Goal: Task Accomplishment & Management: Manage account settings

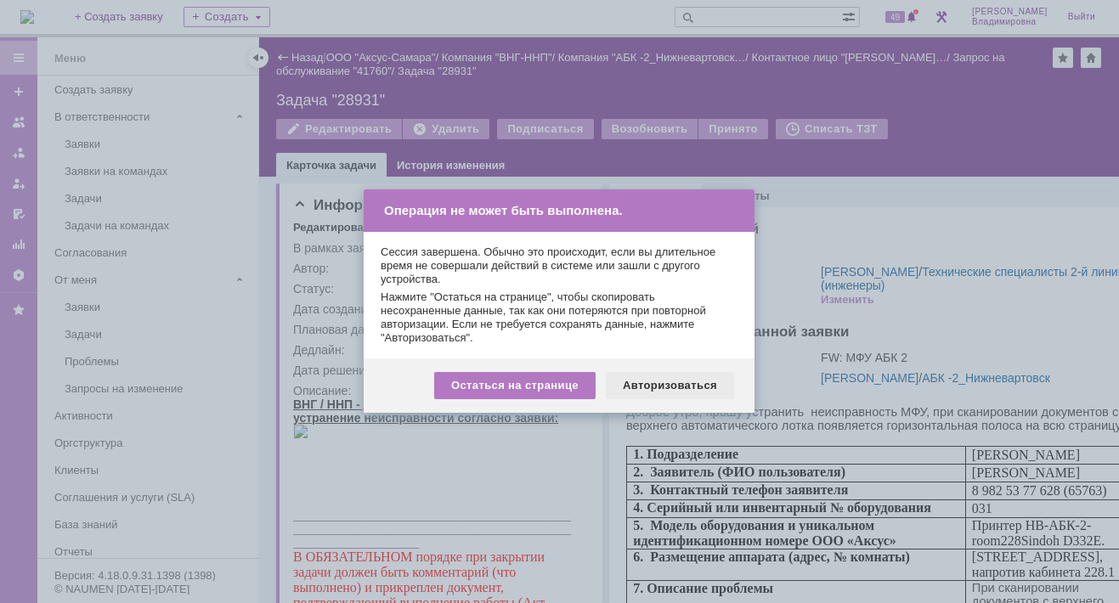
click at [670, 388] on div "Авторизоваться" at bounding box center [670, 385] width 128 height 27
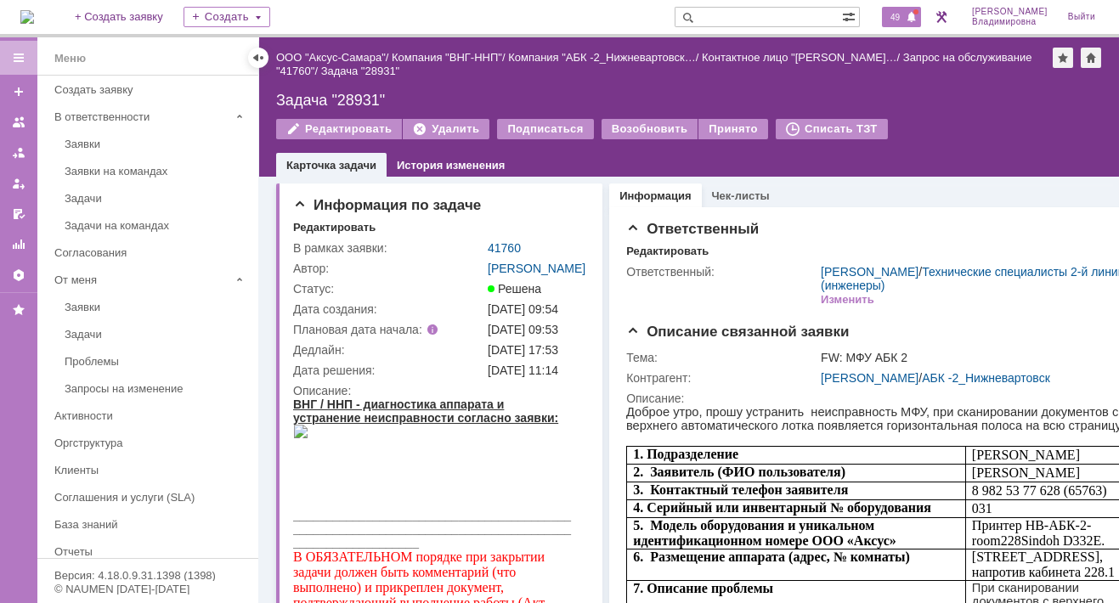
click at [905, 11] on span "49" at bounding box center [895, 17] width 20 height 12
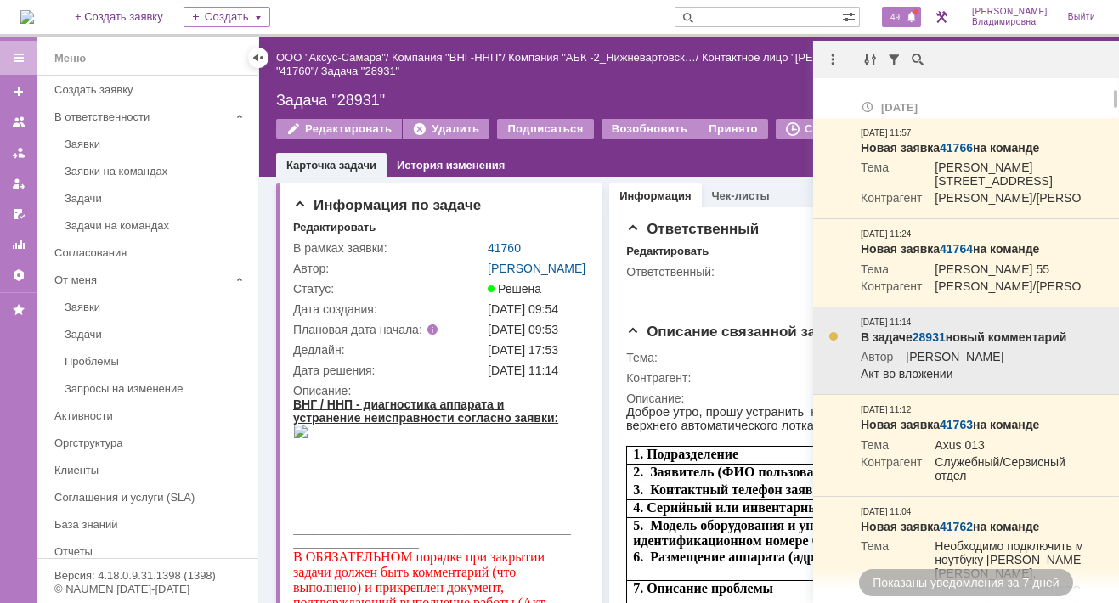
click at [925, 344] on link "28931" at bounding box center [929, 338] width 33 height 14
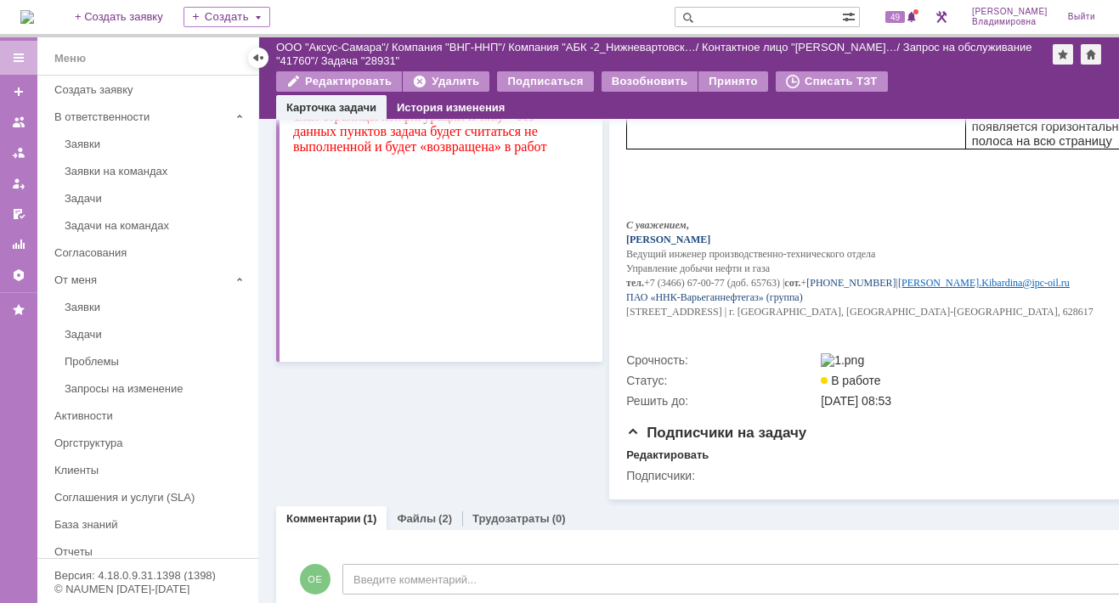
scroll to position [574, 0]
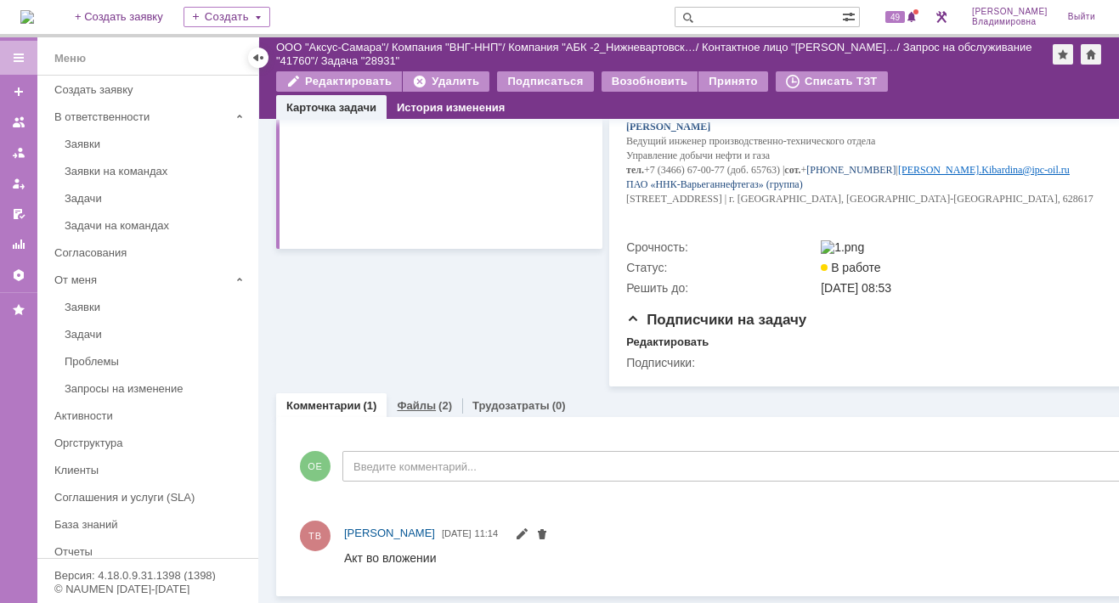
click at [405, 399] on link "Файлы" at bounding box center [416, 405] width 39 height 13
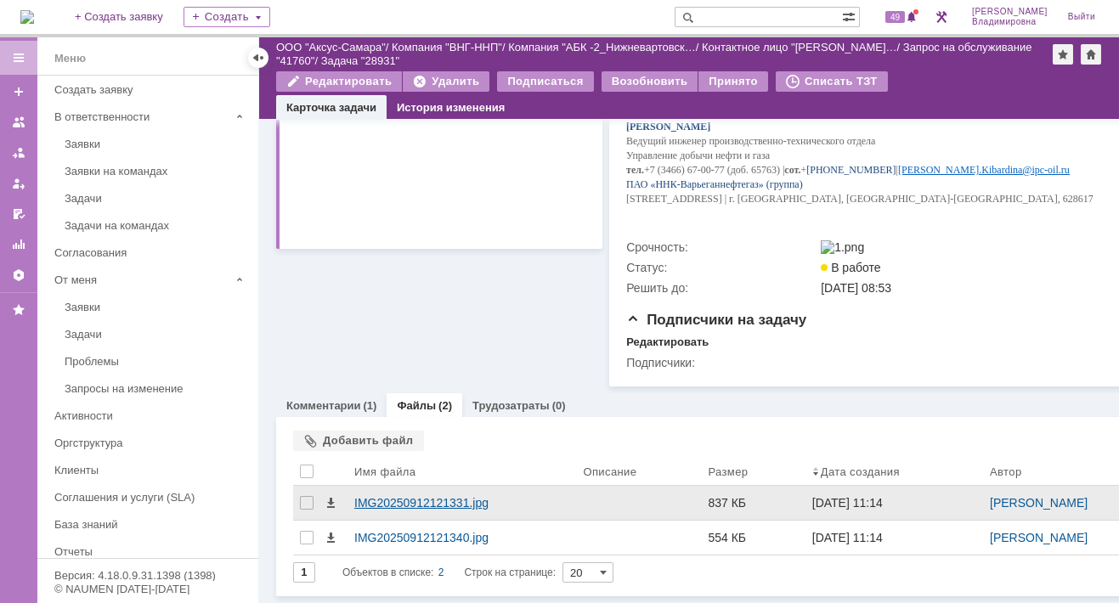
scroll to position [574, 0]
click at [421, 496] on div "IMG20250912121331.jpg" at bounding box center [461, 503] width 215 height 14
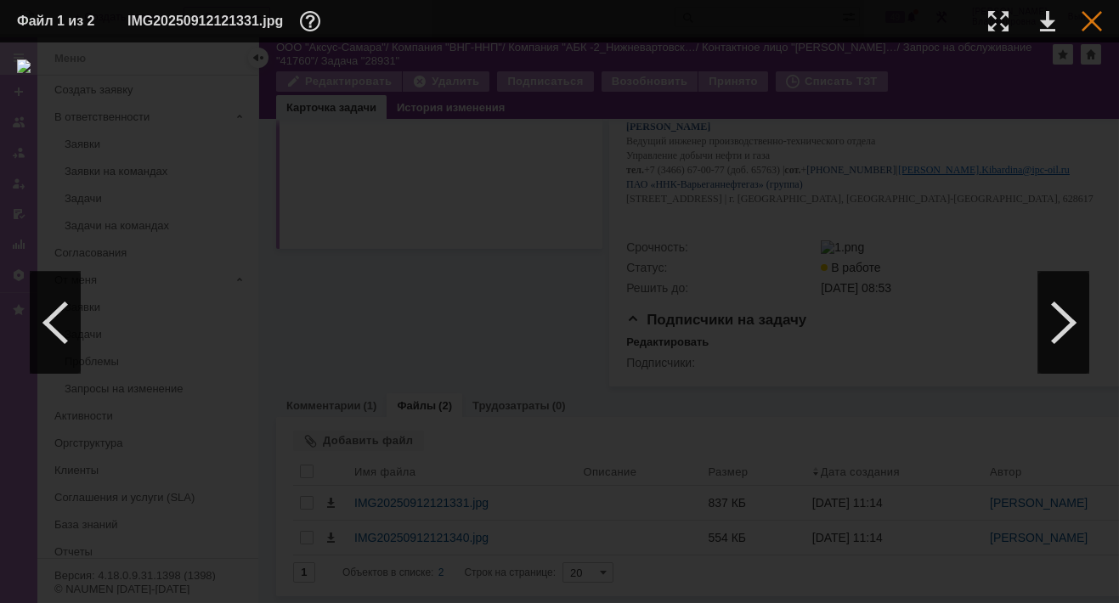
click at [1087, 16] on div at bounding box center [1092, 21] width 20 height 20
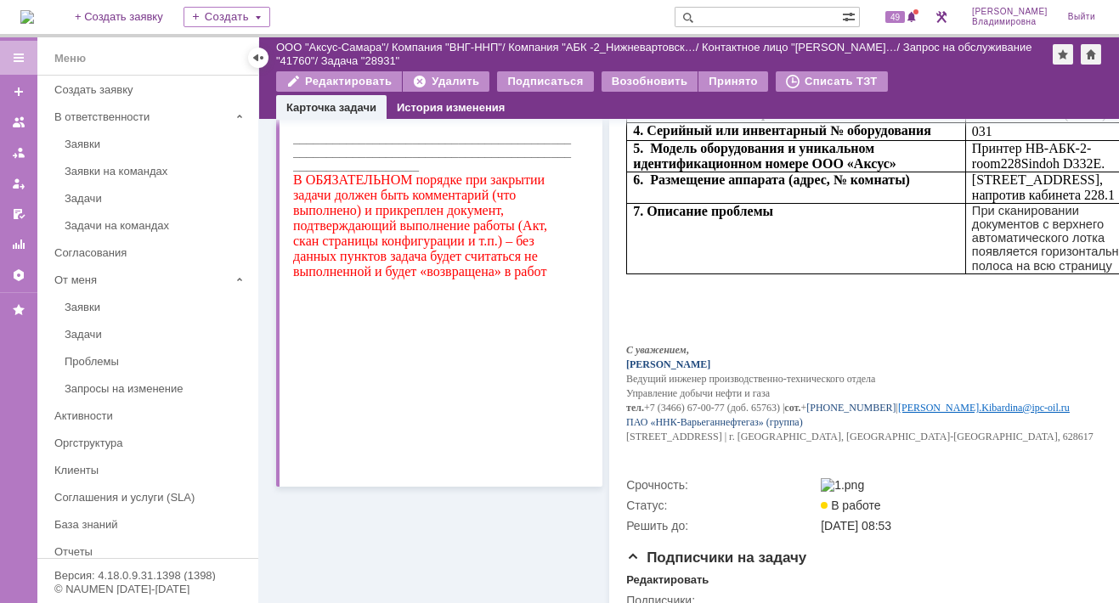
scroll to position [0, 0]
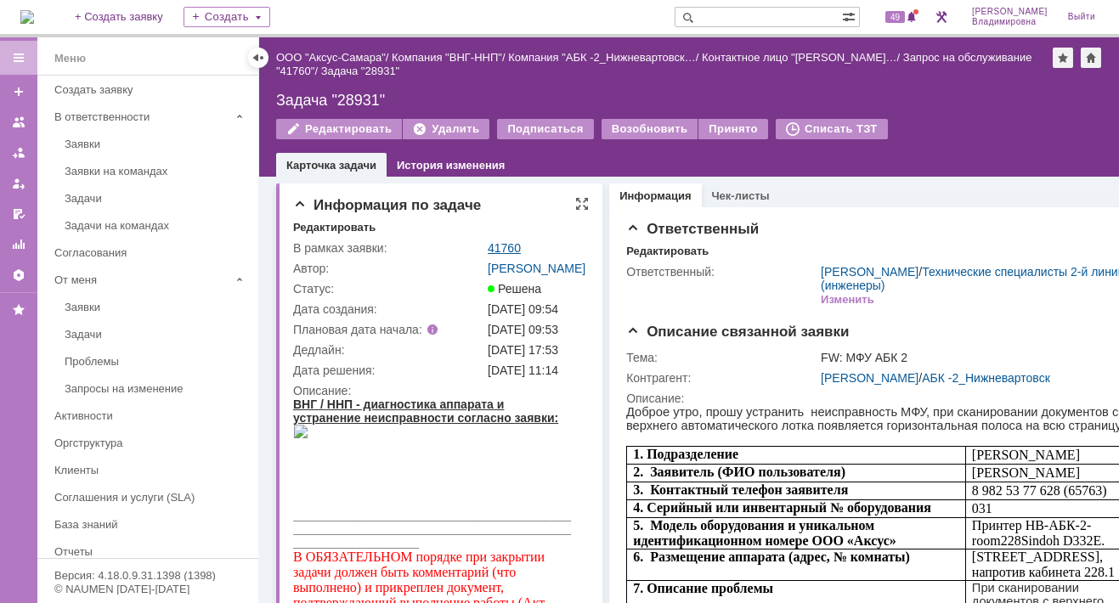
click at [511, 246] on link "41760" at bounding box center [504, 248] width 33 height 14
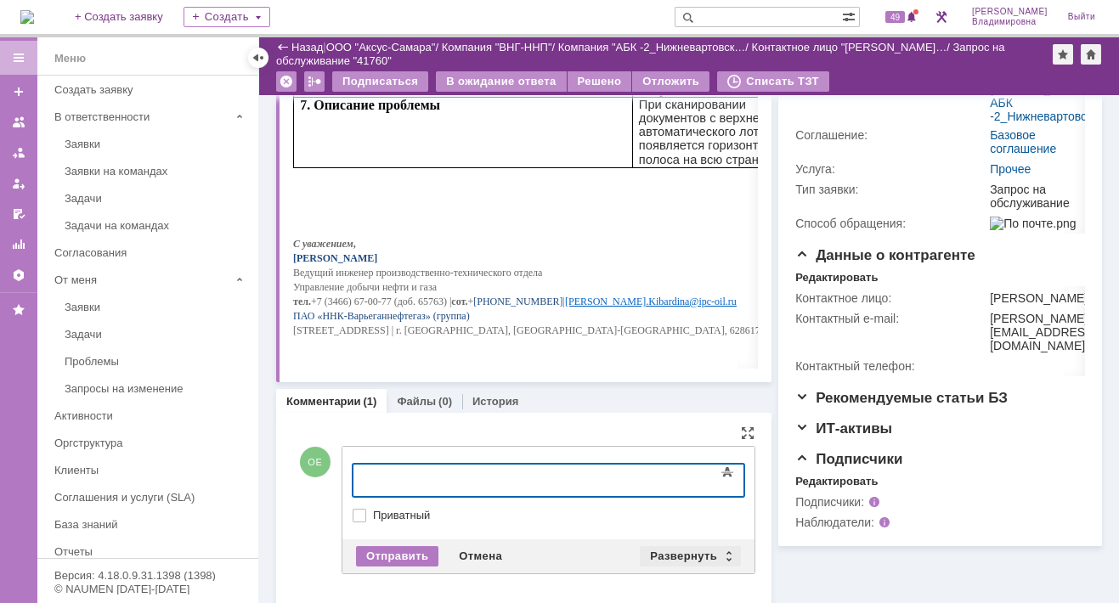
click at [668, 548] on div "Развернуть" at bounding box center [690, 556] width 101 height 20
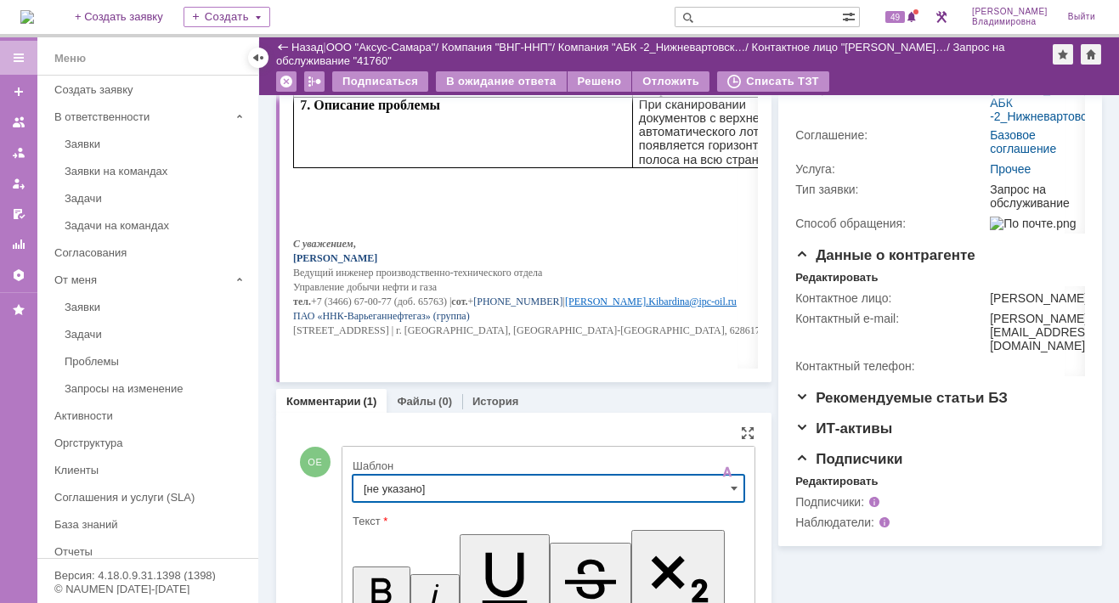
click at [397, 479] on input "[не указано]" at bounding box center [549, 488] width 392 height 27
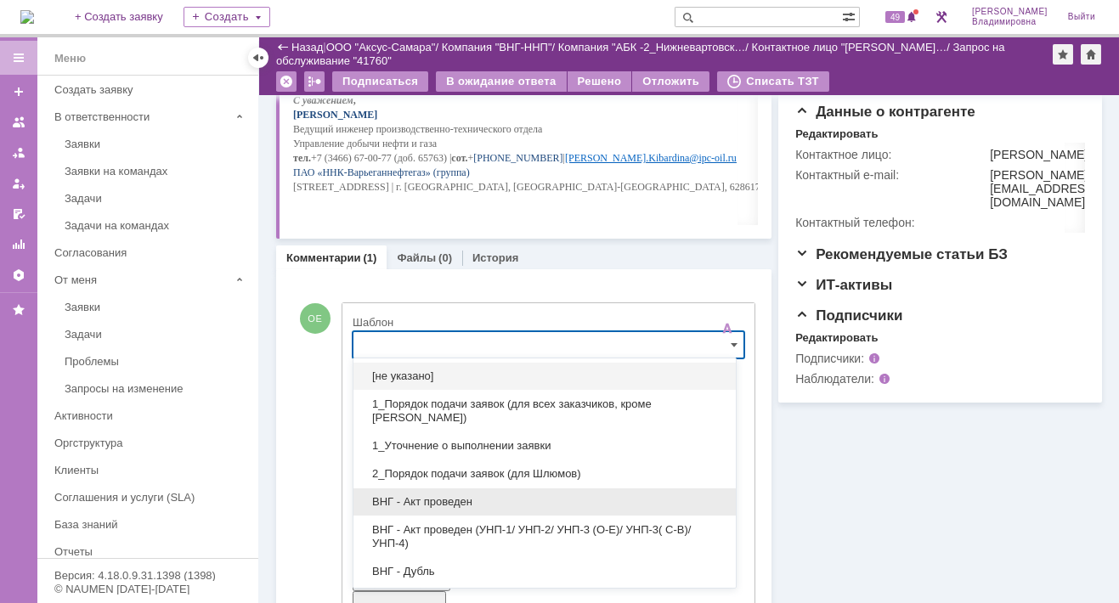
click at [423, 498] on span "ВНГ - Акт проведен" at bounding box center [545, 502] width 362 height 14
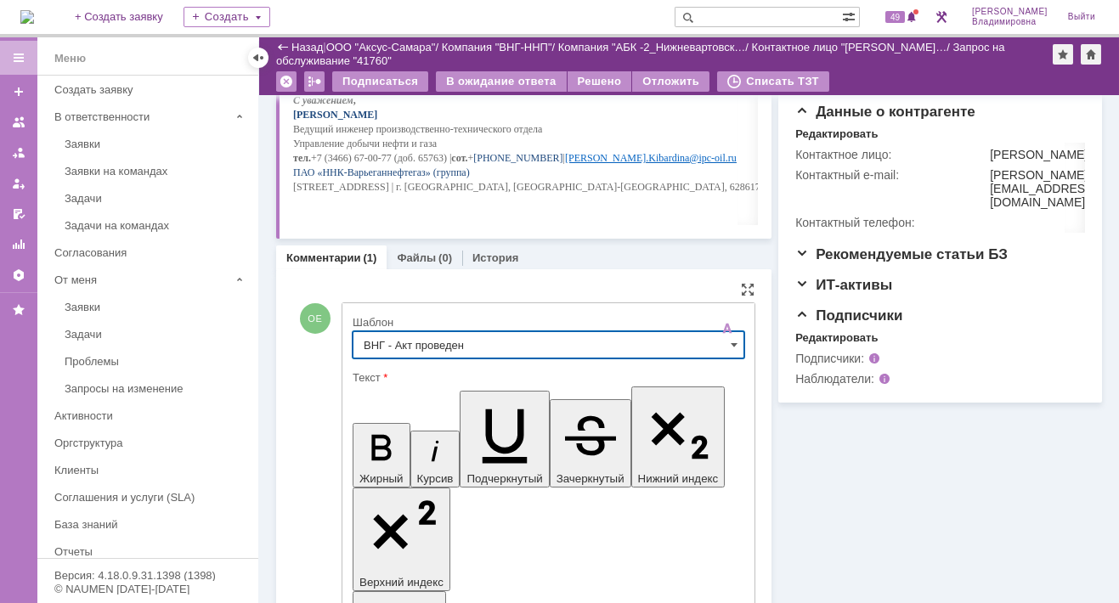
type input "ВНГ - Акт проведен"
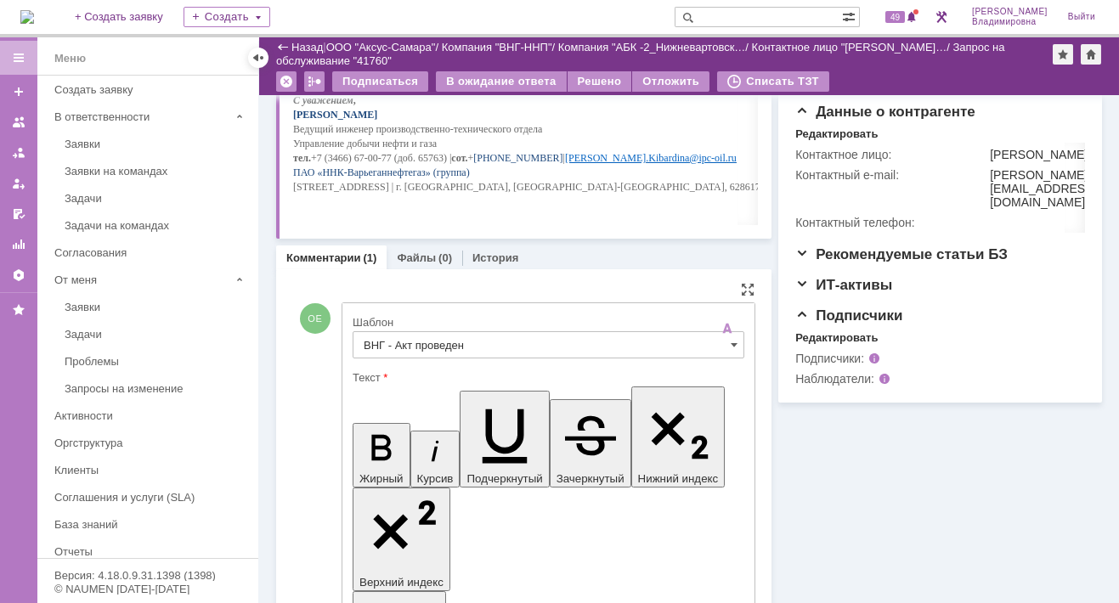
drag, startPoint x: 564, startPoint y: 3887, endPoint x: 576, endPoint y: 3914, distance: 29.7
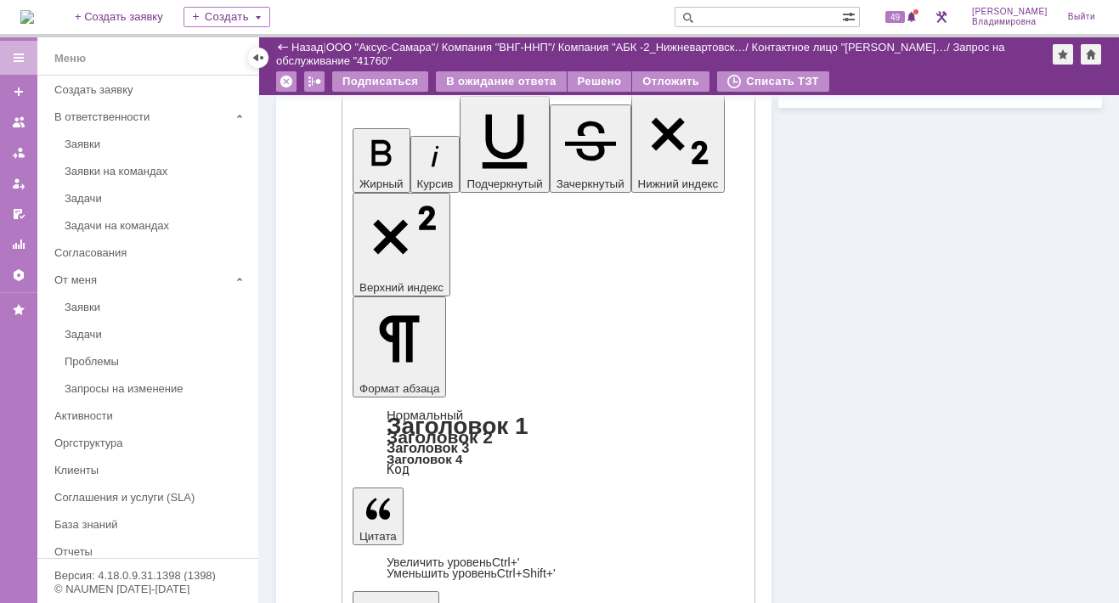
scroll to position [827, 0]
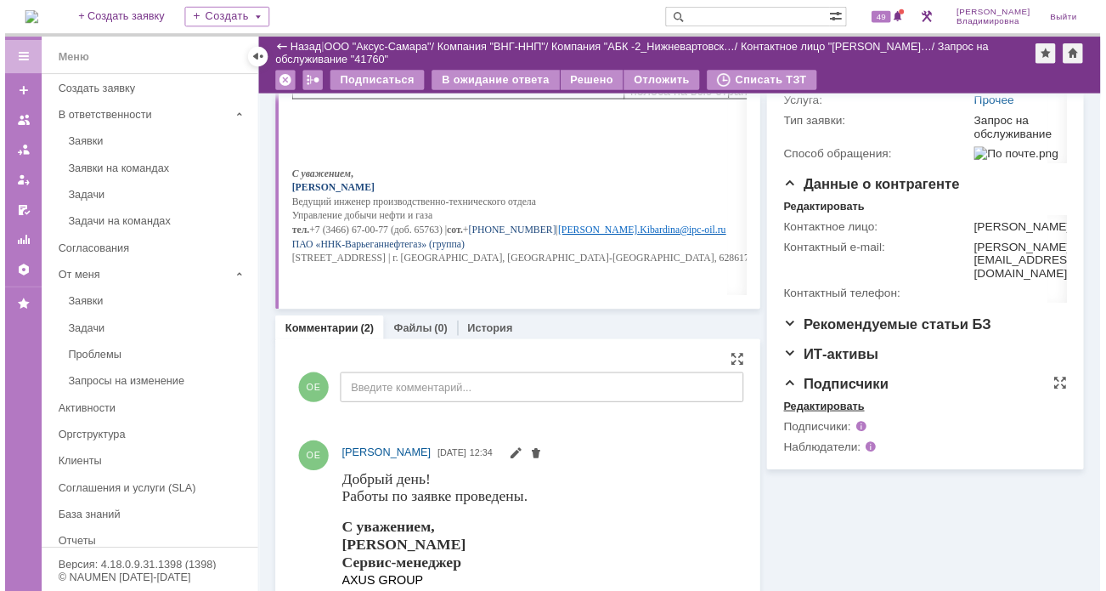
scroll to position [0, 0]
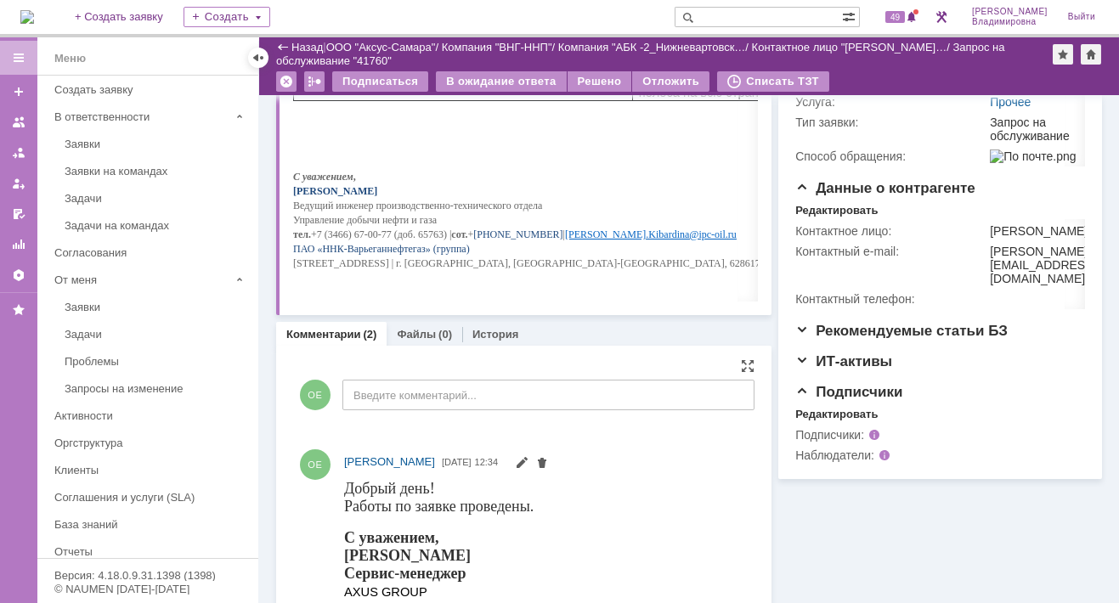
drag, startPoint x: 851, startPoint y: 464, endPoint x: 755, endPoint y: 450, distance: 97.0
click at [851, 421] on div "Редактировать" at bounding box center [836, 415] width 82 height 14
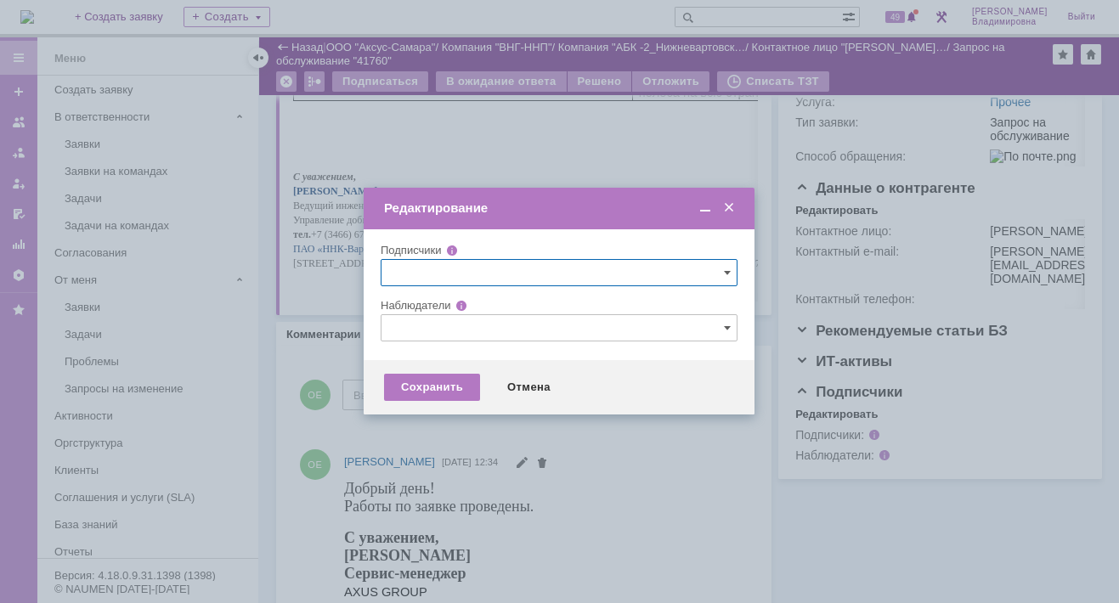
click at [406, 330] on input "text" at bounding box center [559, 327] width 357 height 27
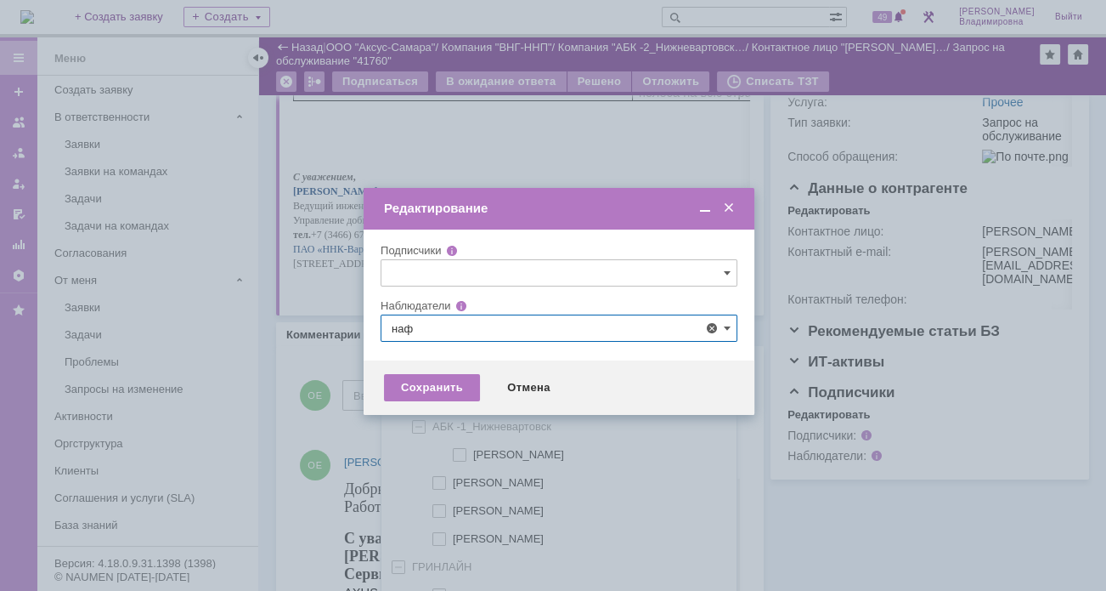
scroll to position [35, 0]
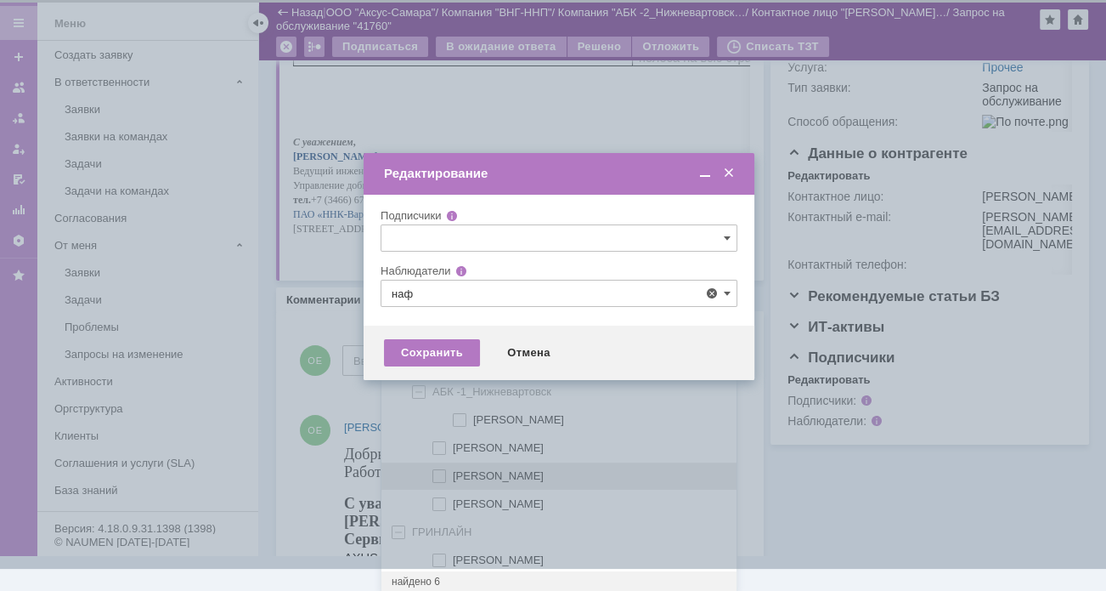
click at [453, 471] on span at bounding box center [453, 473] width 0 height 8
click at [438, 471] on input "Нафикова Евгения" at bounding box center [440, 476] width 11 height 11
type input "Нафикова Евгения"
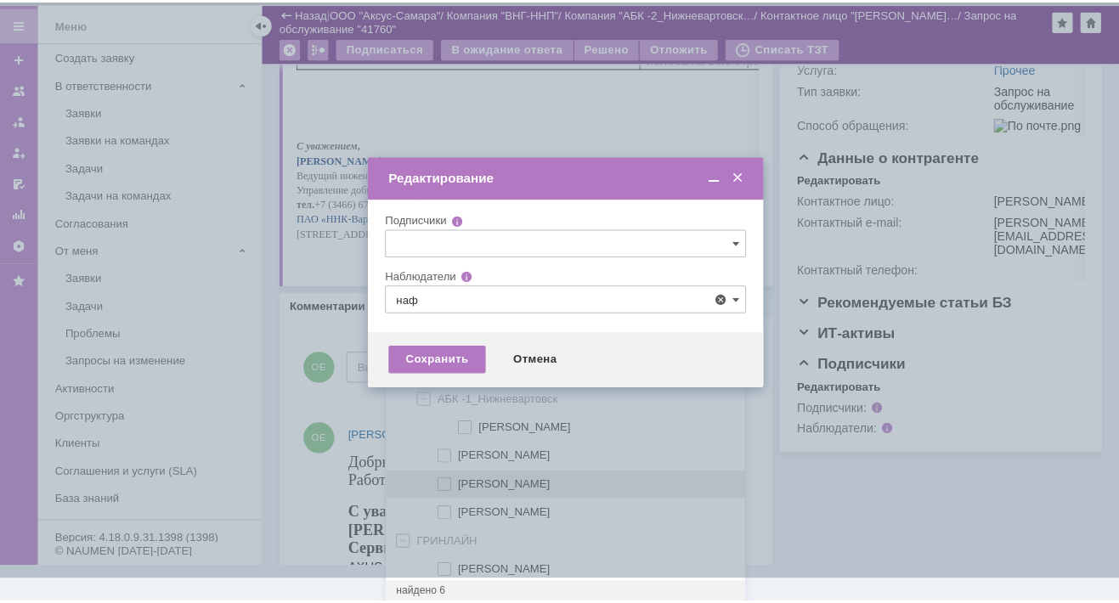
scroll to position [0, 0]
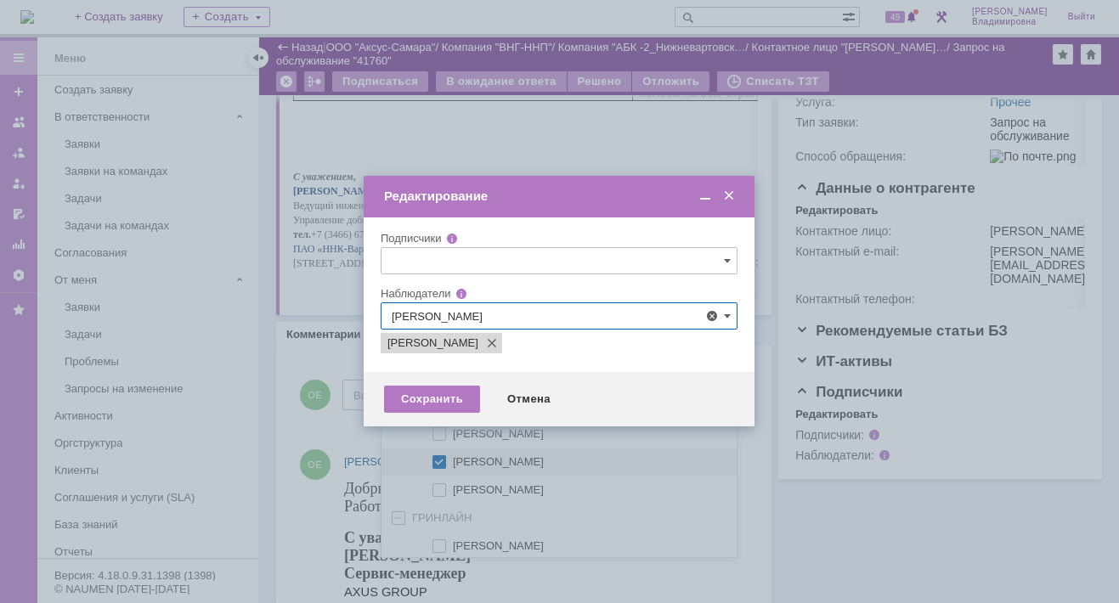
click at [325, 427] on div at bounding box center [559, 301] width 1119 height 603
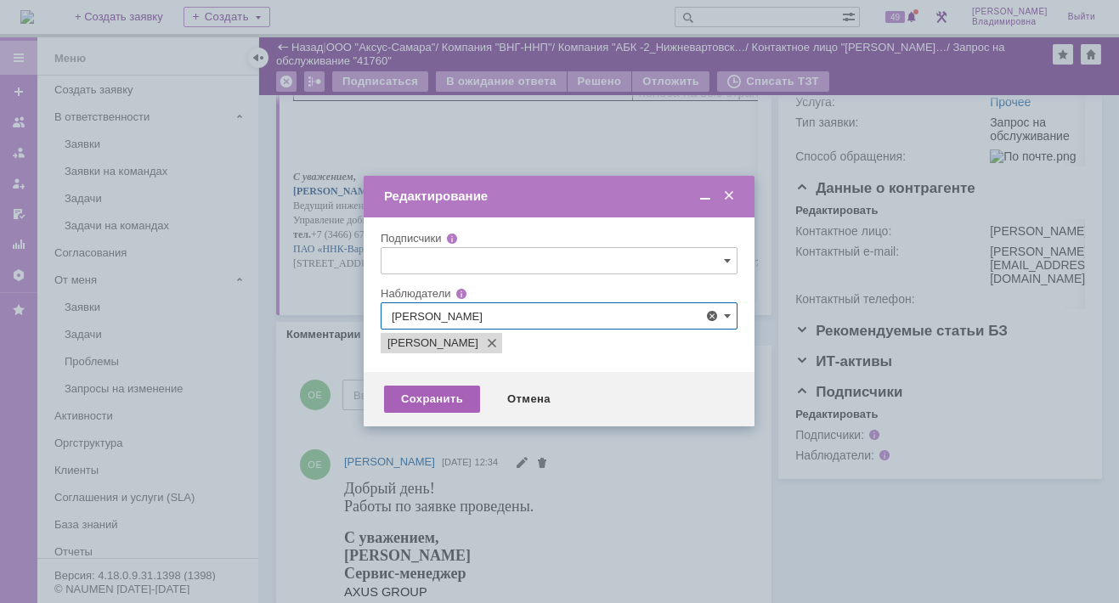
click at [439, 396] on div "Сохранить" at bounding box center [432, 399] width 96 height 27
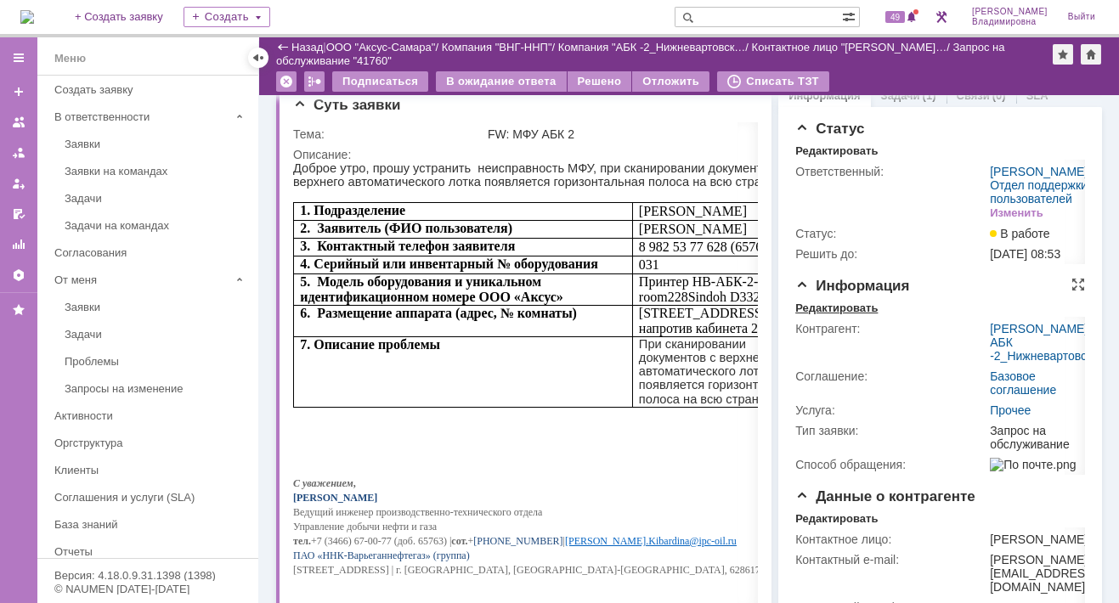
click at [817, 315] on div "Редактировать" at bounding box center [836, 309] width 82 height 14
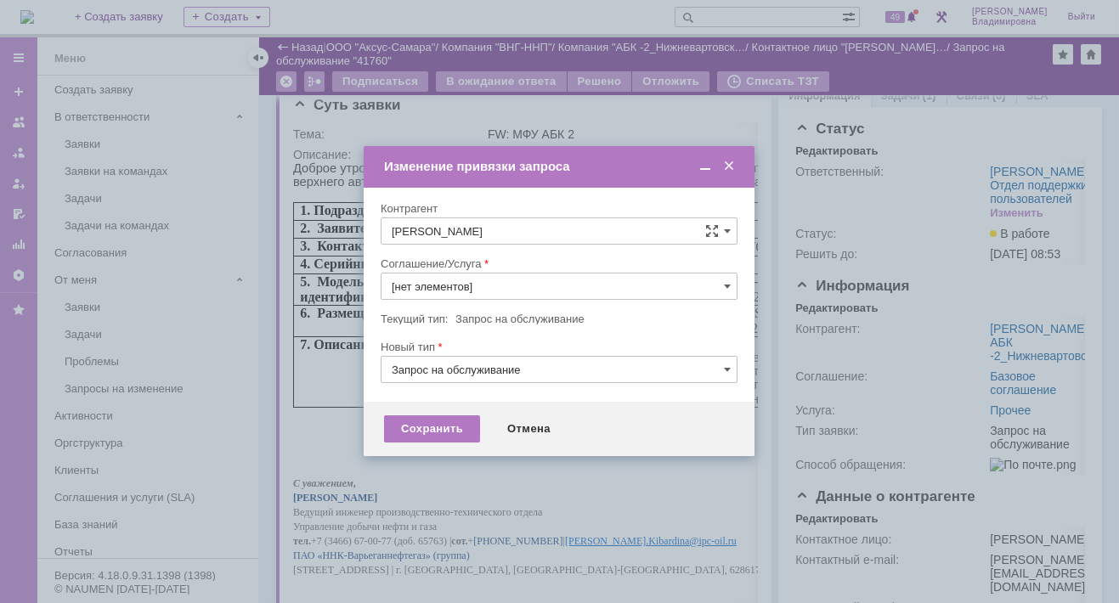
type input "Прочее"
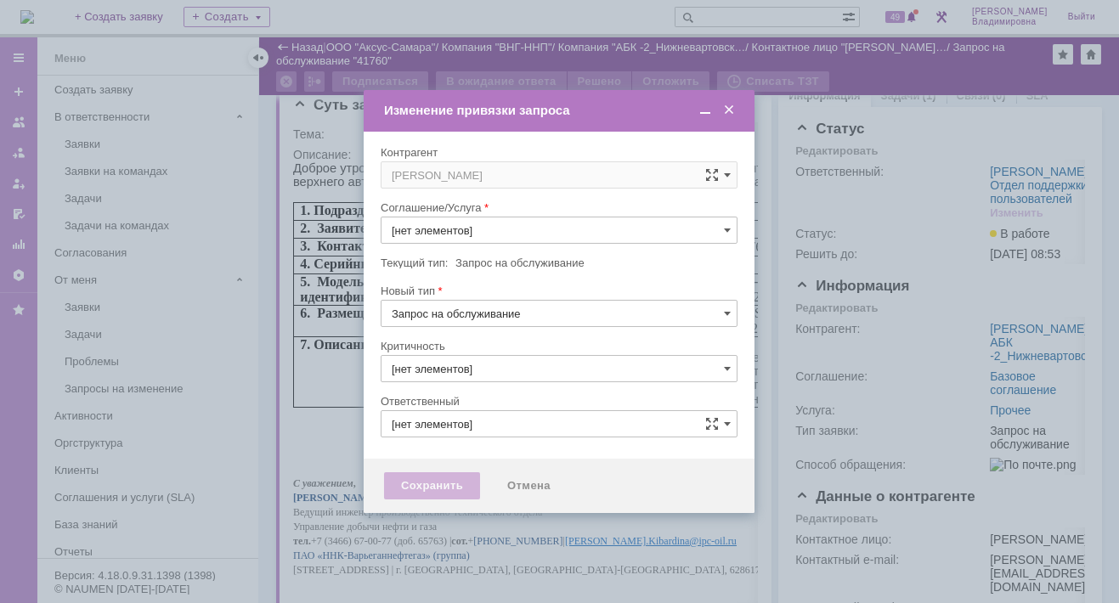
type input "3. Низкая"
type input "[не указано]"
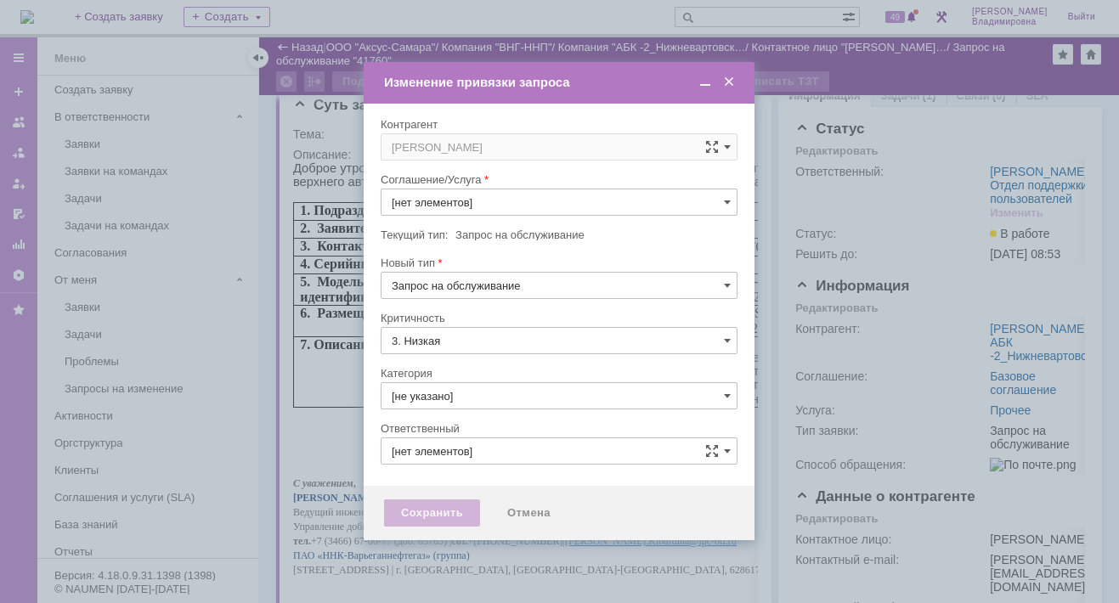
type input "[PERSON_NAME]"
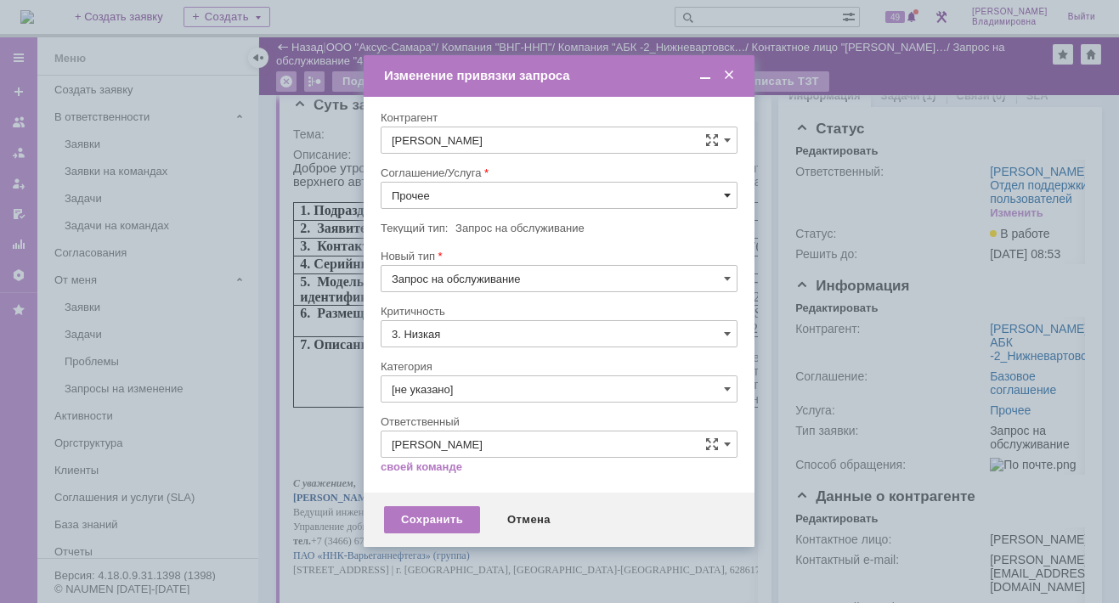
click at [725, 192] on span at bounding box center [727, 196] width 7 height 14
click at [462, 387] on span "ПТ_ диагностика/ ремонтно-восстановительные работы" at bounding box center [559, 394] width 335 height 14
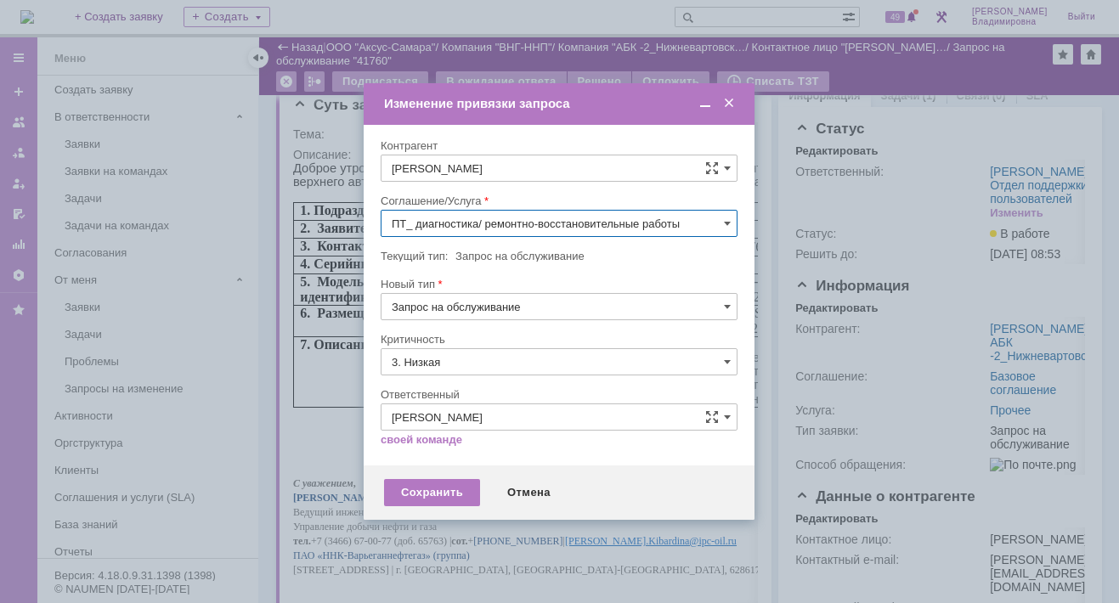
type input "ПТ_ диагностика/ ремонтно-восстановительные работы"
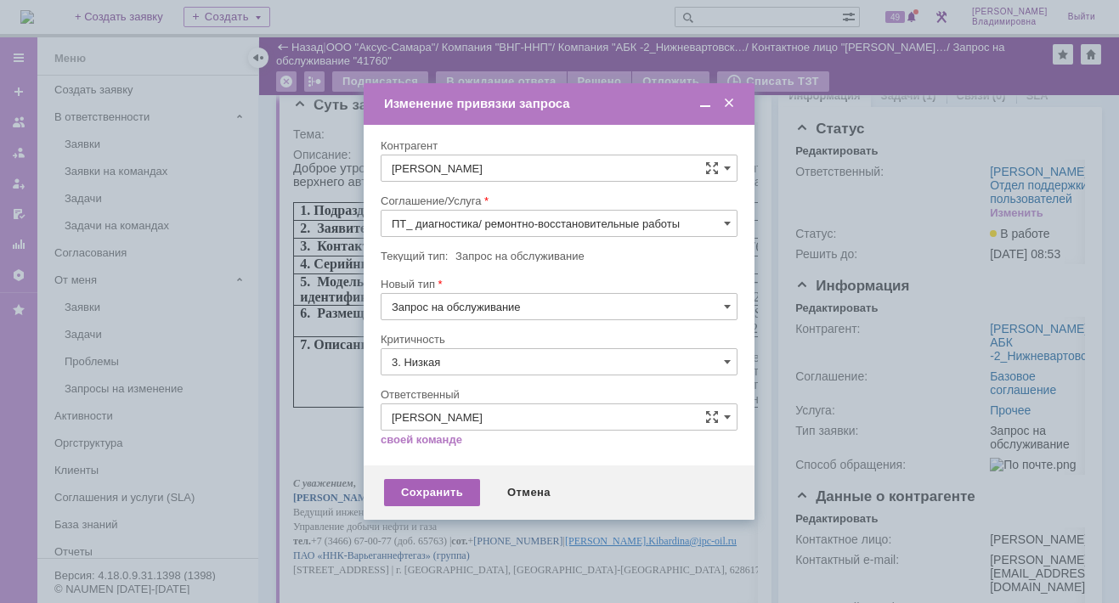
click at [420, 490] on div "Сохранить" at bounding box center [432, 492] width 96 height 27
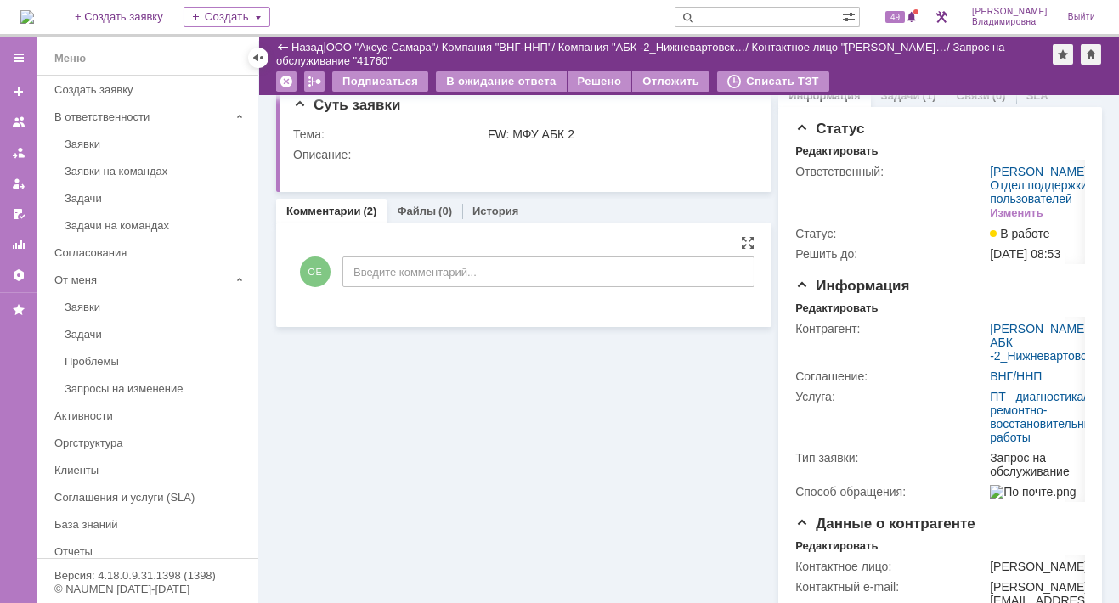
scroll to position [0, 0]
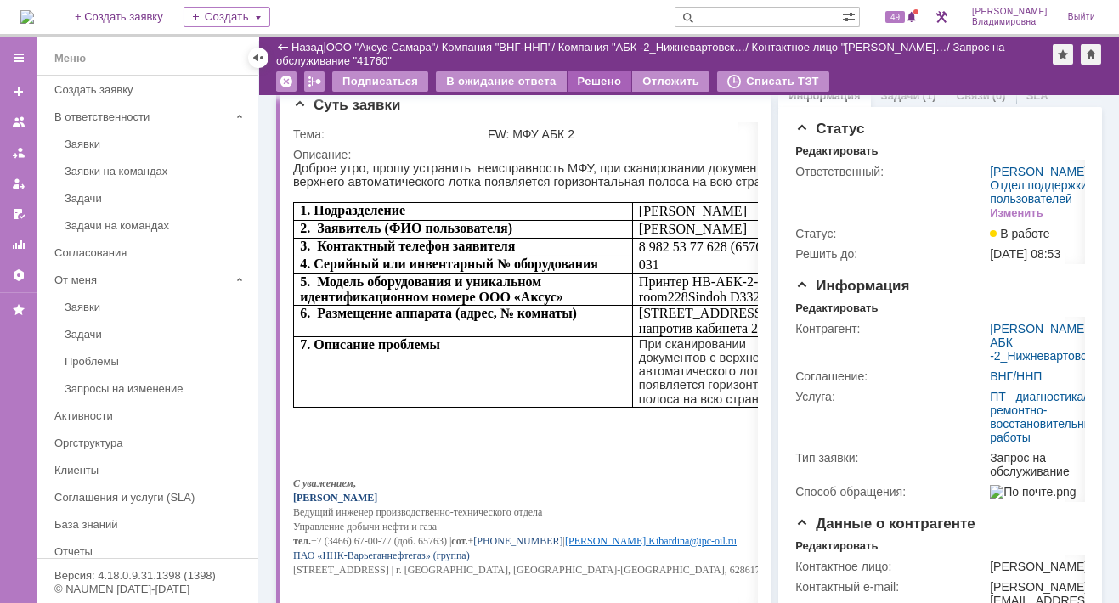
click at [583, 80] on div "Решено" at bounding box center [600, 81] width 65 height 20
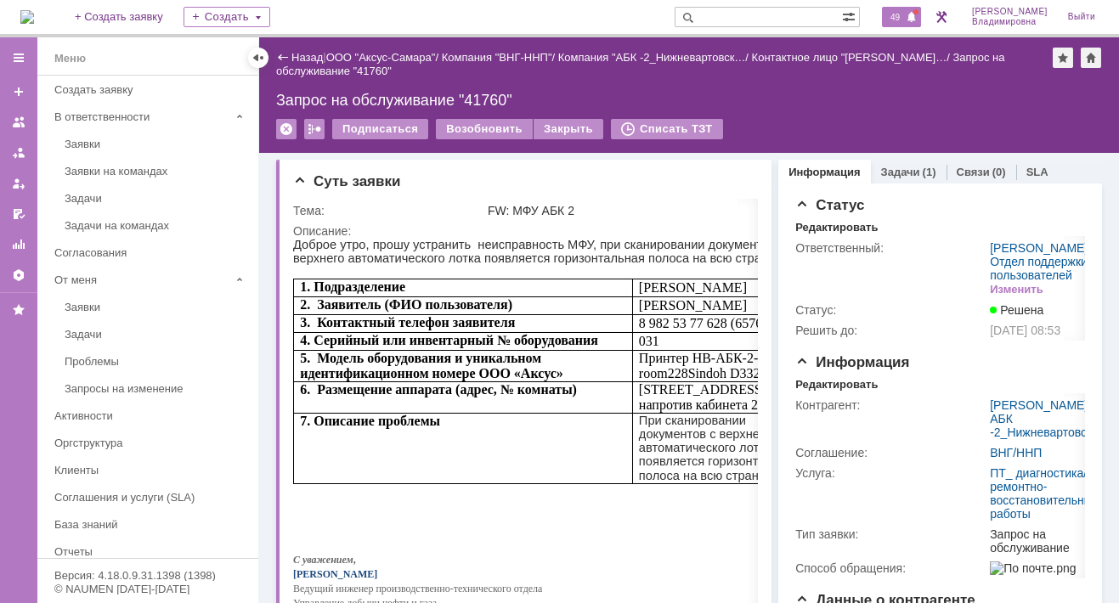
click at [901, 14] on span "49" at bounding box center [895, 17] width 20 height 12
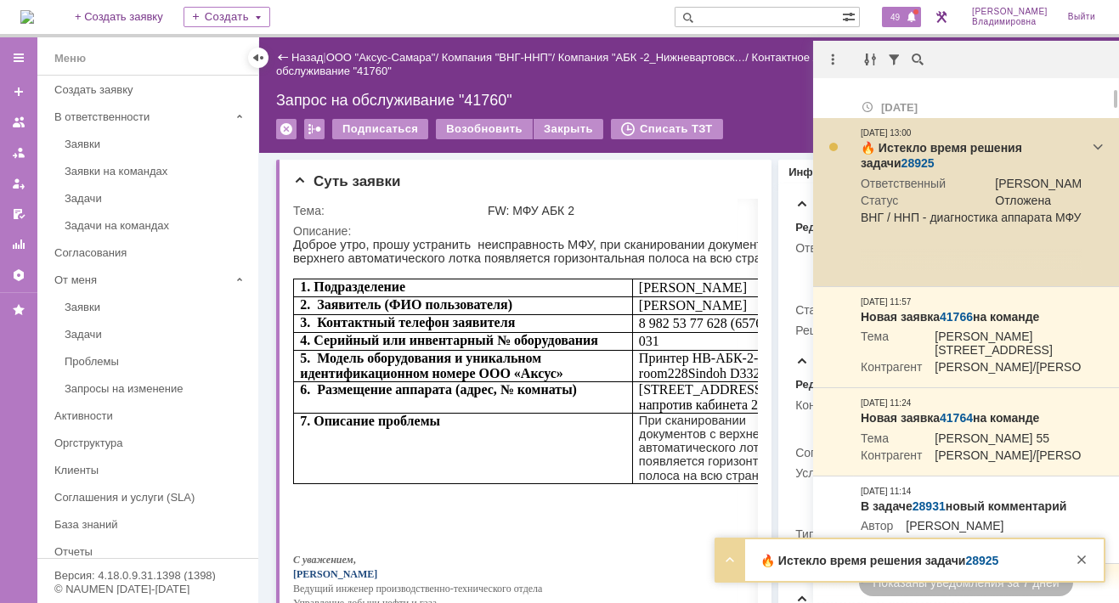
click at [902, 161] on link "28925" at bounding box center [918, 163] width 33 height 14
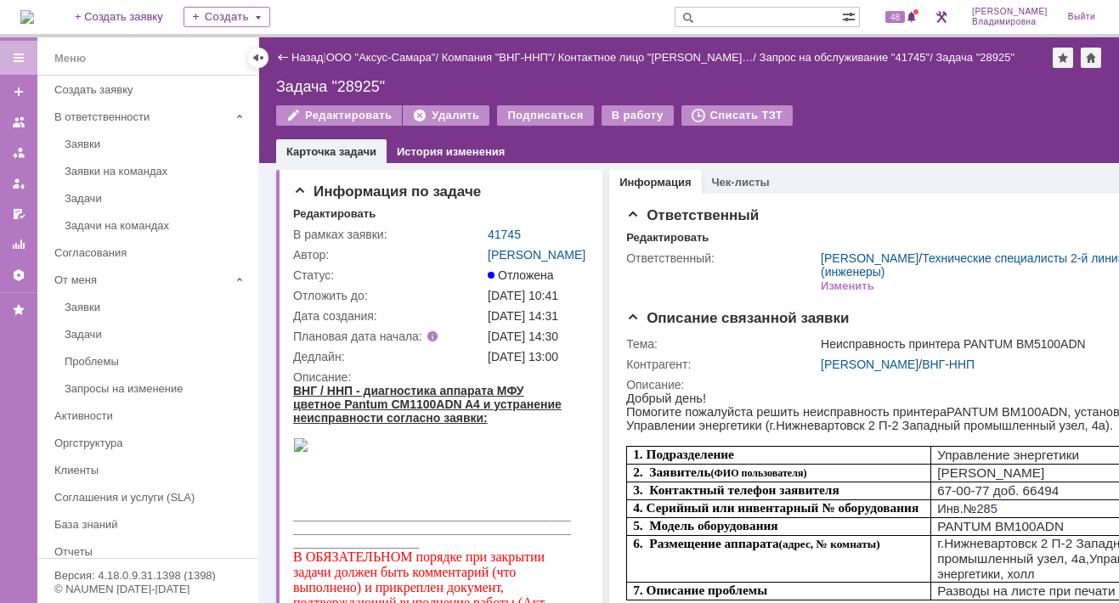
click at [353, 79] on div "Задача "28925"" at bounding box center [689, 86] width 826 height 17
click at [354, 86] on div "Задача "28925"" at bounding box center [689, 86] width 826 height 17
drag, startPoint x: 354, startPoint y: 86, endPoint x: 590, endPoint y: 82, distance: 235.4
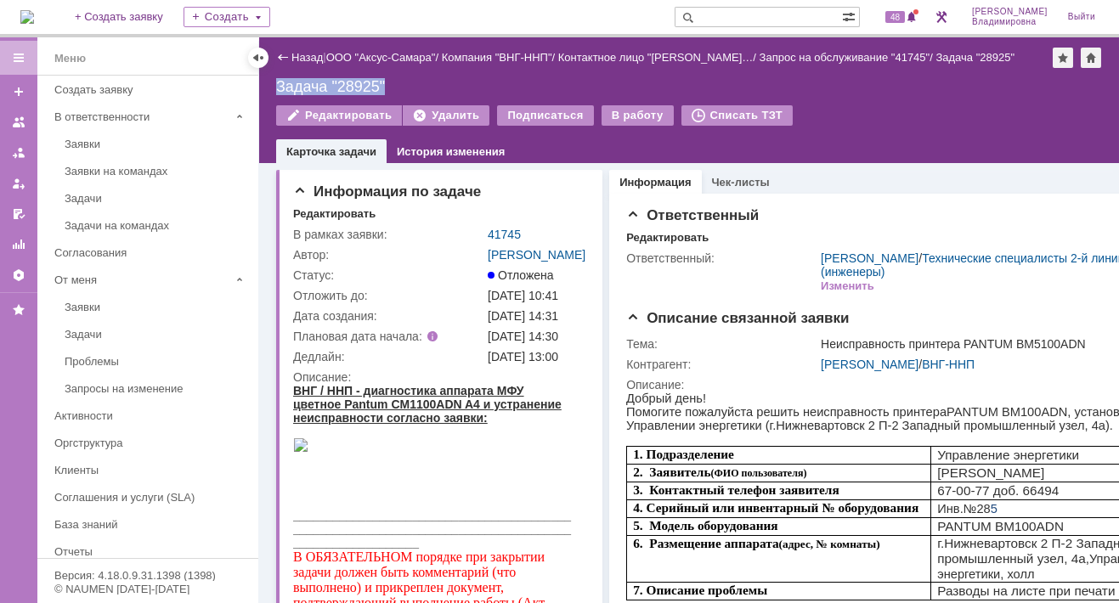
click at [590, 82] on div "Задача "28925"" at bounding box center [689, 86] width 826 height 17
click at [319, 82] on div "Задача "28925"" at bounding box center [689, 86] width 826 height 17
click at [361, 82] on div "Задача "28925"" at bounding box center [689, 86] width 826 height 17
click at [903, 18] on span "48" at bounding box center [895, 17] width 20 height 12
click at [454, 75] on div "Назад | ООО "Аксус-Самара" / Компания "ВНГ-ННП" / Контактное лицо "Степанюк Анн…" at bounding box center [689, 100] width 860 height 126
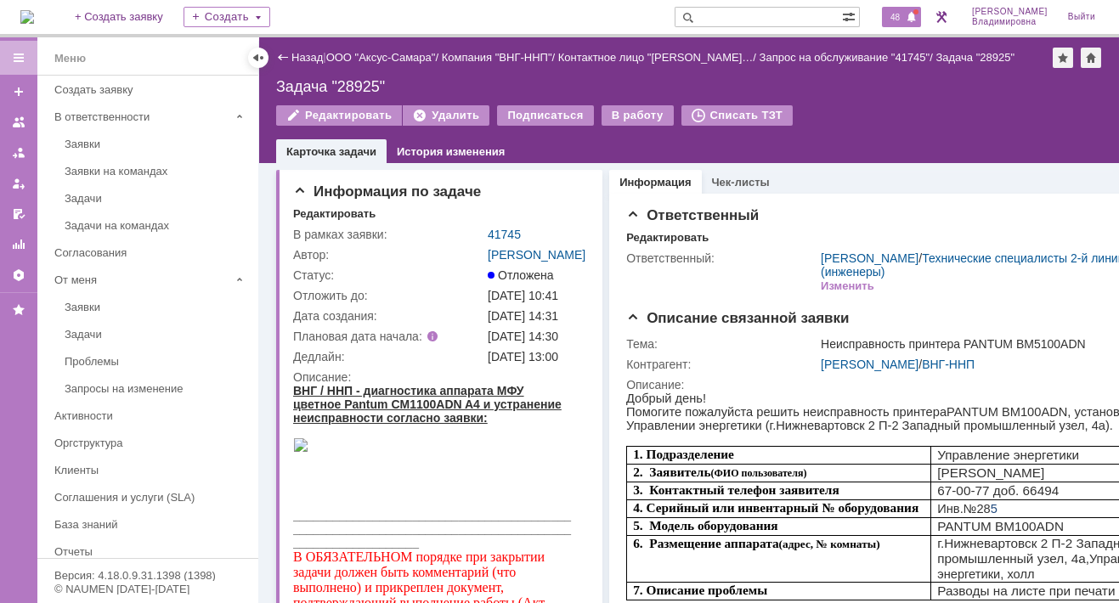
click at [905, 14] on span "48" at bounding box center [895, 17] width 20 height 12
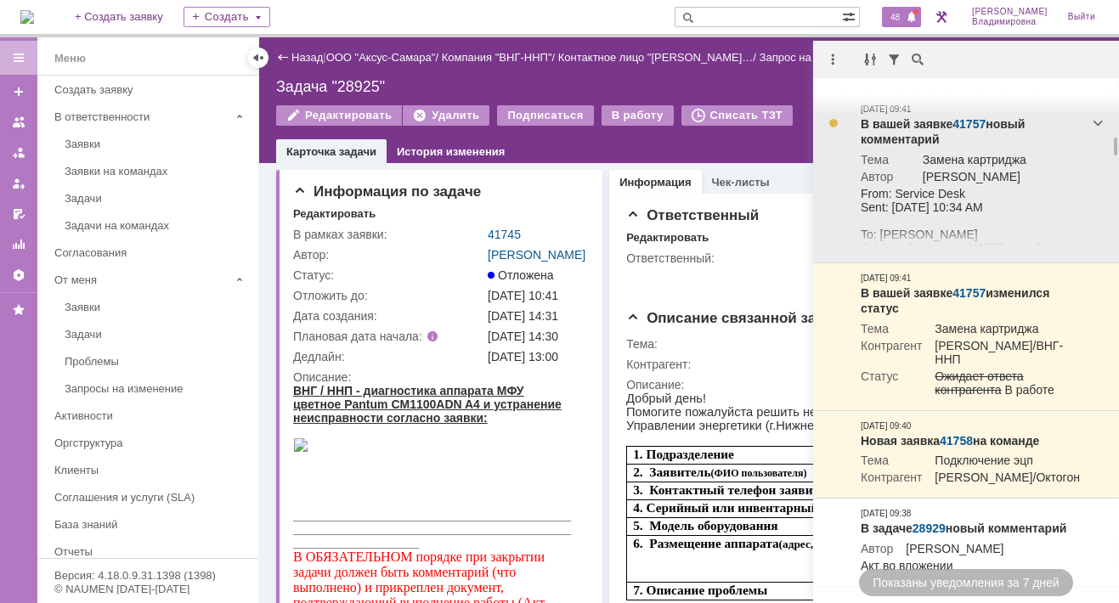
scroll to position [1185, 0]
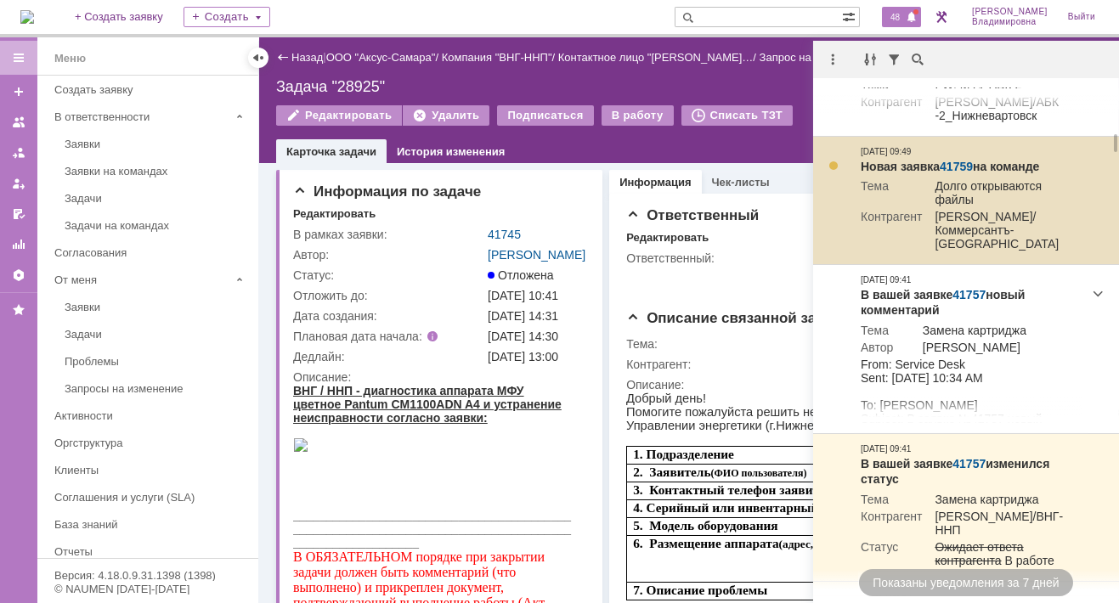
click at [958, 173] on link "41759" at bounding box center [956, 167] width 33 height 14
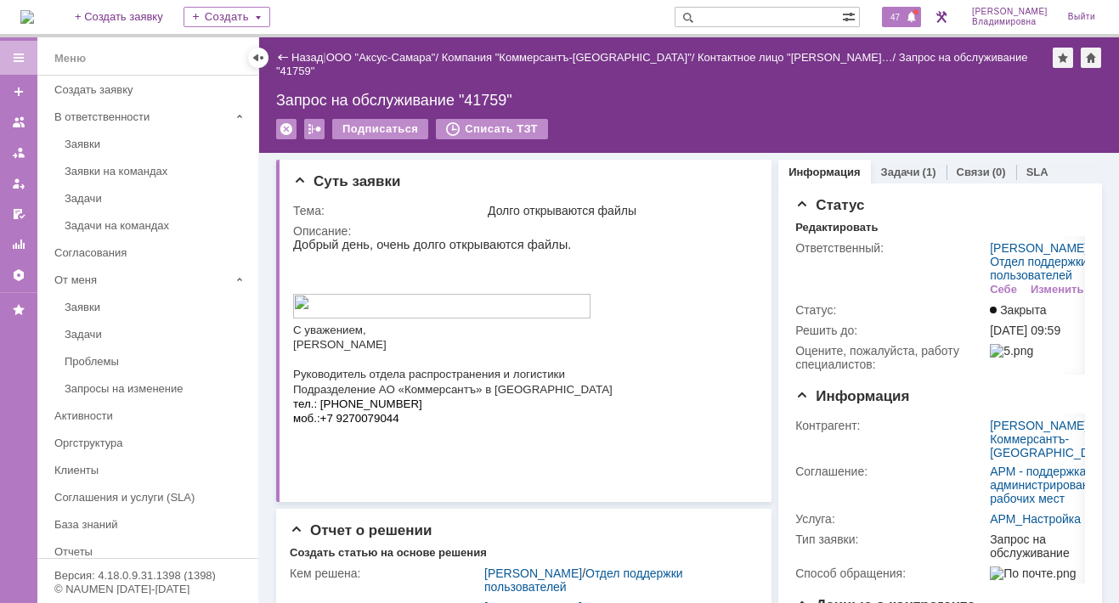
click at [896, 16] on span "47" at bounding box center [895, 17] width 20 height 12
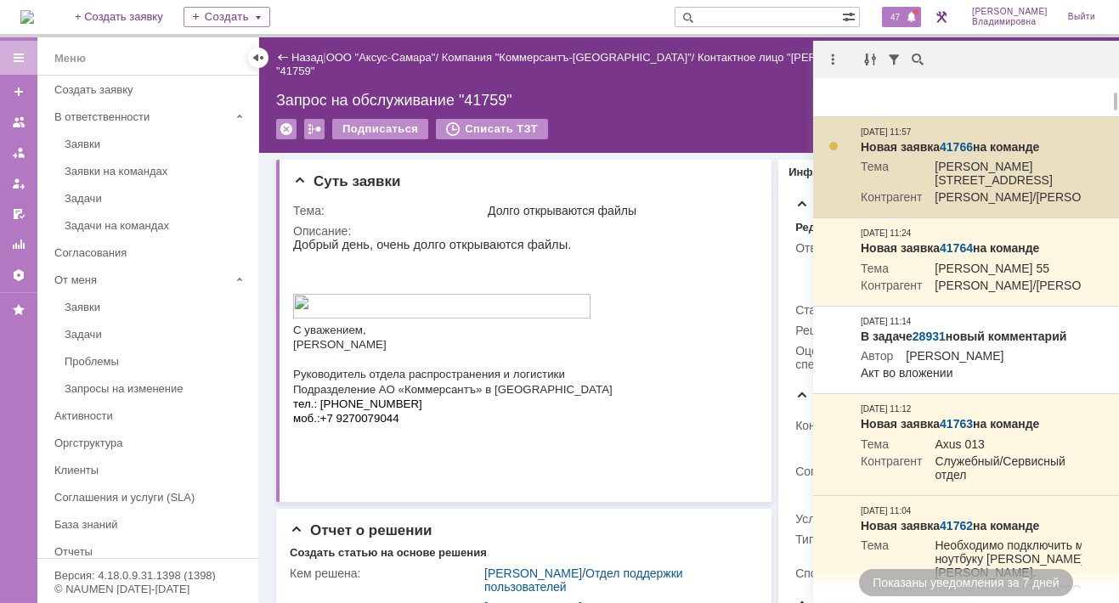
scroll to position [425, 0]
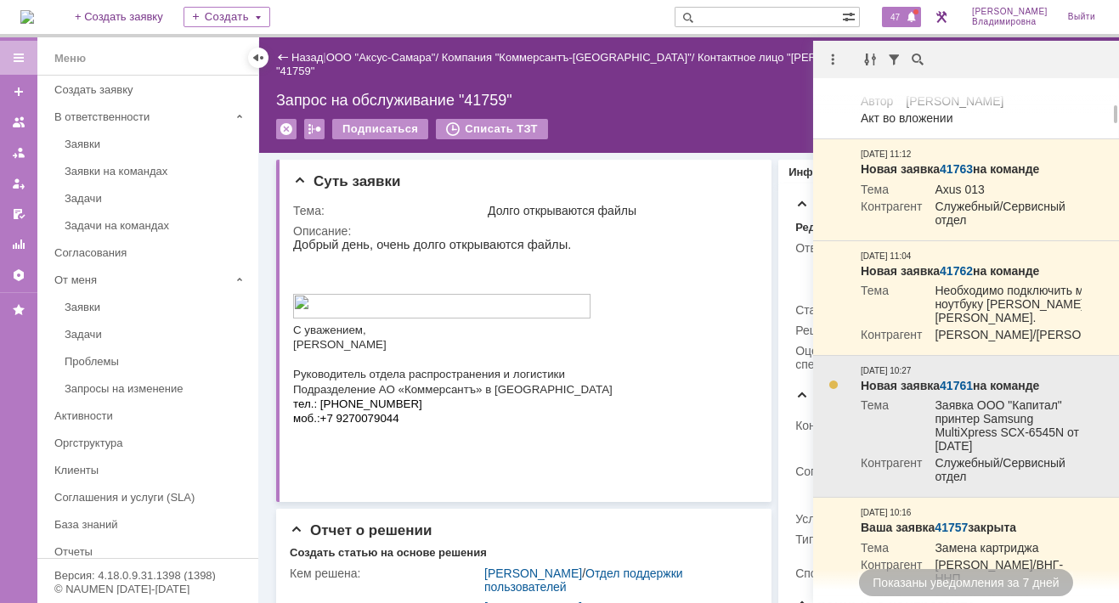
click at [957, 393] on link "41761" at bounding box center [956, 386] width 33 height 14
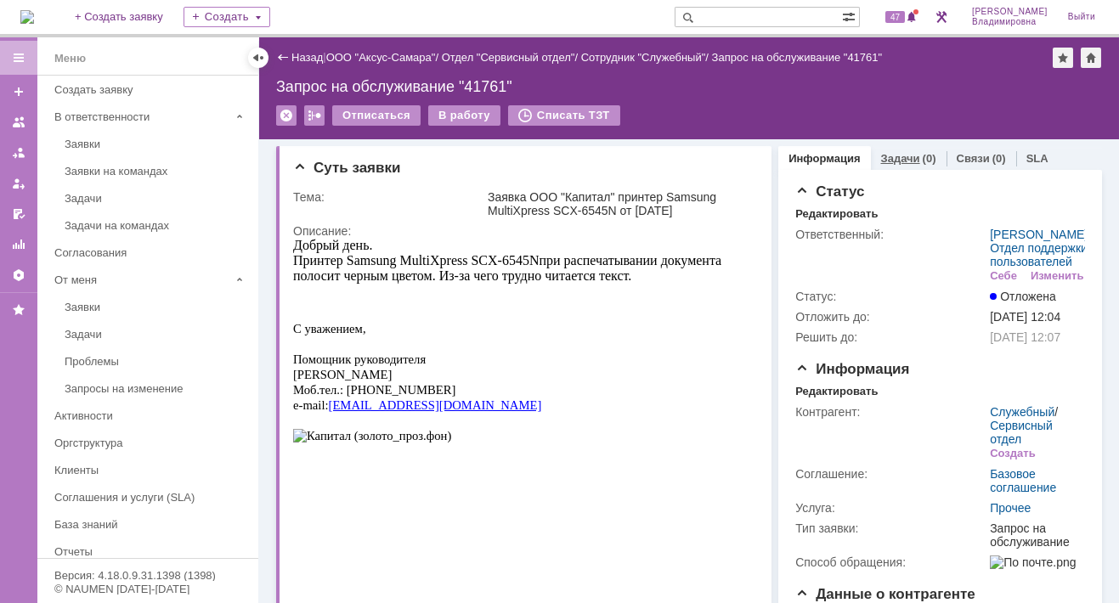
click at [886, 153] on link "Задачи" at bounding box center [900, 158] width 39 height 13
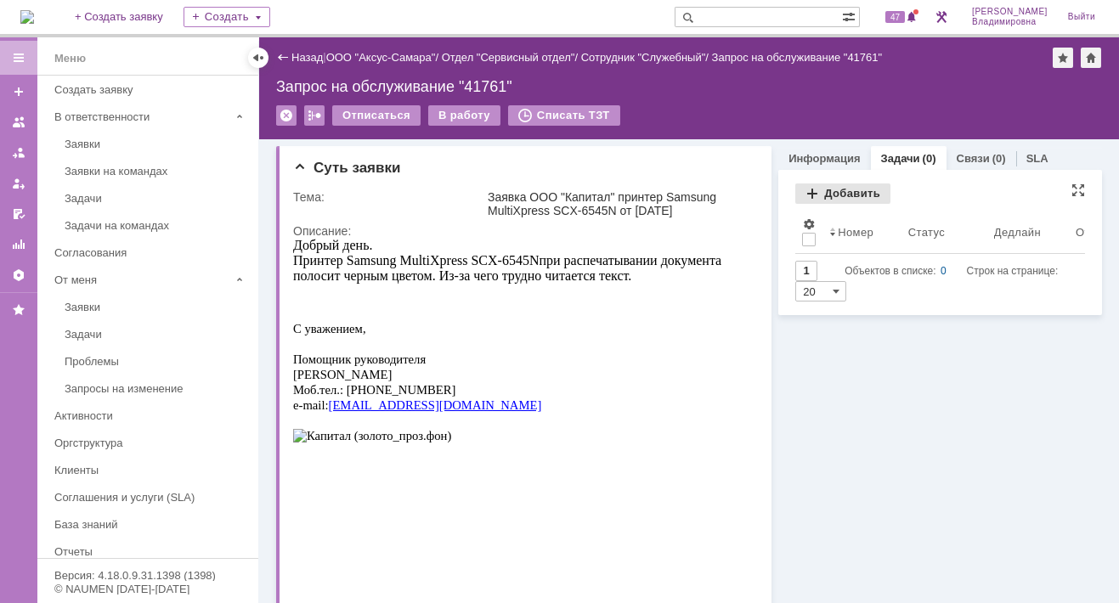
click at [832, 195] on div "Добавить" at bounding box center [842, 194] width 95 height 20
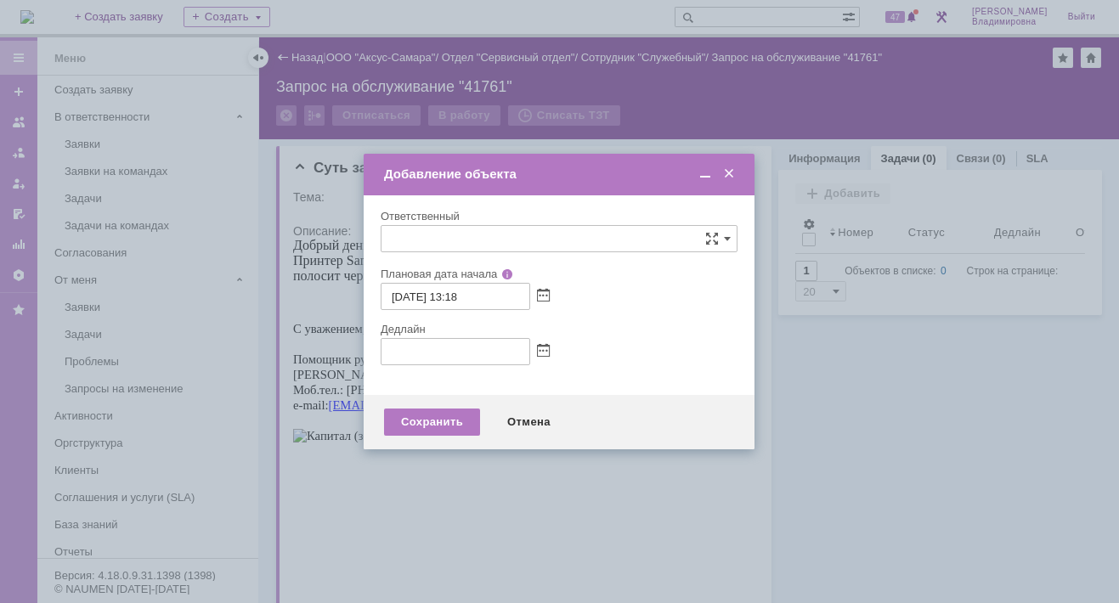
type input "[не указано]"
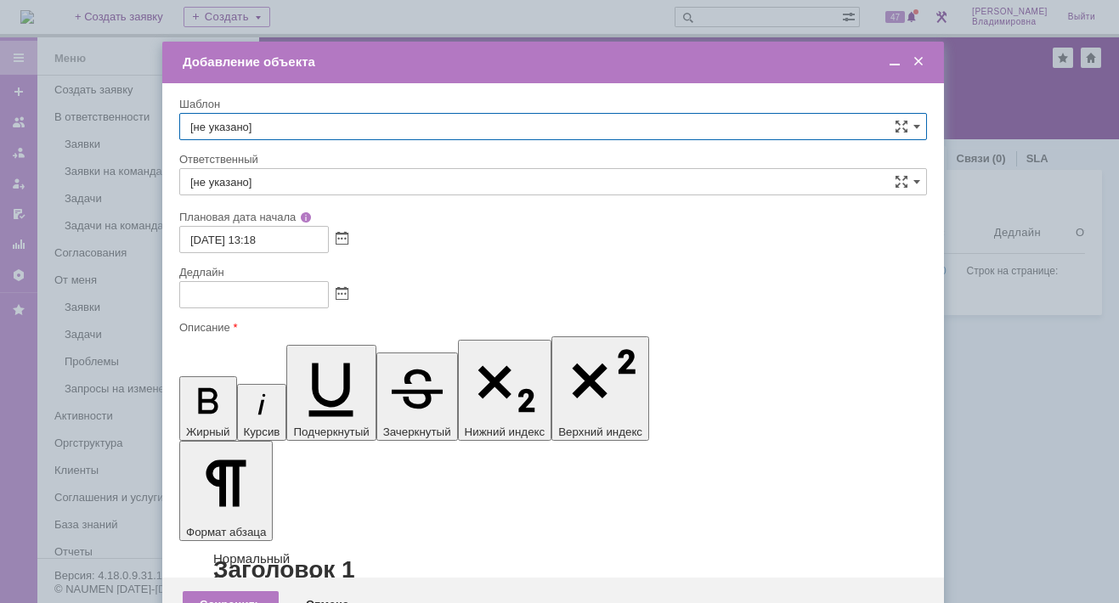
click at [236, 121] on input "[не указано]" at bounding box center [553, 126] width 748 height 27
click at [240, 312] on span "КАПИТАЛ - плановые работы" at bounding box center [553, 319] width 726 height 14
type input "КАПИТАЛ - плановые работы"
type input "Кубышкин Александр Анатольевич"
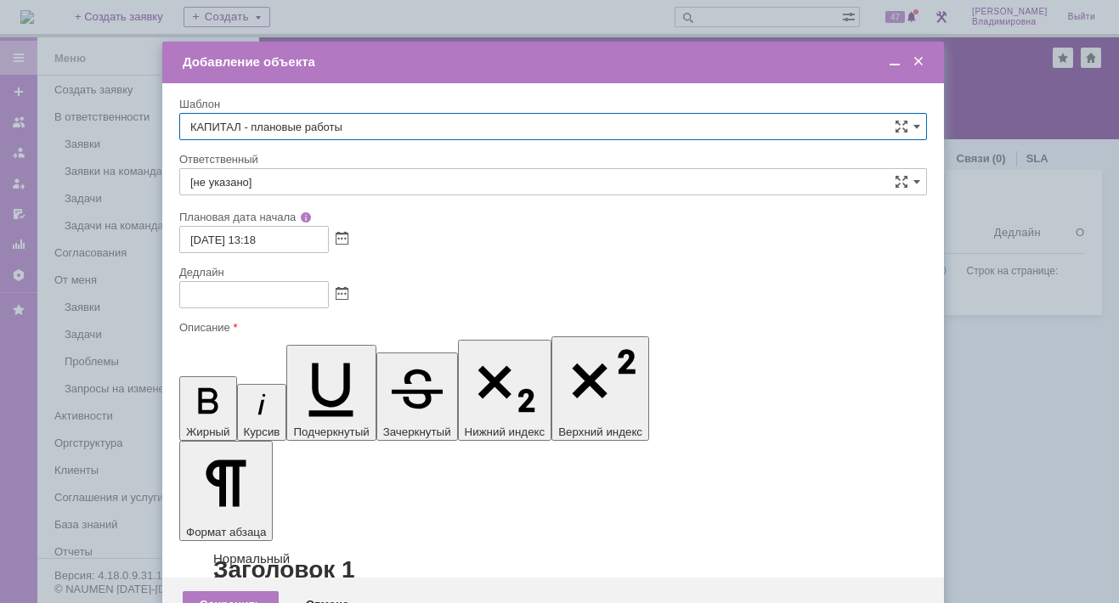
type input "22.09.2025 13:18"
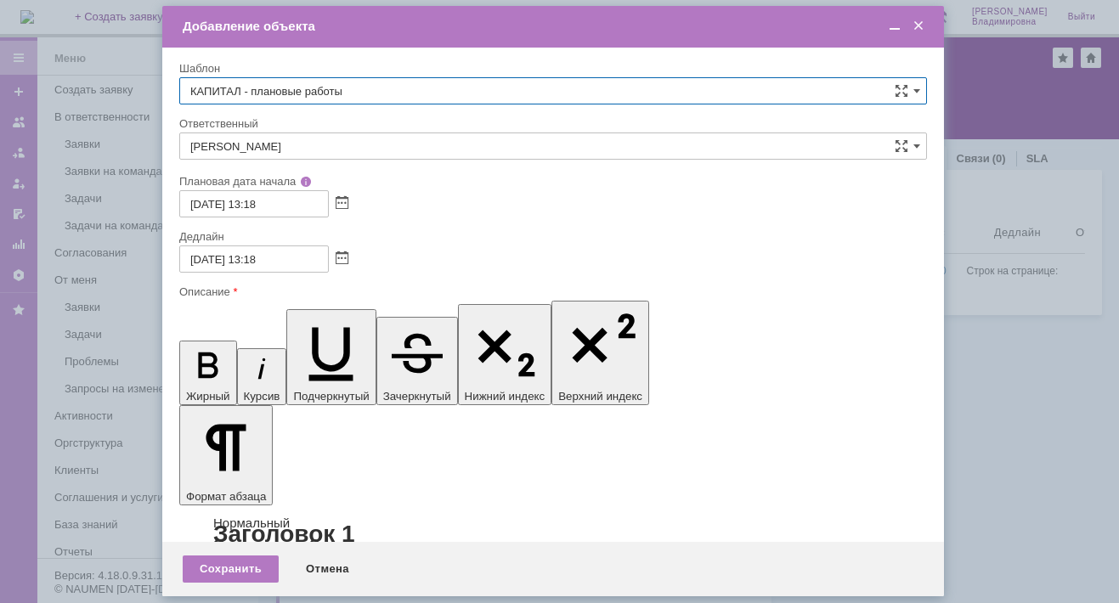
type input "КАПИТАЛ - плановые работы"
click at [917, 21] on span at bounding box center [918, 26] width 17 height 15
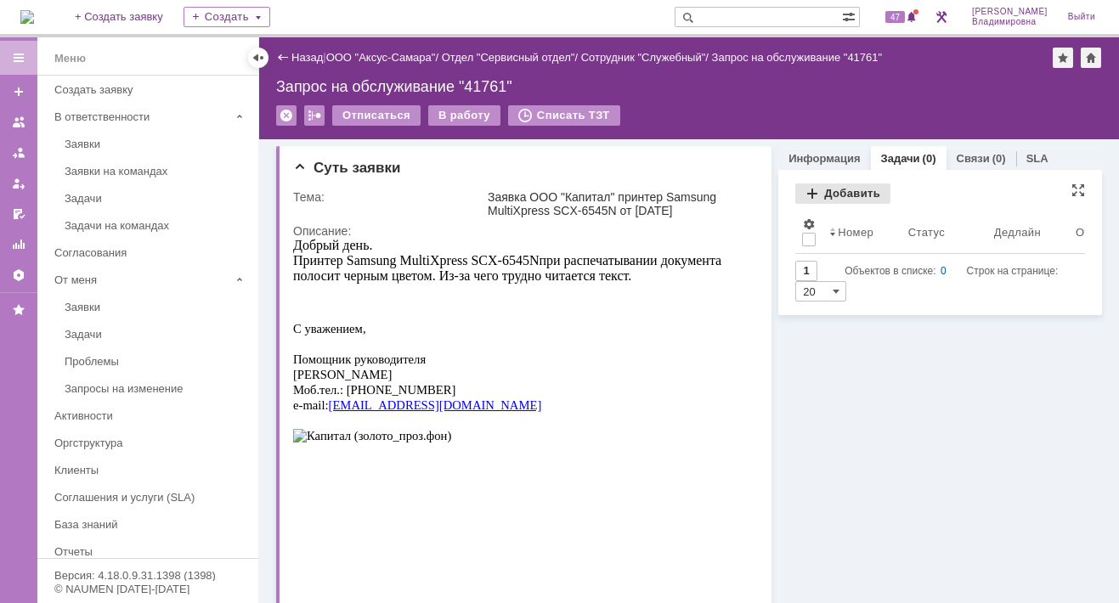
click at [832, 190] on div "Добавить" at bounding box center [842, 194] width 95 height 20
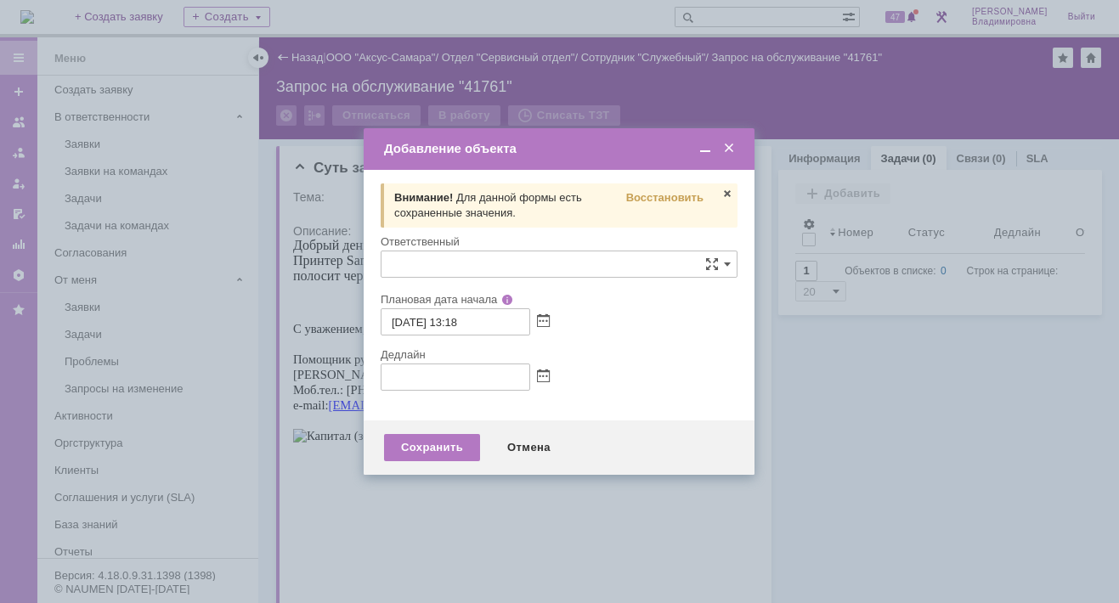
type input "[не указано]"
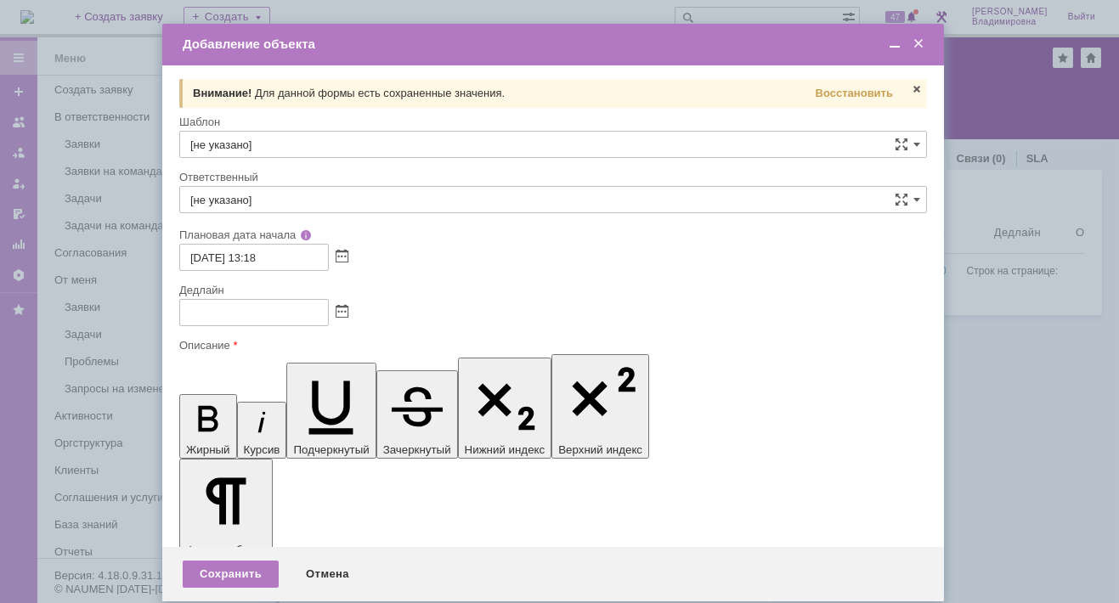
scroll to position [0, 0]
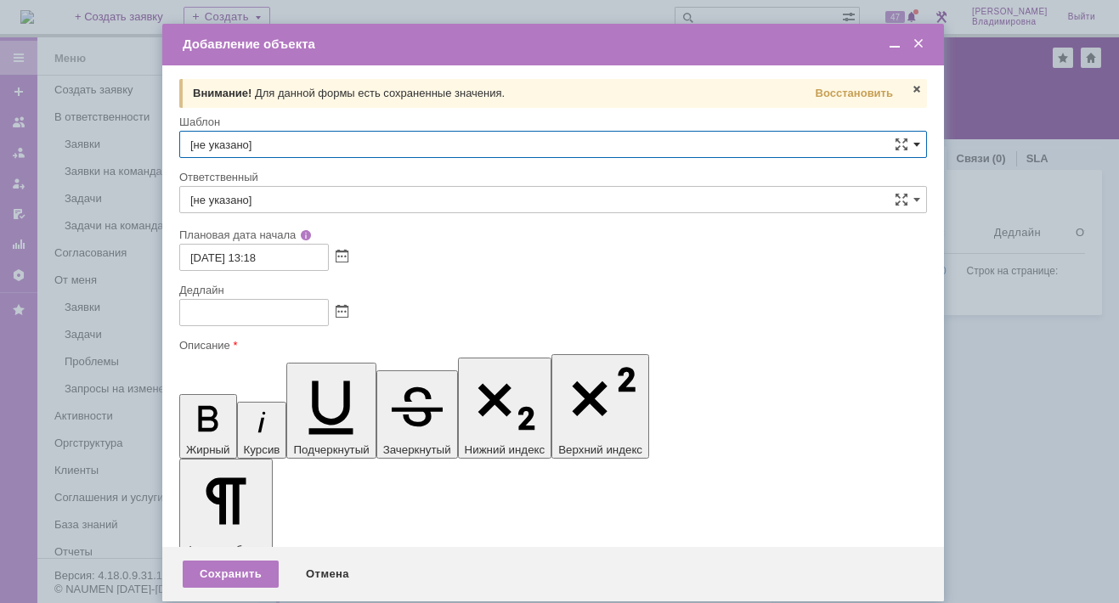
click at [913, 141] on span at bounding box center [916, 145] width 7 height 14
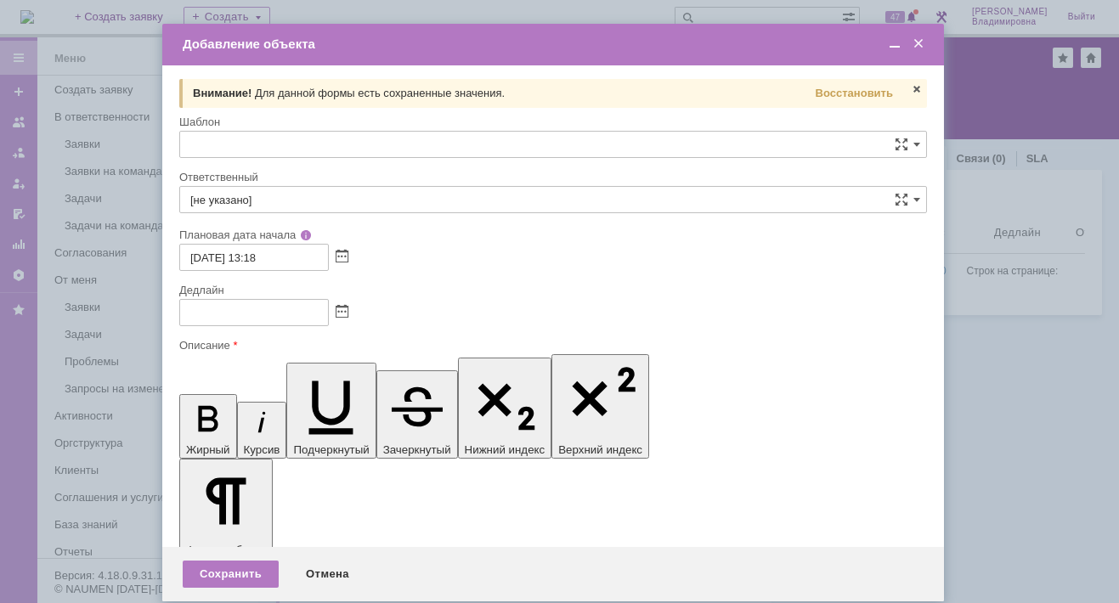
click at [202, 142] on input "text" at bounding box center [553, 144] width 748 height 27
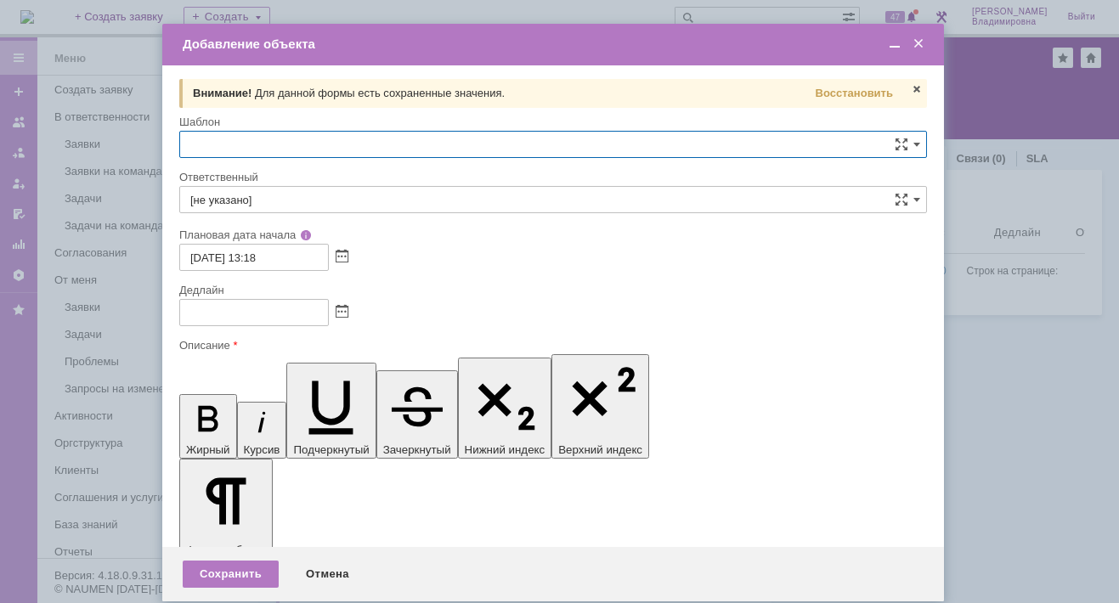
click at [259, 311] on span "4. Диагностика оборудования" at bounding box center [553, 316] width 726 height 14
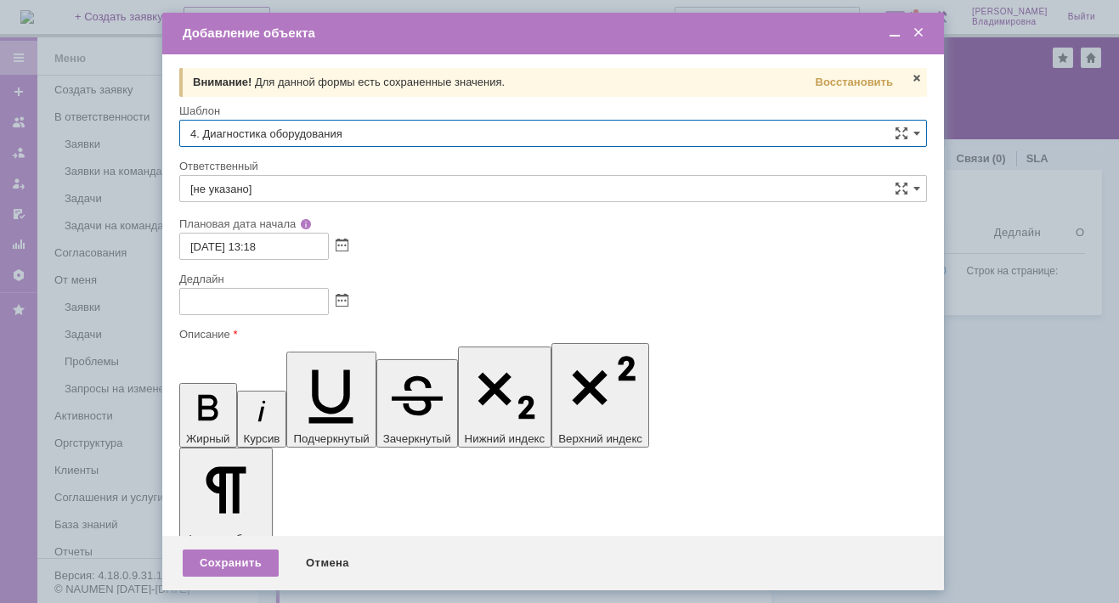
type input "4. Диагностика оборудования"
click at [913, 184] on span at bounding box center [916, 189] width 7 height 14
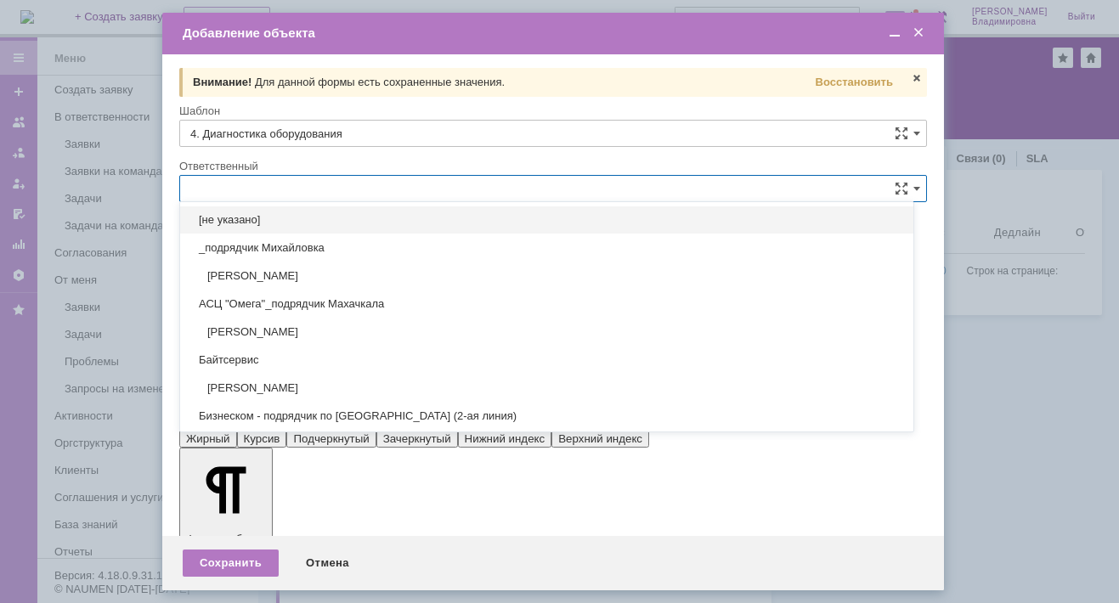
click at [221, 178] on input "text" at bounding box center [553, 188] width 748 height 27
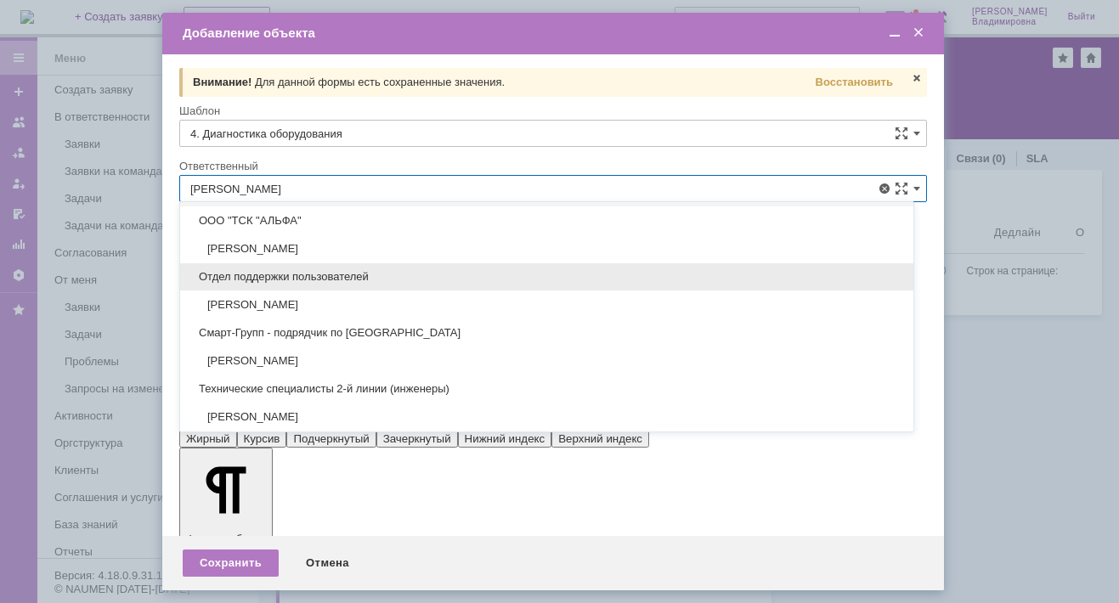
scroll to position [84, 0]
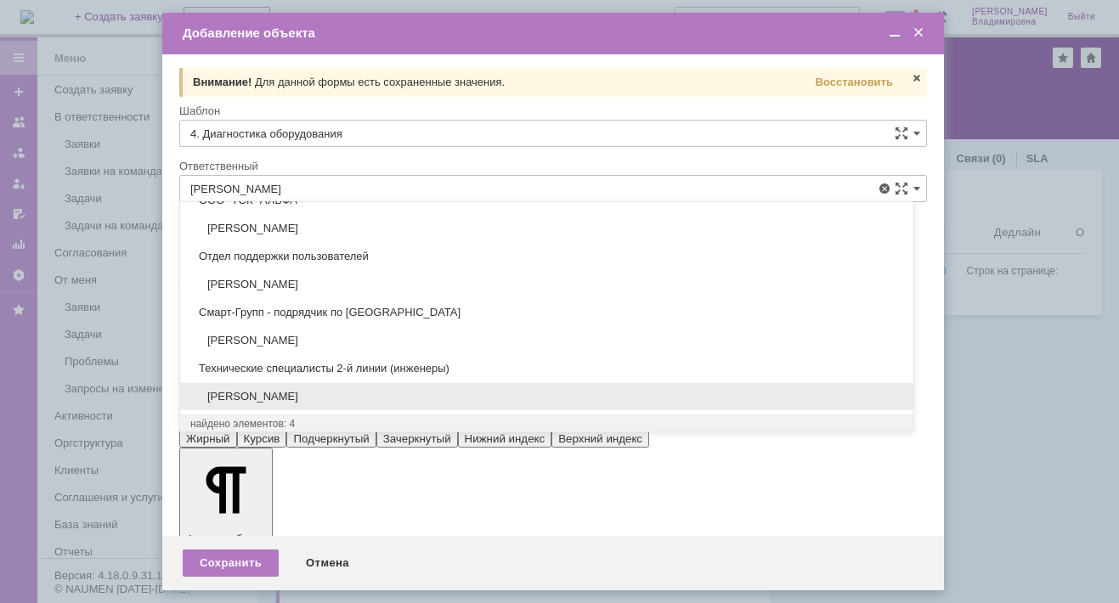
drag, startPoint x: 280, startPoint y: 390, endPoint x: 97, endPoint y: 5, distance: 426.1
click at [280, 390] on span "Иванов Иван Николаевич" at bounding box center [546, 397] width 713 height 14
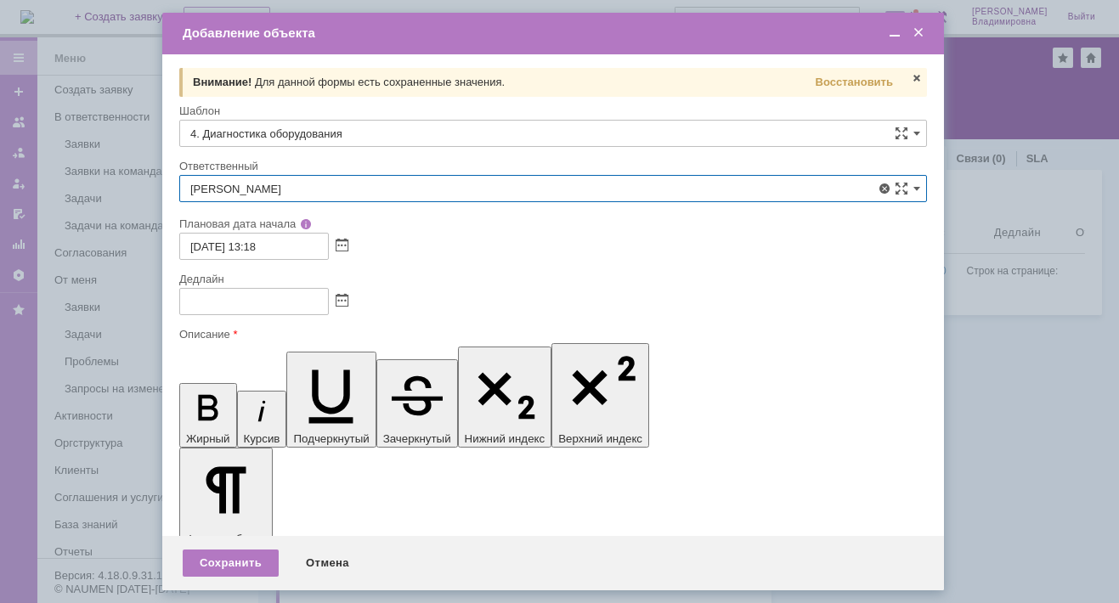
type input "Иванов Иван Николаевич"
click at [340, 295] on span at bounding box center [342, 302] width 13 height 14
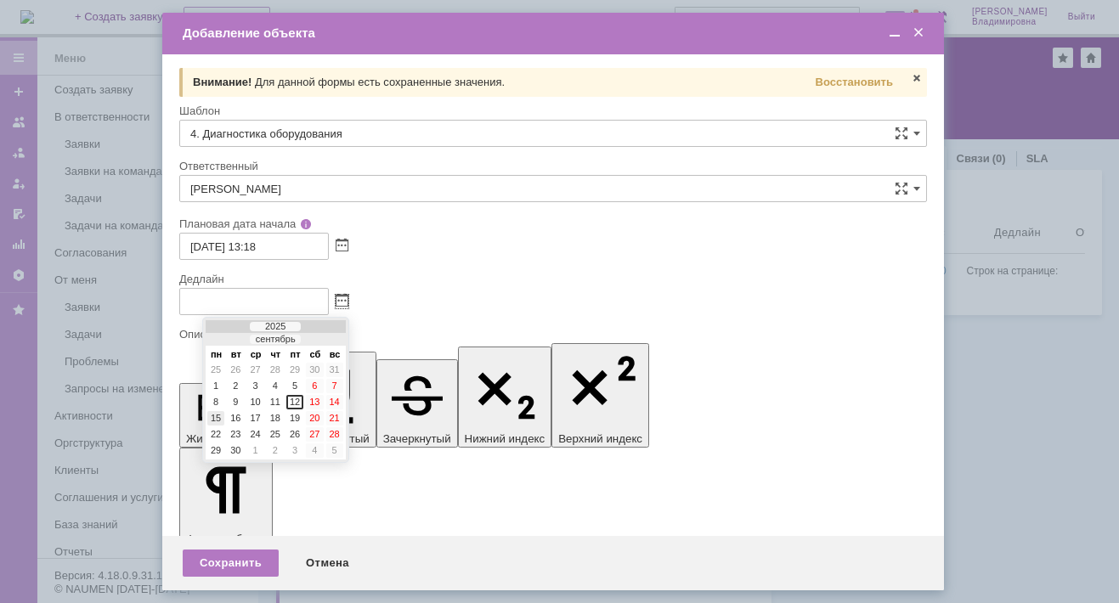
click at [217, 411] on div "15" at bounding box center [215, 418] width 17 height 14
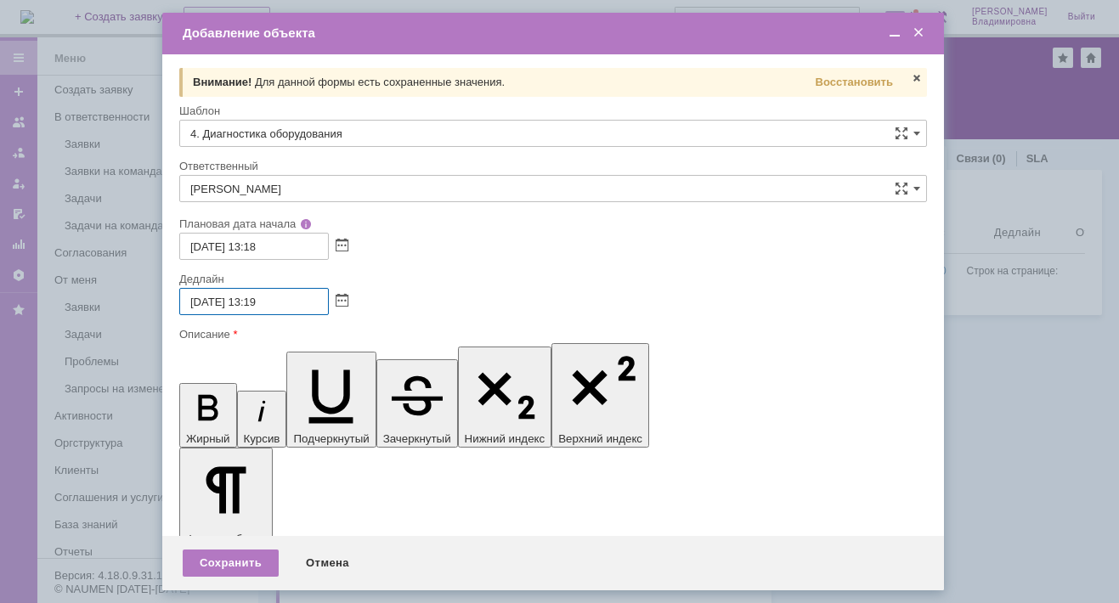
drag, startPoint x: 264, startPoint y: 301, endPoint x: 274, endPoint y: 302, distance: 9.4
click at [274, 302] on input "15.09.2025 13:19" at bounding box center [254, 301] width 150 height 27
type input "15.09.2025 13:00"
click at [894, 26] on span at bounding box center [894, 32] width 17 height 15
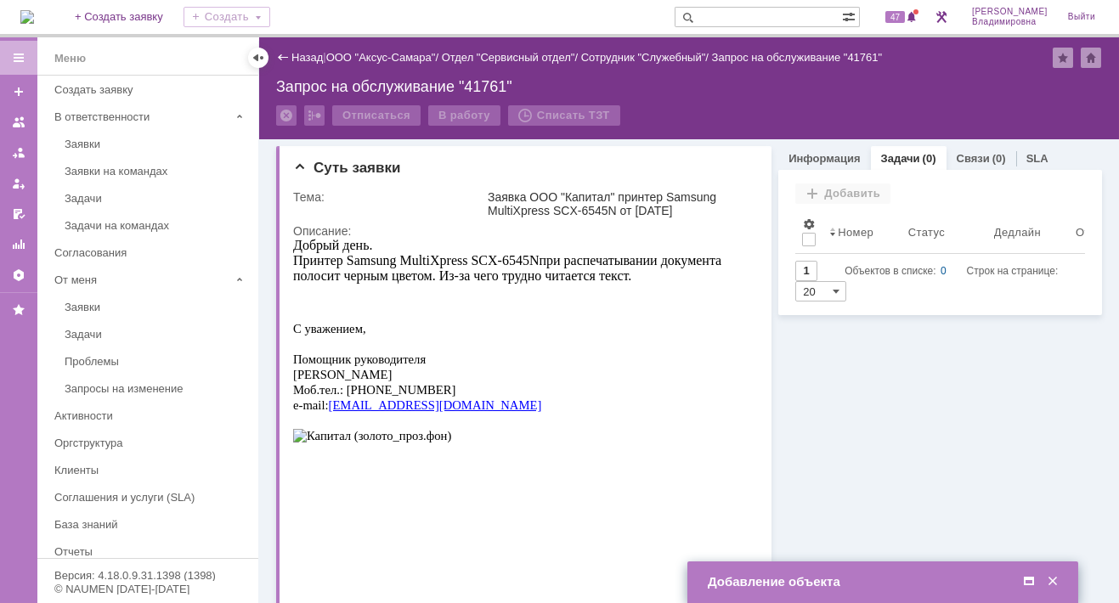
drag, startPoint x: 1032, startPoint y: 581, endPoint x: 1002, endPoint y: 574, distance: 31.5
click at [1032, 581] on span at bounding box center [1029, 581] width 17 height 15
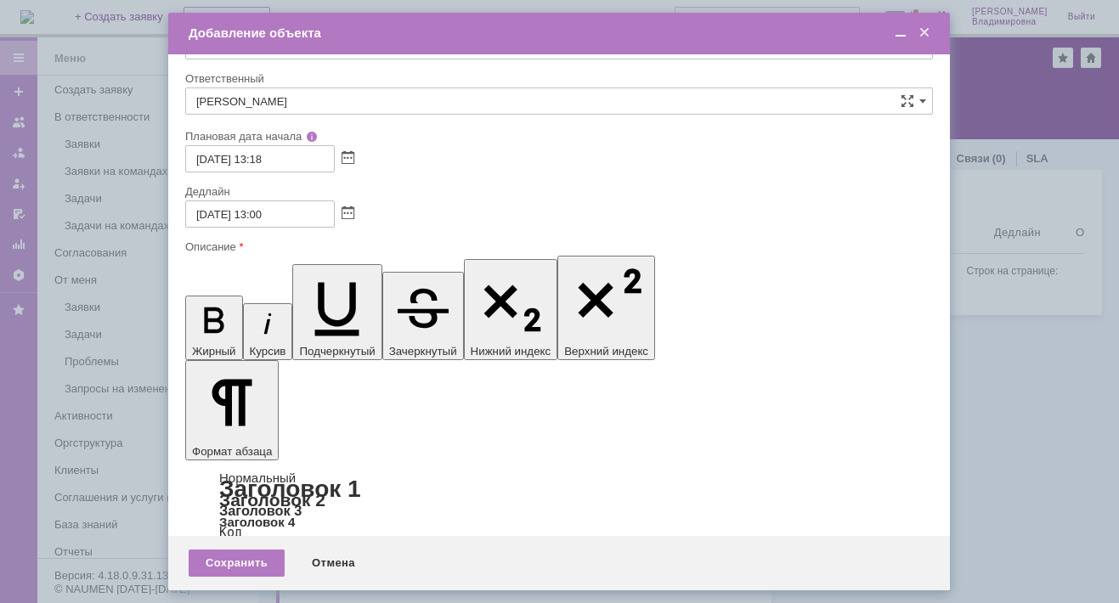
scroll to position [240, 0]
click at [246, 552] on div "Сохранить" at bounding box center [237, 563] width 96 height 27
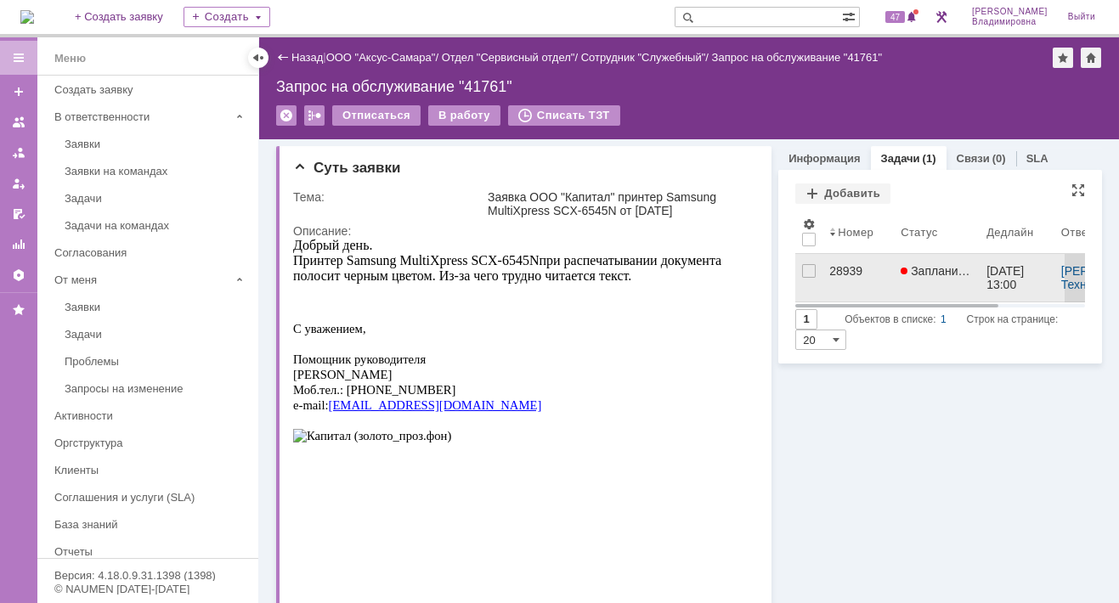
click at [829, 265] on div "28939" at bounding box center [858, 271] width 58 height 14
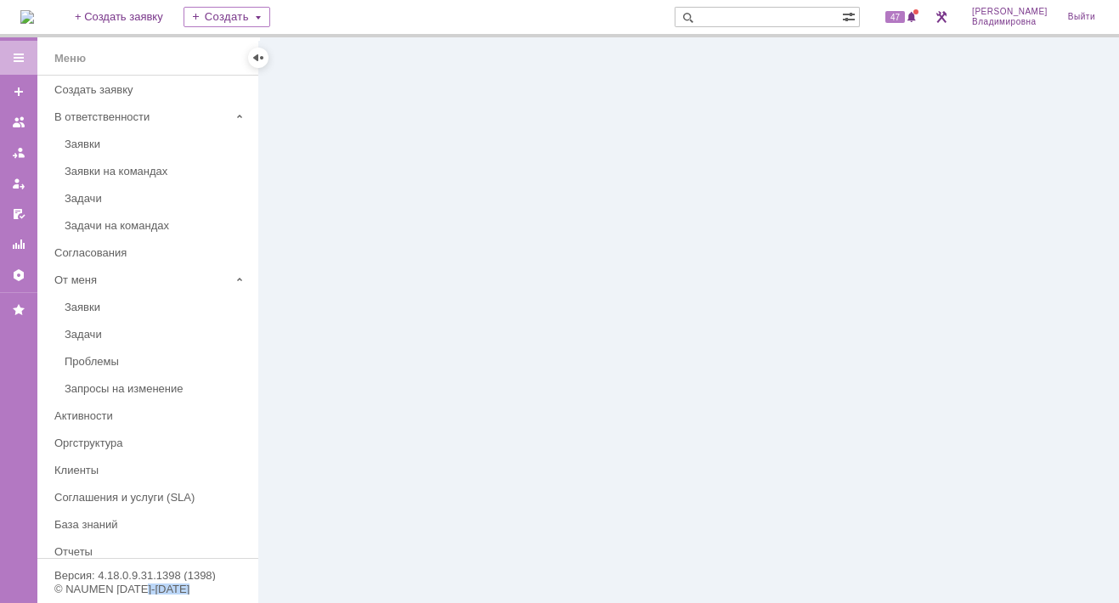
click at [823, 265] on div at bounding box center [689, 320] width 860 height 566
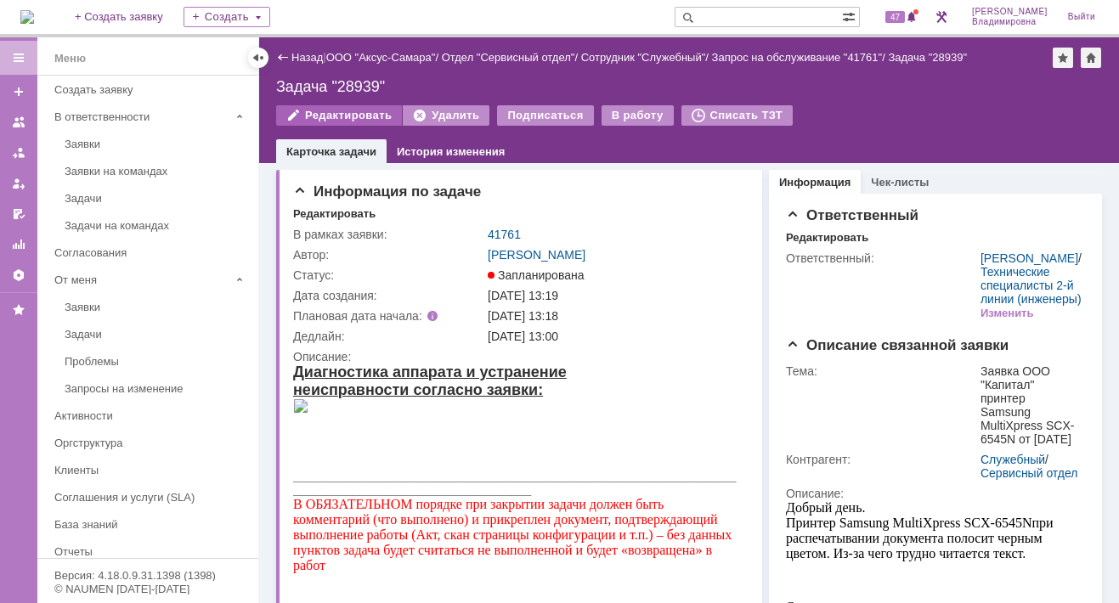
click at [353, 105] on div "Редактировать" at bounding box center [339, 115] width 126 height 20
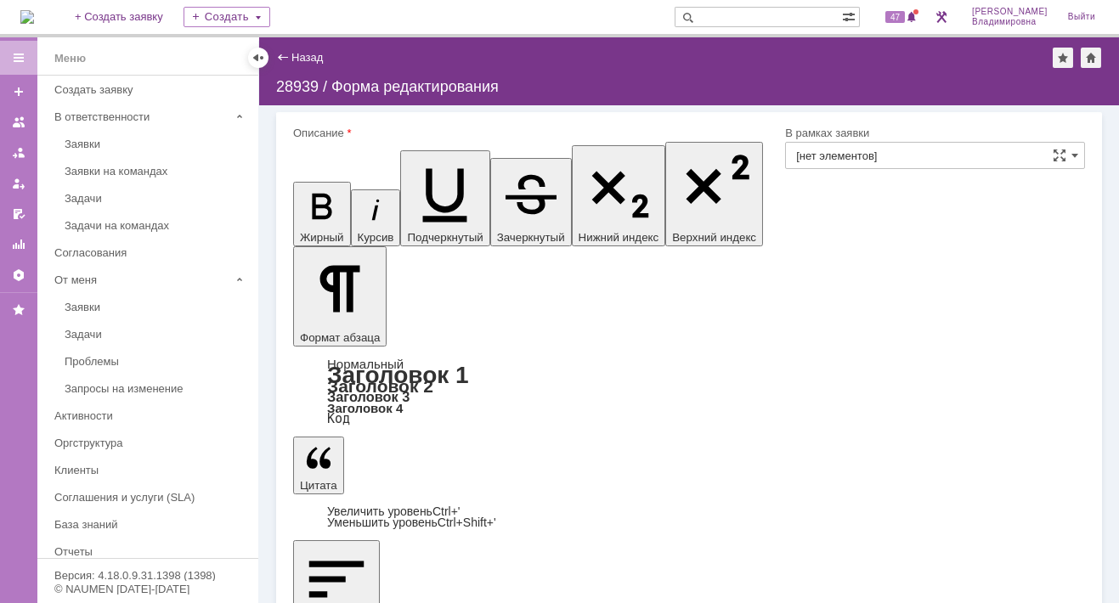
type input "Иванов Иван Николаевич"
type input "41761"
type input "[не указано]"
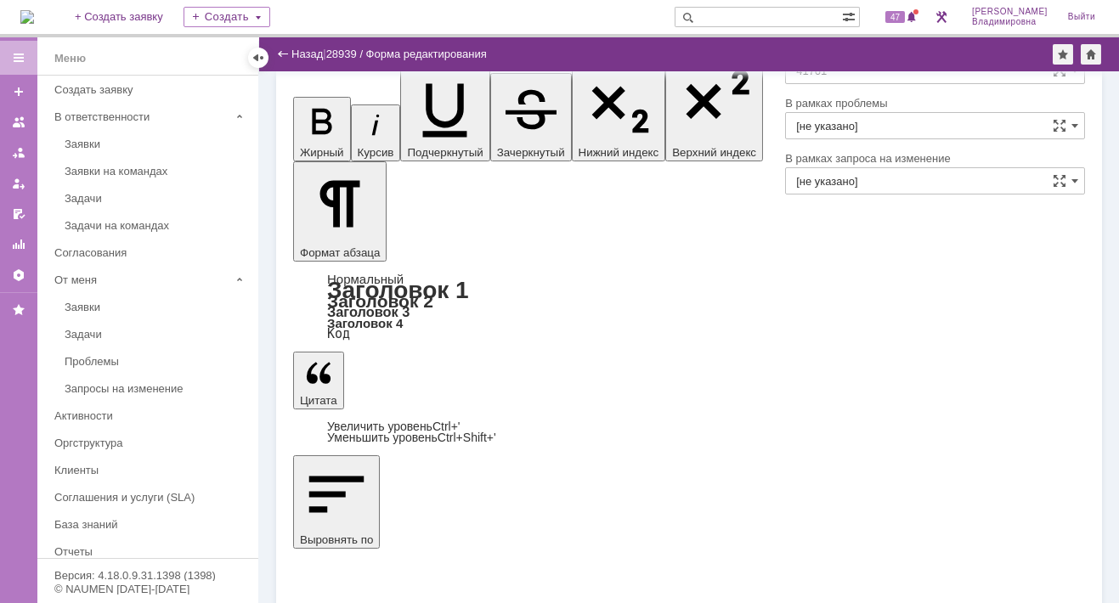
scroll to position [49, 0]
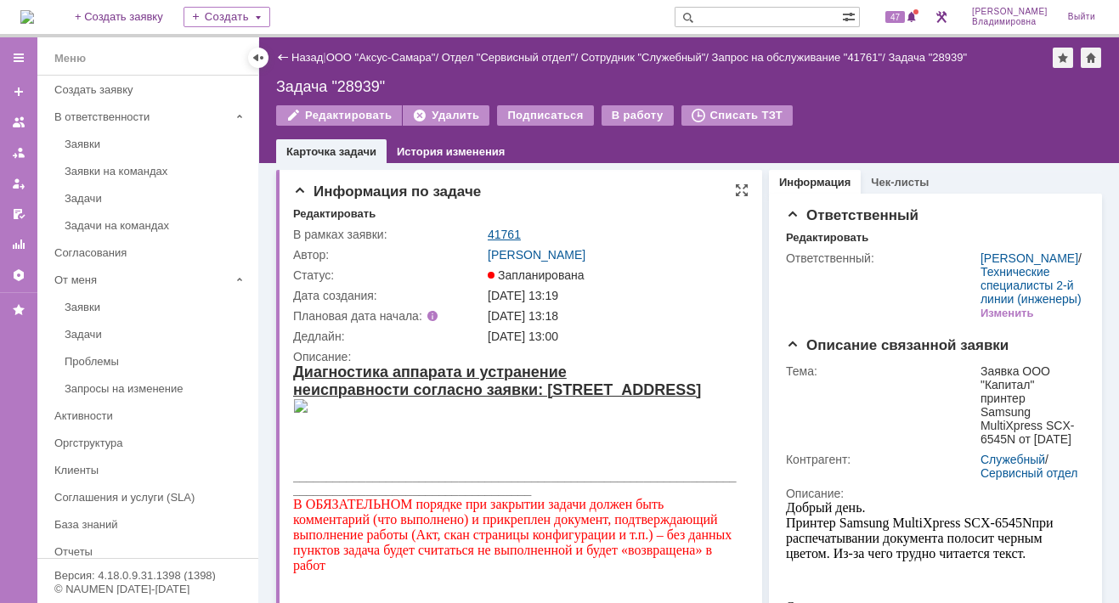
click at [494, 237] on link "41761" at bounding box center [504, 235] width 33 height 14
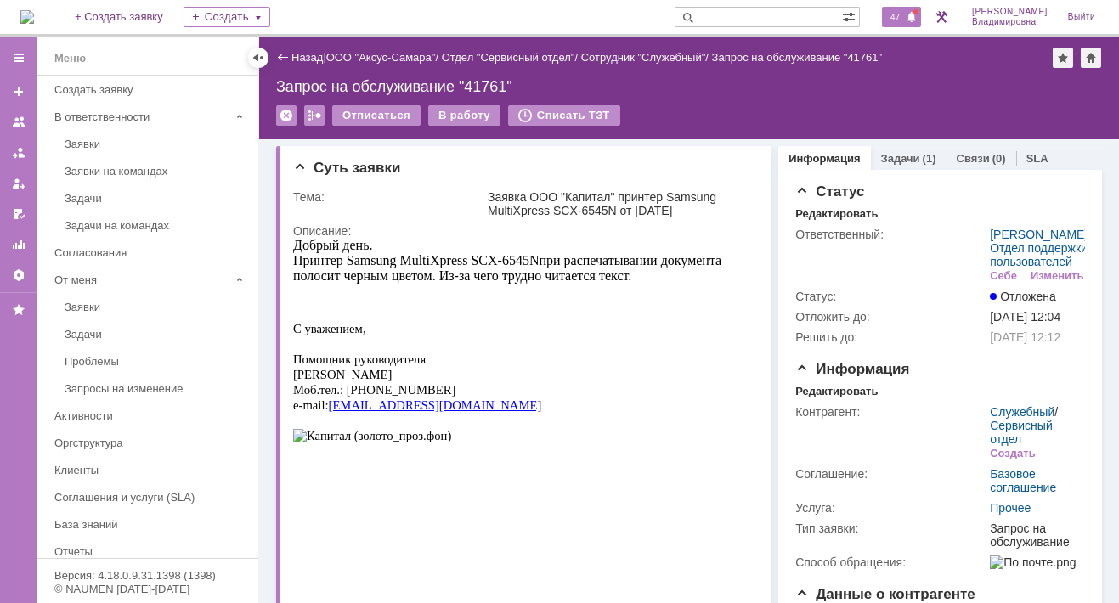
click at [905, 14] on span "47" at bounding box center [895, 17] width 20 height 12
click at [34, 19] on img at bounding box center [27, 17] width 14 height 14
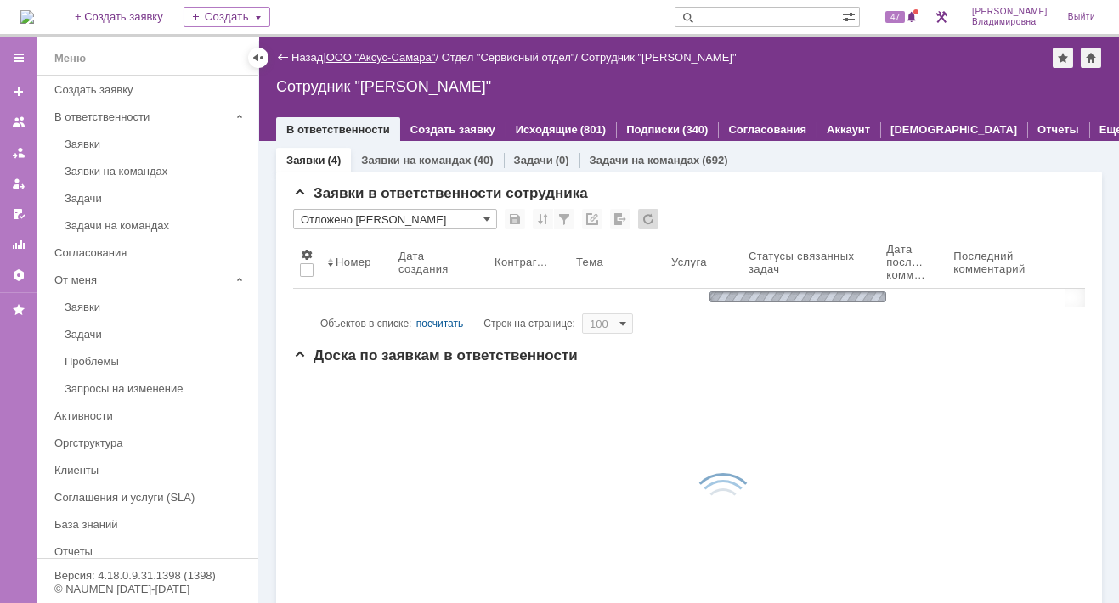
click at [412, 52] on link "ООО "Аксус-Самара"" at bounding box center [381, 57] width 110 height 13
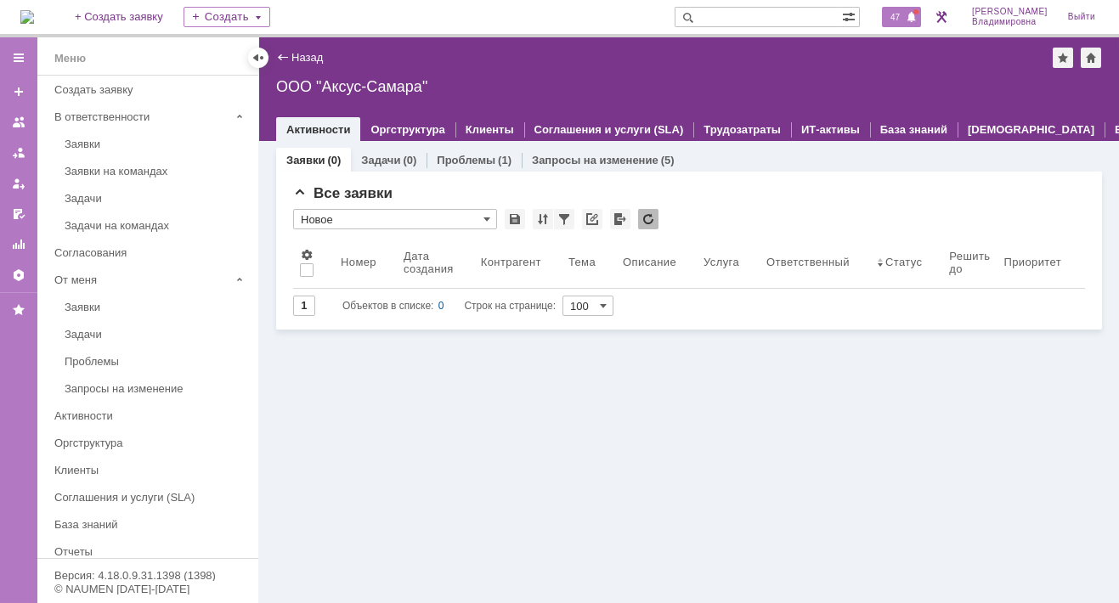
click at [903, 16] on span "47" at bounding box center [895, 17] width 20 height 12
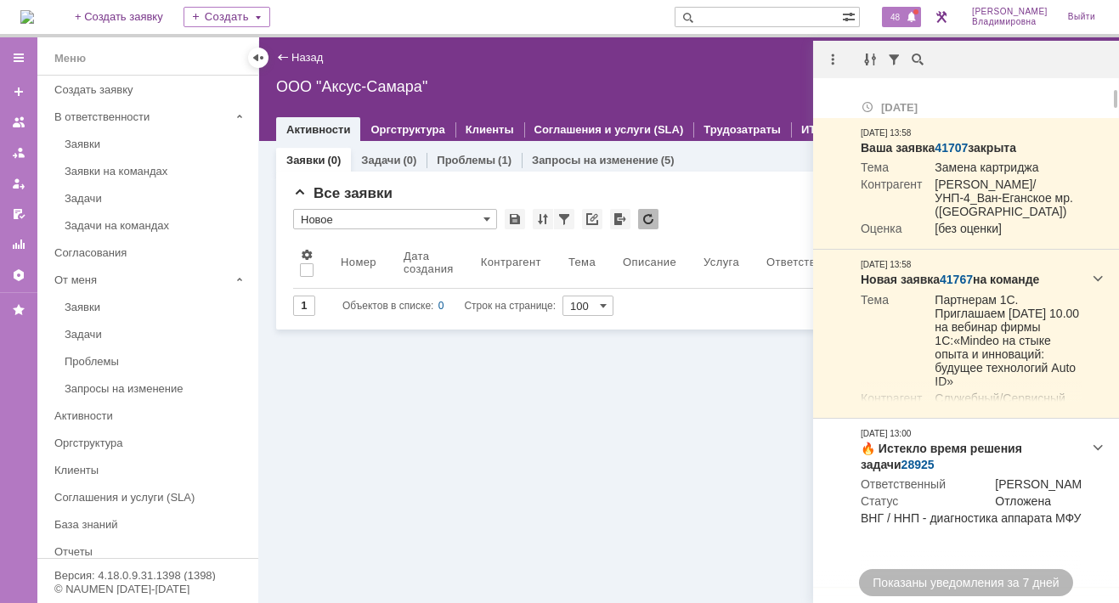
click at [715, 503] on div "Заявки (0) Задачи (0) Проблемы (1) Запросы на изменение (5) Все заявки * Новое …" at bounding box center [689, 372] width 860 height 462
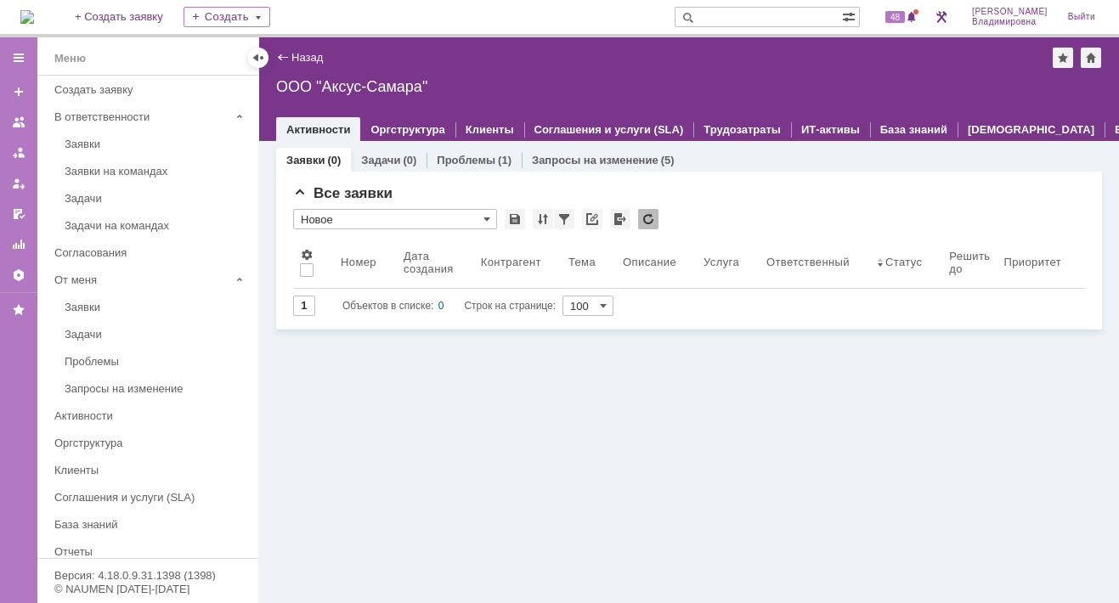
click at [512, 430] on div "Заявки (0) Задачи (0) Проблемы (1) Запросы на изменение (5) Все заявки * Новое …" at bounding box center [689, 372] width 860 height 462
click at [969, 78] on div "ООО "Аксус-Самара"" at bounding box center [689, 86] width 826 height 17
click at [905, 16] on span "48" at bounding box center [895, 17] width 20 height 12
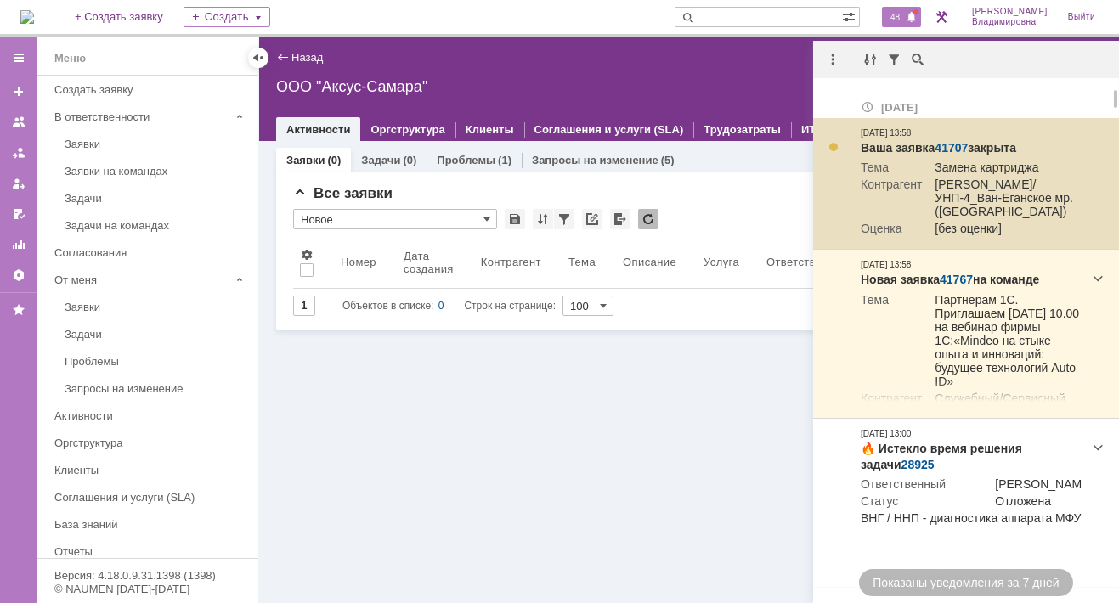
click at [954, 190] on td "[PERSON_NAME]/УНП-4_Ван-Еганское мр. ([GEOGRAPHIC_DATA])" at bounding box center [1002, 200] width 160 height 44
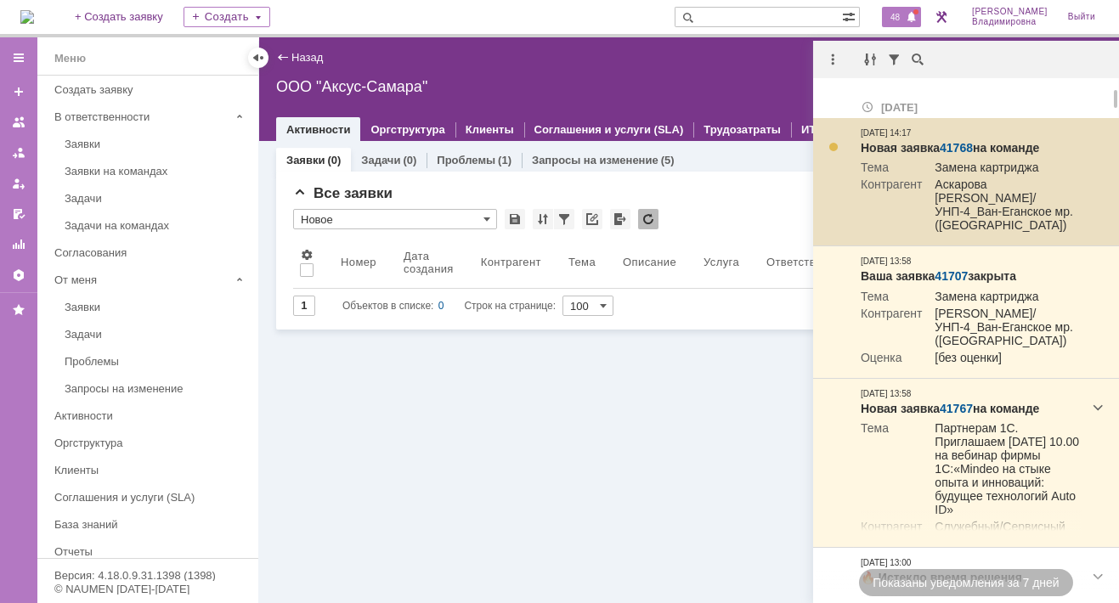
click at [970, 144] on link "41768" at bounding box center [956, 148] width 33 height 14
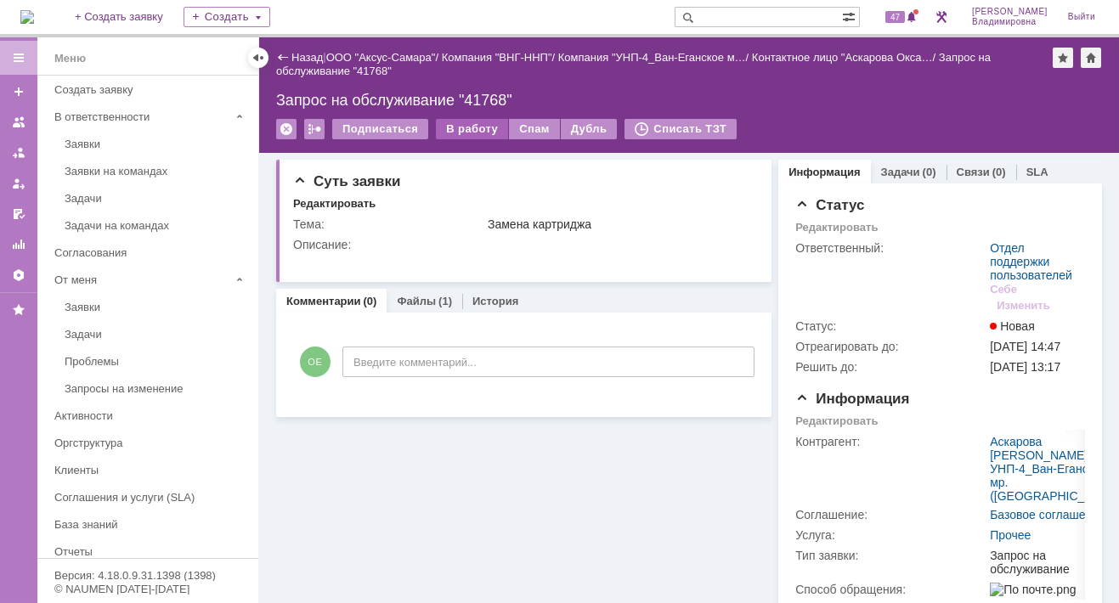
click at [469, 127] on div "В работу" at bounding box center [472, 129] width 72 height 20
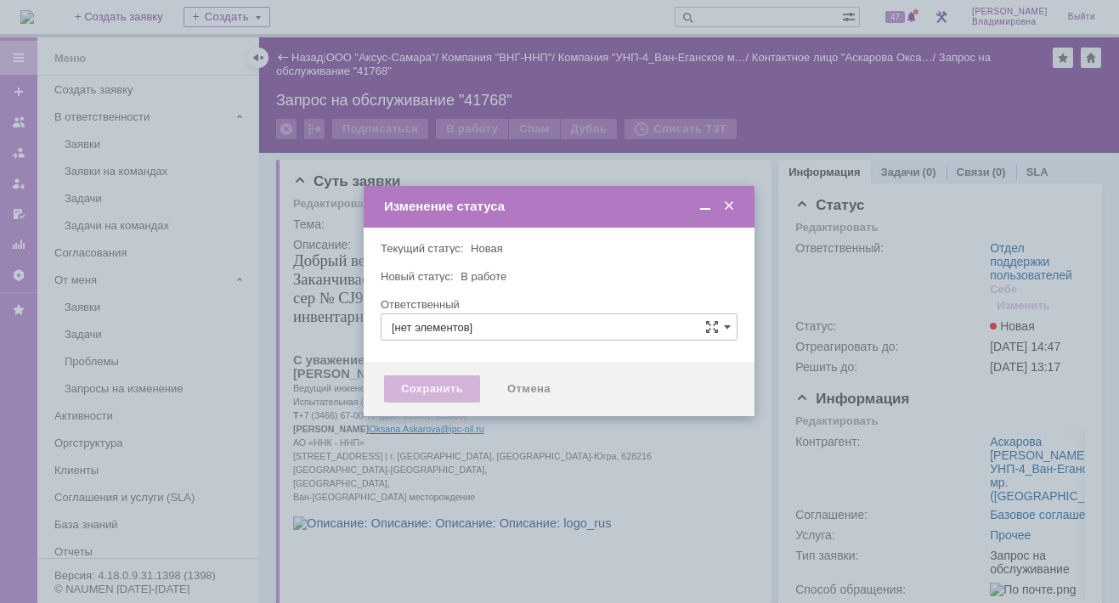
type input "Отдел поддержки пользователей"
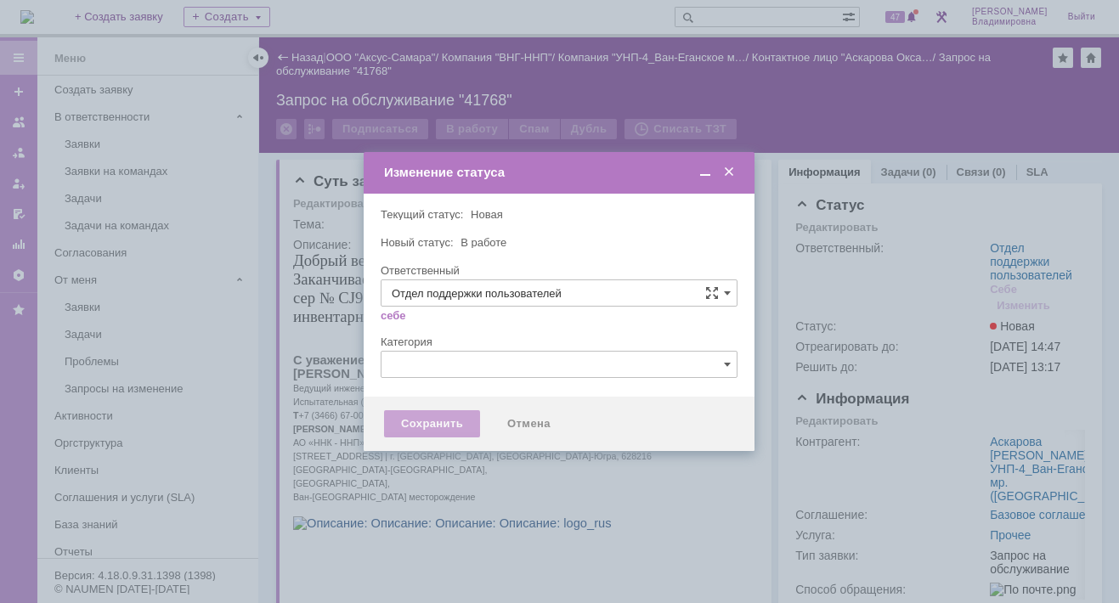
type input "[PERSON_NAME]"
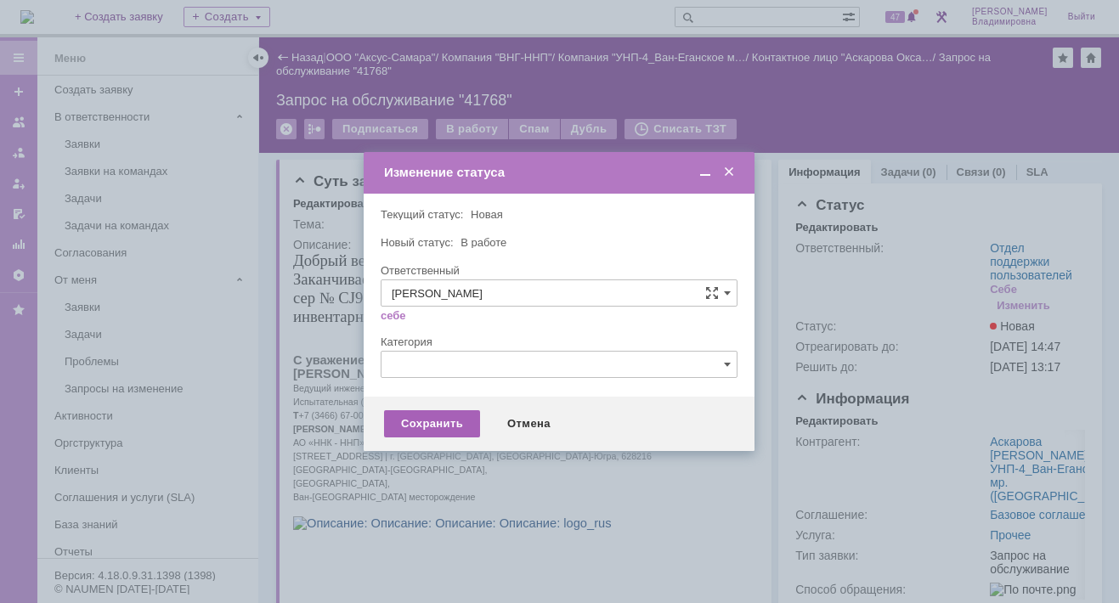
click at [420, 417] on div "Сохранить" at bounding box center [432, 423] width 96 height 27
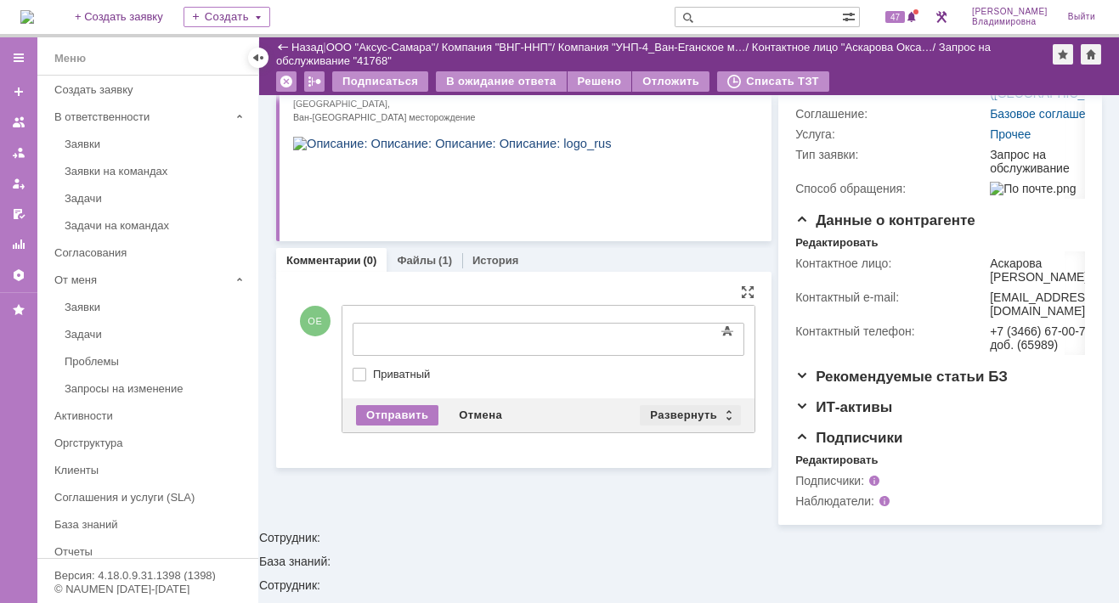
click at [669, 406] on div "Развернуть" at bounding box center [690, 415] width 101 height 20
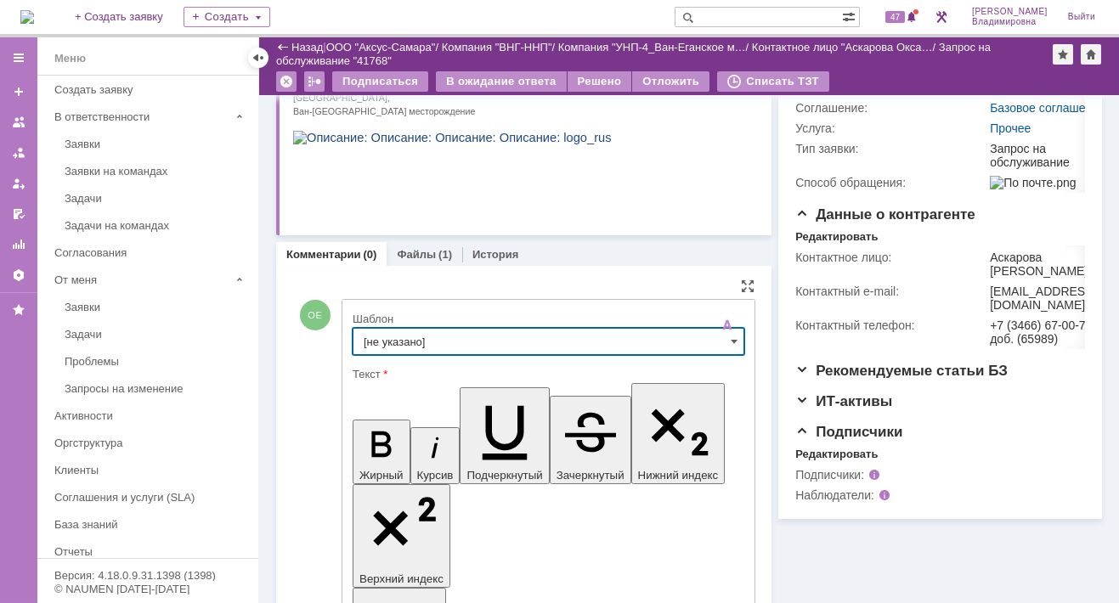
click at [384, 334] on input "[не указано]" at bounding box center [549, 341] width 392 height 27
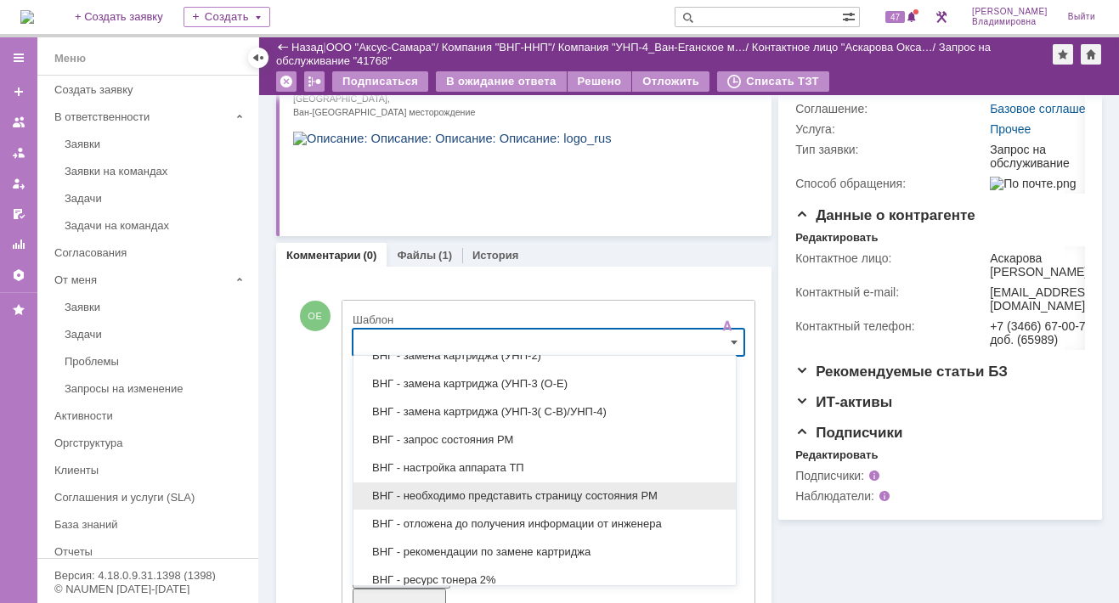
scroll to position [425, 0]
click at [412, 488] on span "ВНГ - необходимо представить страницу состояния РМ" at bounding box center [545, 495] width 362 height 14
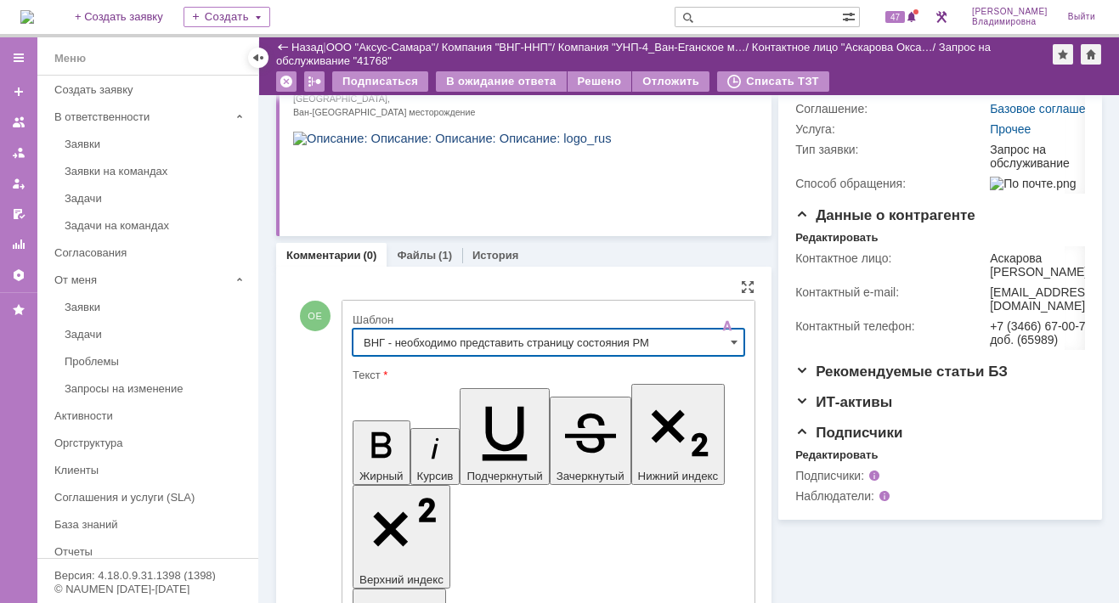
type input "ВНГ - необходимо представить страницу состояния РМ"
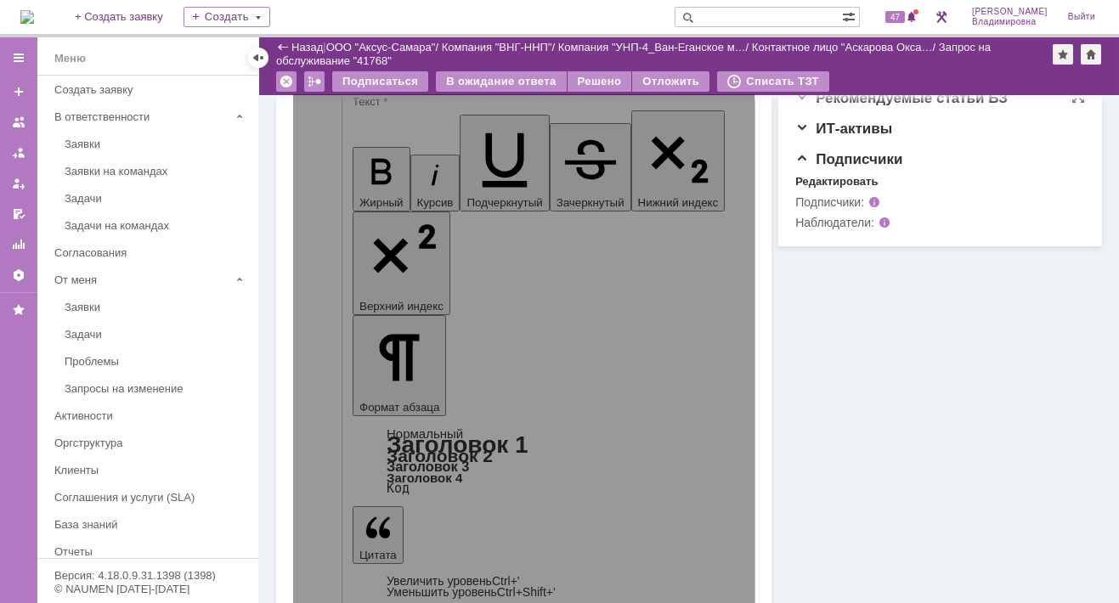
scroll to position [315, 0]
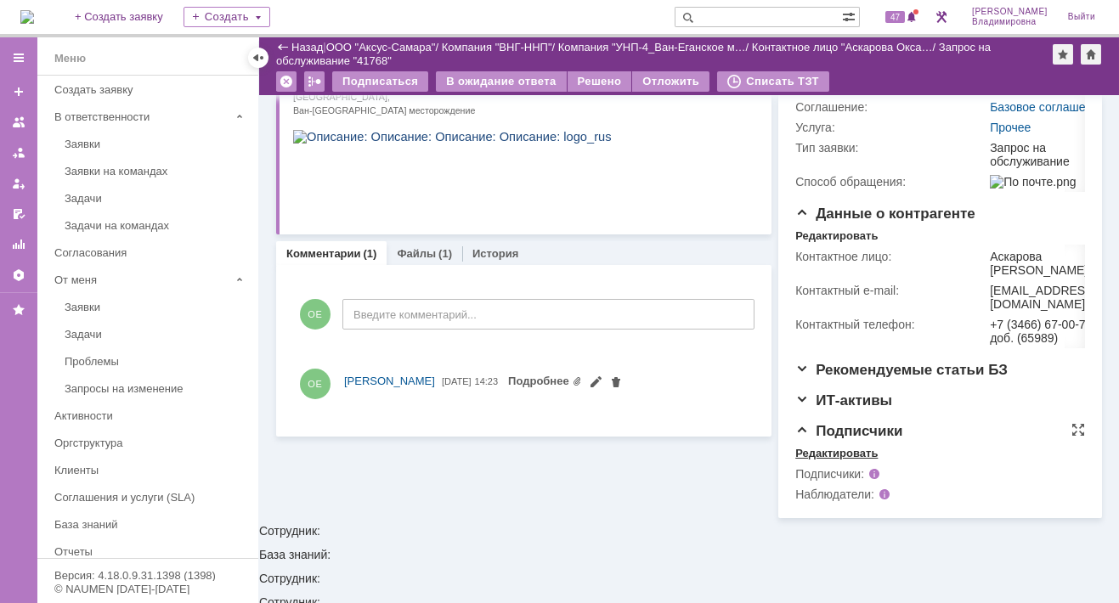
click at [811, 461] on div "Редактировать" at bounding box center [836, 454] width 82 height 14
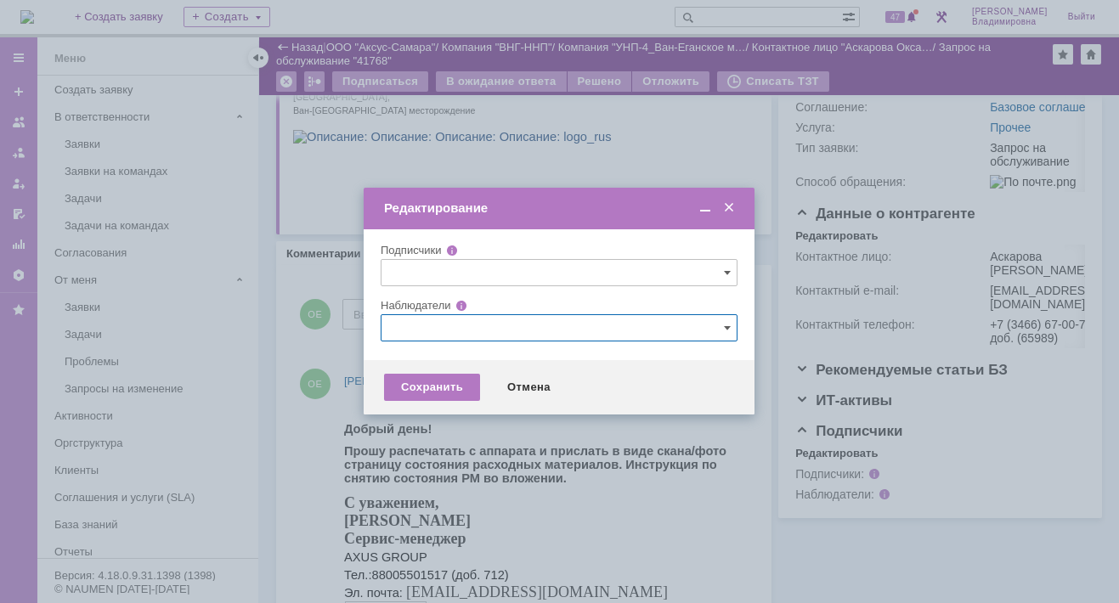
click at [478, 326] on input "text" at bounding box center [559, 327] width 357 height 27
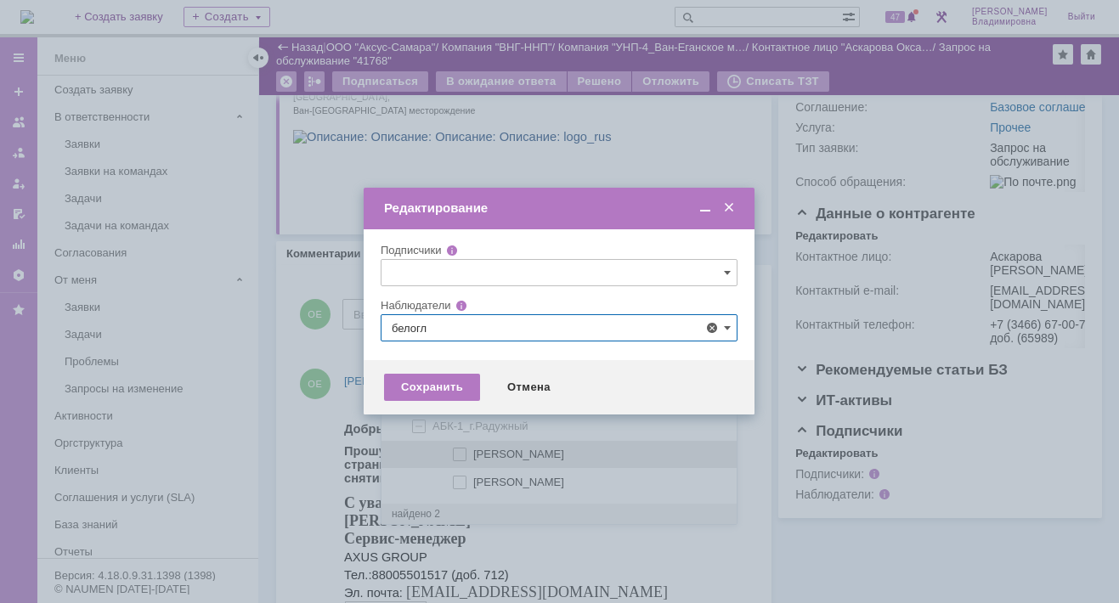
click at [473, 453] on span at bounding box center [473, 452] width 0 height 8
click at [460, 453] on input "[PERSON_NAME]" at bounding box center [460, 455] width 11 height 11
type input "[PERSON_NAME]"
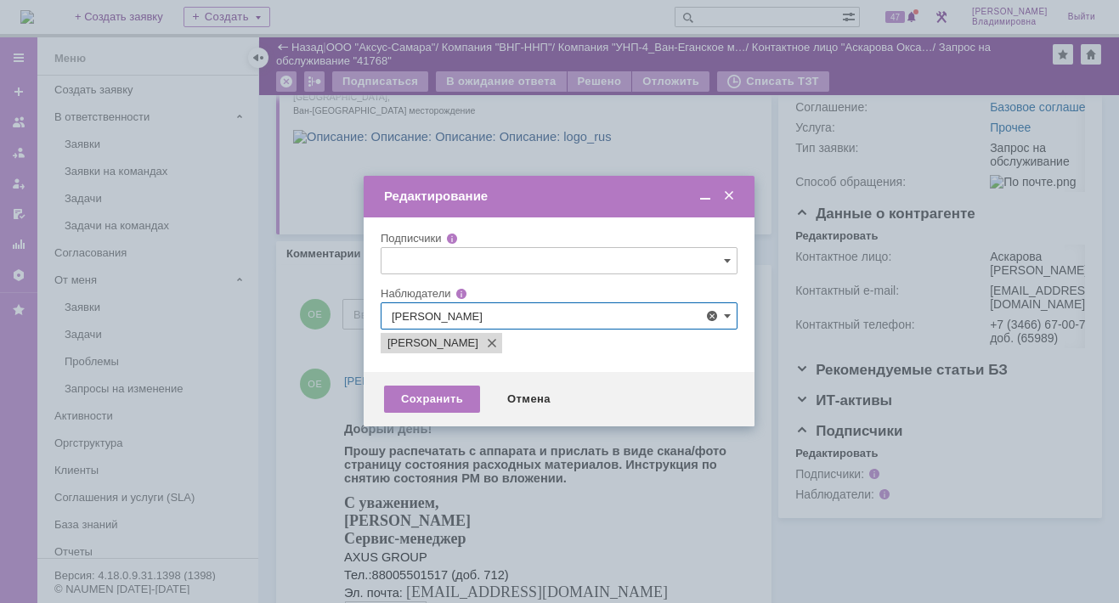
click at [289, 447] on div at bounding box center [559, 301] width 1119 height 603
click at [406, 402] on div "Сохранить" at bounding box center [432, 399] width 96 height 27
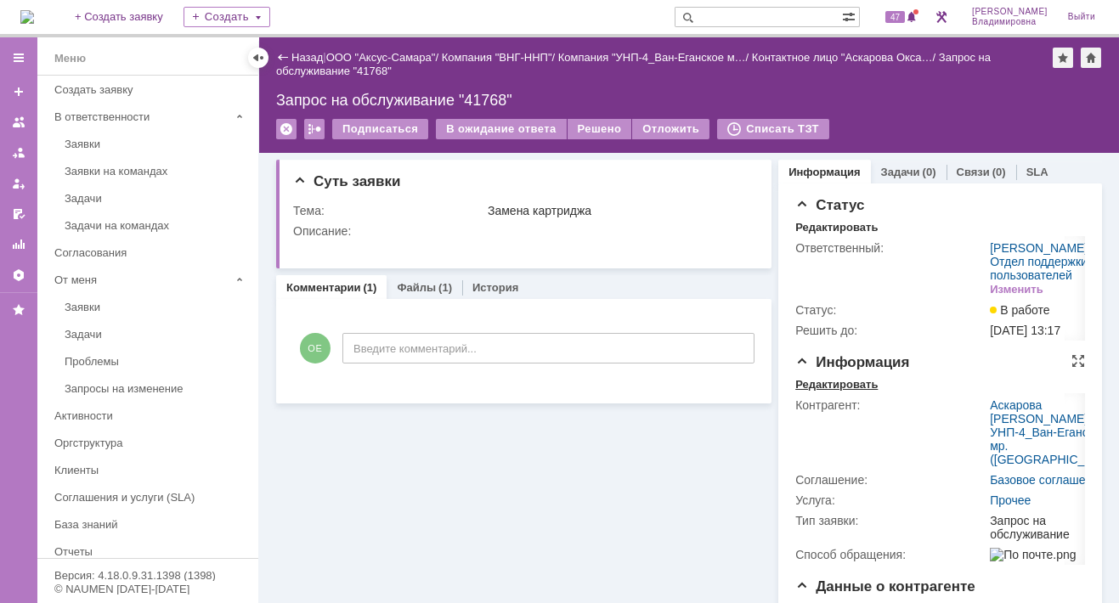
click at [844, 392] on div "Редактировать" at bounding box center [836, 385] width 82 height 14
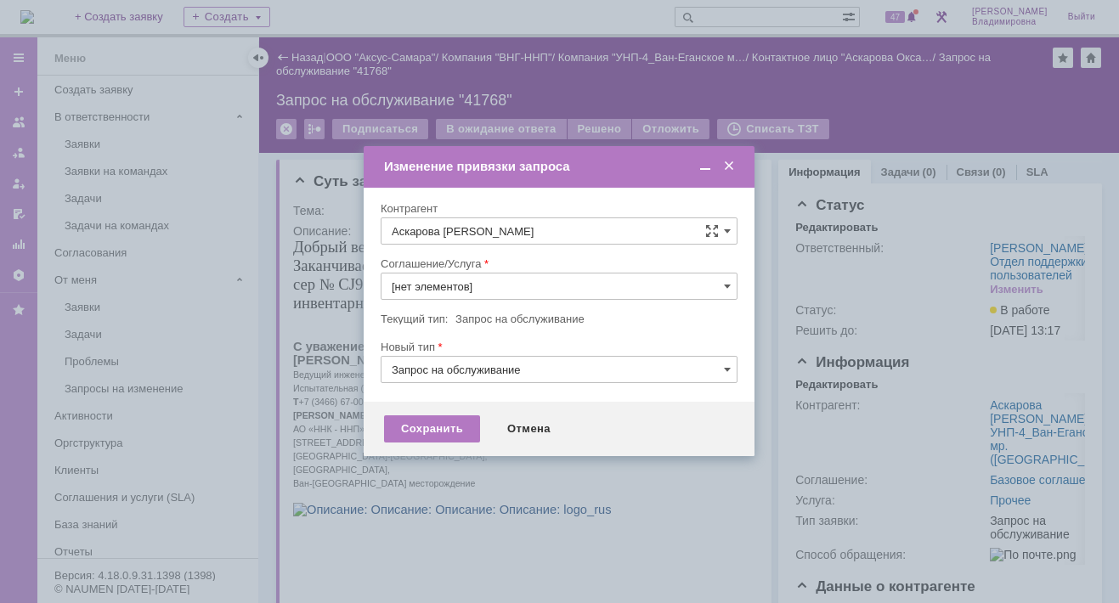
type input "Прочее"
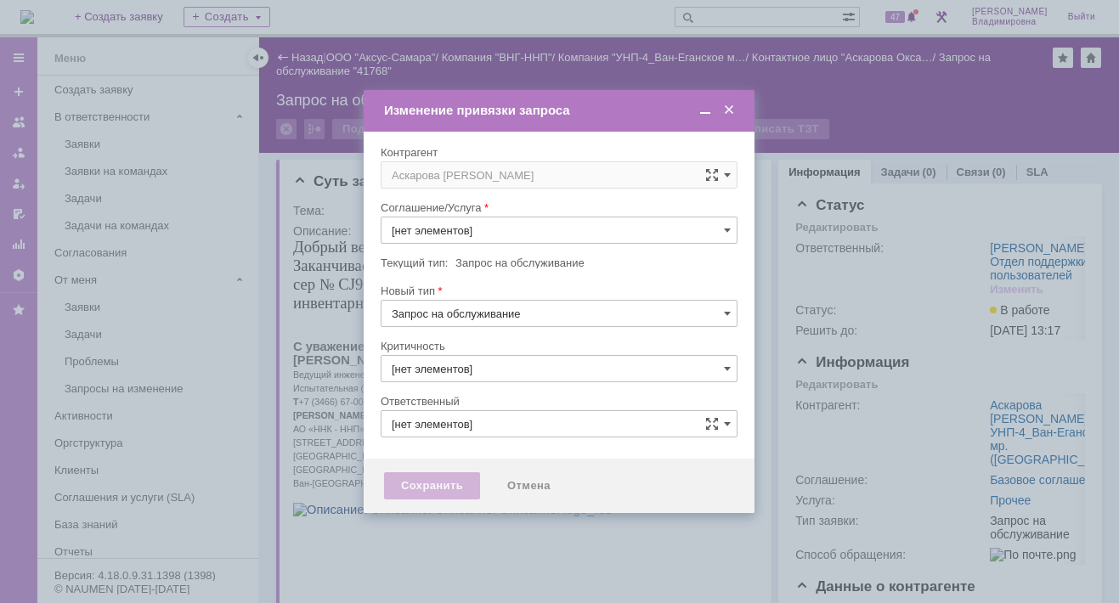
type input "3. Низкая"
type input "[не указано]"
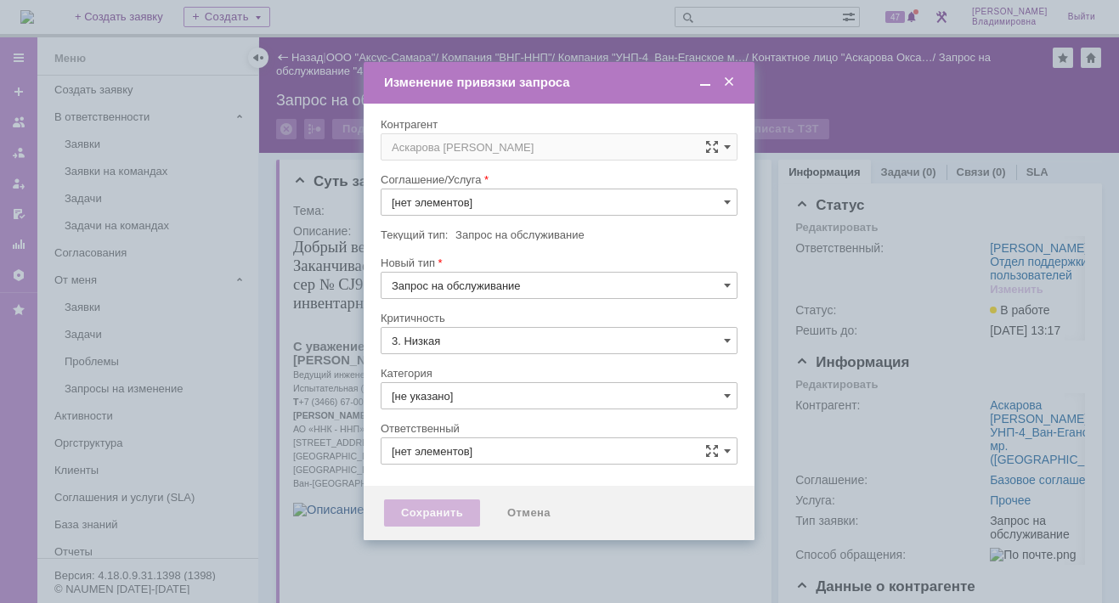
type input "[PERSON_NAME]"
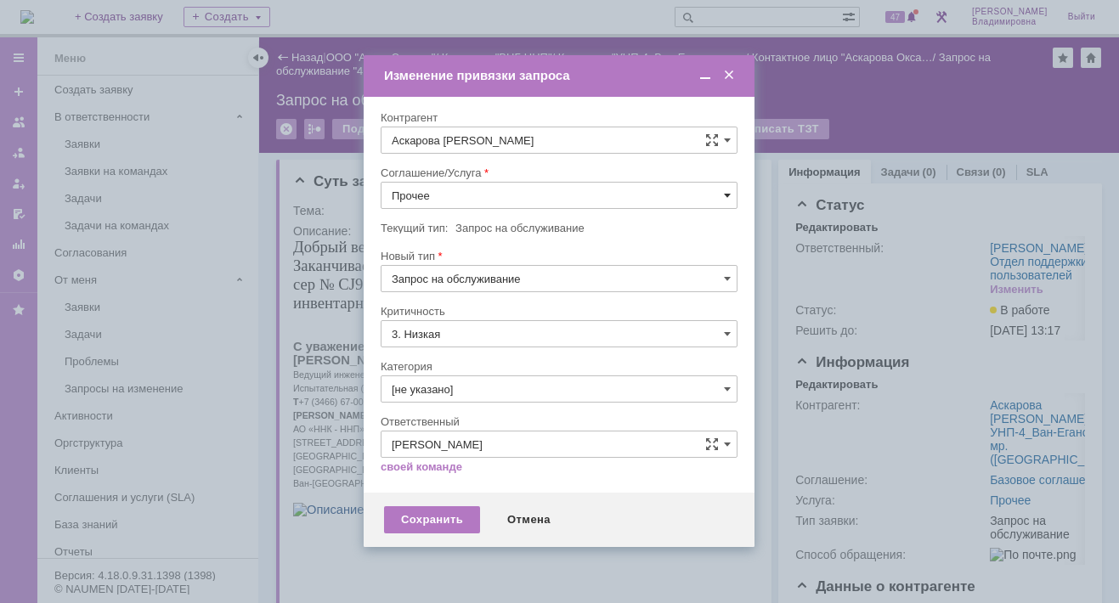
click at [726, 191] on span at bounding box center [727, 196] width 7 height 14
click at [452, 399] on span "ПТ_Замена расходных материалов / ресурсных деталей" at bounding box center [559, 406] width 335 height 14
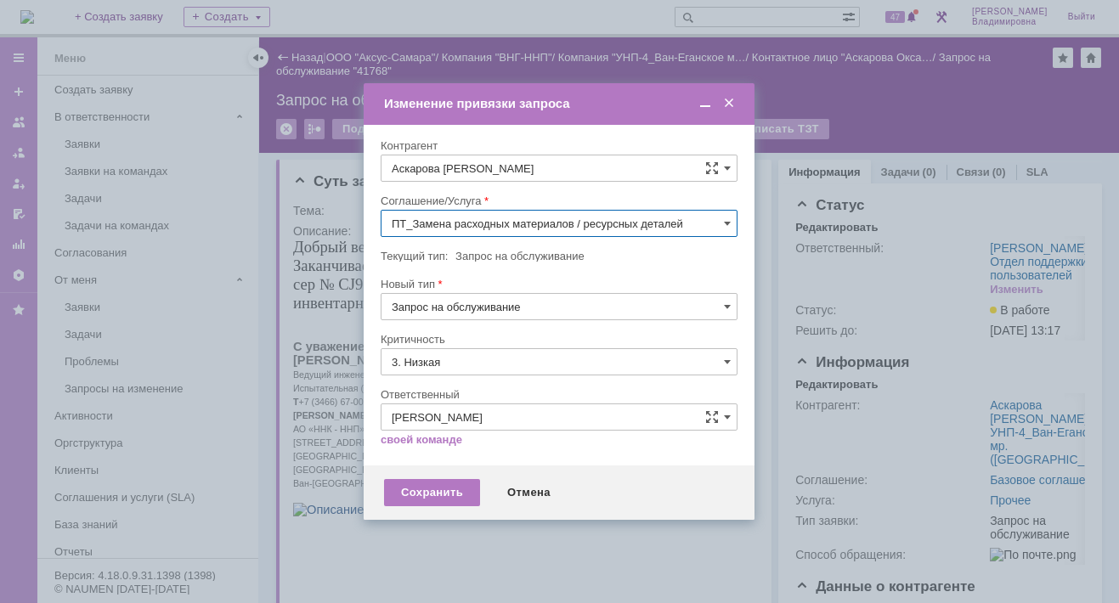
type input "ПТ_Замена расходных материалов / ресурсных деталей"
click at [433, 488] on div "Сохранить" at bounding box center [432, 492] width 96 height 27
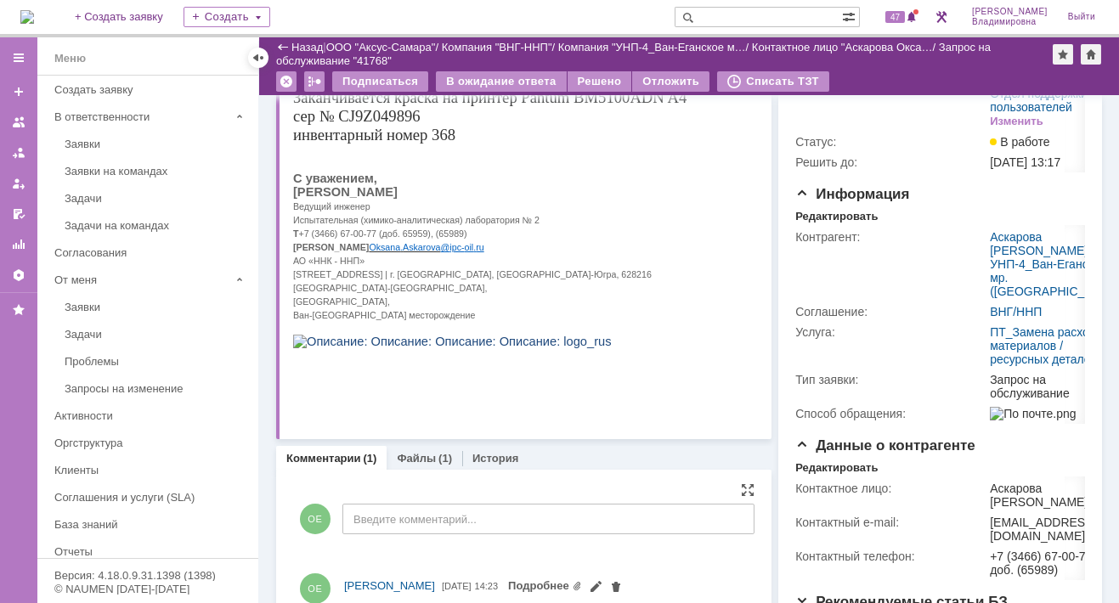
scroll to position [0, 0]
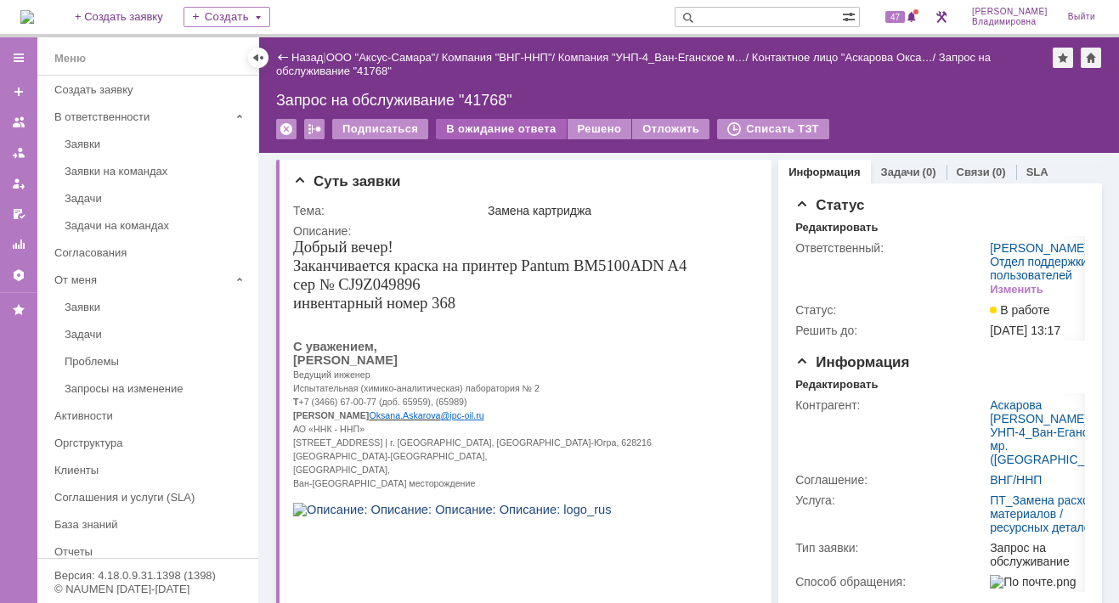
click at [497, 121] on div "В ожидание ответа" at bounding box center [501, 129] width 130 height 20
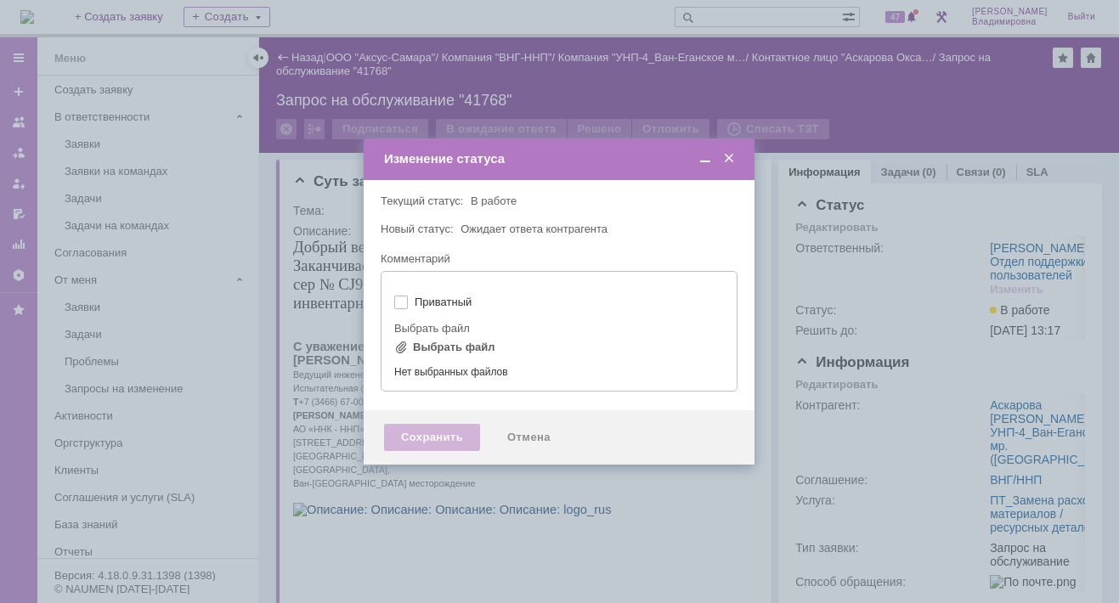
type input "[не указано]"
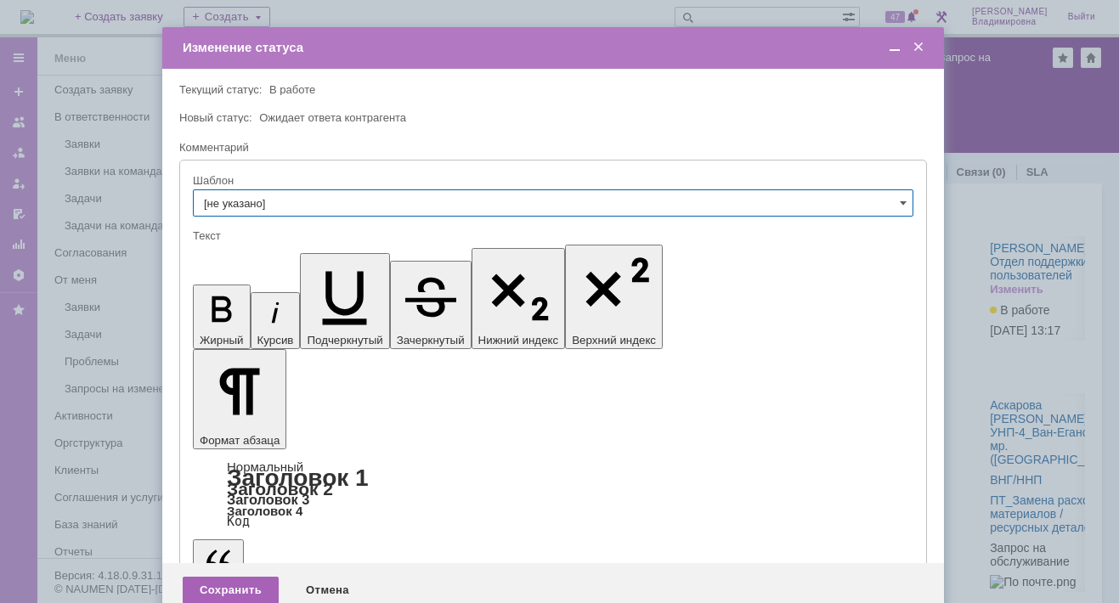
click at [221, 577] on div "Сохранить" at bounding box center [231, 590] width 96 height 27
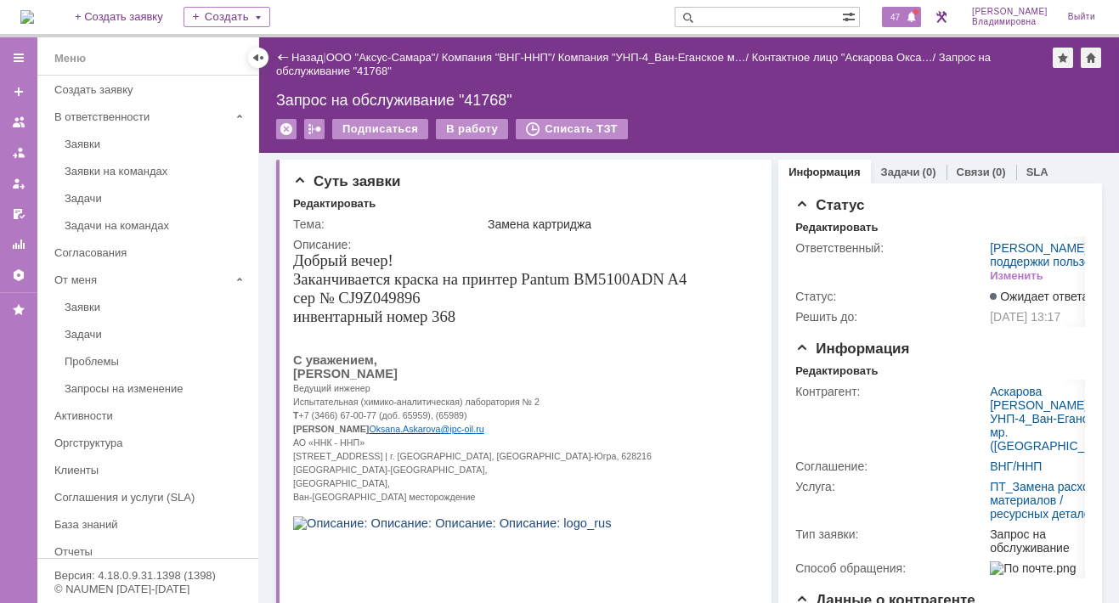
click at [905, 18] on span "47" at bounding box center [895, 17] width 20 height 12
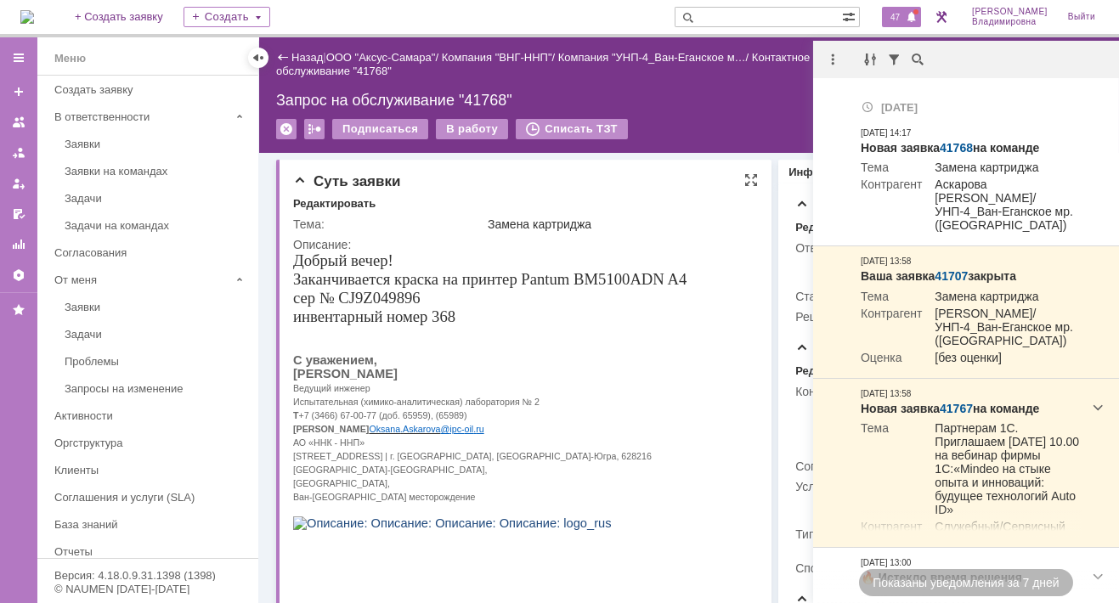
click at [670, 205] on div "Редактировать" at bounding box center [525, 204] width 465 height 15
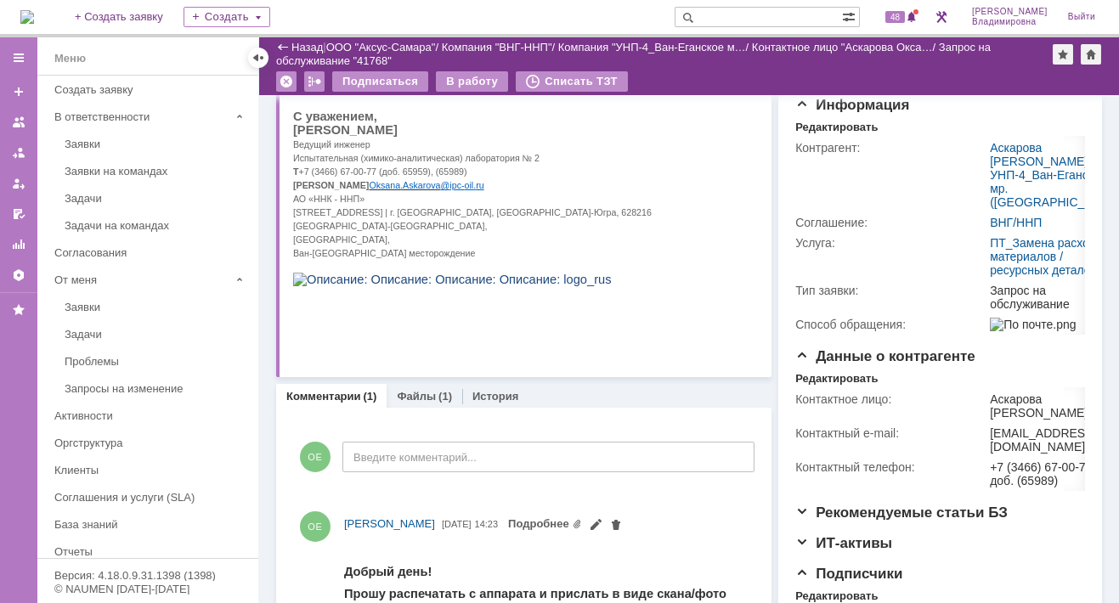
scroll to position [88, 0]
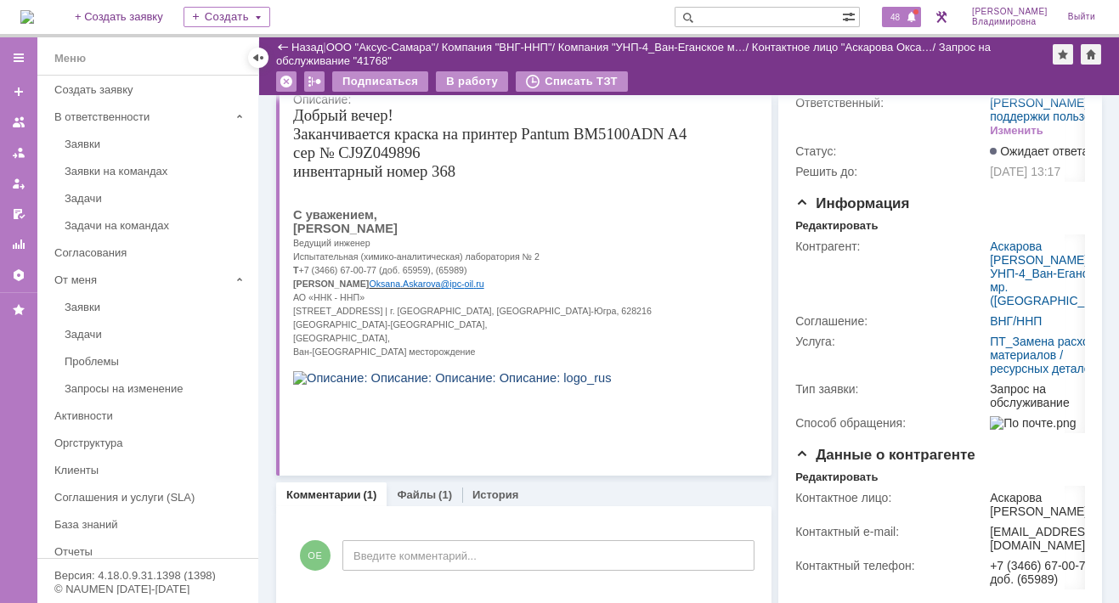
click at [904, 11] on span "48" at bounding box center [895, 17] width 20 height 12
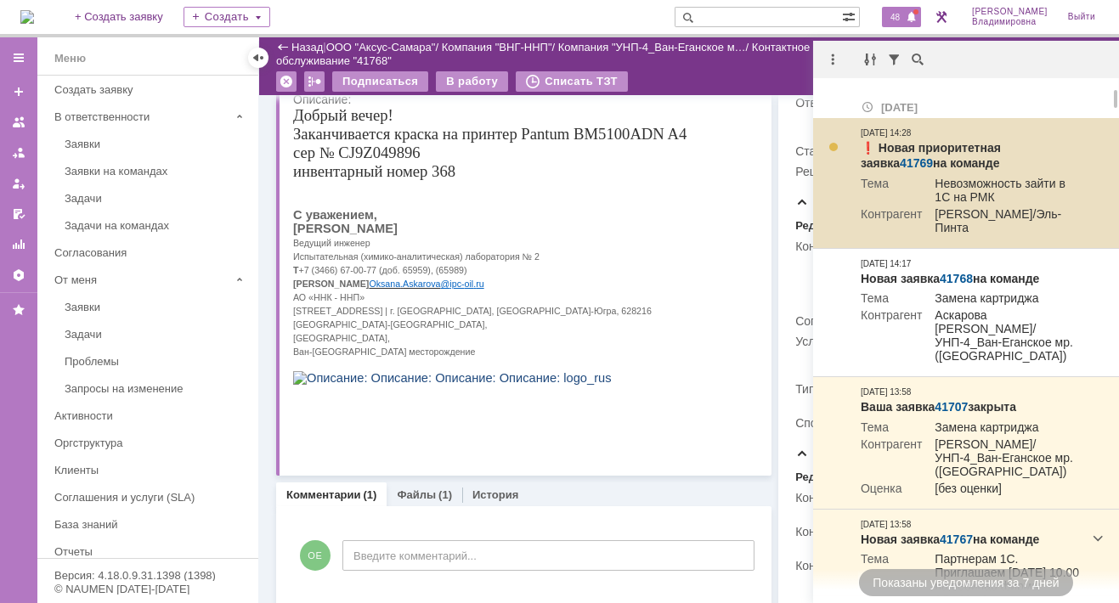
click at [1001, 150] on strong "❗️ Новая приоритетная заявка 41769 на команде" at bounding box center [931, 155] width 140 height 29
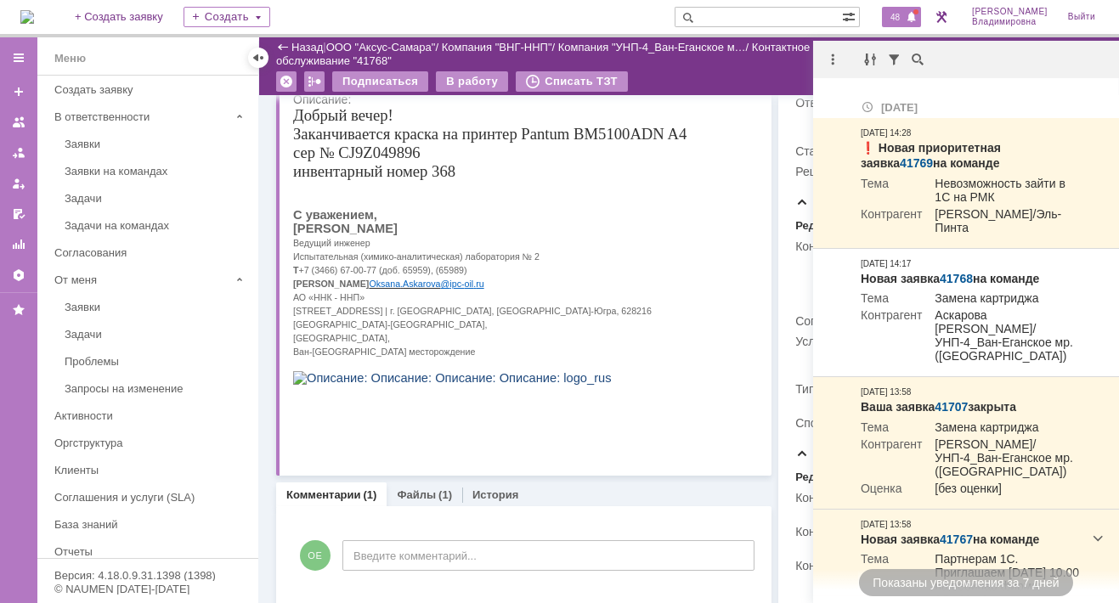
click at [723, 269] on html "Добрый вечер! Заканчивается краска на принтер Pantum BM5100ADN A4 сер № CJ9Z049…" at bounding box center [519, 259] width 452 height 306
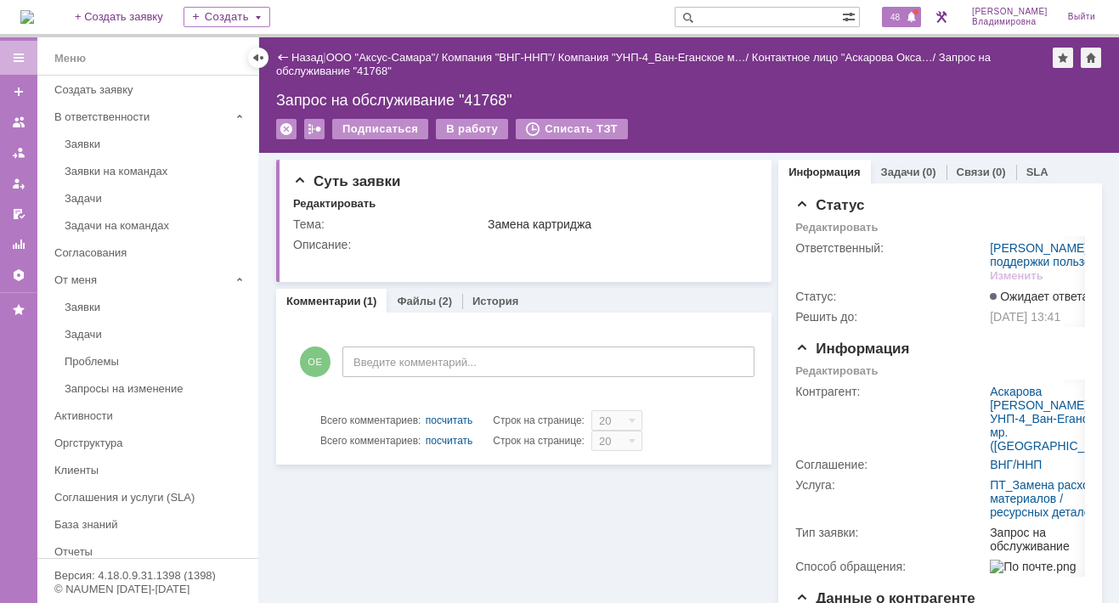
click at [905, 20] on span "48" at bounding box center [895, 17] width 20 height 12
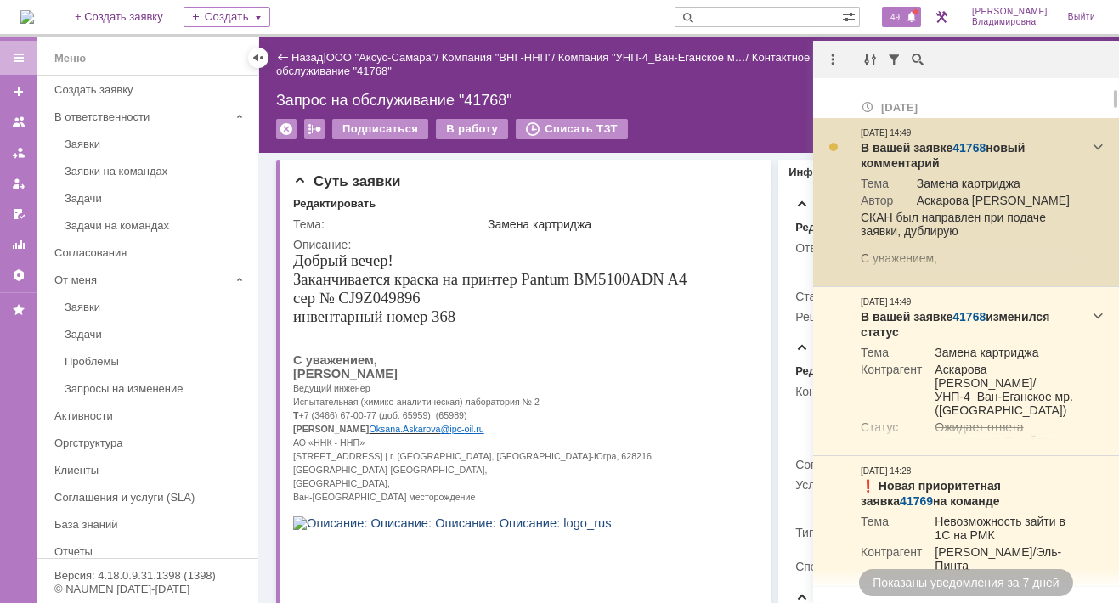
click at [964, 146] on link "41768" at bounding box center [969, 148] width 33 height 14
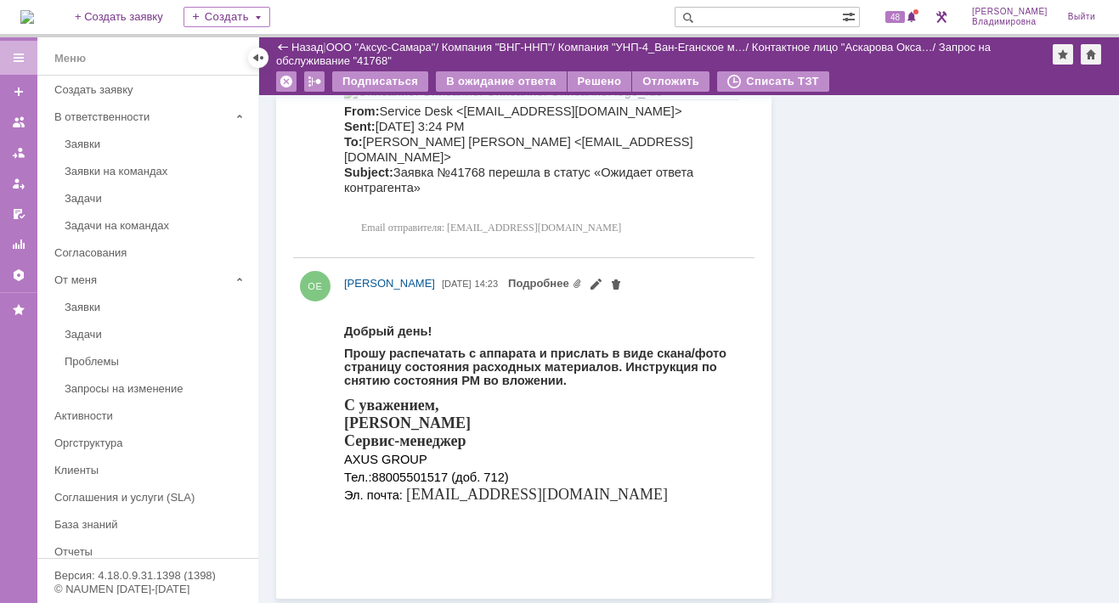
scroll to position [304, 0]
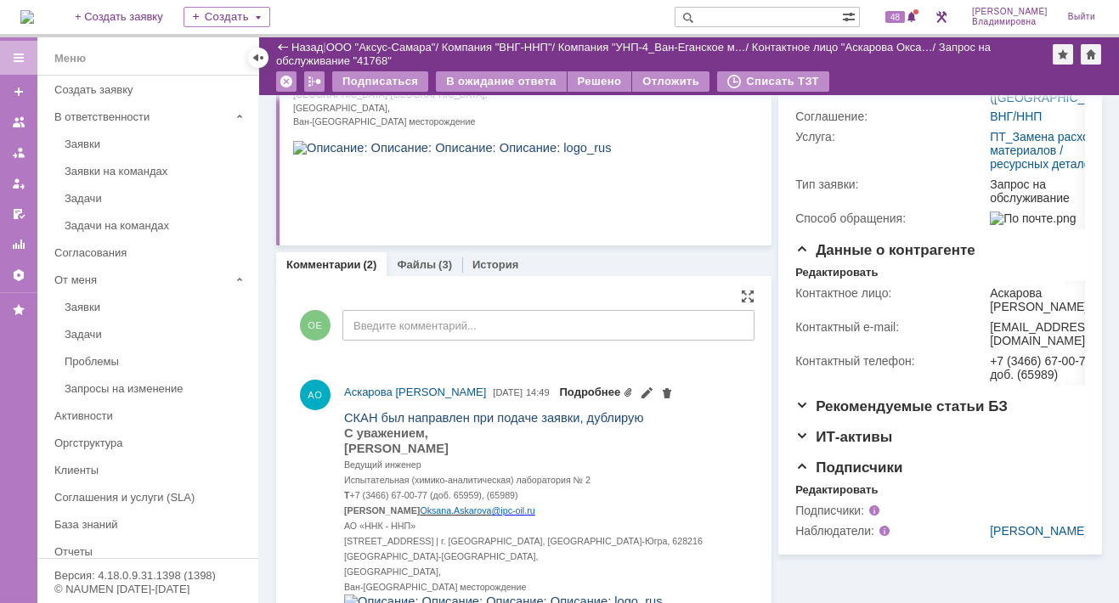
click at [634, 388] on link "Подробнее" at bounding box center [597, 392] width 74 height 13
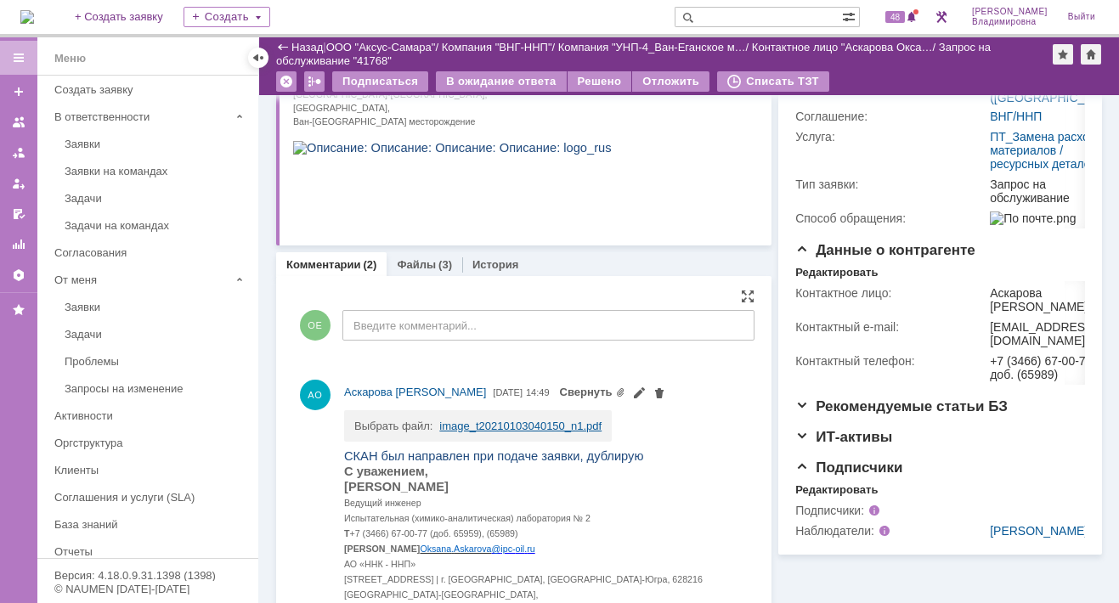
click at [495, 420] on link "image_t20210103040150_n1.pdf" at bounding box center [520, 426] width 162 height 13
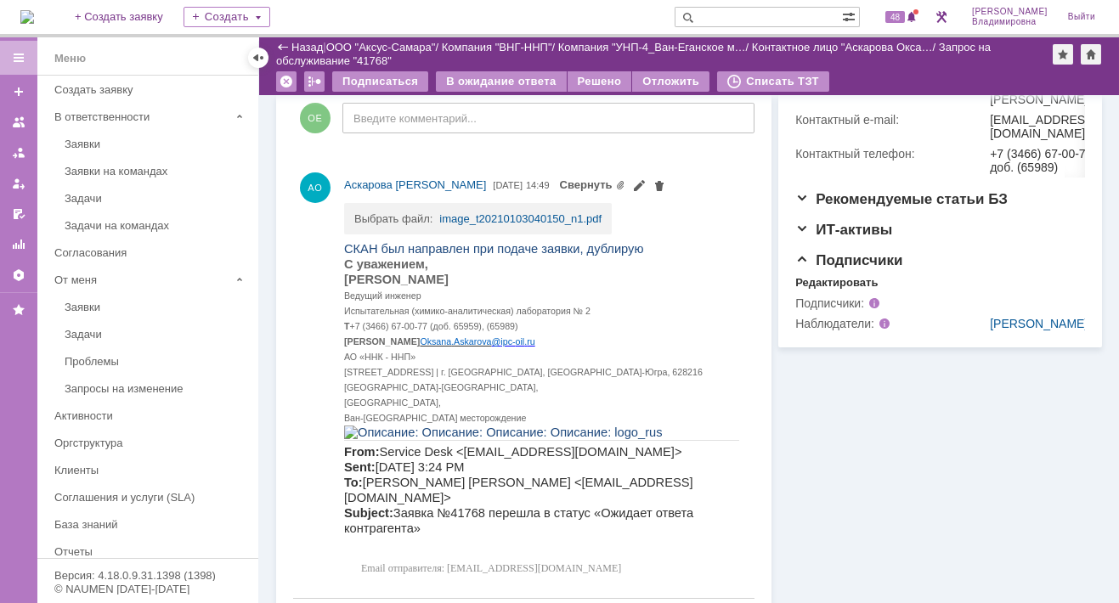
scroll to position [342, 0]
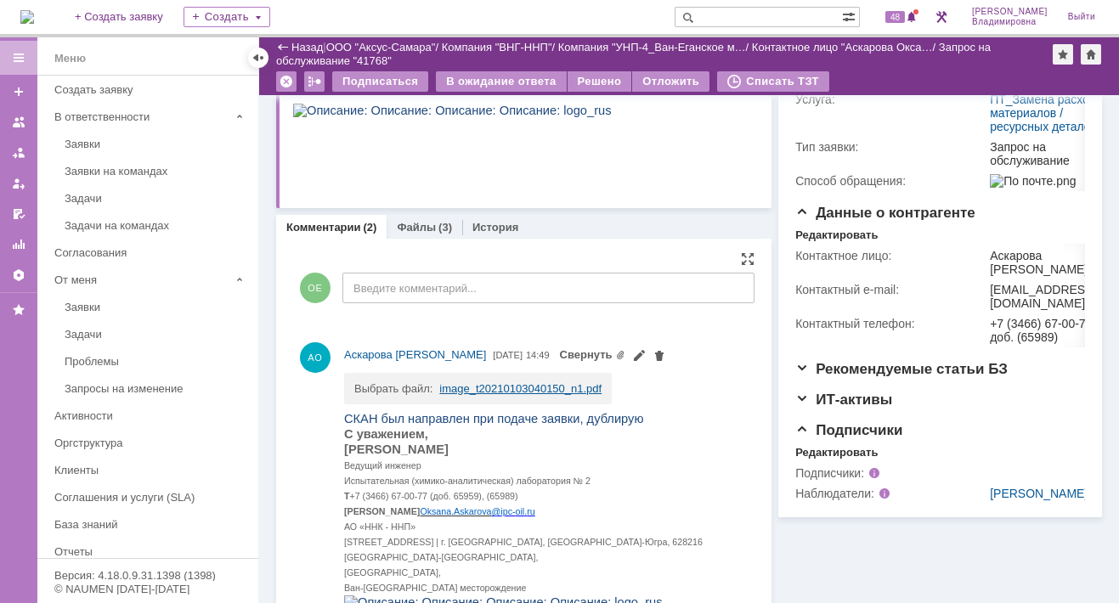
click at [487, 382] on link "image_t20210103040150_n1.pdf" at bounding box center [520, 388] width 162 height 13
click at [427, 226] on link "Файлы" at bounding box center [416, 227] width 39 height 13
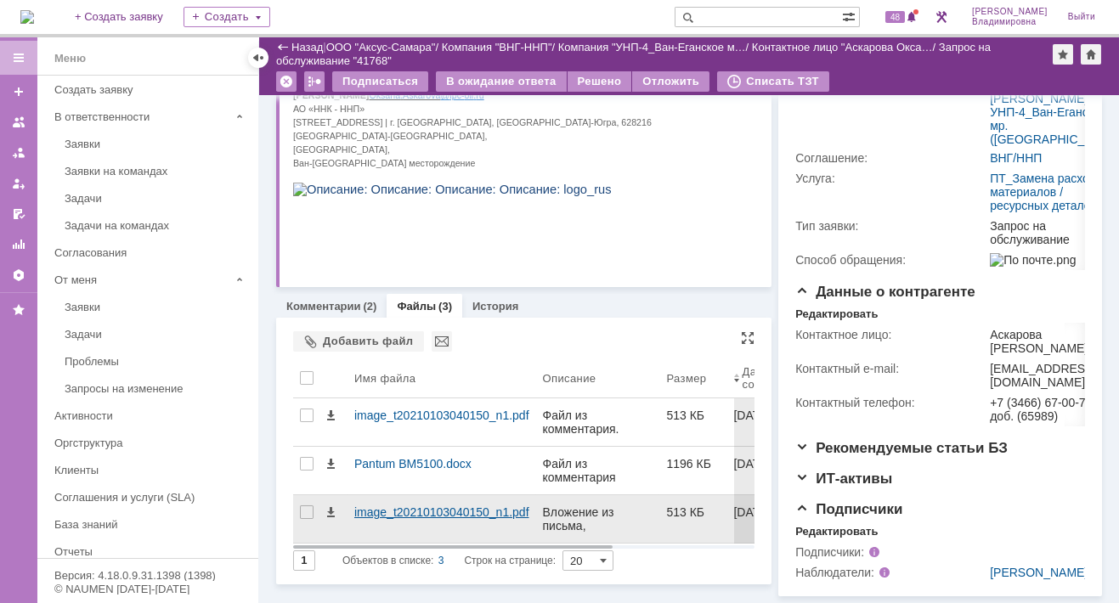
click at [367, 506] on div "image_t20210103040150_n1.pdf" at bounding box center [441, 513] width 175 height 14
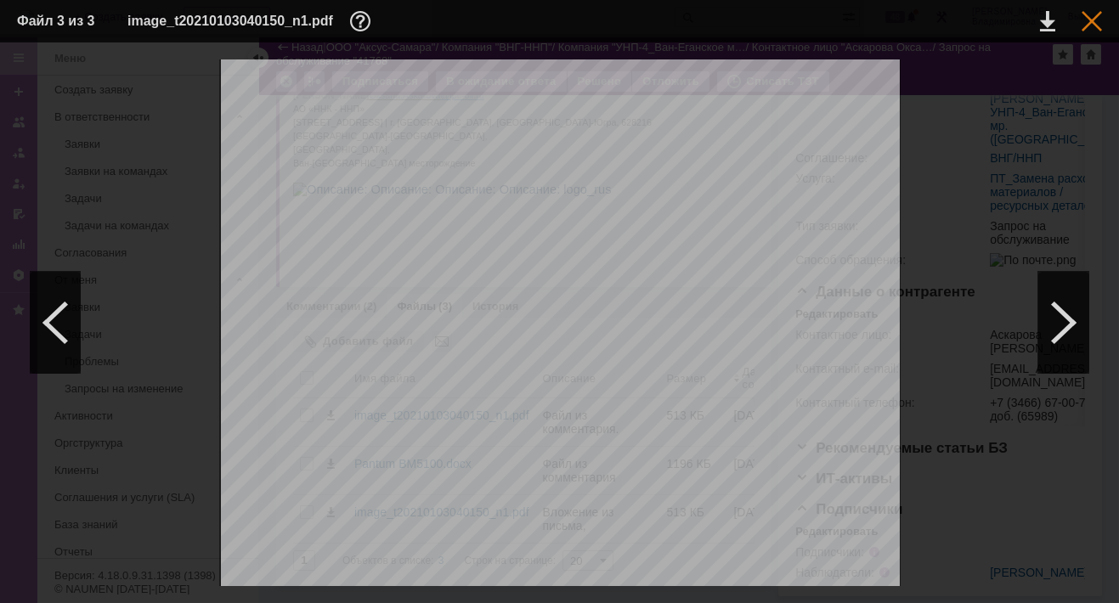
click at [1092, 20] on div at bounding box center [1092, 21] width 20 height 20
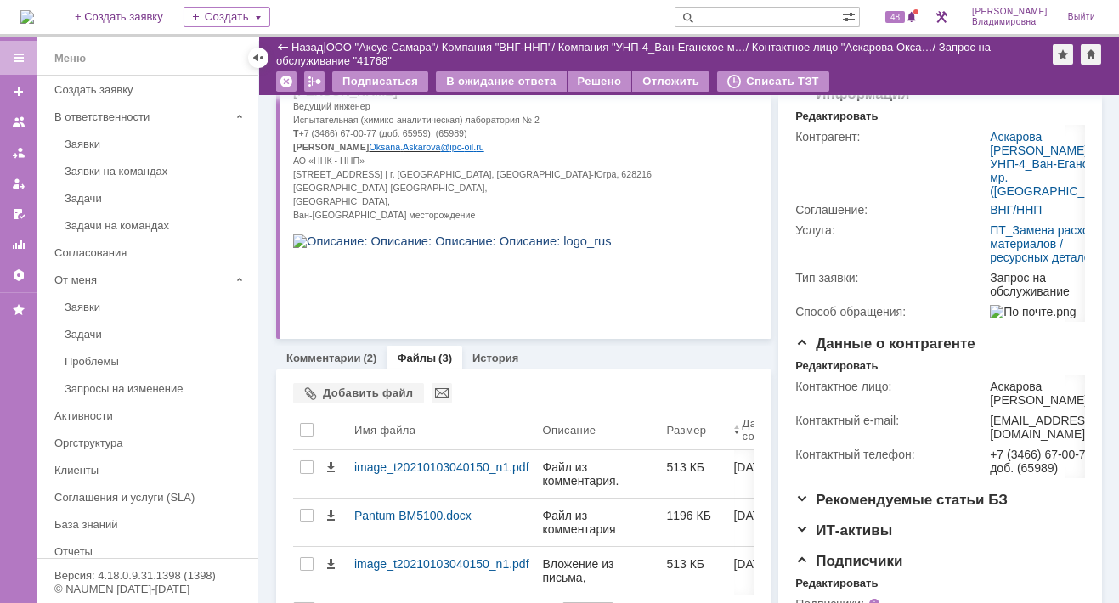
scroll to position [41, 0]
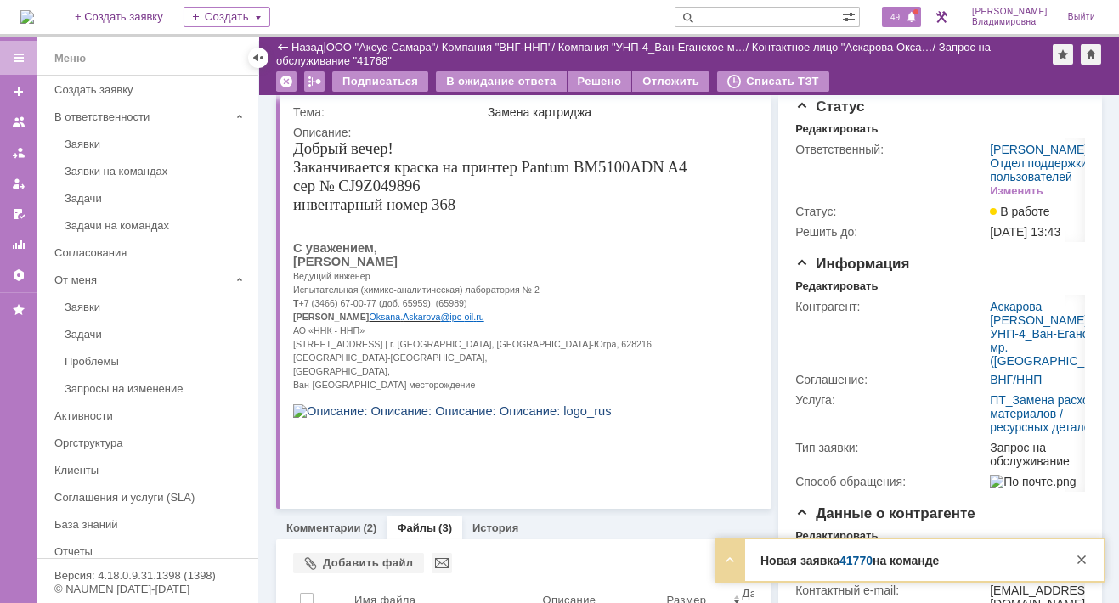
click at [905, 13] on span "49" at bounding box center [895, 17] width 20 height 12
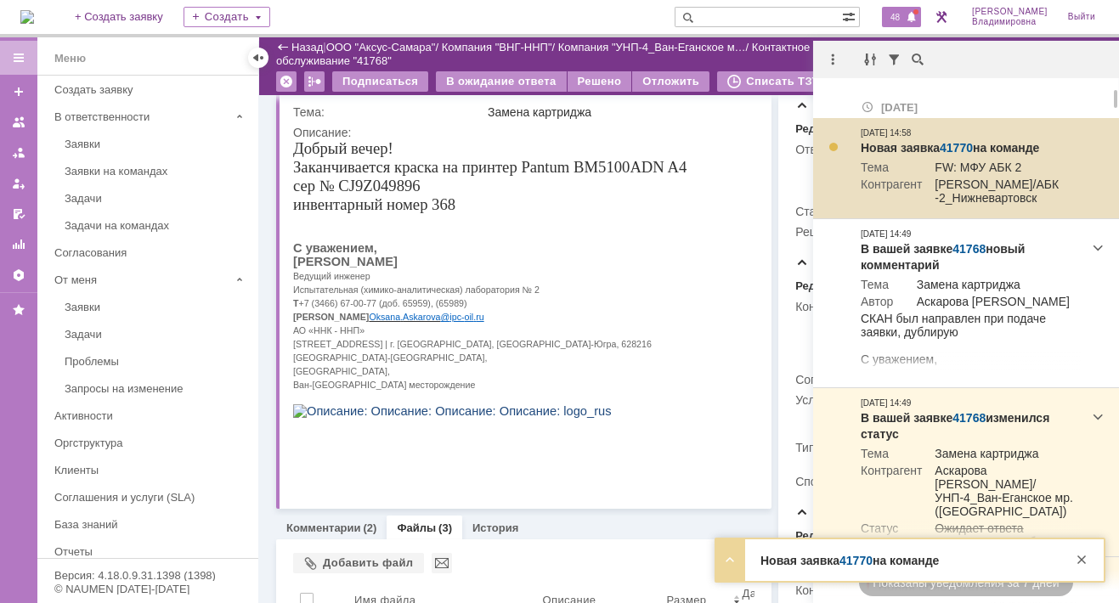
click at [954, 146] on link "41770" at bounding box center [956, 148] width 33 height 14
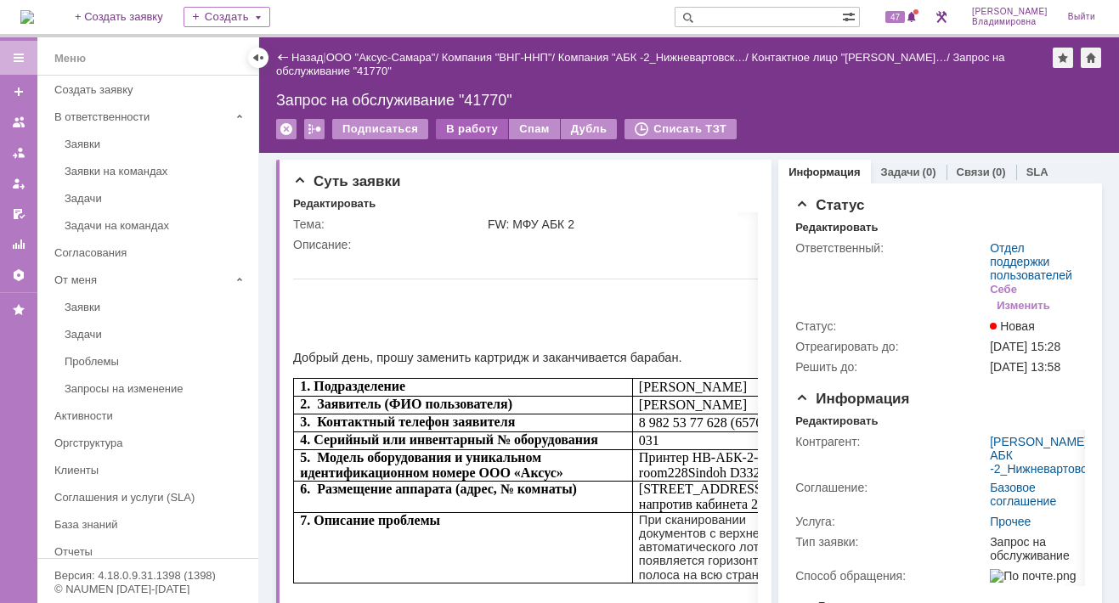
click at [477, 126] on div "В работу" at bounding box center [472, 129] width 72 height 20
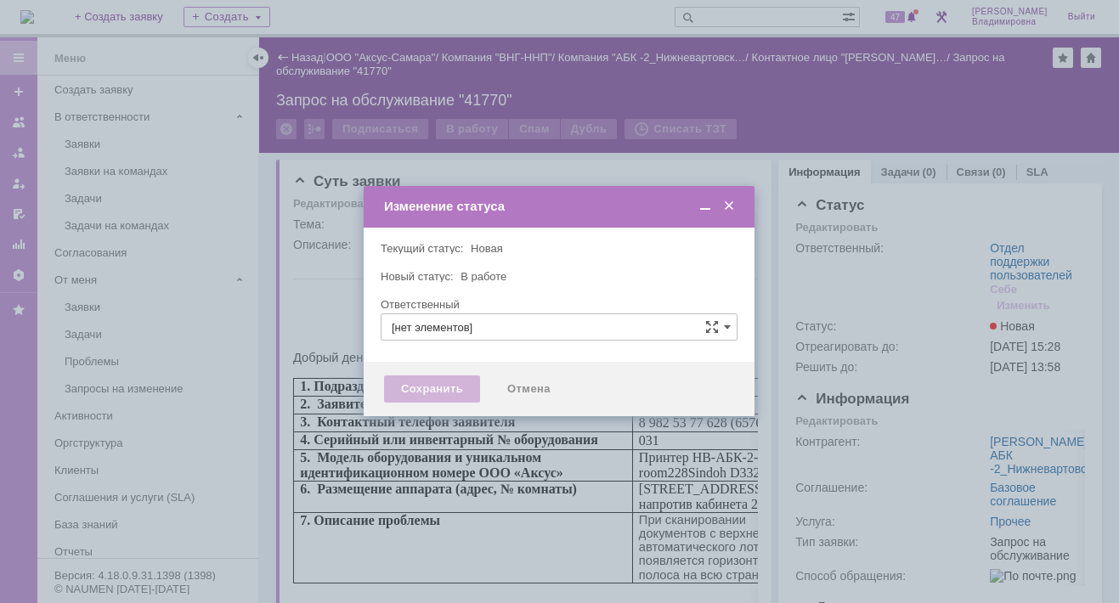
type input "Отдел поддержки пользователей"
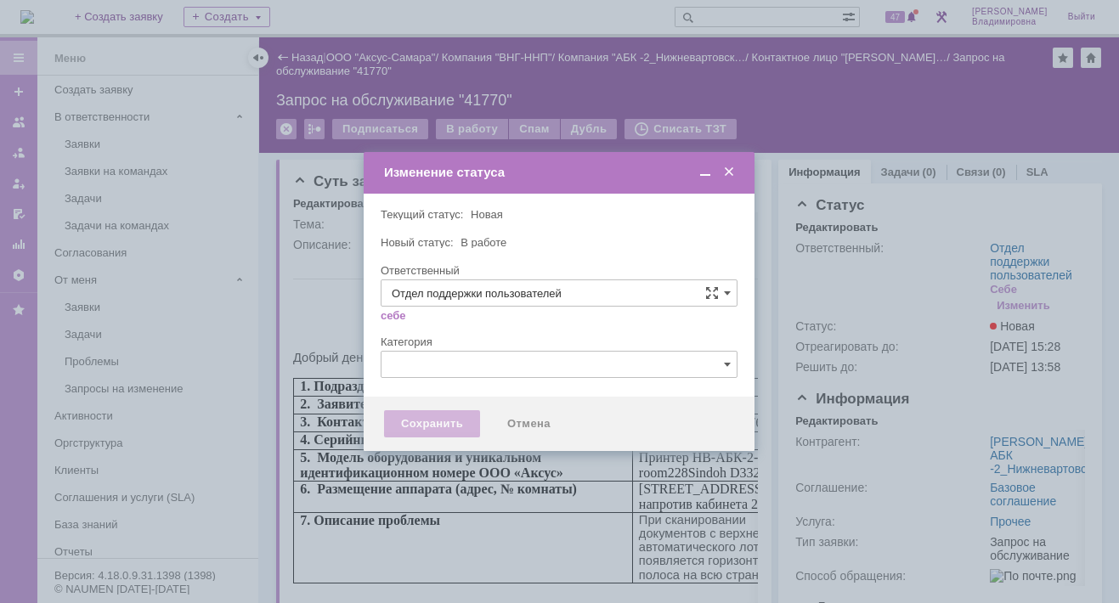
type input "[PERSON_NAME]"
click at [423, 416] on div "Сохранить" at bounding box center [432, 423] width 96 height 27
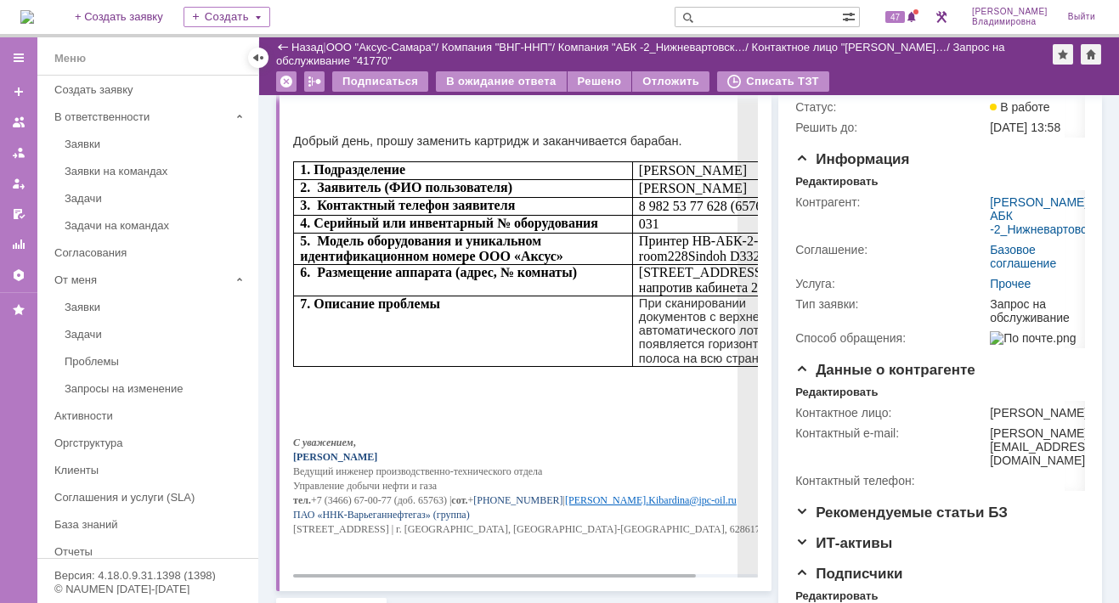
scroll to position [170, 0]
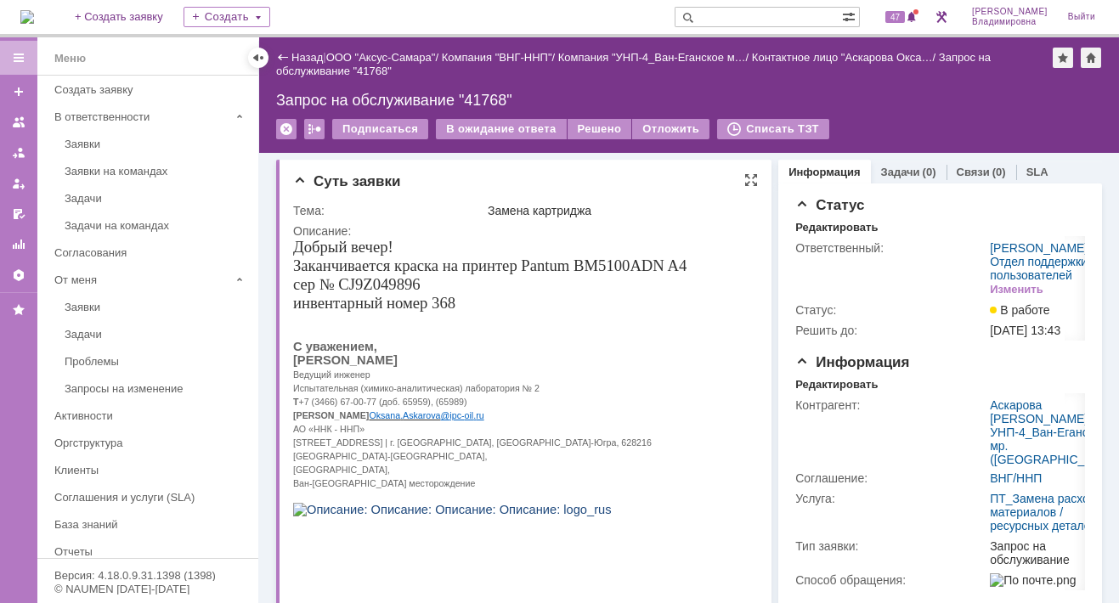
drag, startPoint x: 294, startPoint y: 365, endPoint x: 460, endPoint y: 359, distance: 165.8
drag, startPoint x: 463, startPoint y: 365, endPoint x: 296, endPoint y: 364, distance: 167.4
click at [296, 364] on p "[PERSON_NAME]" at bounding box center [489, 360] width 393 height 14
copy span "[PERSON_NAME]"
click at [553, 353] on p "С уважением," at bounding box center [489, 347] width 393 height 14
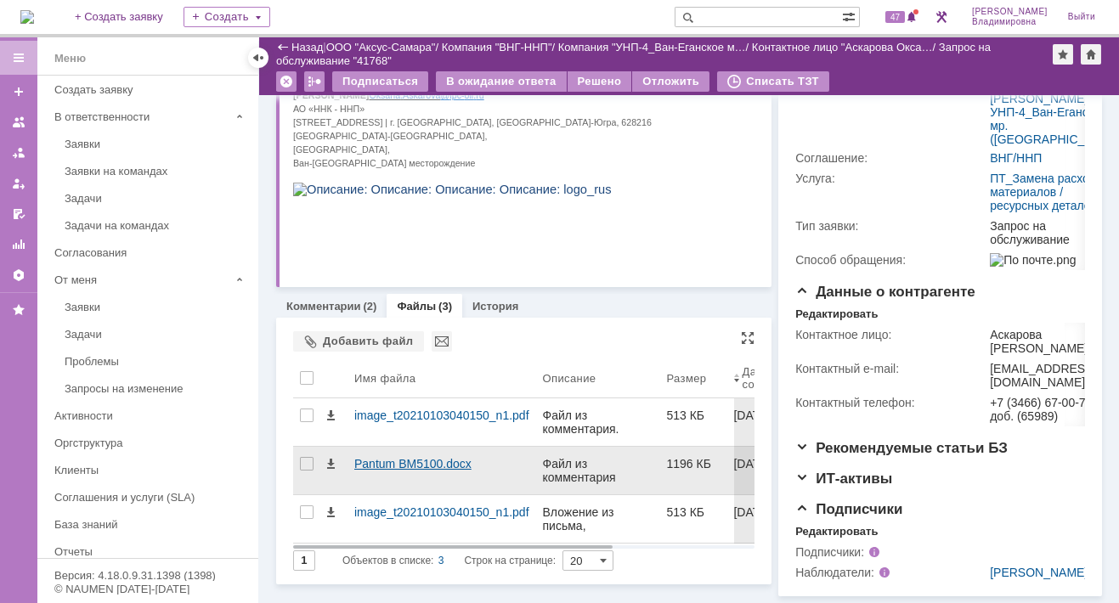
scroll to position [382, 0]
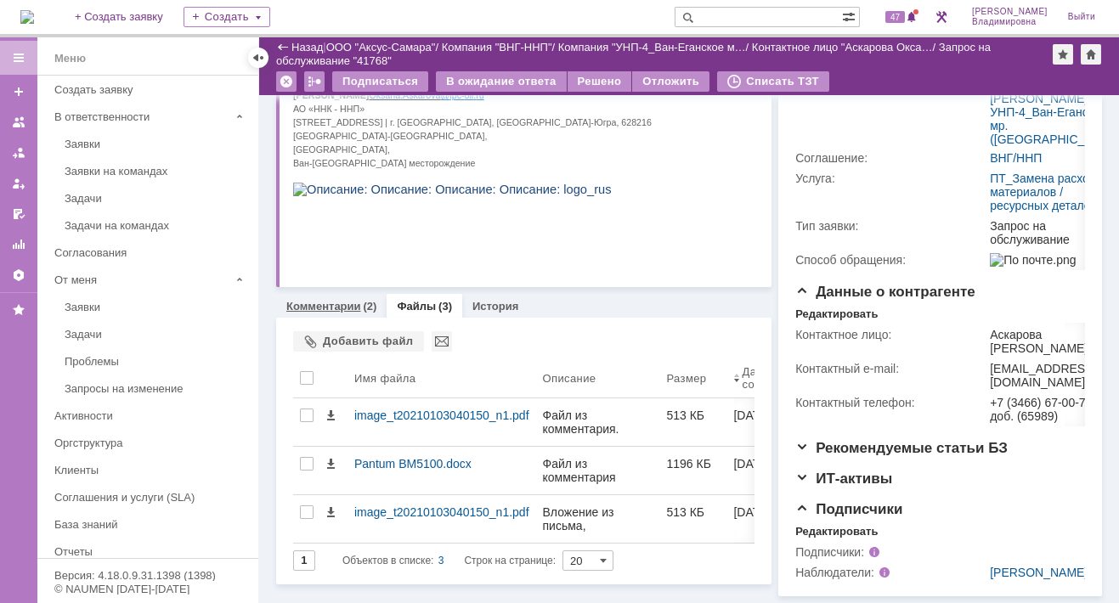
click at [334, 300] on link "Комментарии" at bounding box center [323, 306] width 75 height 13
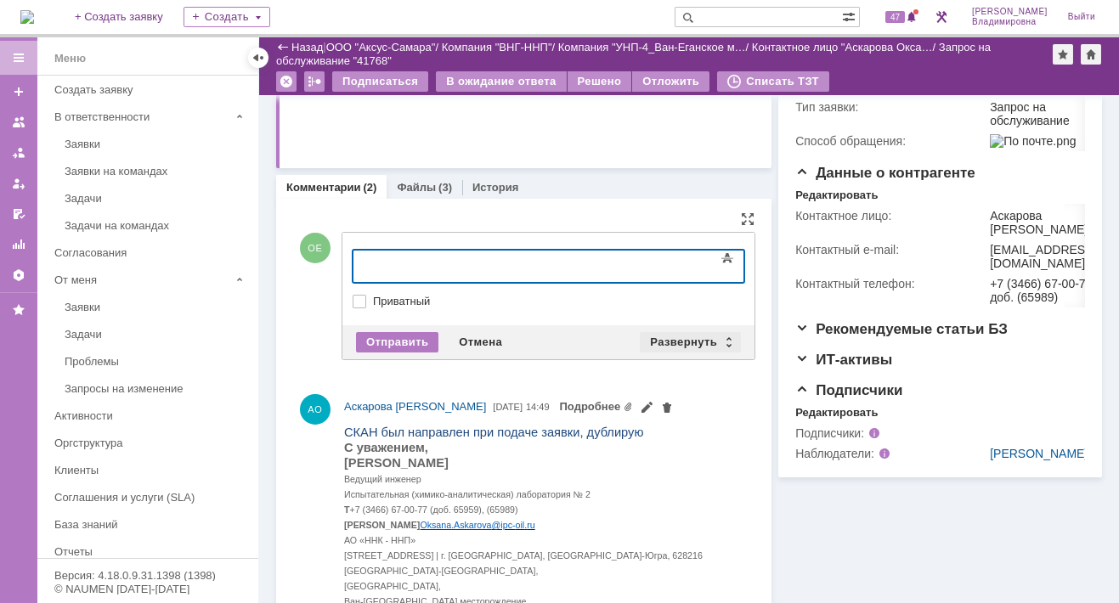
click at [672, 334] on div "Развернуть" at bounding box center [690, 342] width 101 height 20
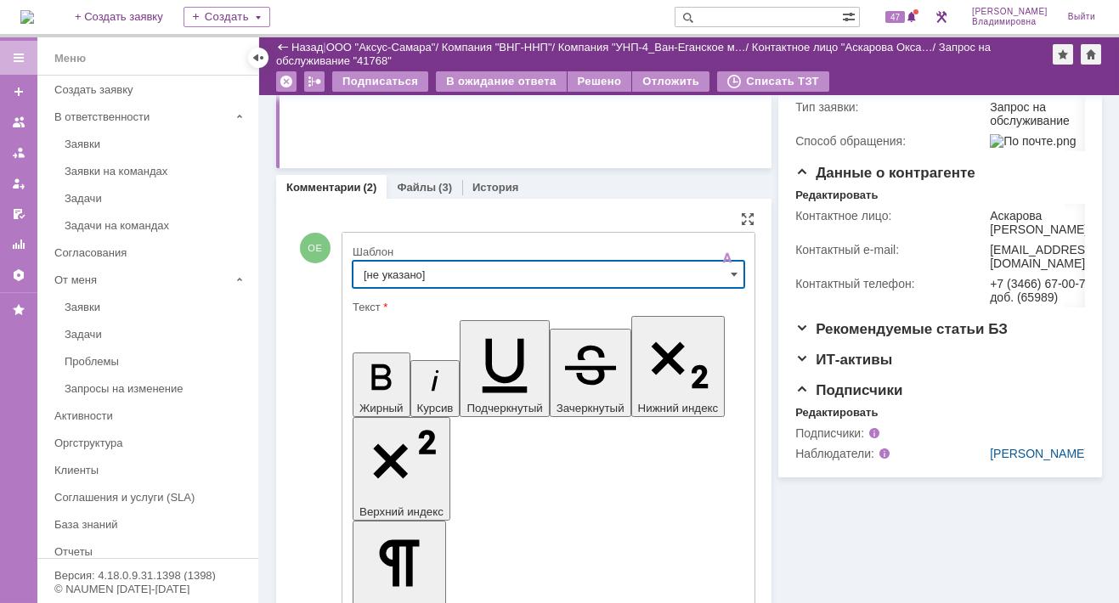
click at [363, 264] on input "[не указано]" at bounding box center [549, 274] width 392 height 27
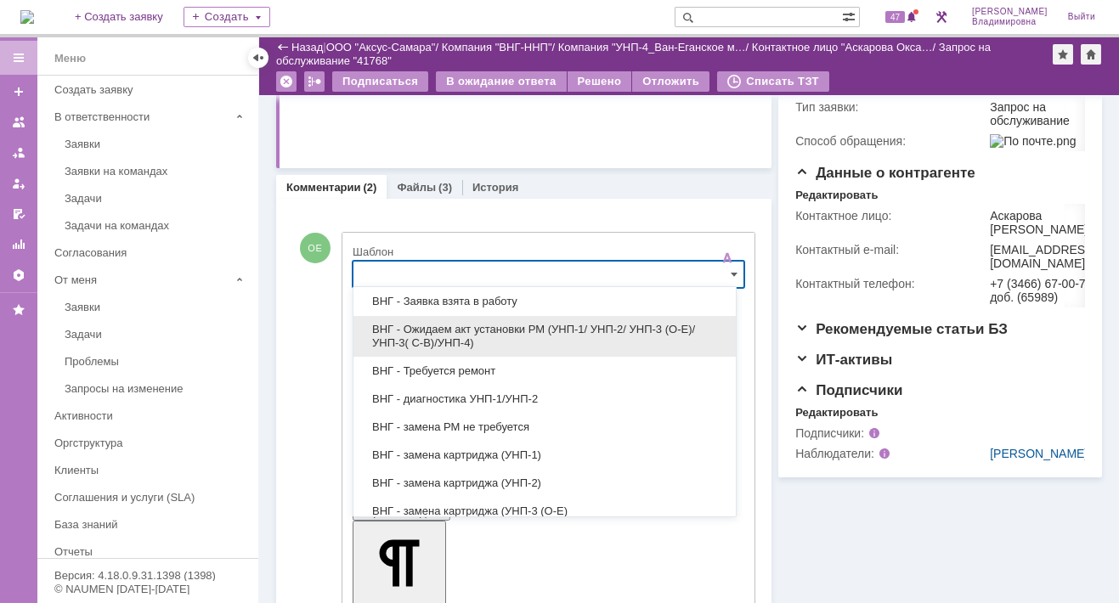
scroll to position [255, 0]
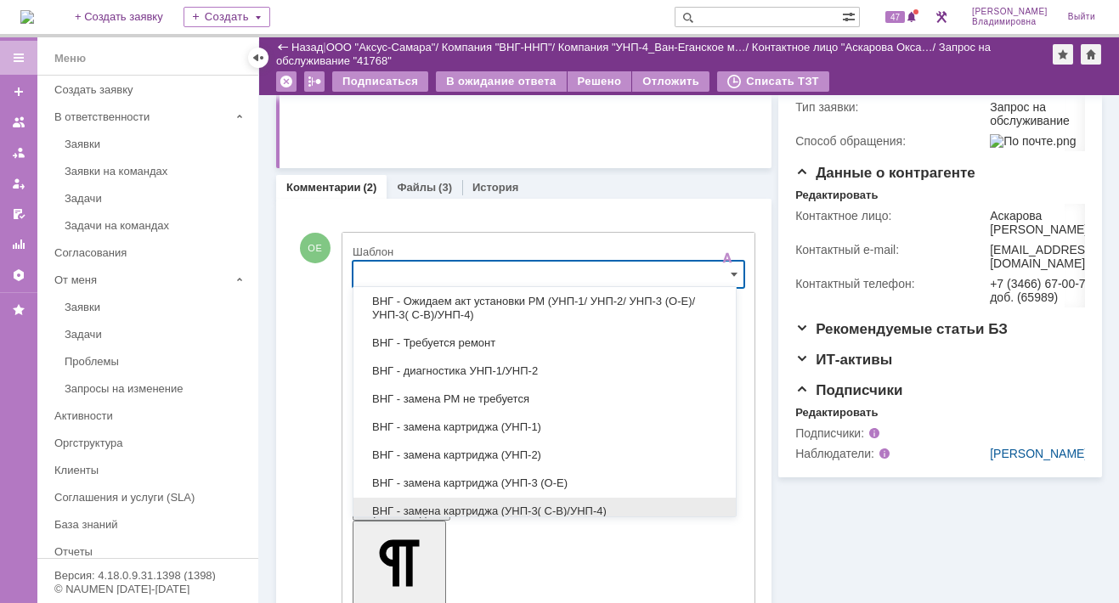
click at [476, 505] on span "ВНГ - замена картриджа (УНП-3( С-В)/УНП-4)" at bounding box center [545, 512] width 362 height 14
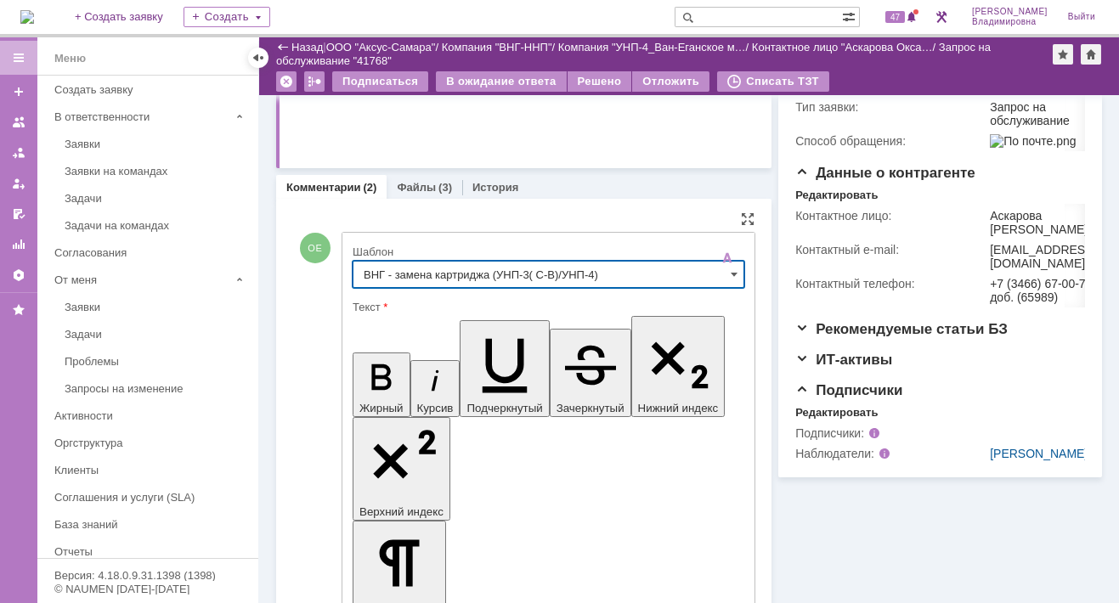
type input "ВНГ - замена картриджа (УНП-3( С-В)/УНП-4)"
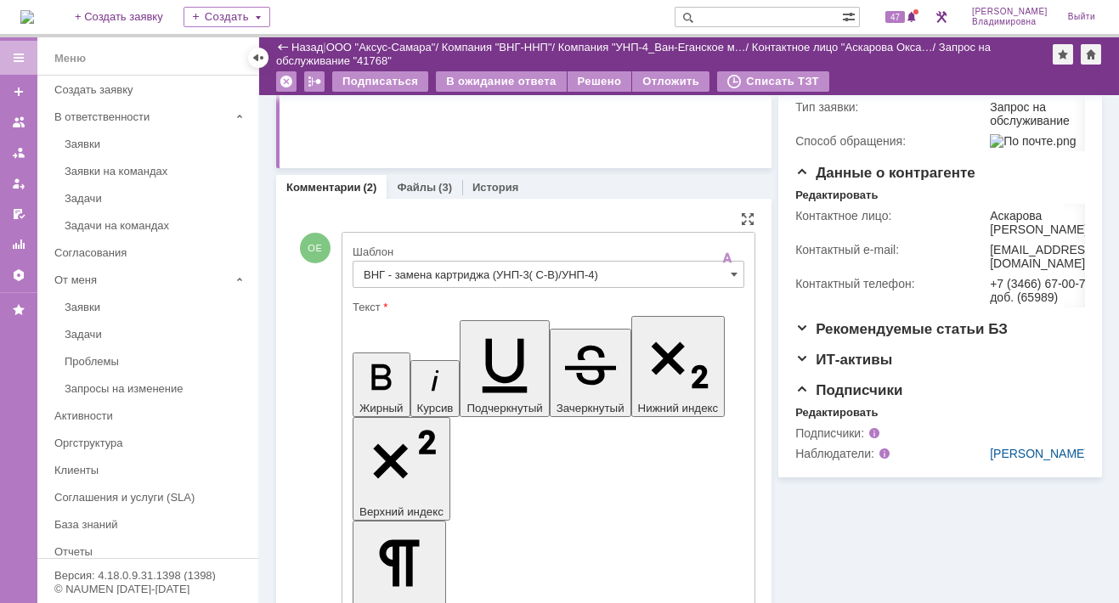
drag, startPoint x: 625, startPoint y: 3851, endPoint x: 685, endPoint y: 3863, distance: 61.5
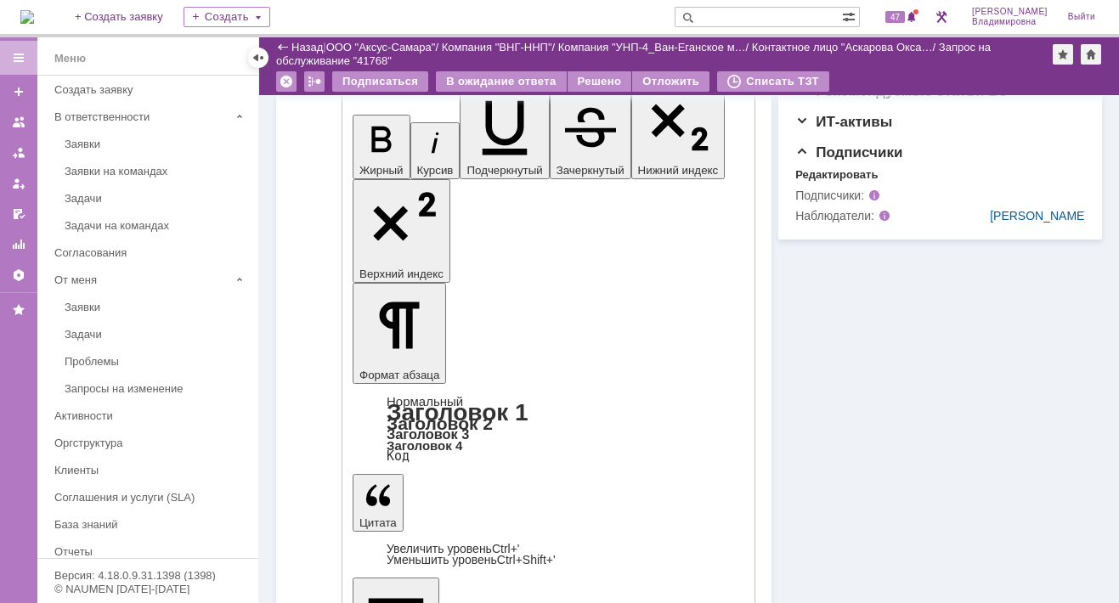
scroll to position [806, 0]
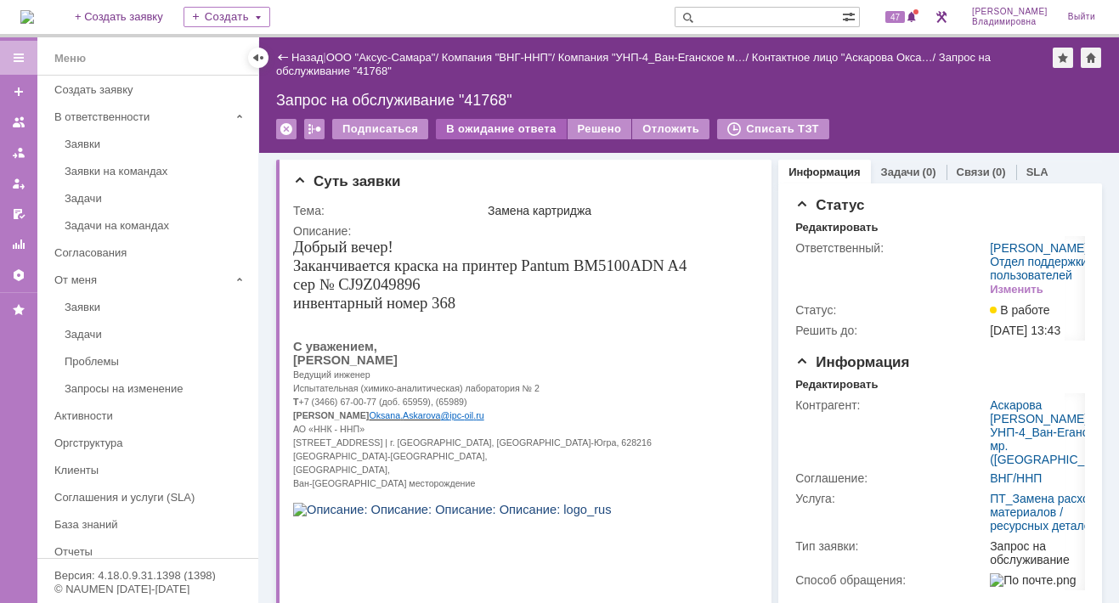
scroll to position [0, 0]
click at [479, 127] on div "В ожидание ответа" at bounding box center [501, 129] width 130 height 20
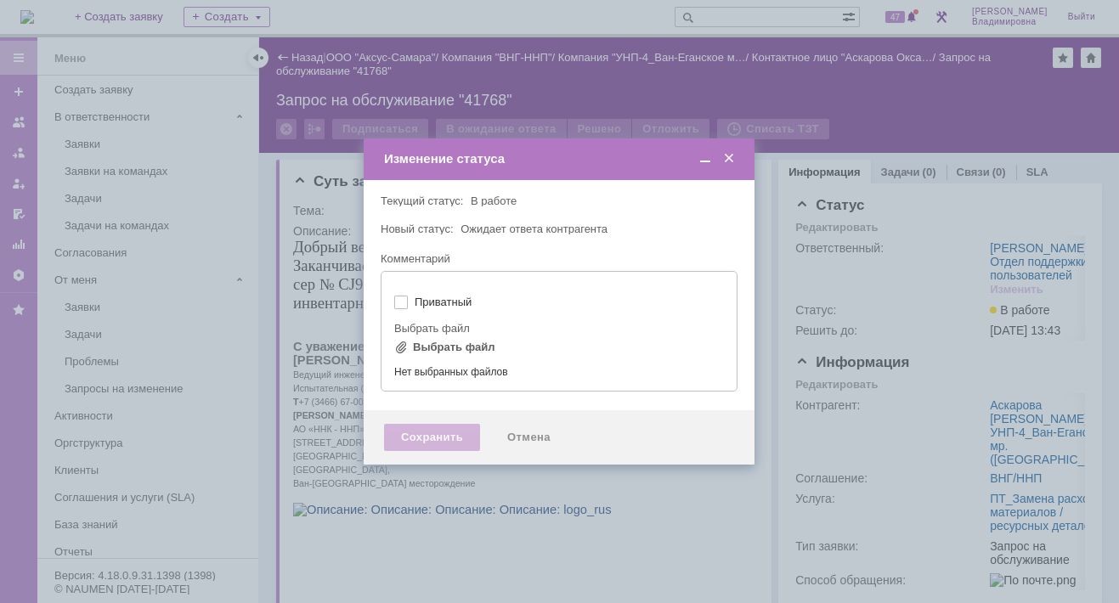
type input "[не указано]"
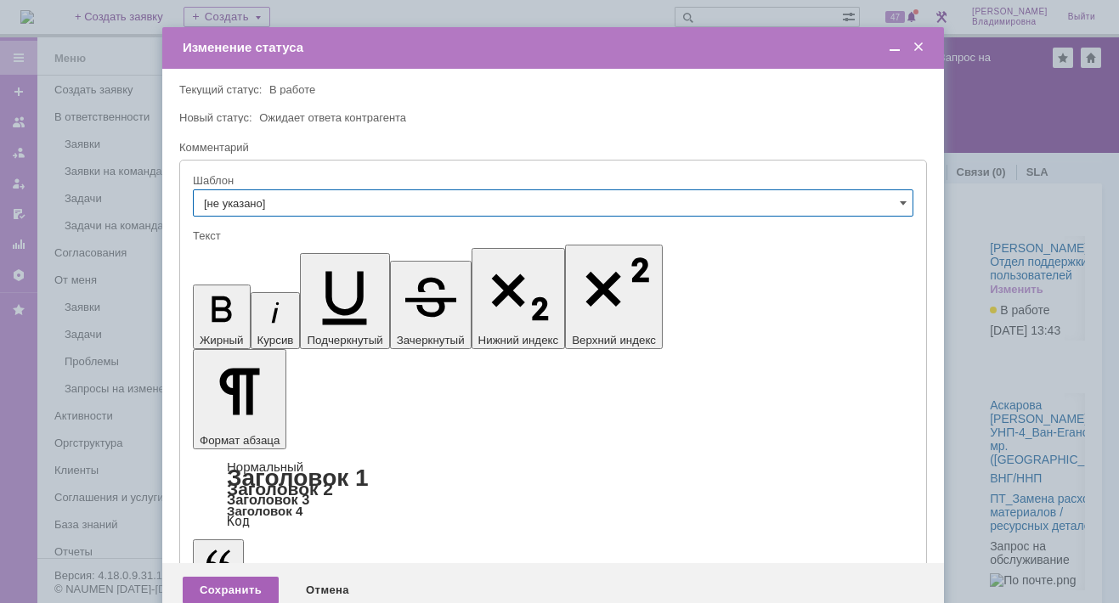
click at [223, 577] on div "Сохранить" at bounding box center [231, 590] width 96 height 27
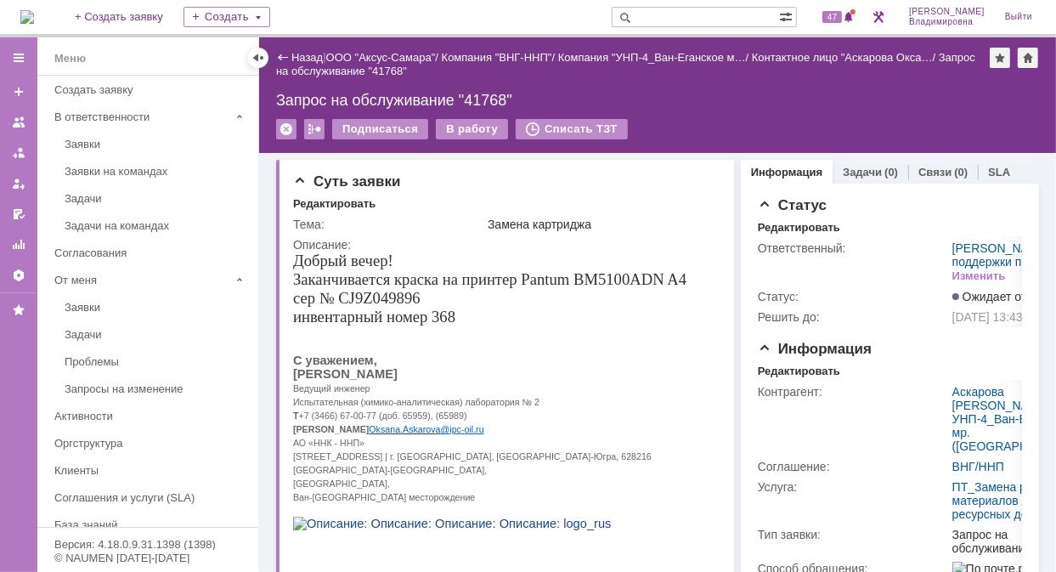
click at [705, 25] on input "text" at bounding box center [695, 17] width 167 height 20
click at [664, 18] on input "text" at bounding box center [695, 17] width 167 height 20
type input "41753"
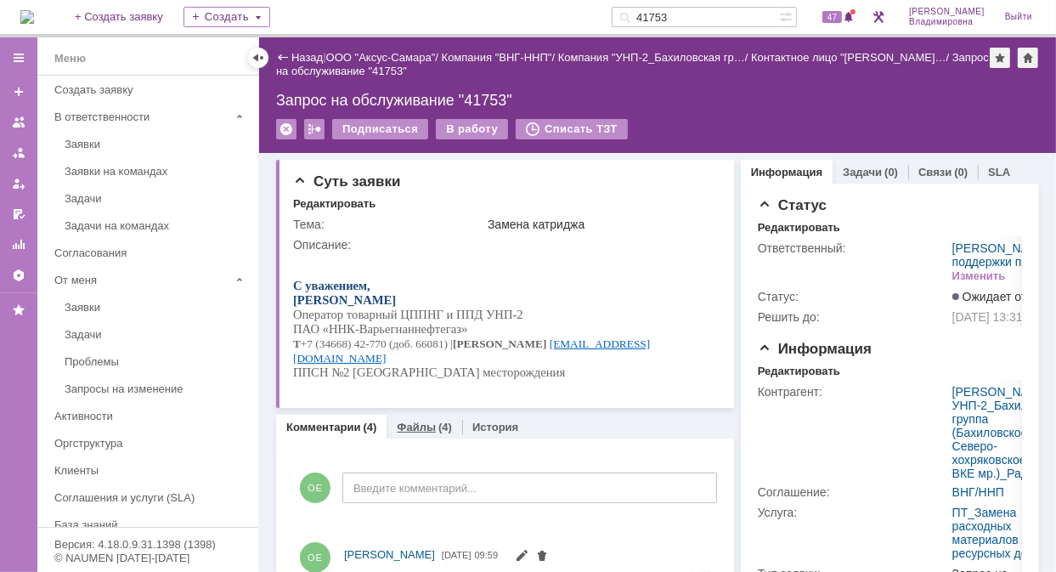
click at [422, 424] on link "Файлы" at bounding box center [416, 427] width 39 height 13
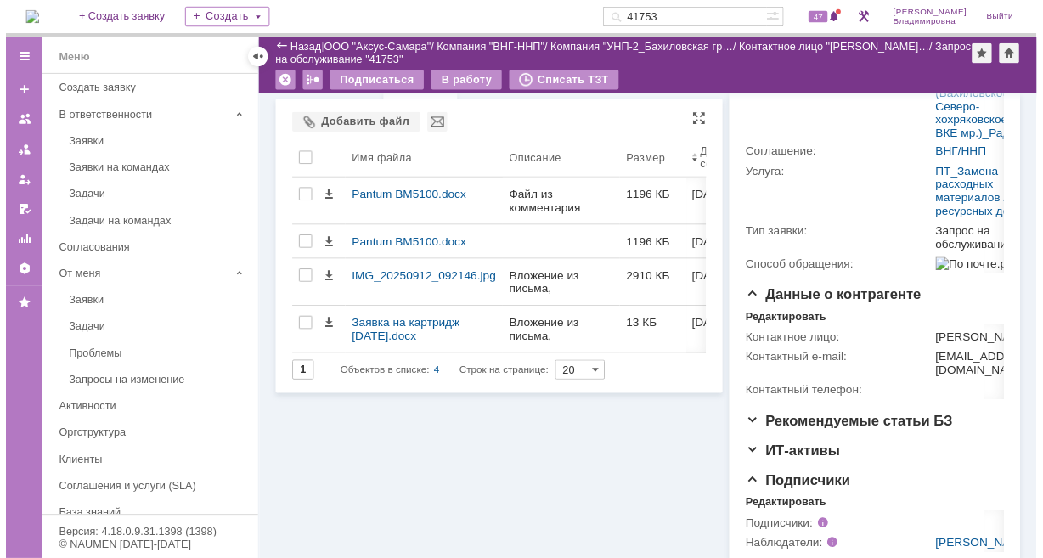
scroll to position [170, 0]
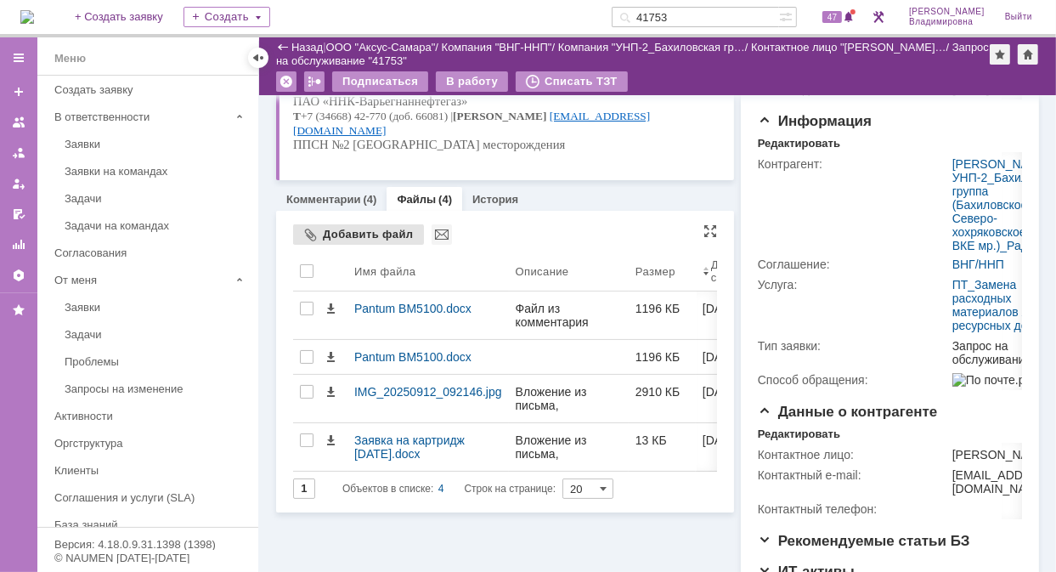
click at [356, 233] on div "Добавить файл" at bounding box center [358, 234] width 131 height 20
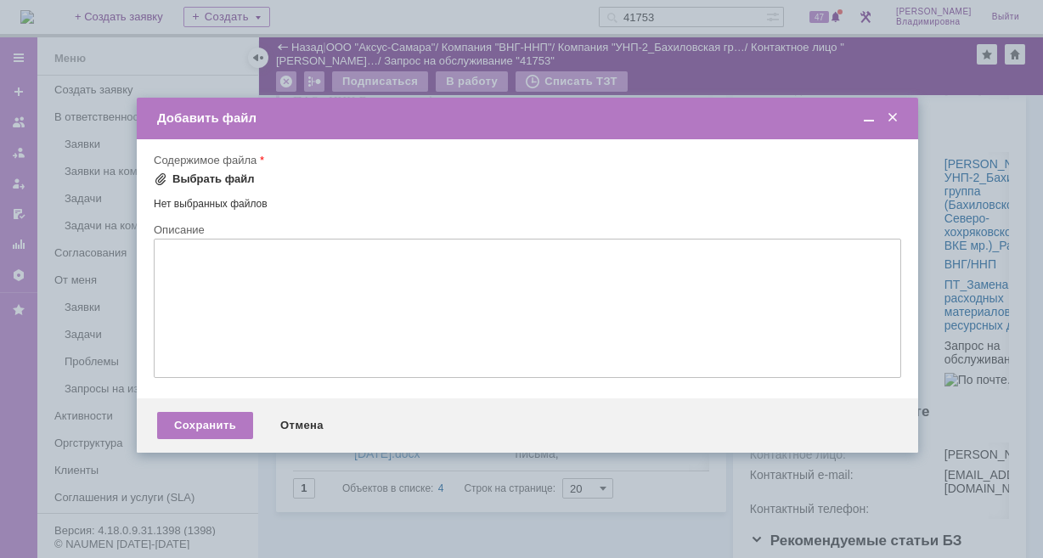
click at [185, 178] on div "Выбрать файл" at bounding box center [213, 179] width 82 height 14
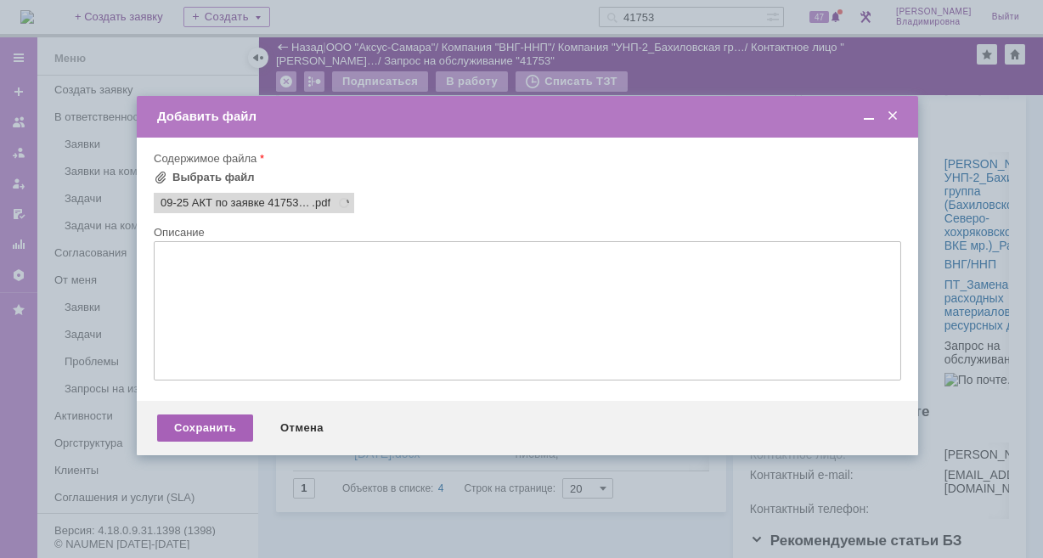
click at [202, 433] on div "Сохранить" at bounding box center [205, 428] width 96 height 27
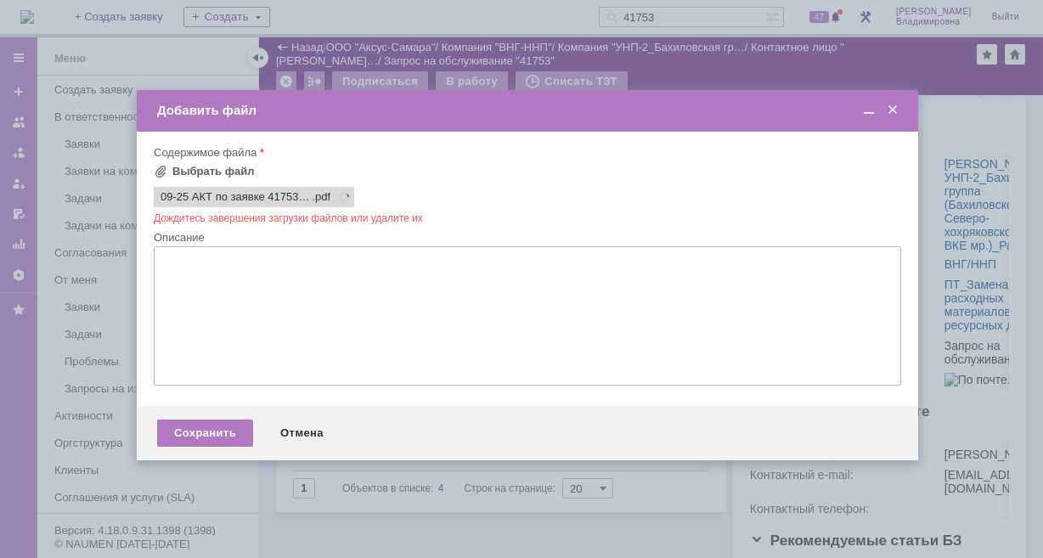
scroll to position [0, 0]
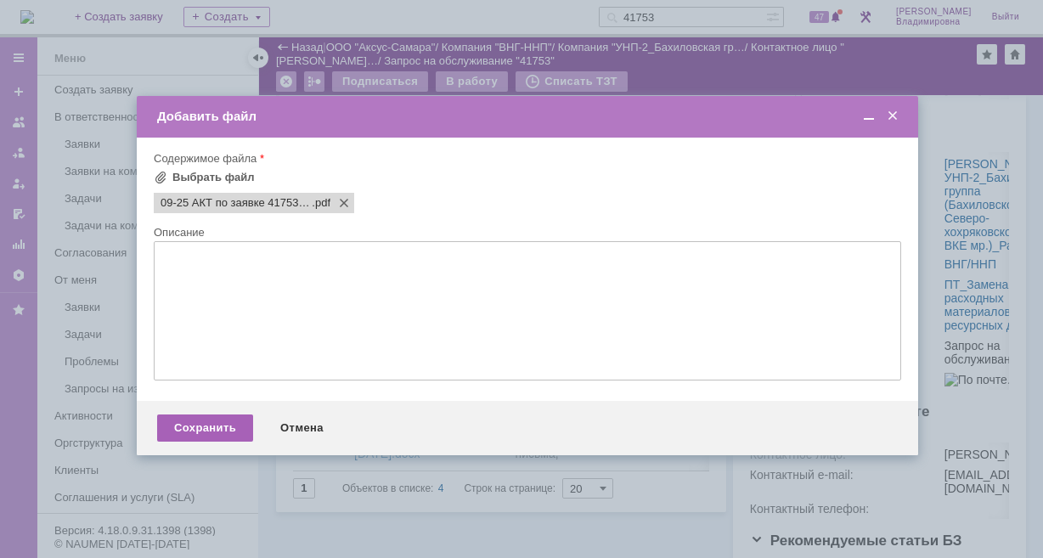
click at [193, 433] on div "Сохранить" at bounding box center [205, 428] width 96 height 27
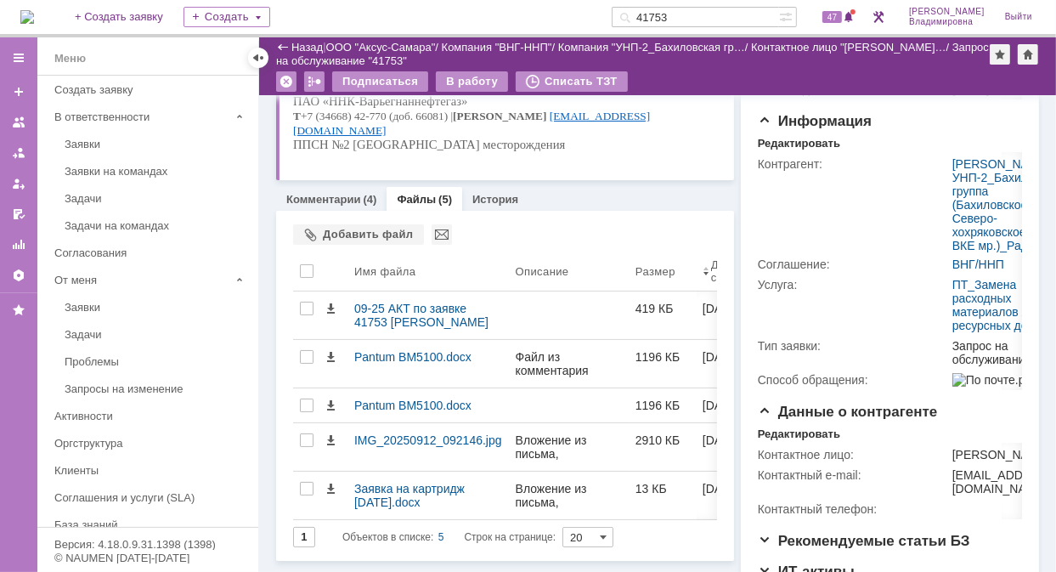
click at [415, 195] on link "Файлы" at bounding box center [416, 199] width 39 height 13
click at [334, 235] on div "Добавить файл" at bounding box center [358, 234] width 131 height 20
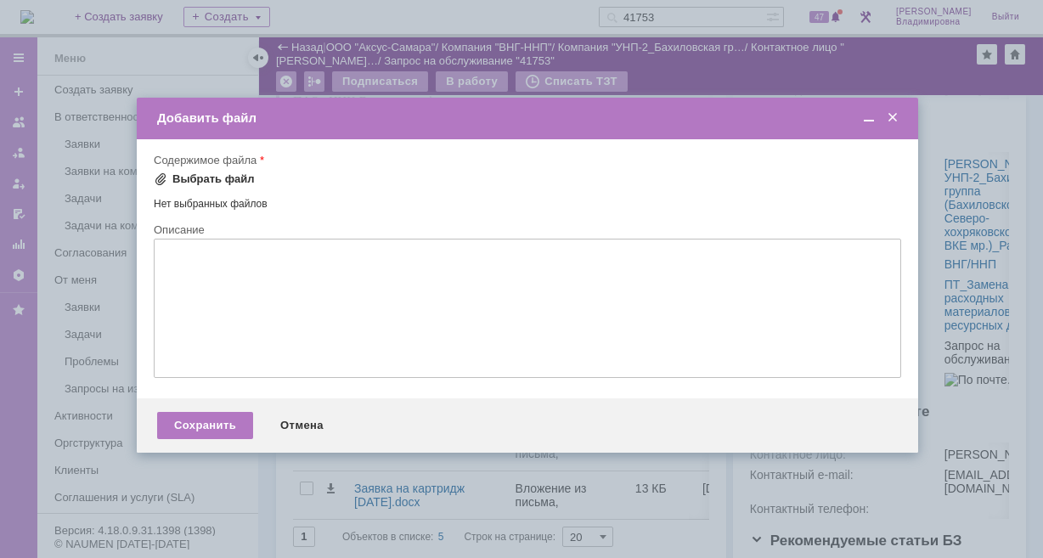
click at [161, 178] on span at bounding box center [161, 179] width 14 height 14
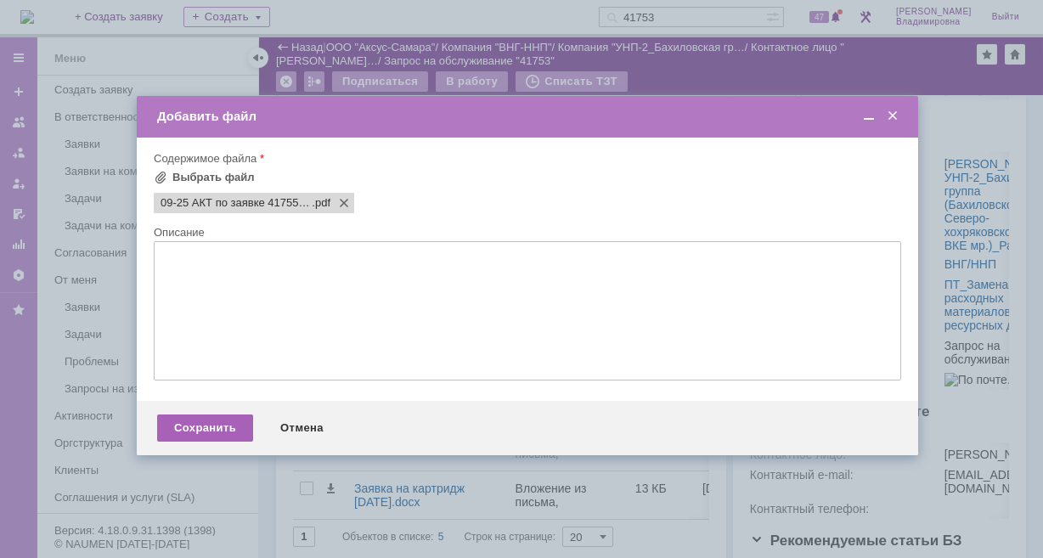
click at [203, 434] on div "Сохранить" at bounding box center [205, 428] width 96 height 27
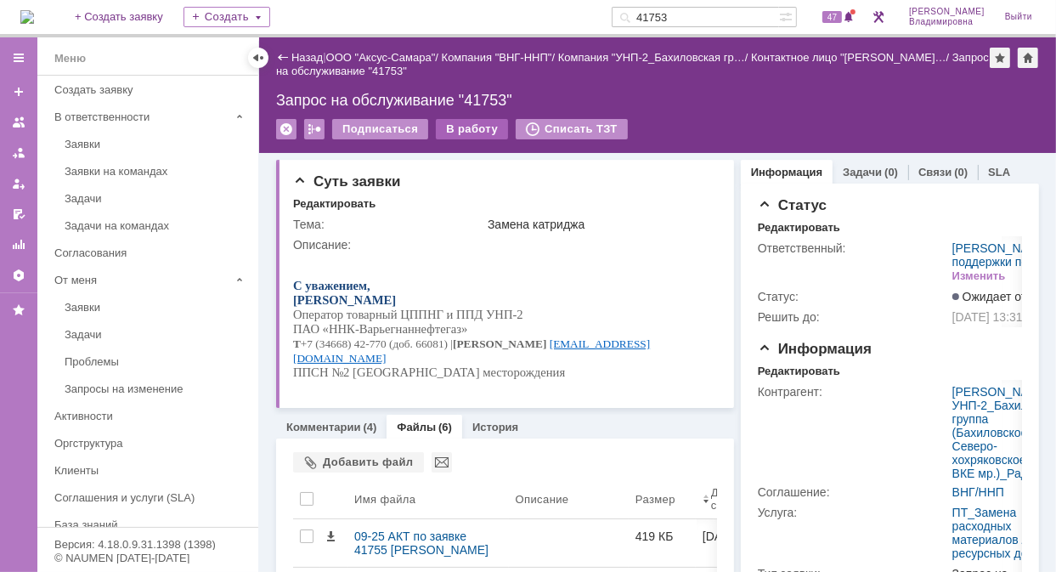
click at [461, 124] on div "В работу" at bounding box center [472, 129] width 72 height 20
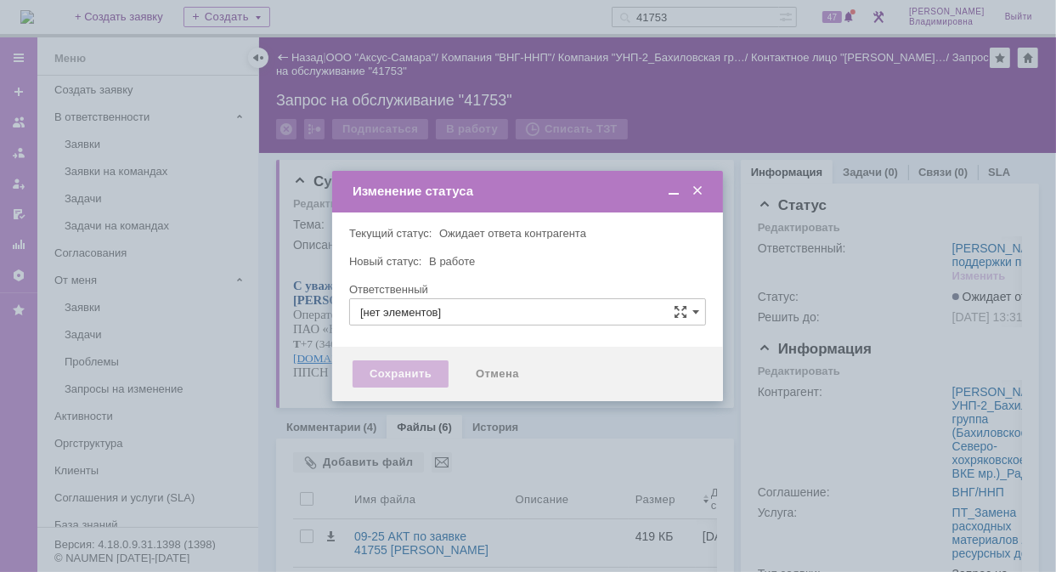
type input "[PERSON_NAME]"
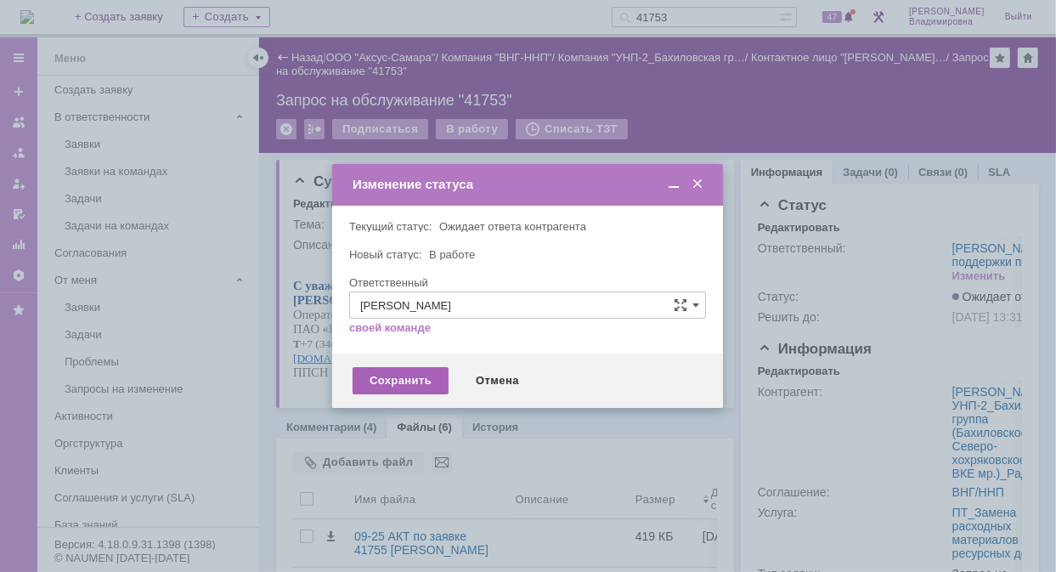
click at [384, 376] on div "Сохранить" at bounding box center [401, 380] width 96 height 27
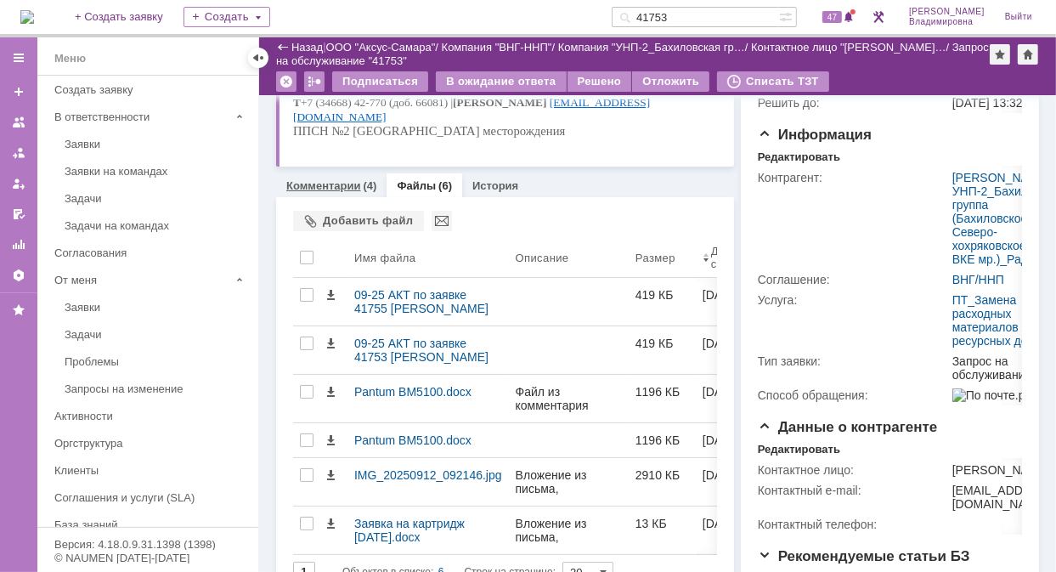
click at [329, 182] on link "Комментарии" at bounding box center [323, 185] width 75 height 13
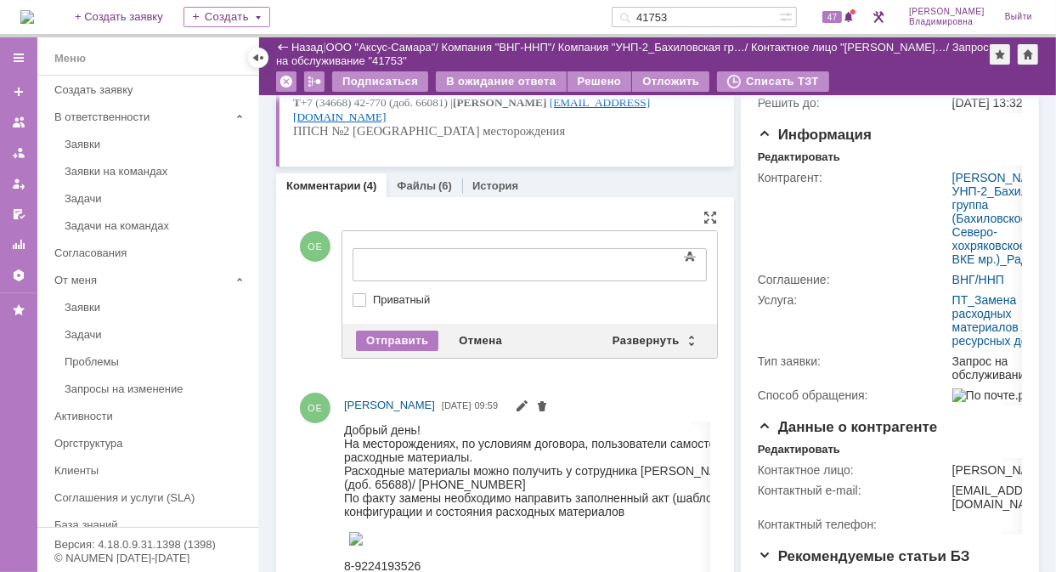
drag, startPoint x: 375, startPoint y: 243, endPoint x: 103, endPoint y: 21, distance: 350.9
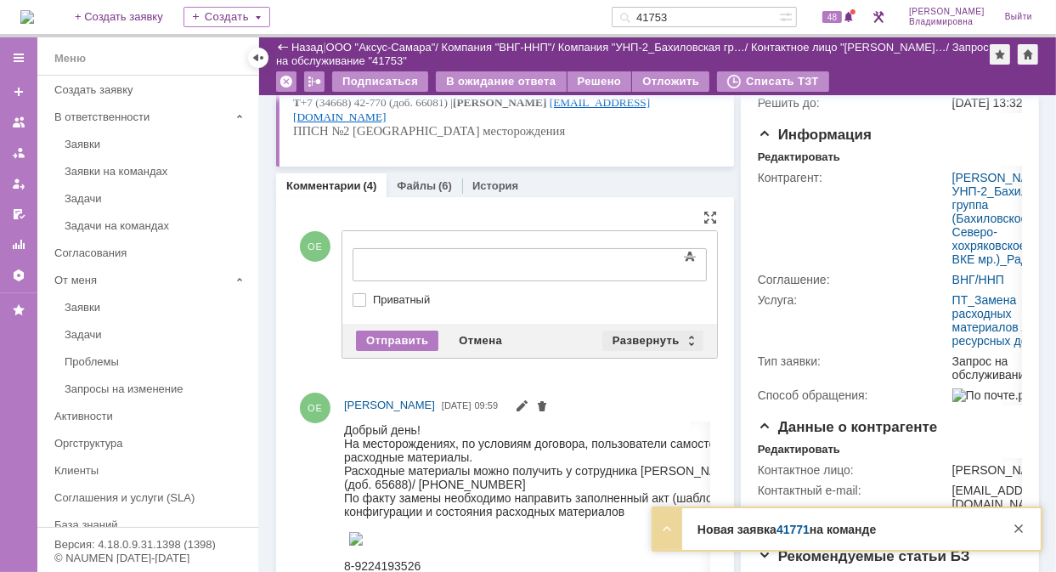
click at [646, 339] on div "Развернуть" at bounding box center [652, 341] width 101 height 20
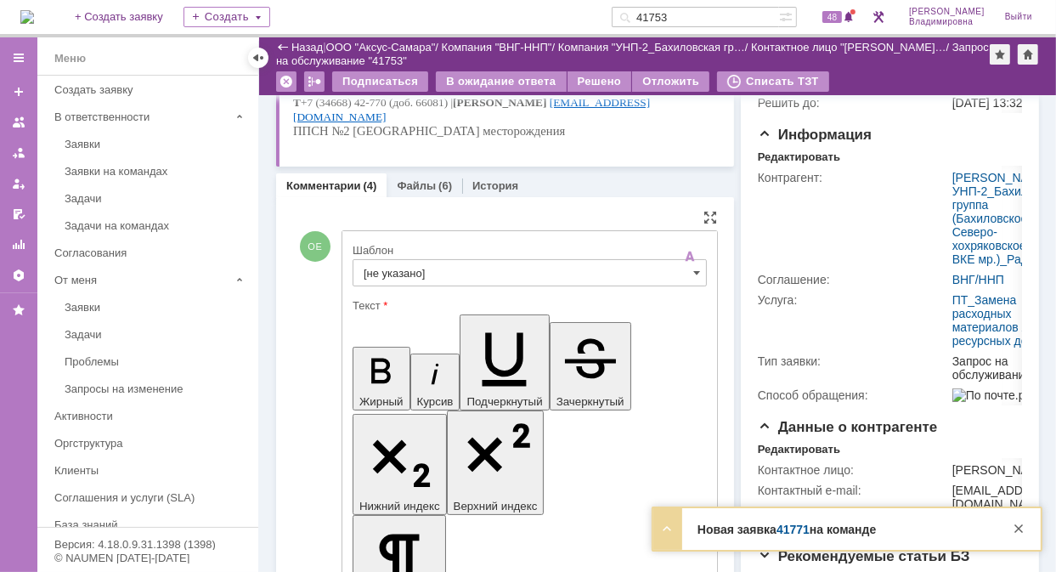
click at [380, 268] on input "[не указано]" at bounding box center [530, 272] width 354 height 27
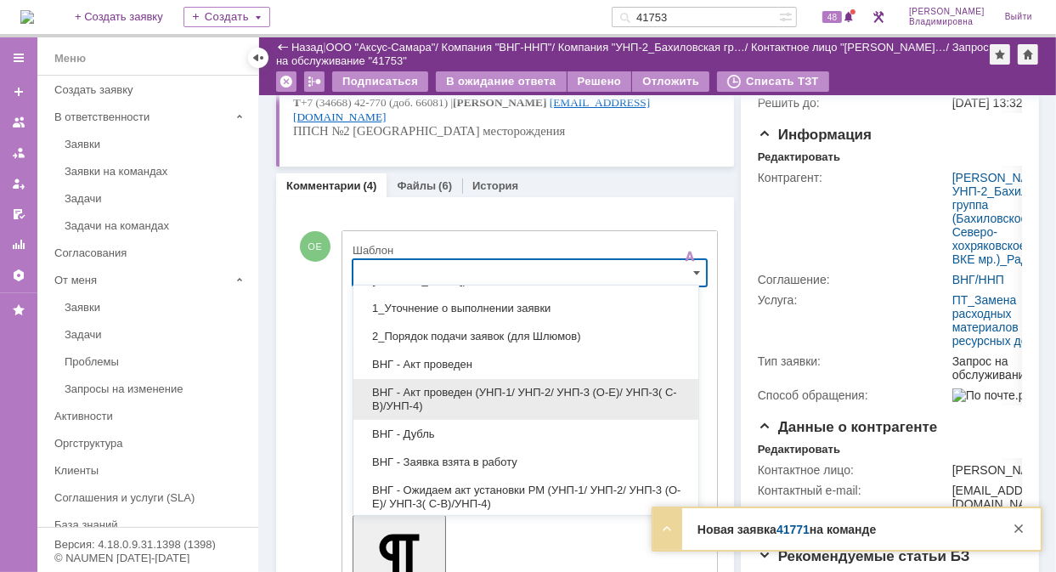
scroll to position [85, 0]
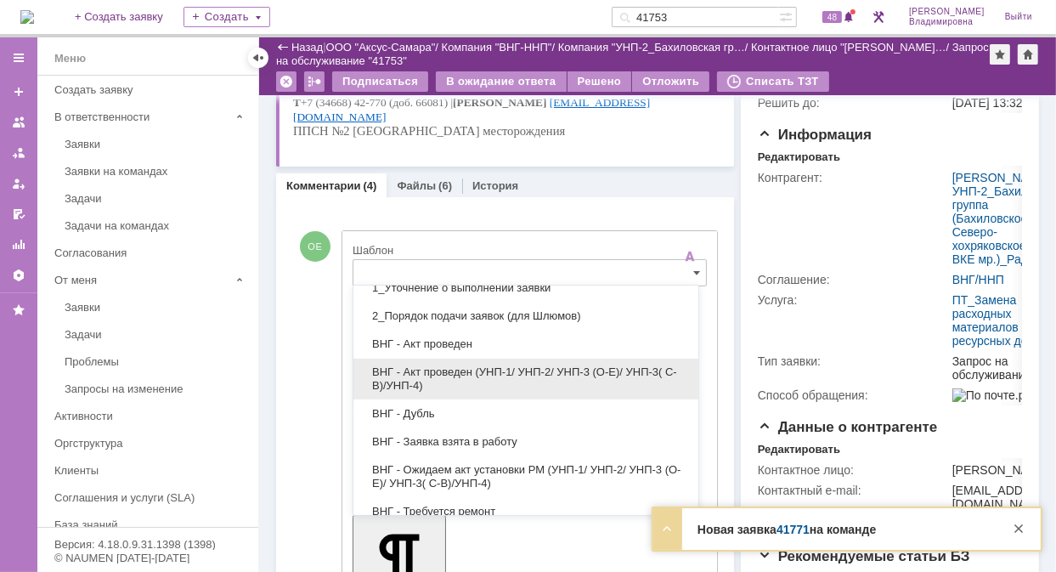
click at [427, 371] on span "ВНГ - Акт проведен (УНП-1/ УНП-2/ УНП-3 (О-Е)/ УНП-3( С-В)/УНП-4)" at bounding box center [526, 378] width 325 height 27
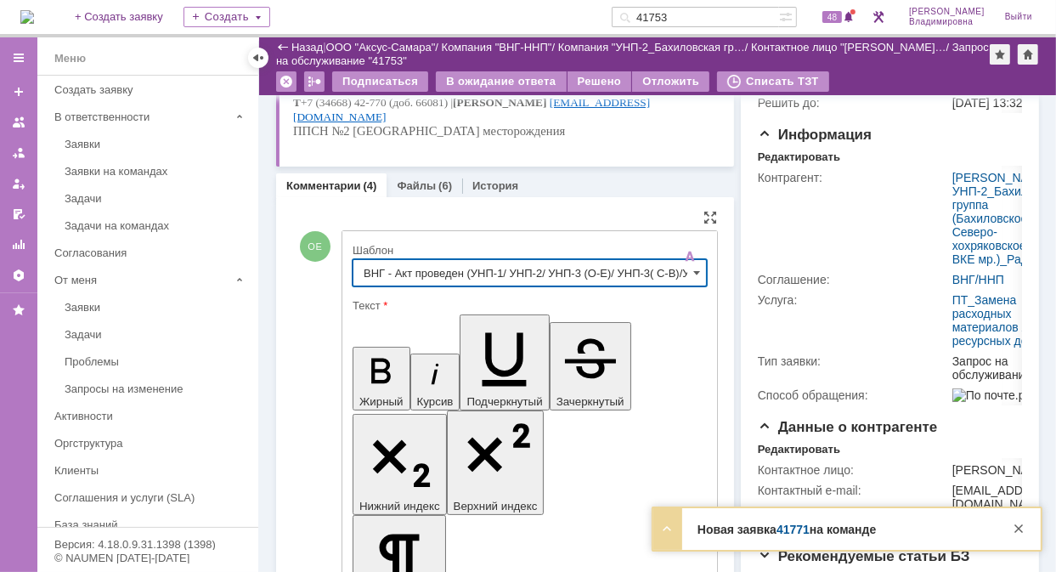
type input "ВНГ - Акт проведен (УНП-1/ УНП-2/ УНП-3 (О-Е)/ УНП-3( С-В)/УНП-4)"
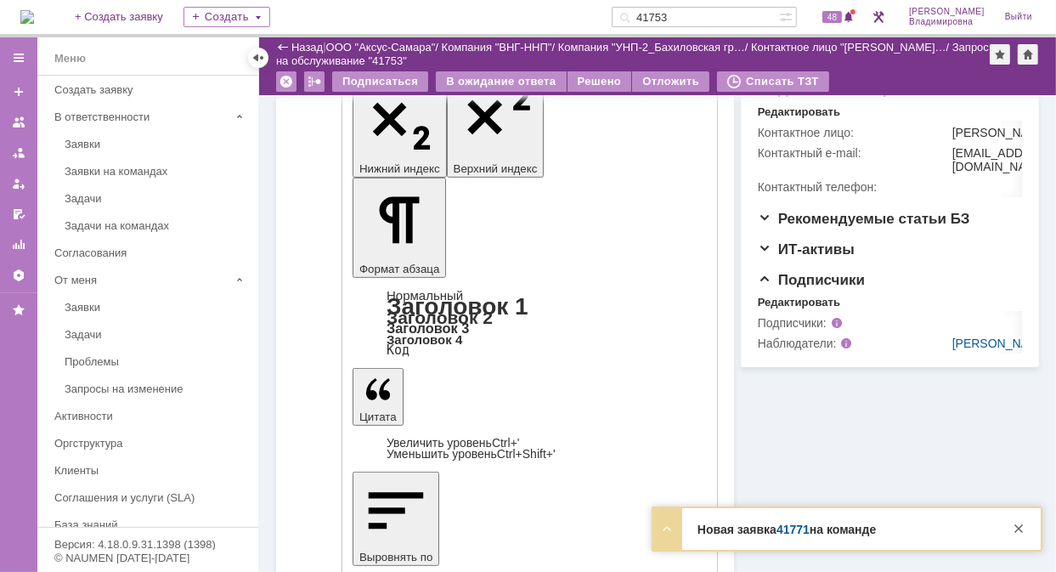
scroll to position [510, 0]
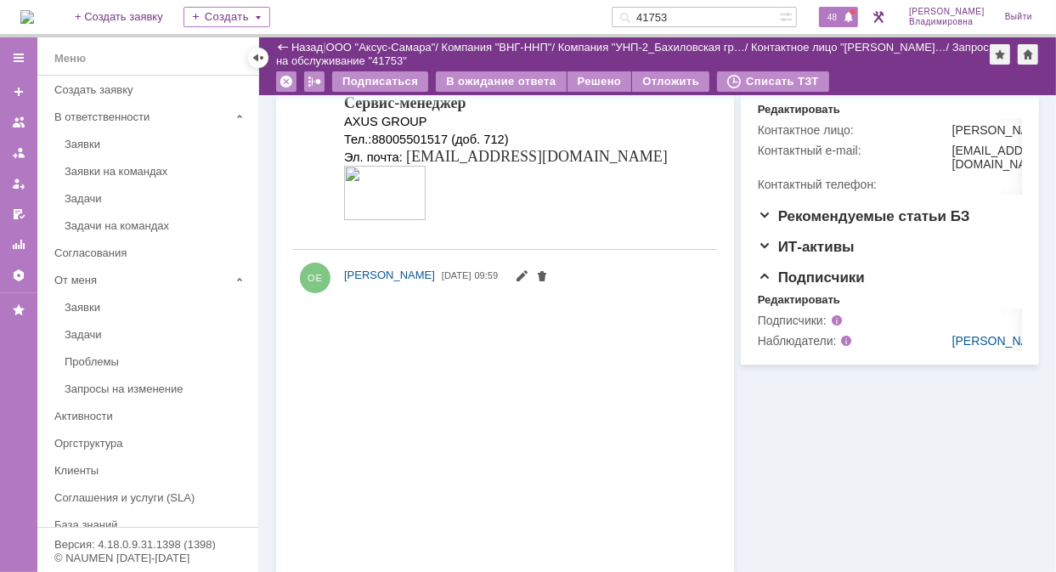
scroll to position [0, 0]
click at [842, 13] on span "48" at bounding box center [833, 17] width 20 height 12
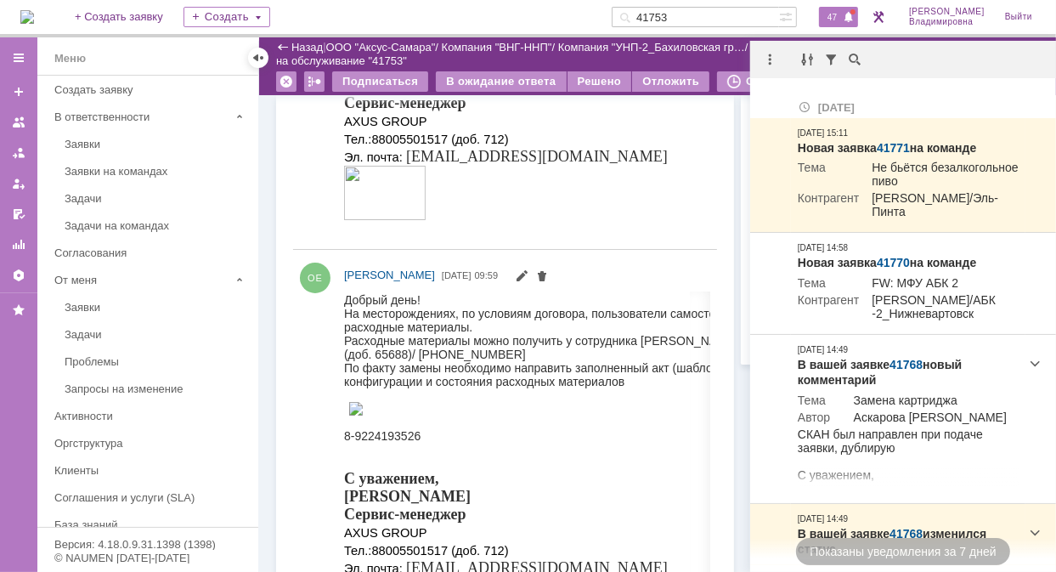
click at [647, 132] on div "С уважением, Орлова Елена Сервис-менеджер AXUS GROUP Тел.: 88005501517 (доб. 71…" at bounding box center [522, 142] width 358 height 166
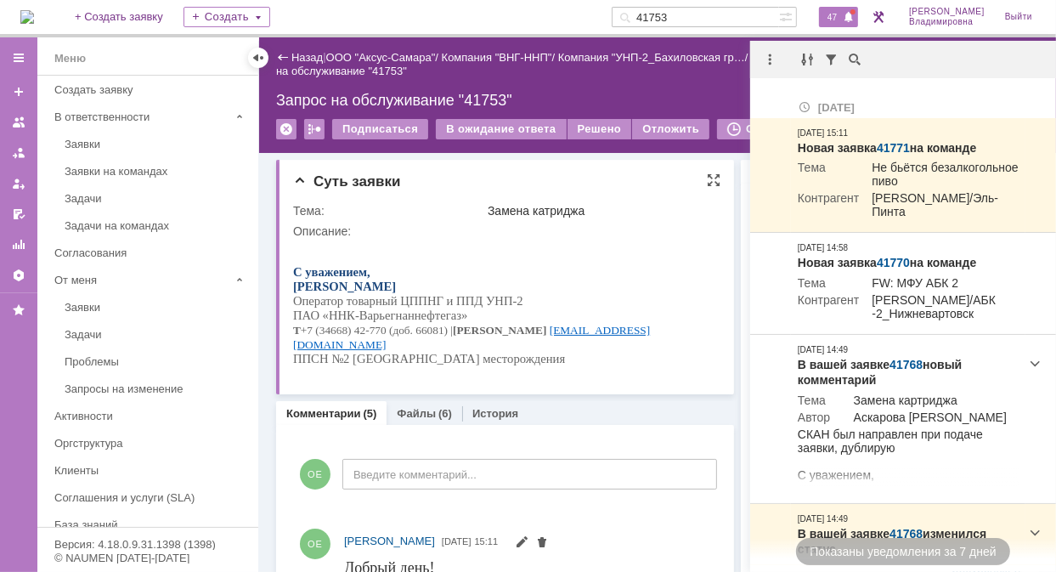
click at [680, 252] on html "С уважением, Райхель Данил Игоревич Оператор товарный ЦППНГ и ППД УНП-2 ПАО «НН…" at bounding box center [499, 308] width 415 height 142
drag, startPoint x: 586, startPoint y: 249, endPoint x: 848, endPoint y: 441, distance: 324.6
click at [586, 249] on html "С уважением, Райхель Данил Игоревич Оператор товарный ЦППНГ и ППД УНП-2 ПАО «НН…" at bounding box center [499, 308] width 415 height 142
click at [496, 244] on p at bounding box center [499, 244] width 415 height 14
click at [582, 126] on div "Решено" at bounding box center [600, 129] width 65 height 20
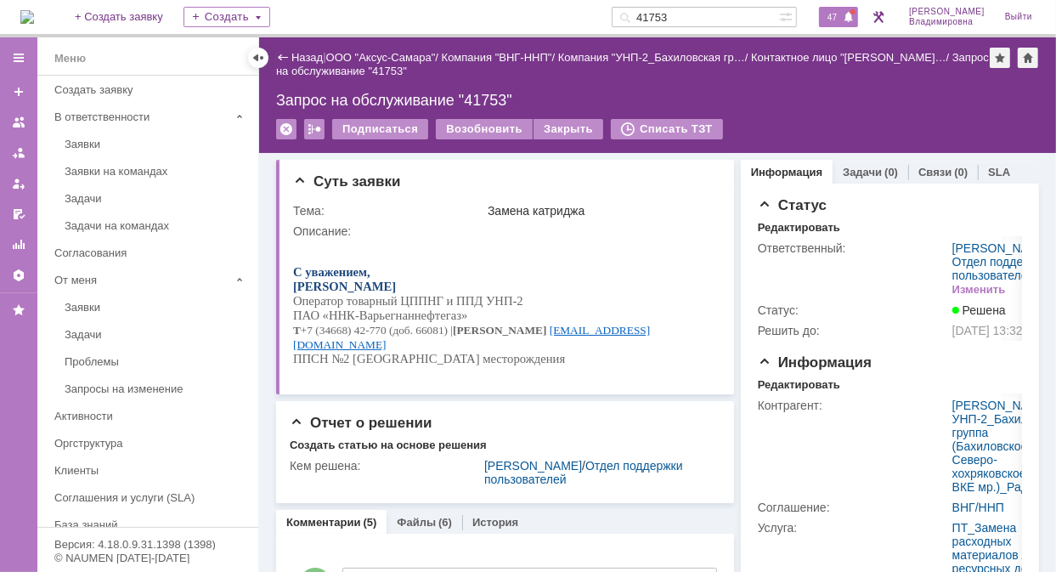
click at [842, 14] on span "47" at bounding box center [833, 17] width 20 height 12
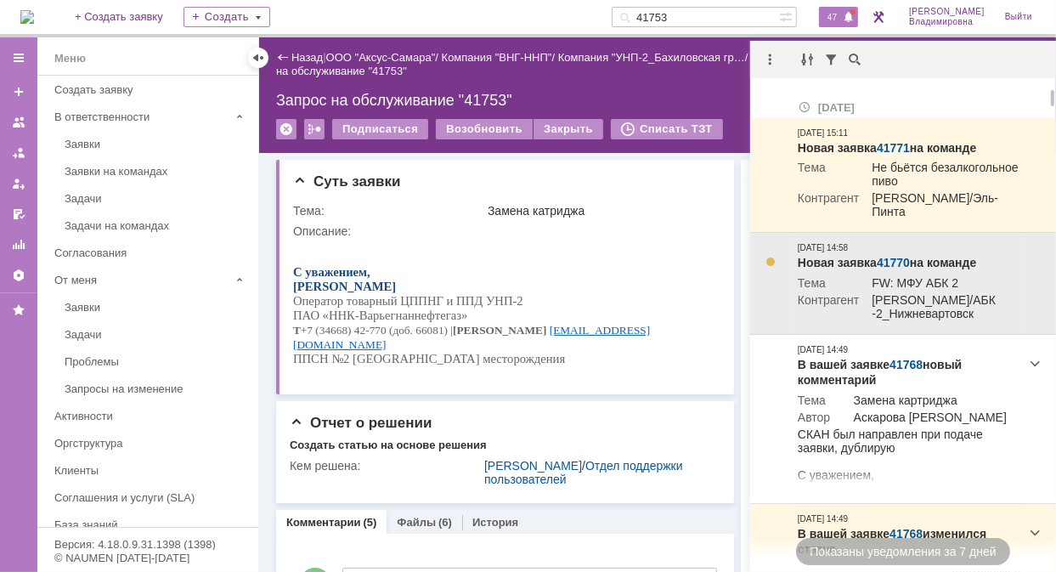
click at [901, 262] on link "41770" at bounding box center [893, 263] width 33 height 14
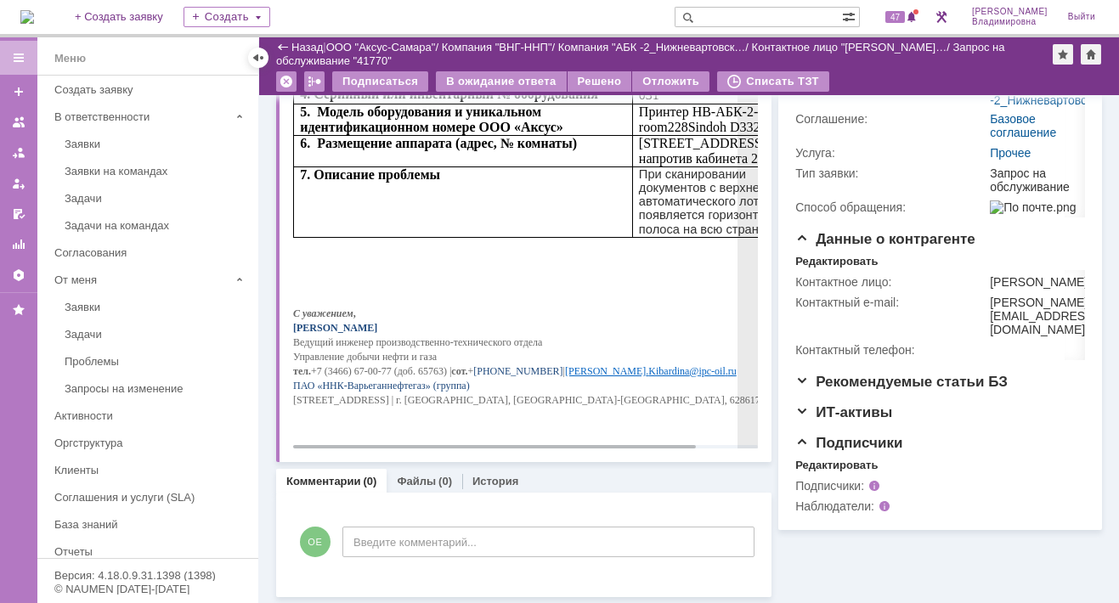
scroll to position [20, 0]
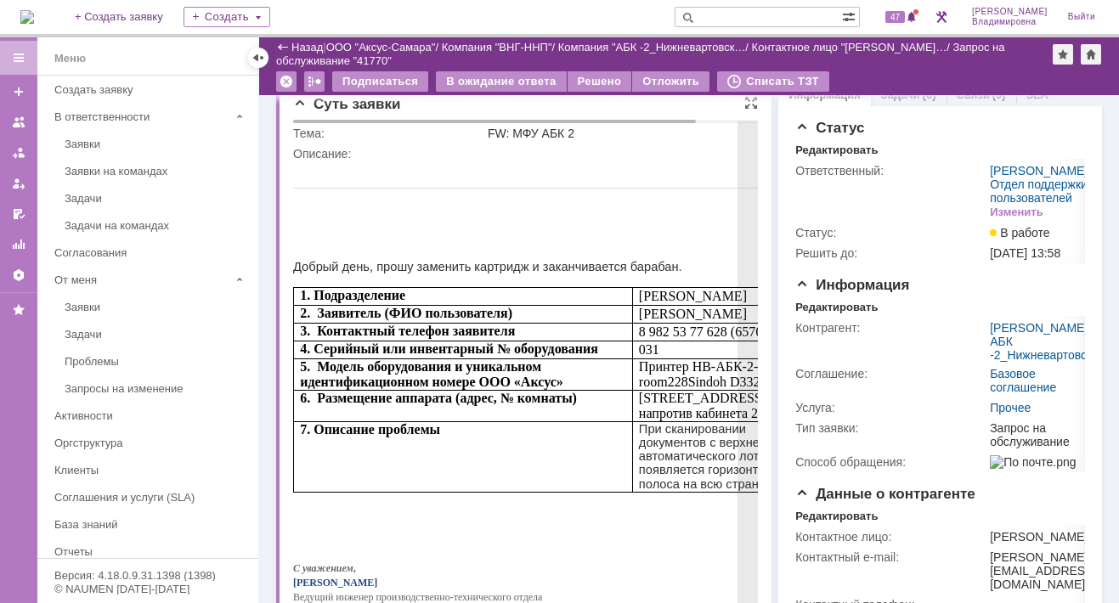
click at [676, 164] on p at bounding box center [557, 168] width 529 height 14
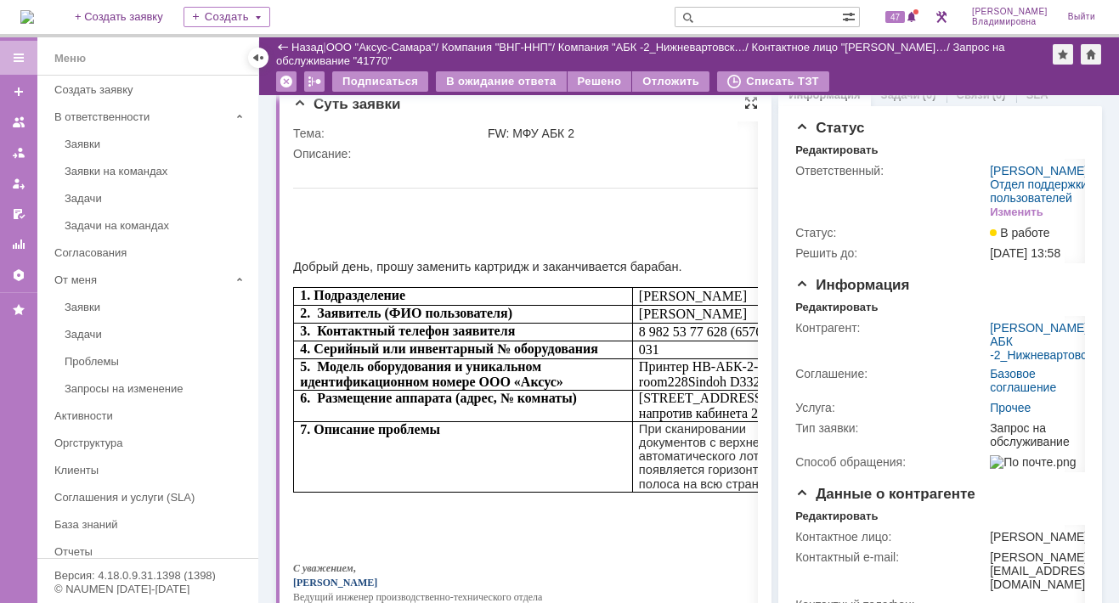
click at [745, 101] on div at bounding box center [751, 103] width 14 height 14
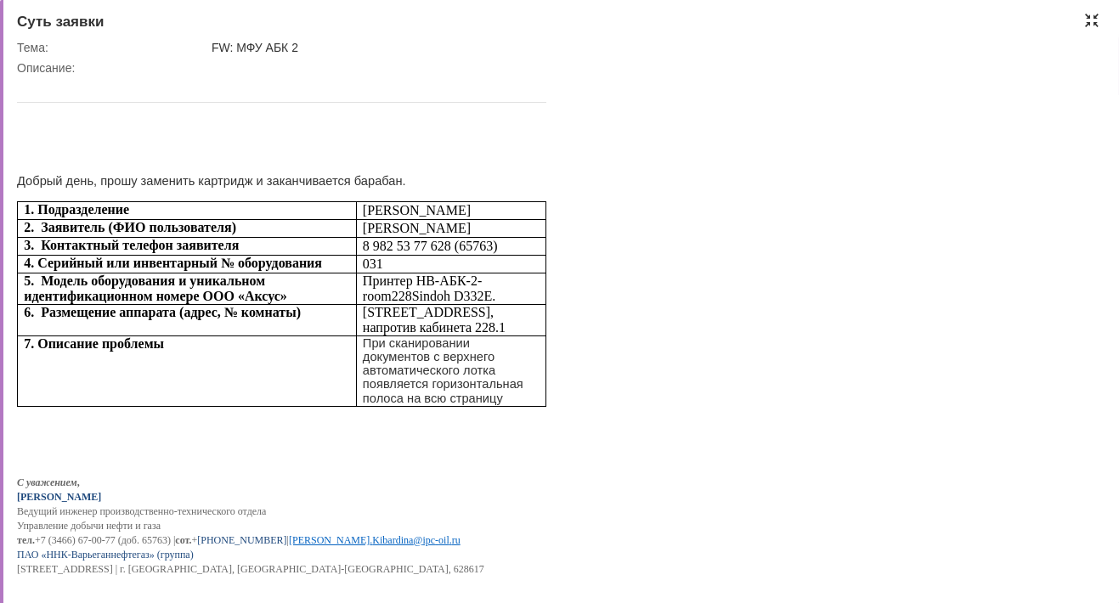
click at [1055, 14] on div at bounding box center [1092, 21] width 14 height 14
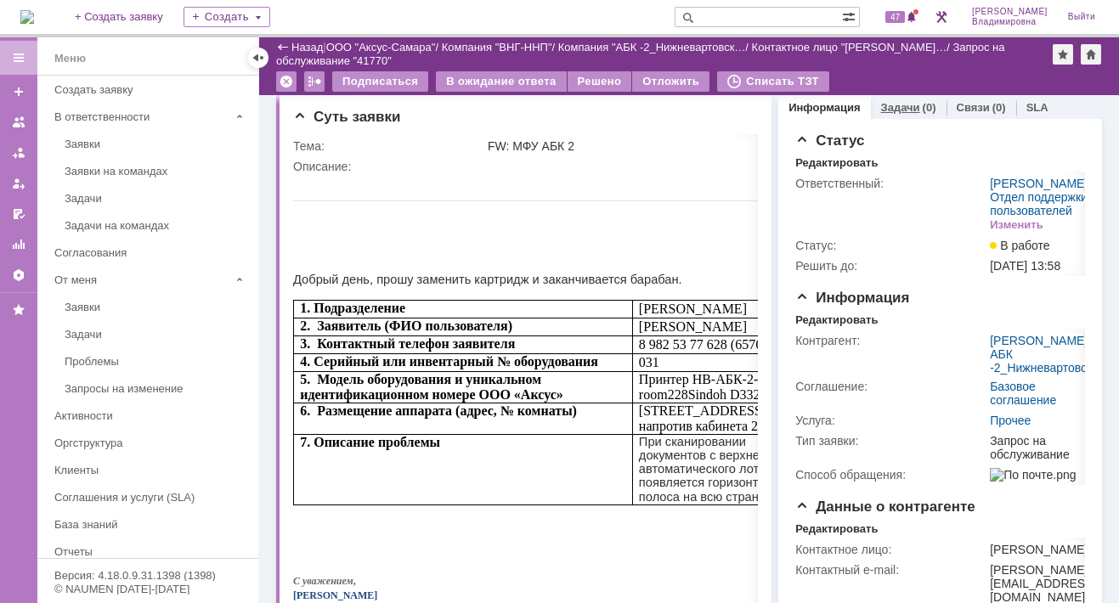
click at [906, 105] on link "Задачи" at bounding box center [900, 107] width 39 height 13
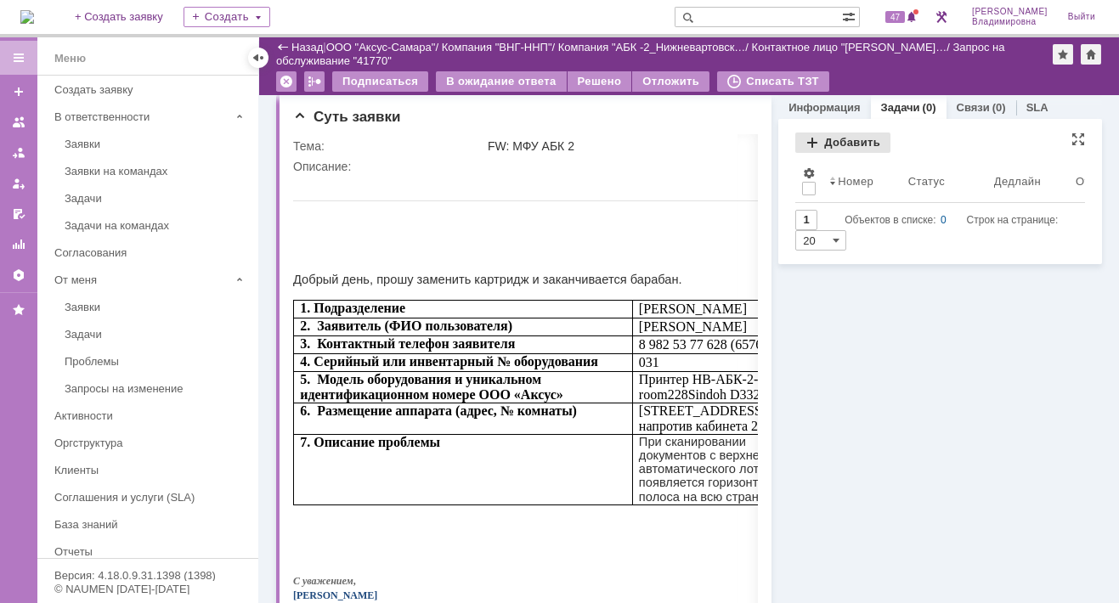
click at [820, 139] on div "Добавить" at bounding box center [842, 143] width 95 height 20
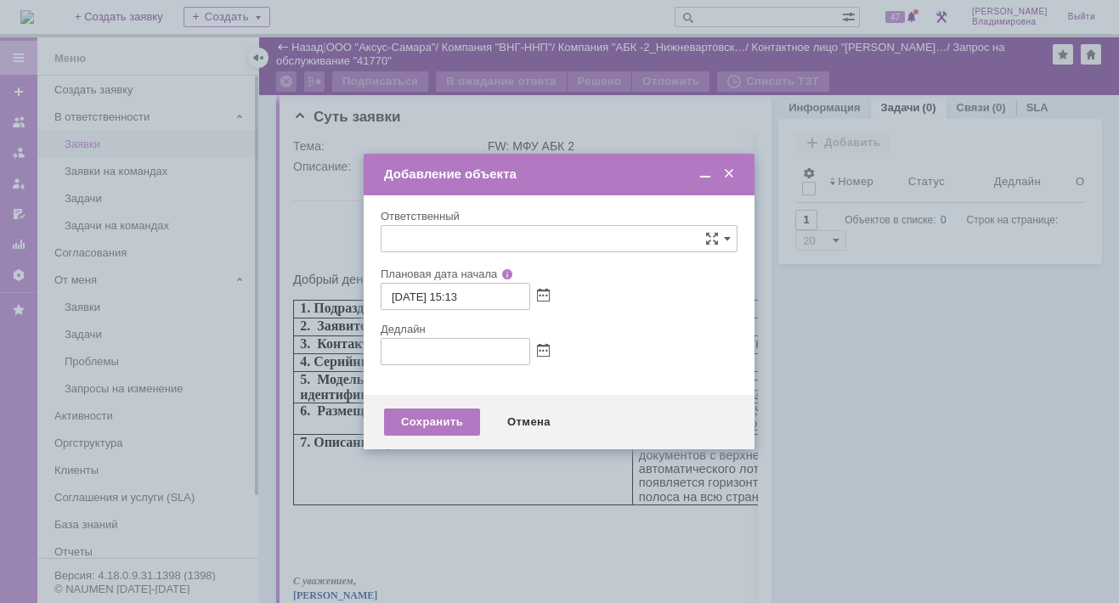
type input "[не указано]"
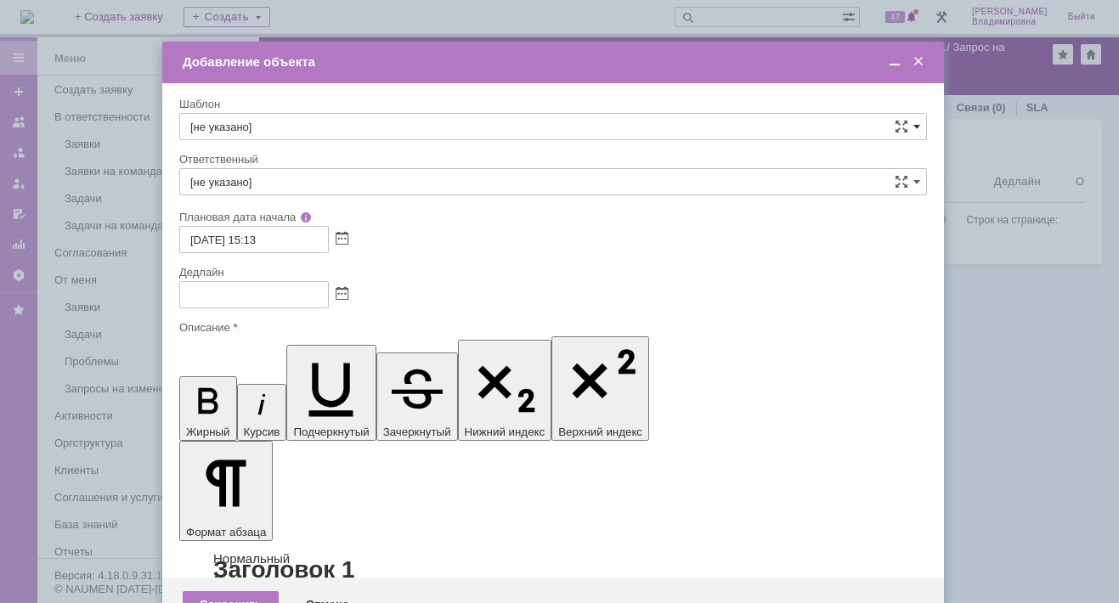
drag, startPoint x: 917, startPoint y: 122, endPoint x: 843, endPoint y: 120, distance: 74.0
click at [917, 122] on span at bounding box center [916, 127] width 7 height 14
drag, startPoint x: 232, startPoint y: 122, endPoint x: 236, endPoint y: 139, distance: 17.5
click at [231, 122] on input "text" at bounding box center [553, 126] width 748 height 27
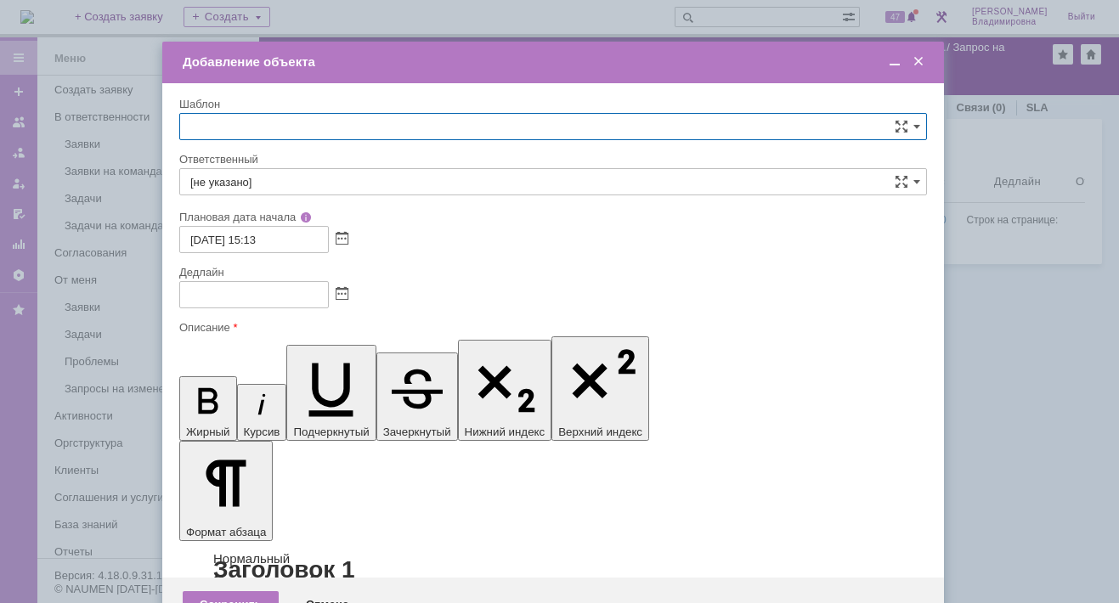
click at [269, 304] on span "ВНГ / ННП - замена РМ (Запрос на обслуживание)" at bounding box center [553, 311] width 726 height 14
type input "ВНГ / ННП - замена РМ (Запрос на обслуживание)"
type input "[PERSON_NAME]"
type input "[DATE] 23:13"
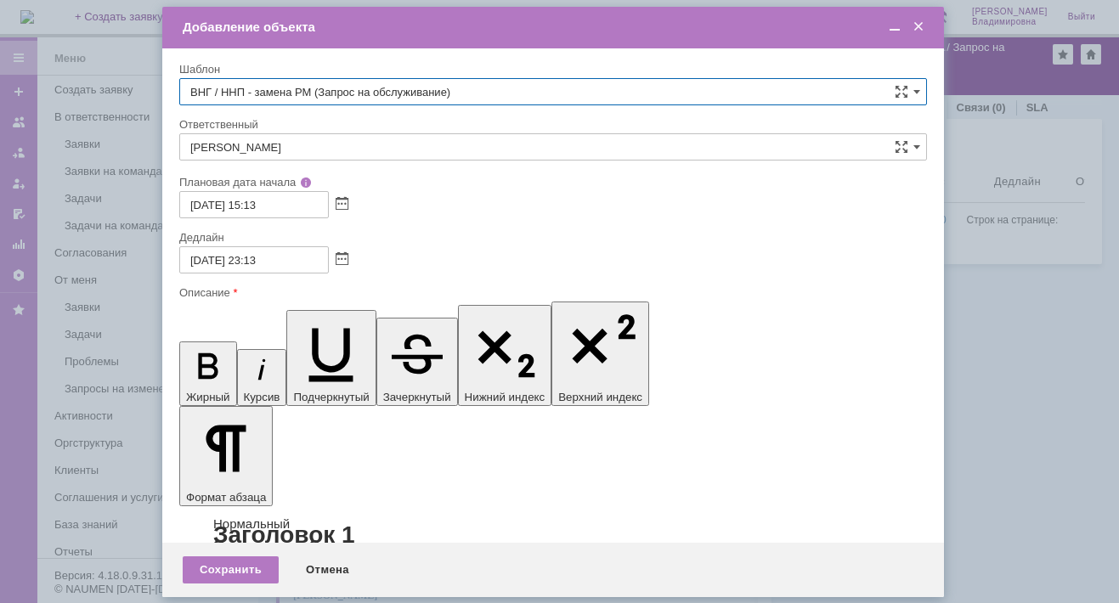
type input "ВНГ / ННП - замена РМ (Запрос на обслуживание)"
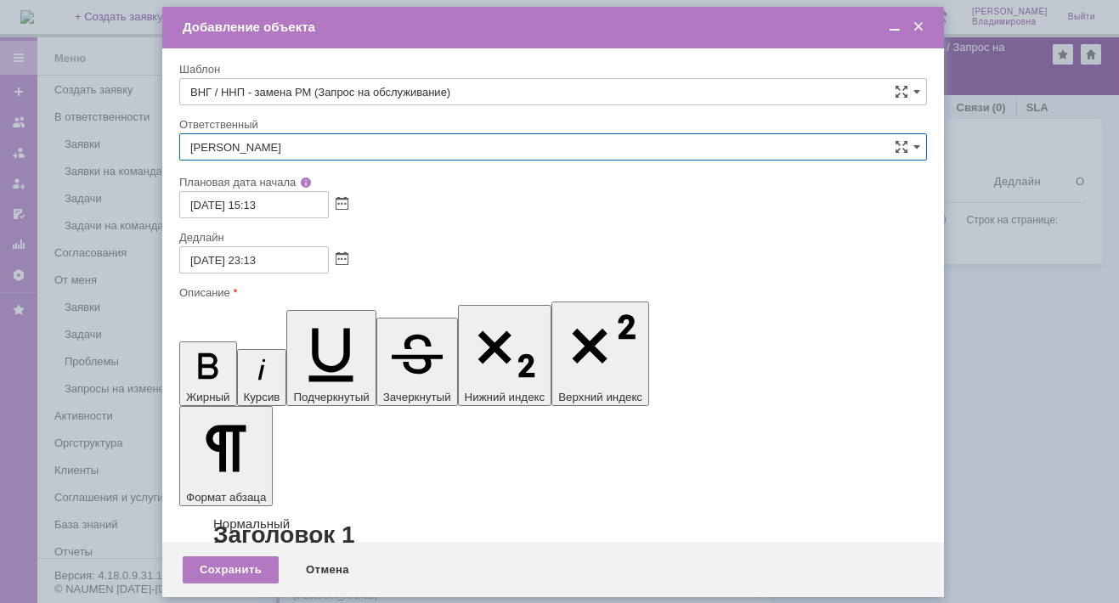
click at [293, 145] on input "[PERSON_NAME]" at bounding box center [553, 146] width 748 height 27
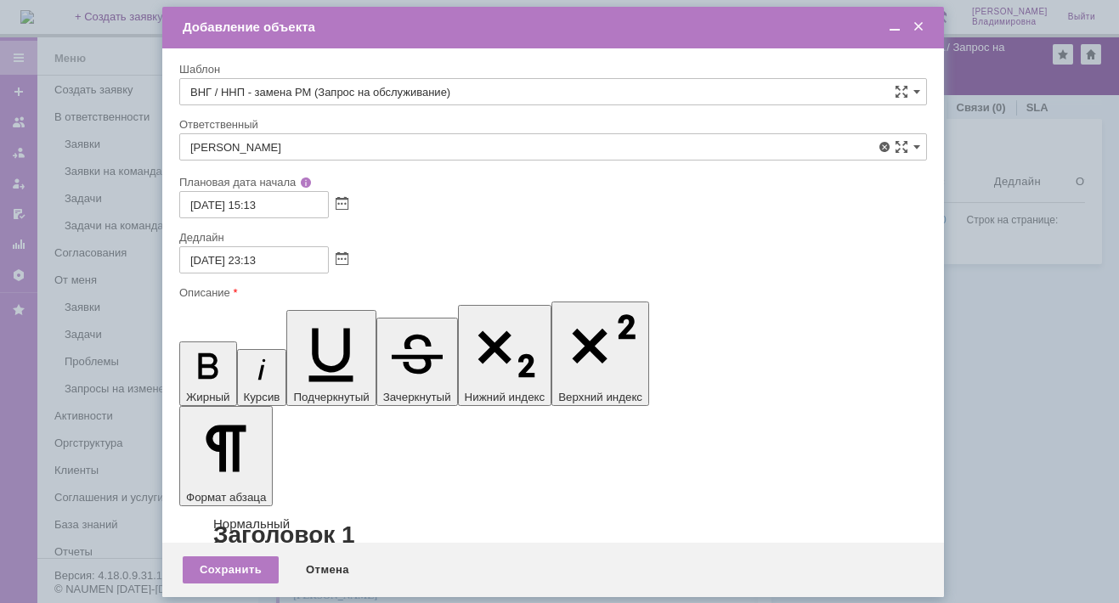
click at [263, 264] on span "[PERSON_NAME]" at bounding box center [553, 271] width 726 height 14
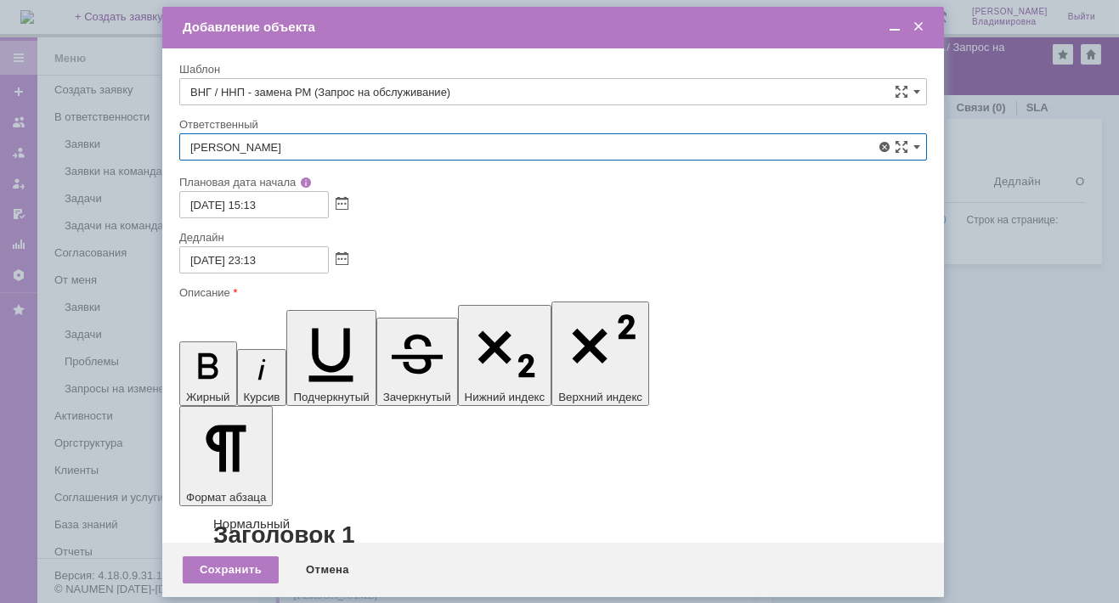
type input "[PERSON_NAME]"
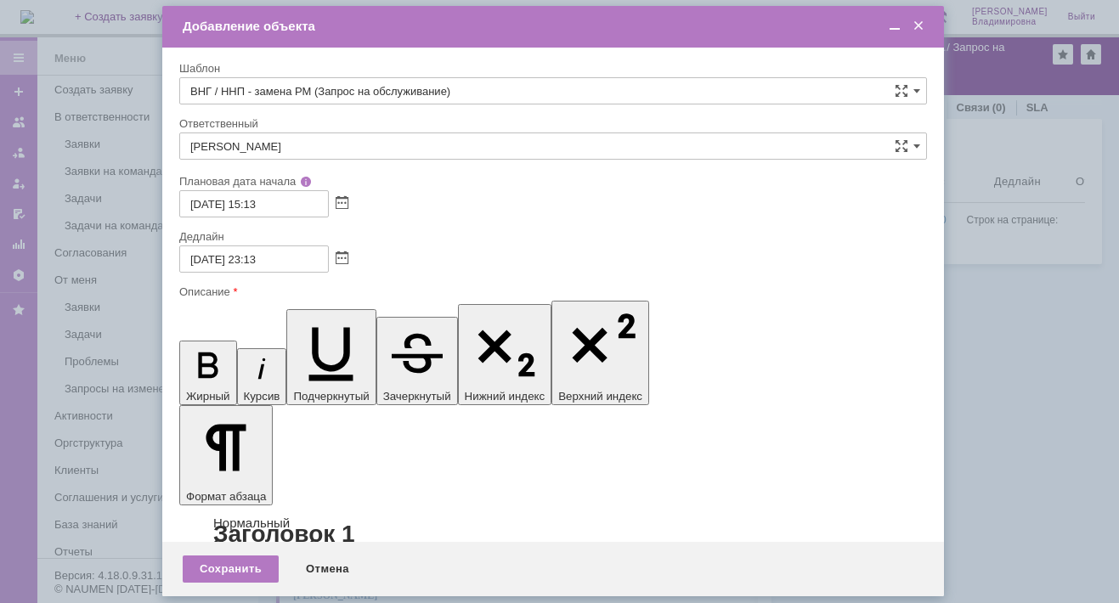
scroll to position [153, 0]
click at [229, 568] on div "Сохранить" at bounding box center [231, 569] width 96 height 27
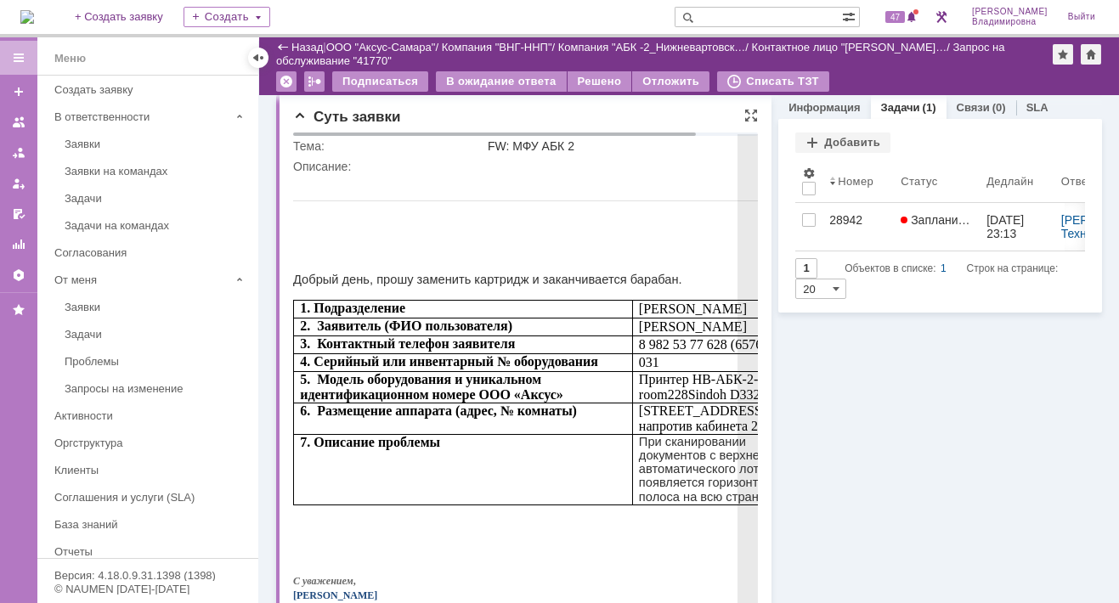
scroll to position [0, 0]
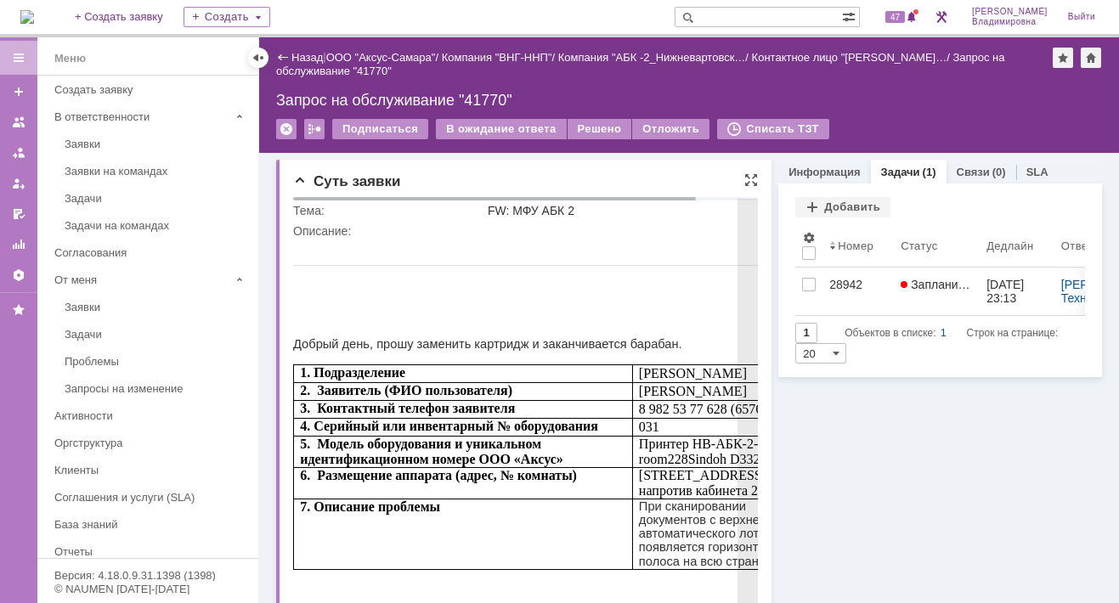
click at [511, 239] on p at bounding box center [557, 245] width 529 height 14
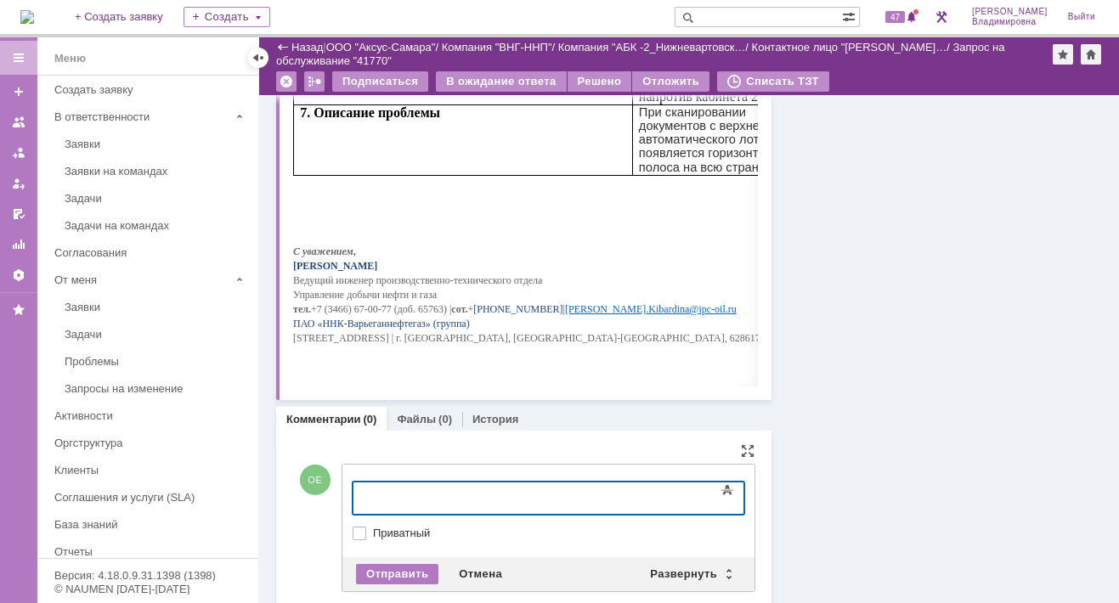
scroll to position [363, 0]
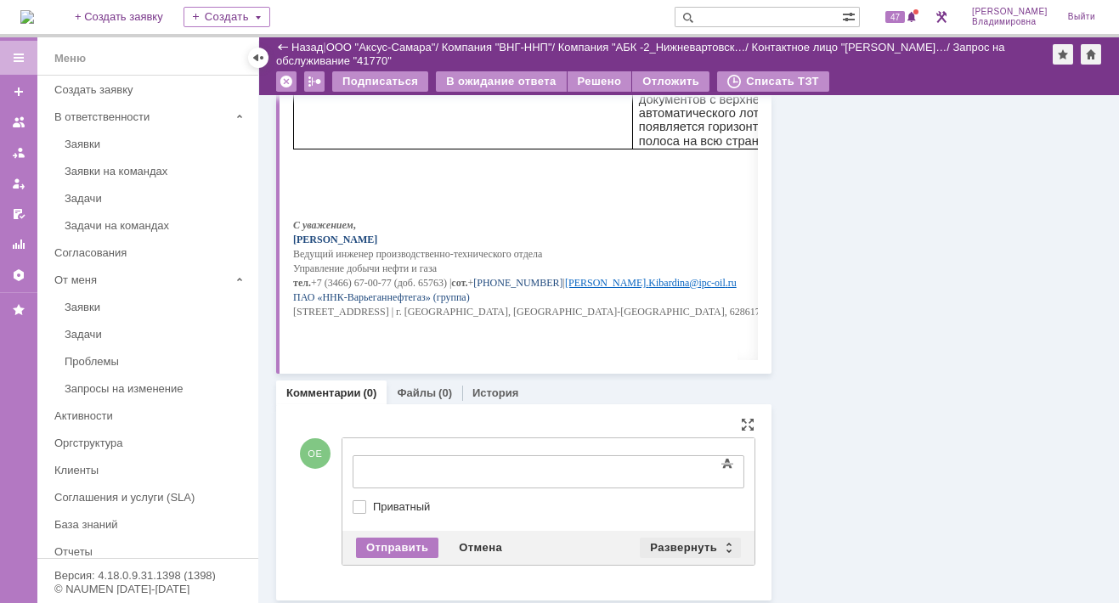
click at [664, 540] on div "Развернуть" at bounding box center [690, 548] width 101 height 20
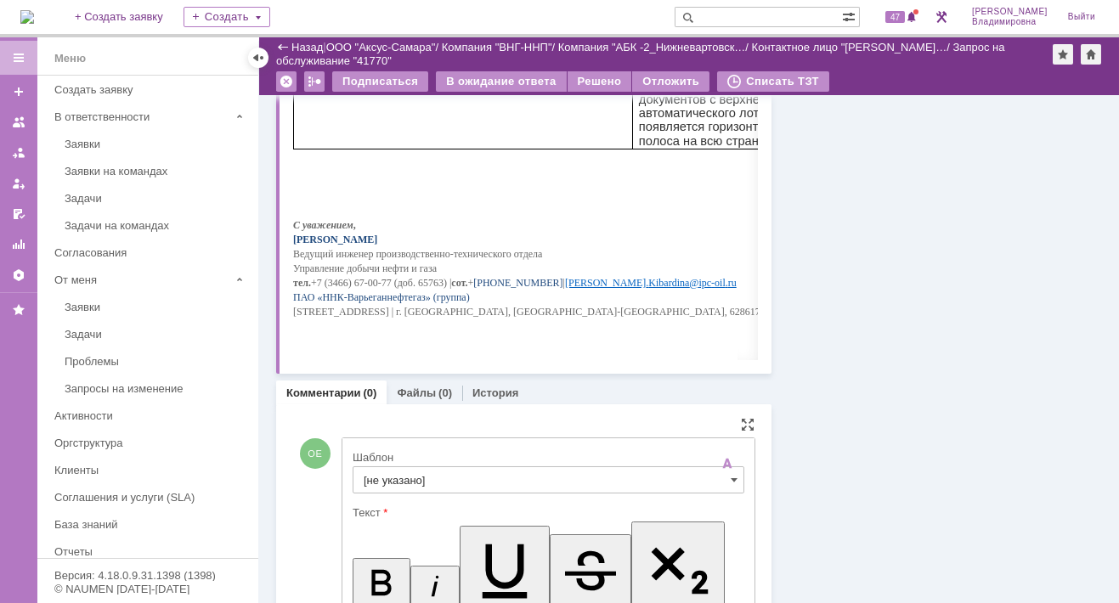
scroll to position [0, 0]
click at [387, 471] on input "[не указано]" at bounding box center [549, 480] width 392 height 27
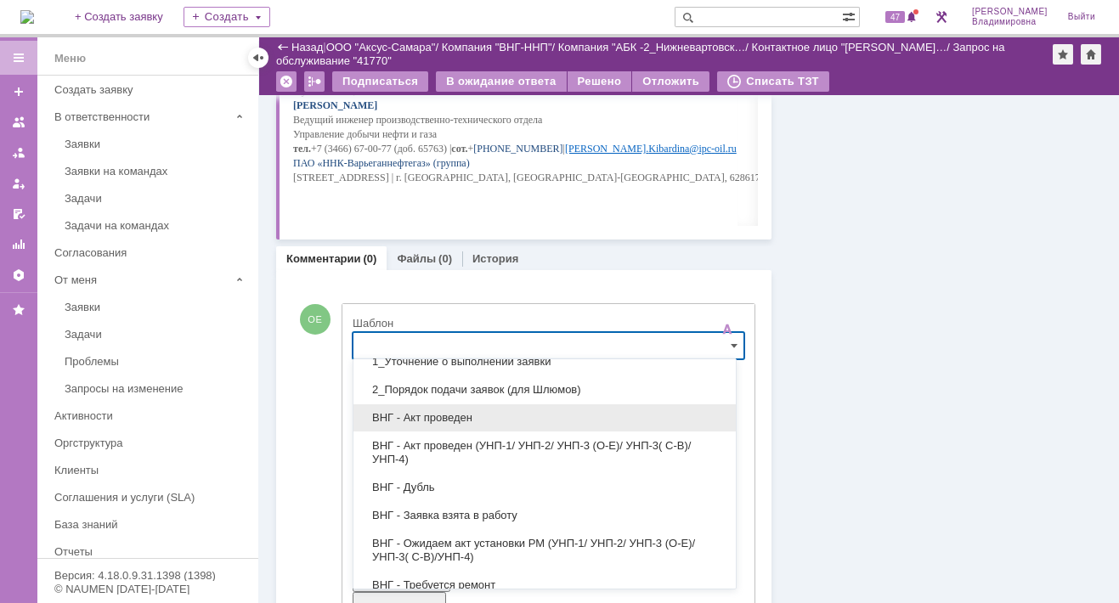
scroll to position [170, 0]
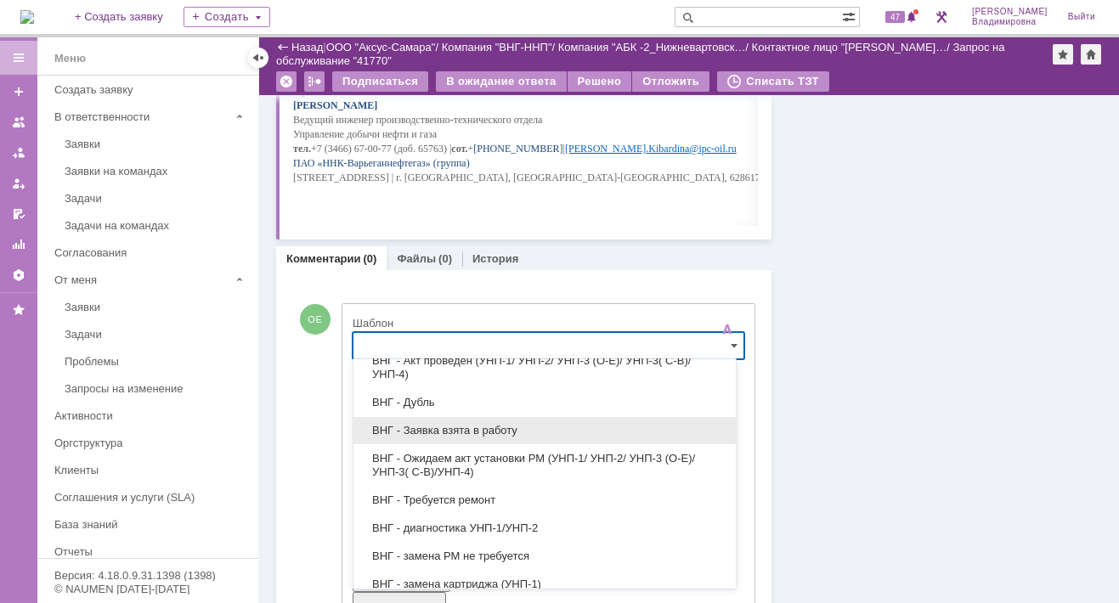
click at [452, 424] on span "ВНГ - Заявка взята в работу" at bounding box center [545, 431] width 362 height 14
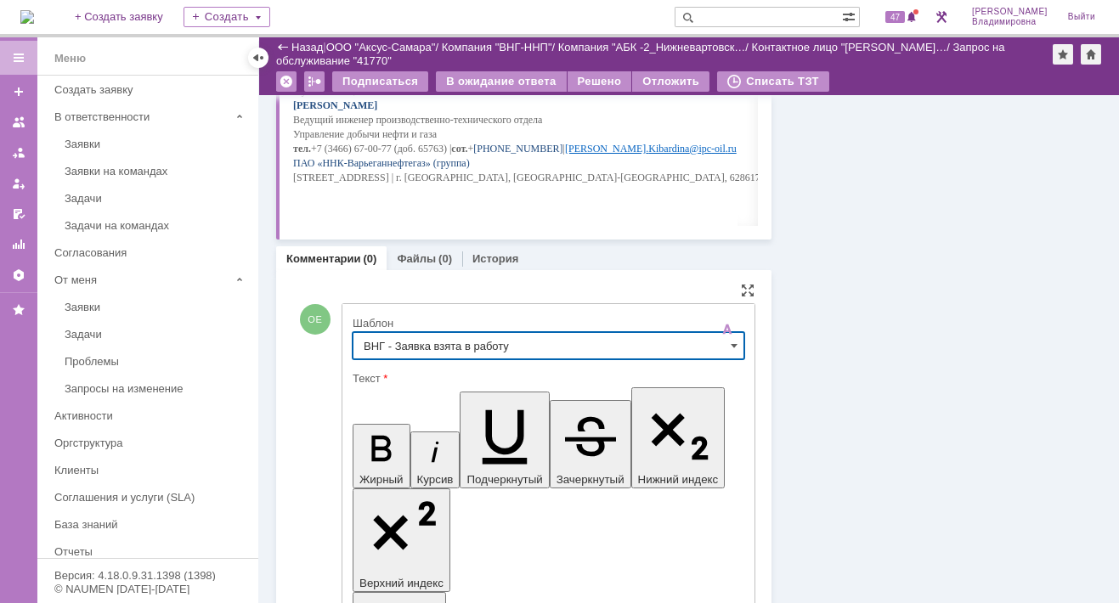
scroll to position [12, 0]
type input "ВНГ - Заявка взята в работу"
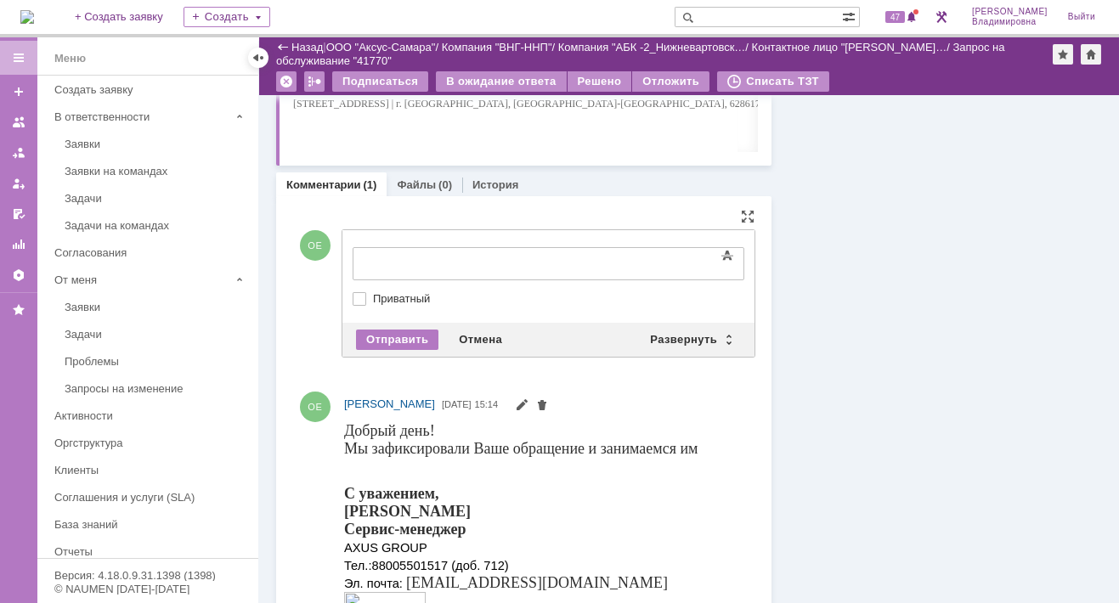
scroll to position [0, 0]
click at [668, 331] on div "Развернуть" at bounding box center [690, 340] width 101 height 20
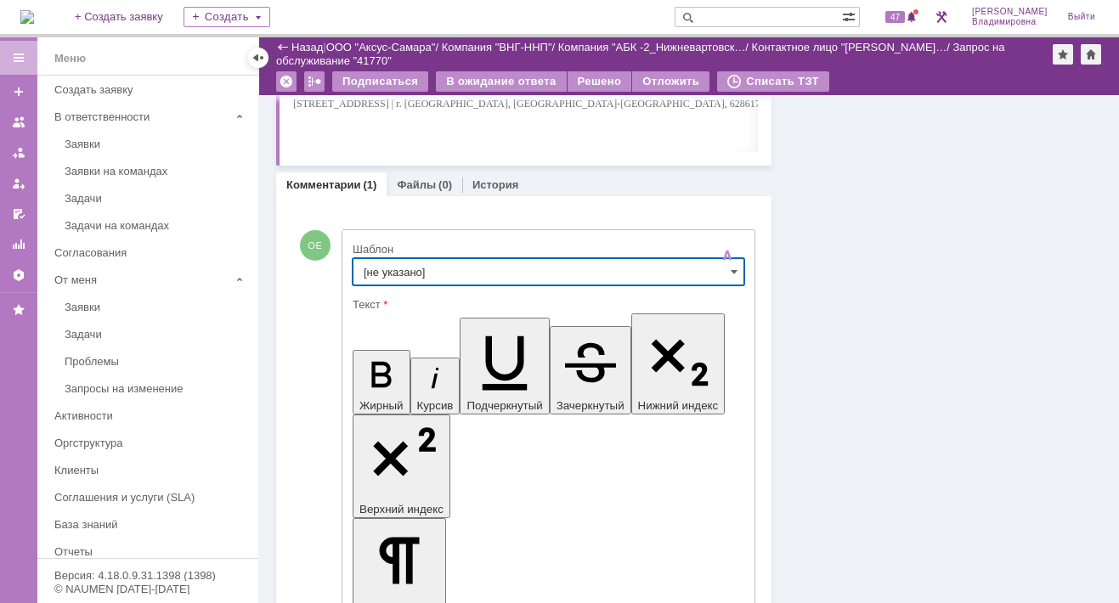
click at [387, 270] on input "[не указано]" at bounding box center [549, 271] width 392 height 27
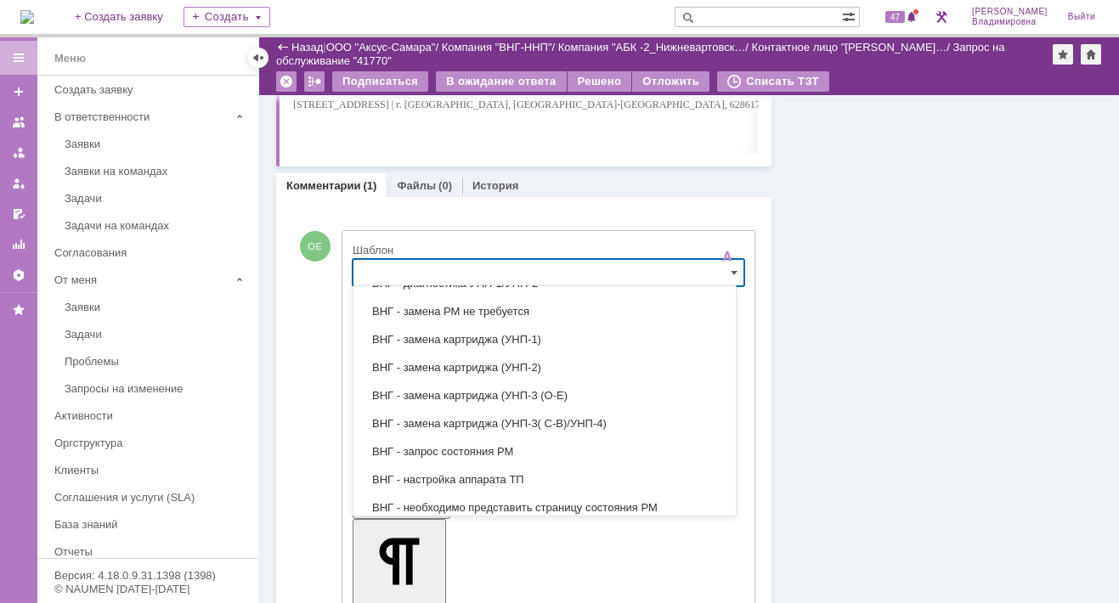
scroll to position [425, 0]
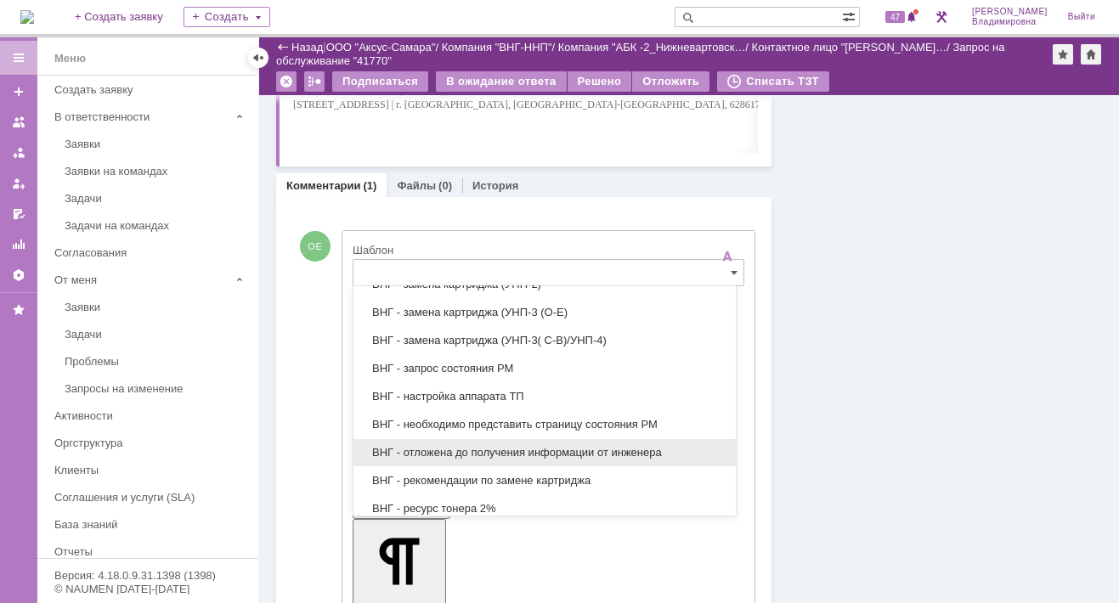
click at [455, 446] on span "ВНГ - отложена до получения информации от инженера" at bounding box center [545, 453] width 362 height 14
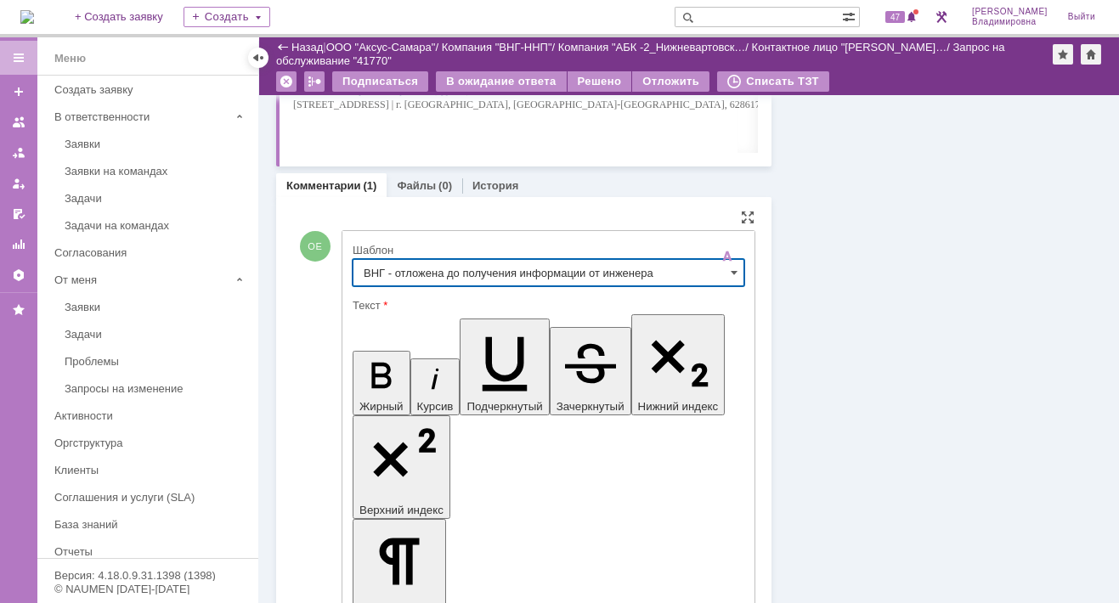
type input "ВНГ - отложена до получения информации от инженера"
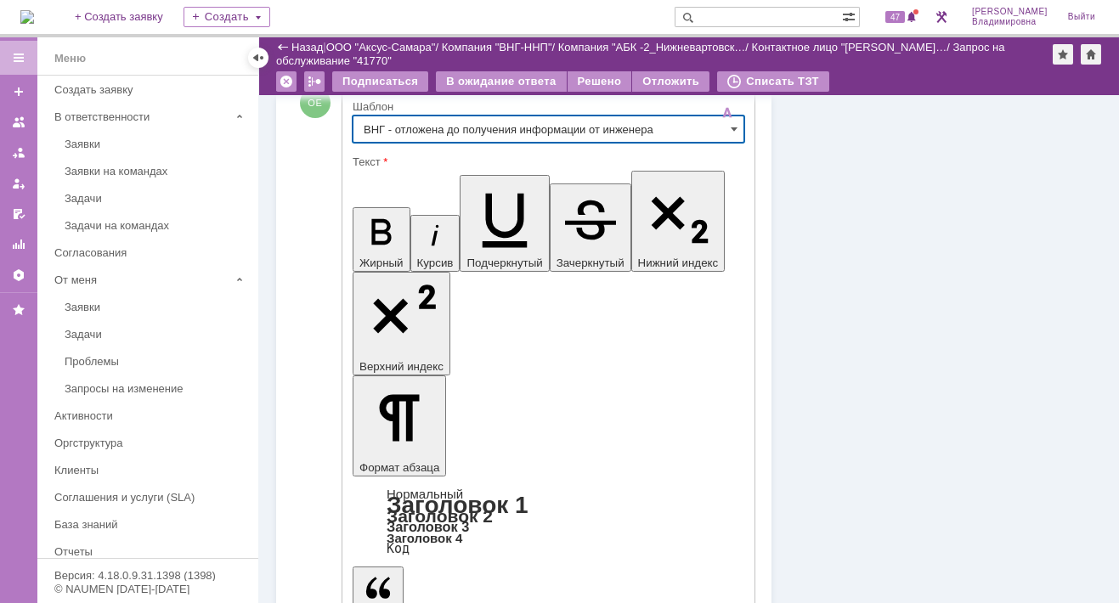
scroll to position [741, 0]
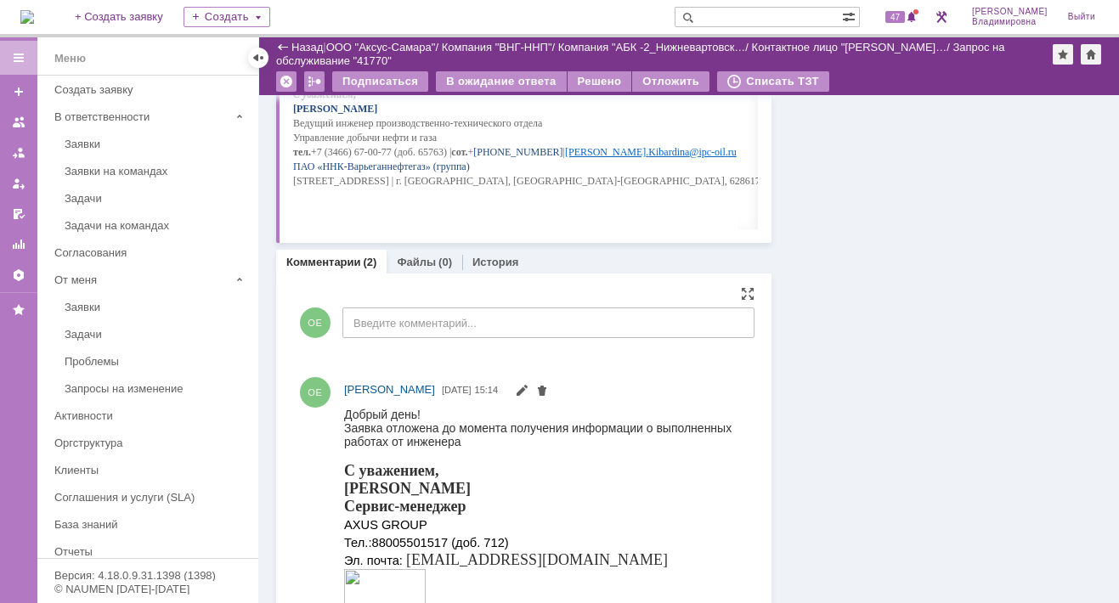
scroll to position [0, 0]
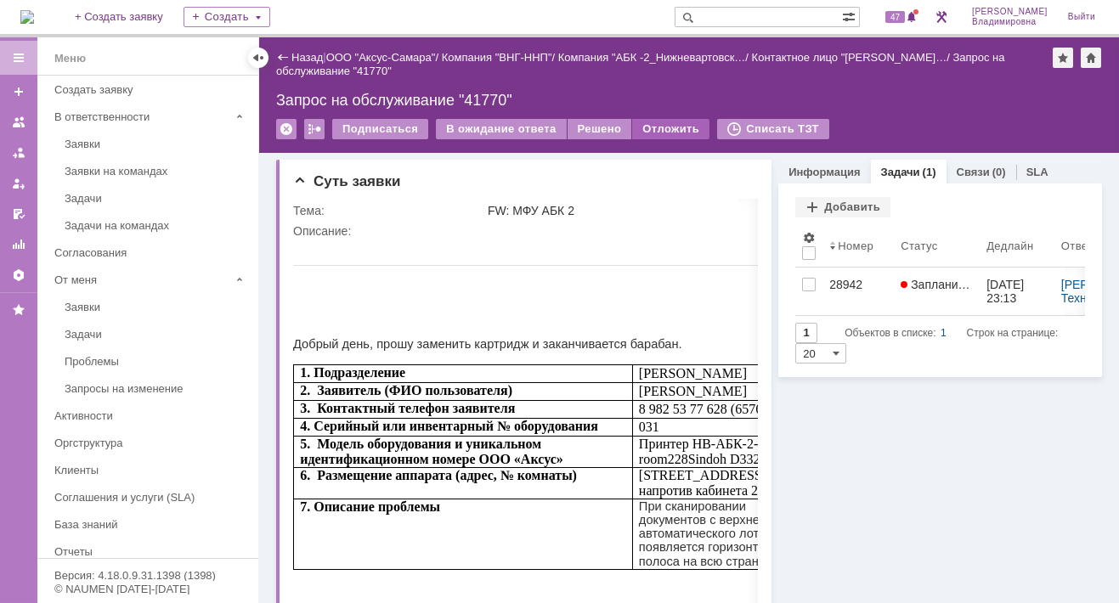
click at [647, 124] on div "Отложить" at bounding box center [670, 129] width 77 height 20
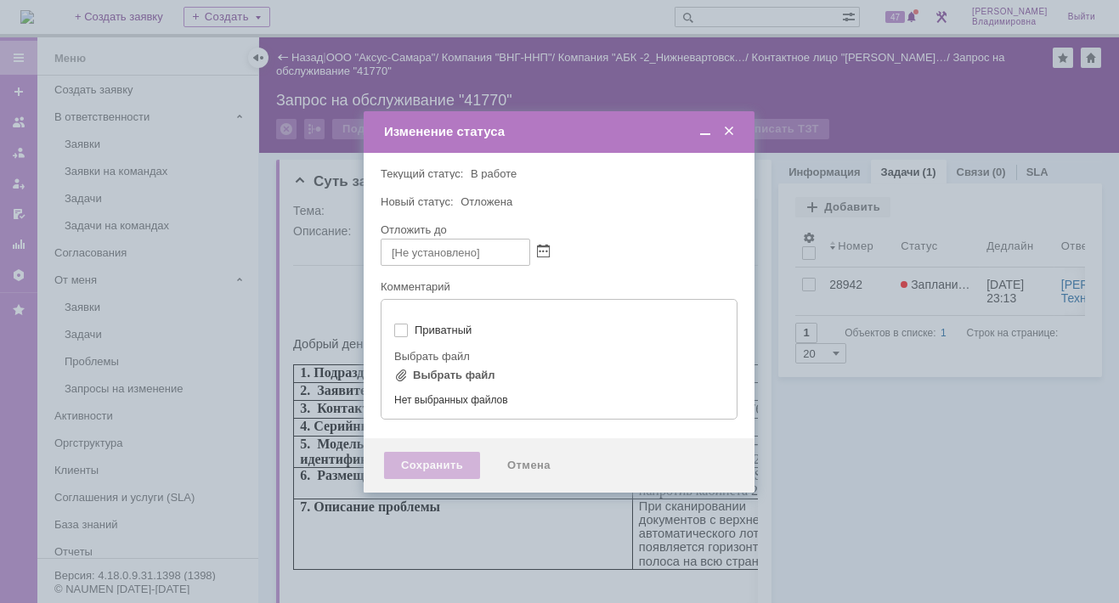
type input "[не указано]"
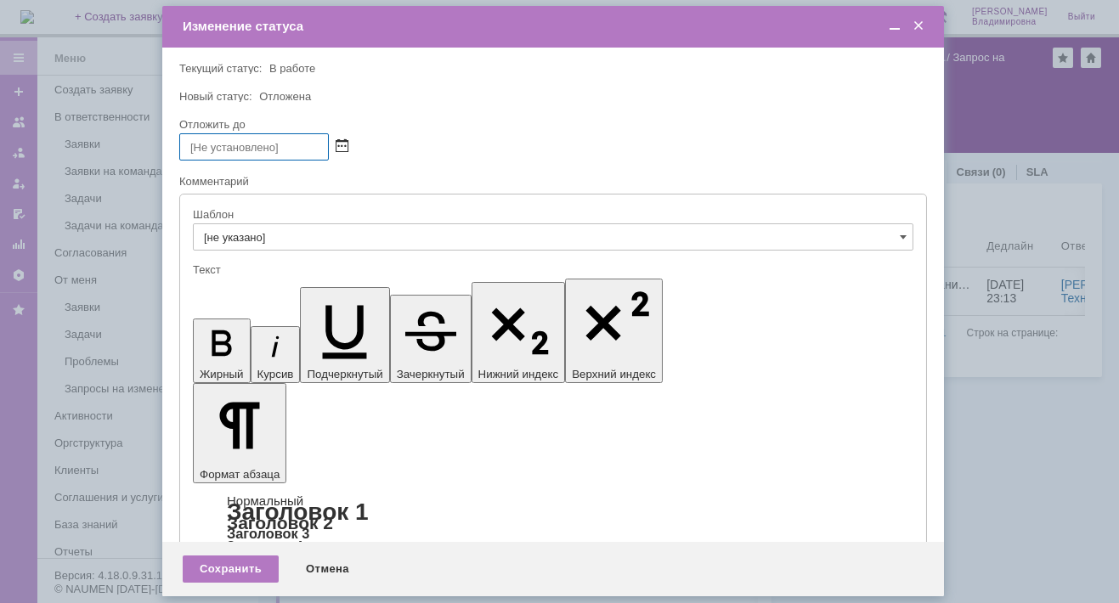
click at [341, 141] on span at bounding box center [342, 147] width 13 height 14
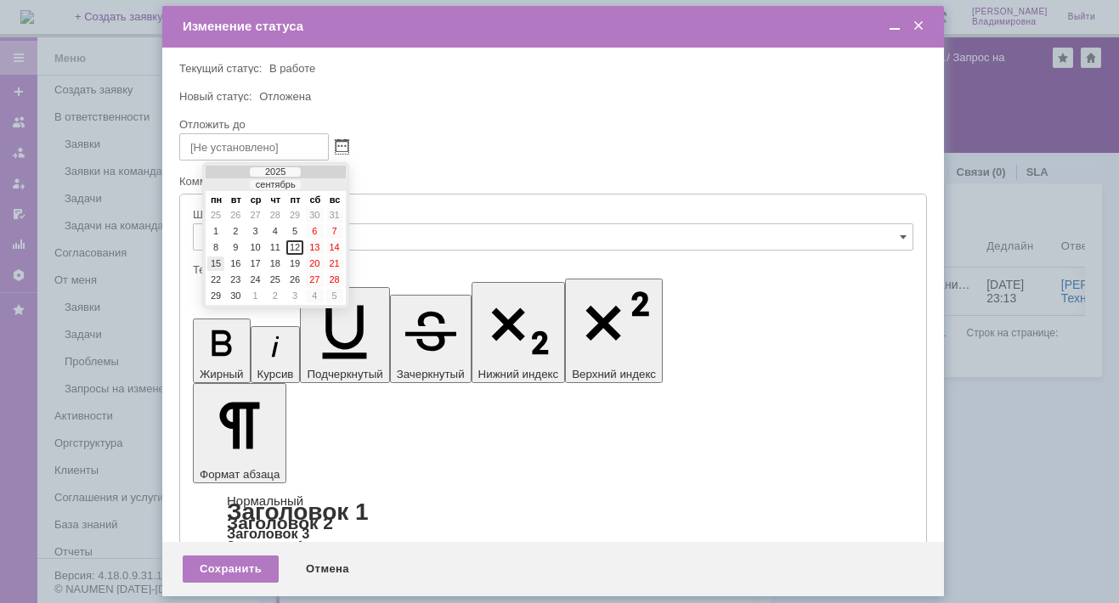
click at [219, 257] on div "15" at bounding box center [215, 264] width 17 height 14
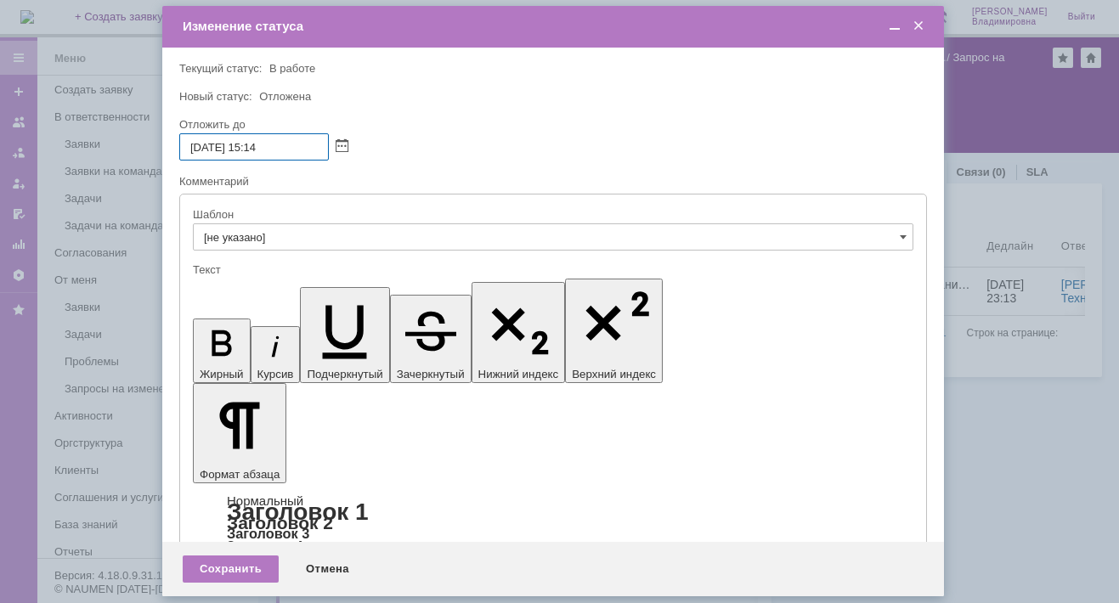
click at [259, 145] on input "15.09.2025 15:14" at bounding box center [254, 146] width 150 height 27
drag, startPoint x: 264, startPoint y: 146, endPoint x: 275, endPoint y: 146, distance: 11.0
click at [275, 146] on input "15.09.2025 16:14" at bounding box center [254, 146] width 150 height 27
type input "[DATE] 16:00"
click at [229, 563] on div "Сохранить" at bounding box center [231, 569] width 96 height 27
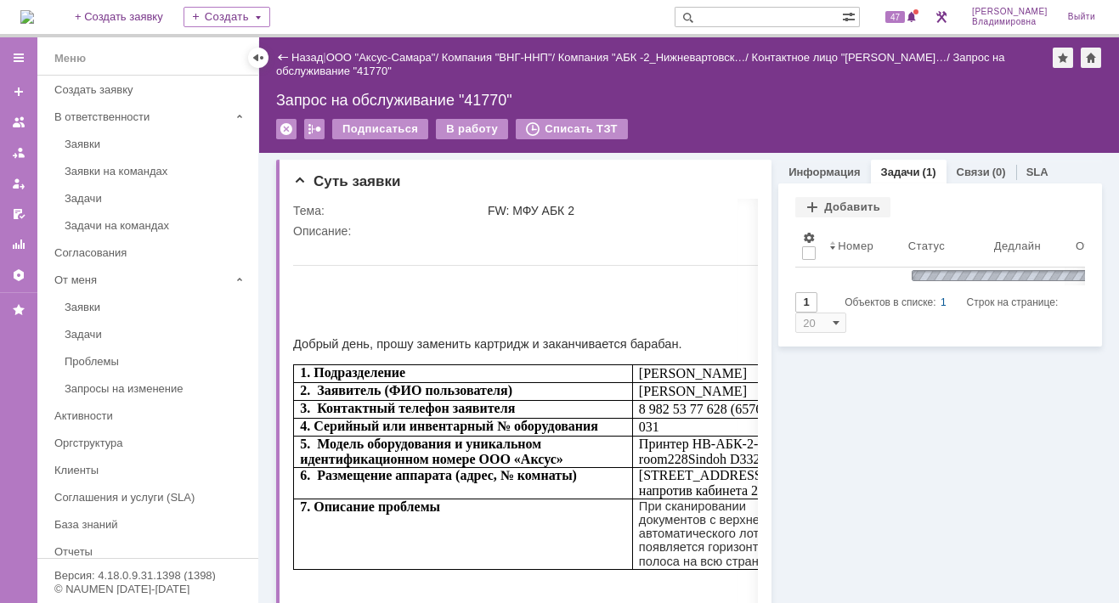
click at [886, 157] on div "Информация Задачи (1) Связи (0) SLA Статус Редактировать Ответственный: Орлова …" at bounding box center [937, 541] width 331 height 777
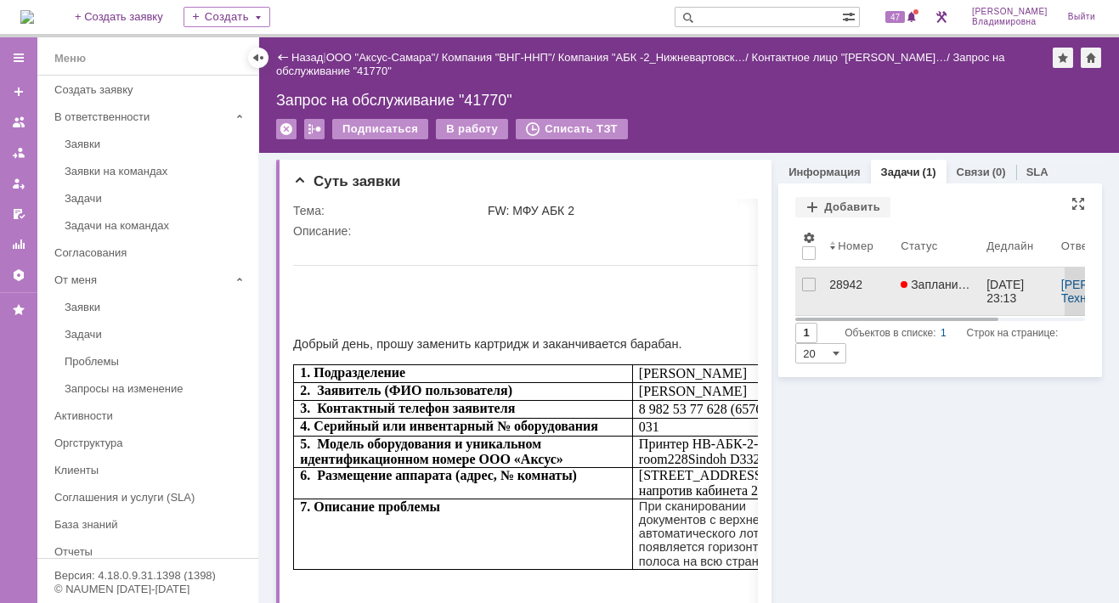
click at [835, 280] on div "28942" at bounding box center [858, 285] width 58 height 14
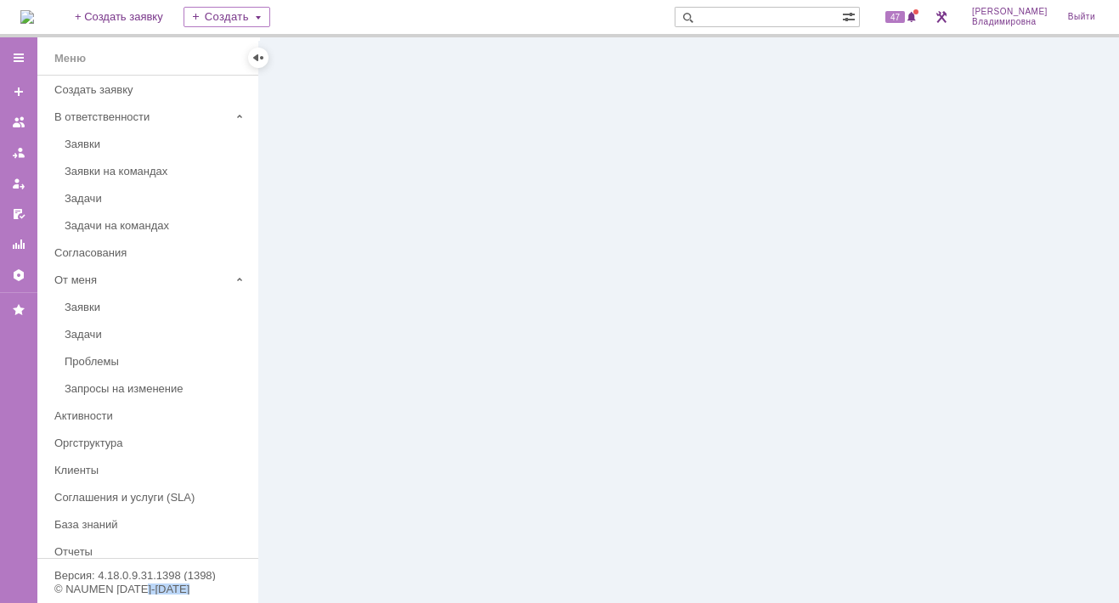
click at [835, 280] on div at bounding box center [689, 320] width 860 height 566
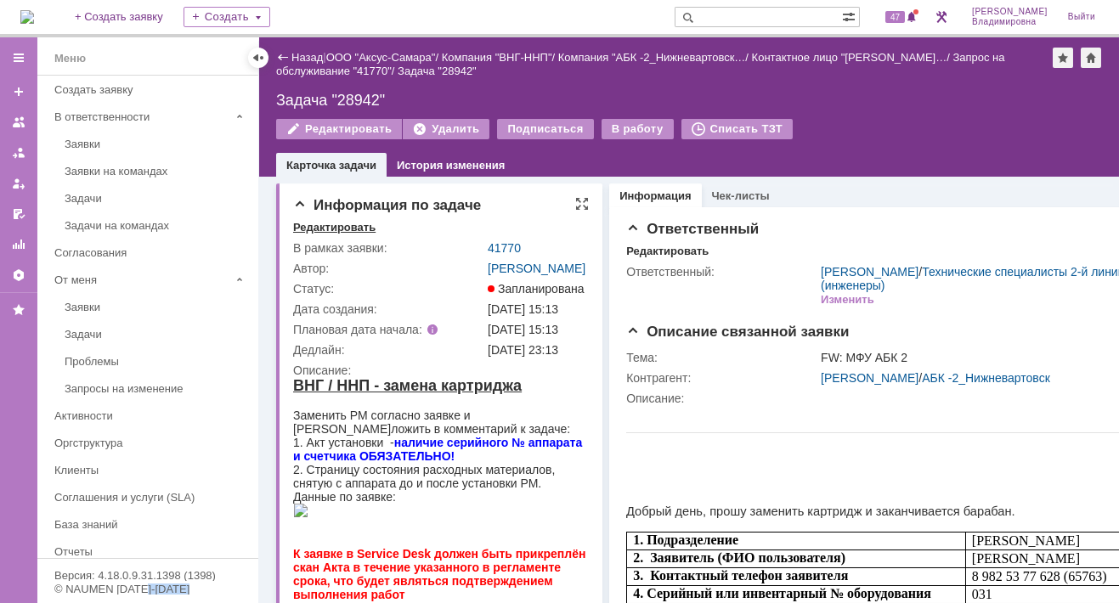
click at [350, 225] on div "Редактировать" at bounding box center [334, 228] width 82 height 14
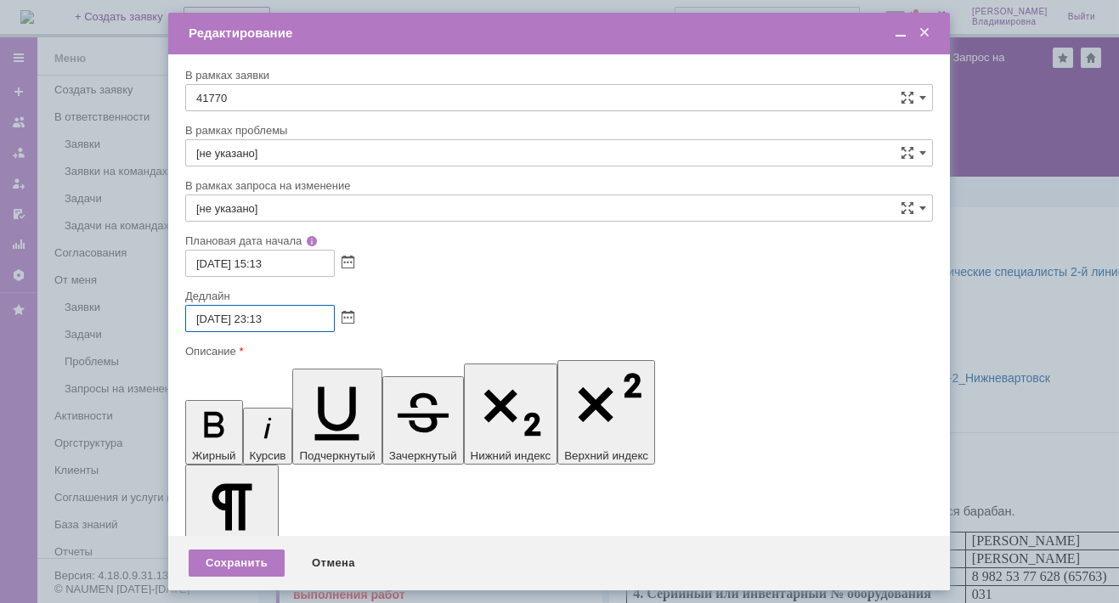
click at [206, 317] on input "12.09.2025 23:13" at bounding box center [260, 318] width 150 height 27
click at [258, 319] on input "15.09.2025 23:13" at bounding box center [260, 318] width 150 height 27
drag, startPoint x: 270, startPoint y: 315, endPoint x: 281, endPoint y: 314, distance: 11.2
click at [281, 314] on input "15.09.2025 13:13" at bounding box center [260, 318] width 150 height 27
type input "15.09.2025 13:00"
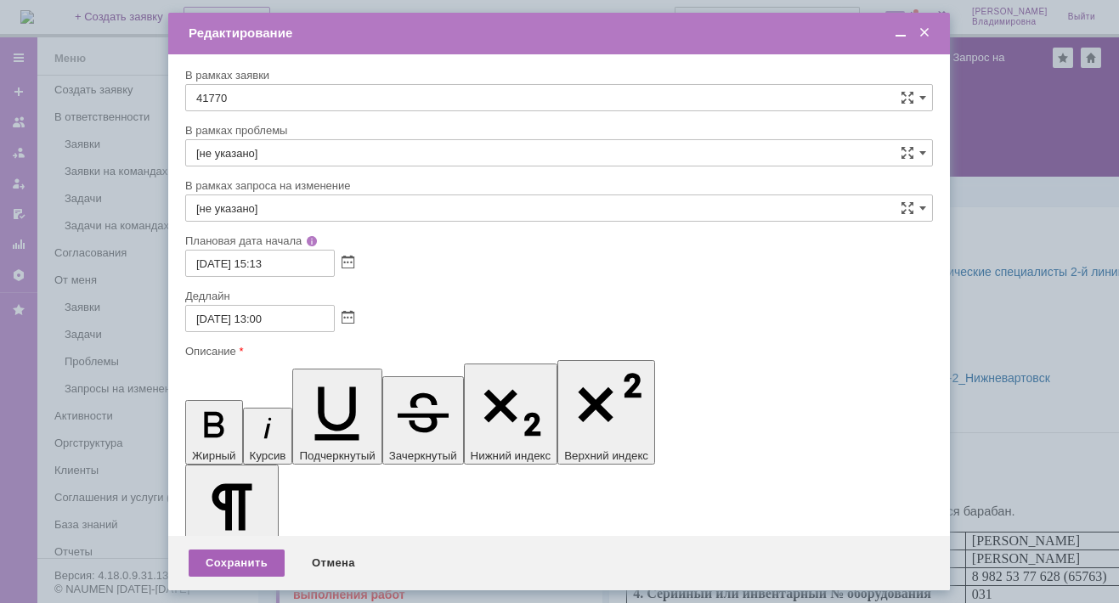
click at [252, 563] on div "Сохранить" at bounding box center [237, 563] width 96 height 27
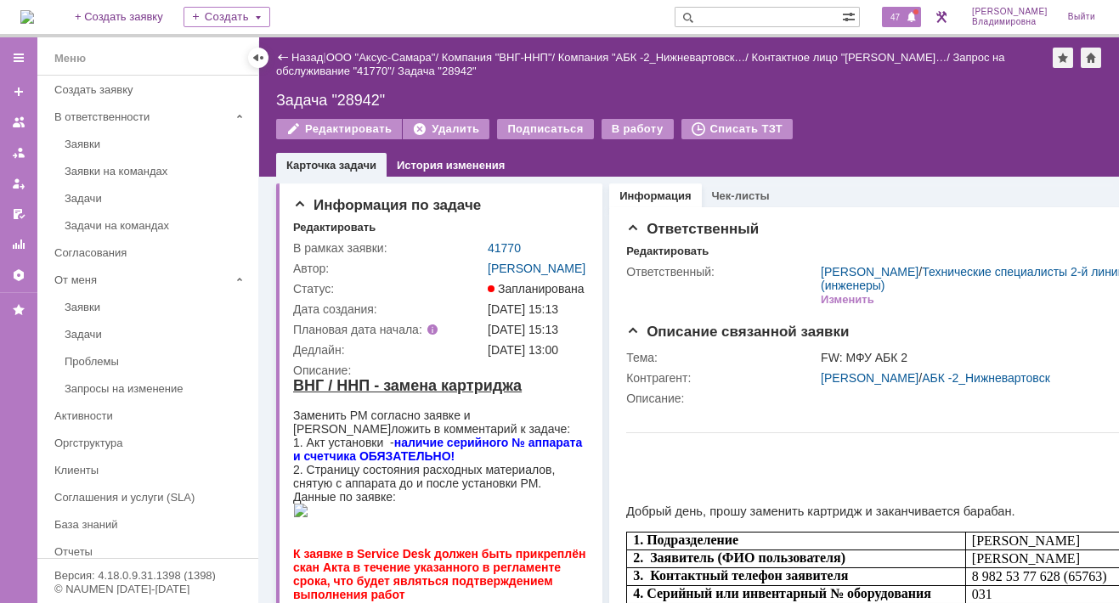
click at [905, 14] on span "47" at bounding box center [895, 17] width 20 height 12
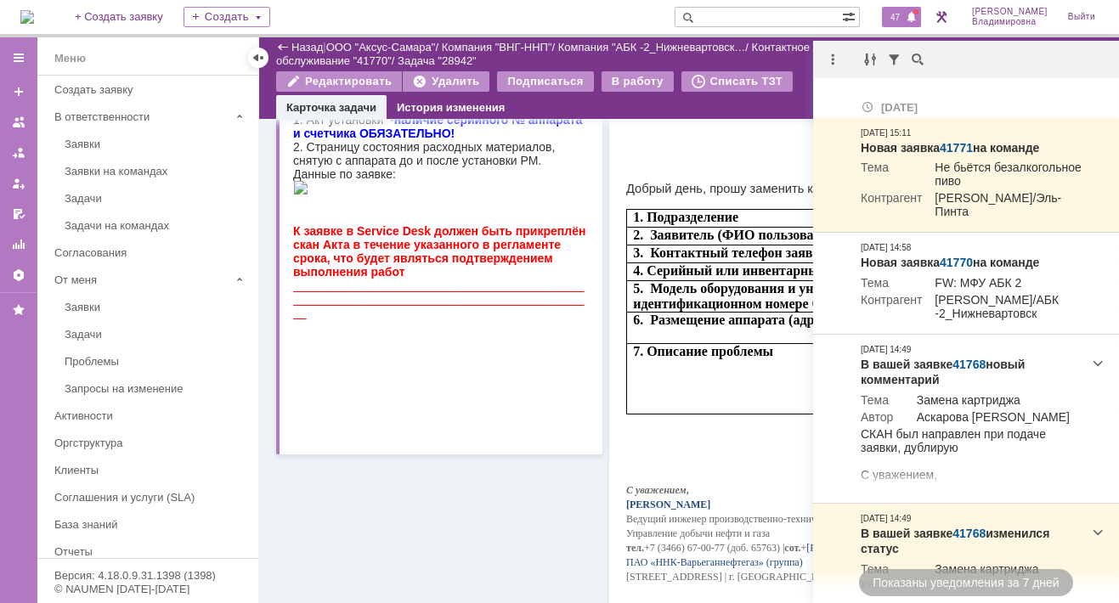
scroll to position [425, 0]
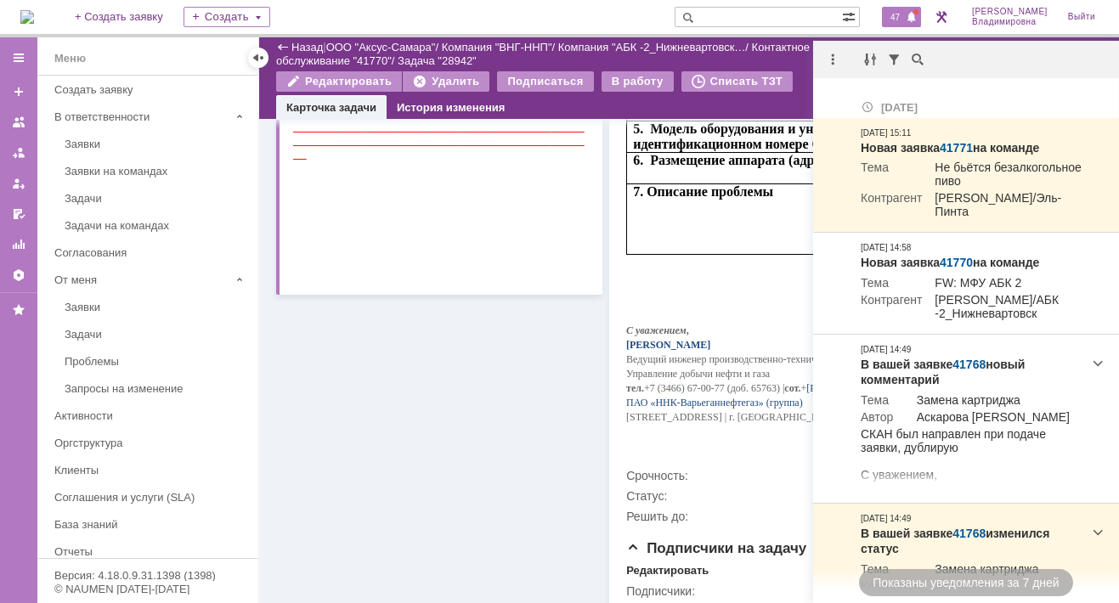
click at [380, 420] on div "Информация по задаче Редактировать В рамках заявки: 41770 Автор: Орлова Елена В…" at bounding box center [439, 154] width 326 height 921
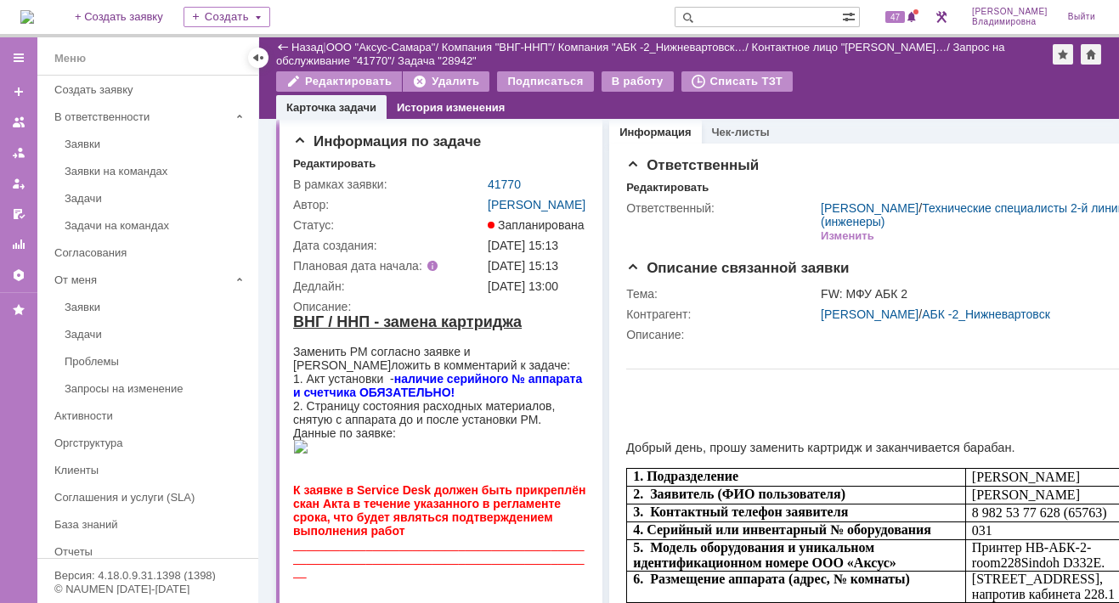
scroll to position [2, 0]
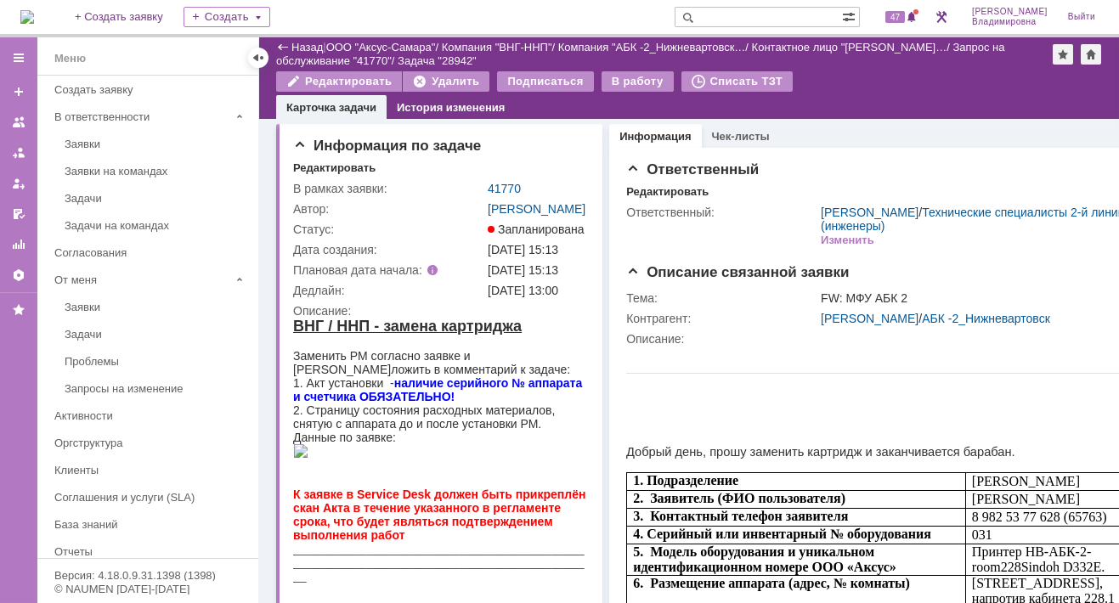
click at [733, 15] on input "text" at bounding box center [758, 17] width 167 height 20
click at [486, 133] on div "Информация по задаче Редактировать В рамках заявки: 41770 Автор: Орлова Елена В…" at bounding box center [439, 421] width 326 height 594
click at [905, 17] on span "47" at bounding box center [895, 17] width 20 height 12
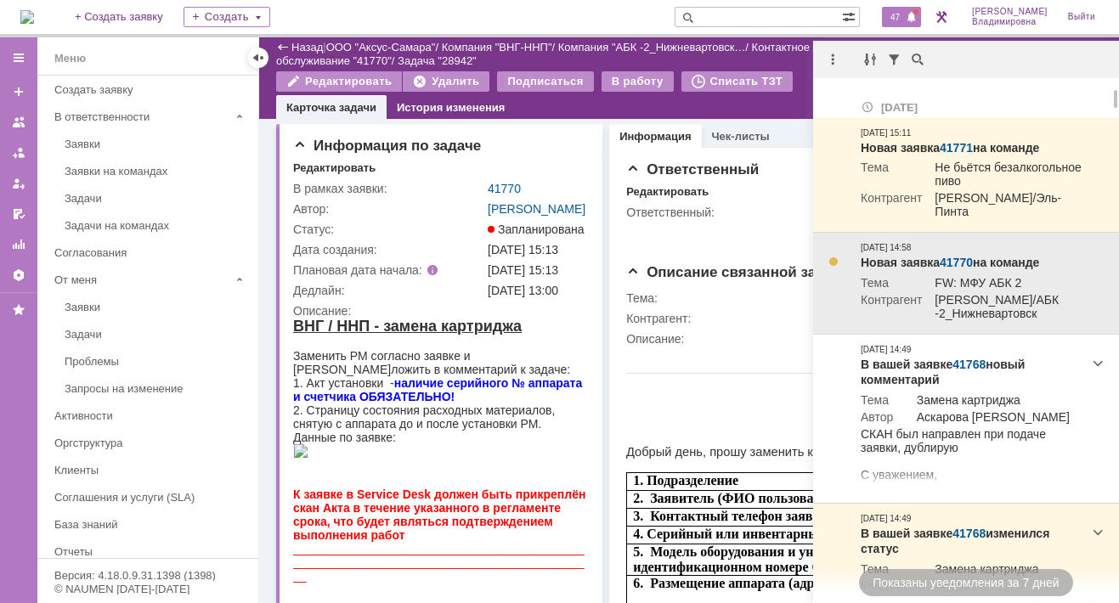
click at [964, 263] on link "41770" at bounding box center [956, 263] width 33 height 14
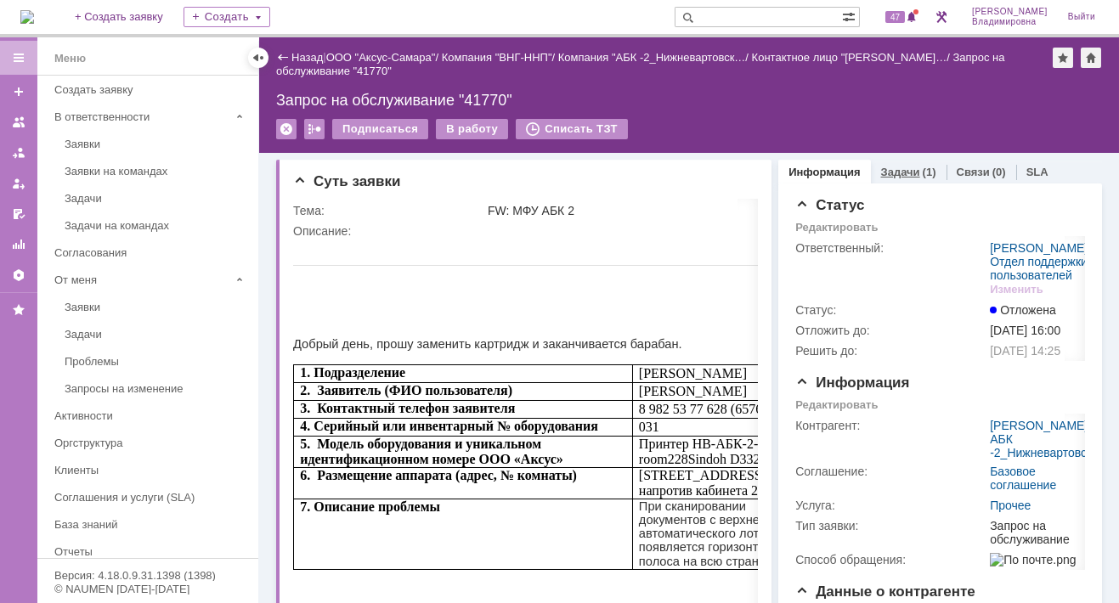
click at [889, 169] on link "Задачи" at bounding box center [900, 172] width 39 height 13
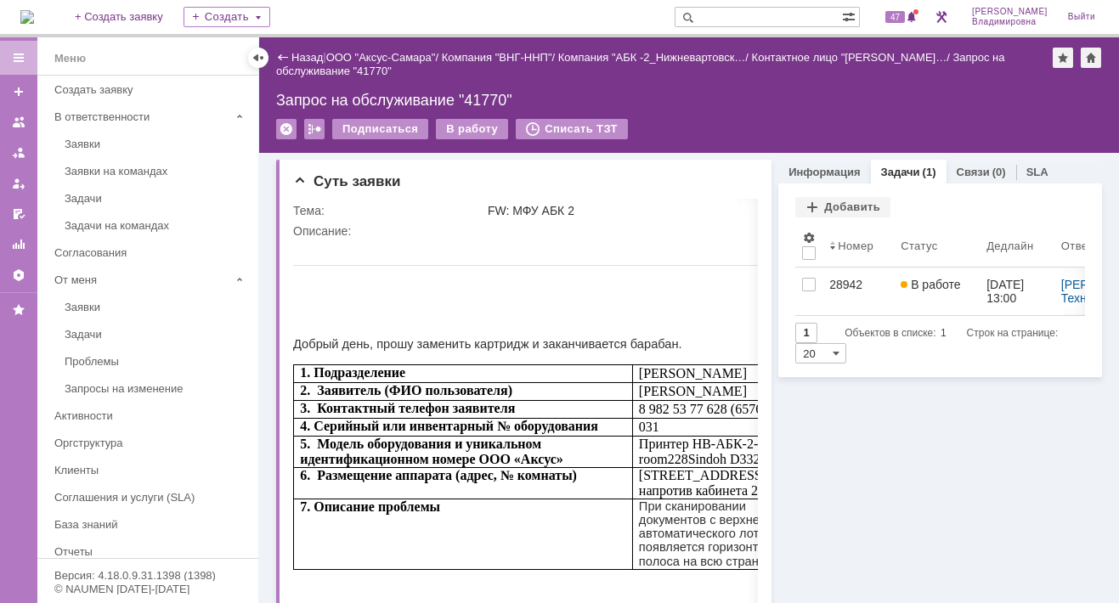
click at [34, 20] on img at bounding box center [27, 17] width 14 height 14
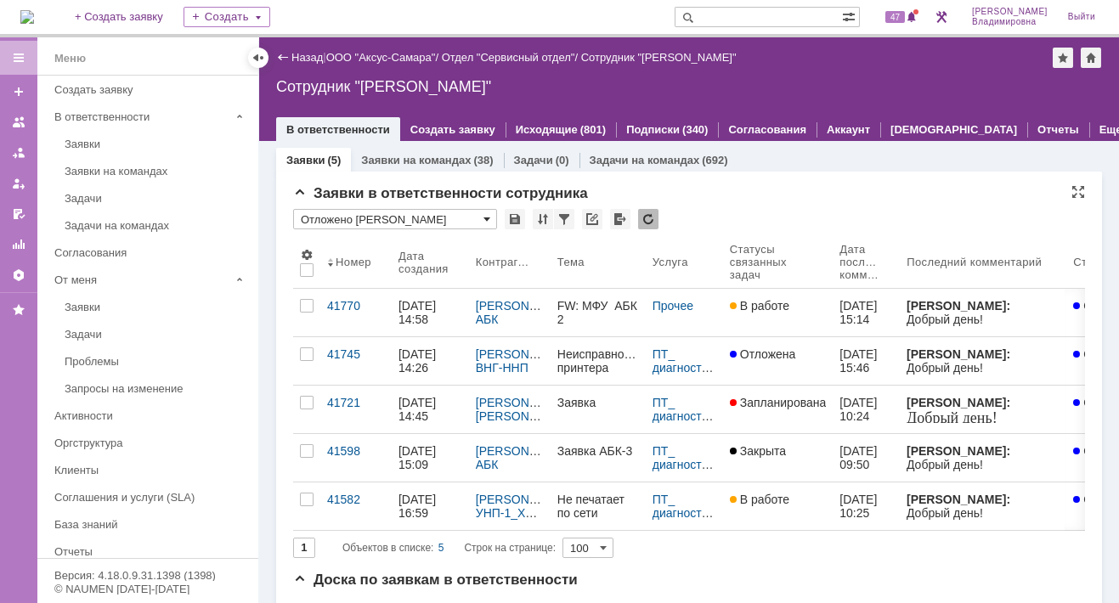
click at [485, 218] on span at bounding box center [486, 219] width 7 height 14
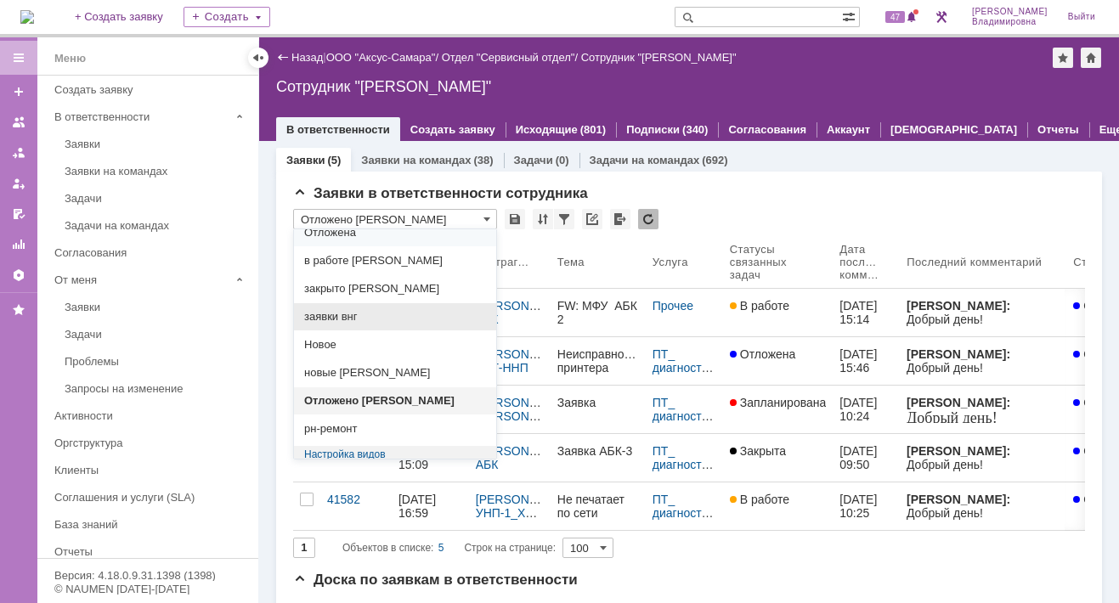
click at [353, 310] on span "заявки внг" at bounding box center [395, 317] width 182 height 14
type input "заявки внг"
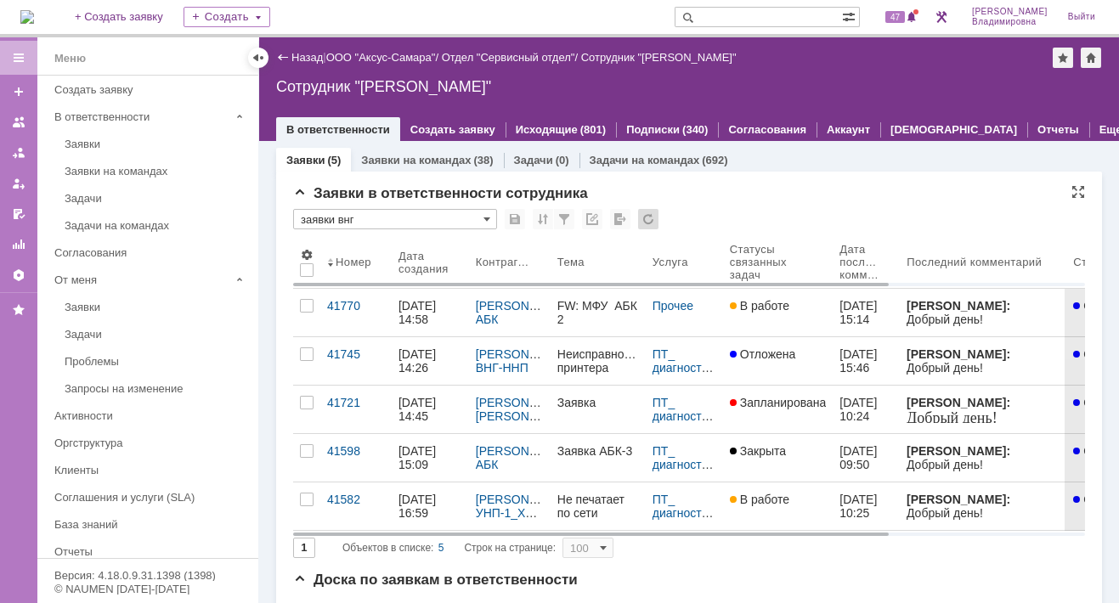
type input "20"
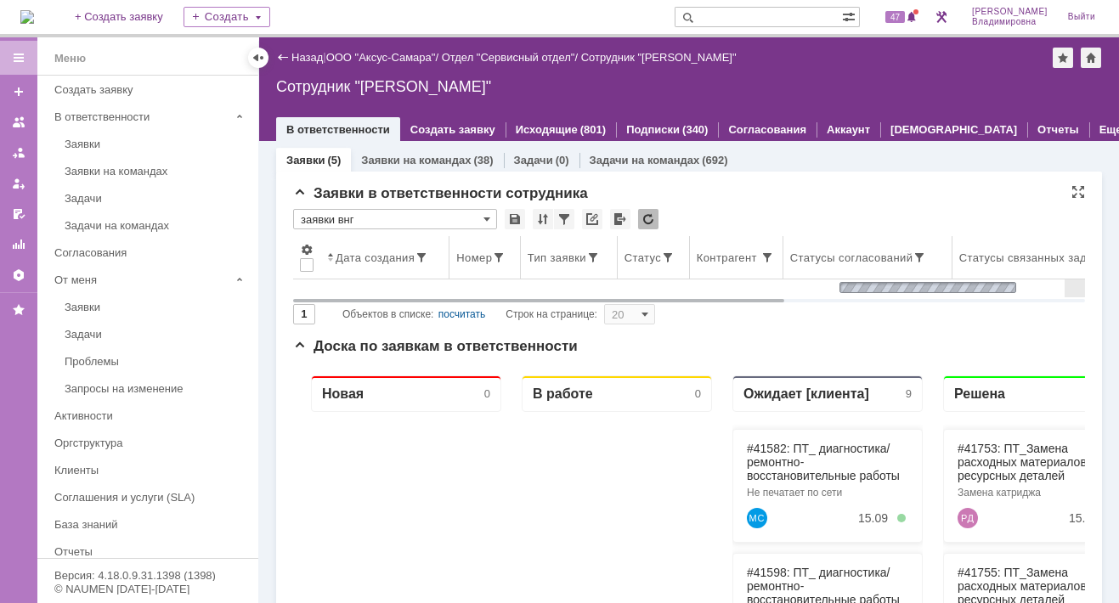
type input "заявки внг"
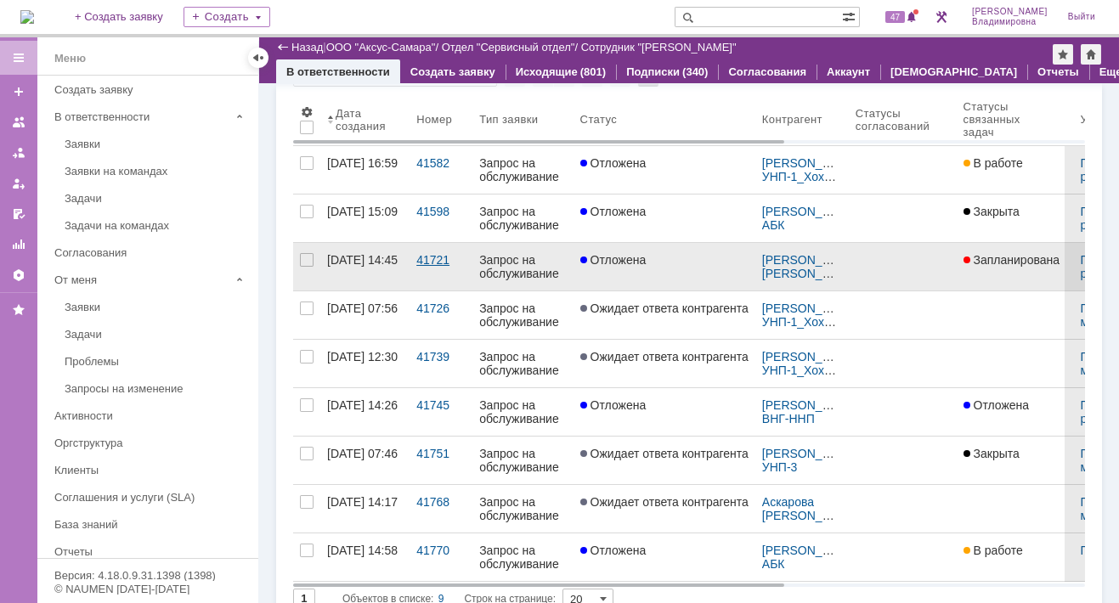
click at [435, 258] on div "41721" at bounding box center [440, 260] width 49 height 14
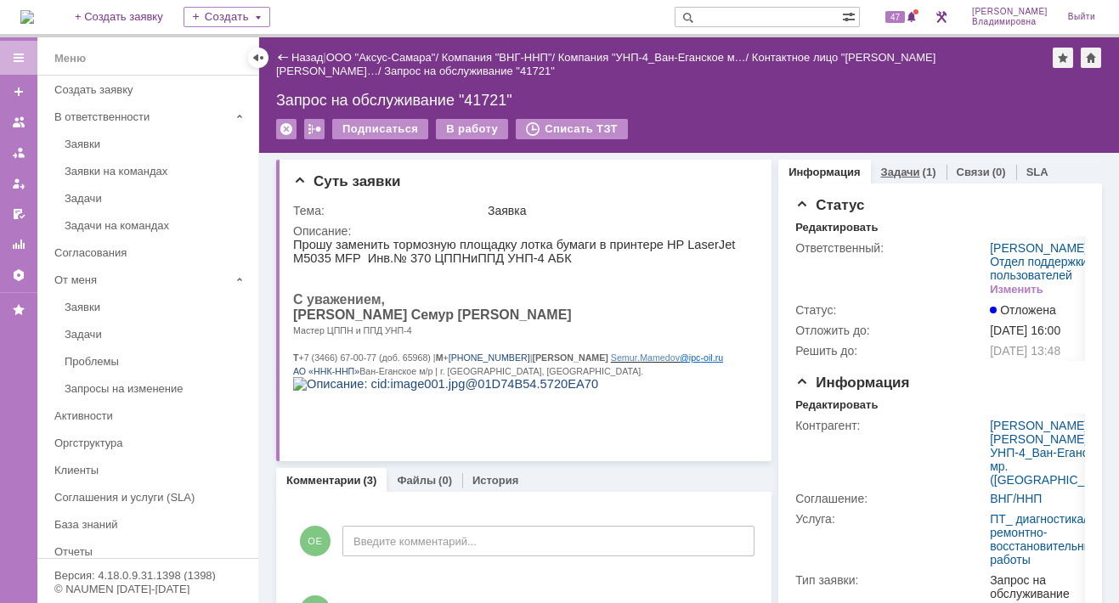
click at [884, 167] on link "Задачи" at bounding box center [900, 172] width 39 height 13
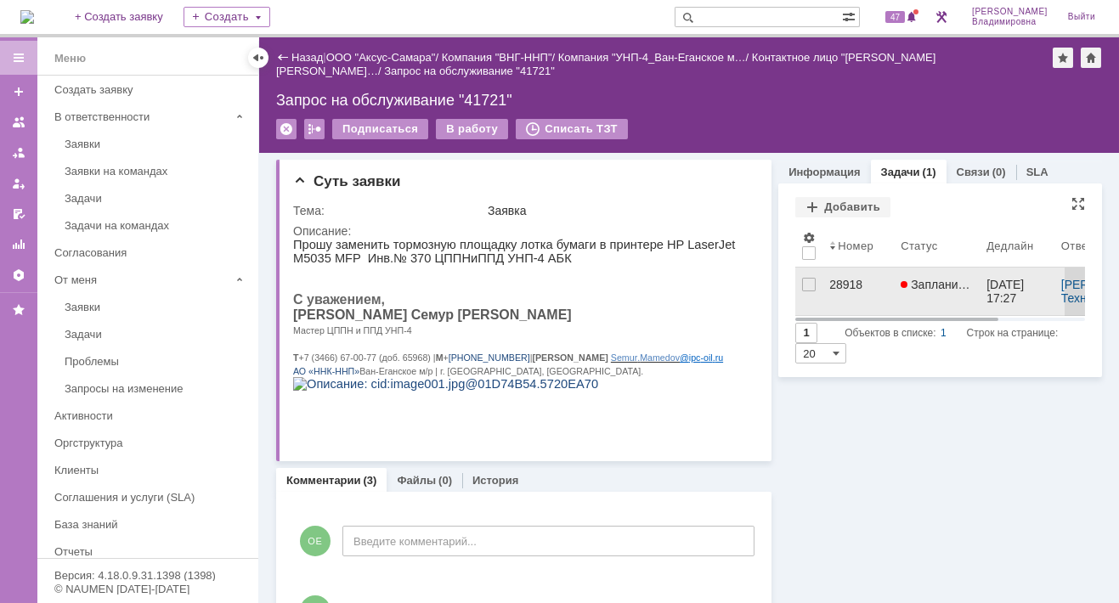
click at [838, 280] on div "28918" at bounding box center [858, 285] width 58 height 14
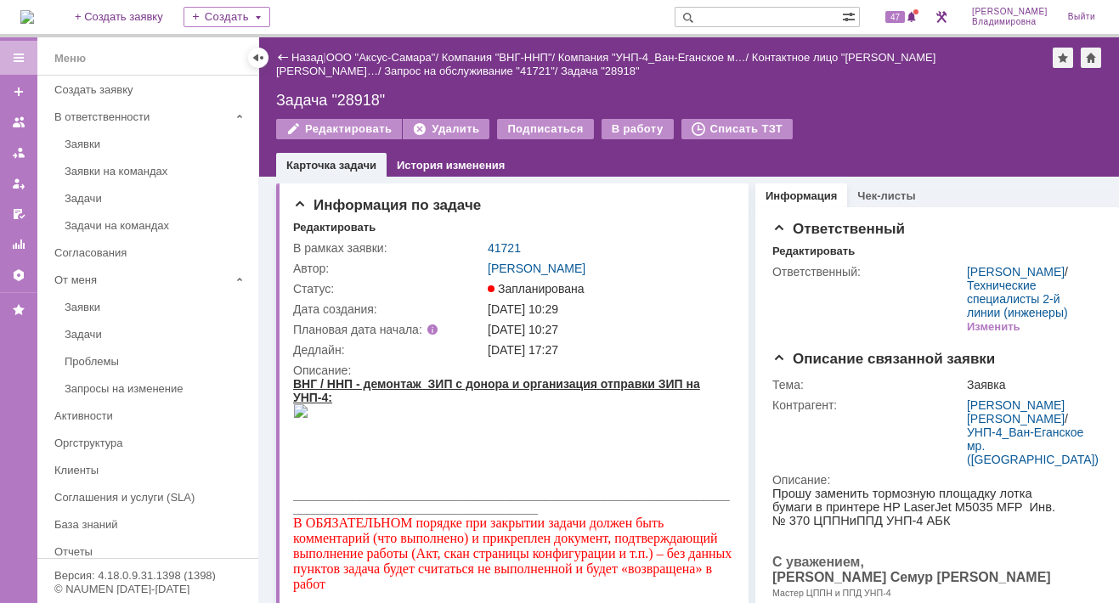
click at [34, 24] on img at bounding box center [27, 17] width 14 height 14
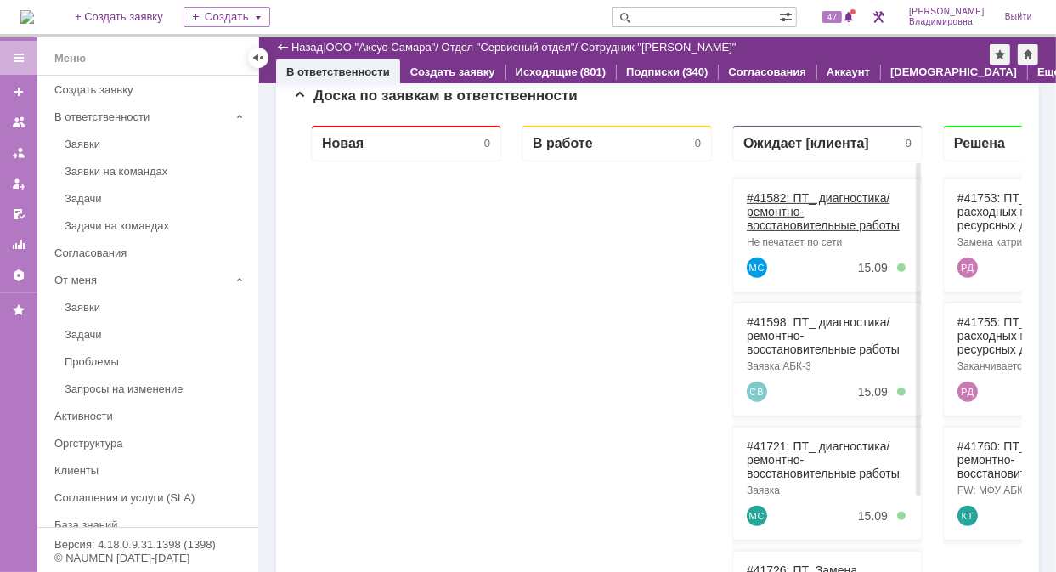
scroll to position [656, 0]
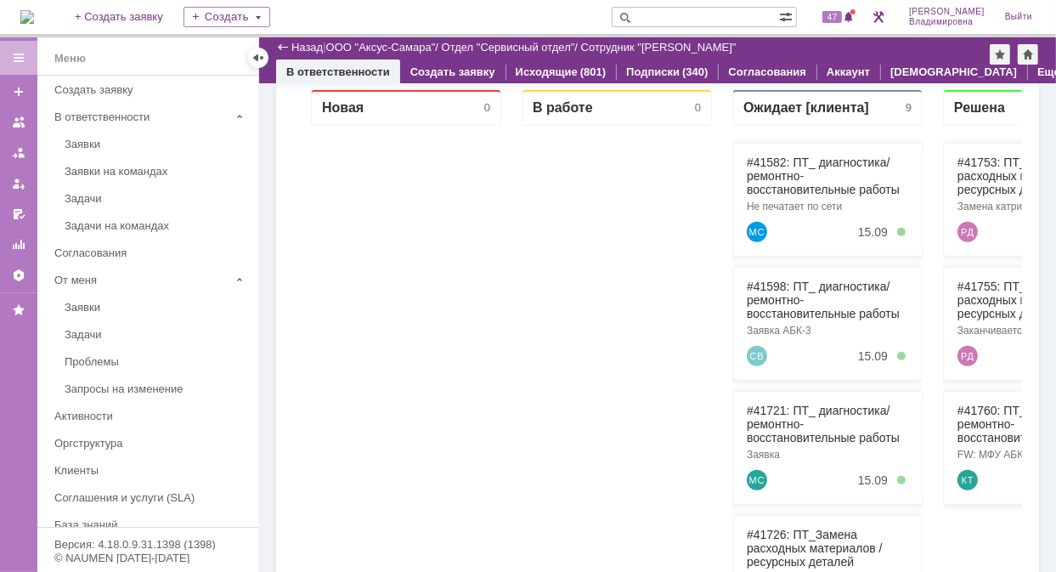
click at [581, 222] on div at bounding box center [616, 433] width 190 height 616
click at [374, 44] on link "ООО "Аксус-Самара"" at bounding box center [381, 47] width 110 height 13
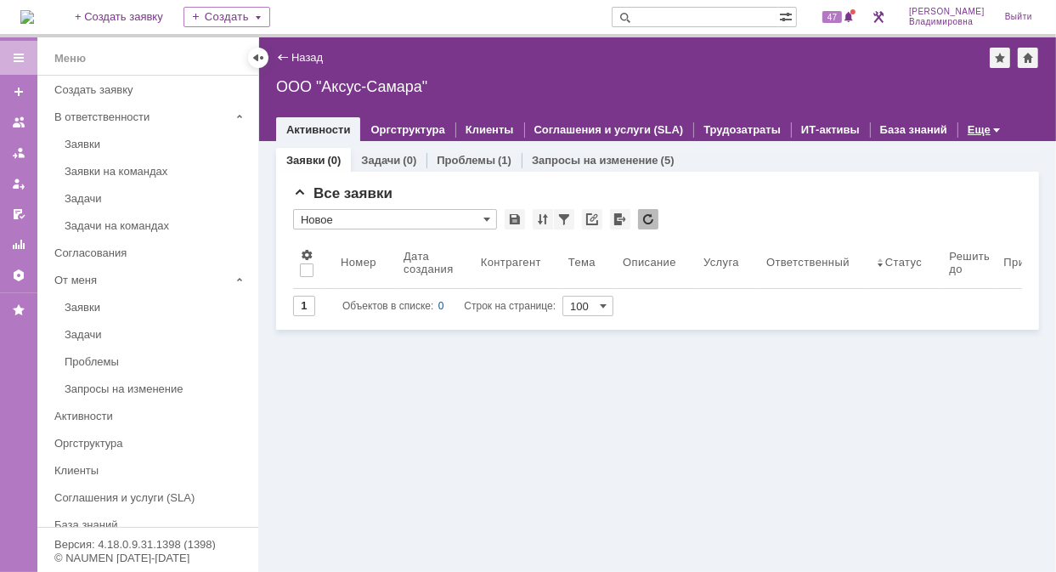
click at [968, 126] on link "Еще" at bounding box center [979, 129] width 23 height 13
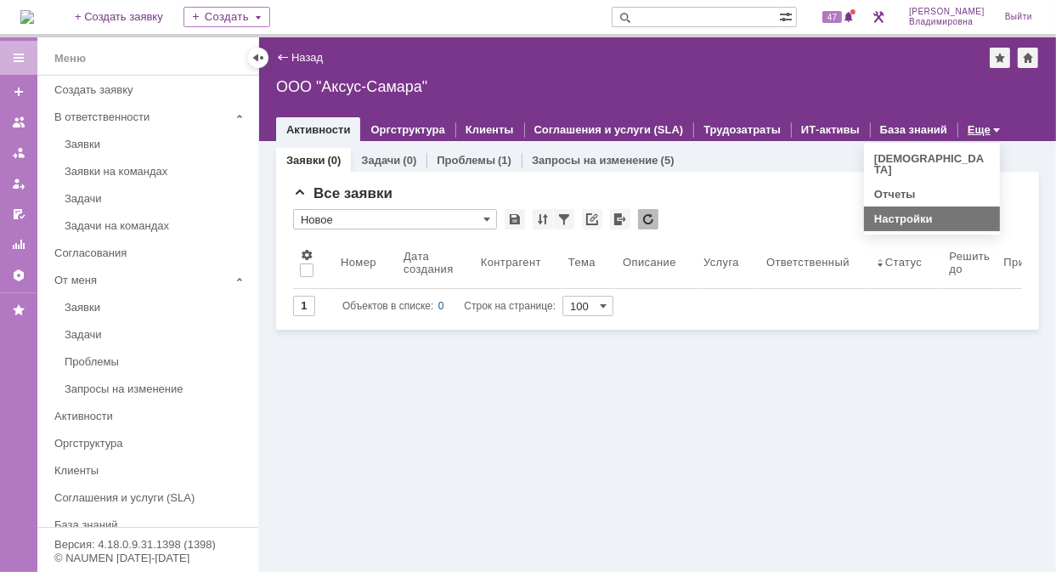
click at [884, 212] on link "Настройки" at bounding box center [903, 218] width 59 height 13
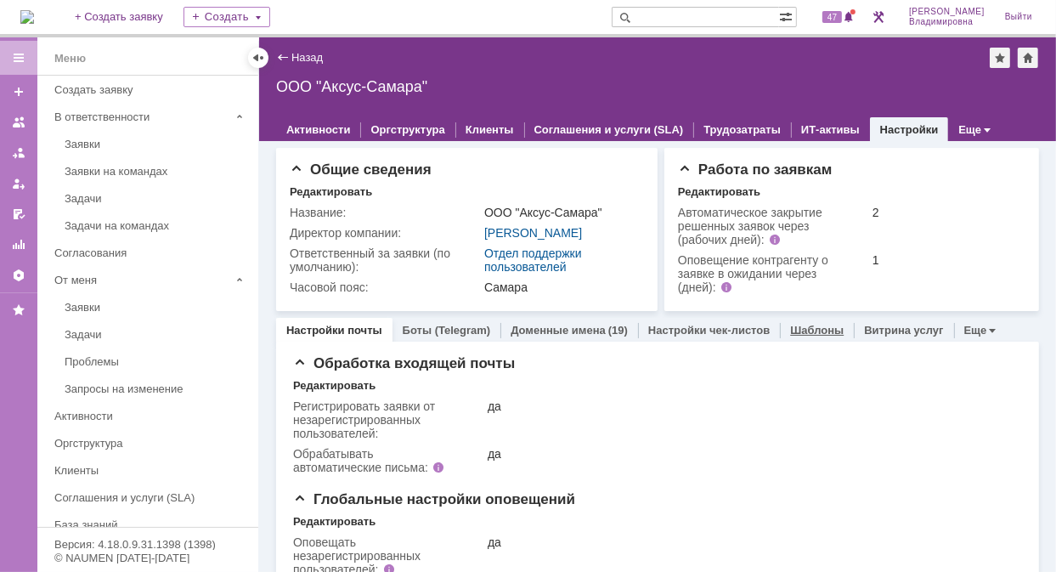
click at [790, 336] on link "Шаблоны" at bounding box center [817, 330] width 54 height 13
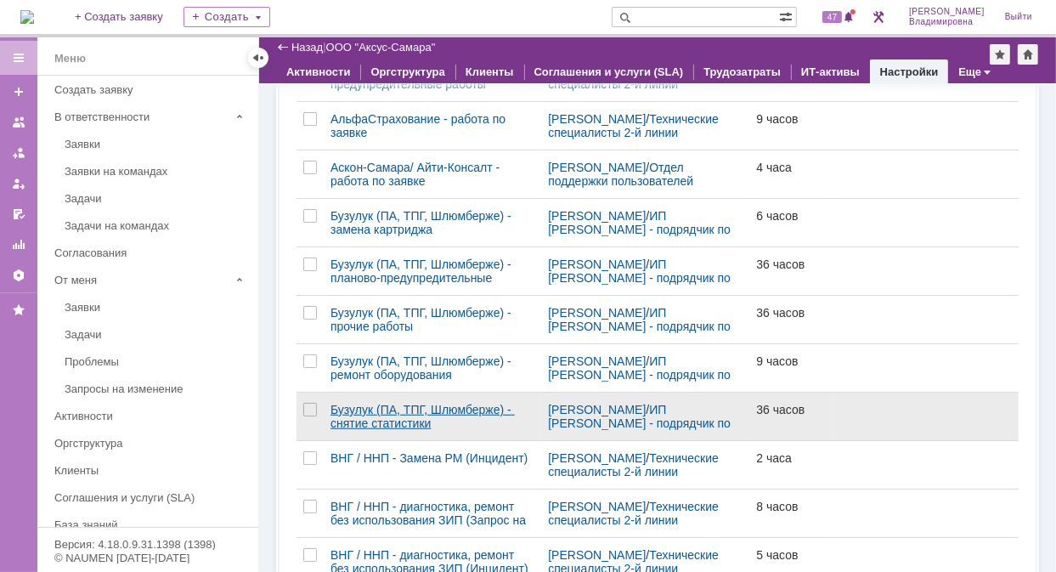
scroll to position [1019, 0]
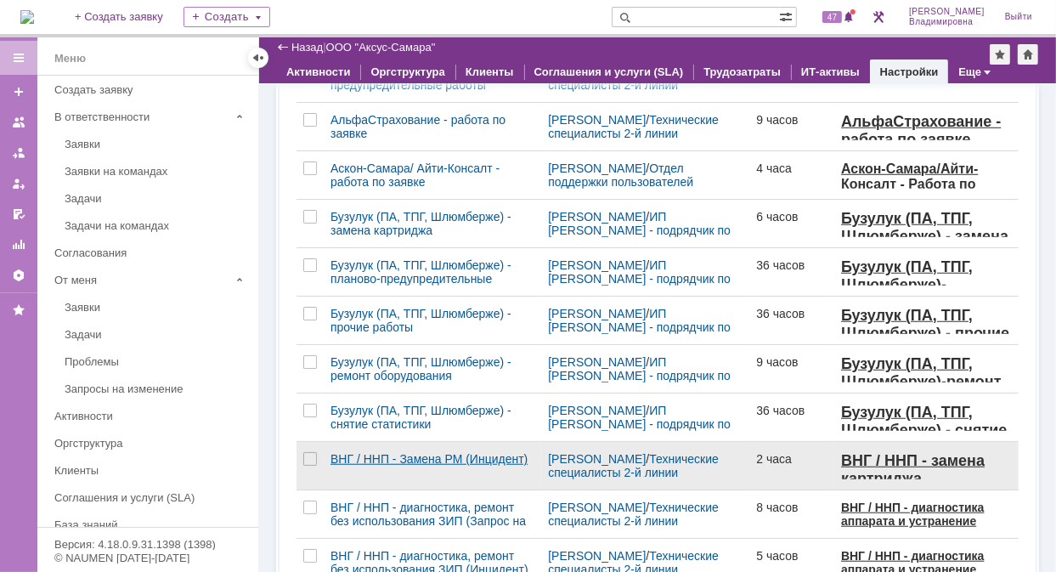
click at [387, 466] on div "ВНГ / ННП - Замена РМ (Инцидент)" at bounding box center [433, 459] width 204 height 14
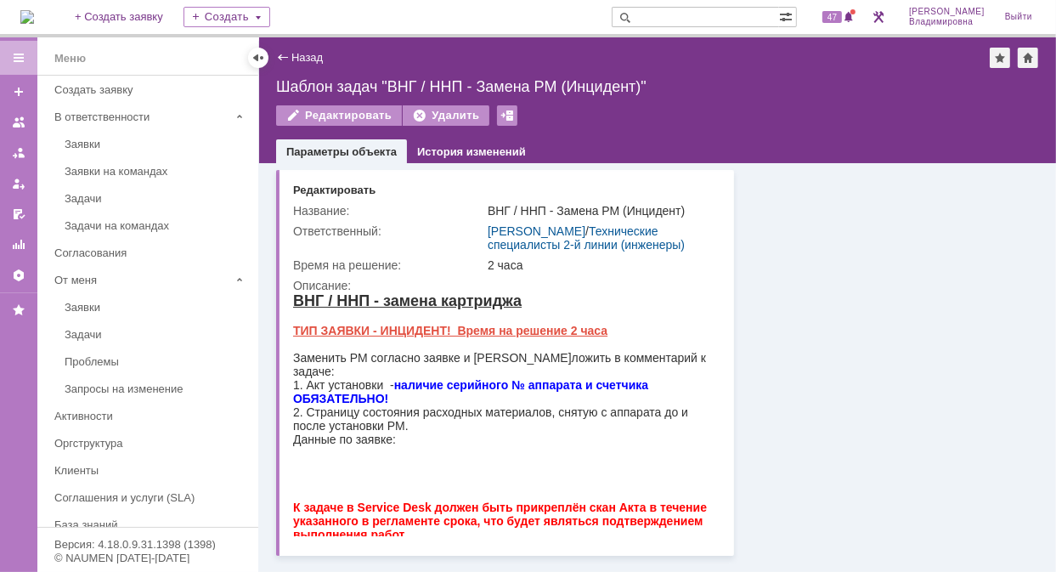
click at [675, 98] on div "Назад | Шаблон задач "ВНГ / ННП - Замена РМ (Инцидент)" Шаблон задач "ВНГ / ННП…" at bounding box center [657, 100] width 797 height 126
click at [305, 51] on link "Назад" at bounding box center [306, 57] width 31 height 13
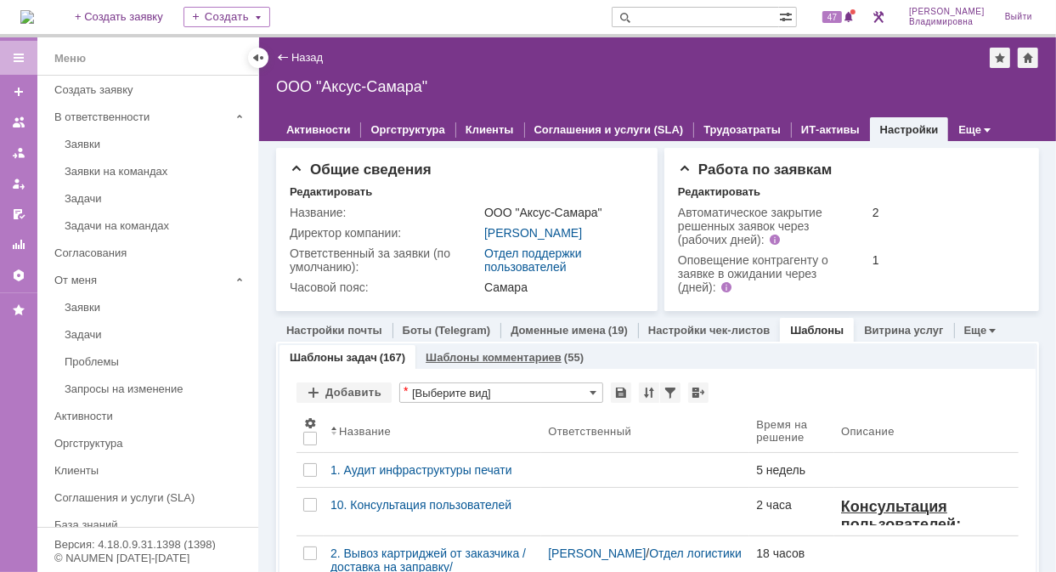
click at [478, 364] on link "Шаблоны комментариев" at bounding box center [494, 357] width 136 height 13
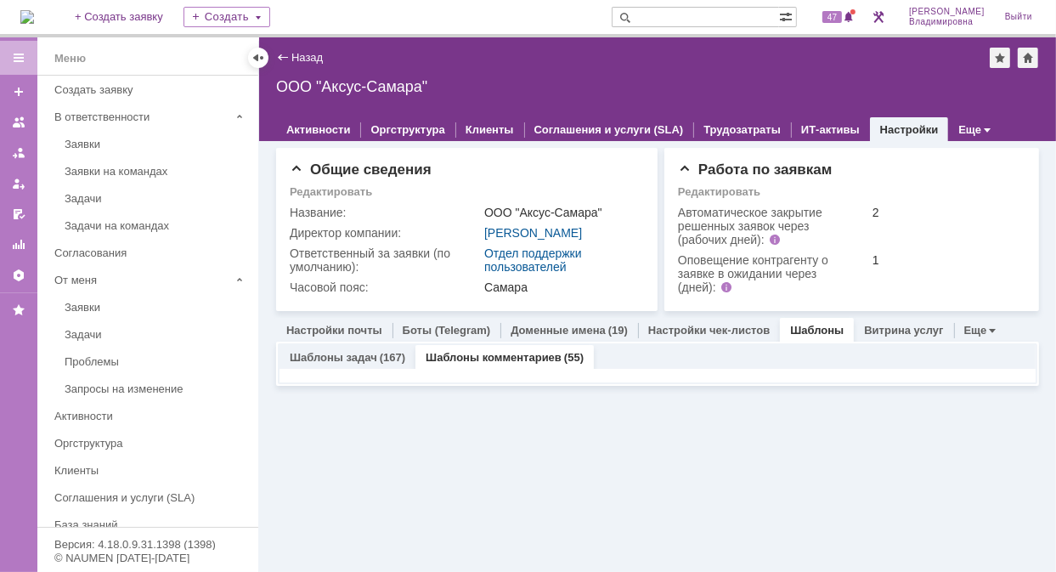
click at [480, 364] on link "Шаблоны комментариев" at bounding box center [494, 357] width 136 height 13
click at [483, 364] on link "Шаблоны комментариев" at bounding box center [494, 357] width 136 height 13
click at [485, 364] on link "Шаблоны комментариев" at bounding box center [494, 357] width 136 height 13
click at [454, 364] on link "Шаблоны комментариев" at bounding box center [494, 357] width 136 height 13
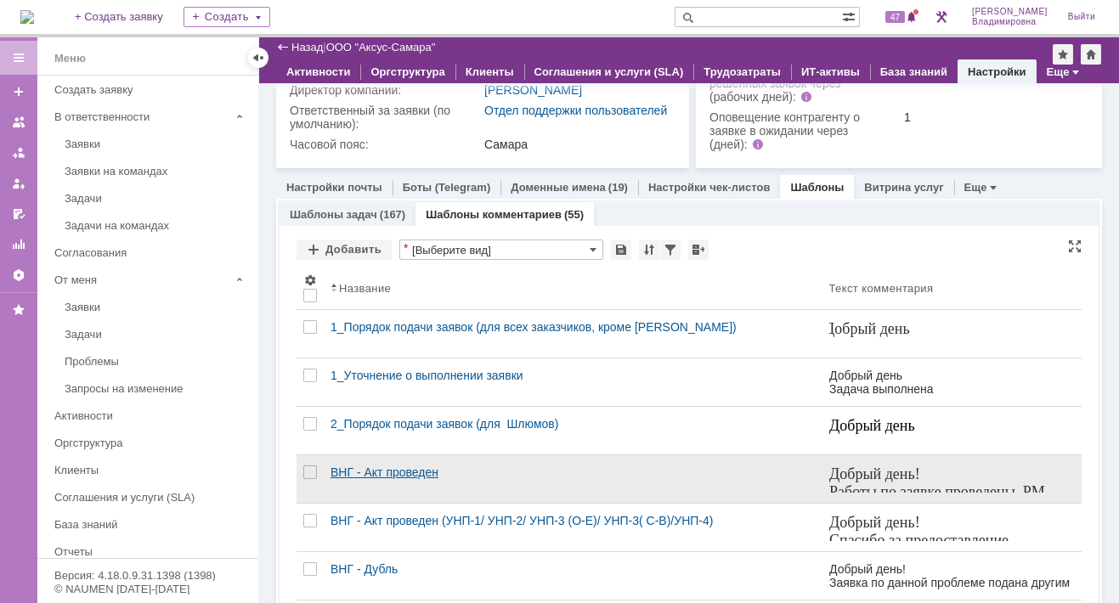
click at [385, 479] on div "ВНГ - Акт проведен" at bounding box center [573, 473] width 485 height 14
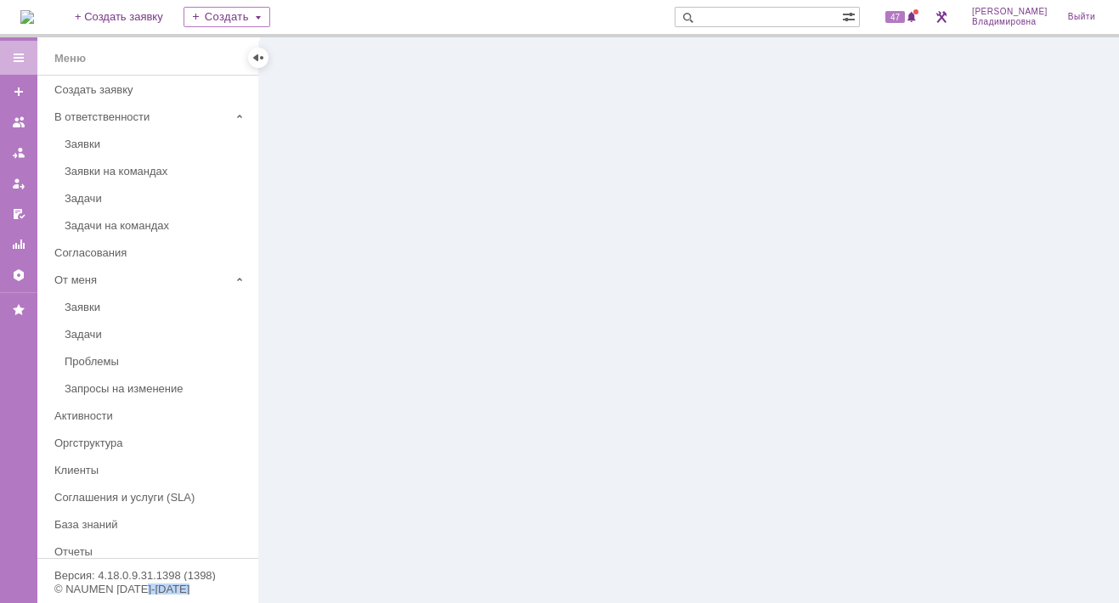
click at [385, 483] on div at bounding box center [689, 320] width 860 height 566
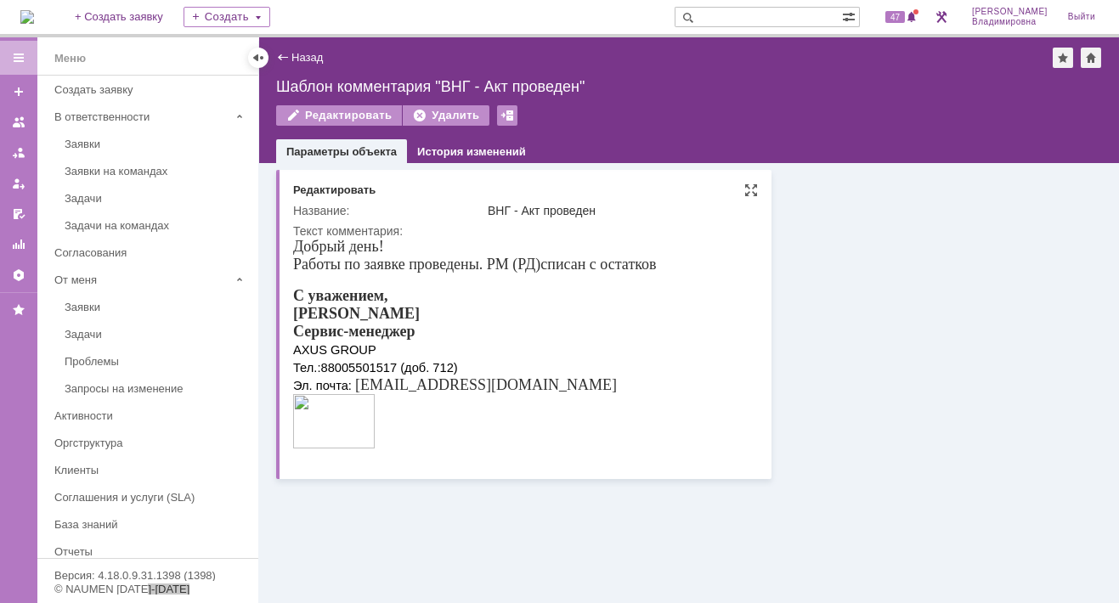
drag, startPoint x: 678, startPoint y: 721, endPoint x: 318, endPoint y: 425, distance: 466.6
click at [318, 425] on img at bounding box center [334, 421] width 82 height 54
click at [314, 421] on img at bounding box center [334, 421] width 82 height 54
drag, startPoint x: 314, startPoint y: 421, endPoint x: 304, endPoint y: 419, distance: 9.7
click at [304, 419] on img at bounding box center [334, 421] width 82 height 54
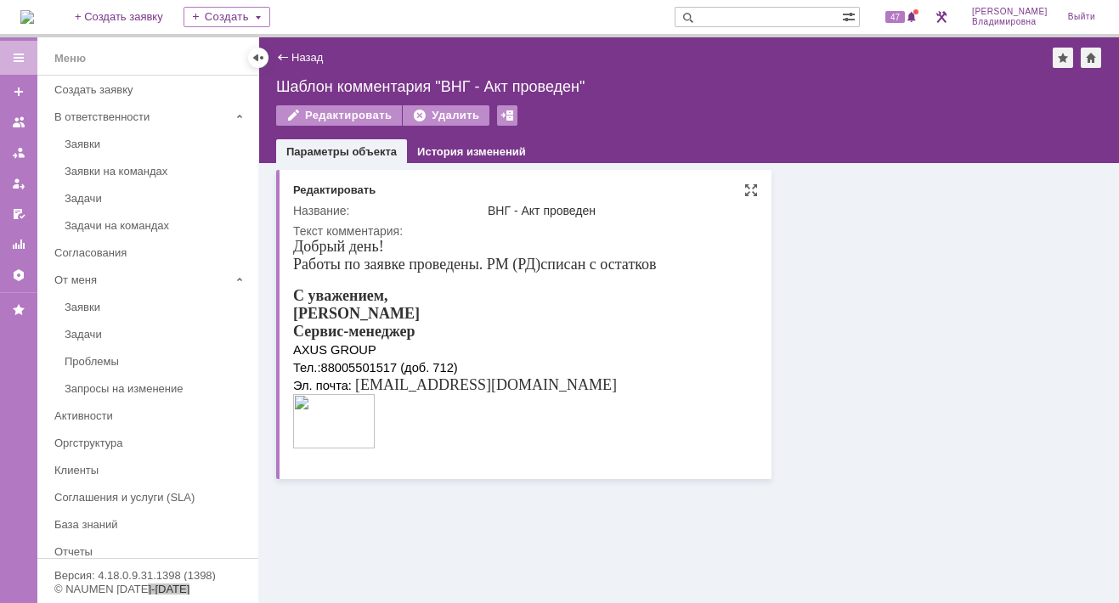
click at [297, 405] on img at bounding box center [334, 421] width 82 height 54
drag, startPoint x: 297, startPoint y: 405, endPoint x: 319, endPoint y: 445, distance: 45.6
click at [319, 445] on img at bounding box center [334, 421] width 82 height 54
drag, startPoint x: 346, startPoint y: 428, endPoint x: 303, endPoint y: 410, distance: 47.2
click at [303, 410] on img at bounding box center [334, 421] width 82 height 54
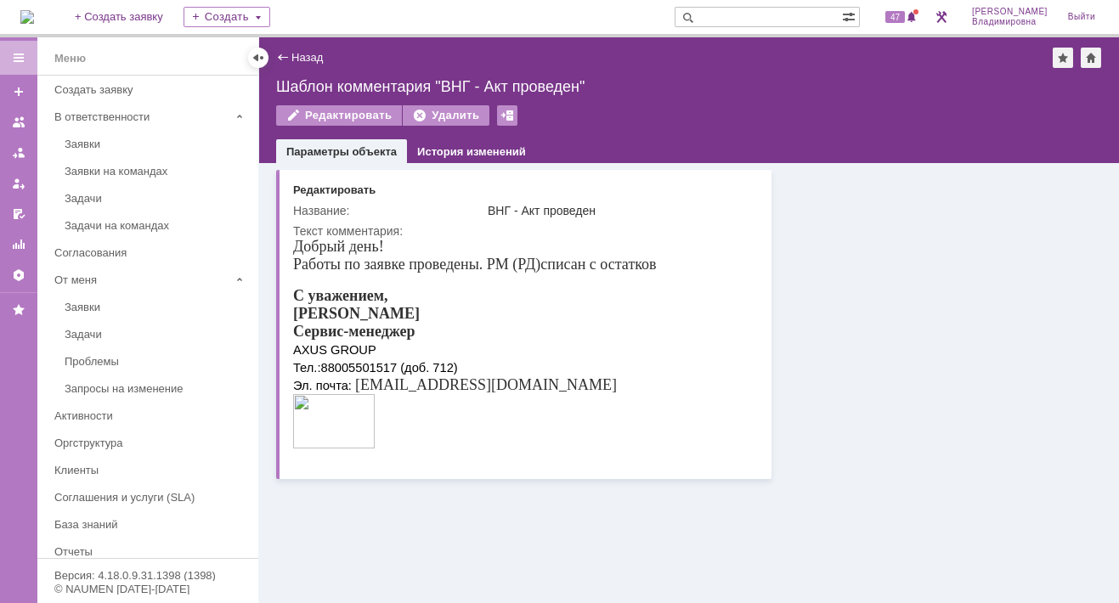
drag, startPoint x: 4, startPoint y: 164, endPoint x: 410, endPoint y: 541, distance: 553.7
click at [410, 541] on div "Основные параметры Редактировать Название: ВНГ - Акт проведен Текст комментария:" at bounding box center [689, 383] width 860 height 440
drag, startPoint x: 578, startPoint y: 639, endPoint x: 423, endPoint y: 447, distance: 246.6
drag, startPoint x: 420, startPoint y: 438, endPoint x: 319, endPoint y: 415, distance: 102.9
click at [319, 415] on div "С уважением, Орлова Елена Сервис-менеджер AXUS GROUP Тел.: 88005501517 (доб. 71…" at bounding box center [475, 370] width 364 height 166
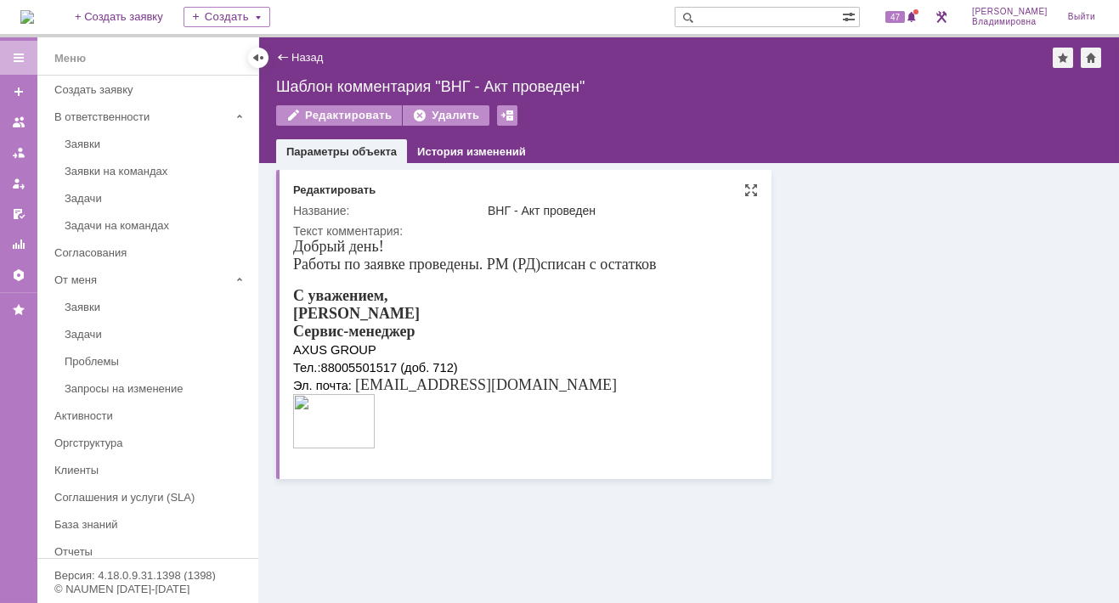
drag, startPoint x: 319, startPoint y: 415, endPoint x: 423, endPoint y: 424, distance: 104.1
click at [423, 424] on div "С уважением, Орлова Елена Сервис-менеджер AXUS GROUP Тел.: 88005501517 (доб. 71…" at bounding box center [475, 370] width 364 height 166
click at [314, 410] on img at bounding box center [334, 421] width 82 height 54
click at [296, 407] on img at bounding box center [334, 421] width 82 height 54
drag, startPoint x: 296, startPoint y: 407, endPoint x: 436, endPoint y: 437, distance: 143.3
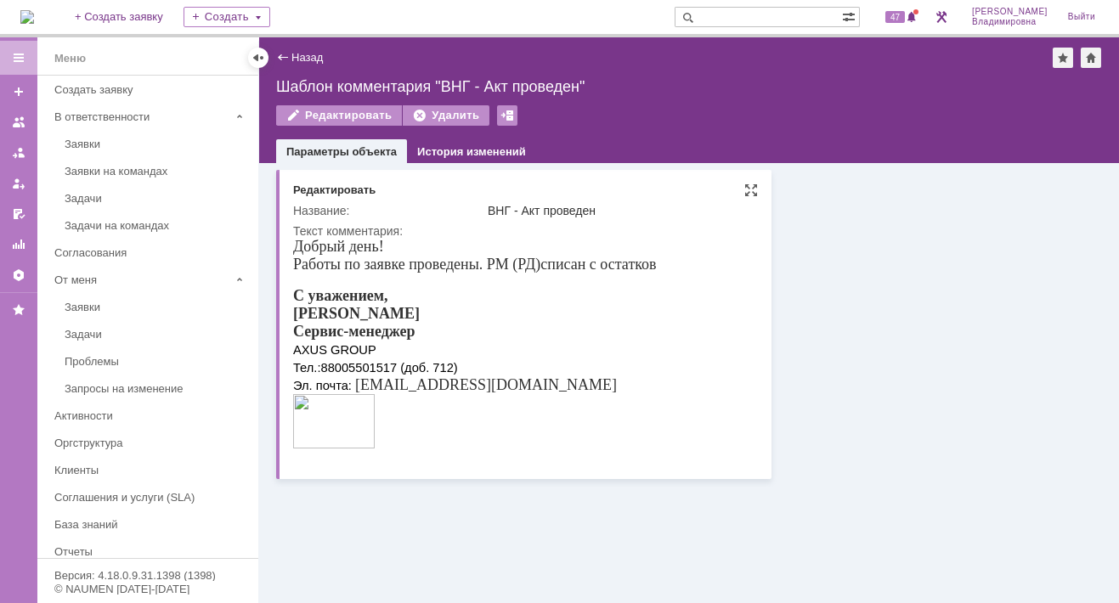
click at [436, 437] on div "С уважением, Орлова Елена Сервис-менеджер AXUS GROUP Тел.: 88005501517 (доб. 71…" at bounding box center [475, 370] width 364 height 166
click at [489, 393] on div "С уважением, Орлова Елена Сервис-менеджер AXUS GROUP Тел.: 88005501517 (доб. 71…" at bounding box center [475, 370] width 364 height 166
click at [494, 393] on div "С уважением, Орлова Елена Сервис-менеджер AXUS GROUP Тел.: 88005501517 (доб. 71…" at bounding box center [475, 370] width 364 height 166
click at [350, 417] on img at bounding box center [334, 421] width 82 height 54
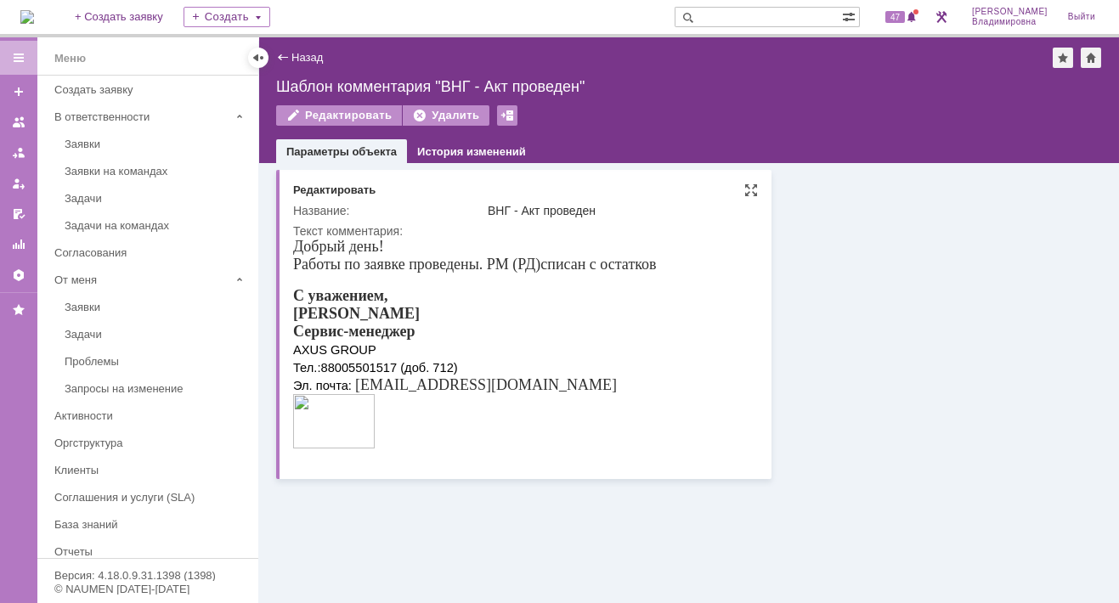
click at [492, 390] on div "С уважением, Орлова Елена Сервис-менеджер AXUS GROUP Тел.: 88005501517 (доб. 71…" at bounding box center [475, 370] width 364 height 166
click at [491, 396] on div "С уважением, Орлова Елена Сервис-менеджер AXUS GROUP Тел.: 88005501517 (доб. 71…" at bounding box center [475, 370] width 364 height 166
click at [294, 393] on span "Эл. почта:" at bounding box center [322, 386] width 59 height 14
click at [290, 409] on div "Основные параметры Редактировать Название: ВНГ - Акт проведен Текст комментария:" at bounding box center [523, 324] width 495 height 309
drag, startPoint x: 294, startPoint y: 405, endPoint x: 382, endPoint y: 434, distance: 93.0
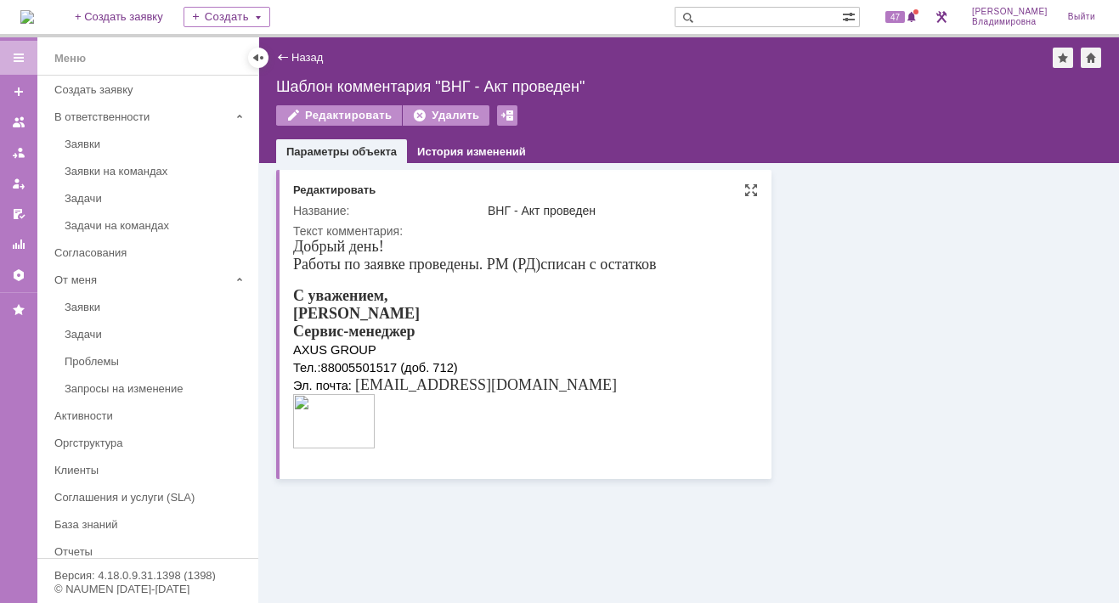
click at [382, 434] on div "С уважением, Орлова Елена Сервис-менеджер AXUS GROUP Тел.: 88005501517 (доб. 71…" at bounding box center [475, 370] width 364 height 166
drag, startPoint x: 348, startPoint y: 435, endPoint x: 336, endPoint y: 433, distance: 11.2
click at [336, 433] on img at bounding box center [334, 421] width 82 height 54
drag, startPoint x: 336, startPoint y: 433, endPoint x: 712, endPoint y: 394, distance: 377.6
click at [712, 394] on html "Добрый день! Работы по заявке проведены. РМ (РД) списан с остатков С уважением,…" at bounding box center [523, 345] width 460 height 215
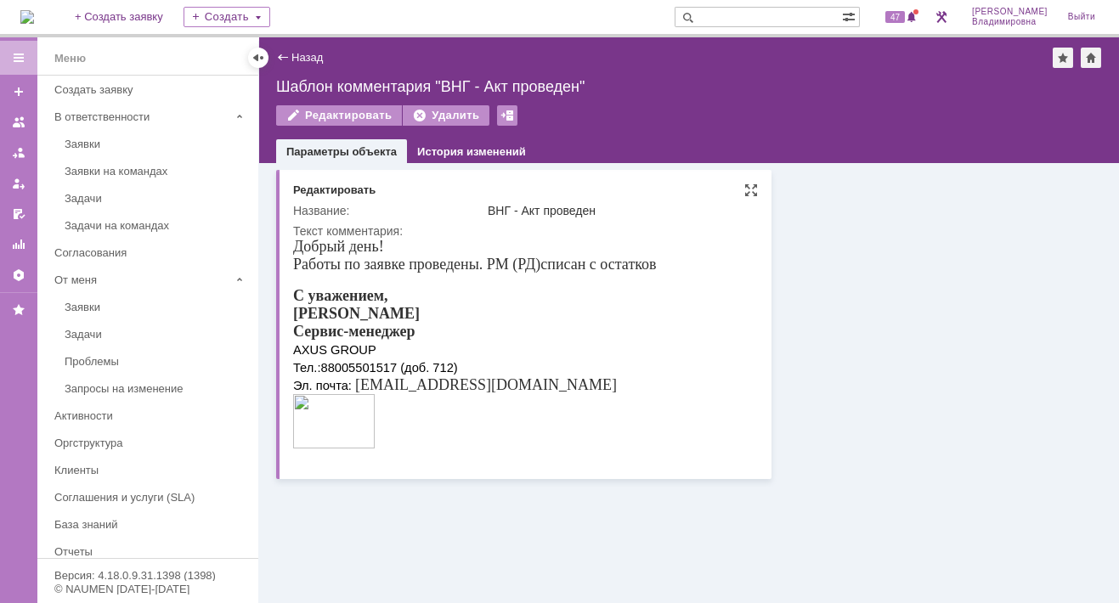
click at [303, 405] on img at bounding box center [334, 421] width 82 height 54
click at [335, 114] on div "Редактировать" at bounding box center [339, 115] width 126 height 20
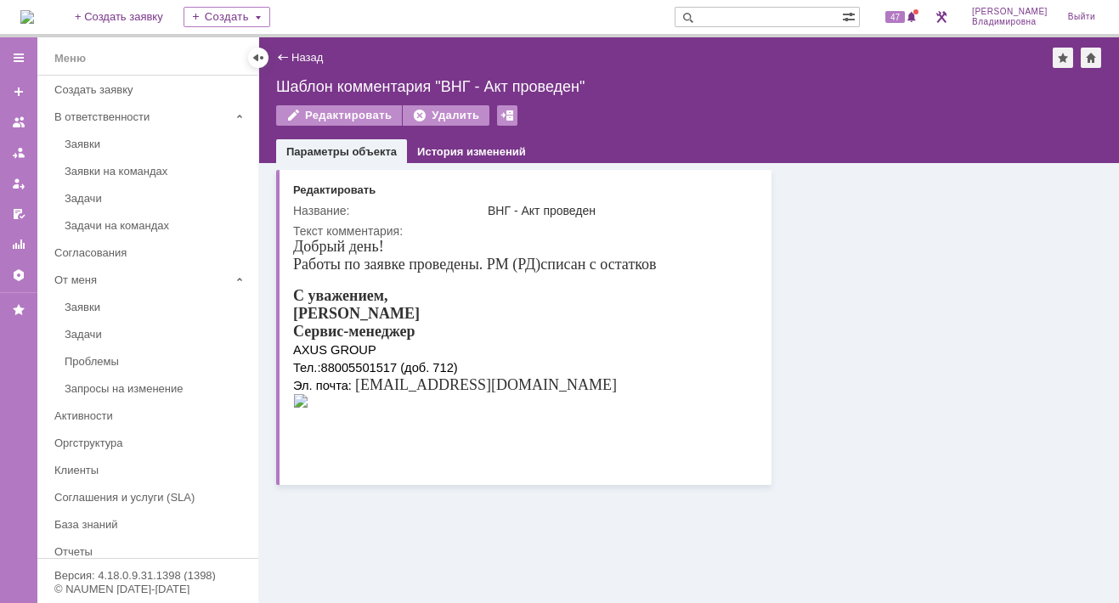
click at [284, 53] on div "Назад" at bounding box center [299, 57] width 47 height 13
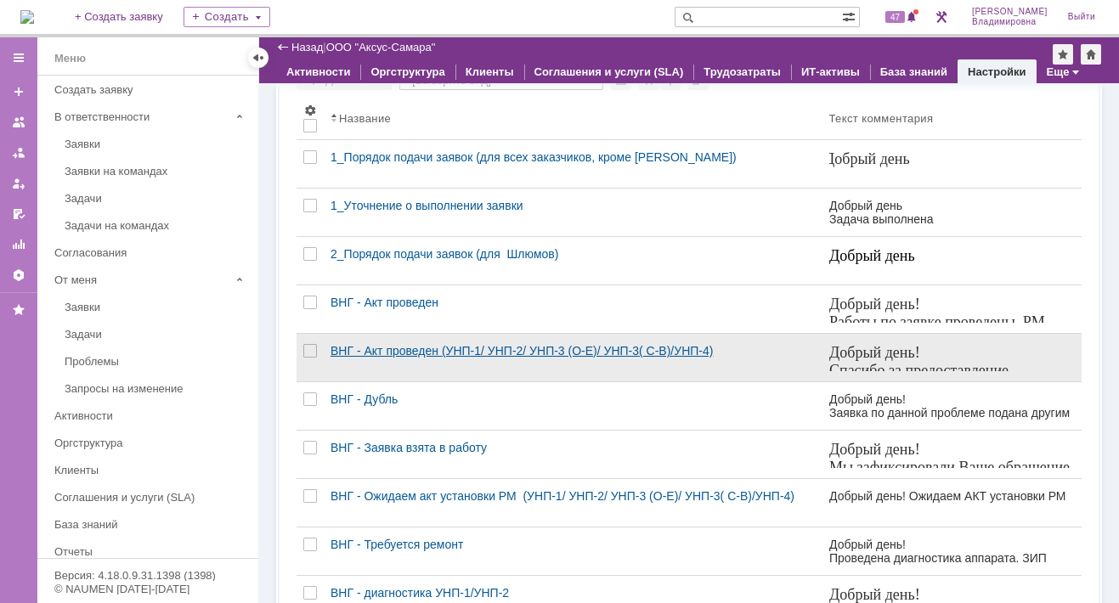
click at [338, 358] on div "ВНГ - Акт проведен (УНП-1/ УНП-2/ УНП-3 (О-Е)/ УНП-3( С-В)/УНП-4)" at bounding box center [573, 351] width 485 height 14
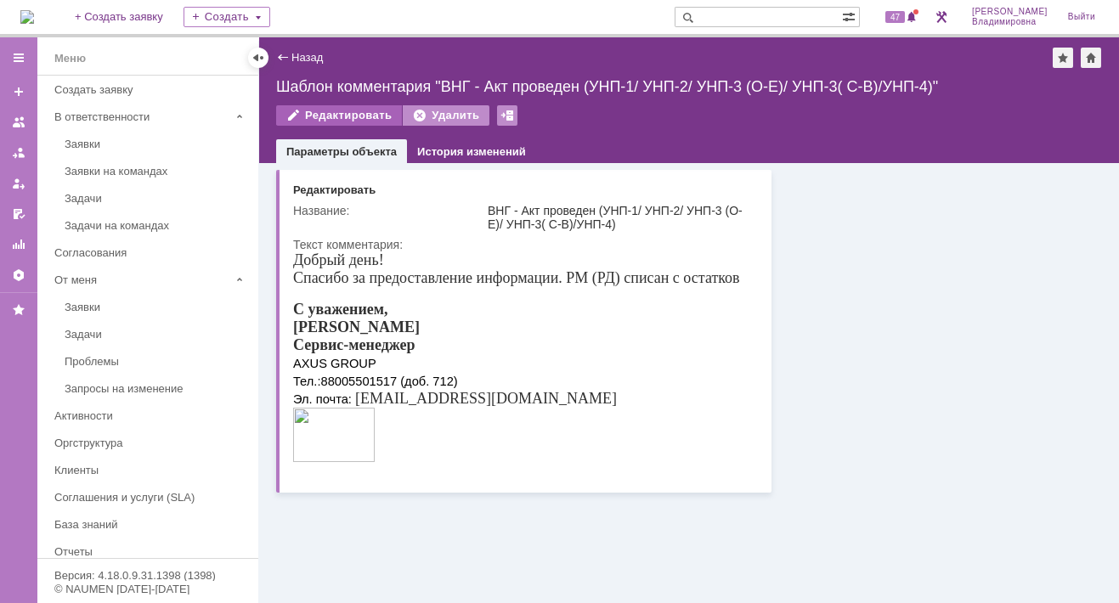
click at [325, 116] on div "Редактировать" at bounding box center [339, 115] width 126 height 20
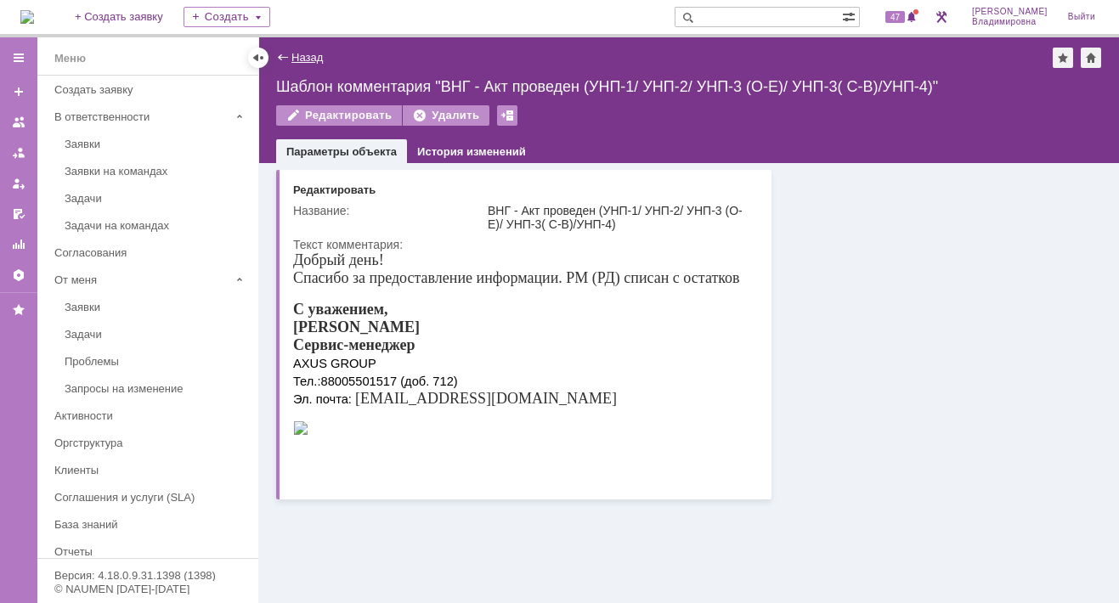
click at [306, 59] on link "Назад" at bounding box center [306, 57] width 31 height 13
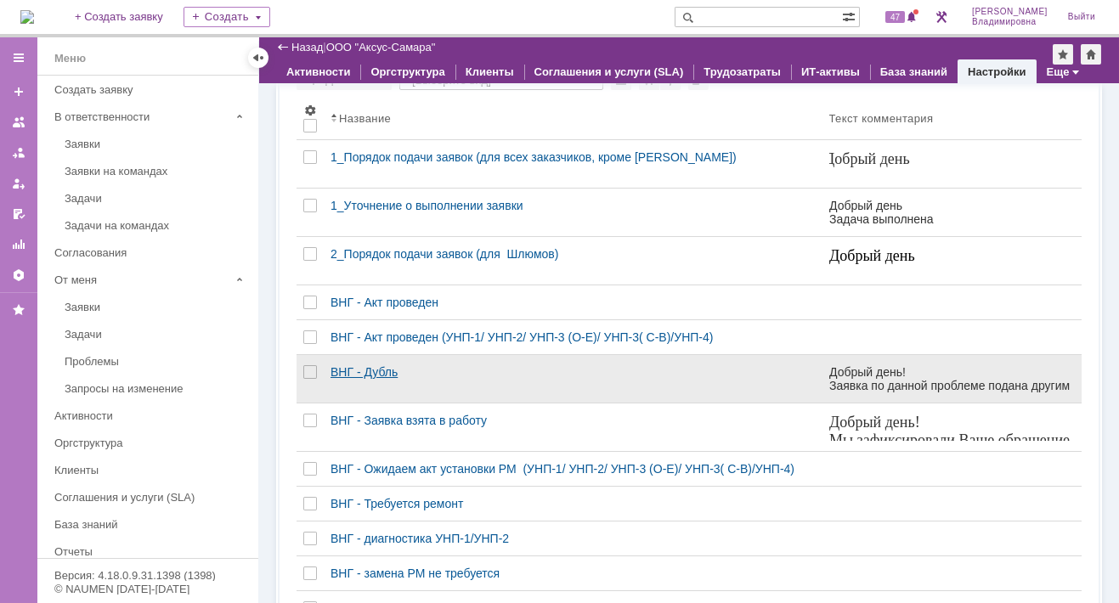
click at [376, 379] on div "ВНГ - Дубль" at bounding box center [573, 372] width 485 height 14
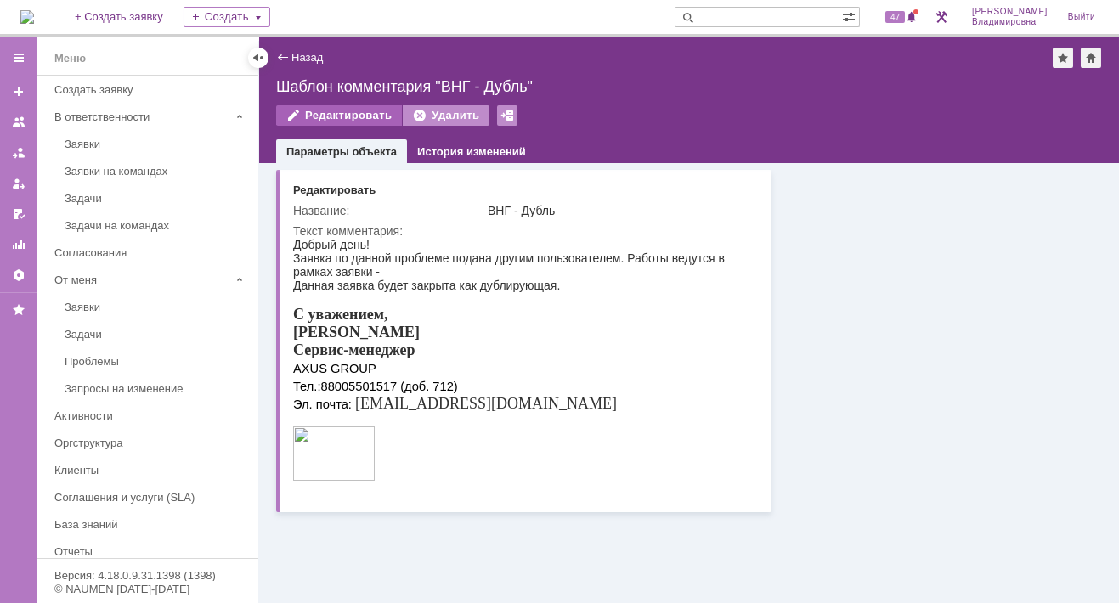
click at [312, 115] on div "Редактировать" at bounding box center [339, 115] width 126 height 20
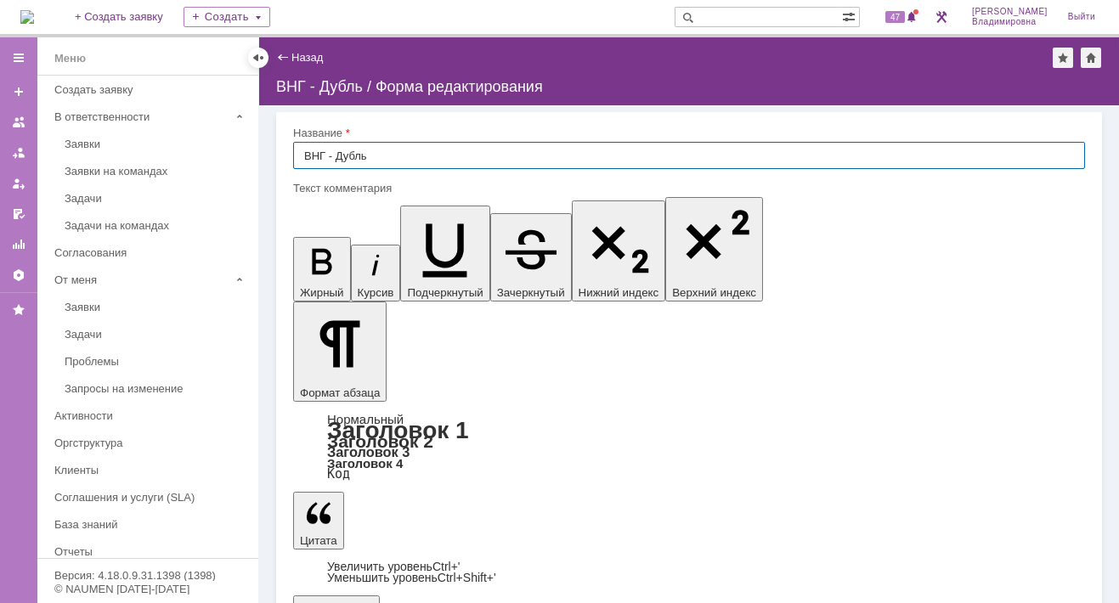
drag, startPoint x: 337, startPoint y: 5128, endPoint x: 461, endPoint y: 5143, distance: 124.2
drag, startPoint x: 346, startPoint y: 5134, endPoint x: 331, endPoint y: 5142, distance: 17.1
drag, startPoint x: 331, startPoint y: 5142, endPoint x: 617, endPoint y: 5348, distance: 353.0
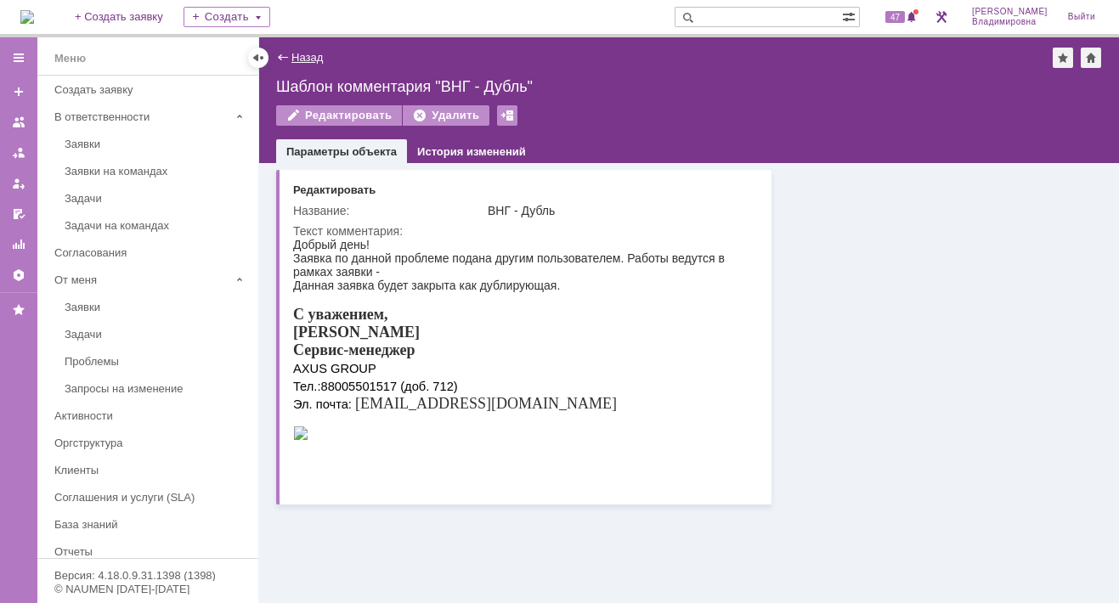
click at [294, 55] on link "Назад" at bounding box center [306, 57] width 31 height 13
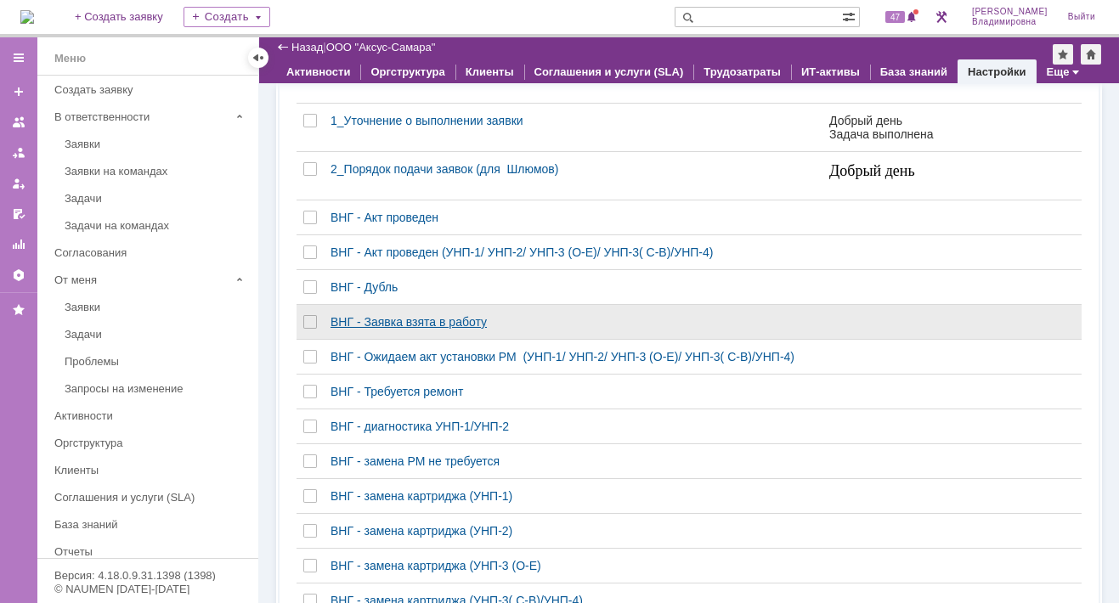
click at [375, 329] on div "ВНГ - Заявка взята в работу" at bounding box center [573, 322] width 485 height 14
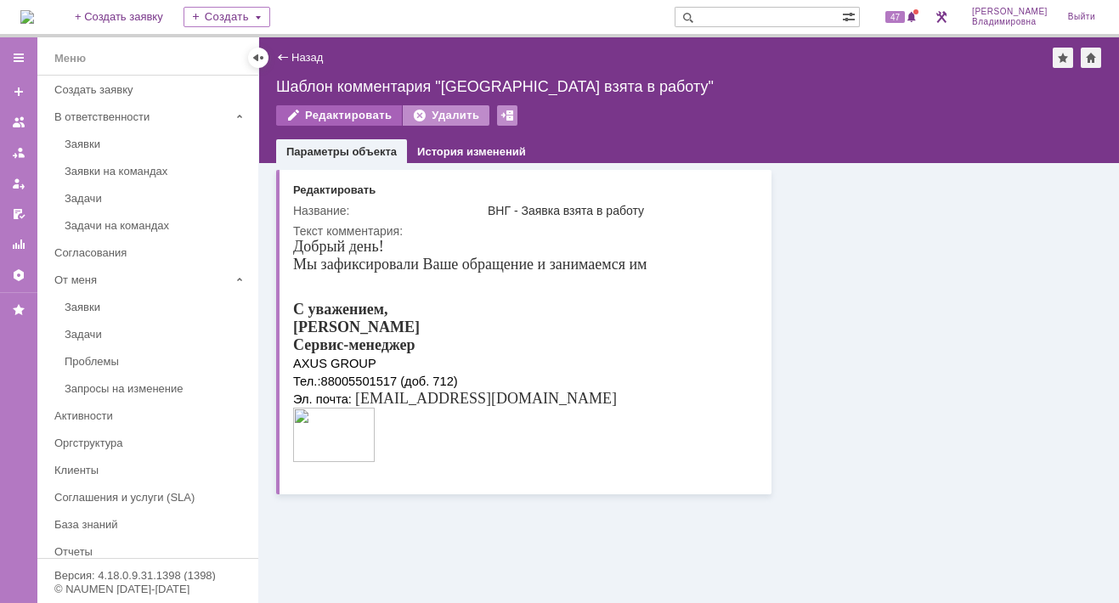
click at [325, 116] on div "Редактировать" at bounding box center [339, 115] width 126 height 20
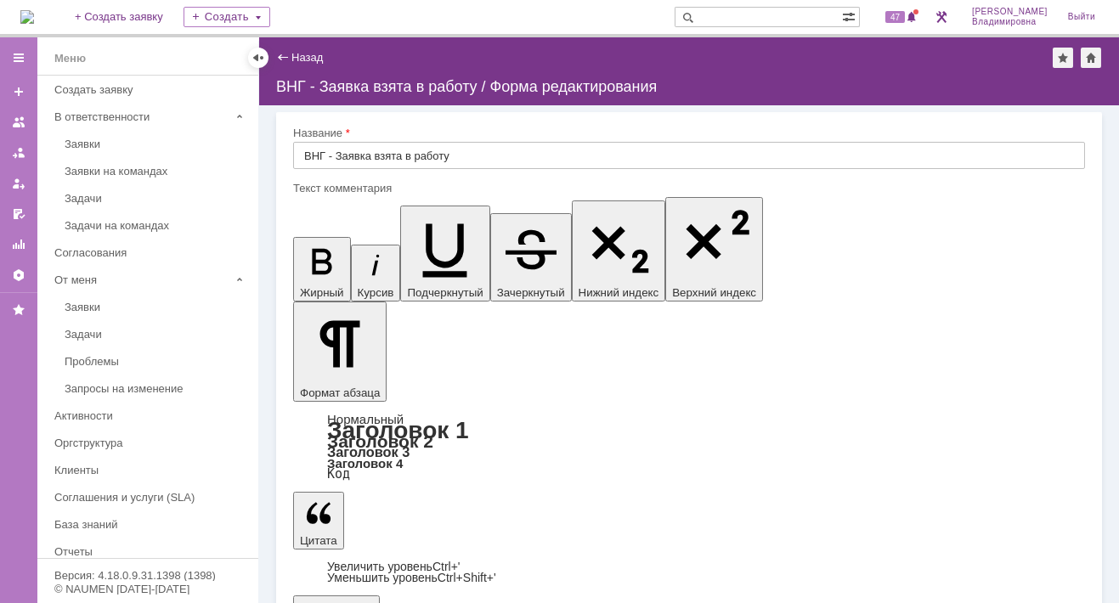
drag, startPoint x: 34, startPoint y: 191, endPoint x: 375, endPoint y: 428, distance: 415.1
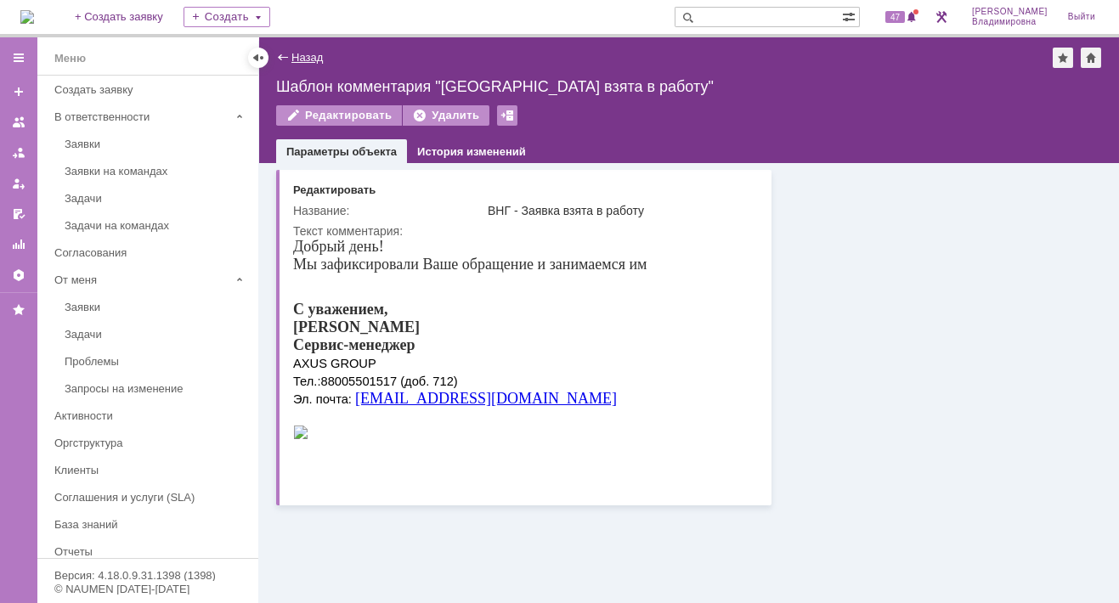
click at [299, 52] on link "Назад" at bounding box center [306, 57] width 31 height 13
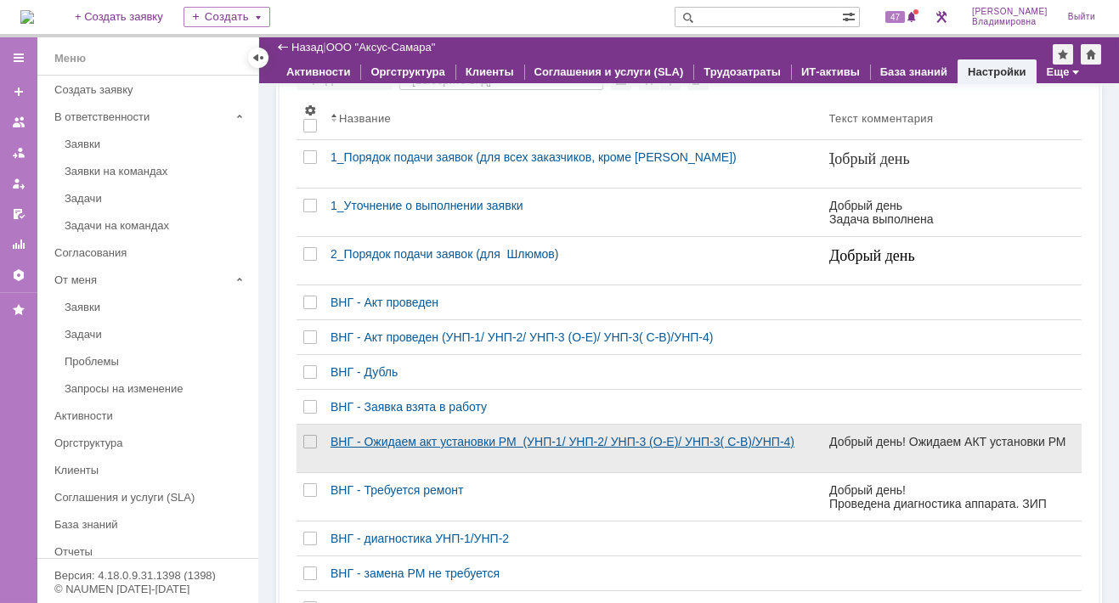
click at [365, 449] on div "ВНГ - Ожидаем акт установки РМ (УНП-1/ УНП-2/ УНП-3 (О-Е)/ УНП-3( С-В)/УНП-4)" at bounding box center [573, 442] width 485 height 14
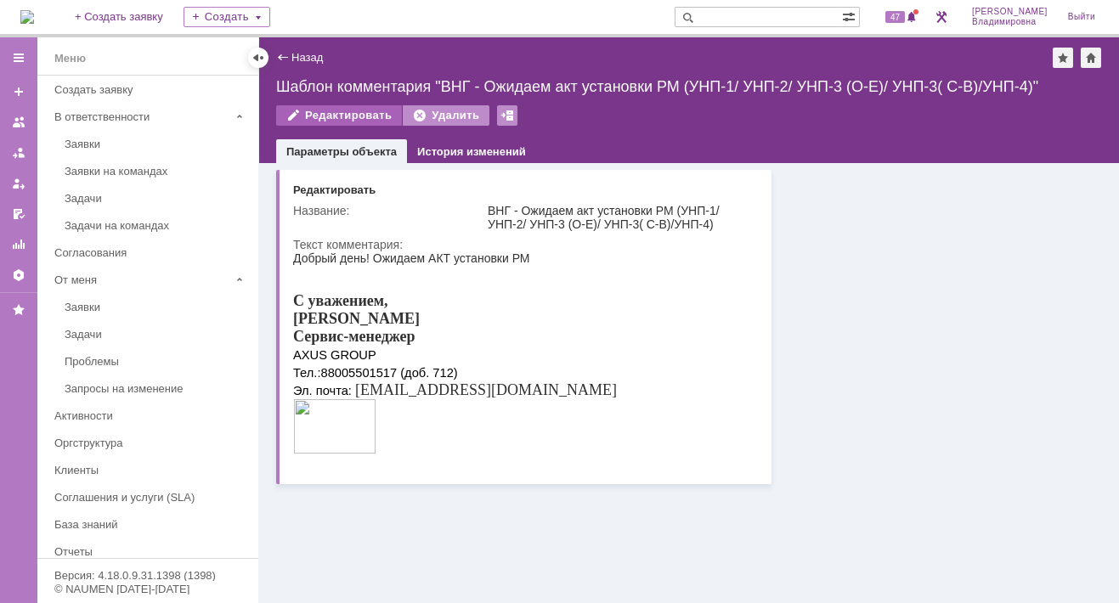
click at [315, 110] on div "Редактировать" at bounding box center [339, 115] width 126 height 20
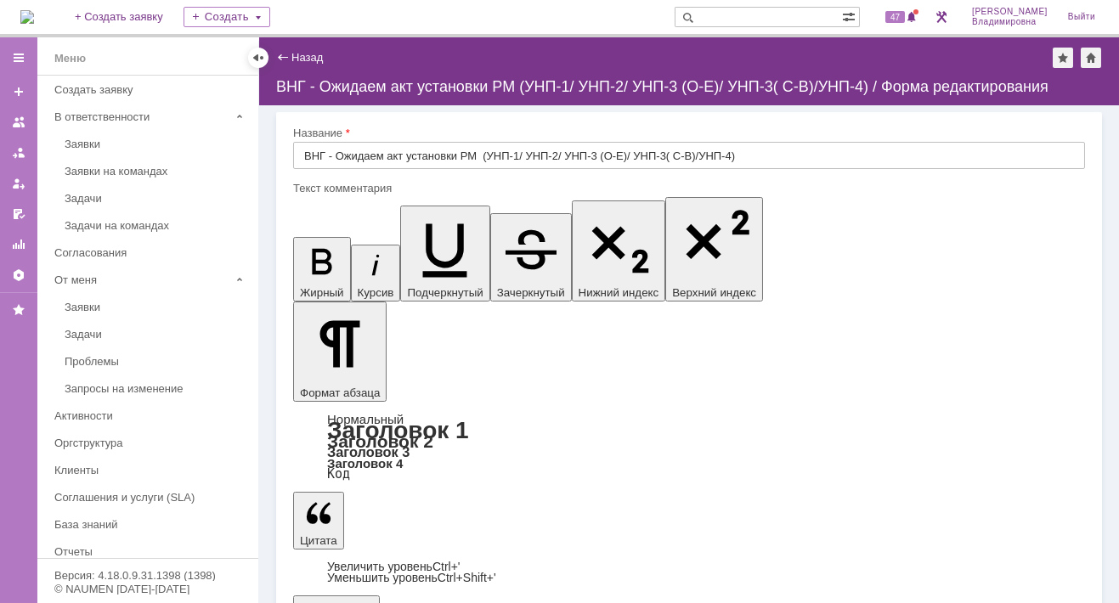
drag, startPoint x: 331, startPoint y: 5098, endPoint x: 321, endPoint y: 5108, distance: 13.8
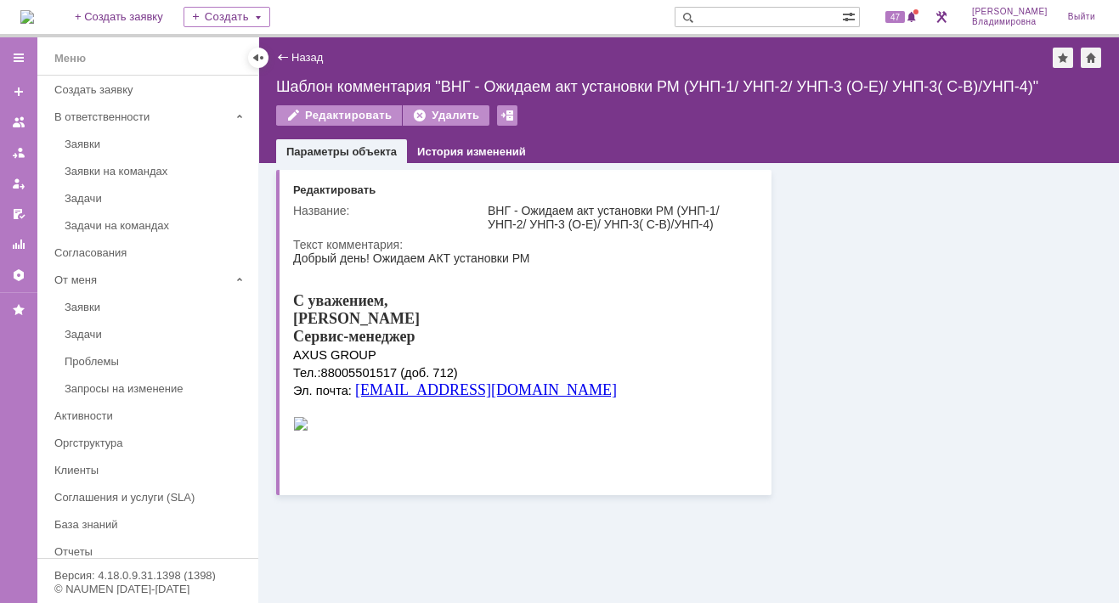
click at [284, 52] on div "Назад" at bounding box center [299, 57] width 47 height 13
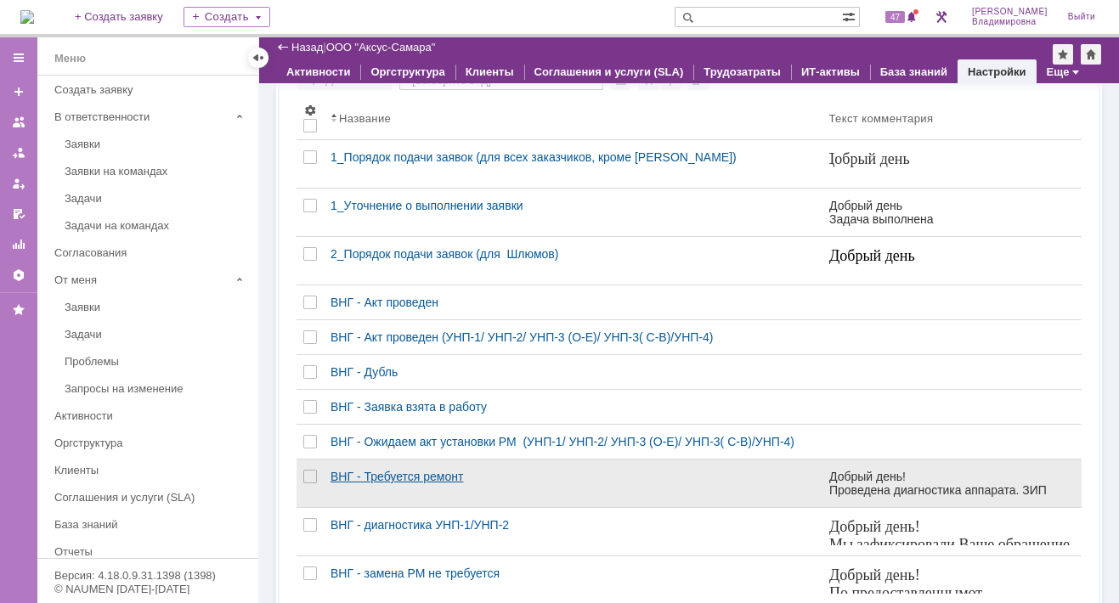
click at [360, 483] on div "ВНГ - Требуется ремонт" at bounding box center [573, 477] width 485 height 14
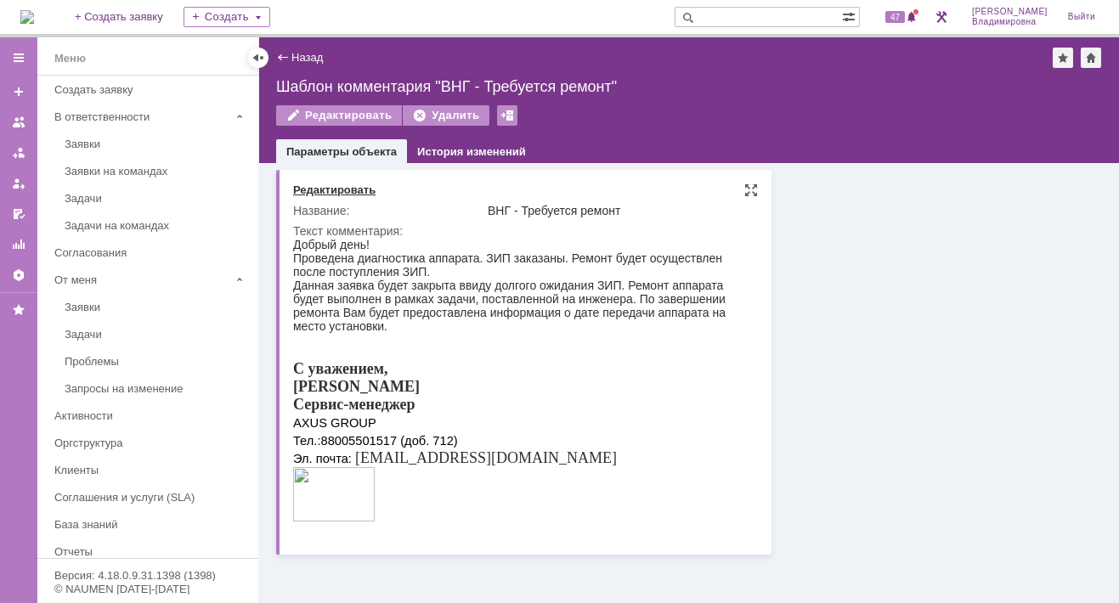
click at [319, 188] on div "Редактировать" at bounding box center [334, 191] width 82 height 14
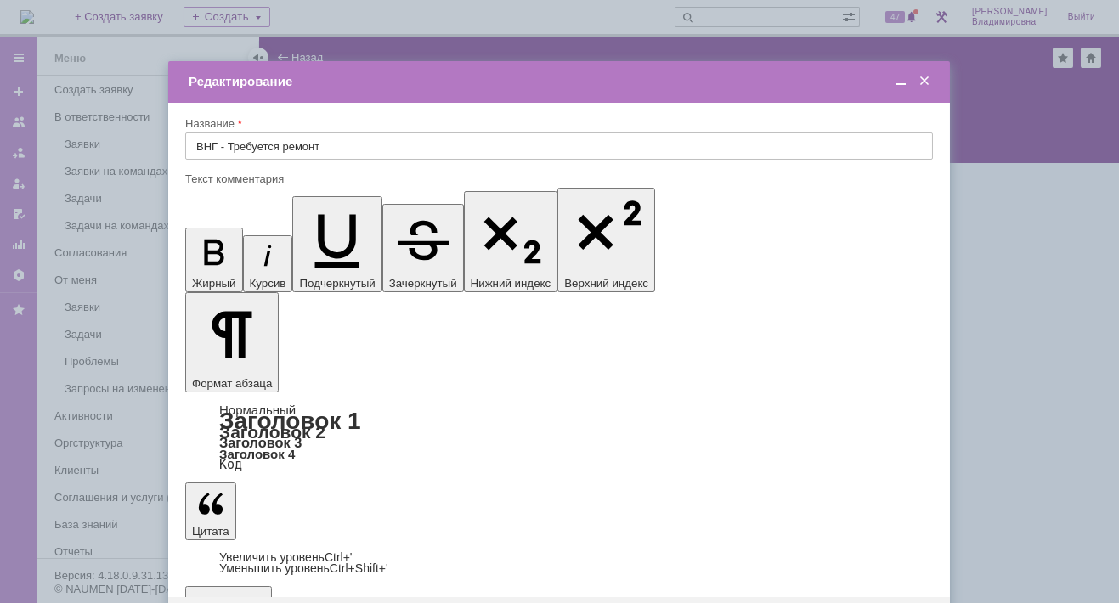
drag, startPoint x: 253, startPoint y: 4954, endPoint x: 223, endPoint y: 4956, distance: 30.7
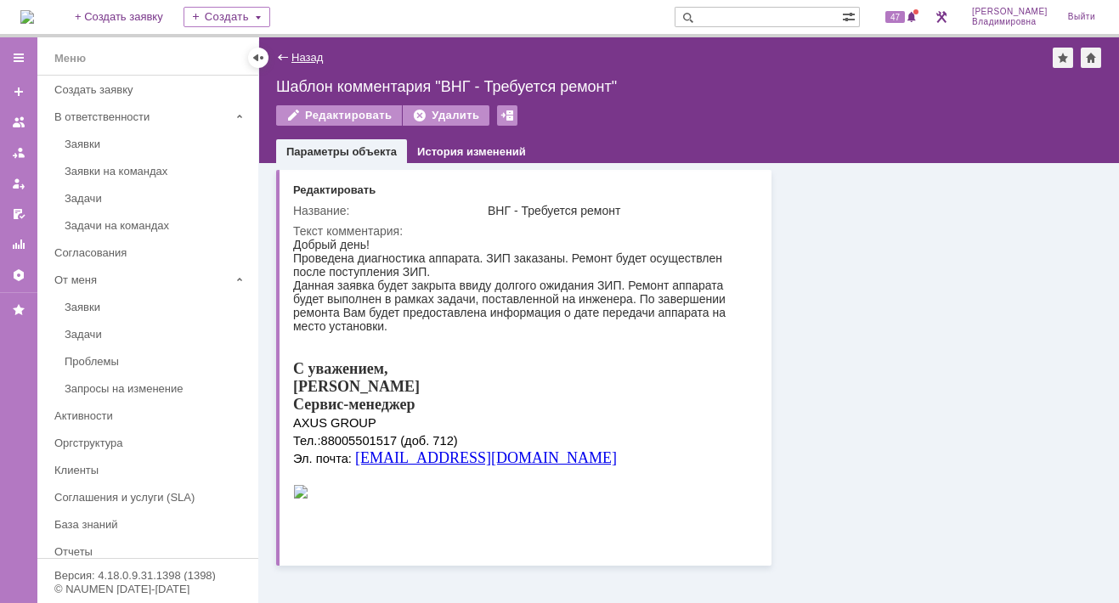
click at [294, 53] on link "Назад" at bounding box center [306, 57] width 31 height 13
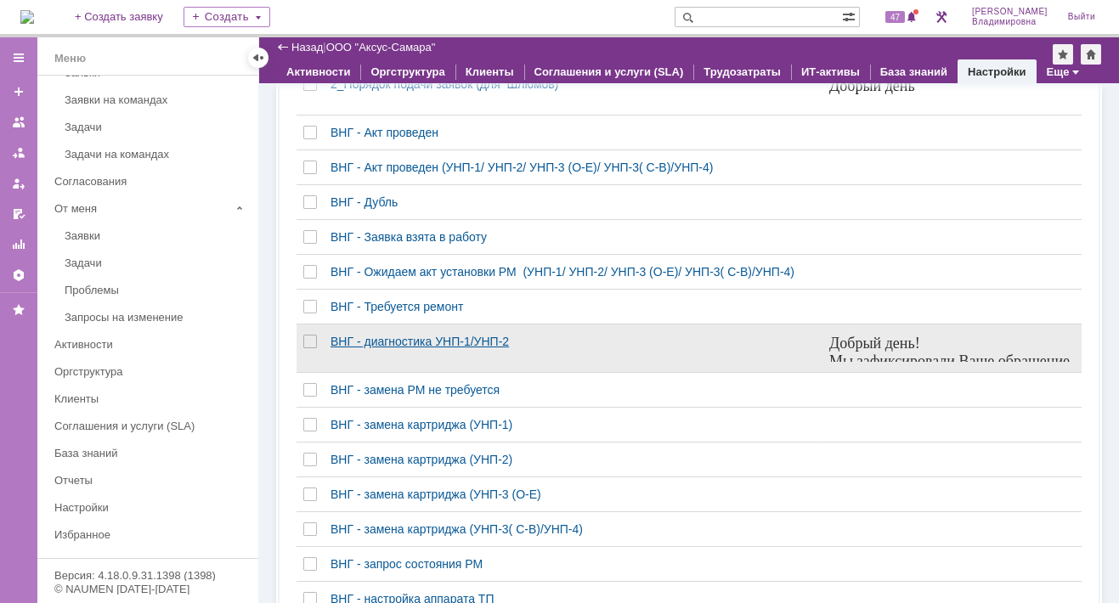
click at [365, 348] on div "ВНГ - диагностика УНП-1/УНП-2" at bounding box center [573, 342] width 485 height 14
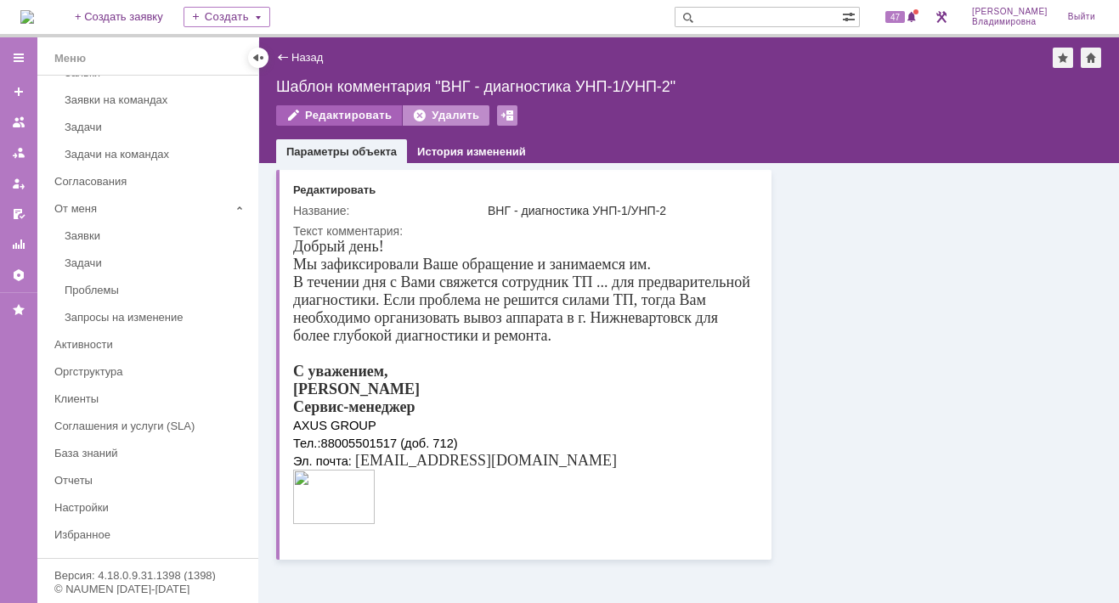
drag, startPoint x: 26, startPoint y: 263, endPoint x: 309, endPoint y: 111, distance: 320.8
click at [309, 111] on div "Редактировать" at bounding box center [339, 115] width 126 height 20
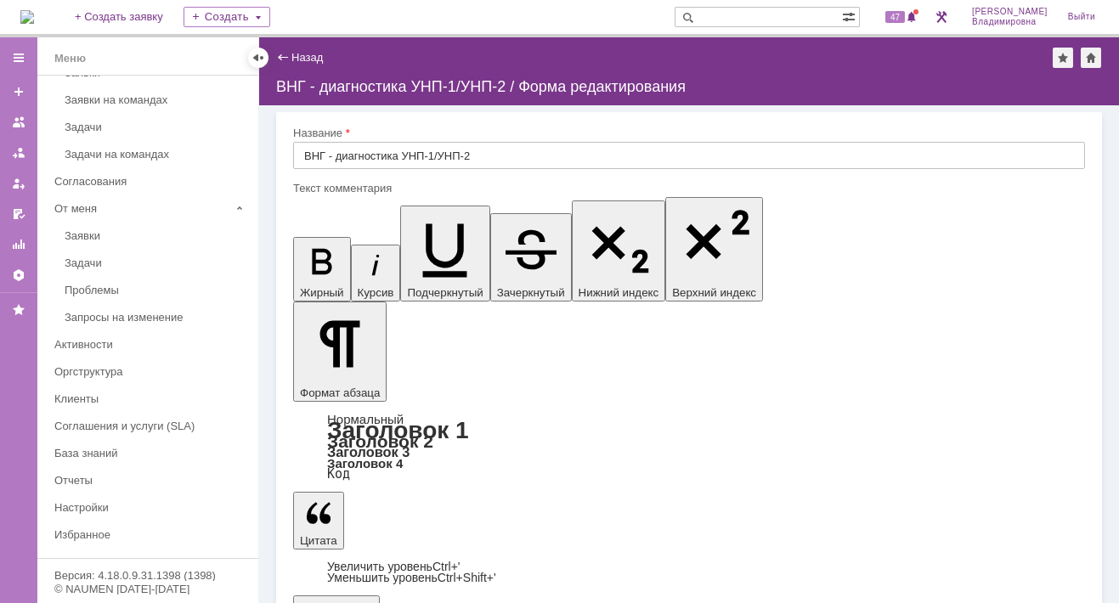
drag, startPoint x: 355, startPoint y: 5153, endPoint x: 336, endPoint y: 5149, distance: 19.0
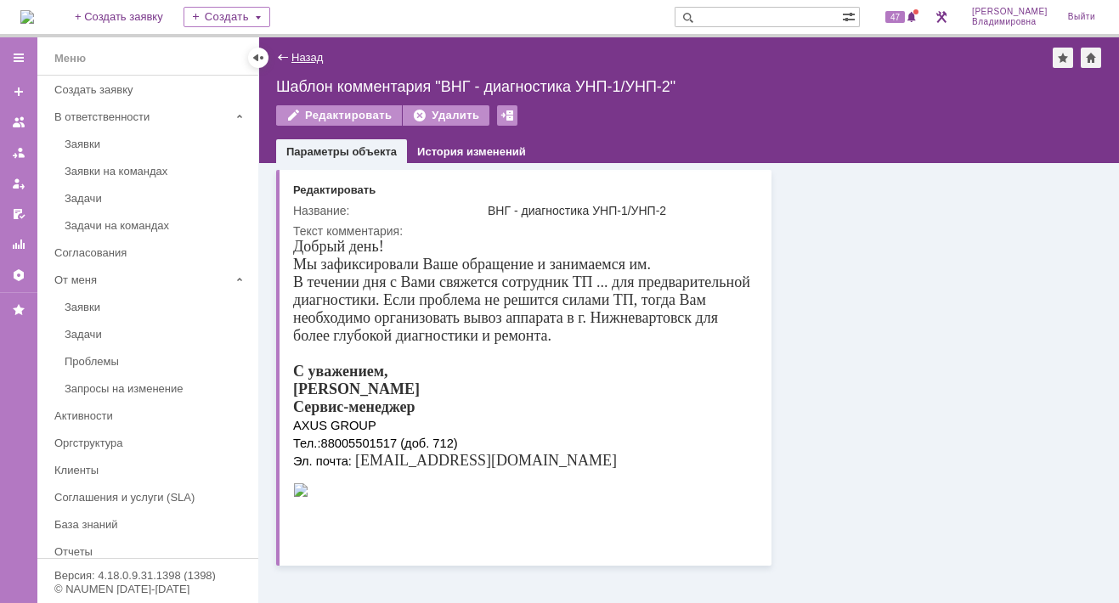
click at [297, 59] on link "Назад" at bounding box center [306, 57] width 31 height 13
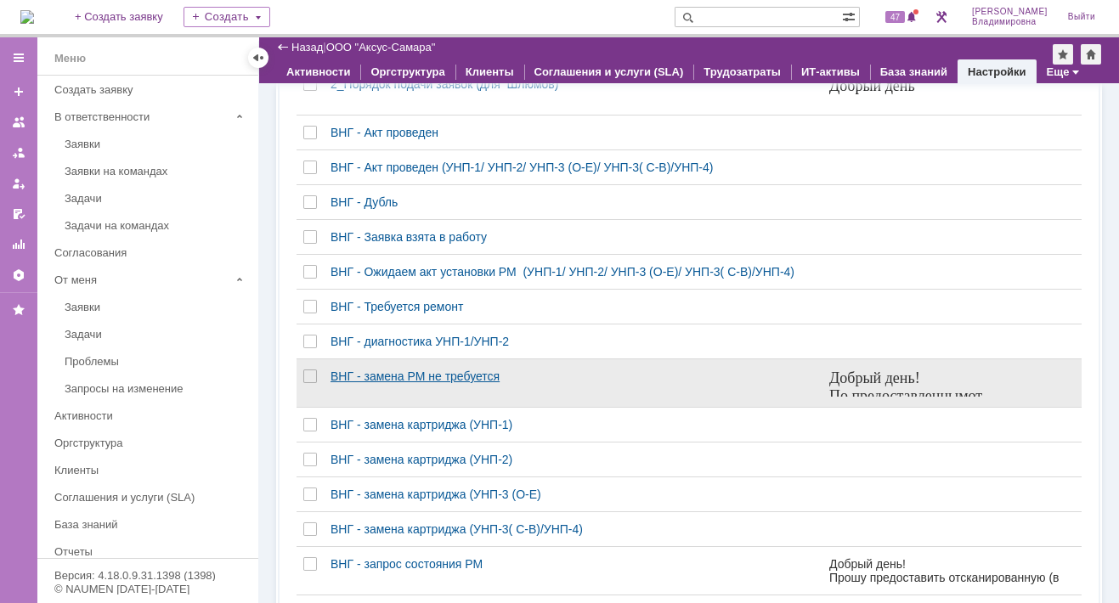
click at [366, 382] on div "ВНГ - замена РМ не требуется" at bounding box center [573, 377] width 485 height 14
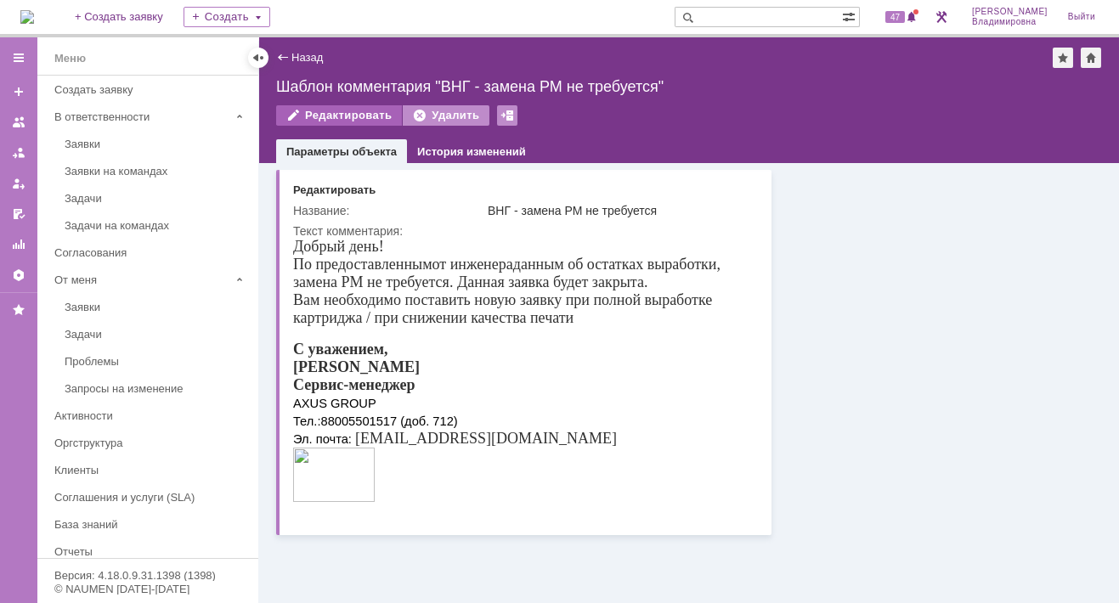
click at [361, 114] on div "Редактировать" at bounding box center [339, 115] width 126 height 20
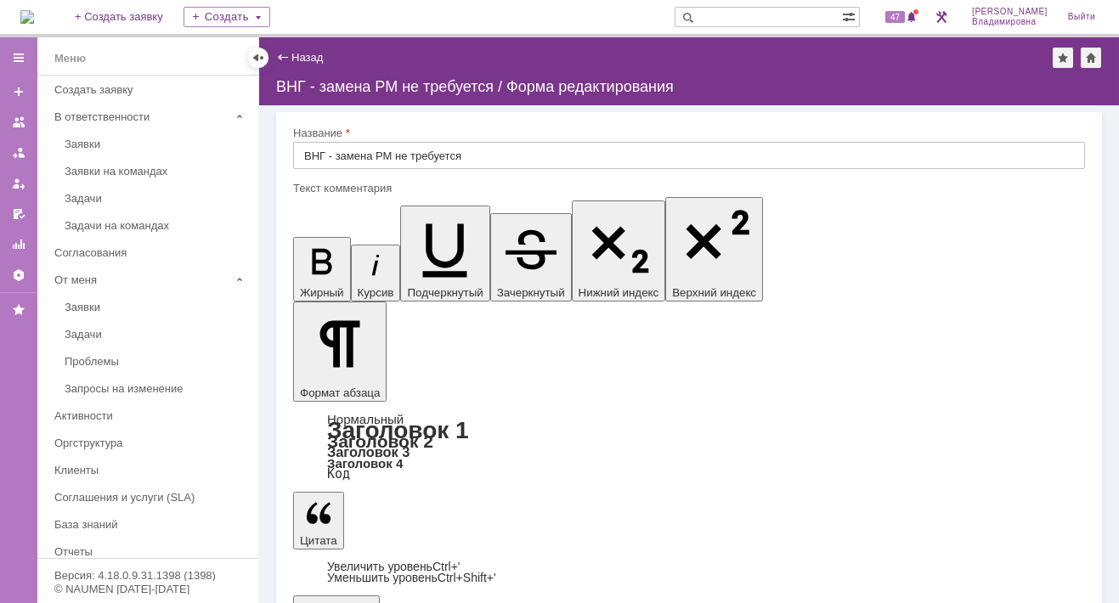
drag, startPoint x: 346, startPoint y: 5128, endPoint x: 325, endPoint y: 5128, distance: 21.2
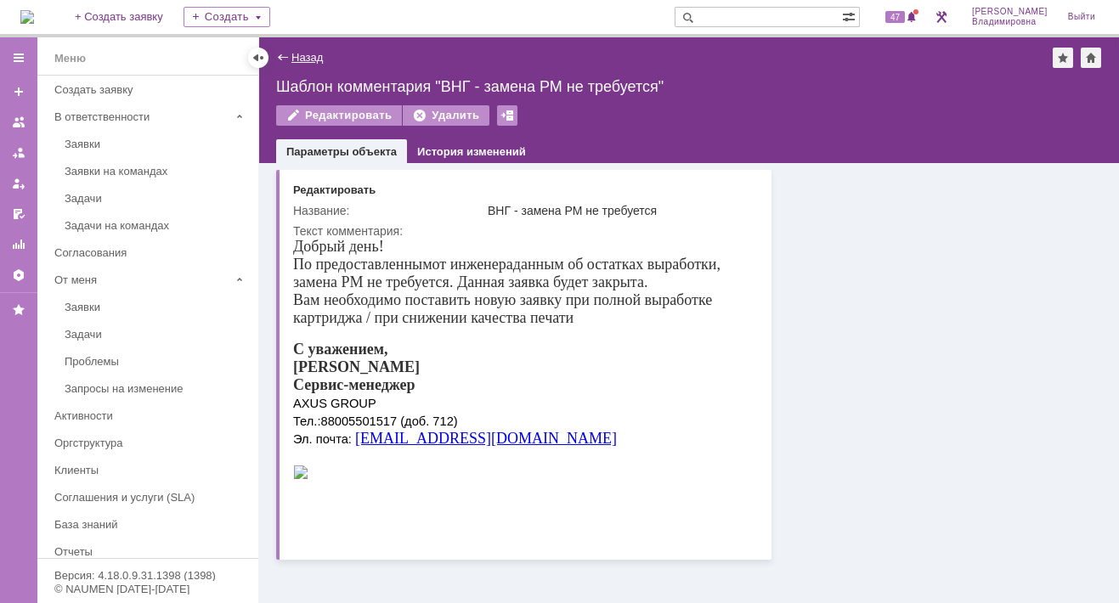
click at [298, 61] on link "Назад" at bounding box center [306, 57] width 31 height 13
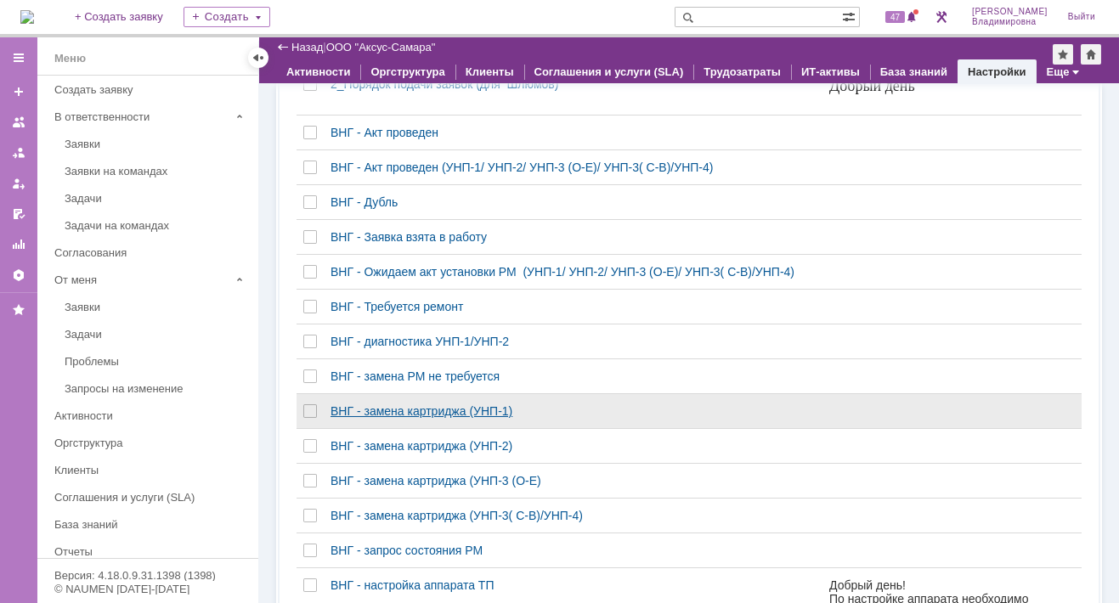
click at [389, 418] on div "ВНГ - замена картриджа (УНП-1)" at bounding box center [573, 411] width 485 height 14
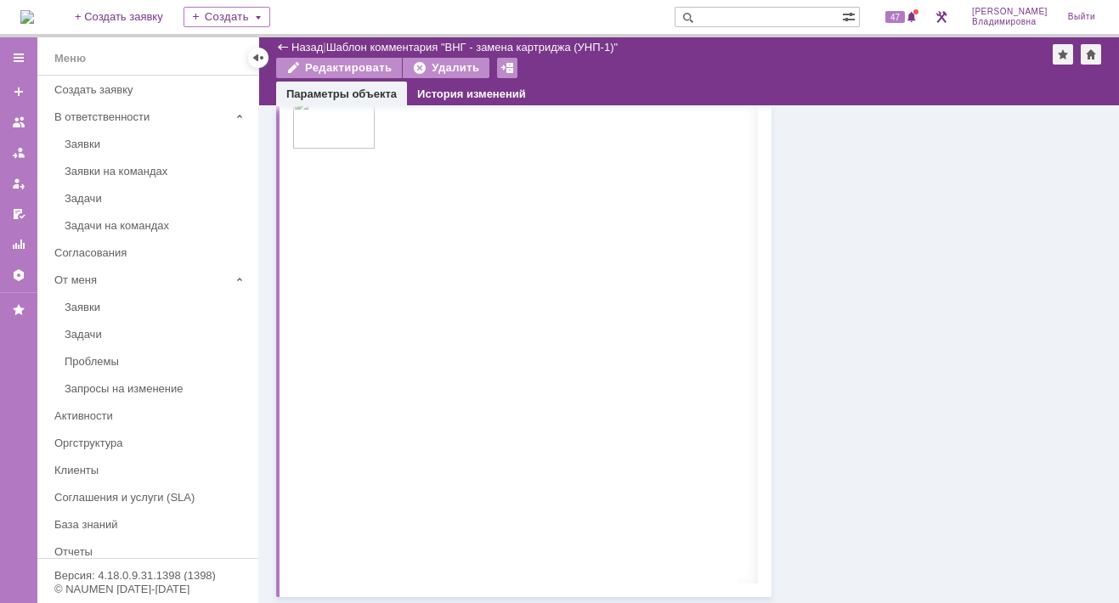
click at [308, 149] on img at bounding box center [334, 121] width 82 height 54
click at [327, 66] on div "Редактировать" at bounding box center [339, 68] width 126 height 20
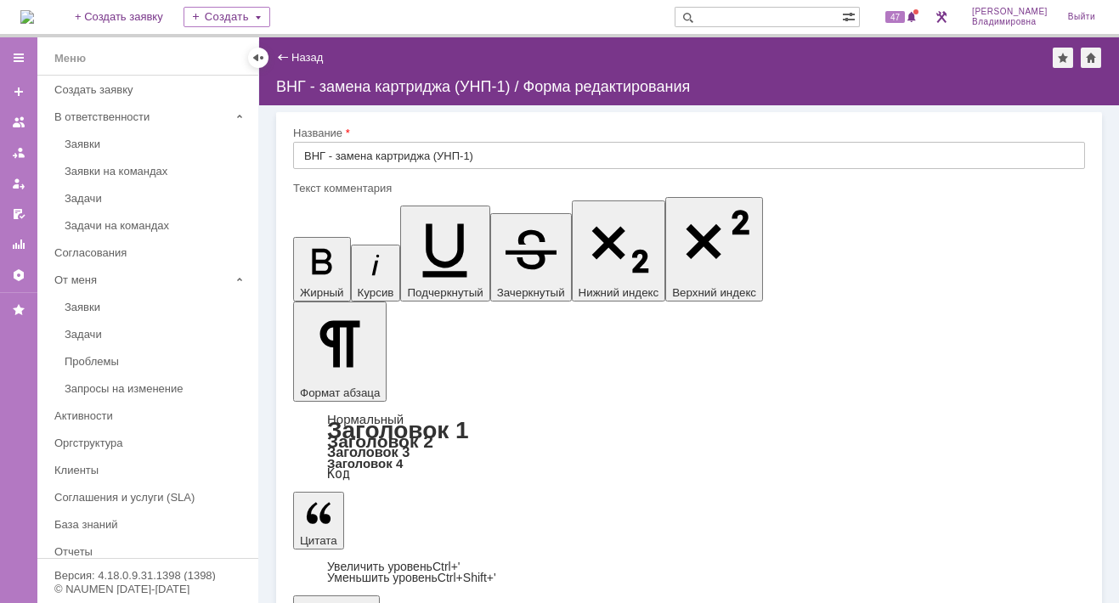
drag, startPoint x: 364, startPoint y: 5070, endPoint x: 331, endPoint y: 5075, distance: 32.6
drag, startPoint x: 331, startPoint y: 5075, endPoint x: 325, endPoint y: 5087, distance: 14.4
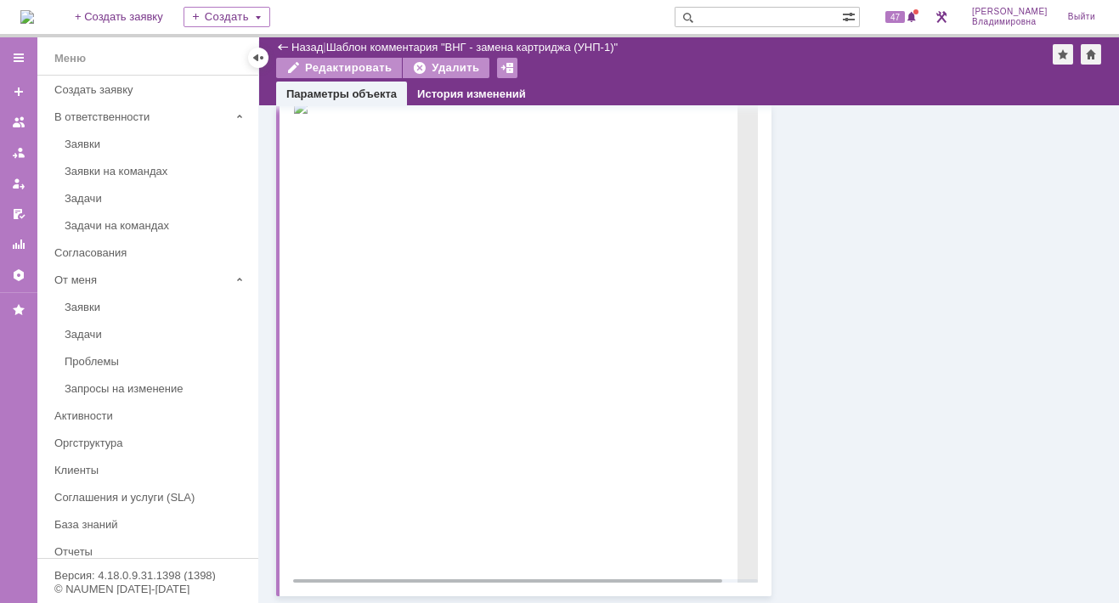
scroll to position [349, 0]
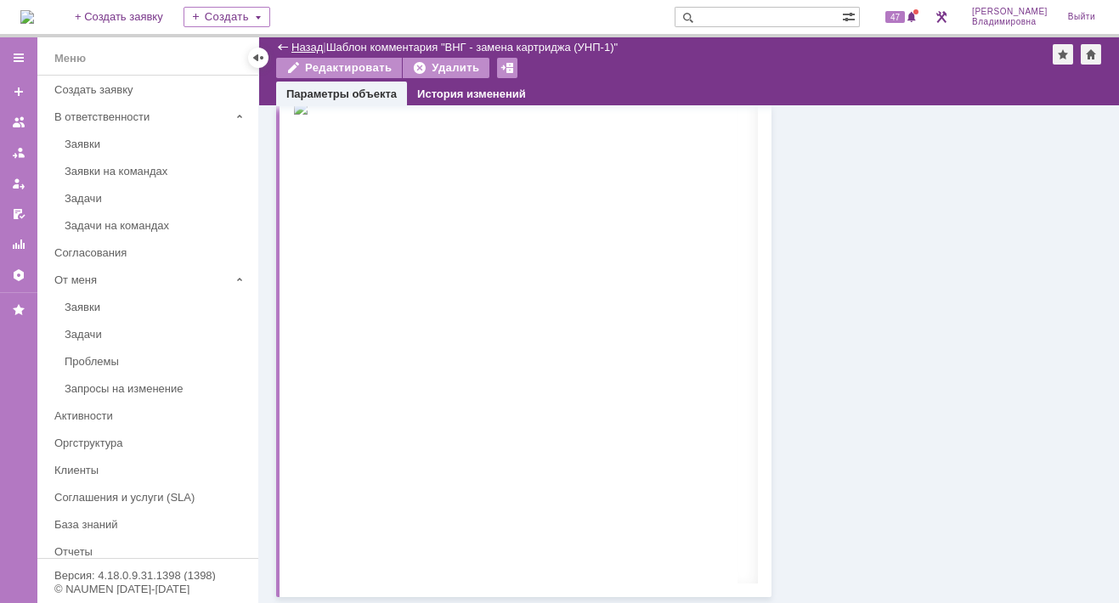
click at [303, 45] on link "Назад" at bounding box center [306, 47] width 31 height 13
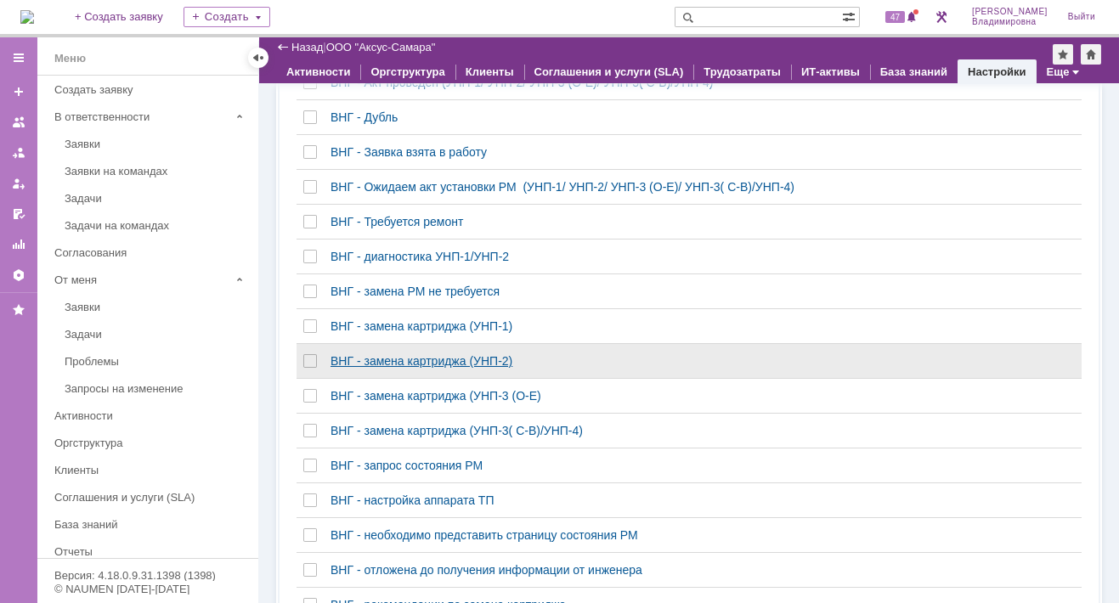
click at [387, 368] on div "ВНГ - замена картриджа (УНП-2)" at bounding box center [573, 361] width 485 height 14
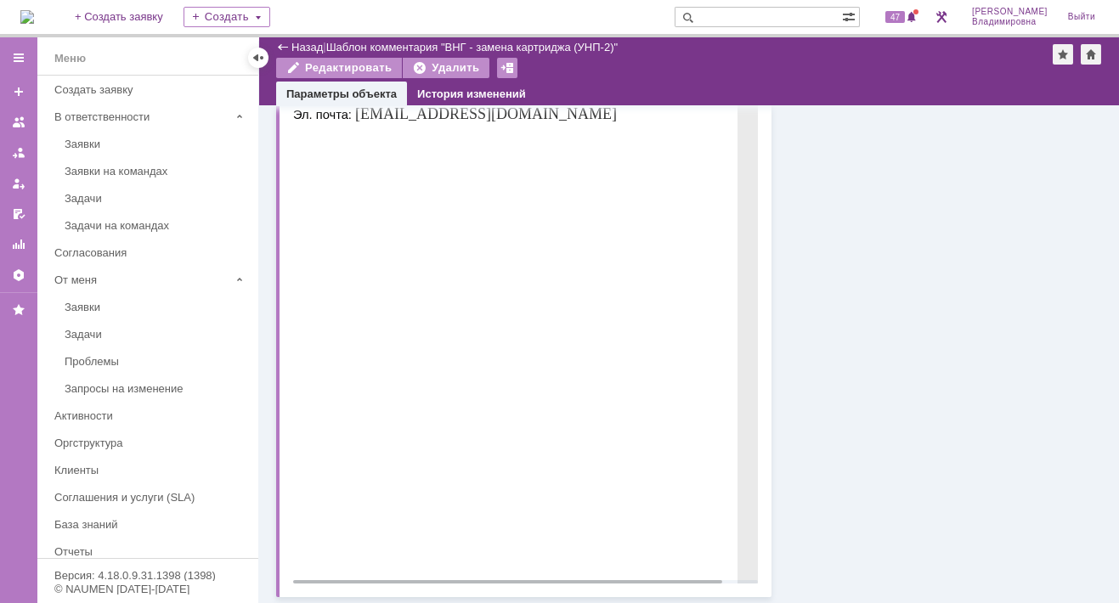
scroll to position [314, 0]
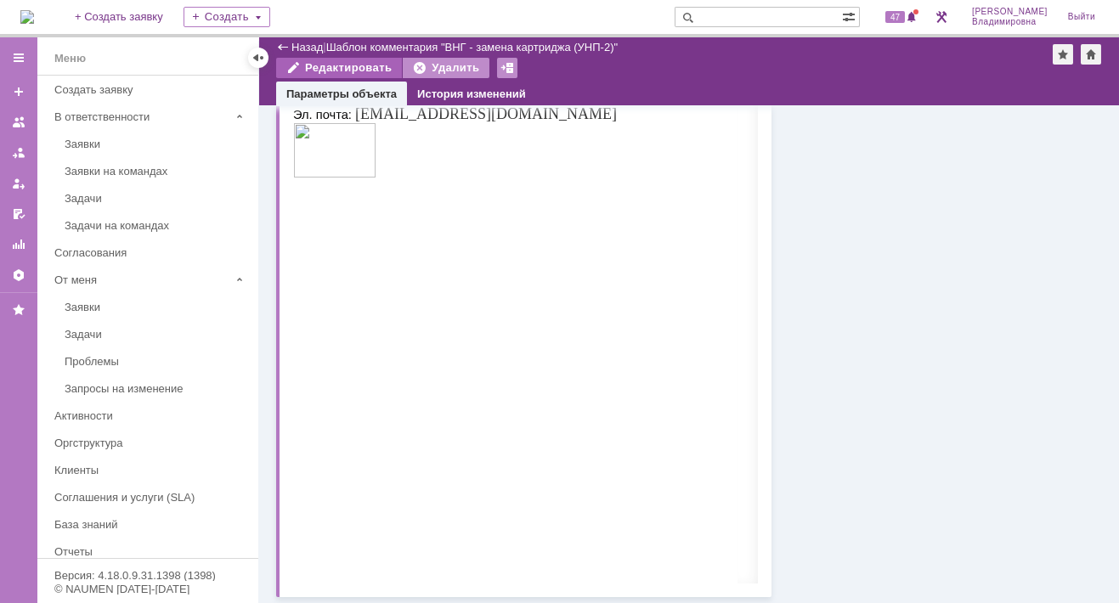
drag, startPoint x: 352, startPoint y: 64, endPoint x: 65, endPoint y: 241, distance: 337.7
click at [352, 64] on div "Редактировать" at bounding box center [339, 68] width 126 height 20
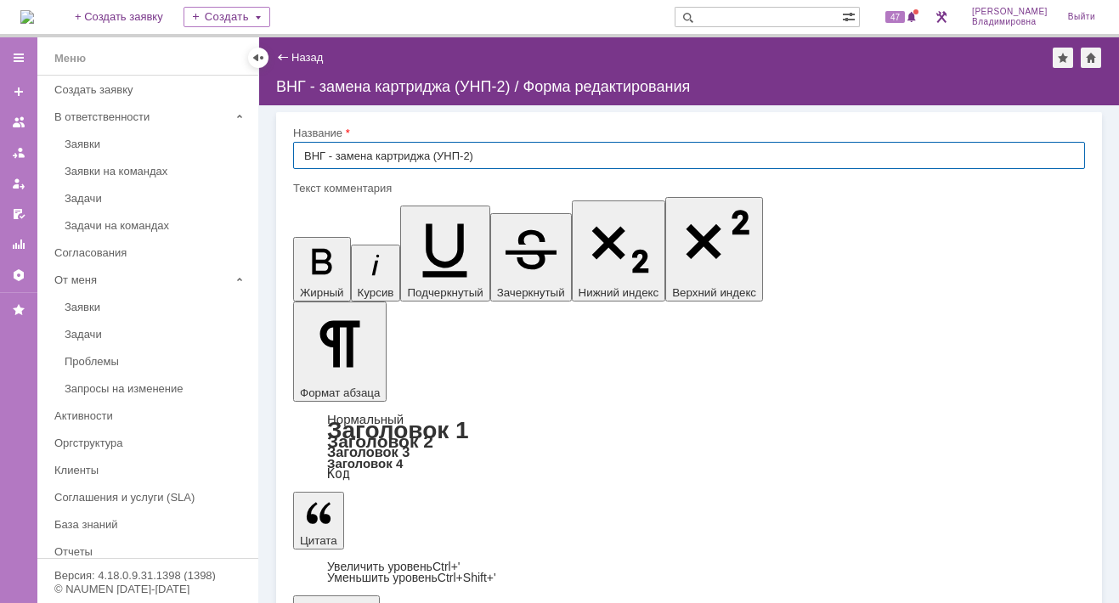
scroll to position [450, 0]
drag, startPoint x: 317, startPoint y: 5094, endPoint x: 336, endPoint y: 5102, distance: 21.0
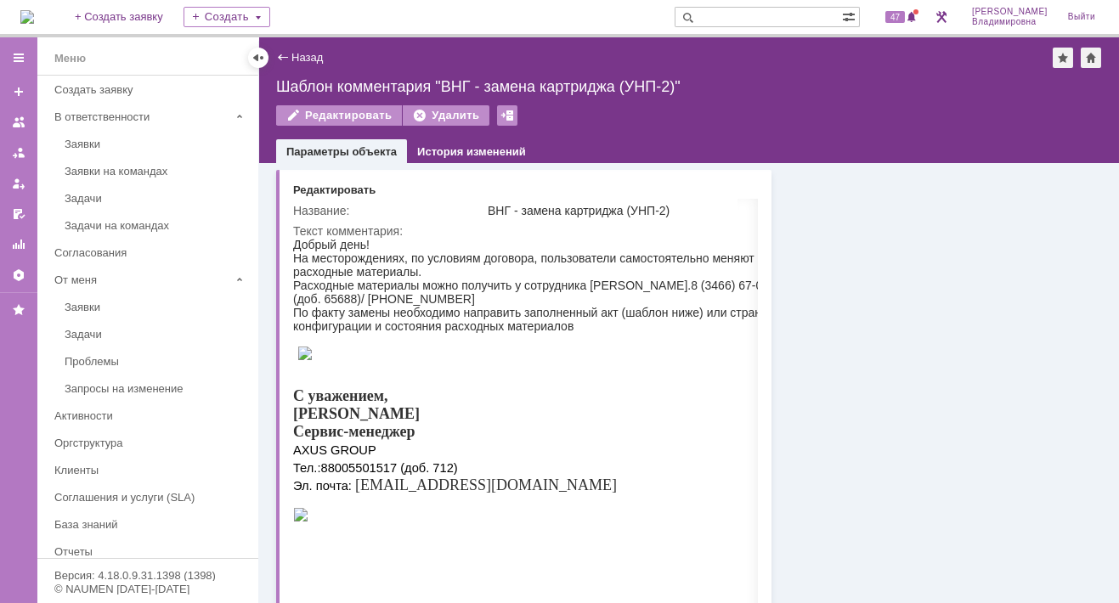
click at [284, 54] on div "Назад" at bounding box center [299, 57] width 47 height 13
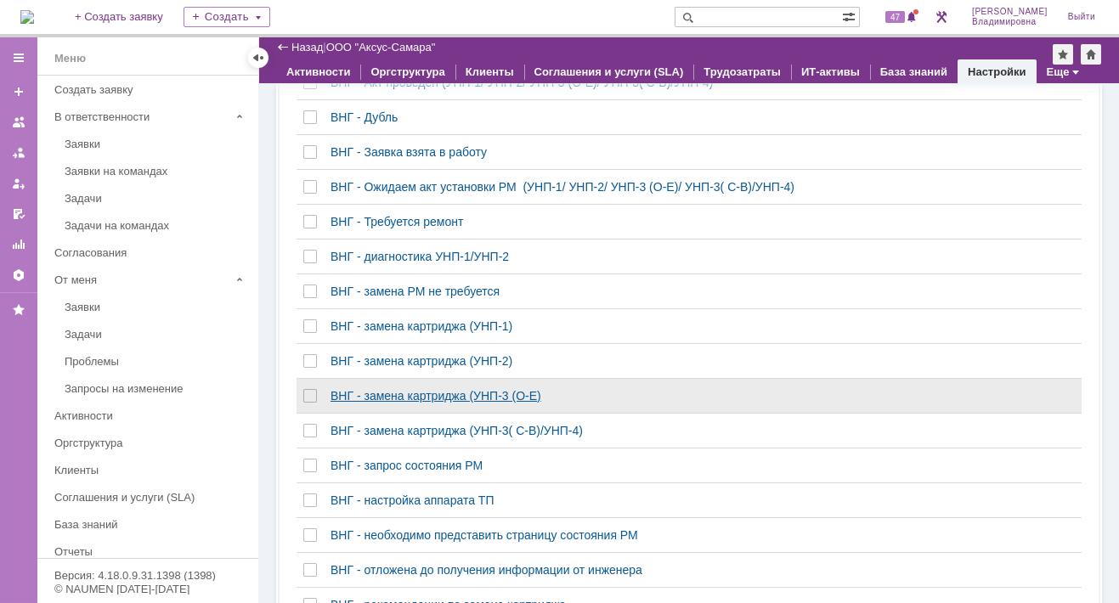
click at [376, 399] on div "ВНГ - замена картриджа (УНП-3 (О-Е)" at bounding box center [573, 396] width 485 height 14
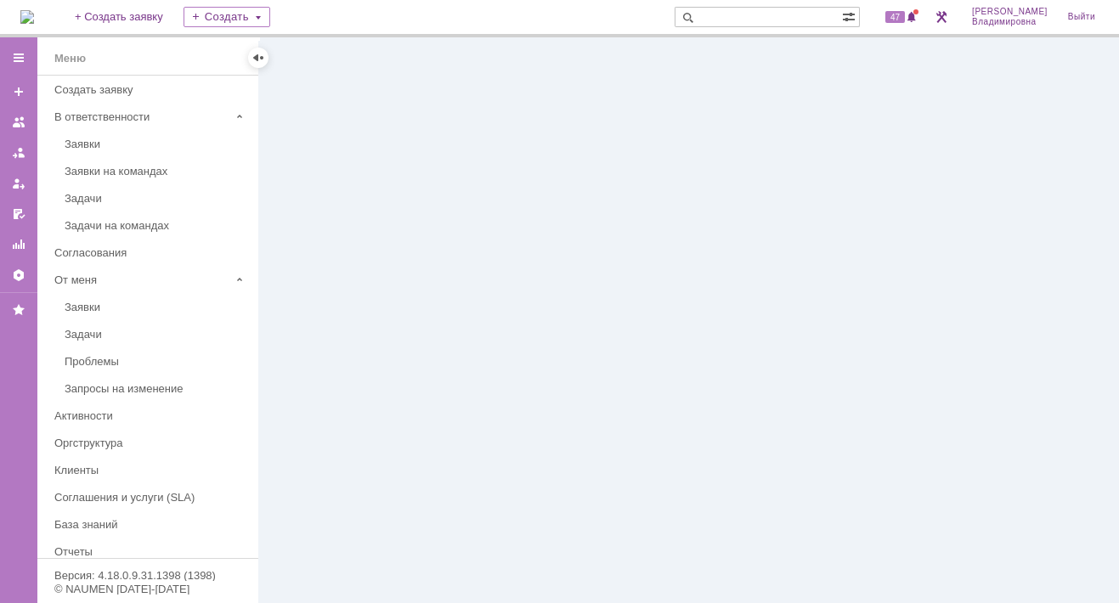
click at [380, 127] on div at bounding box center [689, 320] width 860 height 566
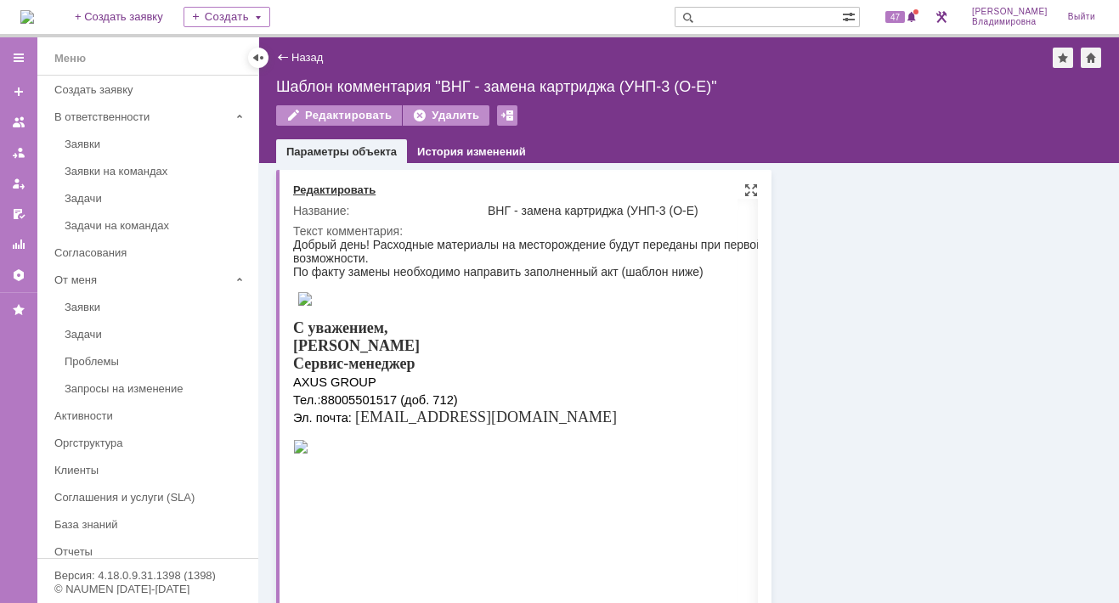
click at [318, 189] on div "Редактировать" at bounding box center [334, 191] width 82 height 14
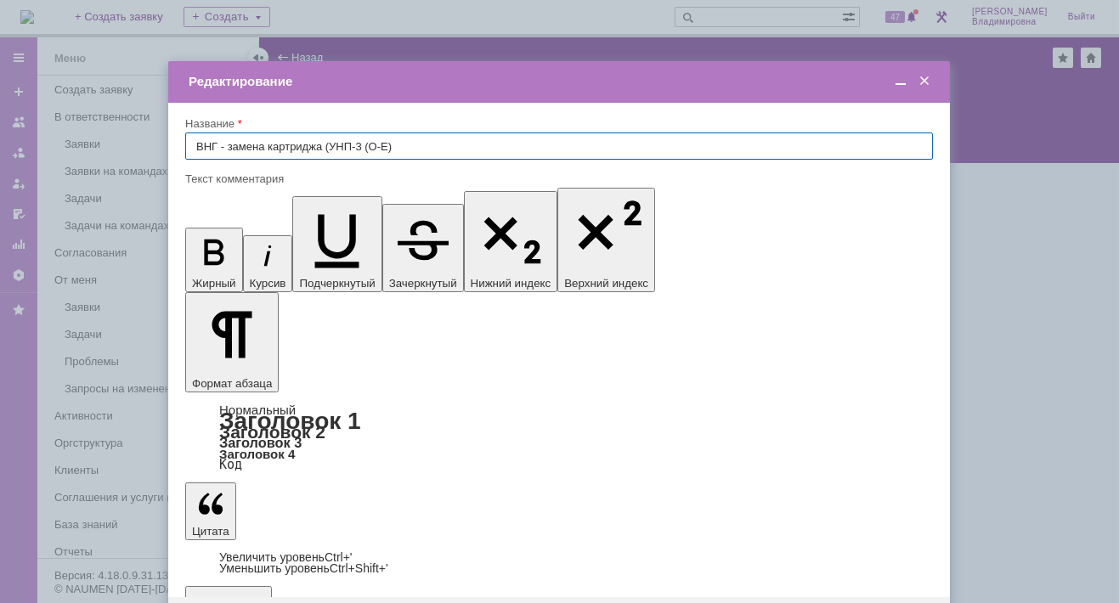
scroll to position [376, 0]
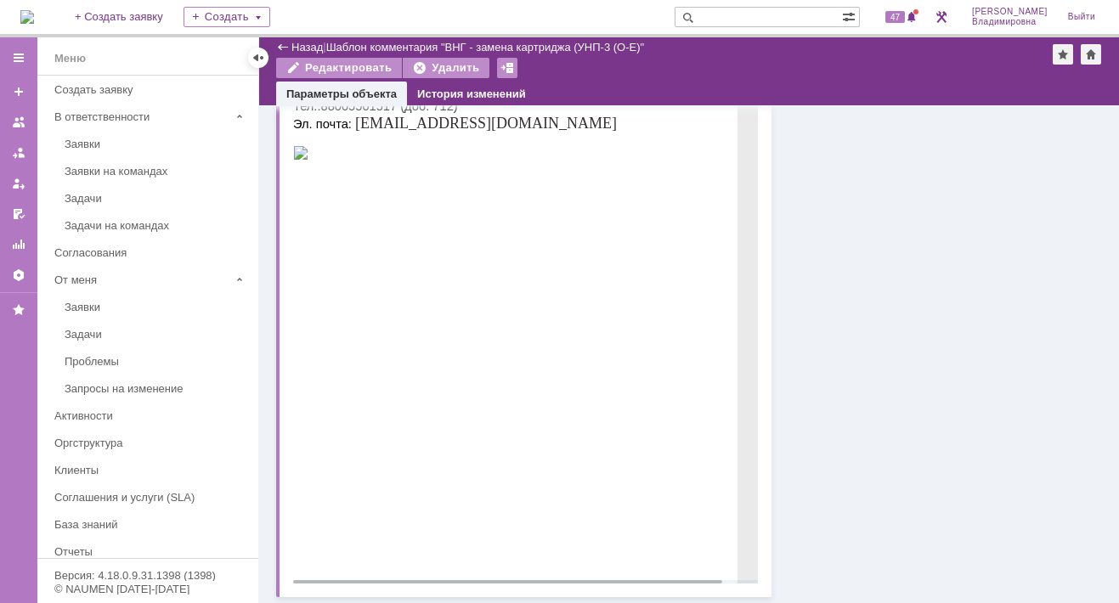
scroll to position [0, 0]
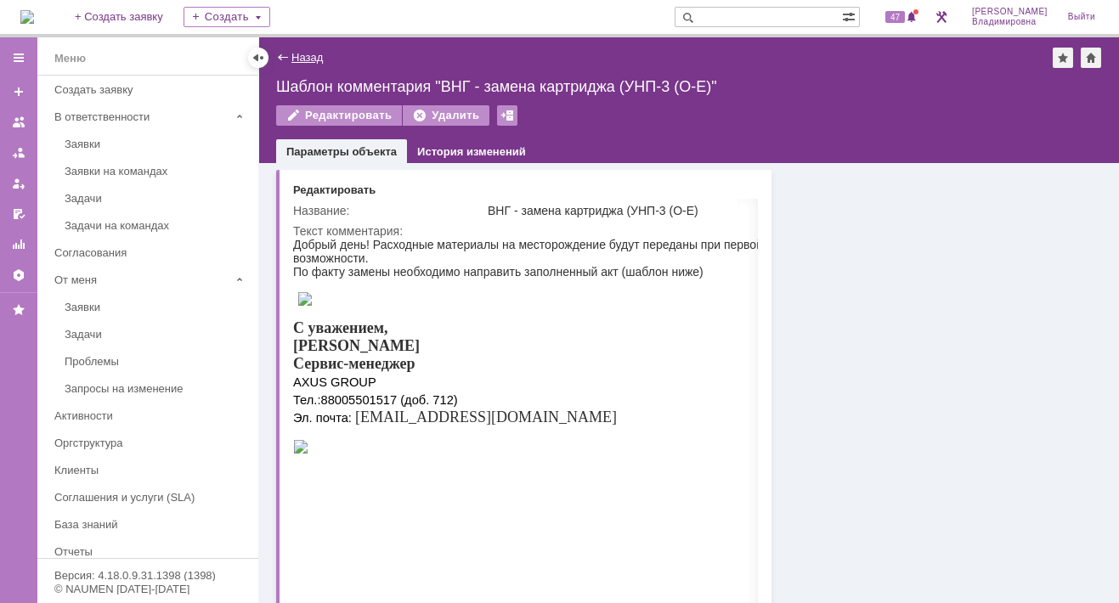
click at [295, 56] on link "Назад" at bounding box center [306, 57] width 31 height 13
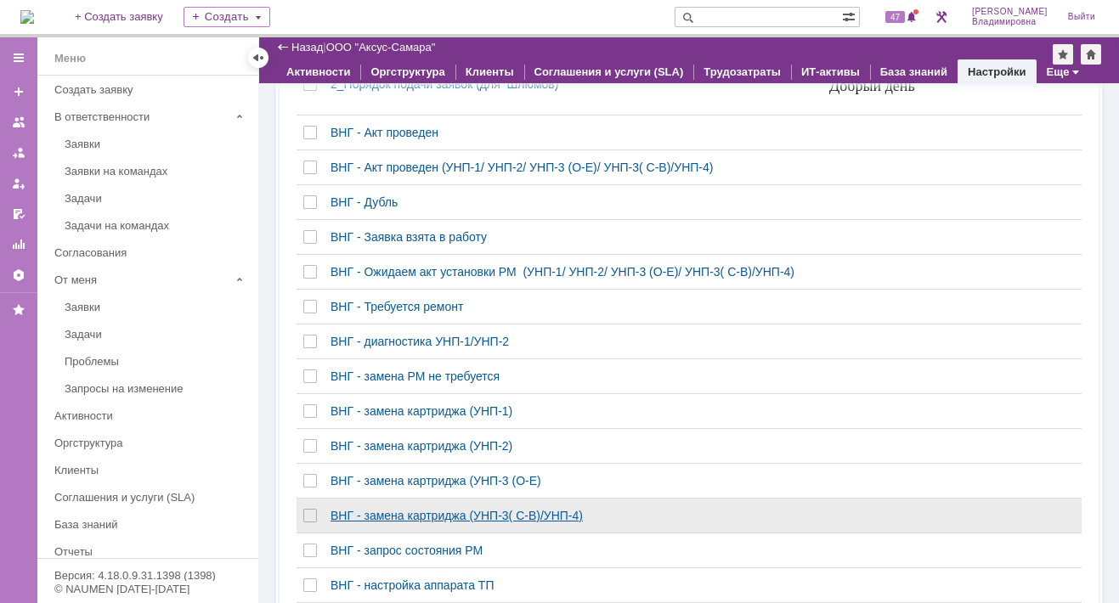
click at [391, 523] on div "ВНГ - замена картриджа (УНП-3( С-В)/УНП-4)" at bounding box center [573, 516] width 485 height 14
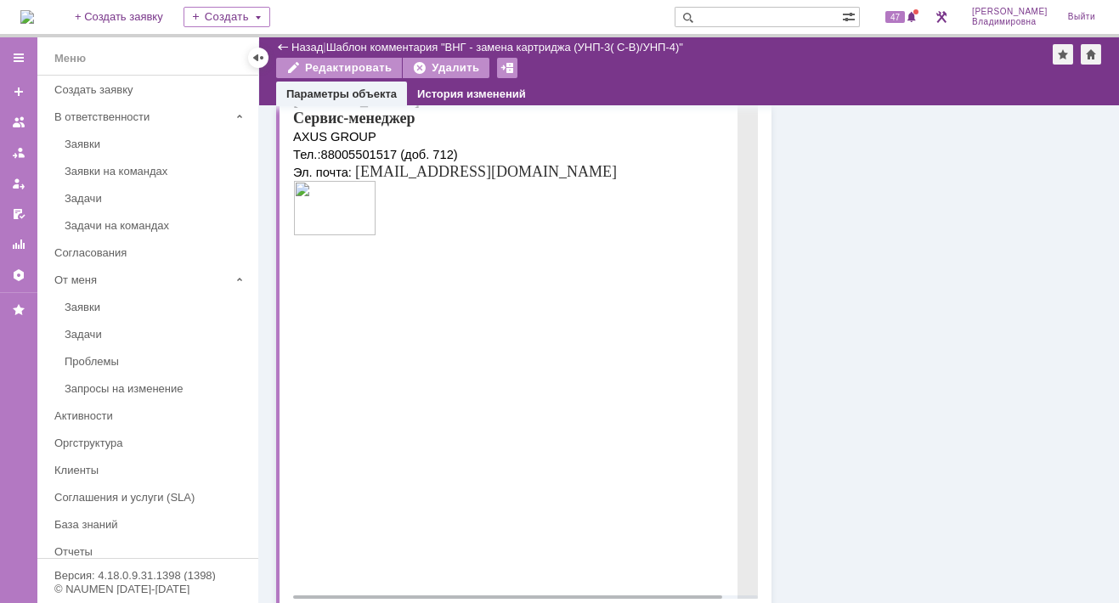
scroll to position [244, 0]
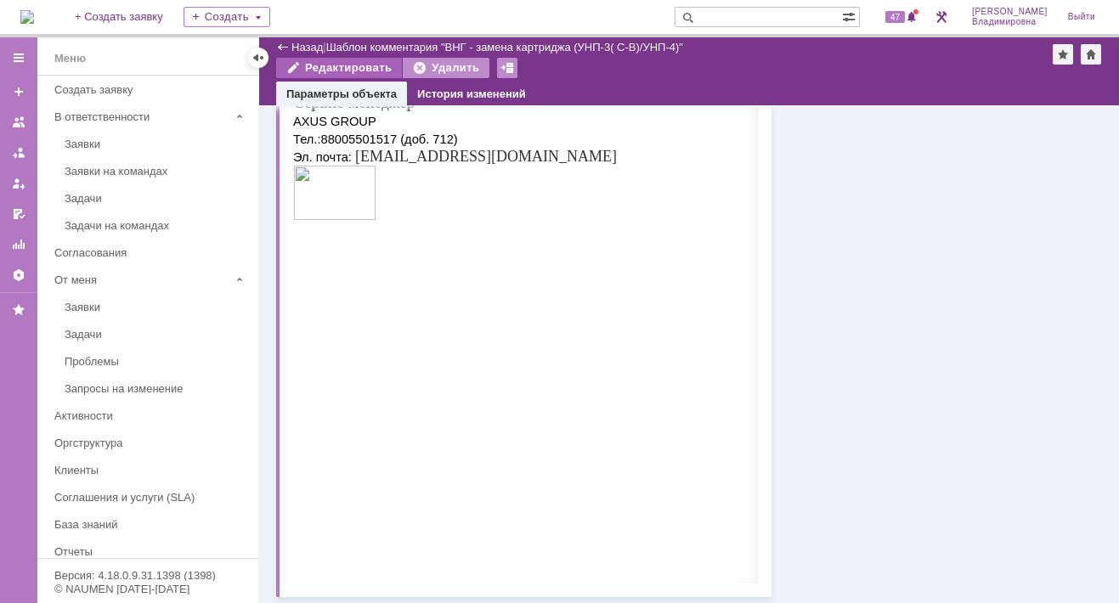
click at [343, 64] on div "Редактировать" at bounding box center [339, 68] width 126 height 20
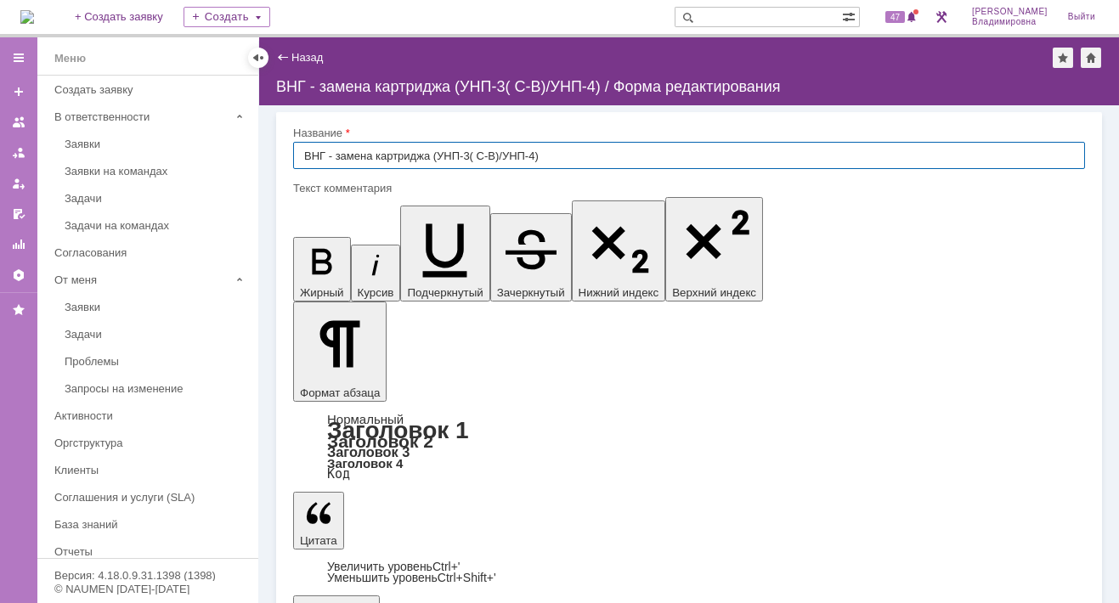
scroll to position [368, 0]
drag, startPoint x: 343, startPoint y: 5124, endPoint x: 328, endPoint y: 5134, distance: 18.4
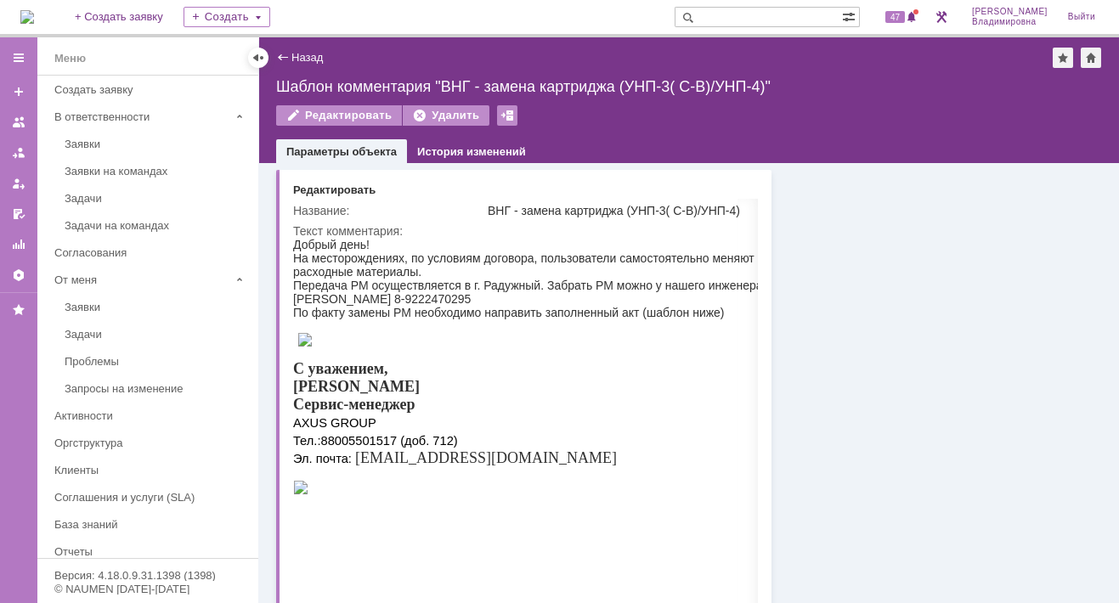
click at [310, 55] on link "Назад" at bounding box center [306, 57] width 31 height 13
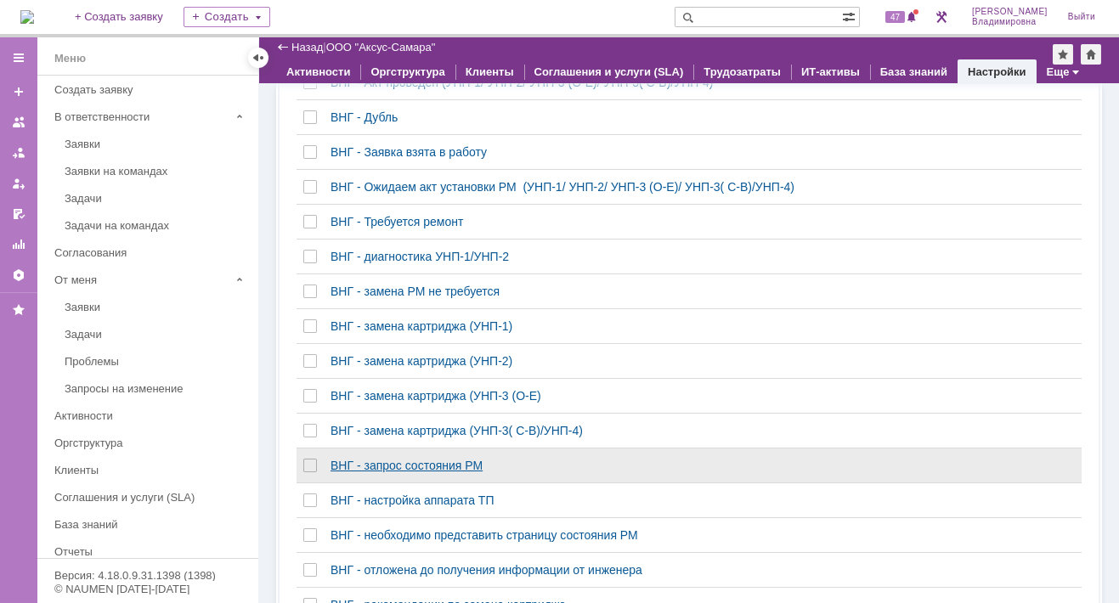
click at [353, 467] on div "ВНГ - запрос состояния РМ" at bounding box center [573, 466] width 485 height 14
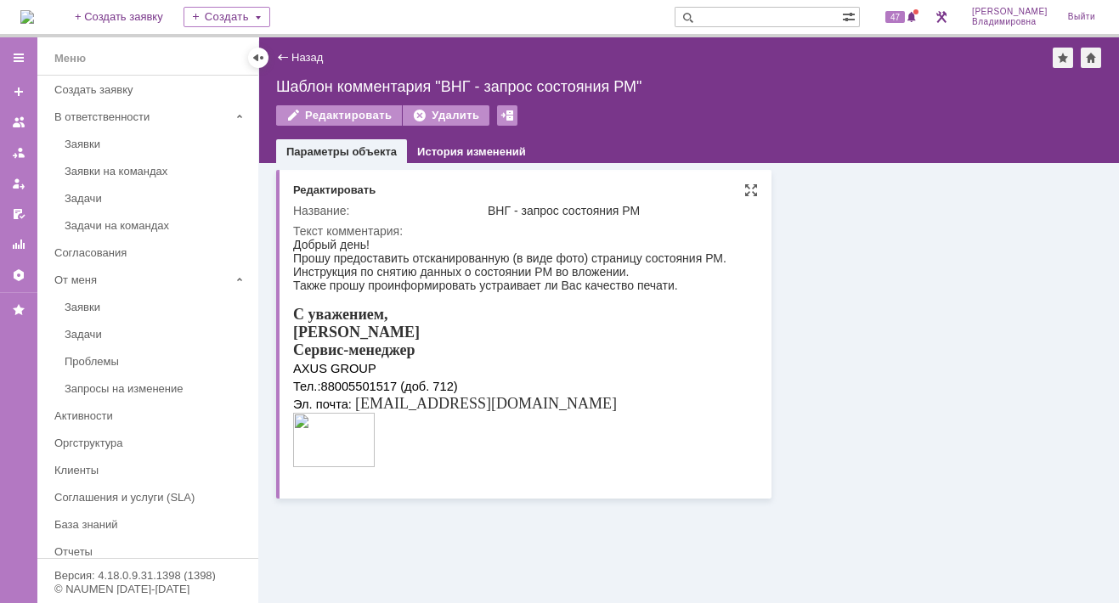
drag, startPoint x: 331, startPoint y: 443, endPoint x: 703, endPoint y: 404, distance: 374.2
click at [703, 404] on div "С уважением, Орлова Елена Сервис-менеджер AXUS GROUP Тел.: 88005501517 (доб. 71…" at bounding box center [523, 389] width 460 height 166
click at [353, 186] on div "Редактировать" at bounding box center [334, 191] width 82 height 14
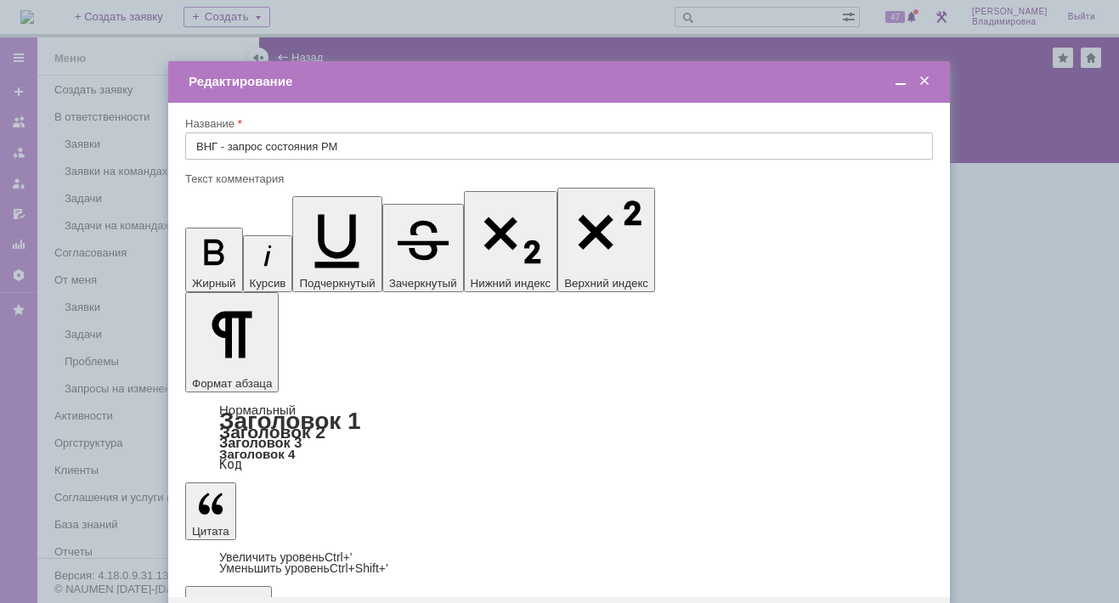
drag, startPoint x: 227, startPoint y: 4939, endPoint x: 589, endPoint y: 4917, distance: 362.7
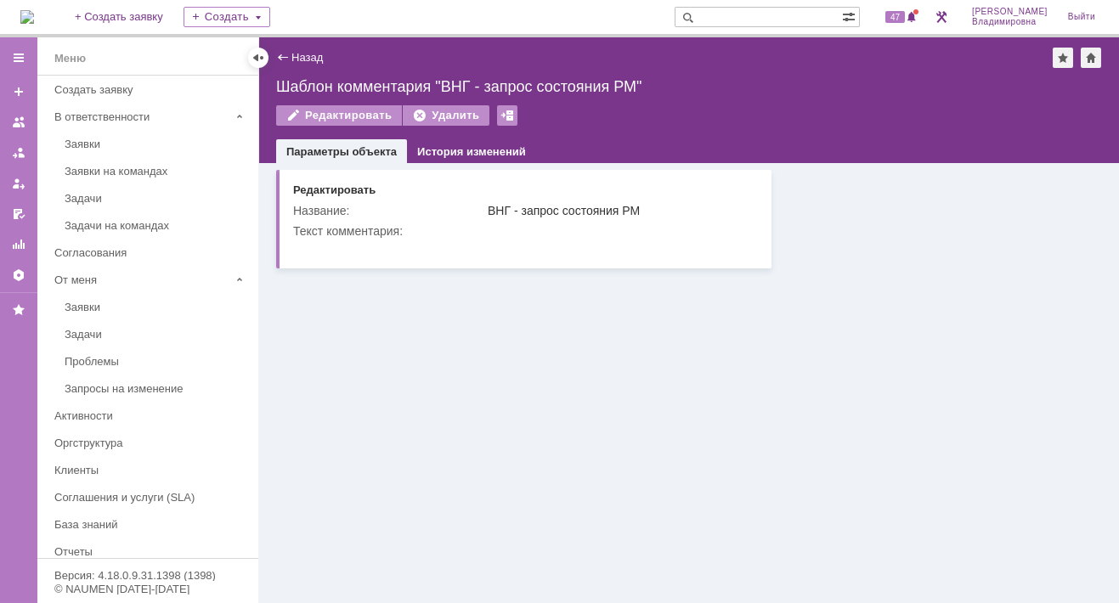
scroll to position [0, 0]
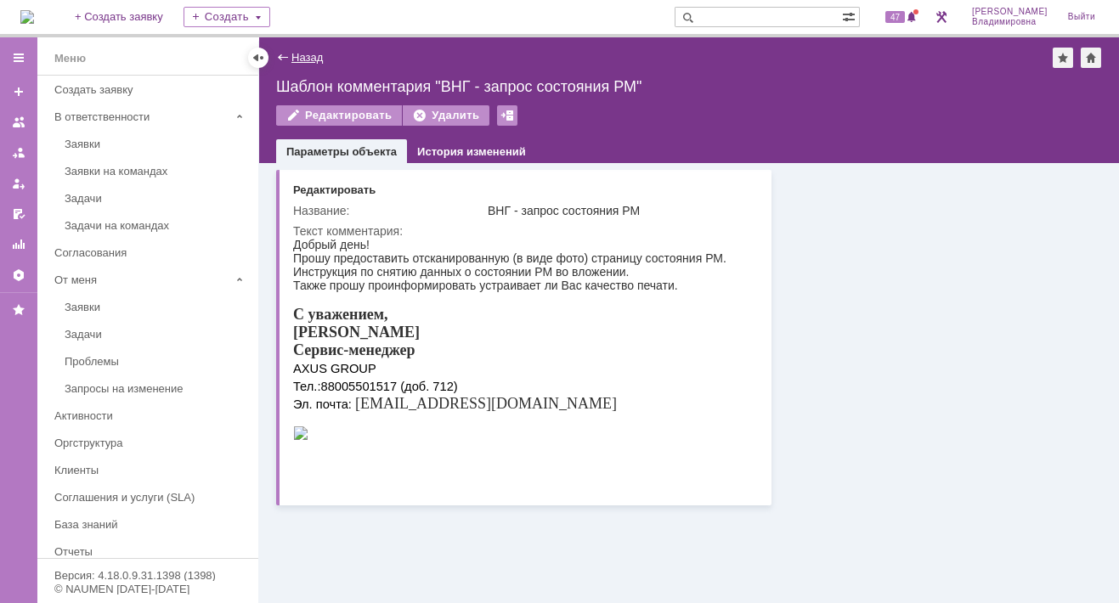
click at [302, 53] on link "Назад" at bounding box center [306, 57] width 31 height 13
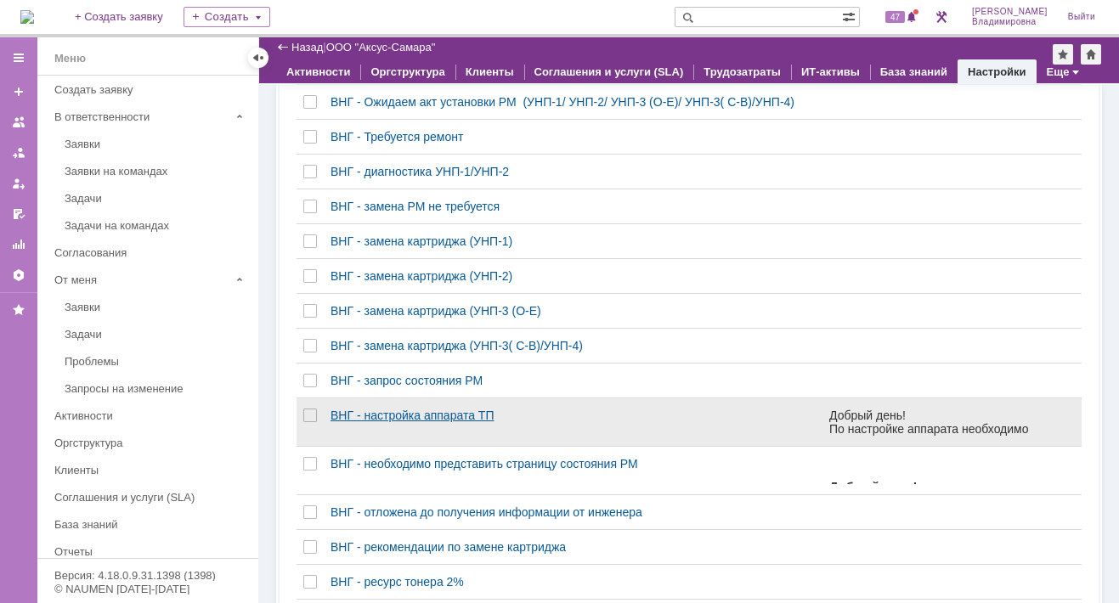
click at [367, 418] on div "ВНГ - настройка аппарата ТП" at bounding box center [573, 416] width 485 height 14
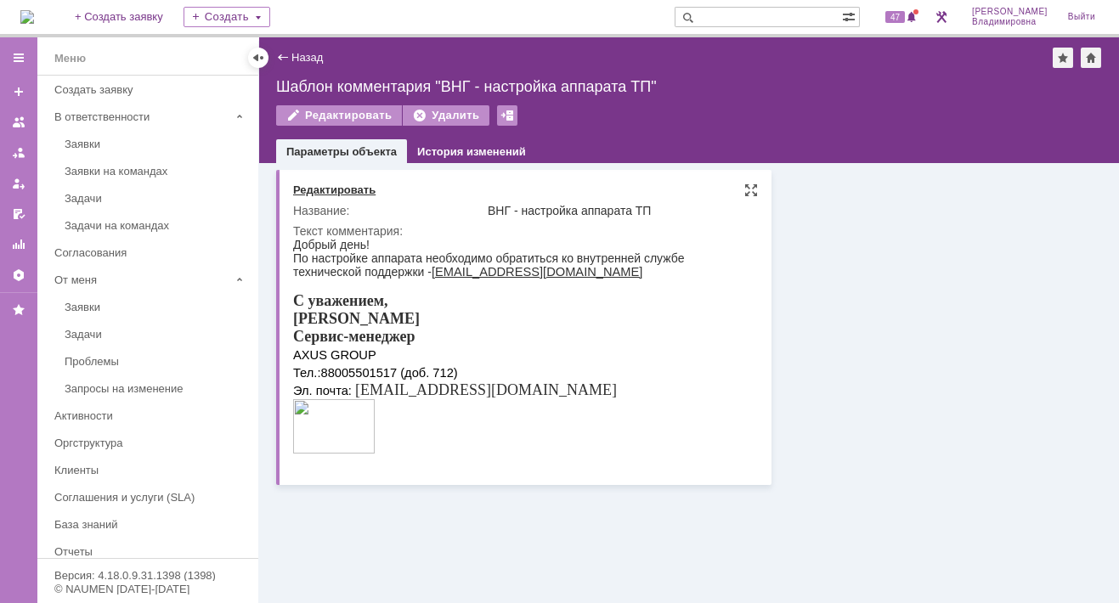
click at [328, 190] on div "Редактировать" at bounding box center [334, 191] width 82 height 14
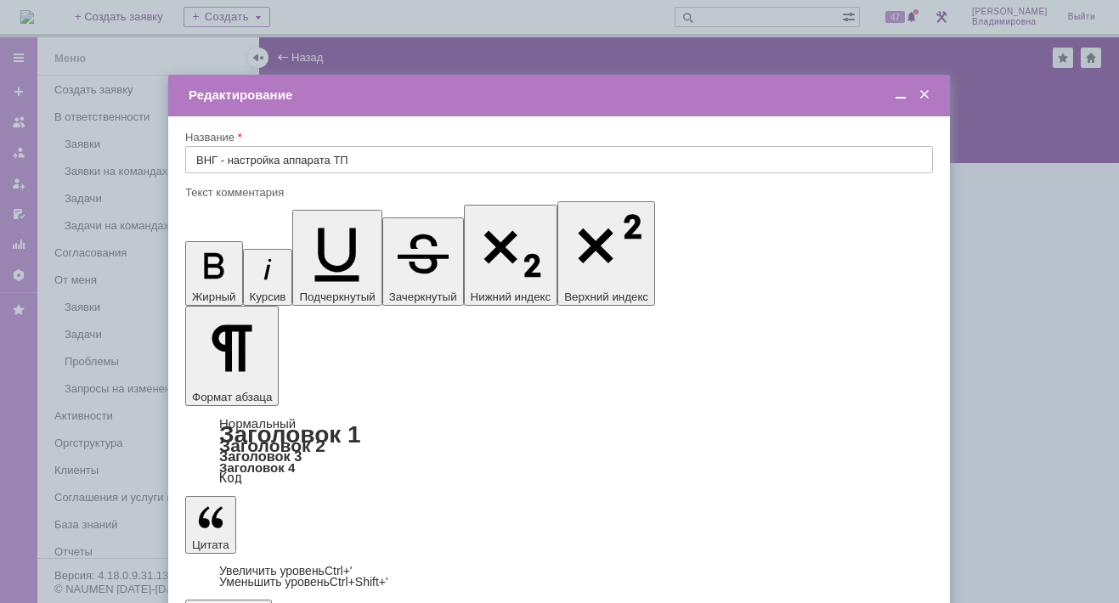
drag, startPoint x: 231, startPoint y: 4925, endPoint x: 222, endPoint y: 4930, distance: 10.6
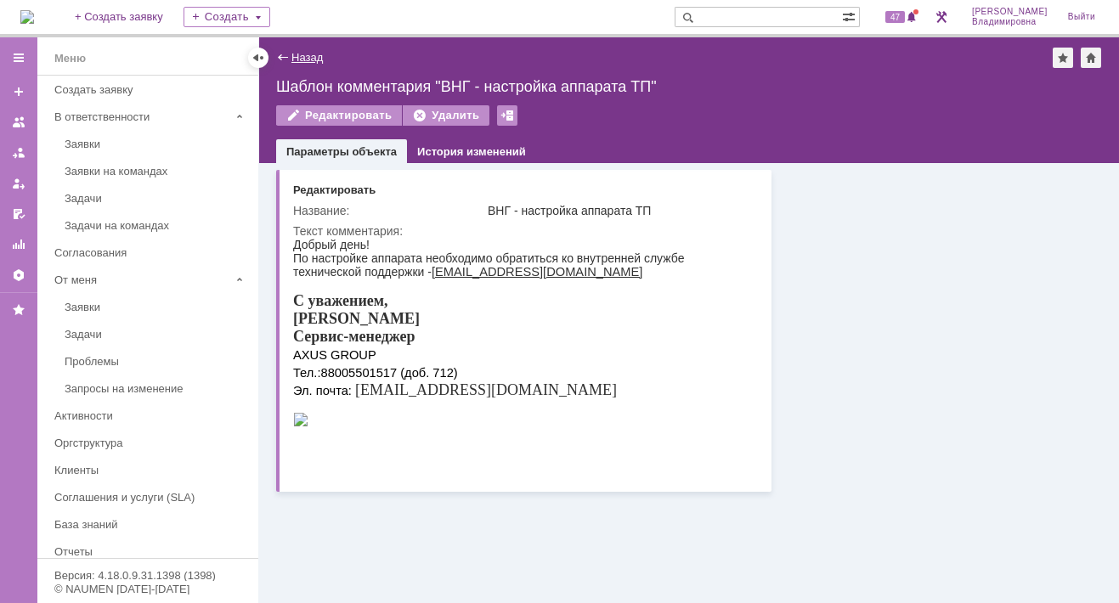
click at [303, 54] on link "Назад" at bounding box center [306, 57] width 31 height 13
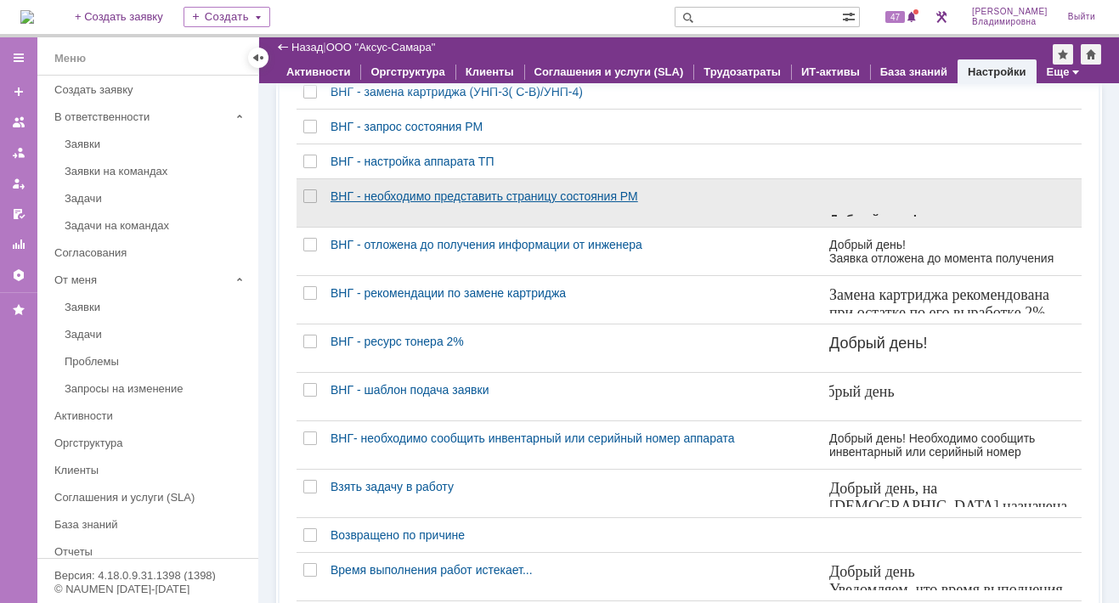
click at [371, 199] on div "ВНГ - необходимо представить страницу состояния РМ" at bounding box center [573, 196] width 485 height 14
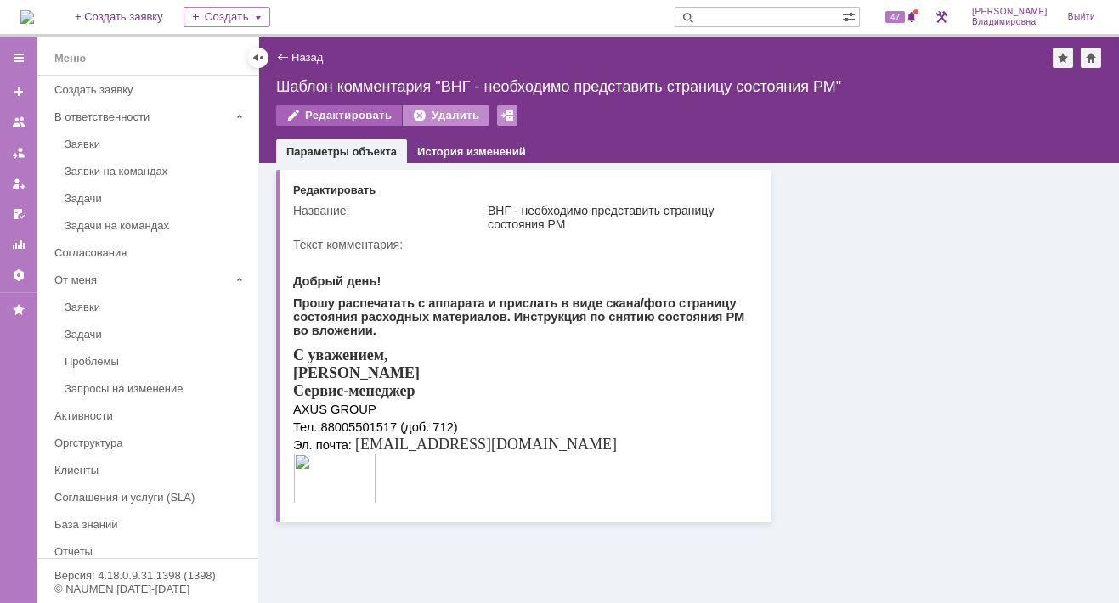
click at [336, 109] on div "Редактировать" at bounding box center [339, 115] width 126 height 20
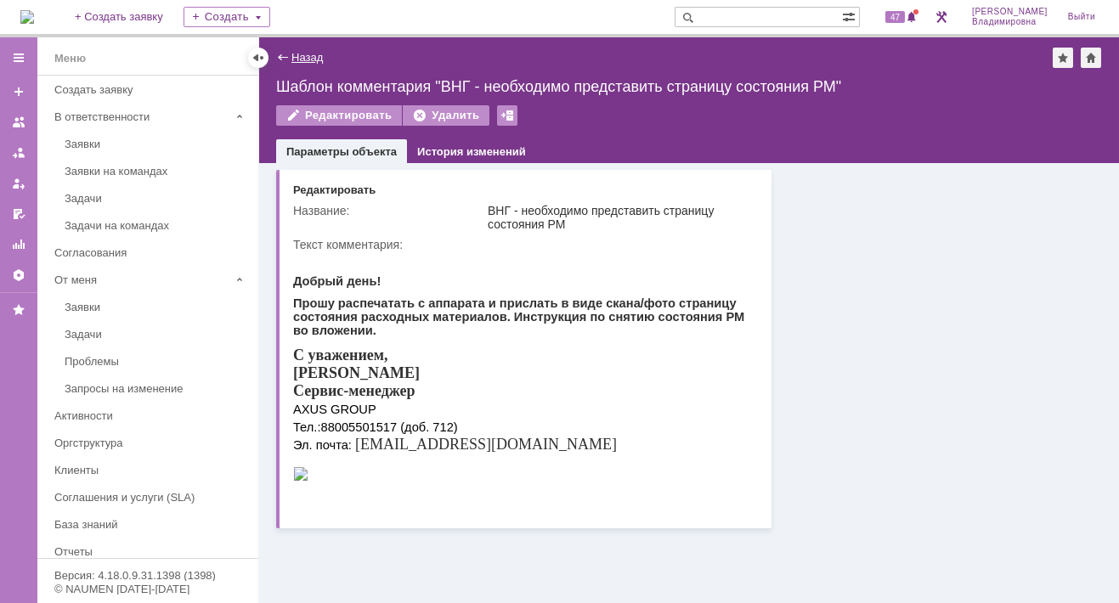
click at [301, 51] on link "Назад" at bounding box center [306, 57] width 31 height 13
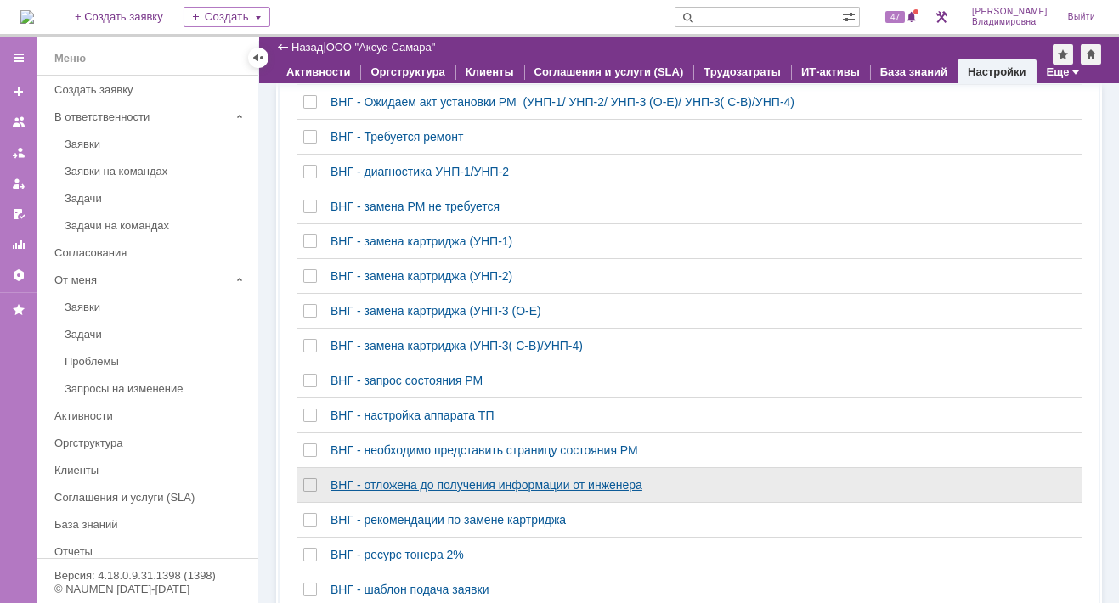
click at [378, 492] on div "ВНГ - отложена до получения информации от инженера" at bounding box center [573, 485] width 485 height 14
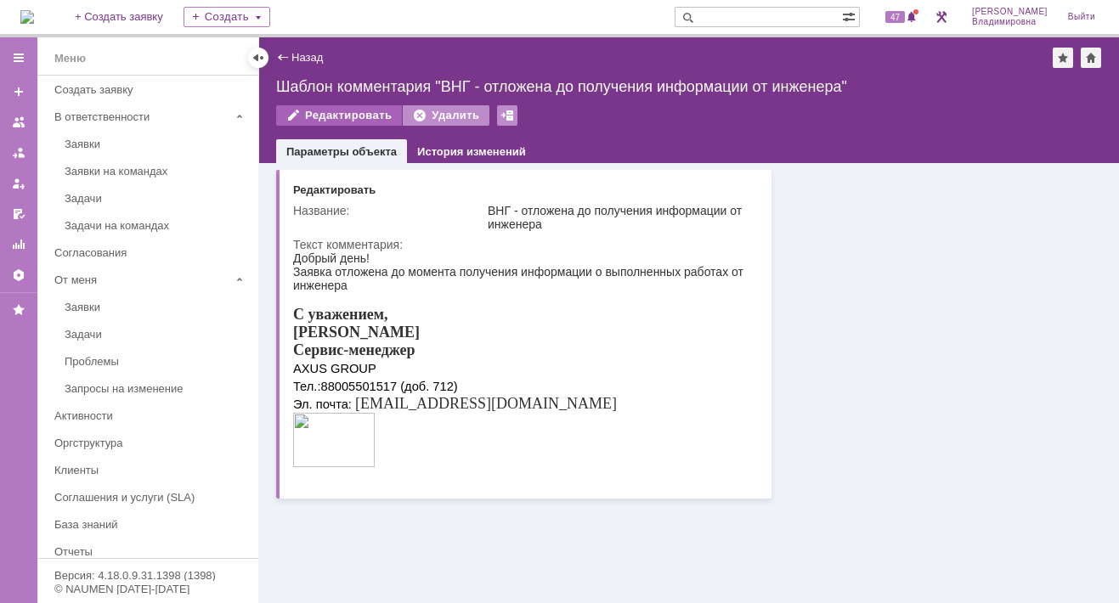
click at [336, 107] on div "Редактировать" at bounding box center [339, 115] width 126 height 20
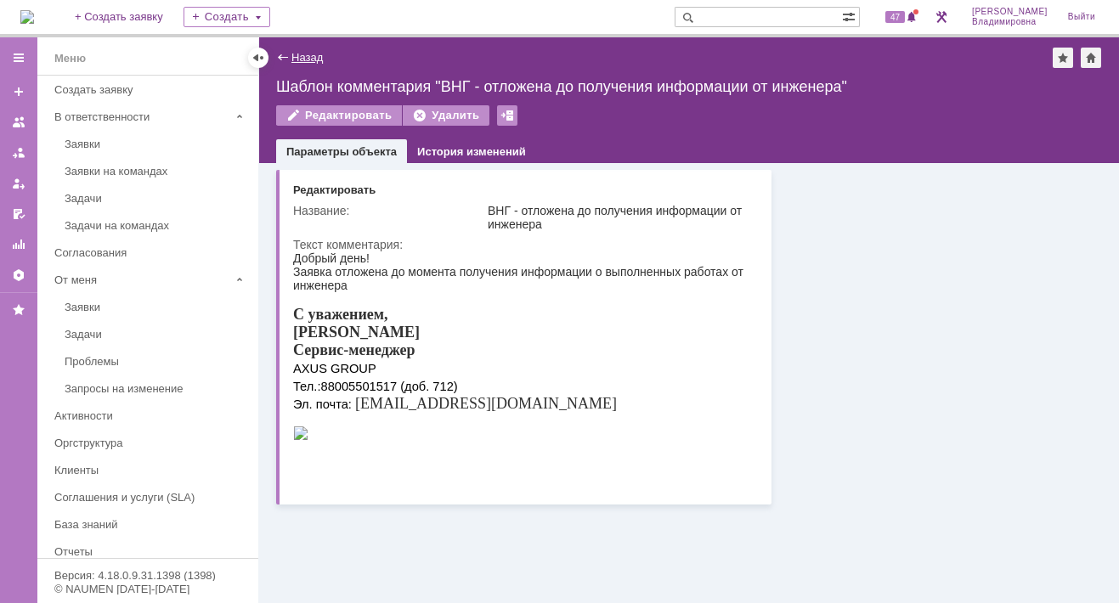
click at [306, 62] on link "Назад" at bounding box center [306, 57] width 31 height 13
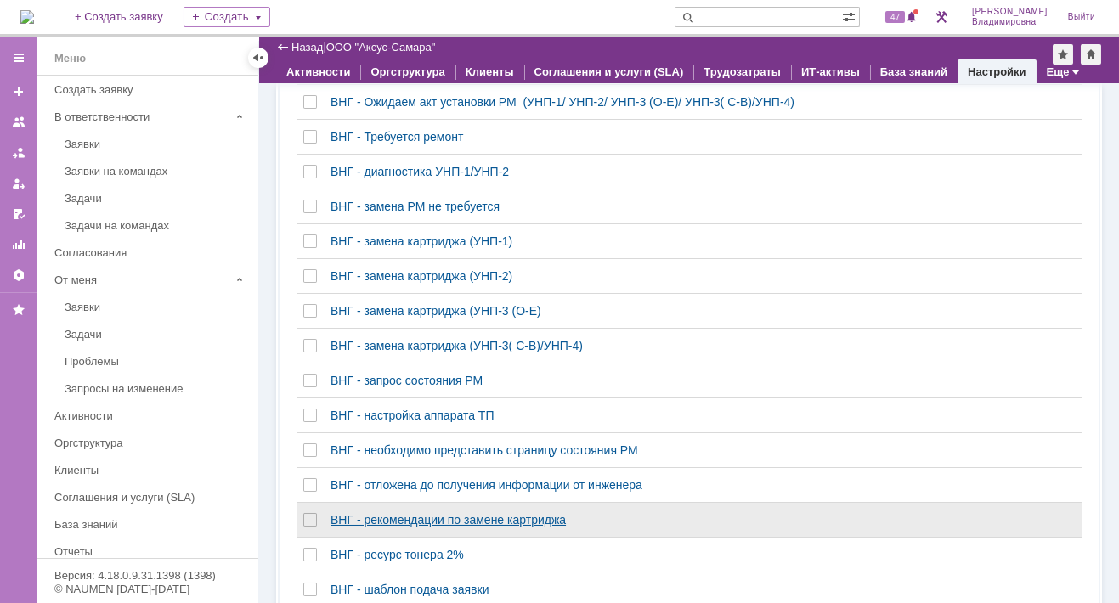
click at [374, 523] on div "ВНГ - рекомендации по замене картриджа" at bounding box center [573, 520] width 485 height 14
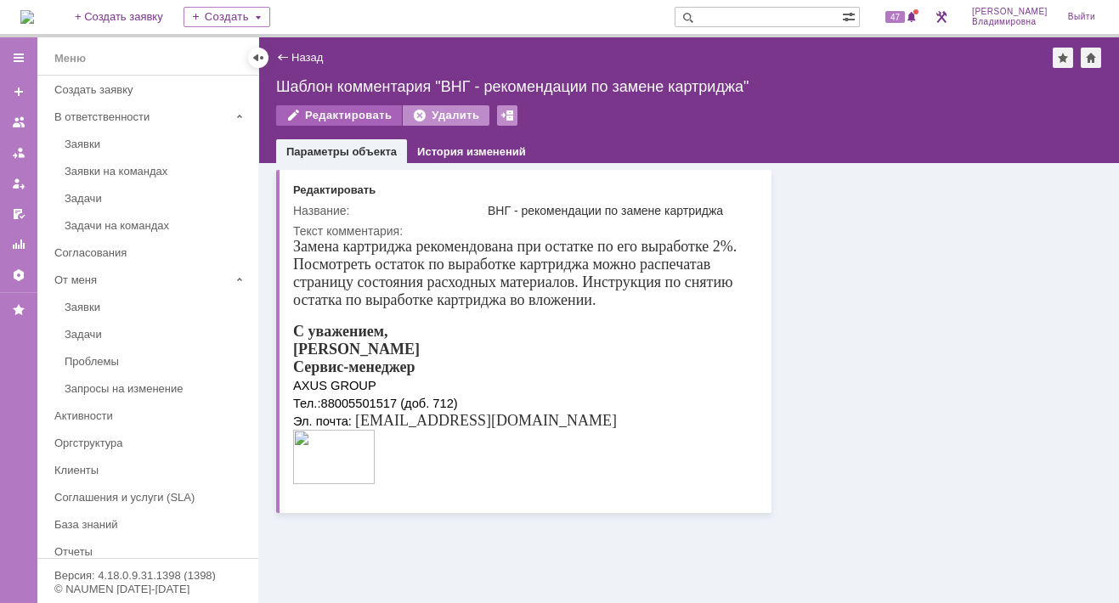
click at [350, 111] on div "Редактировать" at bounding box center [339, 115] width 126 height 20
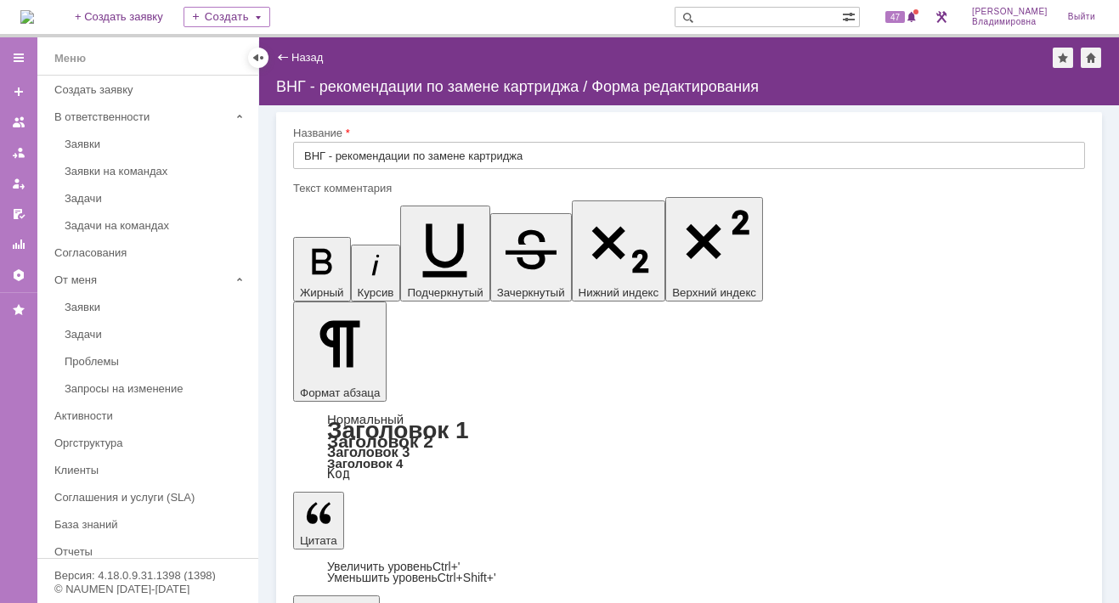
drag, startPoint x: 345, startPoint y: 5119, endPoint x: 336, endPoint y: 5114, distance: 10.6
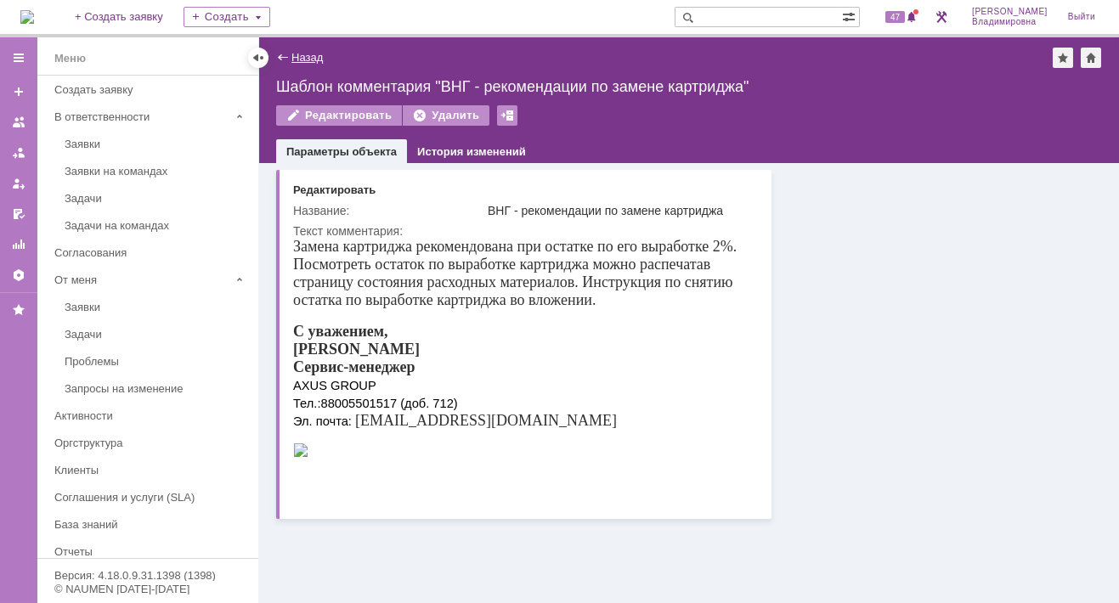
click at [317, 54] on link "Назад" at bounding box center [306, 57] width 31 height 13
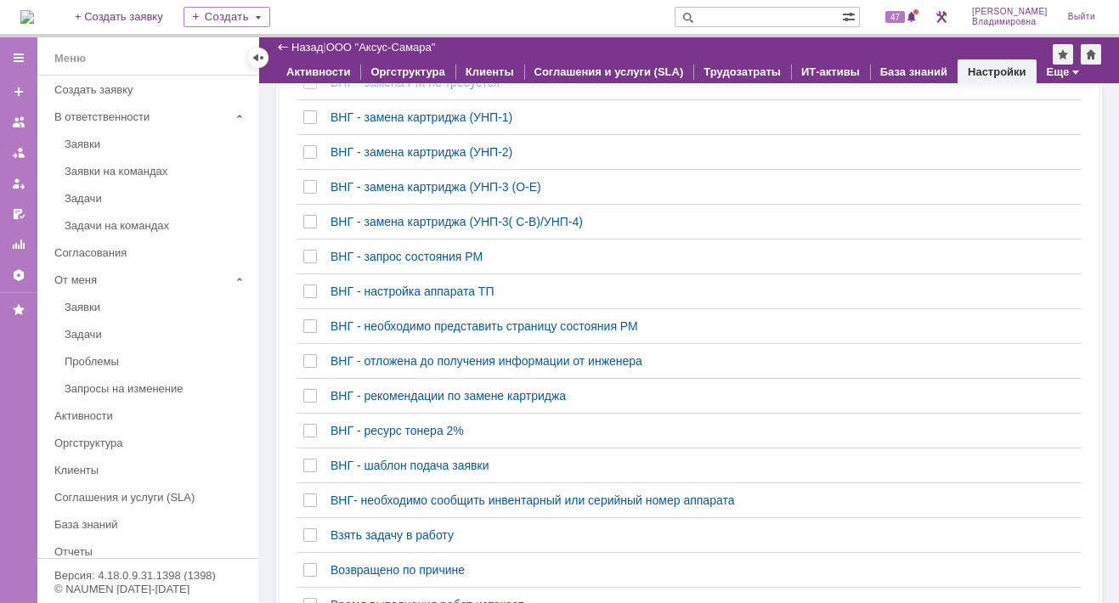
scroll to position [680, 0]
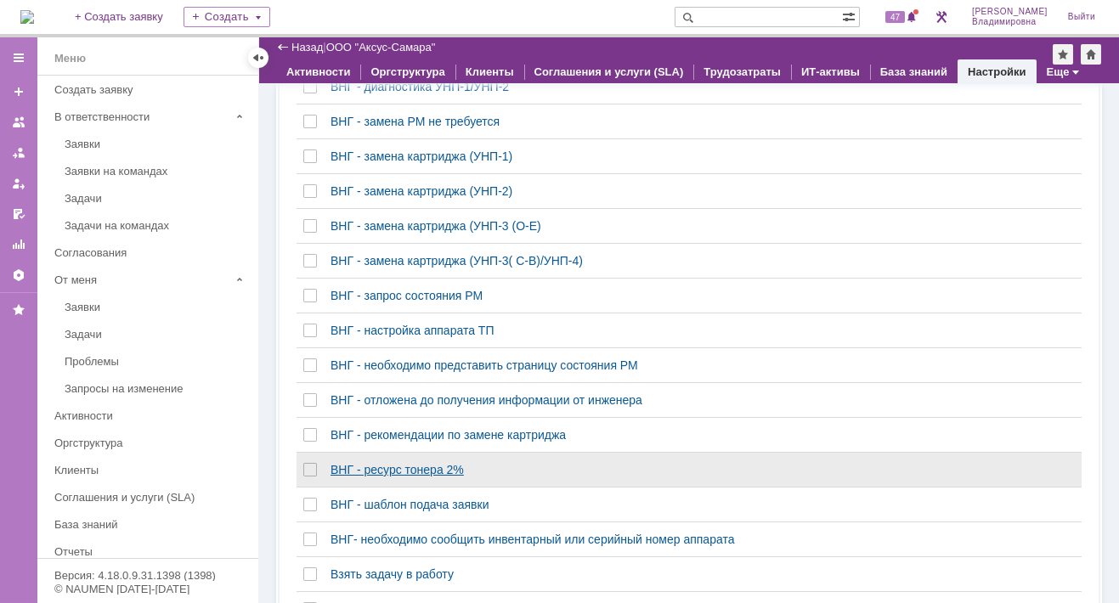
click at [390, 477] on div "ВНГ - ресурс тонера 2%" at bounding box center [573, 470] width 485 height 14
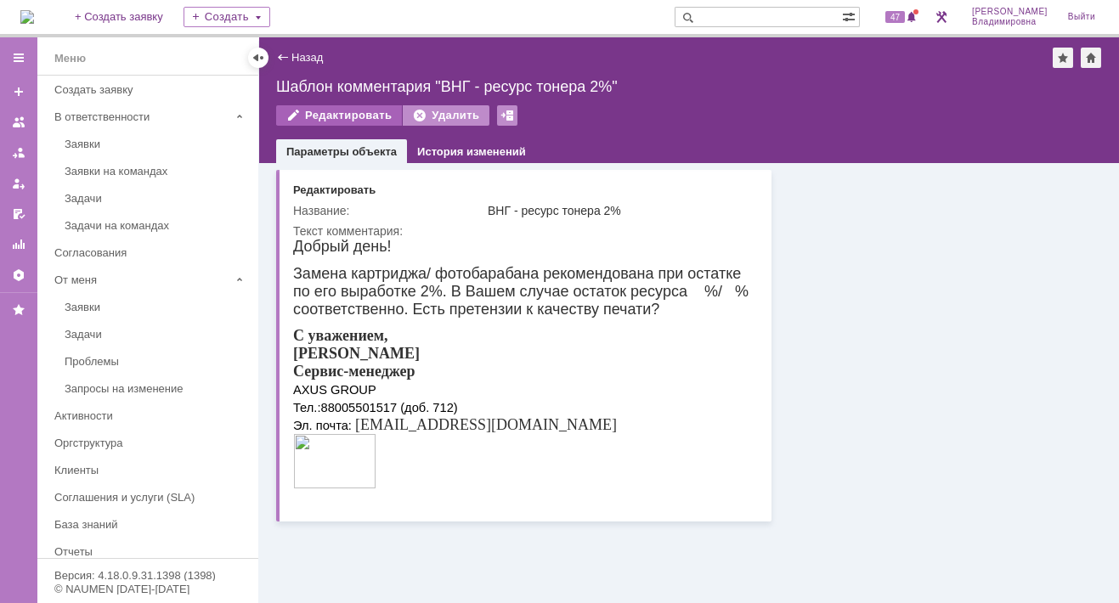
click at [331, 117] on div "Редактировать" at bounding box center [339, 115] width 126 height 20
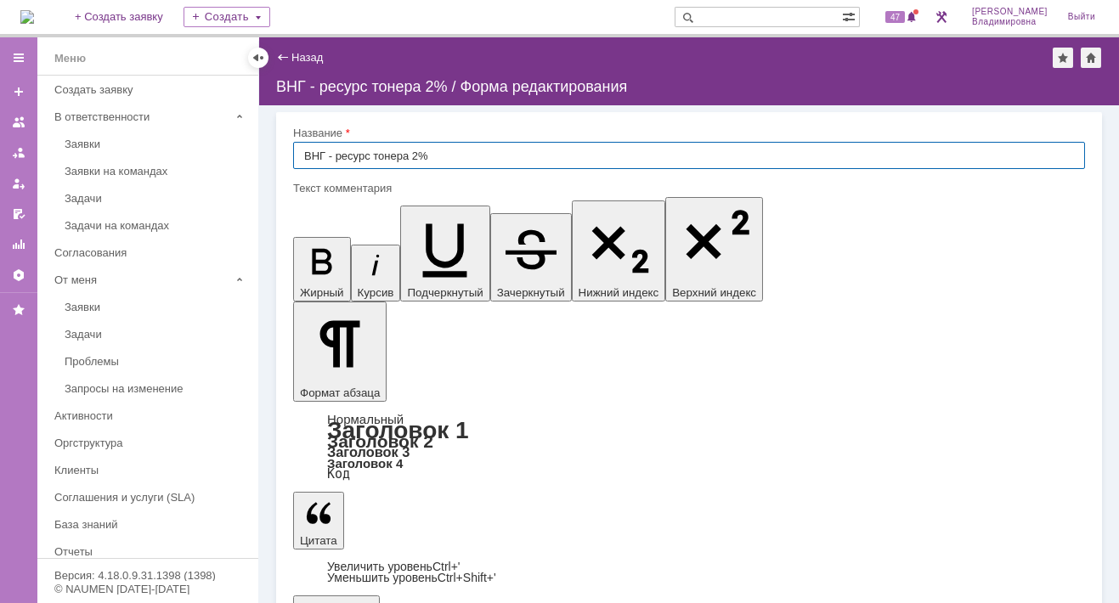
scroll to position [2, 0]
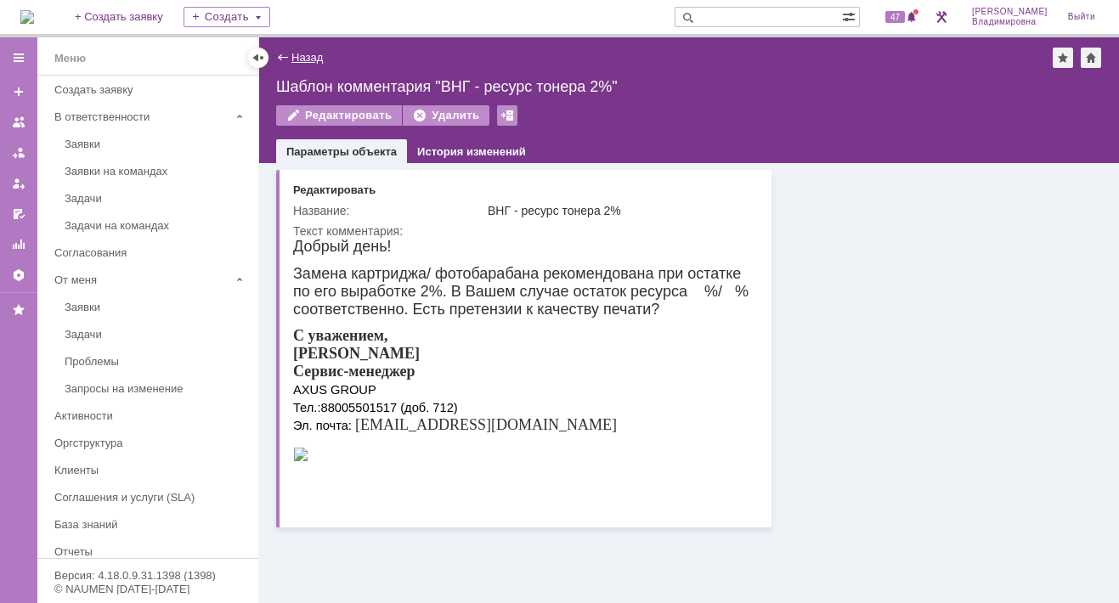
click at [299, 59] on link "Назад" at bounding box center [306, 57] width 31 height 13
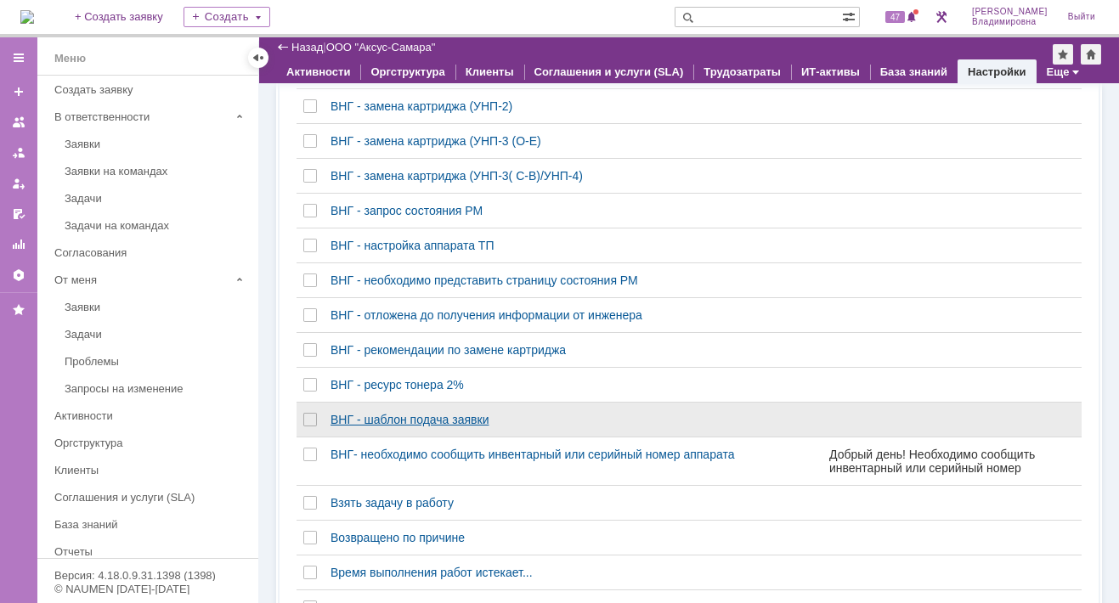
click at [365, 423] on div "ВНГ - шаблон подача заявки" at bounding box center [573, 420] width 485 height 14
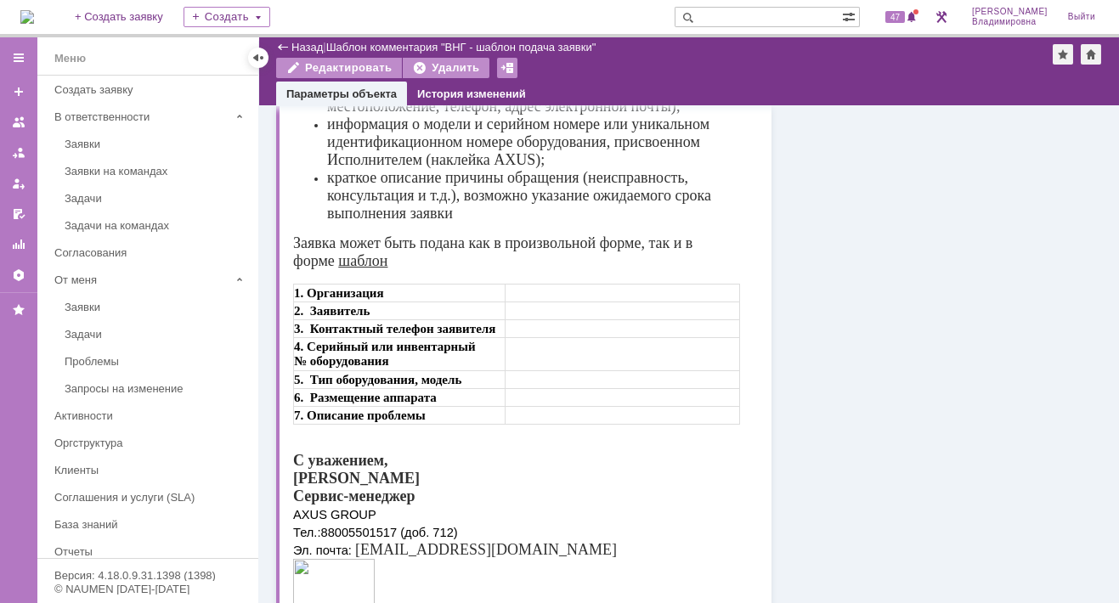
scroll to position [220, 0]
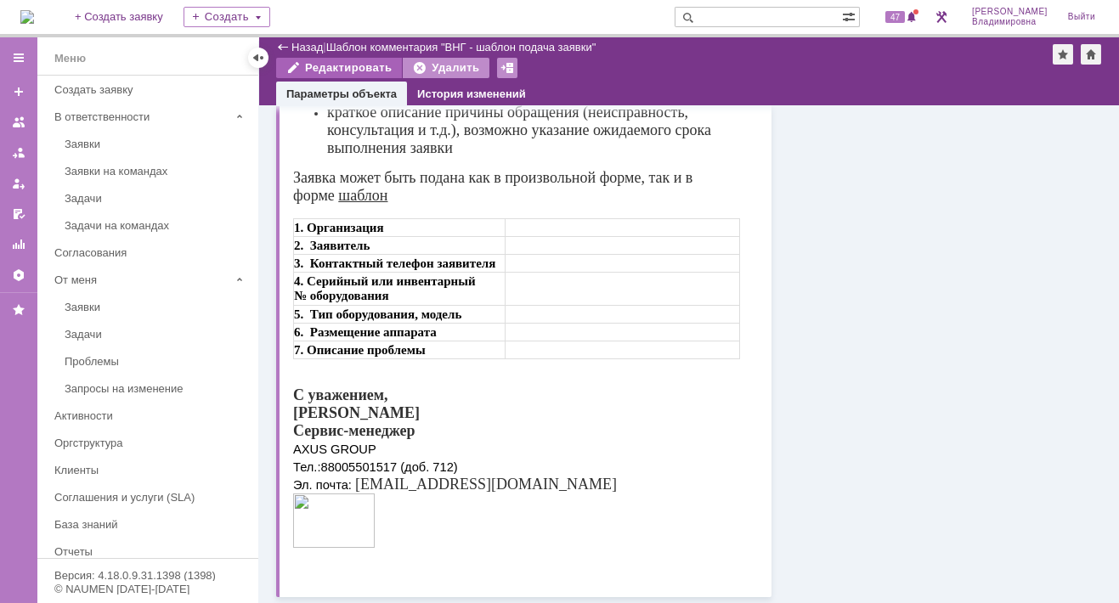
click at [362, 61] on div "Редактировать" at bounding box center [339, 68] width 126 height 20
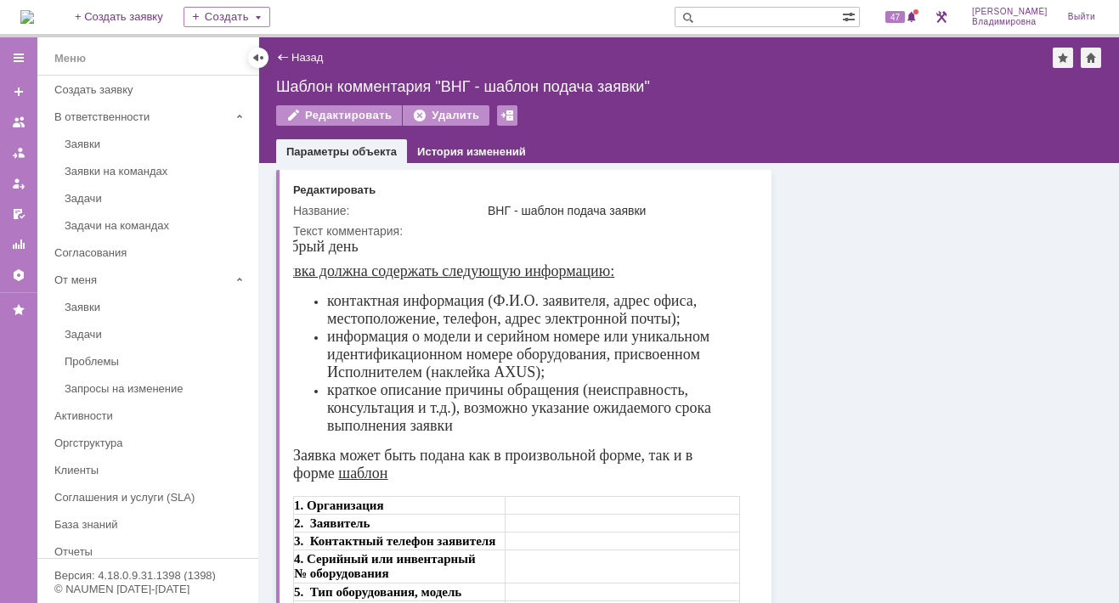
click at [289, 58] on div "Назад" at bounding box center [299, 57] width 47 height 13
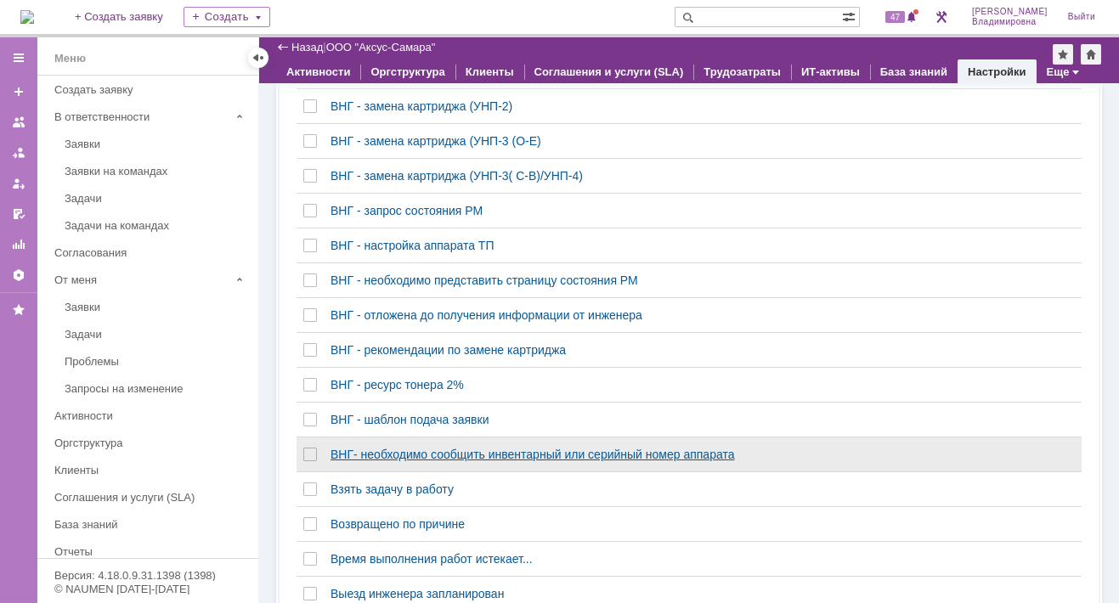
click at [370, 460] on div "ВНГ- необходимо сообщить инвентарный или серийный номер аппарата" at bounding box center [573, 455] width 485 height 14
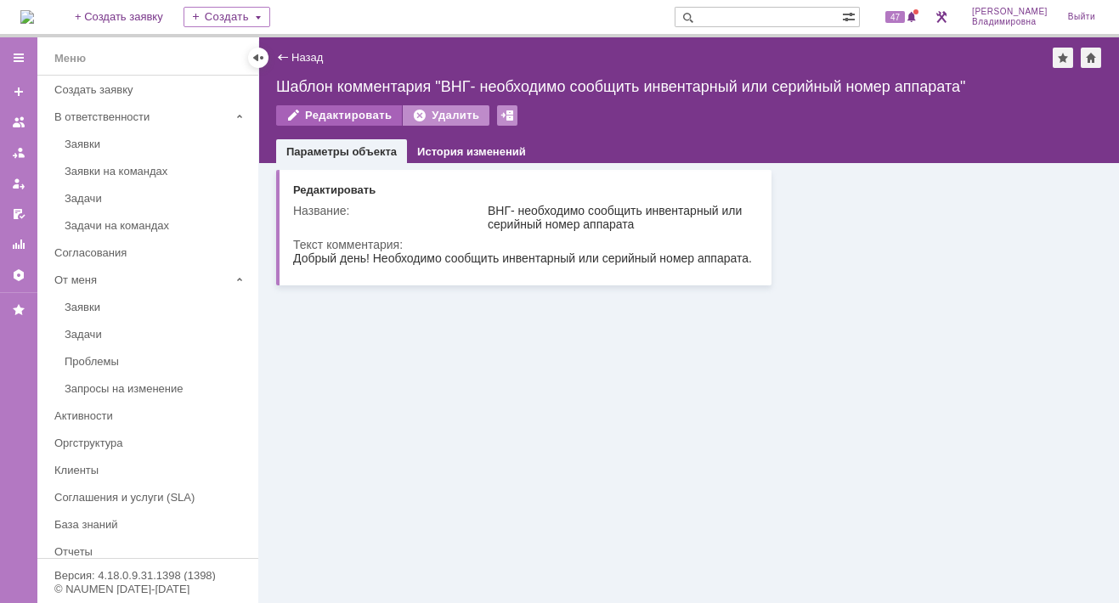
click at [338, 113] on div "Редактировать" at bounding box center [339, 115] width 126 height 20
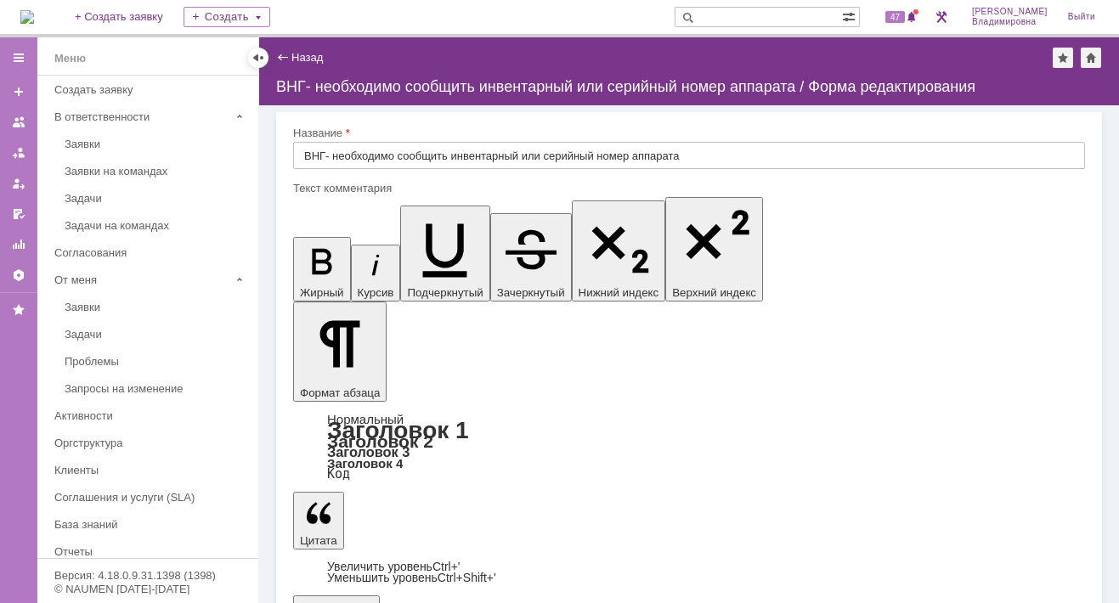
drag, startPoint x: 299, startPoint y: 54, endPoint x: 636, endPoint y: 98, distance: 339.3
click at [299, 54] on link "Назад" at bounding box center [306, 57] width 31 height 13
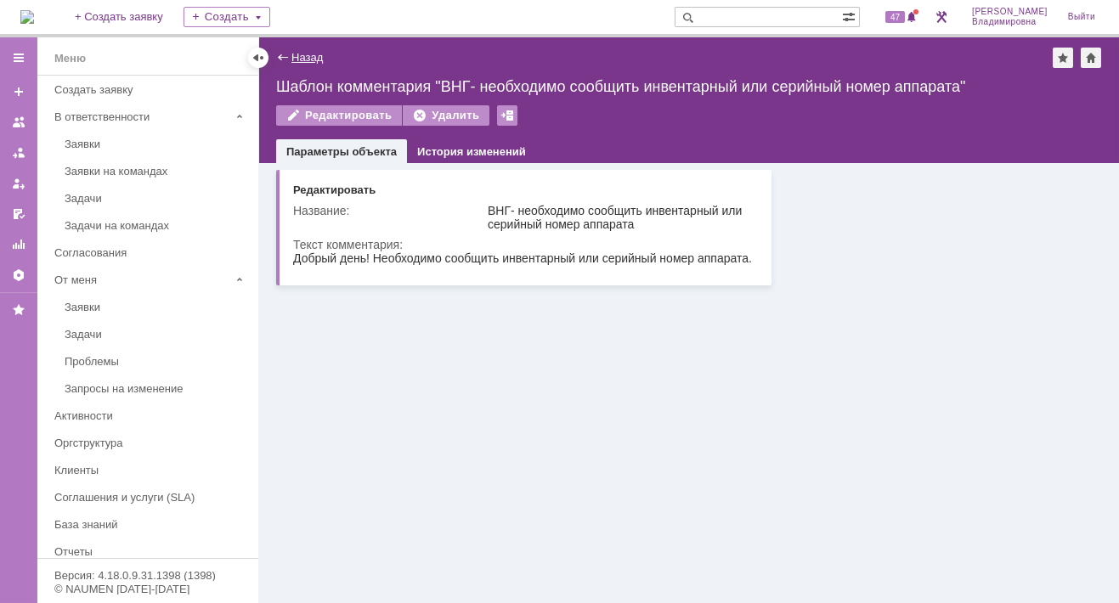
click at [296, 53] on link "Назад" at bounding box center [306, 57] width 31 height 13
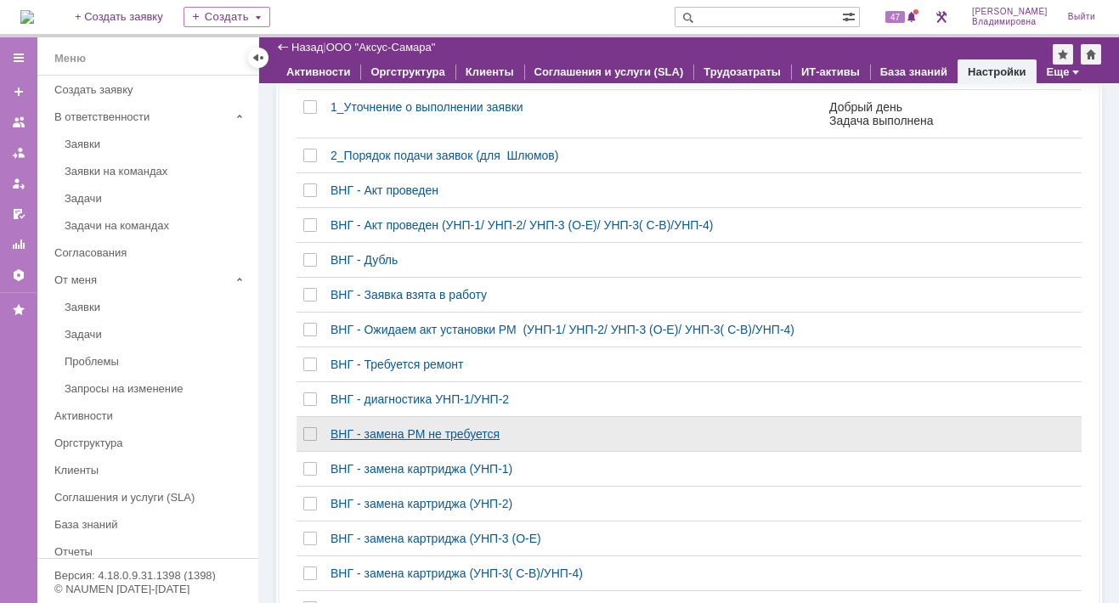
click at [384, 440] on div "ВНГ - замена РМ не требуется" at bounding box center [573, 434] width 485 height 14
click at [384, 440] on div "Назад | ООО "Аксус-Самара" ООО "Аксус-Самара" root$101 Активности Оргструктура …" at bounding box center [689, 320] width 860 height 566
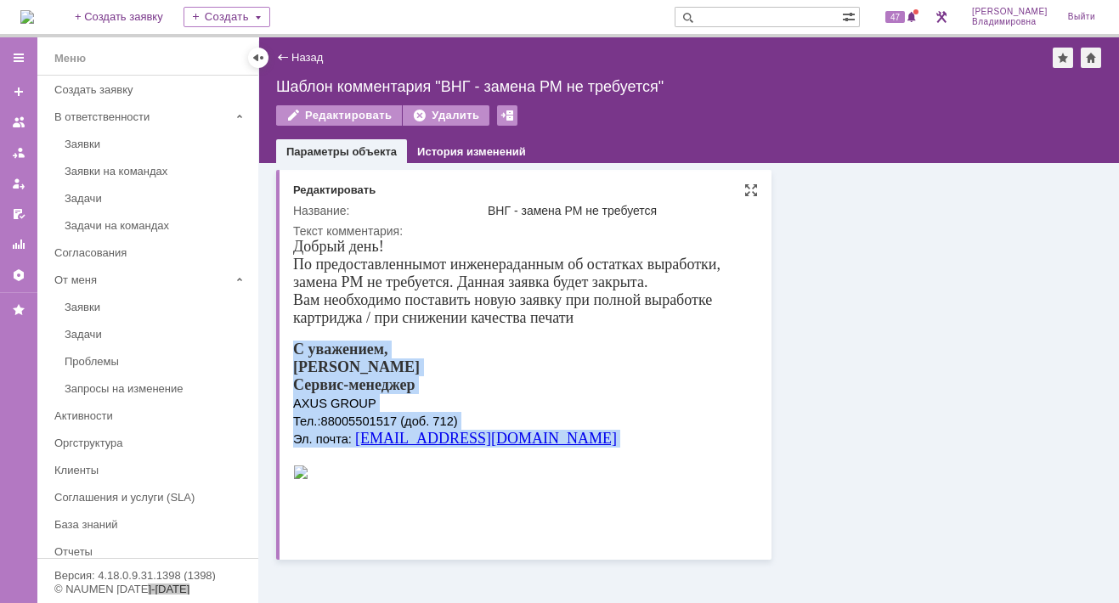
drag, startPoint x: 295, startPoint y: 350, endPoint x: 349, endPoint y: 510, distance: 168.8
click at [349, 497] on body "Добрый день! По предоставленным от инженера данным об остатках выработки, замен…" at bounding box center [523, 367] width 460 height 259
copy body "С уважением, Орлова Елена Сервис-менеджер AXUS GROUP Тел.: 88005501517 (доб. 71…"
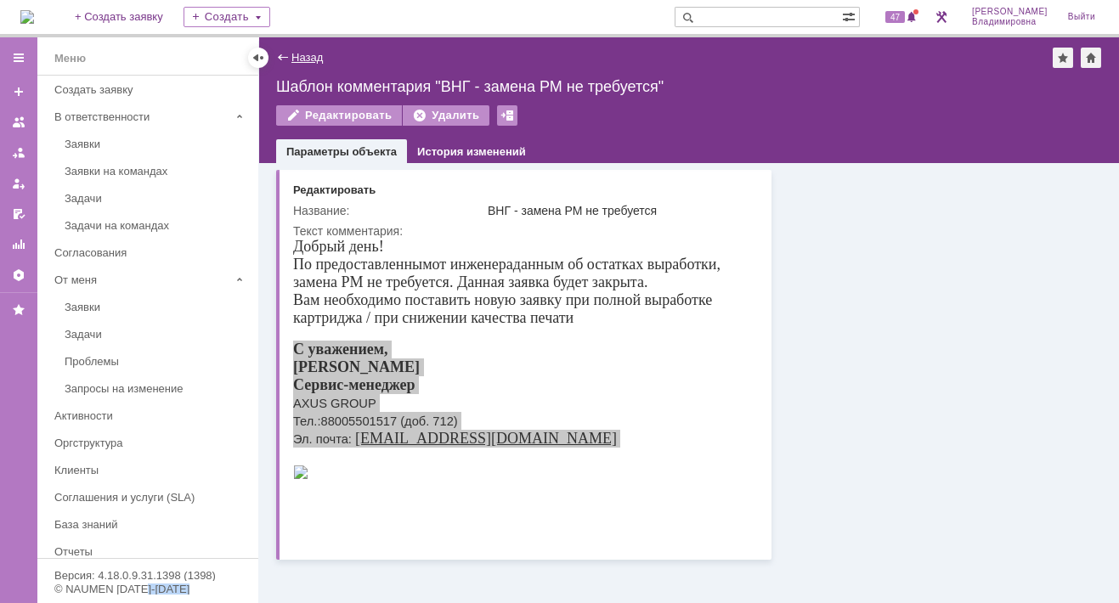
click at [303, 58] on link "Назад" at bounding box center [306, 57] width 31 height 13
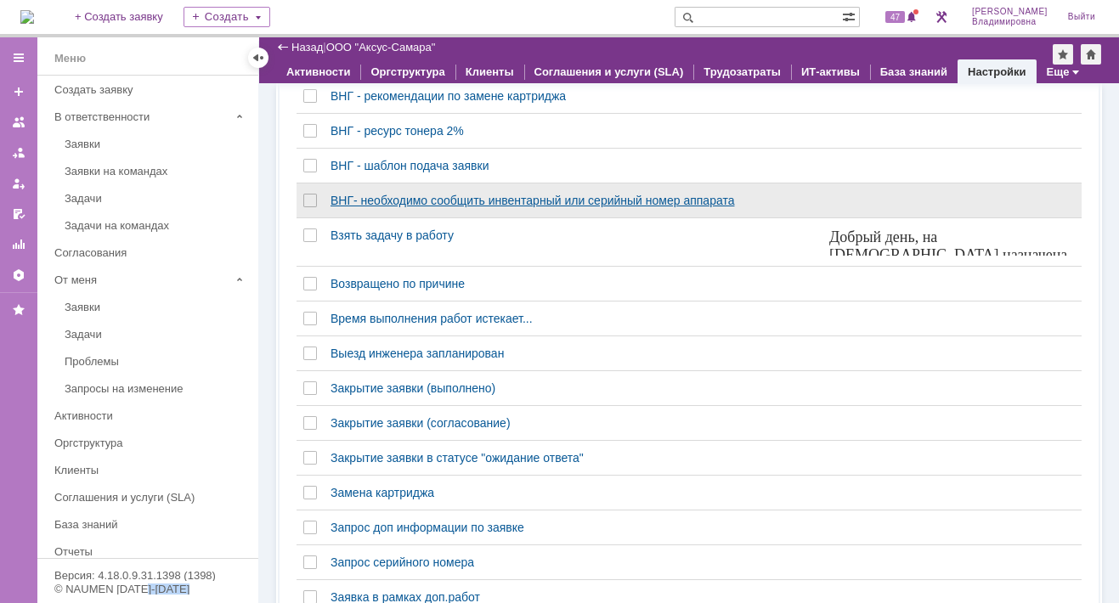
click at [429, 205] on div "ВНГ- необходимо сообщить инвентарный или серийный номер аппарата" at bounding box center [573, 201] width 485 height 14
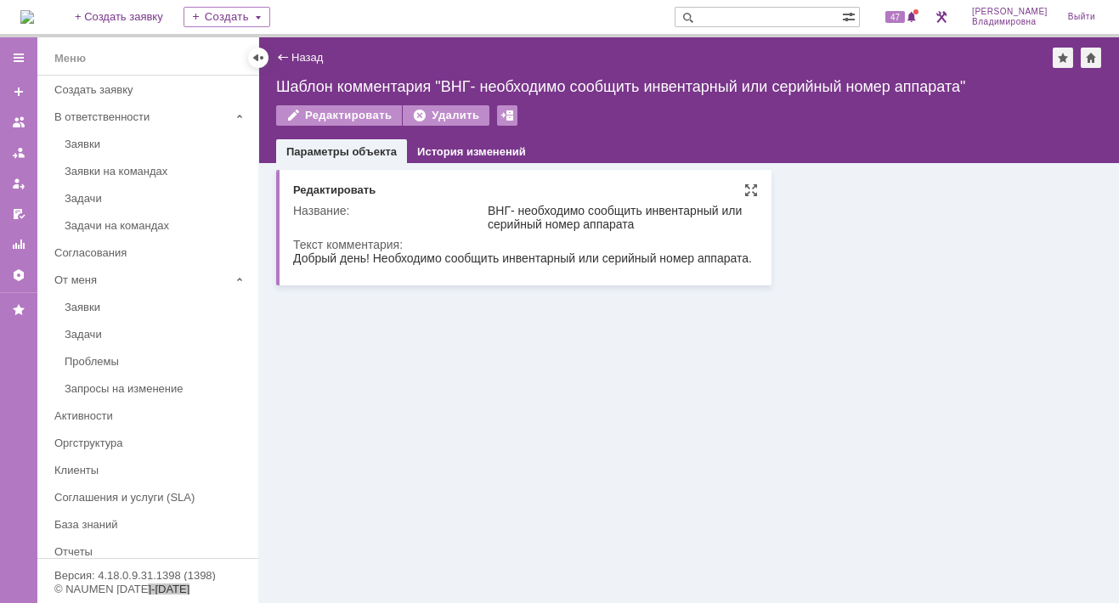
click at [752, 255] on html "Добрый день! Необходимо сообщить инвентарный или серийный номер аппарата." at bounding box center [523, 259] width 460 height 15
click at [756, 262] on div "Название: ВНГ- необходимо сообщить инвентарный или серийный номер аппарата Текс…" at bounding box center [525, 234] width 465 height 75
click at [755, 260] on div "Название: ВНГ- необходимо сообщить инвентарный или серийный номер аппарата Текс…" at bounding box center [525, 234] width 465 height 75
click at [363, 112] on div "Редактировать" at bounding box center [339, 115] width 126 height 20
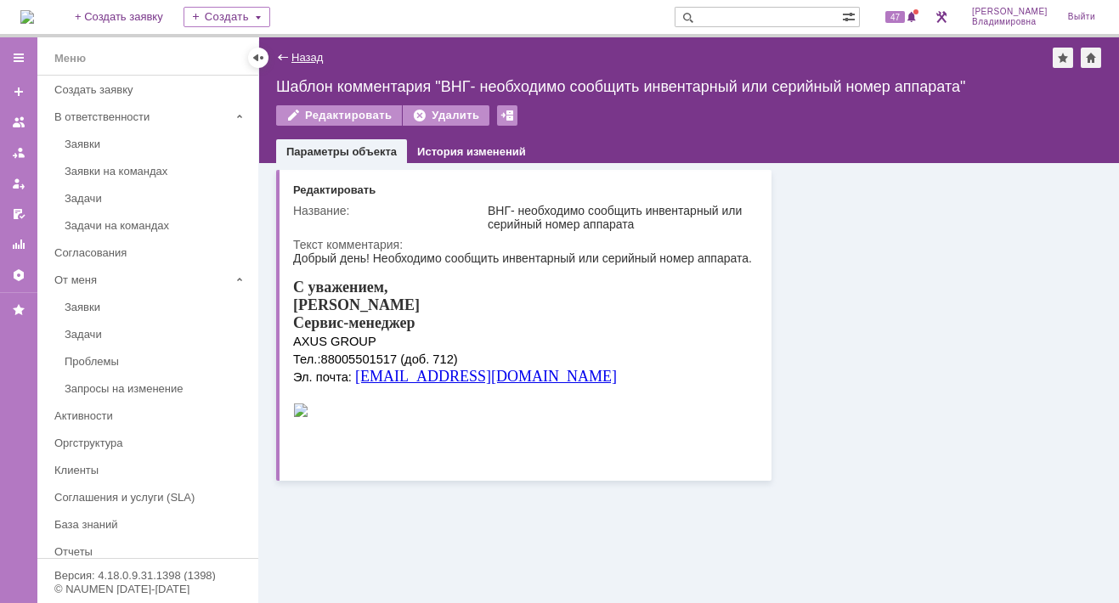
click at [302, 57] on link "Назад" at bounding box center [306, 57] width 31 height 13
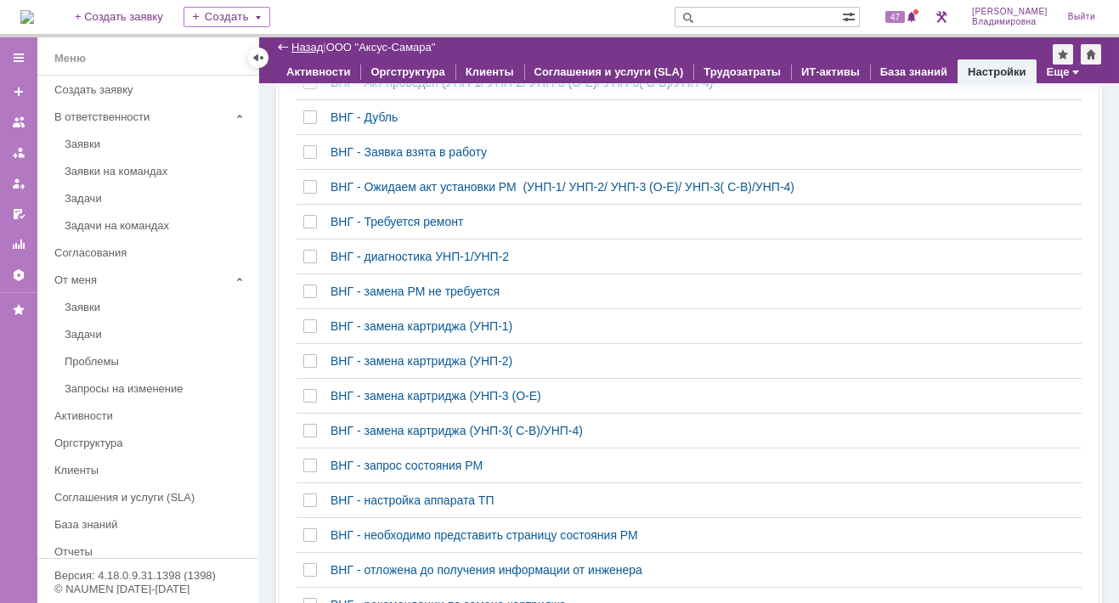
click at [305, 47] on link "Назад" at bounding box center [306, 47] width 31 height 13
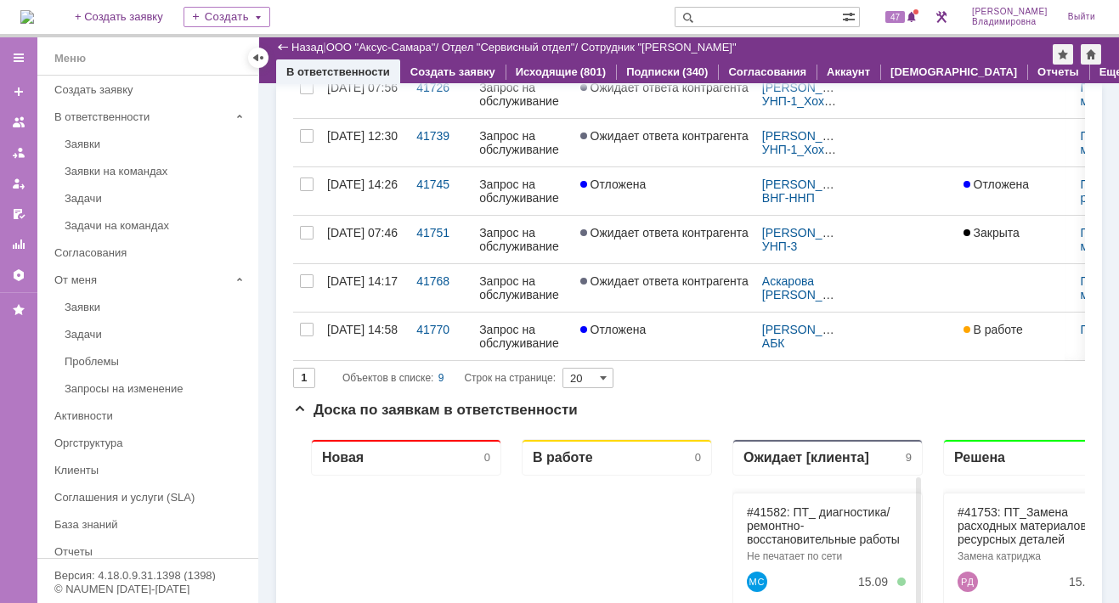
scroll to position [510, 0]
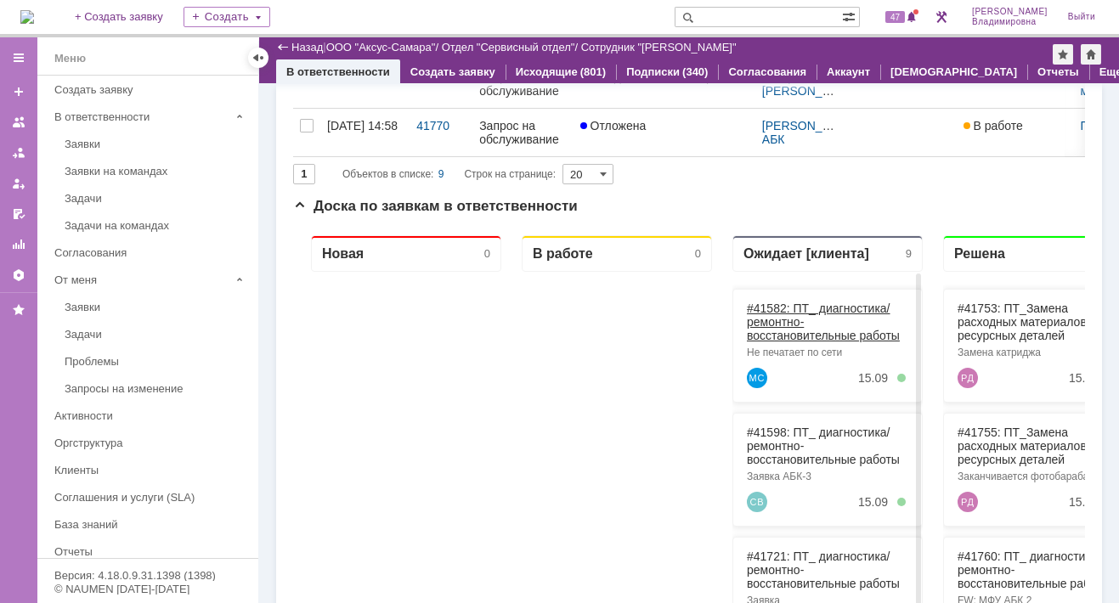
click at [784, 302] on link "#41582: ПТ_ диагностика/ ремонтно-восстановительные работы" at bounding box center [823, 322] width 153 height 41
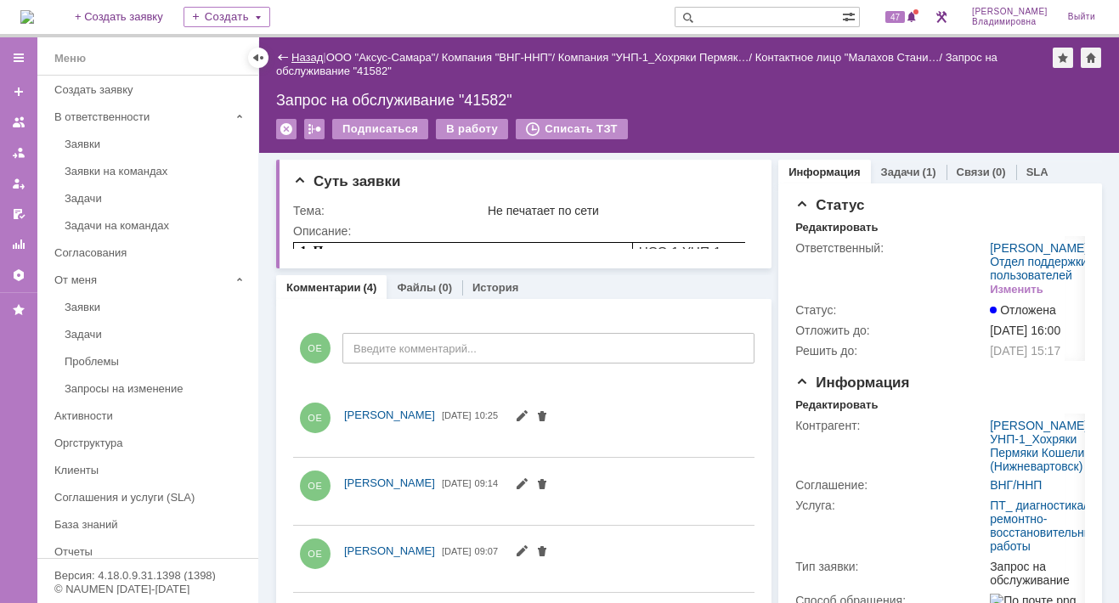
click at [311, 55] on link "Назад" at bounding box center [306, 57] width 31 height 13
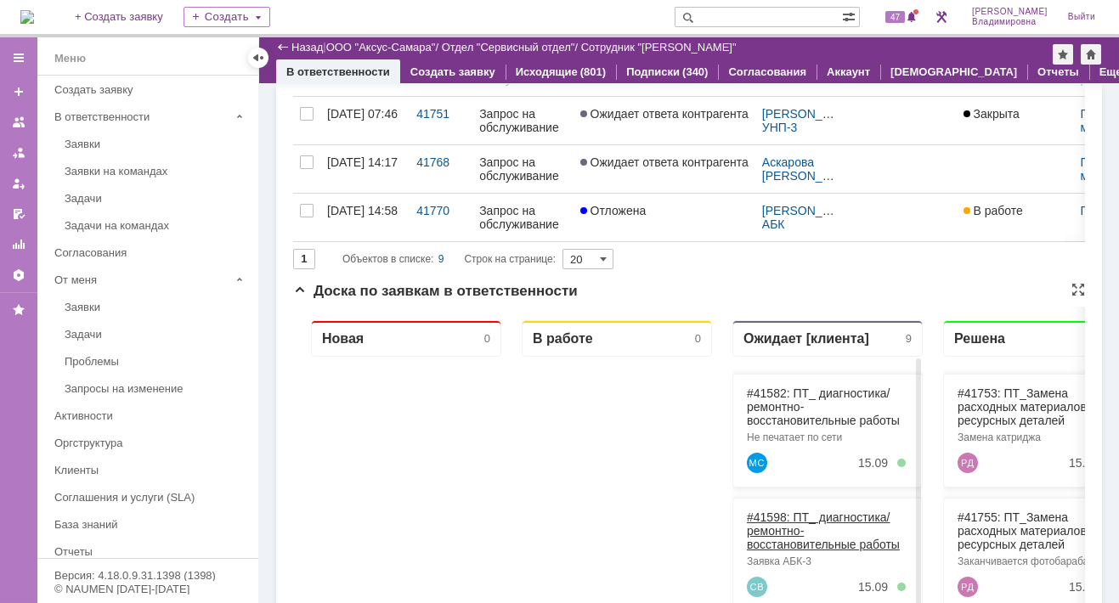
click at [779, 517] on link "#41598: ПТ_ диагностика/ ремонтно-восстановительные работы" at bounding box center [823, 531] width 153 height 41
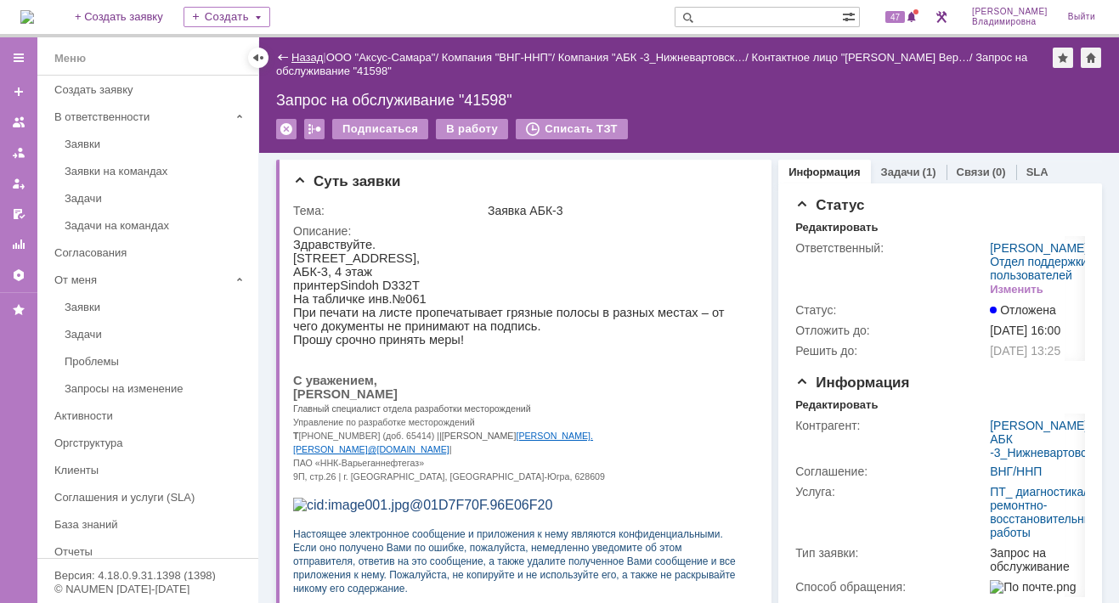
click at [304, 57] on link "Назад" at bounding box center [306, 57] width 31 height 13
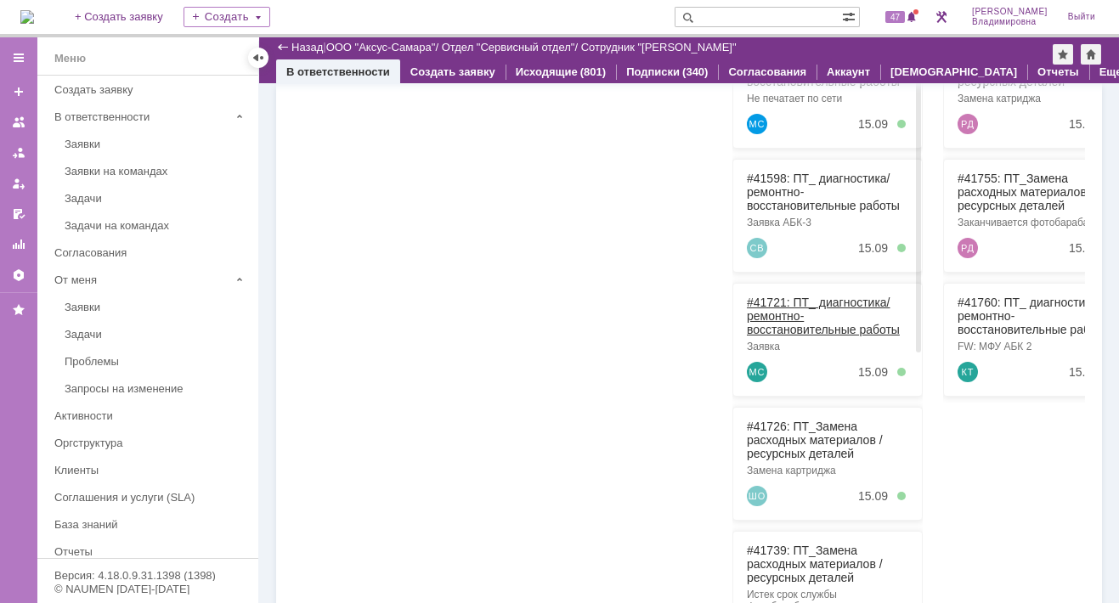
click at [764, 303] on link "#41721: ПТ_ диагностика/ ремонтно-восстановительные работы" at bounding box center [823, 316] width 153 height 41
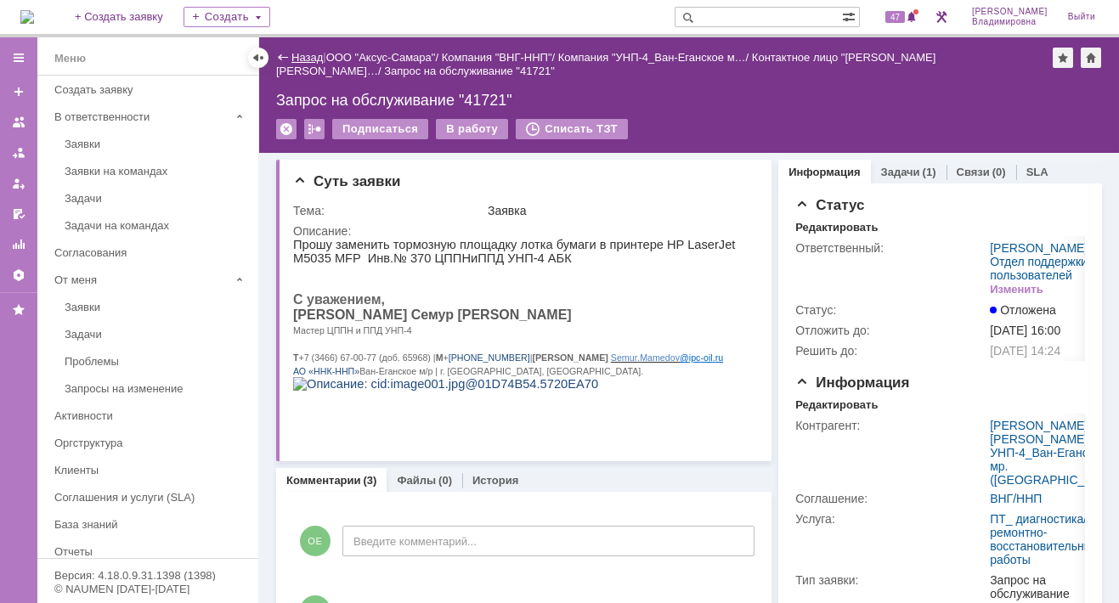
click at [292, 54] on link "Назад" at bounding box center [306, 57] width 31 height 13
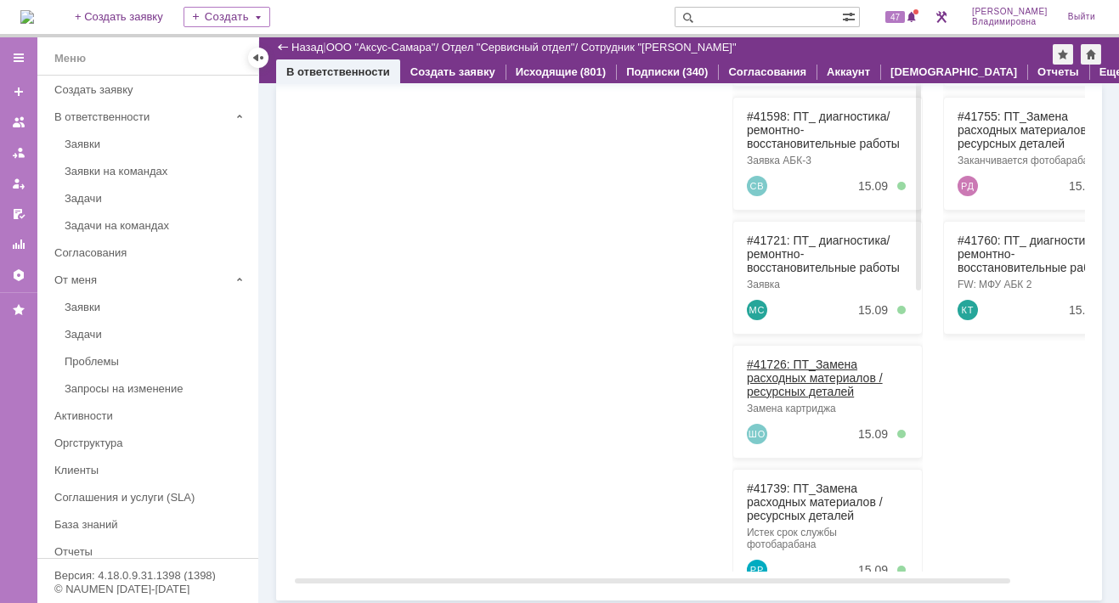
click at [778, 358] on link "#41726: ПТ_Замена расходных материалов / ресурсных деталей" at bounding box center [815, 378] width 136 height 41
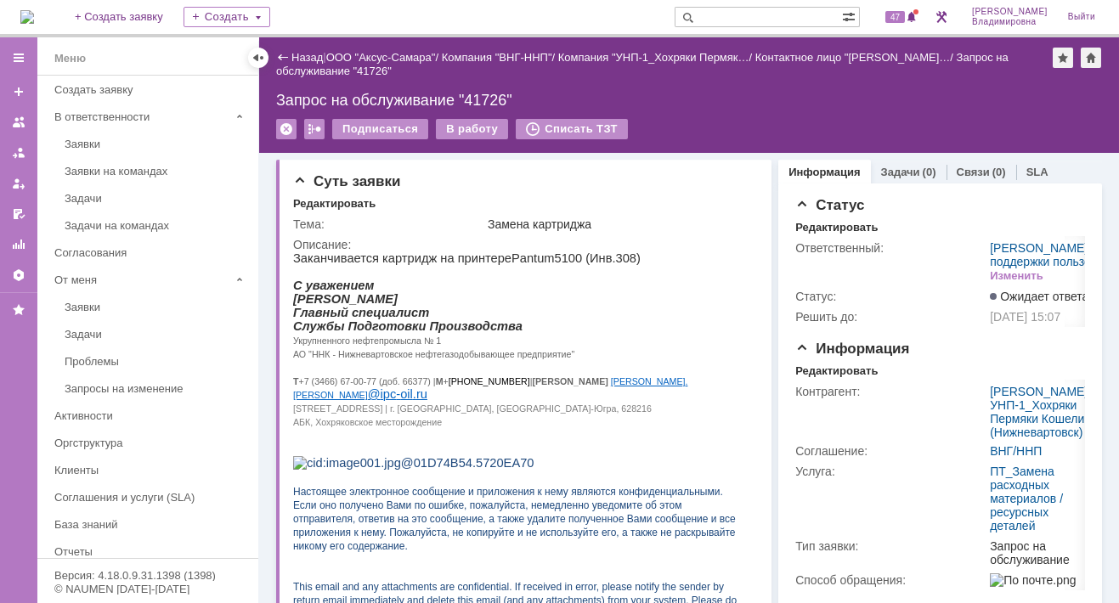
click at [286, 54] on div "Назад" at bounding box center [299, 57] width 47 height 13
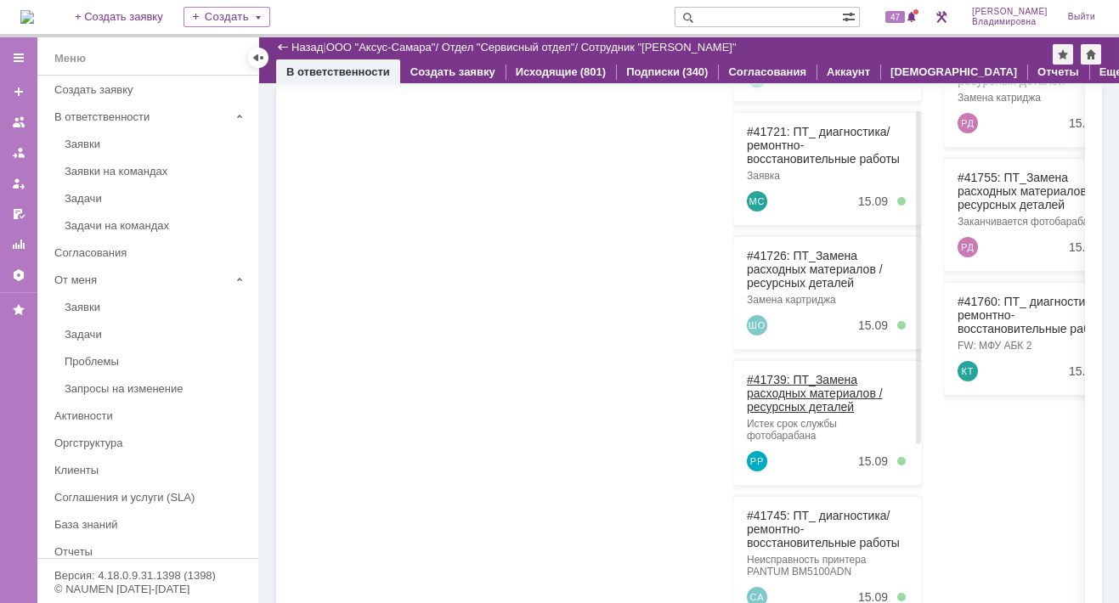
click at [773, 375] on link "#41739: ПТ_Замена расходных материалов / ресурсных деталей" at bounding box center [815, 393] width 136 height 41
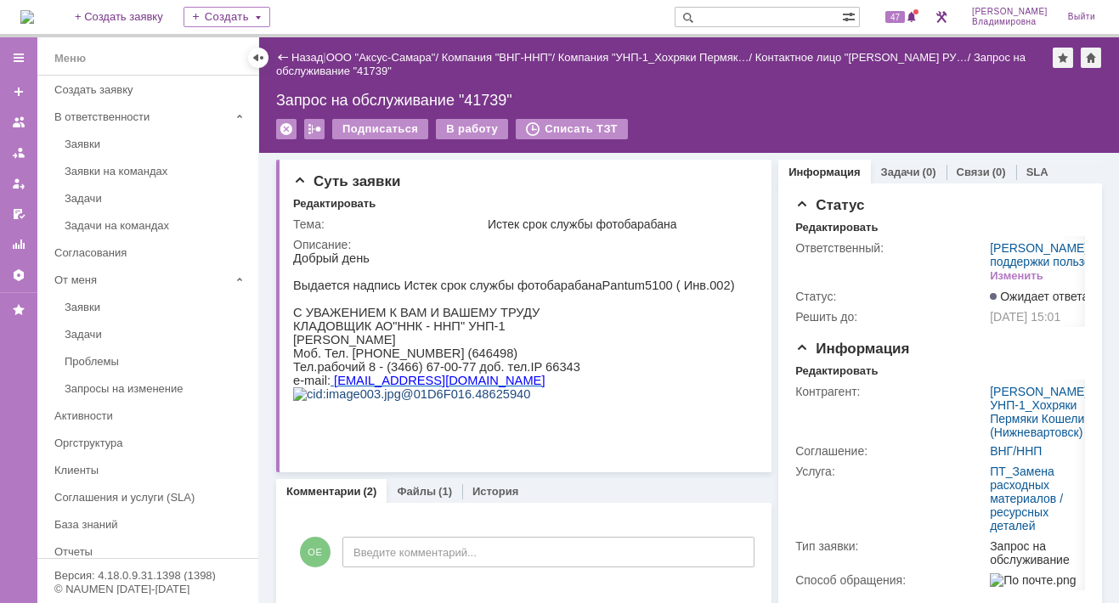
click at [607, 360] on p "Моб. Тел. [PHONE_NUMBER] (646498)" at bounding box center [514, 354] width 442 height 14
click at [304, 54] on link "Назад" at bounding box center [306, 57] width 31 height 13
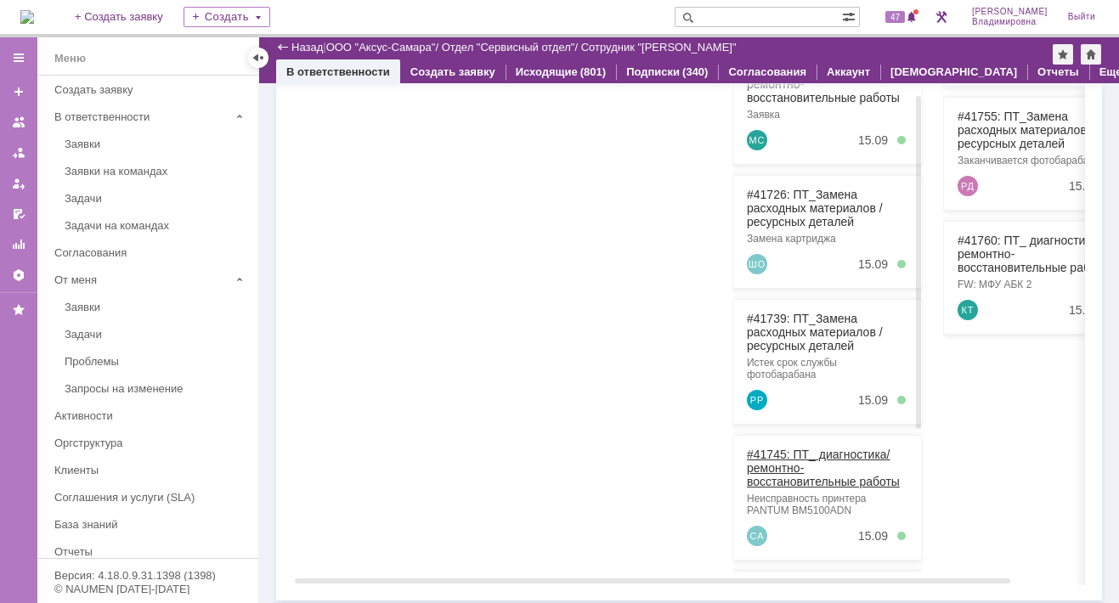
scroll to position [425, 0]
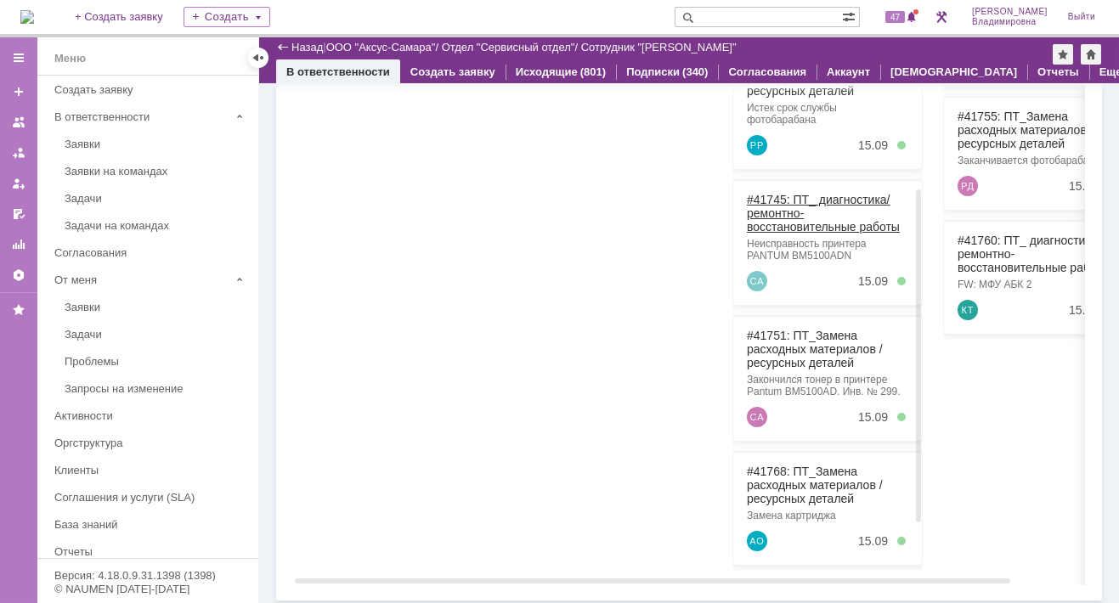
click at [775, 193] on link "#41745: ПТ_ диагностика/ ремонтно-восстановительные работы" at bounding box center [823, 213] width 153 height 41
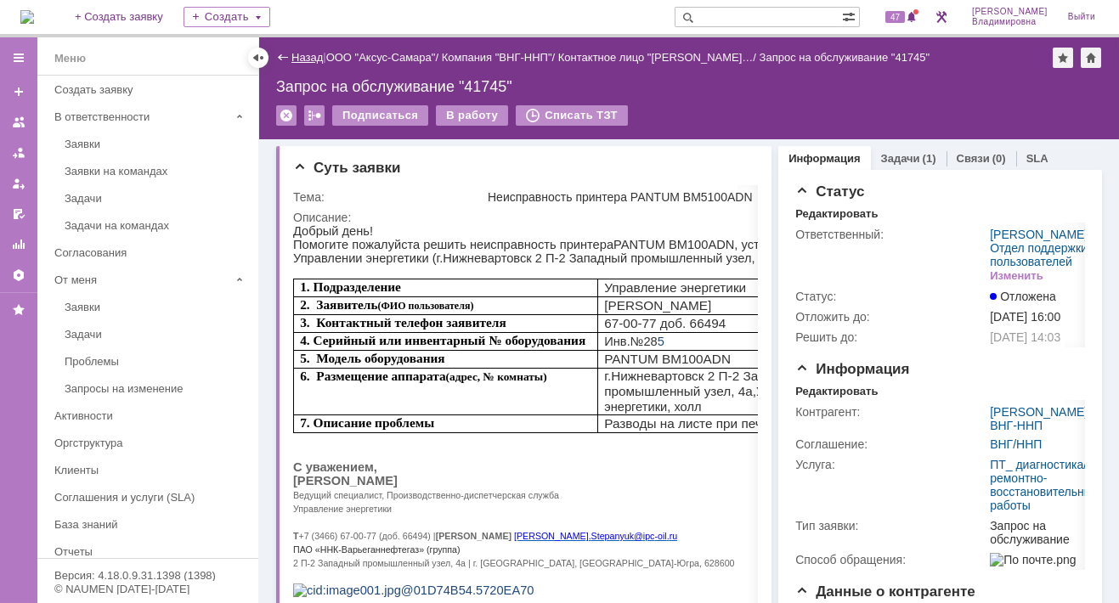
click at [297, 52] on link "Назад" at bounding box center [306, 57] width 31 height 13
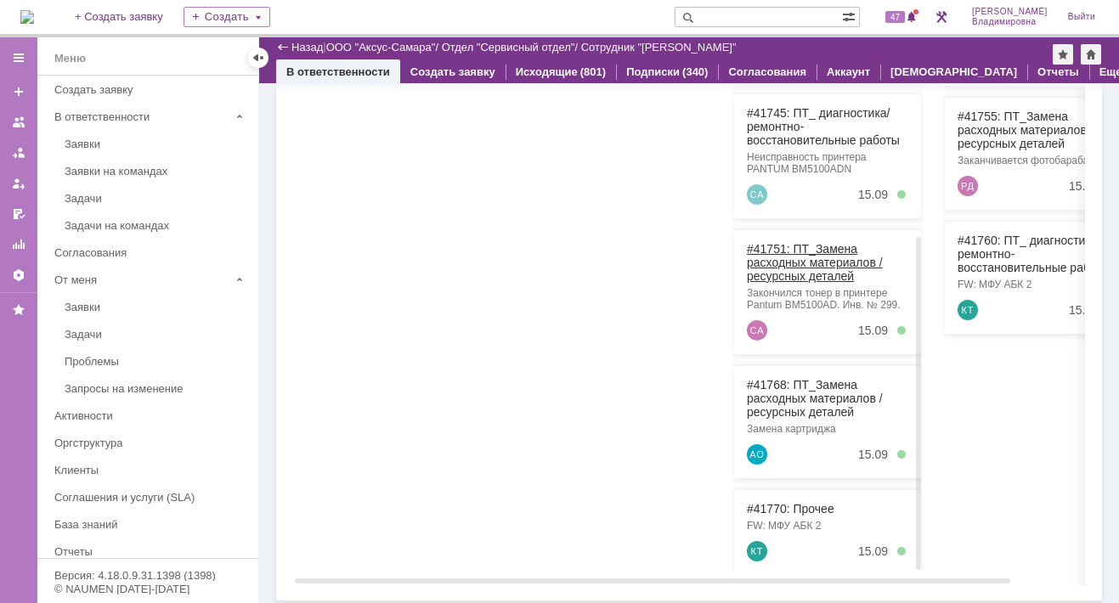
click at [775, 242] on link "#41751: ПТ_Замена расходных материалов / ресурсных деталей" at bounding box center [815, 262] width 136 height 41
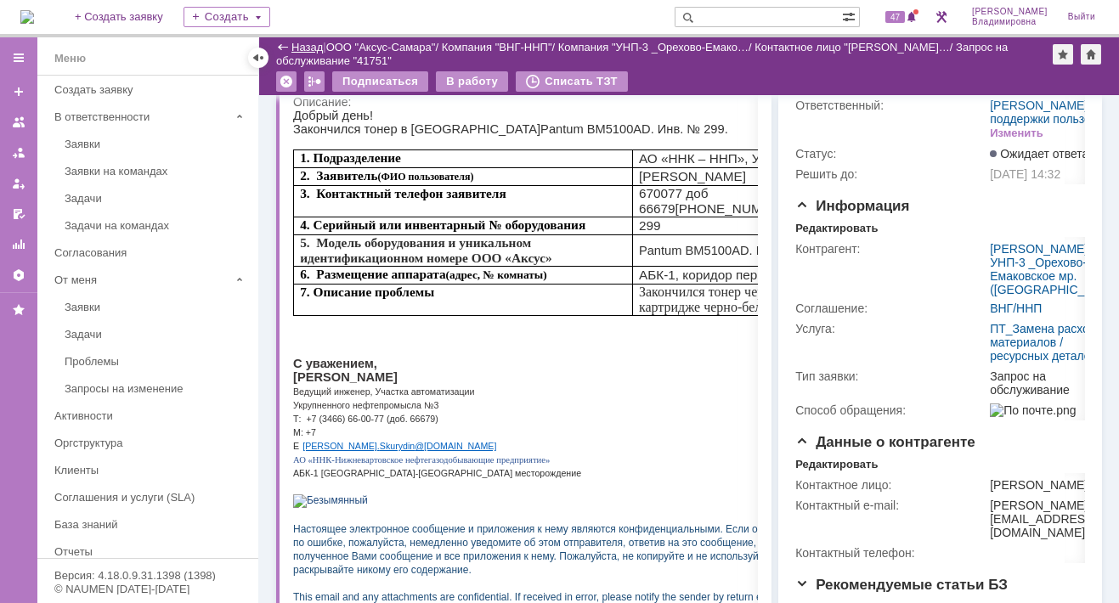
click at [300, 45] on link "Назад" at bounding box center [306, 47] width 31 height 13
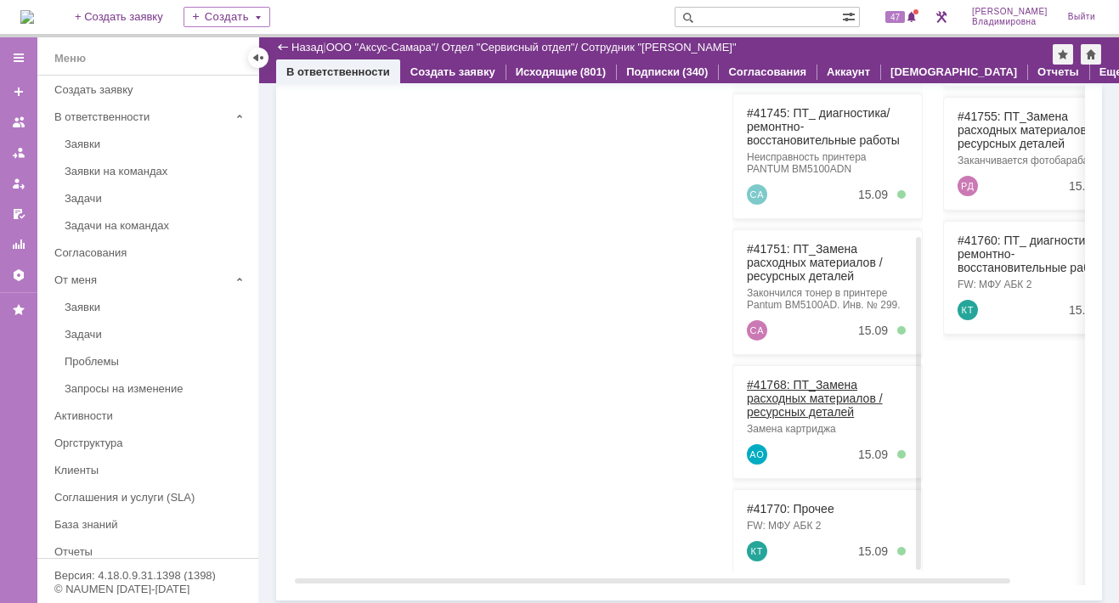
click at [781, 378] on link "#41768: ПТ_Замена расходных материалов / ресурсных деталей" at bounding box center [815, 398] width 136 height 41
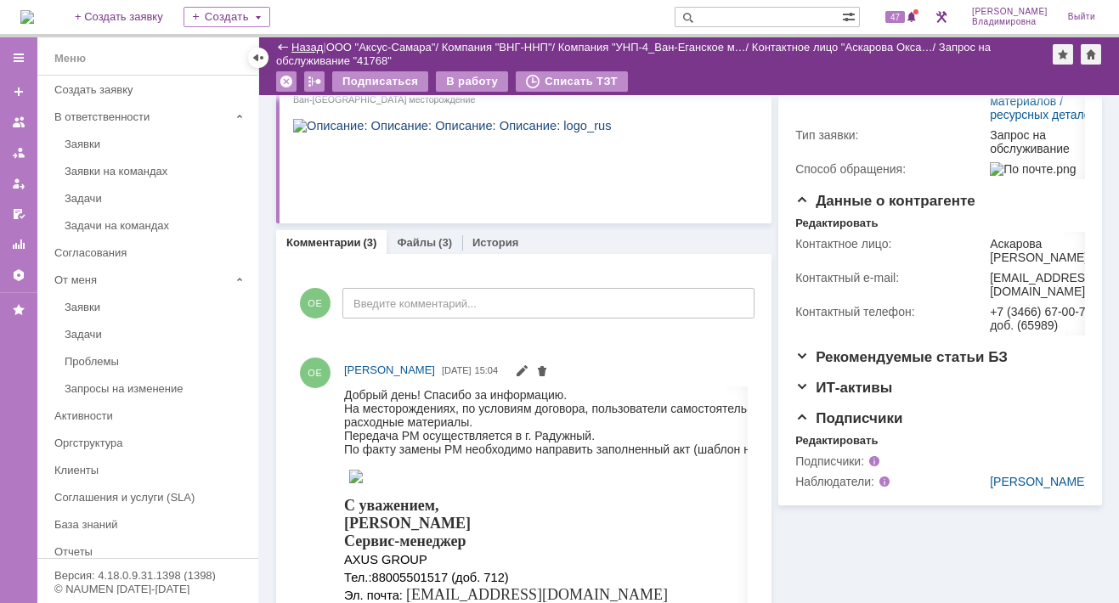
click at [302, 45] on link "Назад" at bounding box center [306, 47] width 31 height 13
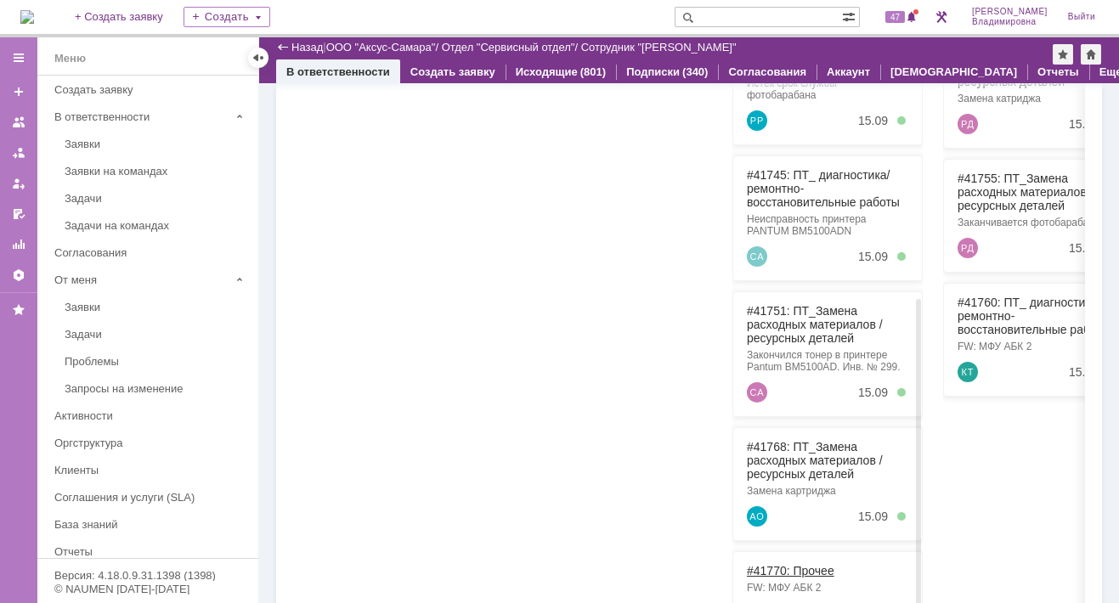
click at [789, 564] on link "#41770: Прочее" at bounding box center [791, 571] width 88 height 14
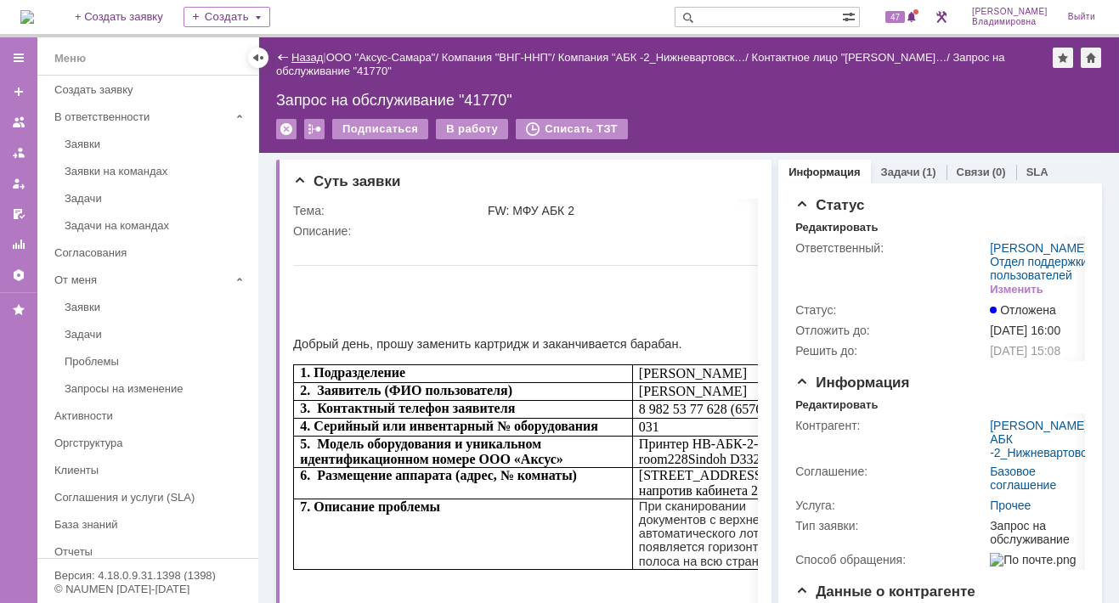
click at [313, 54] on link "Назад" at bounding box center [306, 57] width 31 height 13
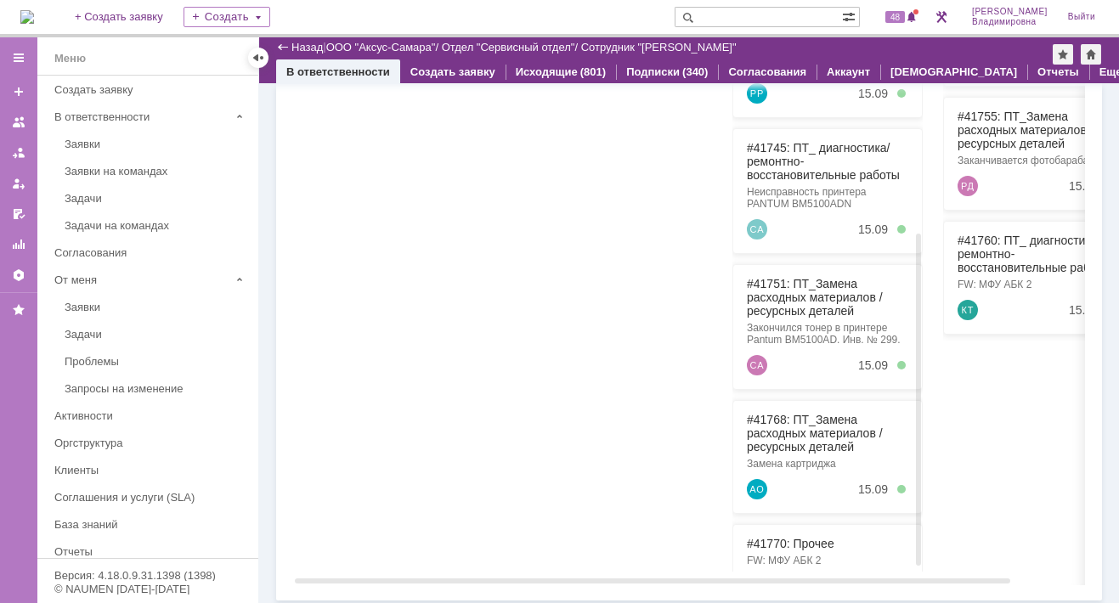
scroll to position [512, 0]
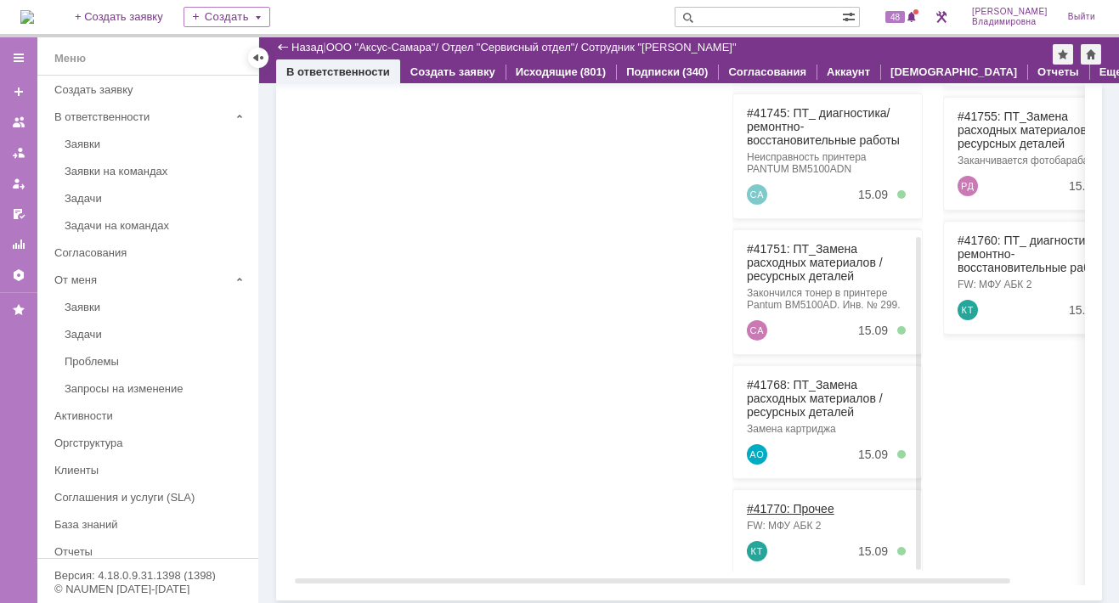
click at [769, 502] on link "#41770: Прочее" at bounding box center [791, 509] width 88 height 14
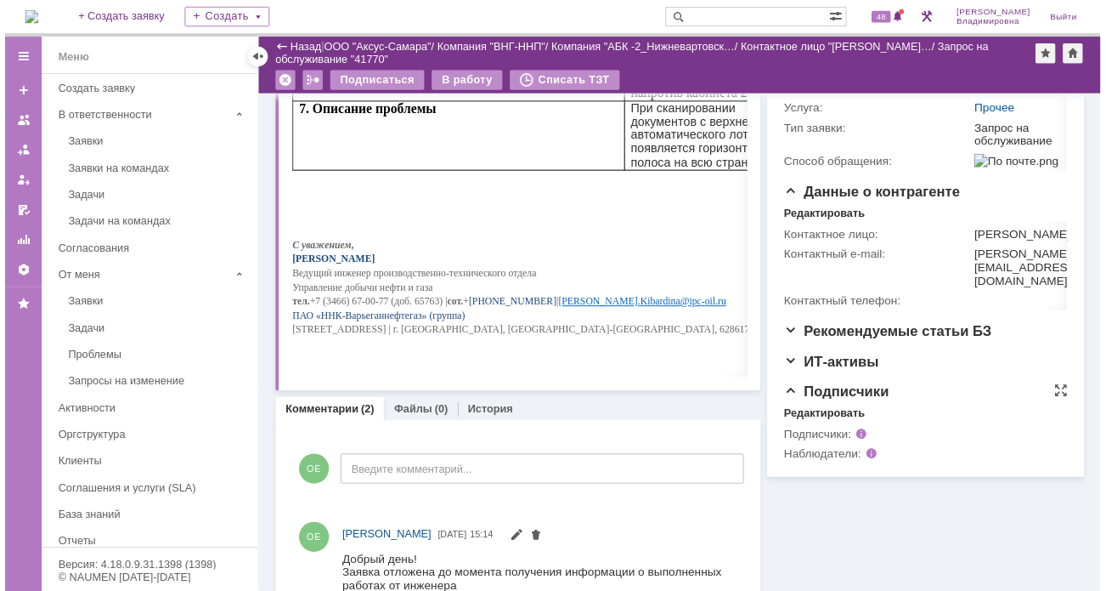
scroll to position [425, 0]
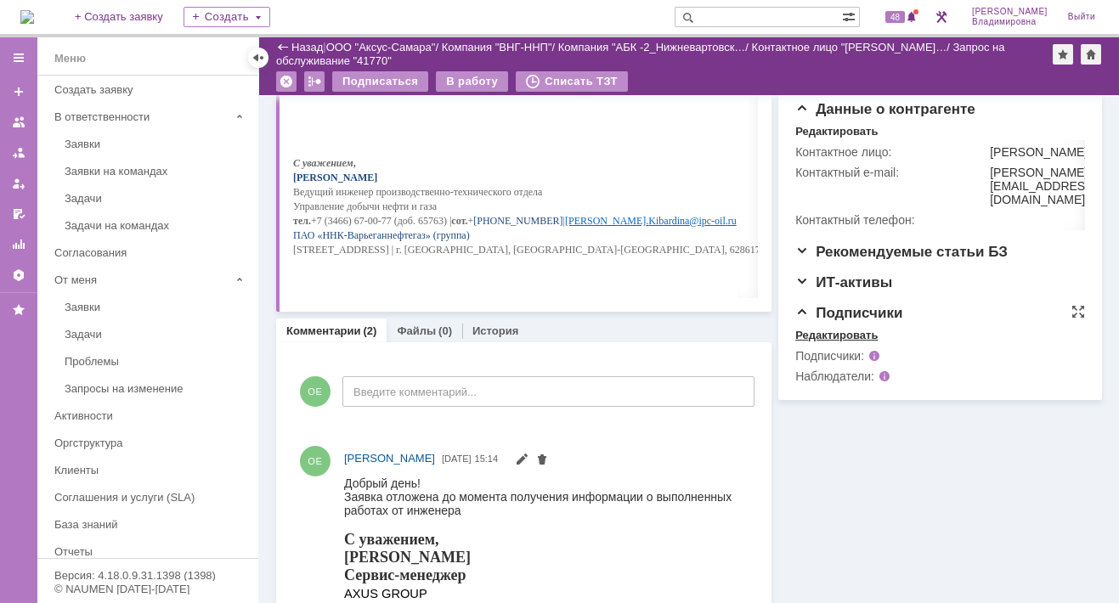
click at [835, 342] on div "Редактировать" at bounding box center [836, 336] width 82 height 14
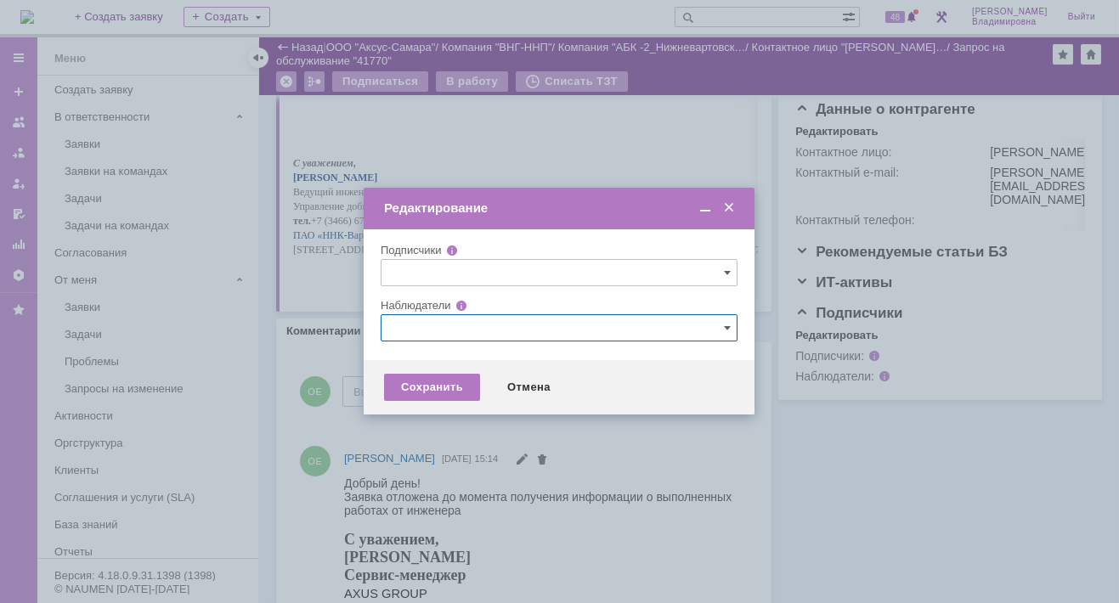
click at [418, 325] on input "text" at bounding box center [559, 327] width 357 height 27
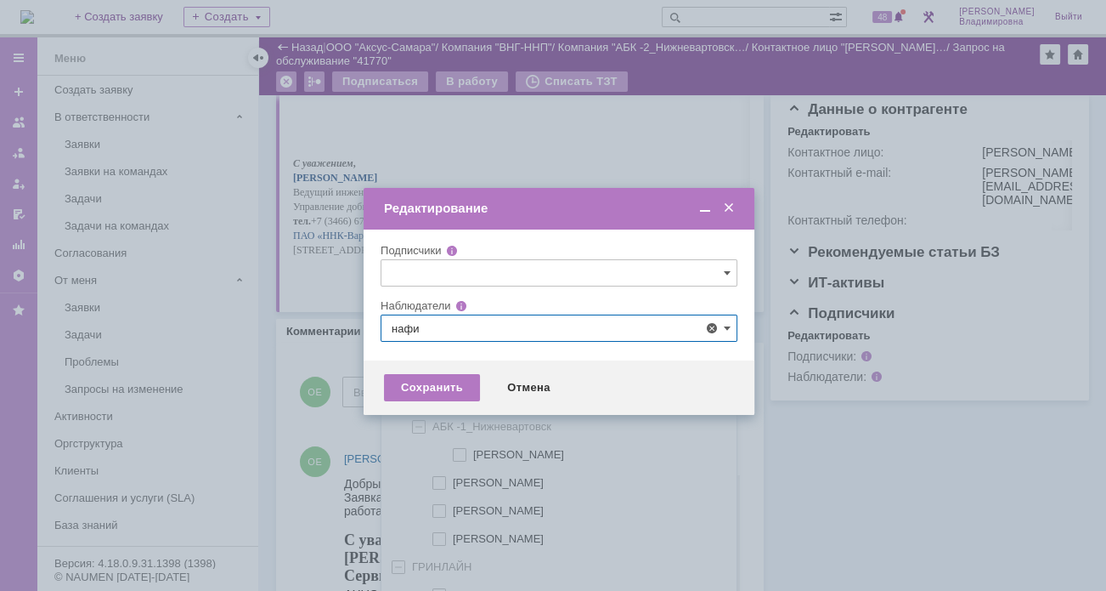
scroll to position [35, 0]
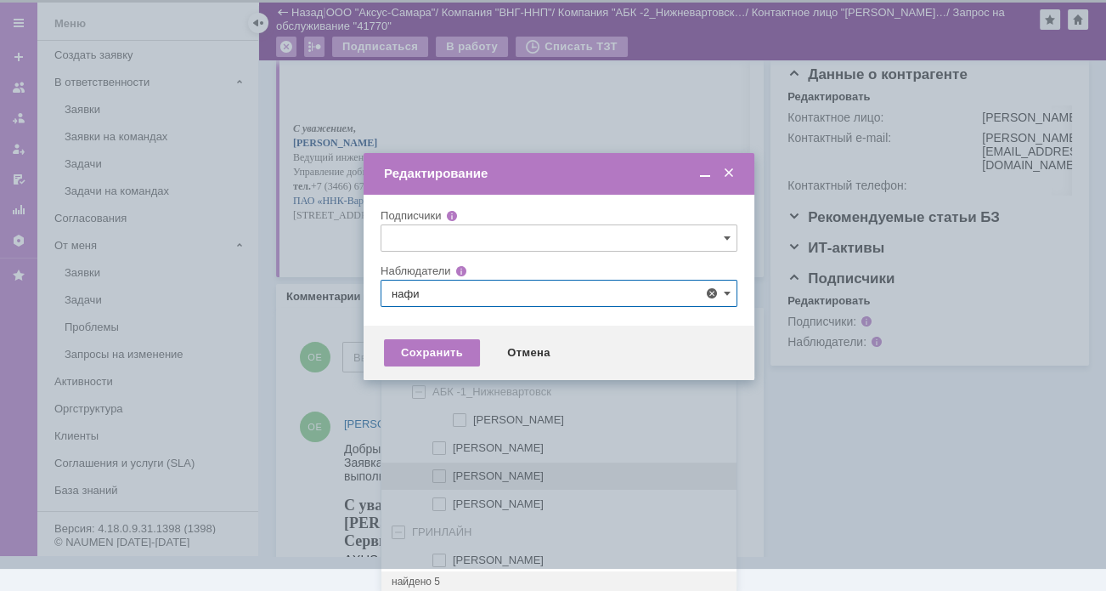
click at [453, 469] on span at bounding box center [453, 473] width 0 height 8
click at [437, 471] on input "Нафикова Евгения" at bounding box center [440, 476] width 11 height 11
type input "Нафикова Евгения"
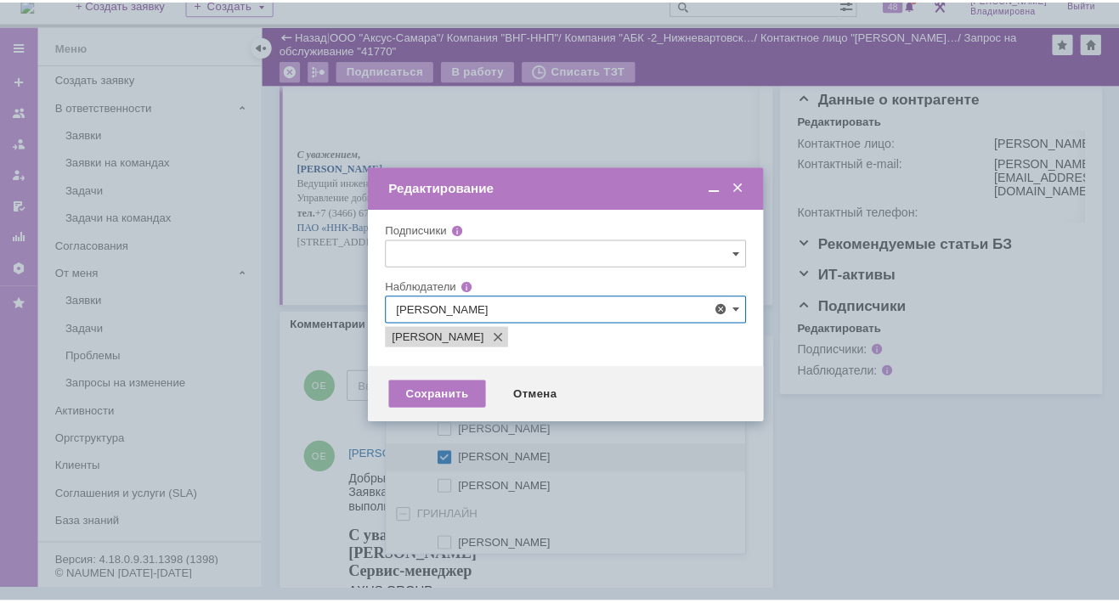
scroll to position [0, 0]
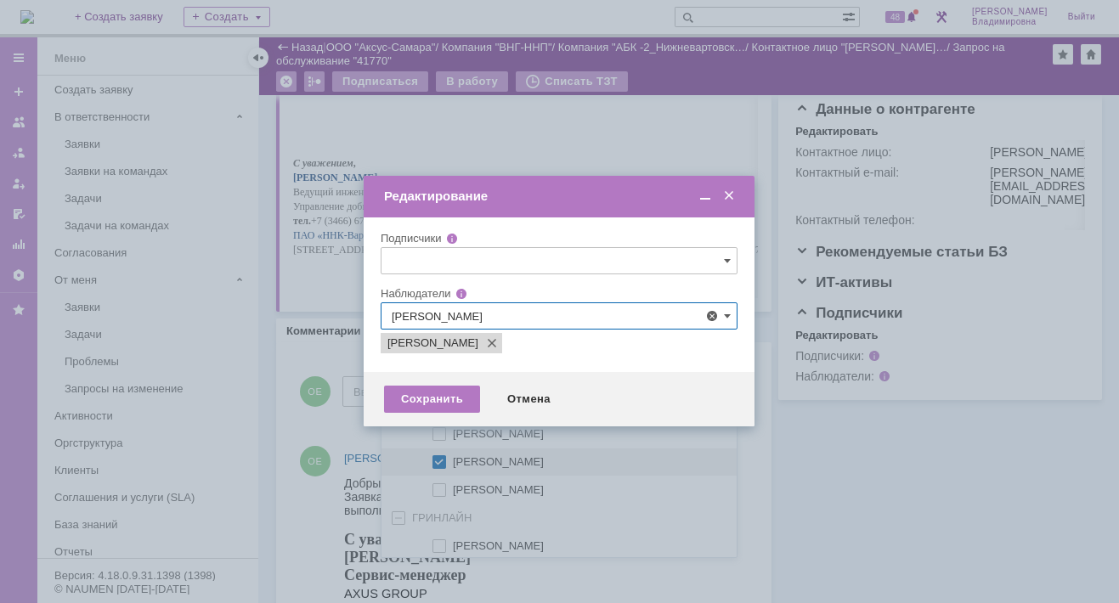
click at [321, 433] on div at bounding box center [559, 301] width 1119 height 603
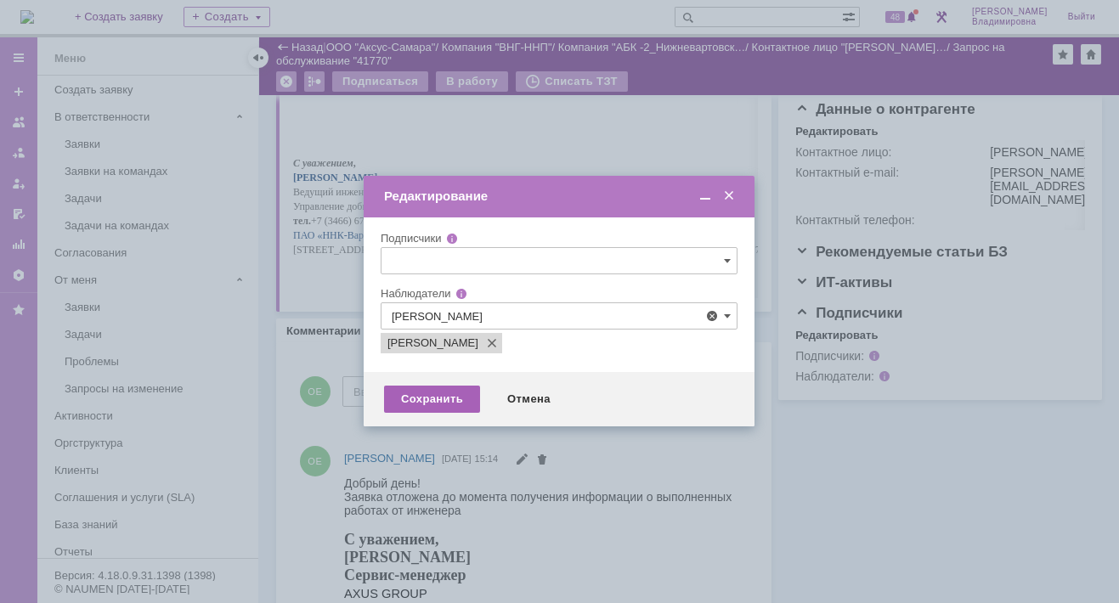
click at [434, 401] on div "Сохранить" at bounding box center [432, 399] width 96 height 27
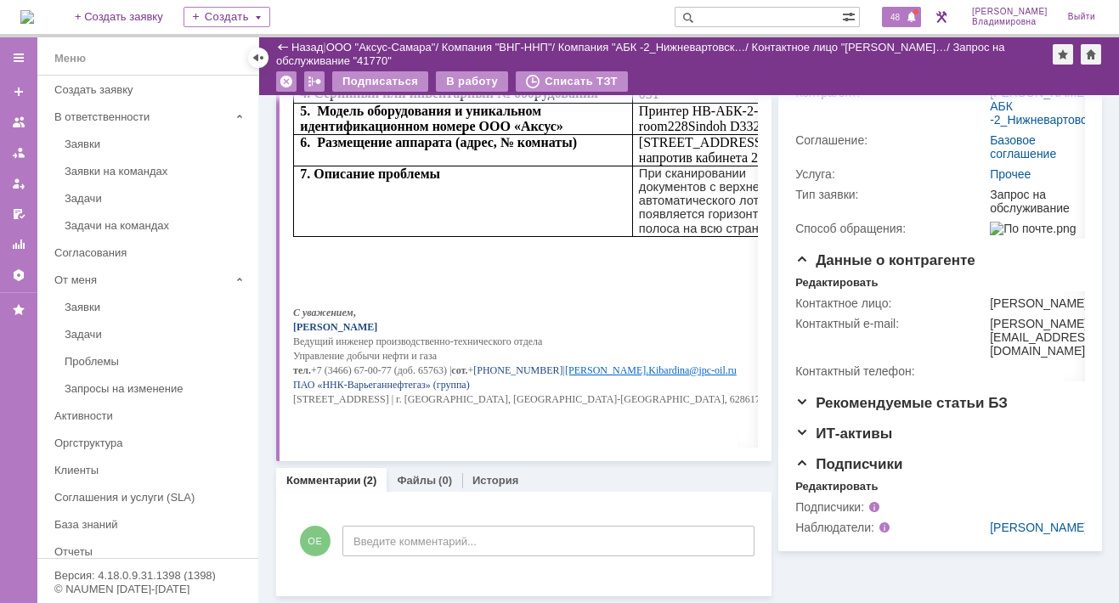
click at [905, 15] on span "48" at bounding box center [895, 17] width 20 height 12
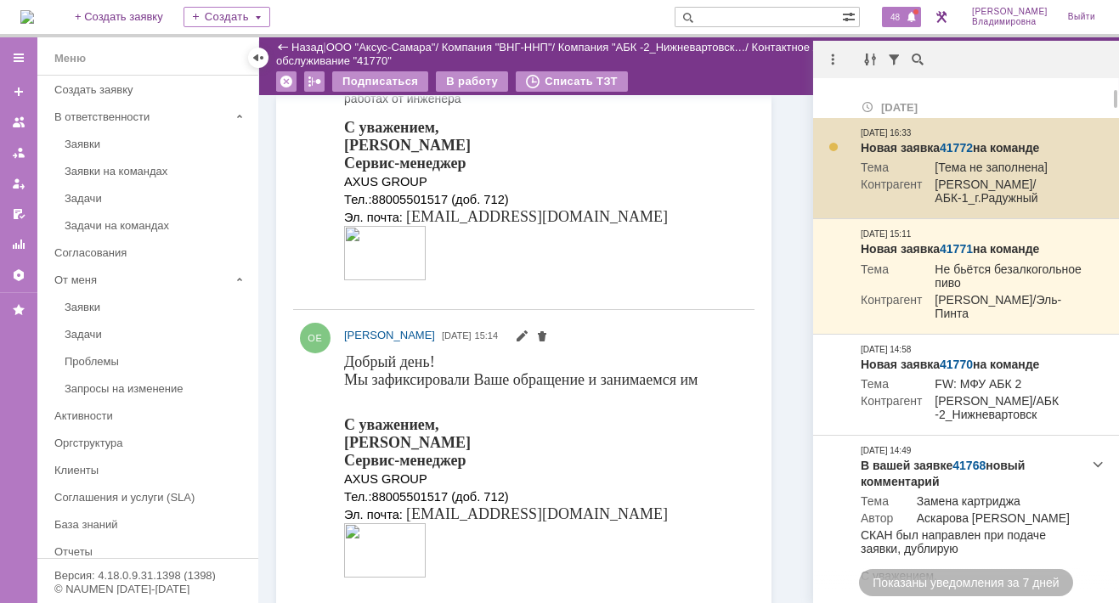
click at [947, 146] on link "41772" at bounding box center [956, 148] width 33 height 14
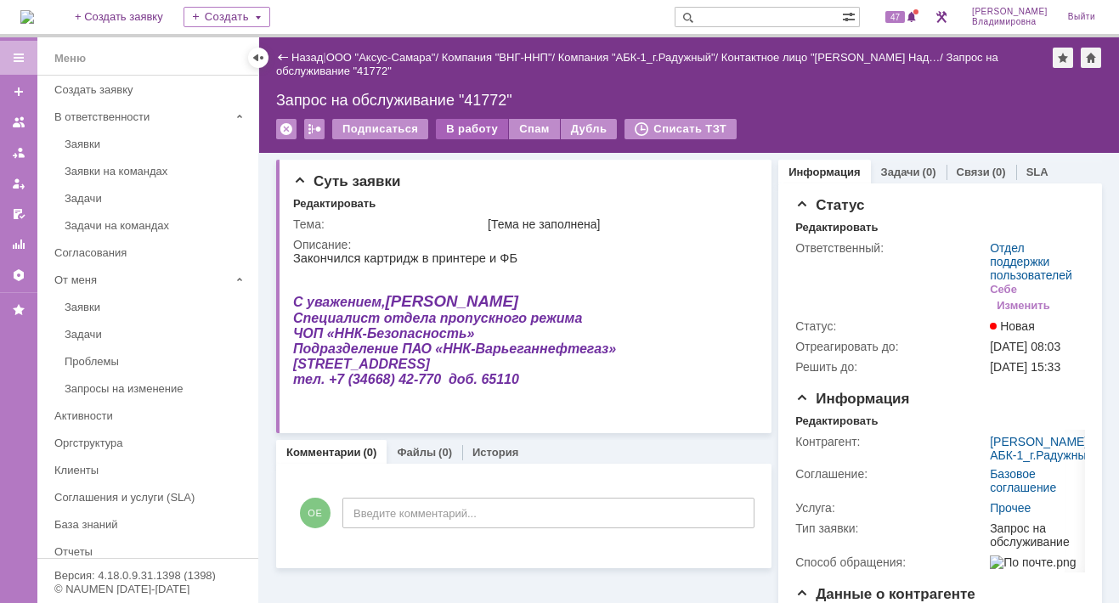
click at [460, 127] on div "В работу" at bounding box center [472, 129] width 72 height 20
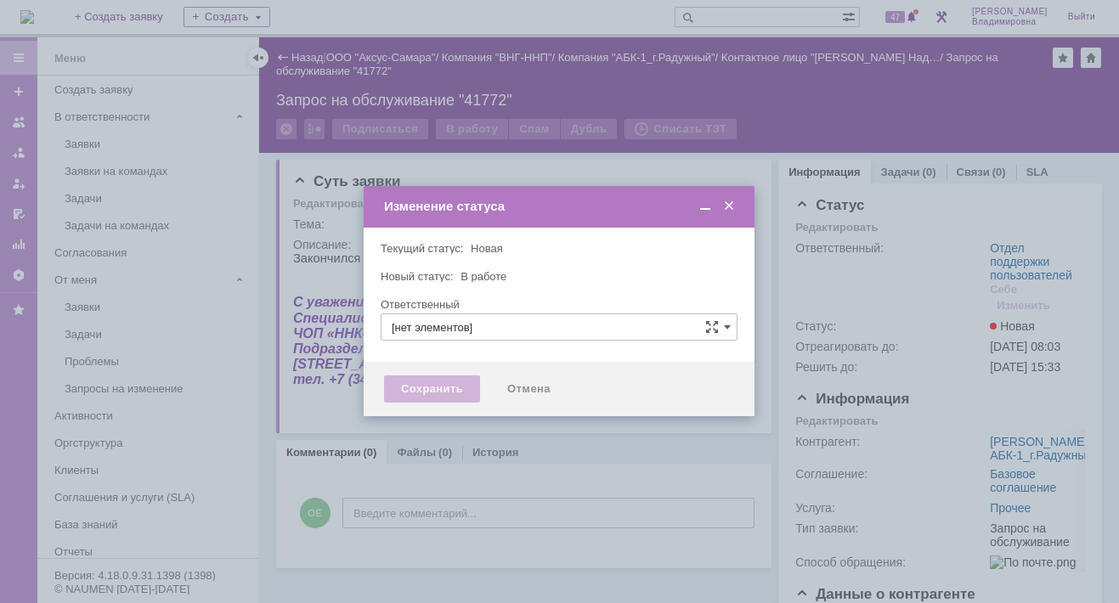
type input "Отдел поддержки пользователей"
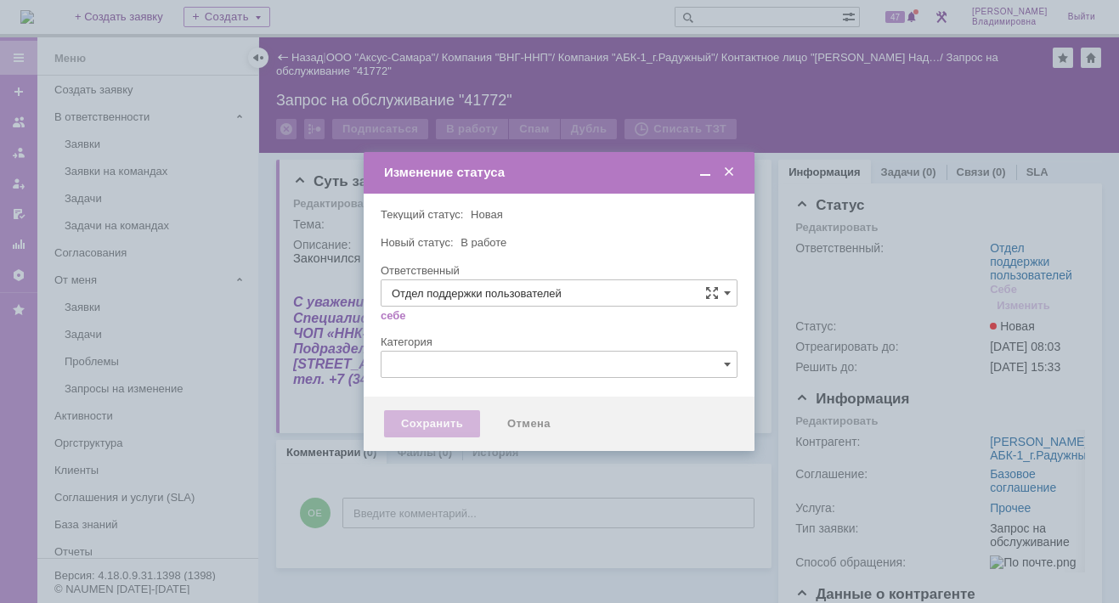
type input "[PERSON_NAME]"
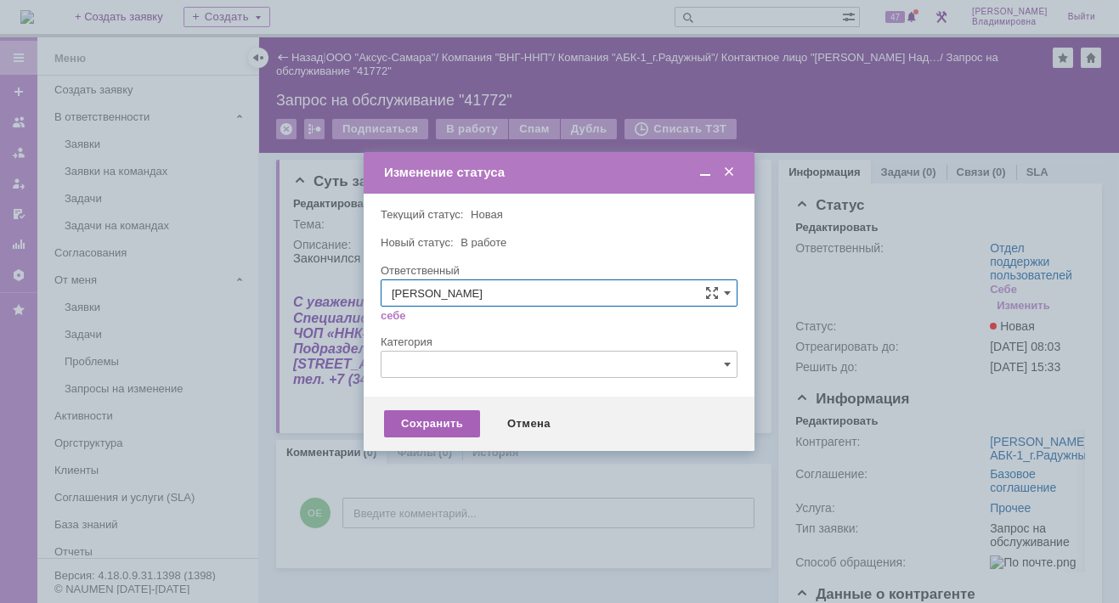
click at [427, 421] on div "Сохранить" at bounding box center [432, 423] width 96 height 27
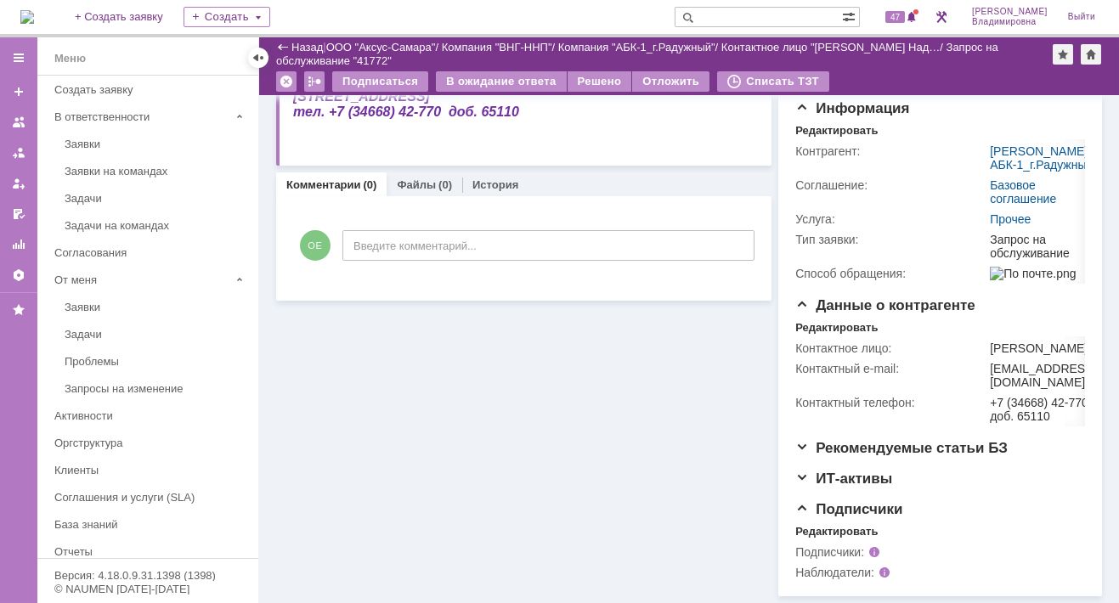
scroll to position [32, 0]
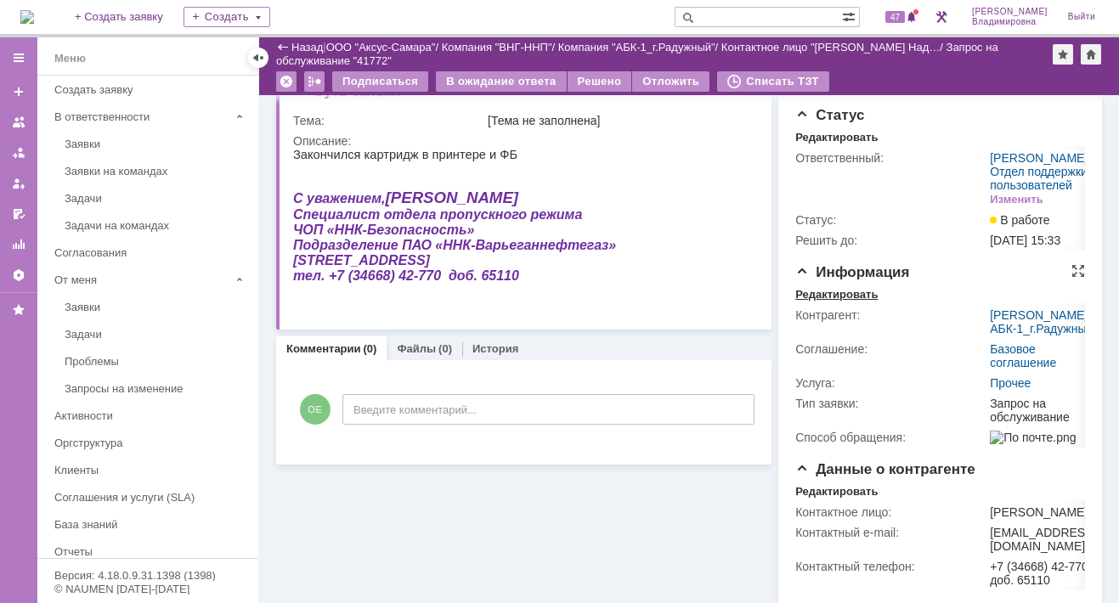
click at [829, 302] on div "Редактировать" at bounding box center [836, 295] width 82 height 14
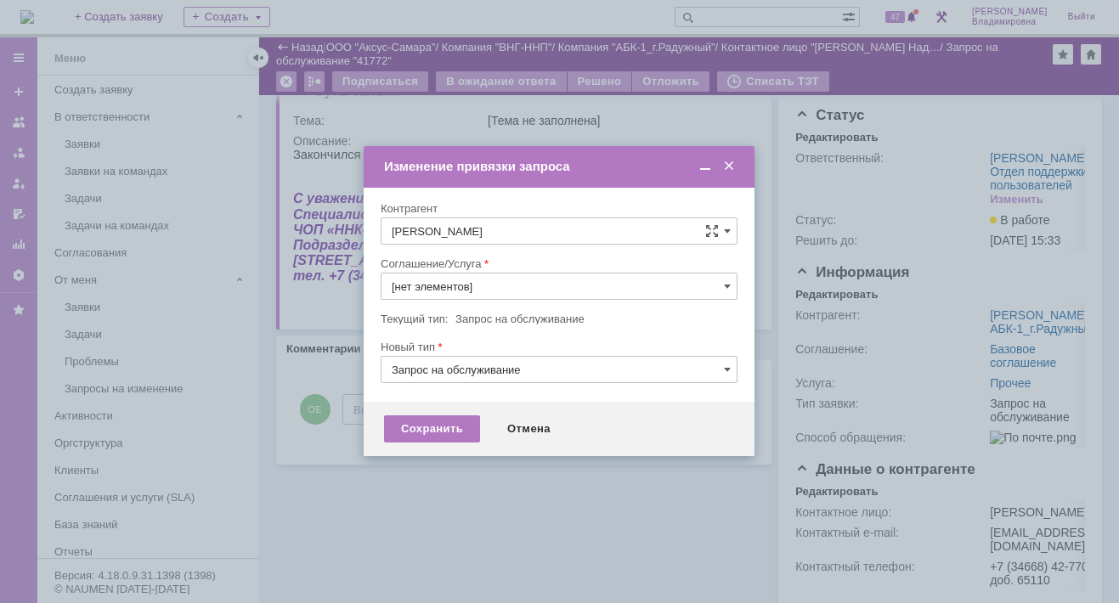
type input "Прочее"
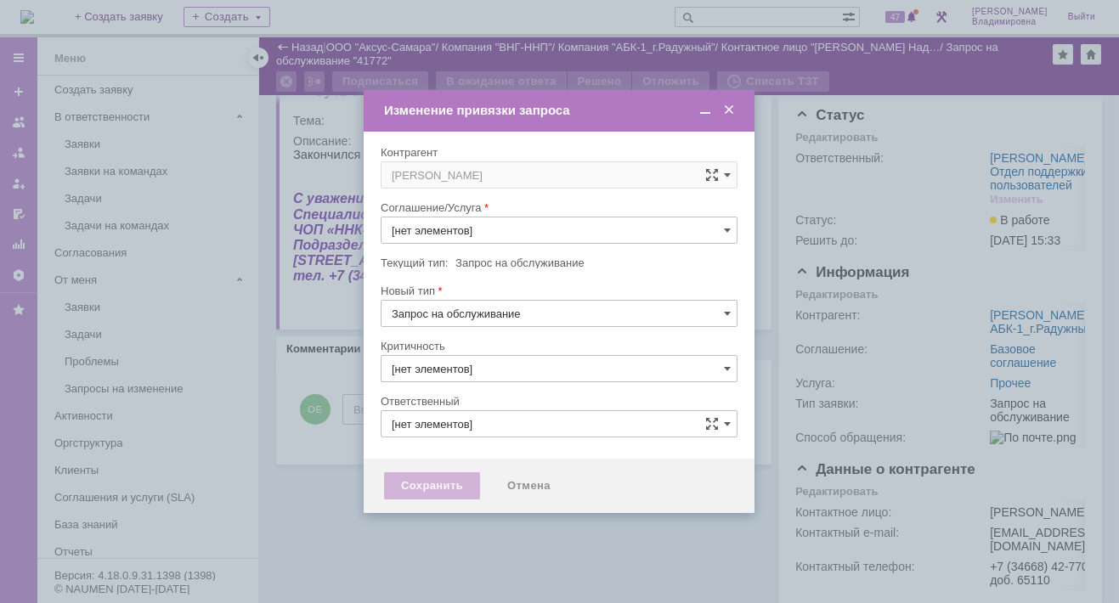
type input "3. Низкая"
type input "[не указано]"
type input "[PERSON_NAME]"
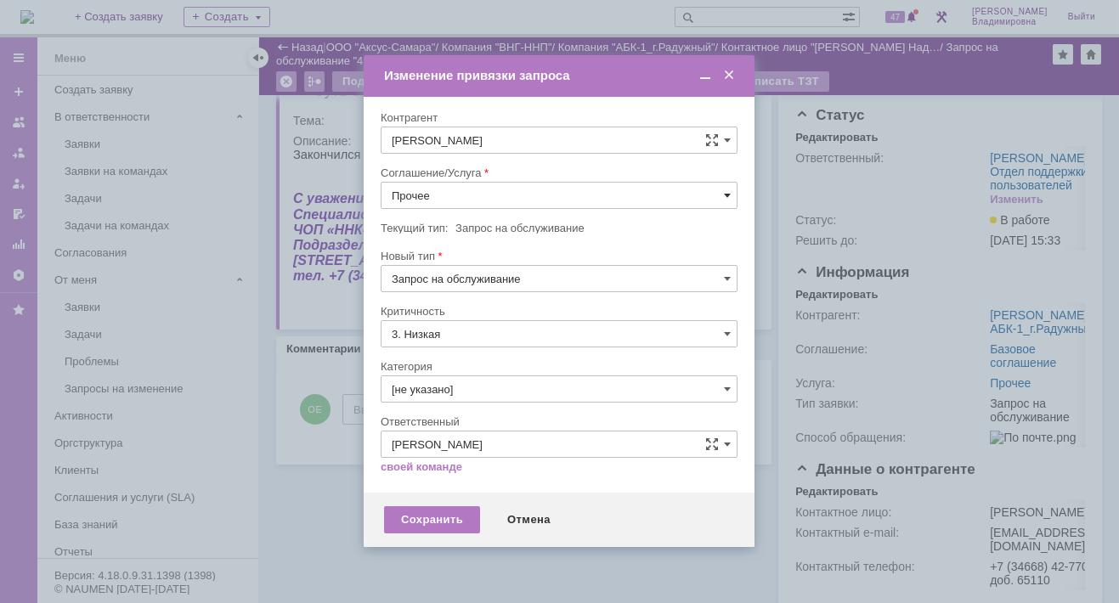
click at [726, 194] on span at bounding box center [727, 196] width 7 height 14
click at [487, 399] on span "ПТ_Замена расходных материалов / ресурсных деталей" at bounding box center [559, 406] width 335 height 14
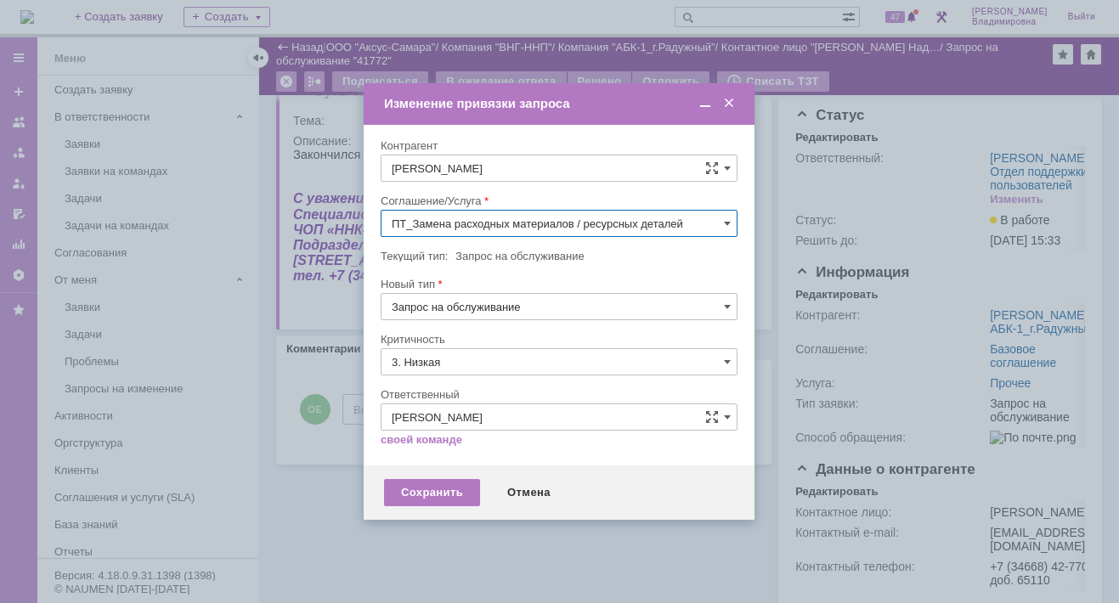
type input "ПТ_Замена расходных материалов / ресурсных деталей"
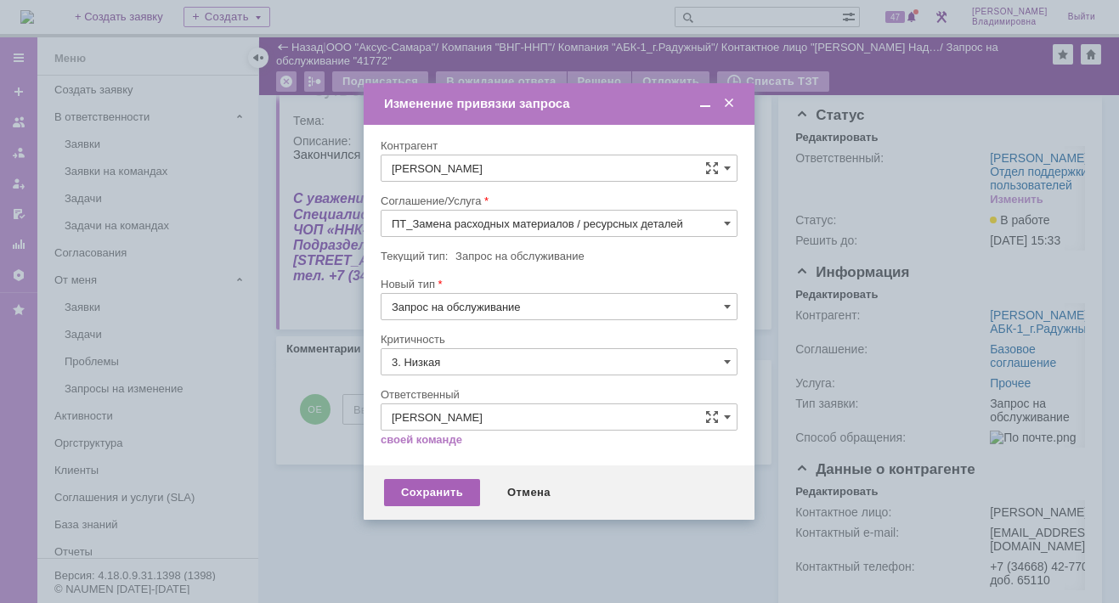
click at [426, 489] on div "Сохранить" at bounding box center [432, 492] width 96 height 27
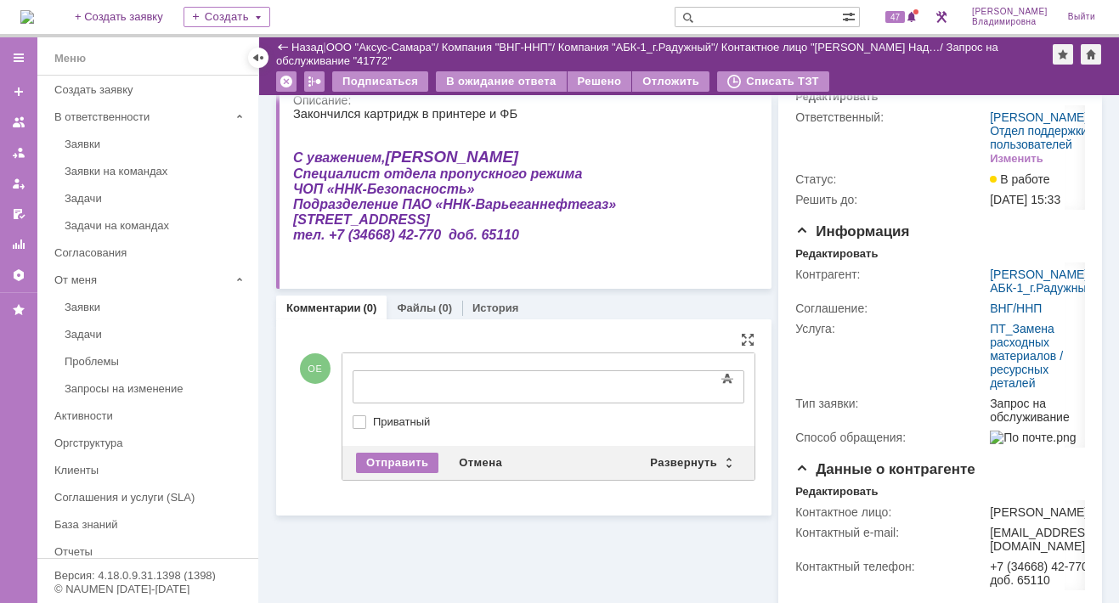
scroll to position [0, 0]
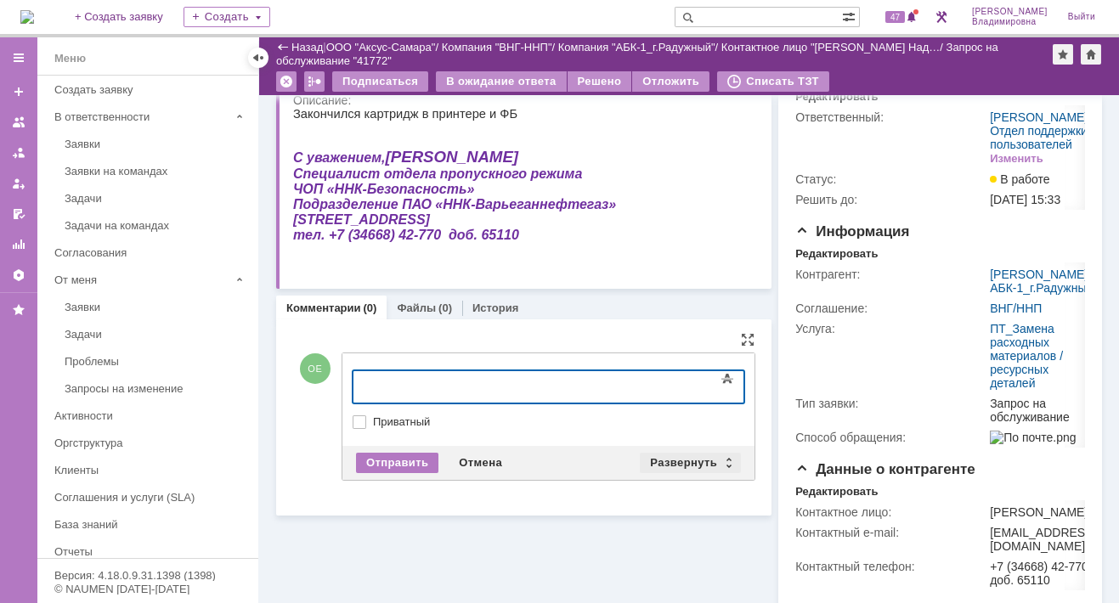
click at [684, 456] on div "Развернуть" at bounding box center [690, 463] width 101 height 20
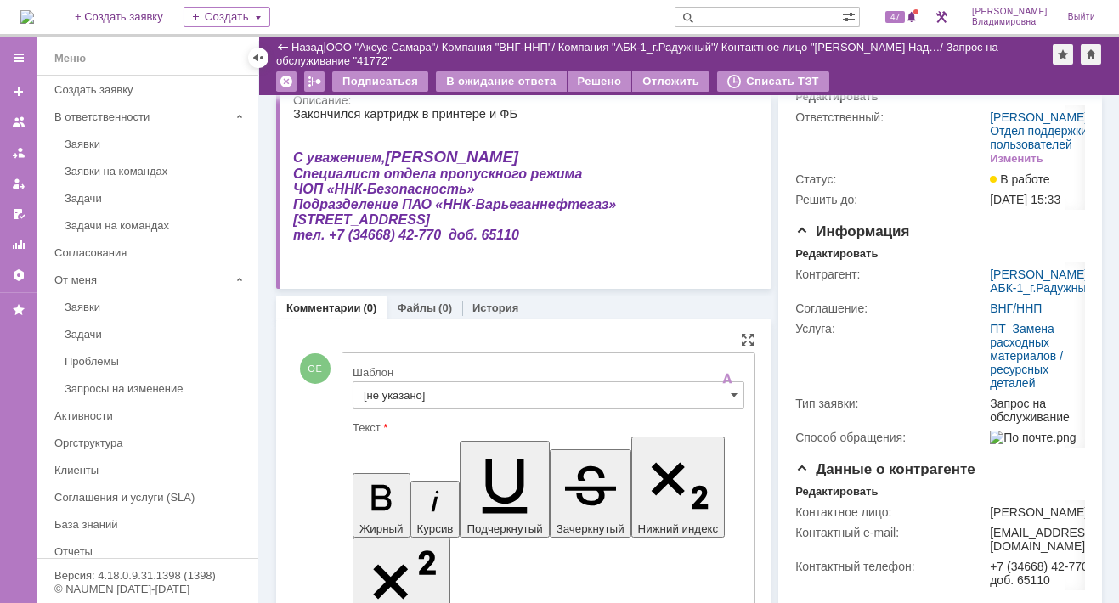
click at [398, 382] on input "[не указано]" at bounding box center [549, 395] width 392 height 27
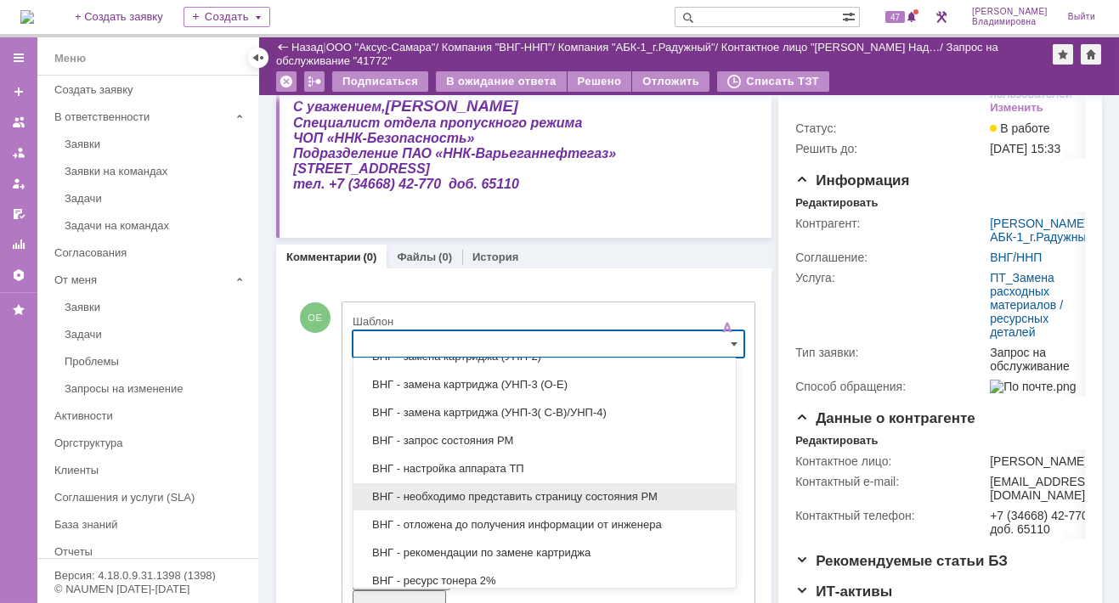
scroll to position [510, 0]
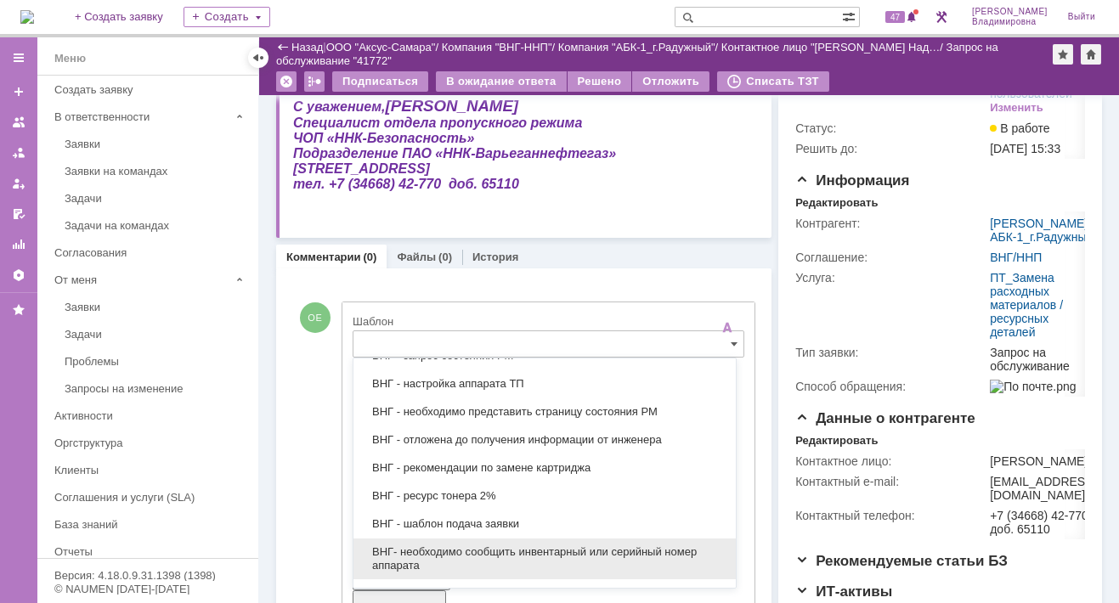
click at [458, 546] on span "ВНГ- необходимо сообщить инвентарный или серийный номер аппарата" at bounding box center [545, 559] width 362 height 27
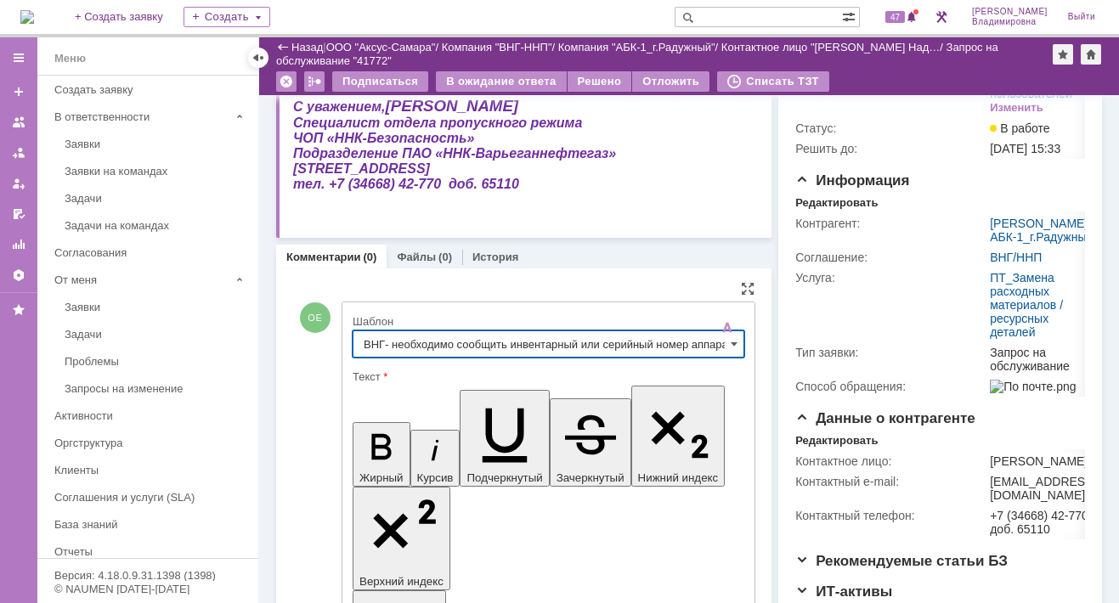
type input "ВНГ- необходимо сообщить инвентарный или серийный номер аппарата"
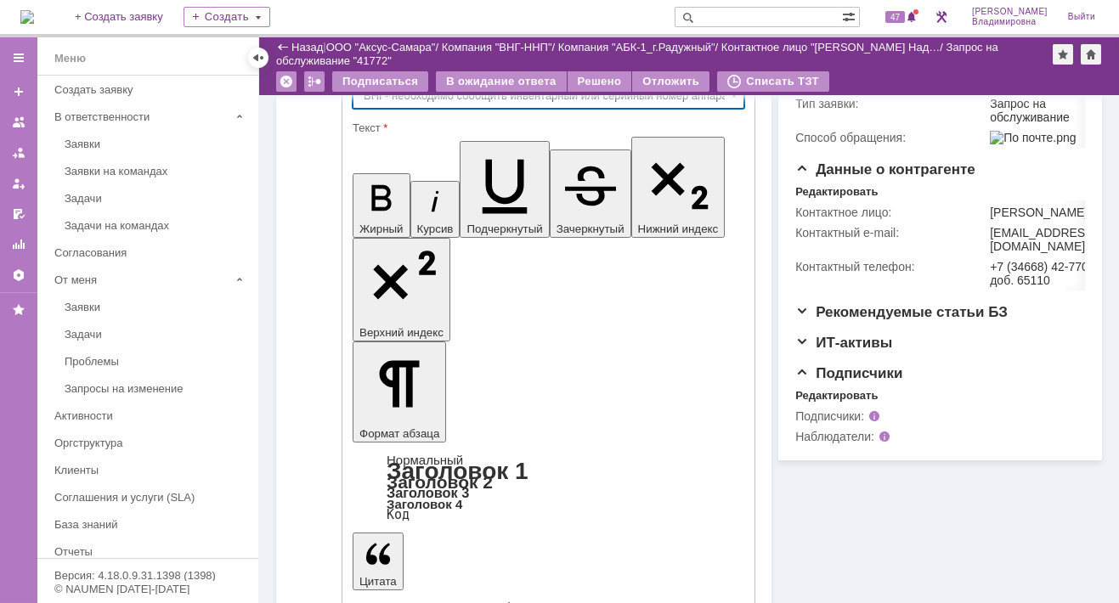
scroll to position [380, 0]
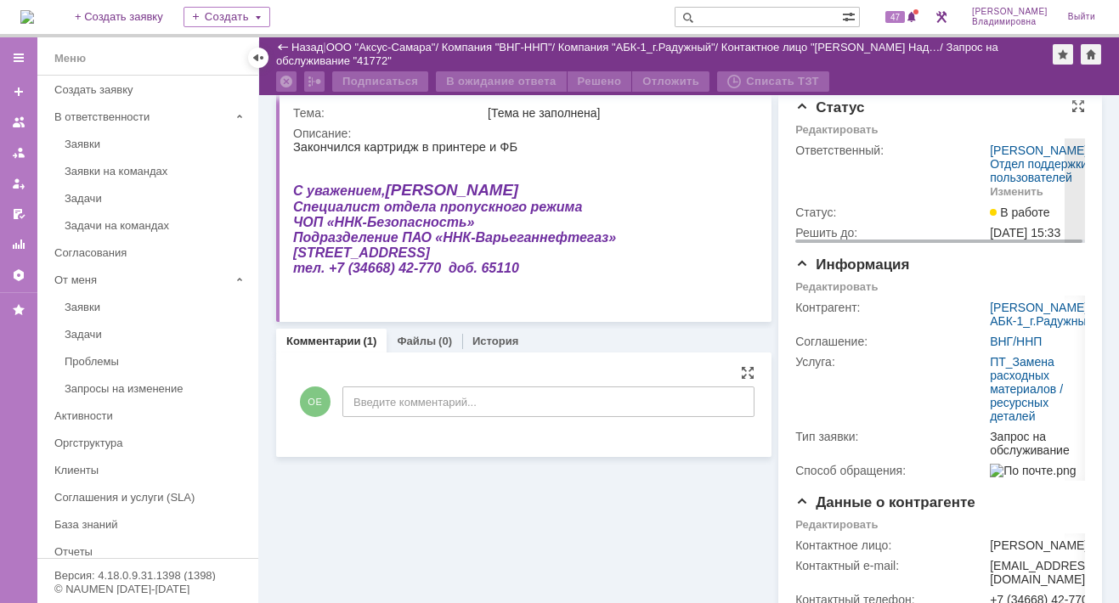
scroll to position [0, 0]
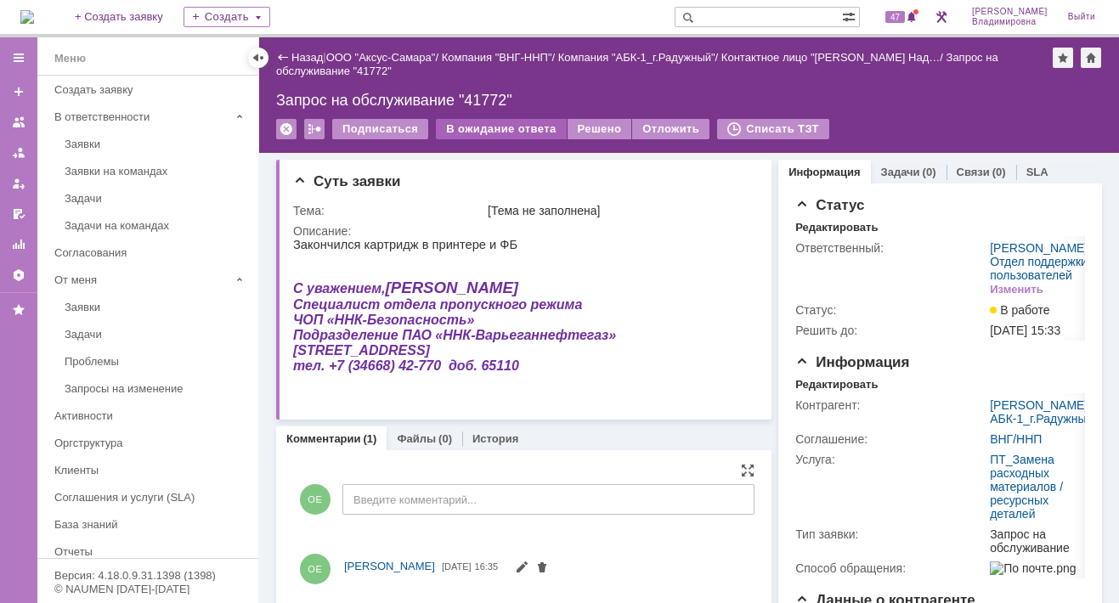
click at [523, 124] on div "В ожидание ответа" at bounding box center [501, 129] width 130 height 20
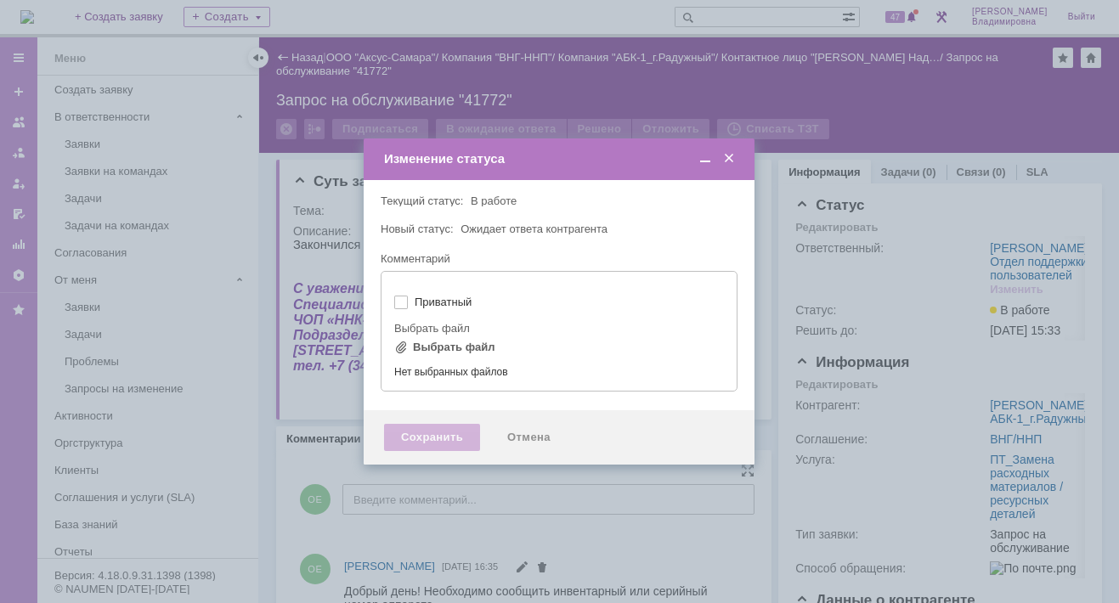
type input "[не указано]"
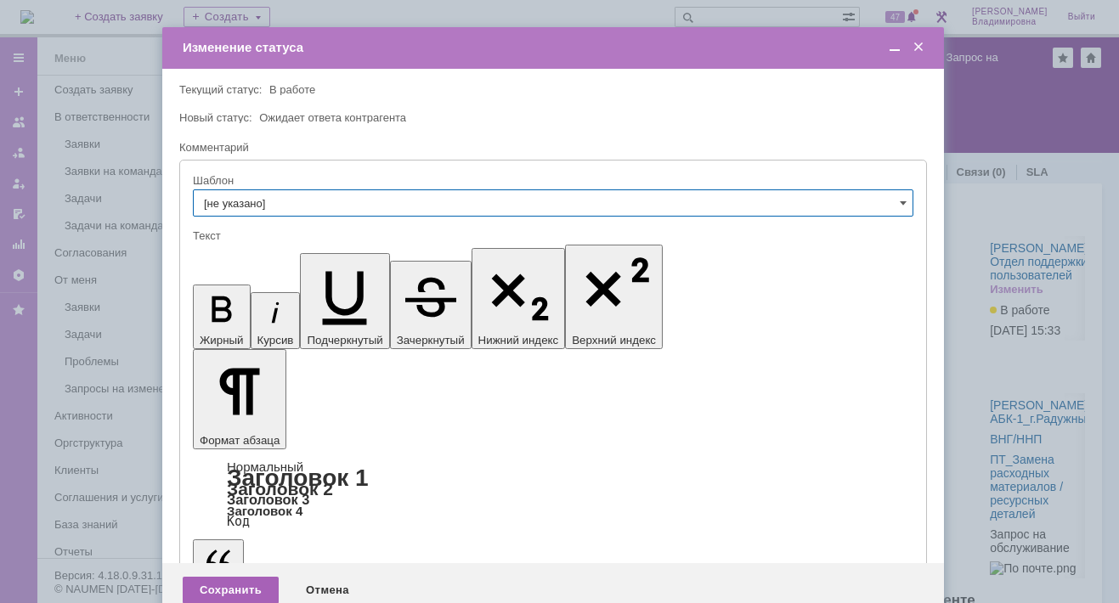
click at [231, 577] on div "Сохранить" at bounding box center [231, 590] width 96 height 27
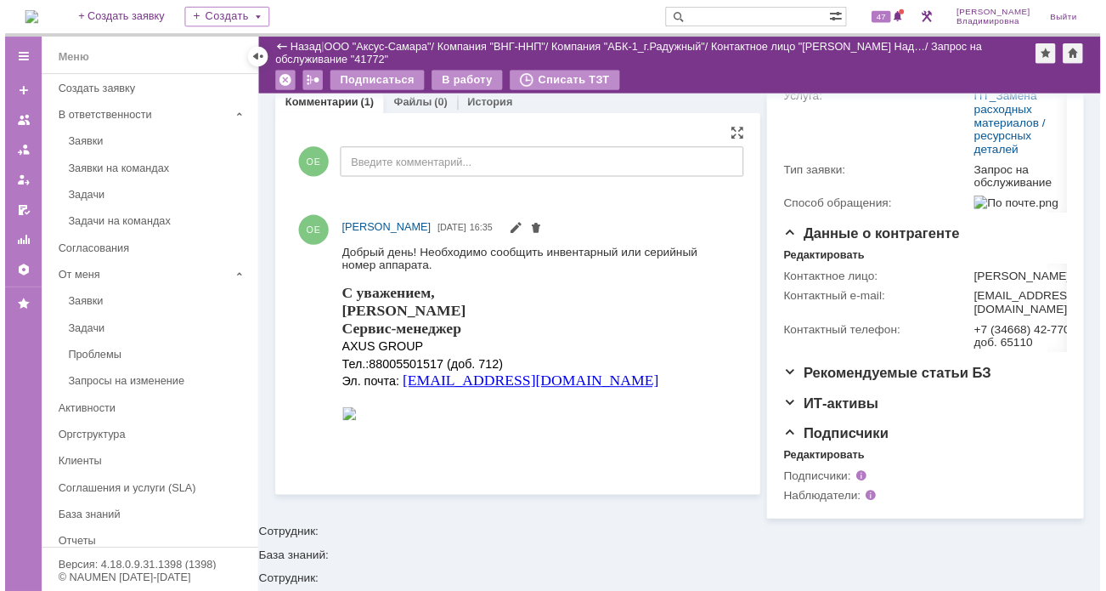
scroll to position [287, 0]
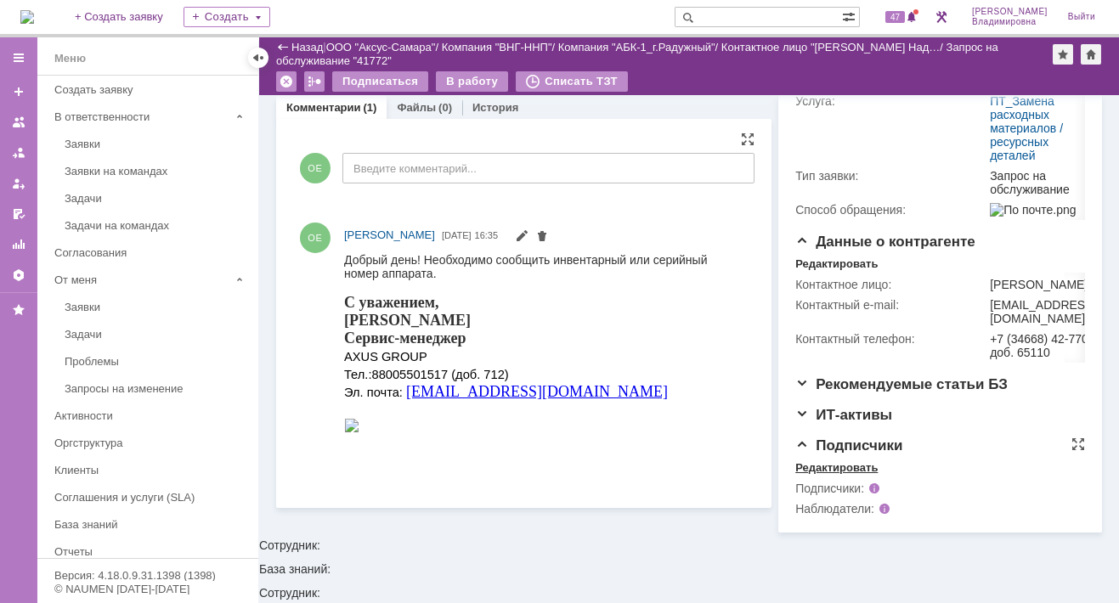
click at [845, 475] on div "Редактировать" at bounding box center [836, 468] width 82 height 14
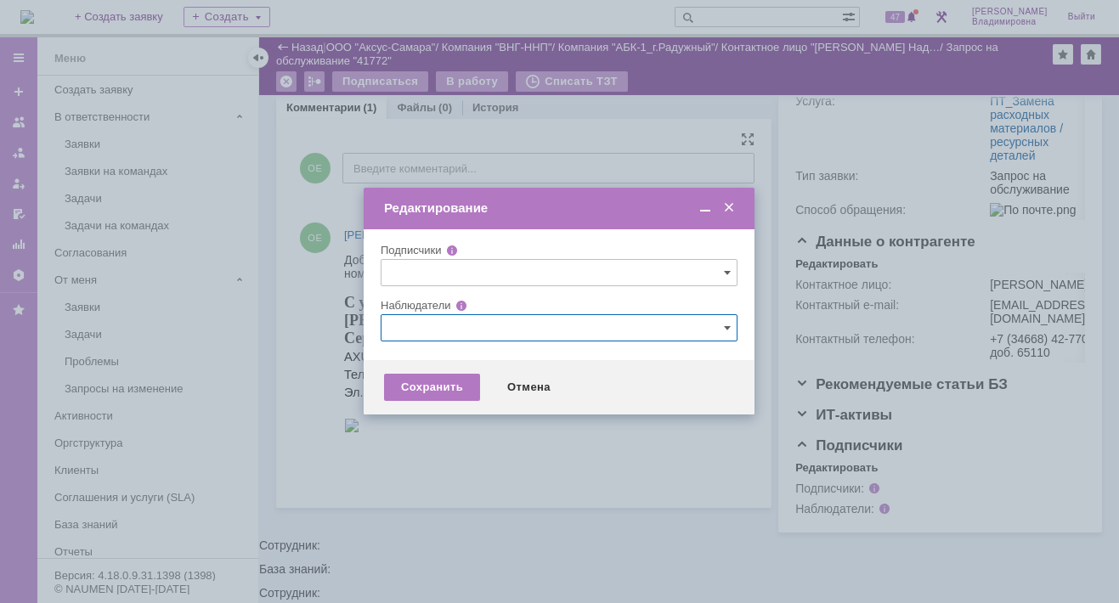
click at [415, 327] on input "text" at bounding box center [559, 327] width 357 height 27
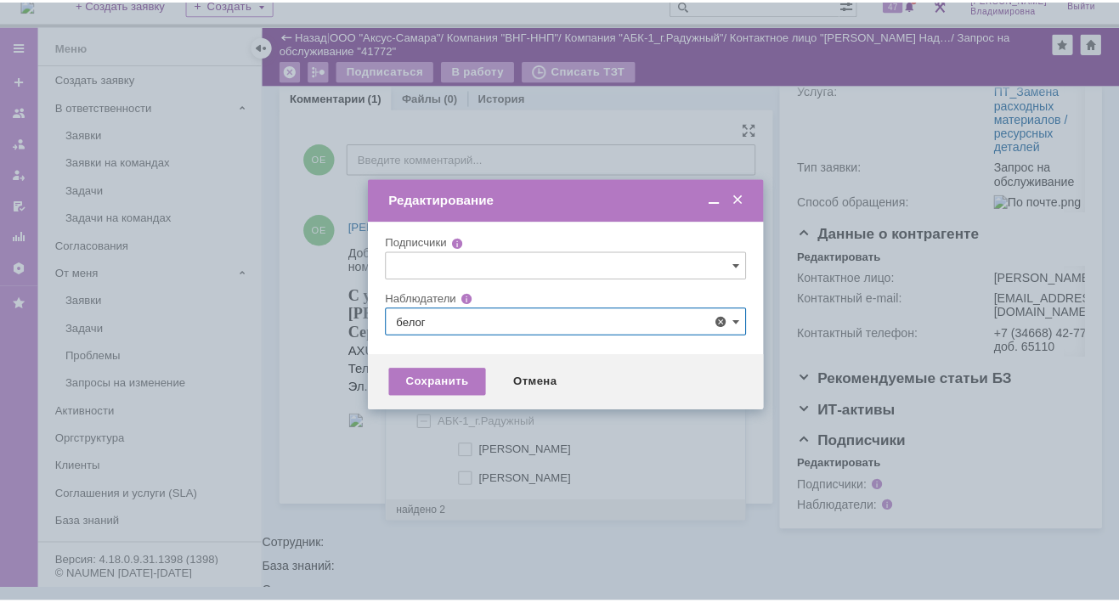
scroll to position [0, 0]
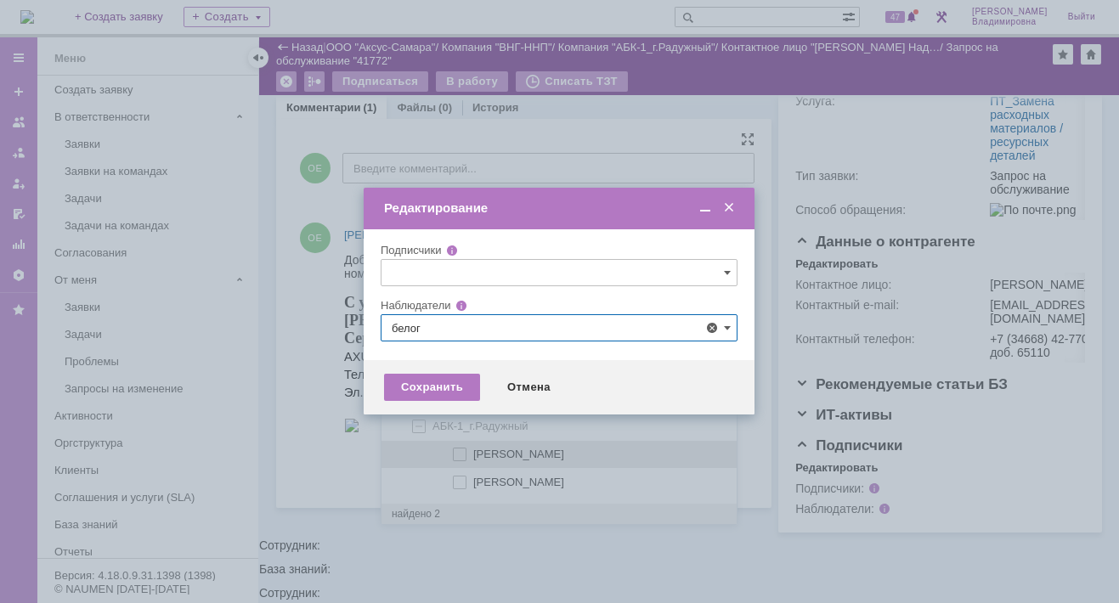
click at [473, 455] on span at bounding box center [473, 452] width 0 height 8
click at [460, 455] on input "[PERSON_NAME]" at bounding box center [460, 455] width 11 height 11
type input "[PERSON_NAME]"
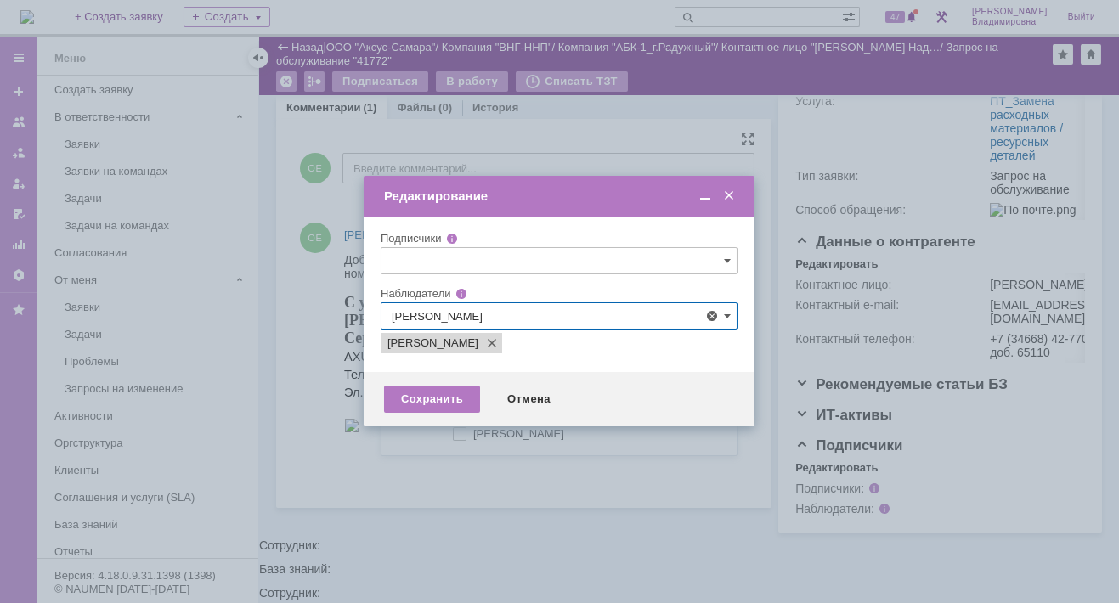
click at [287, 399] on div at bounding box center [559, 301] width 1119 height 603
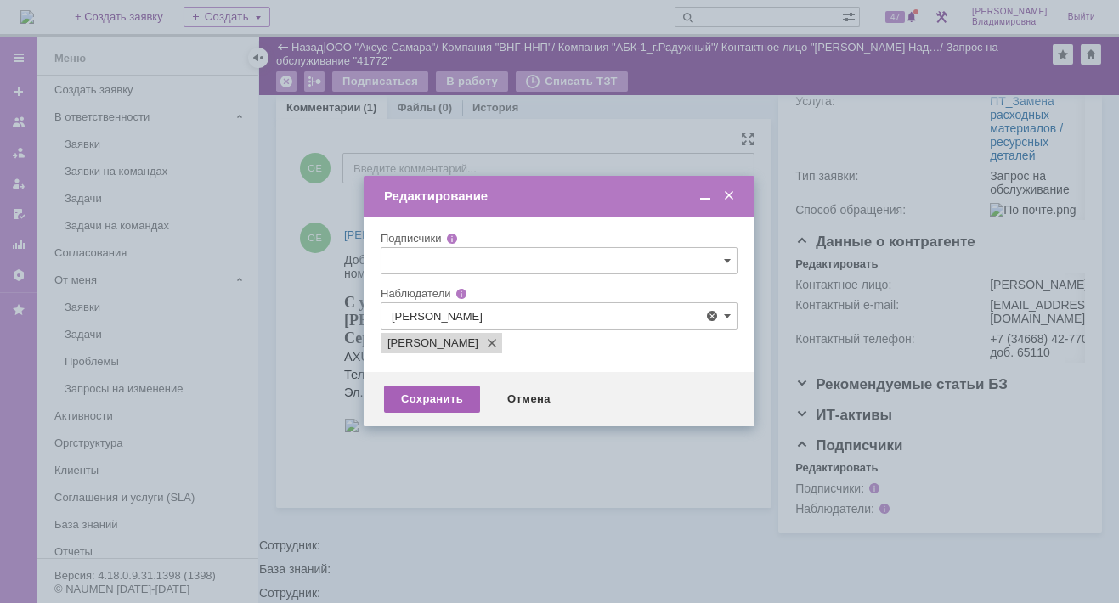
click at [438, 400] on div "Сохранить" at bounding box center [432, 399] width 96 height 27
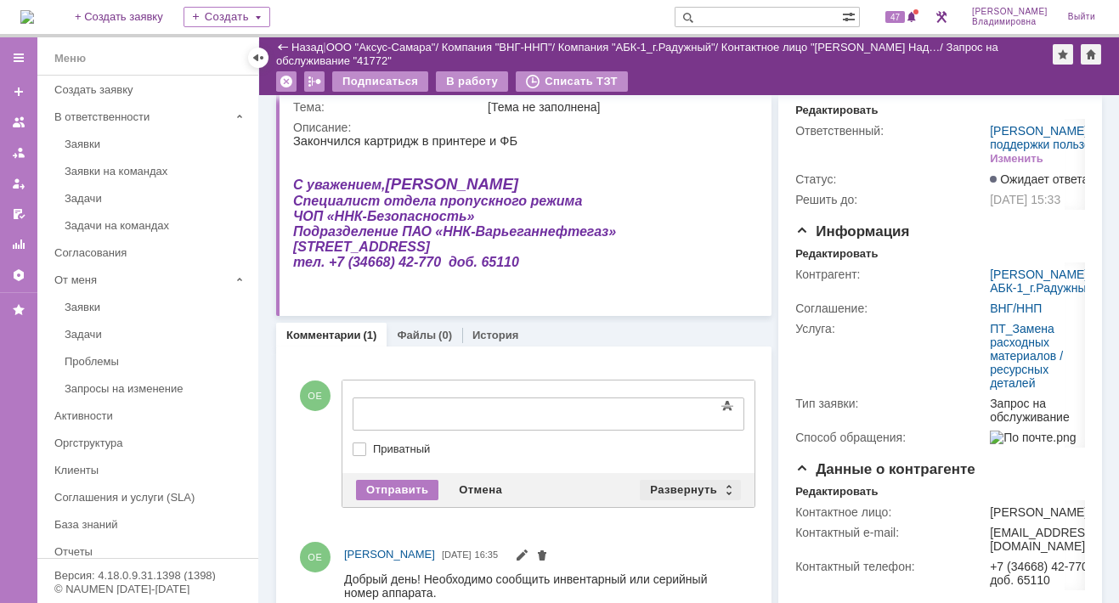
click at [681, 481] on div "Развернуть" at bounding box center [690, 490] width 101 height 20
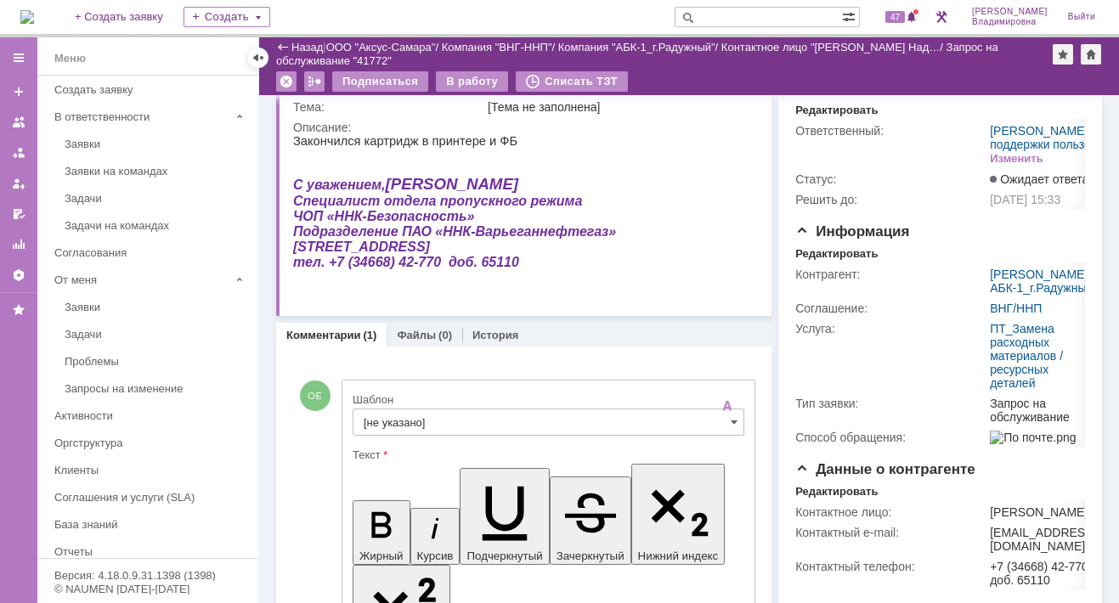
click at [394, 422] on input "[не указано]" at bounding box center [549, 422] width 392 height 27
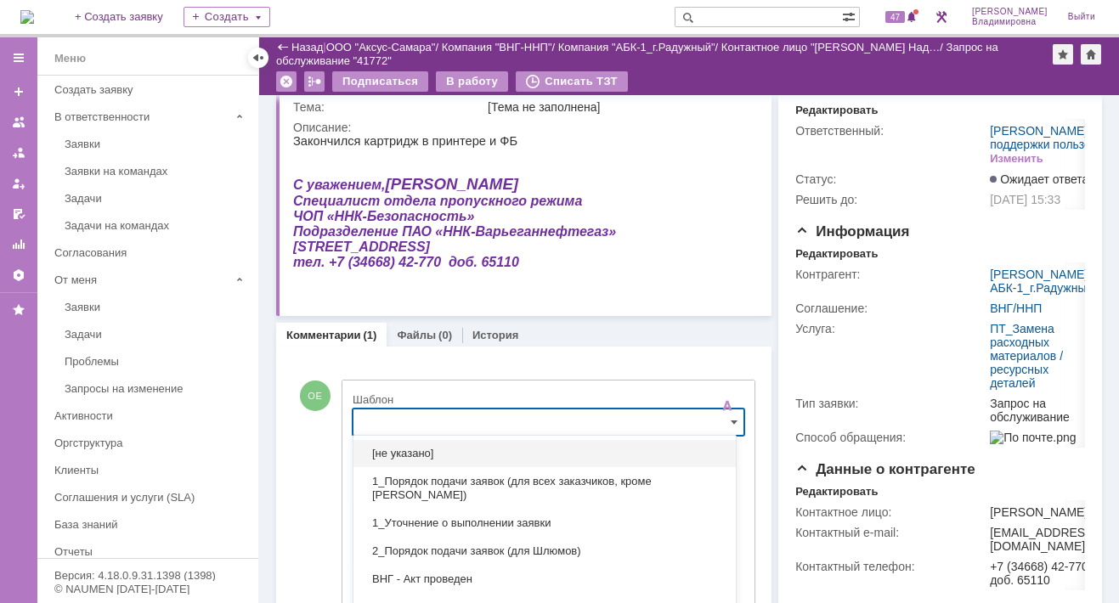
scroll to position [138, 0]
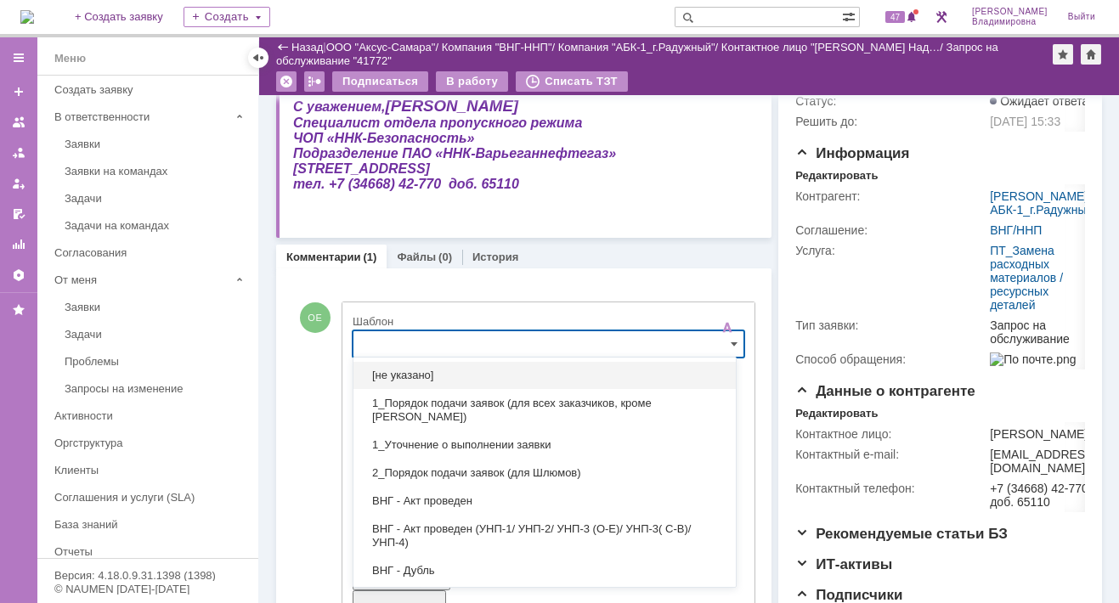
click at [389, 343] on input "text" at bounding box center [549, 344] width 392 height 27
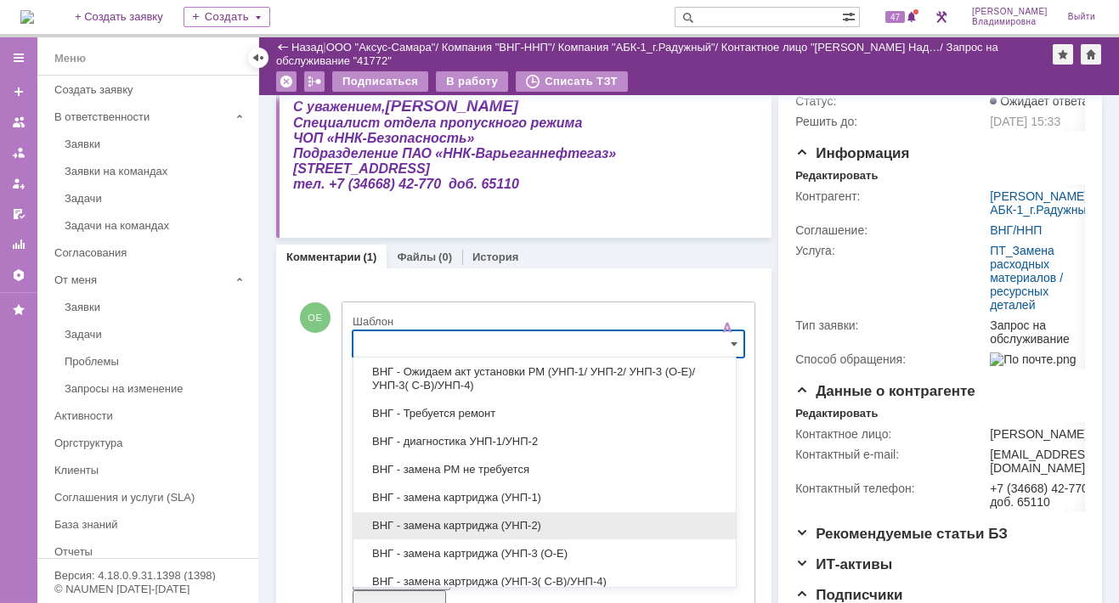
scroll to position [425, 0]
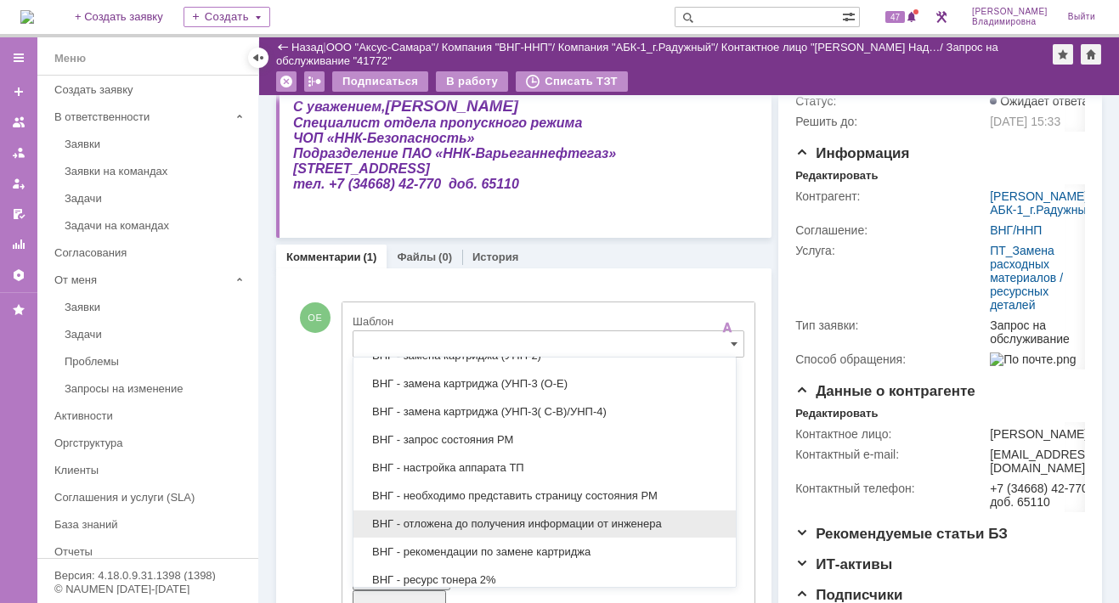
click at [467, 519] on span "ВНГ - отложена до получения информации от инженера" at bounding box center [545, 524] width 362 height 14
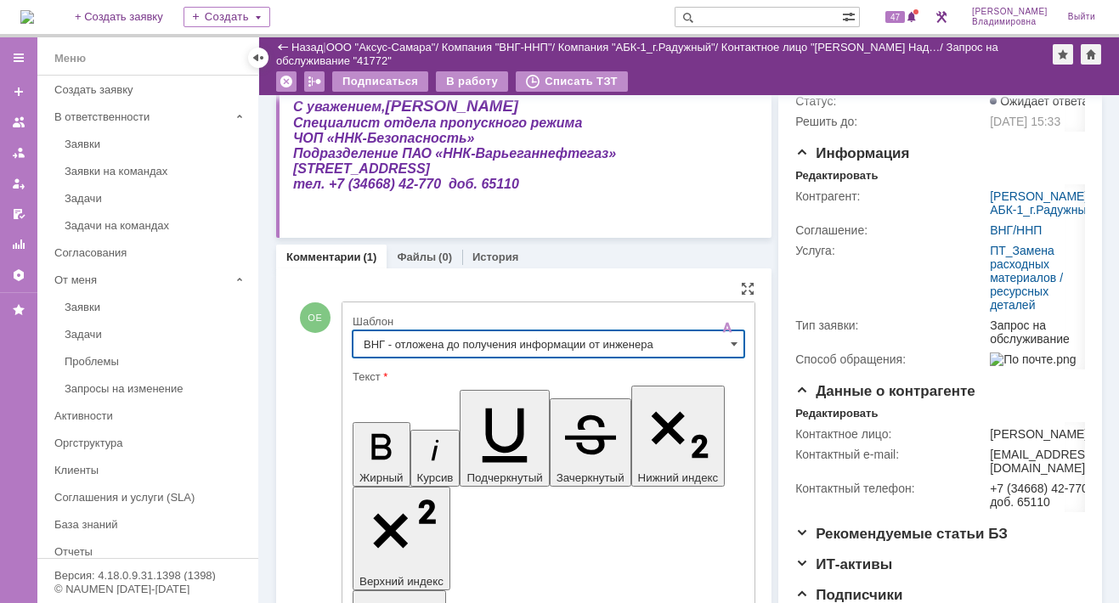
type input "ВНГ - отложена до получения информации от инженера"
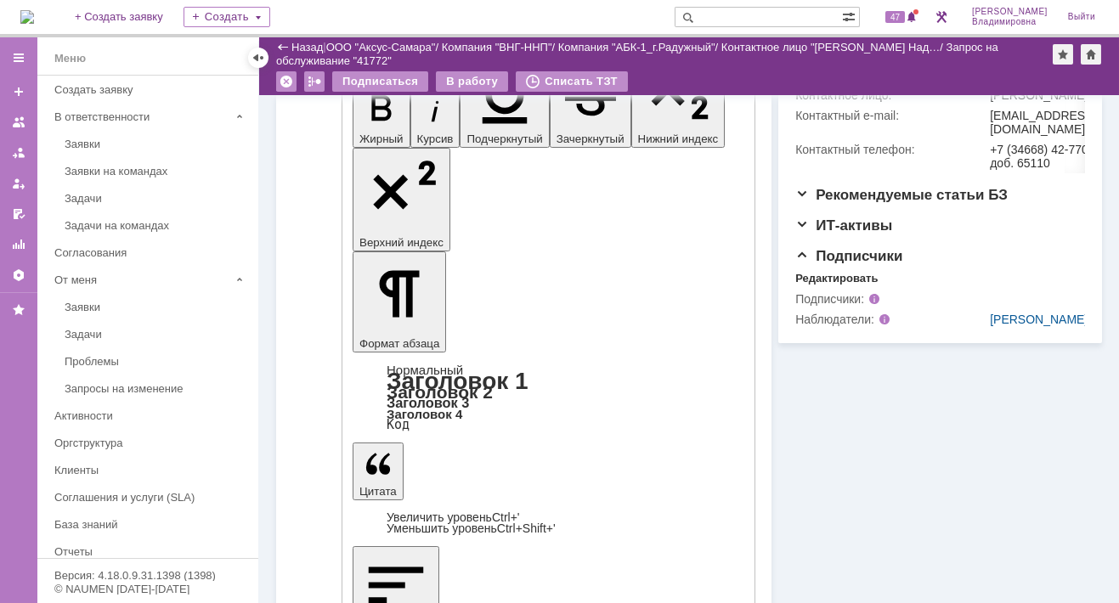
scroll to position [478, 0]
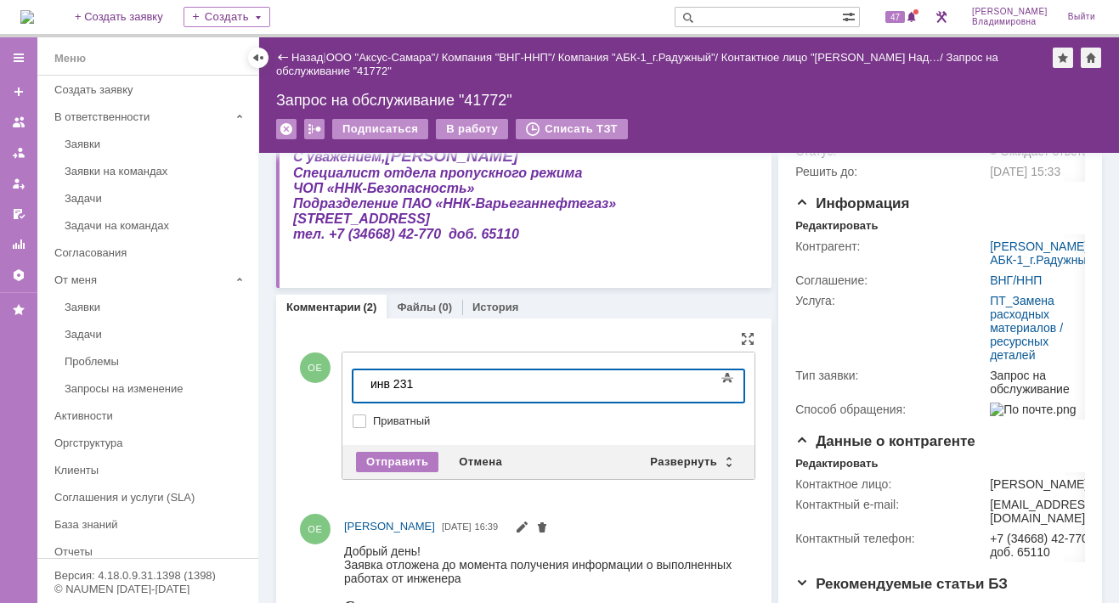
scroll to position [255, 0]
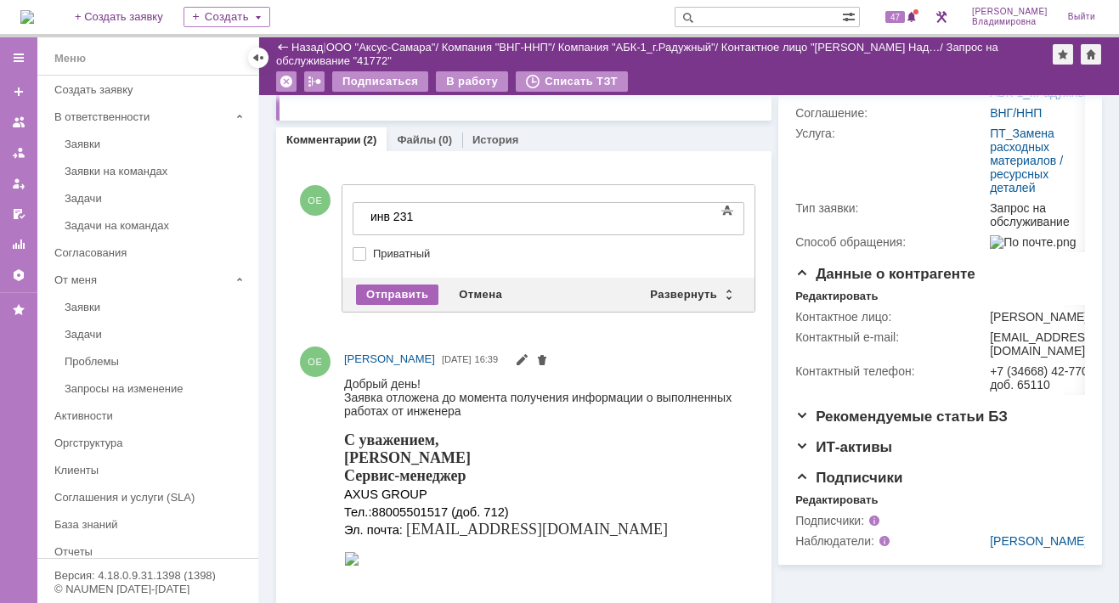
click at [399, 285] on div "Отправить" at bounding box center [397, 295] width 82 height 20
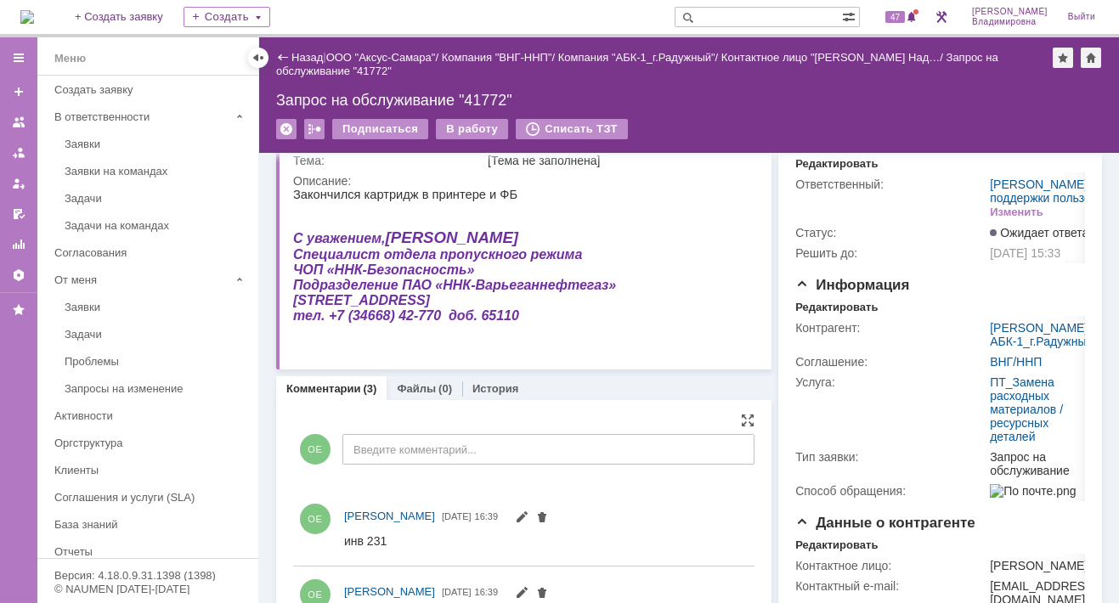
scroll to position [0, 0]
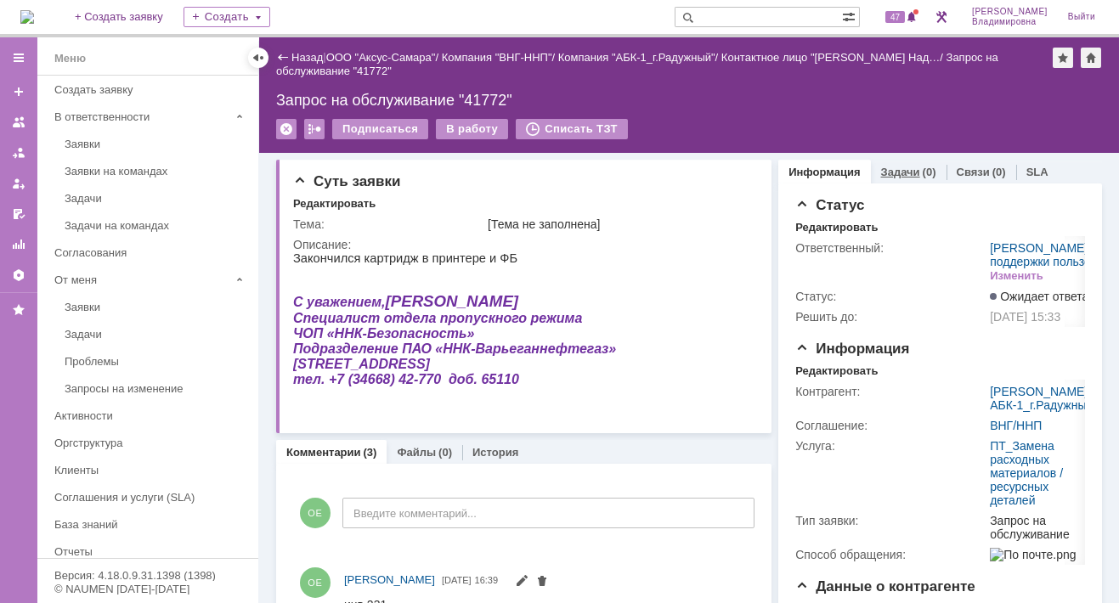
click at [898, 169] on link "Задачи" at bounding box center [900, 172] width 39 height 13
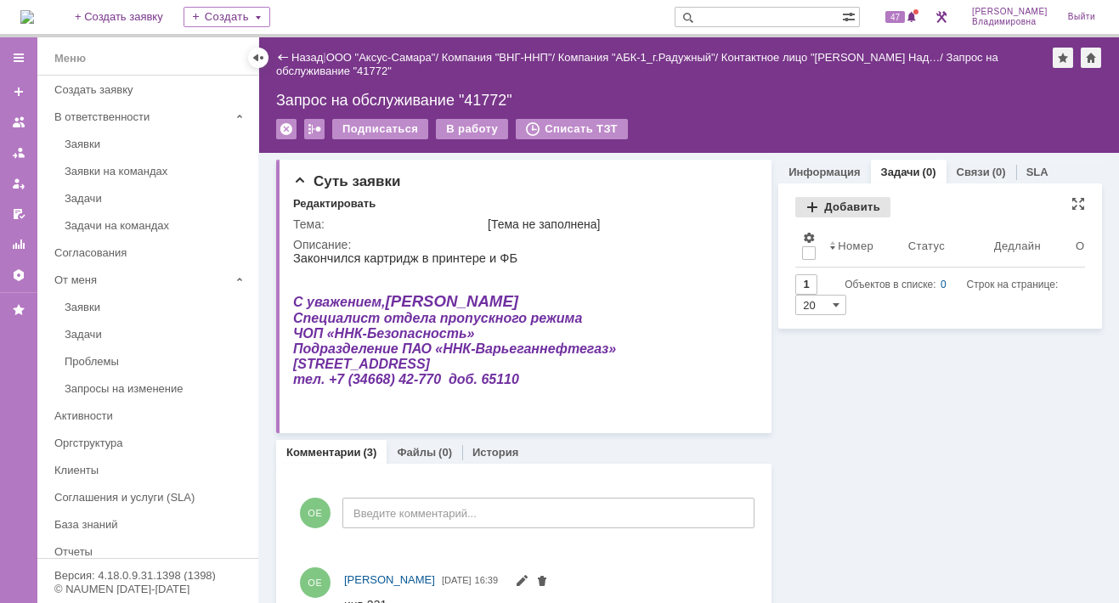
click at [838, 204] on div "Добавить" at bounding box center [842, 207] width 95 height 20
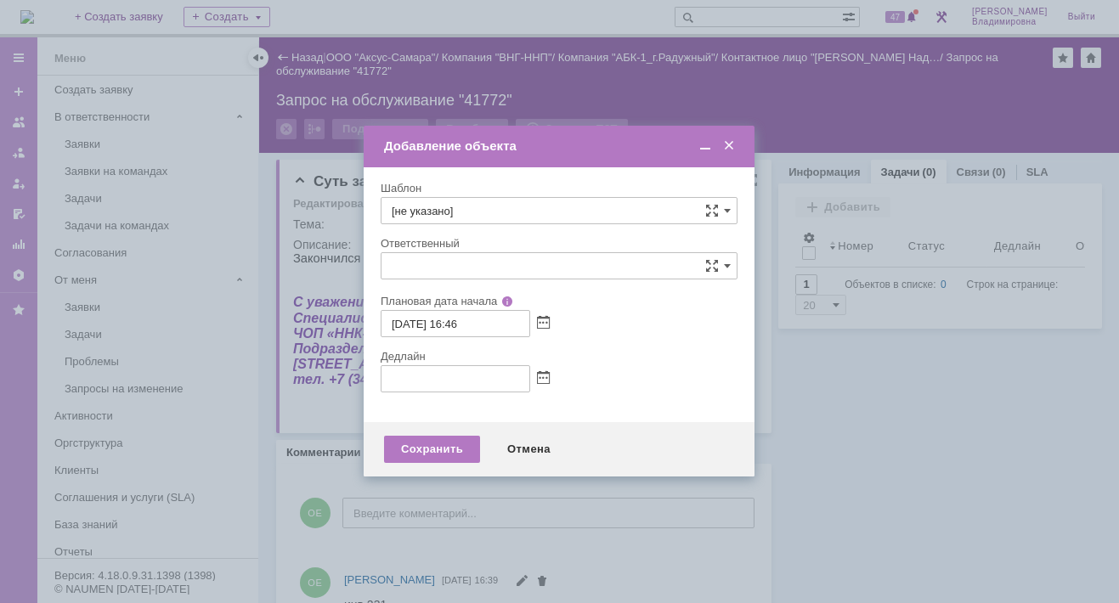
type input "[не указано]"
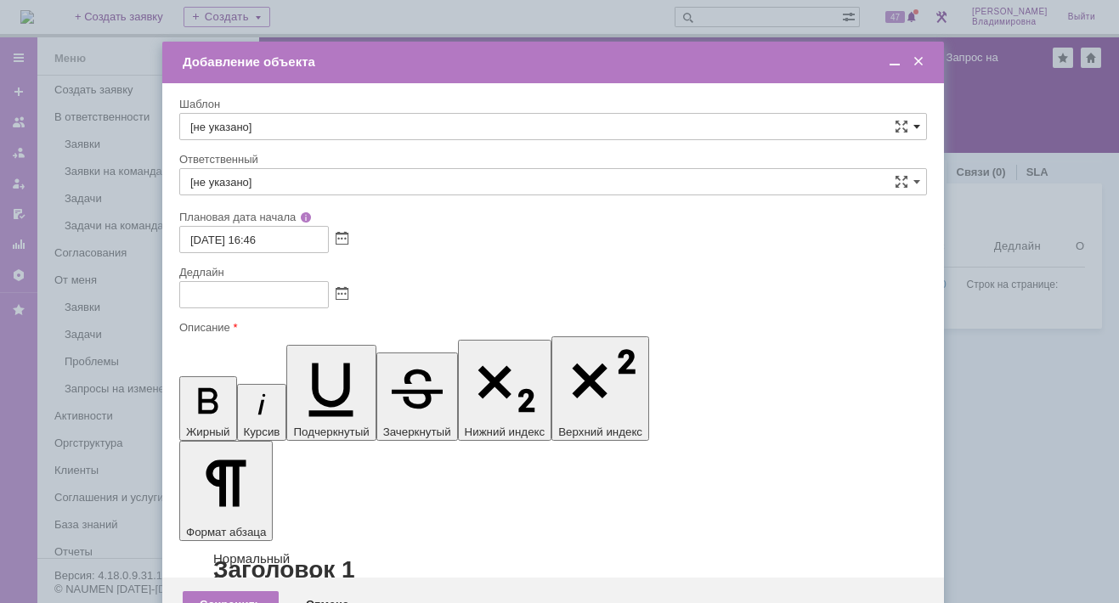
click at [919, 124] on span at bounding box center [916, 127] width 7 height 14
click at [297, 219] on span "ВНГ / ННП - замена РМ (Запрос на обслуживание)" at bounding box center [553, 226] width 726 height 14
type input "ВНГ / ННП - замена РМ (Запрос на обслуживание)"
type input "Сидоров Евгений"
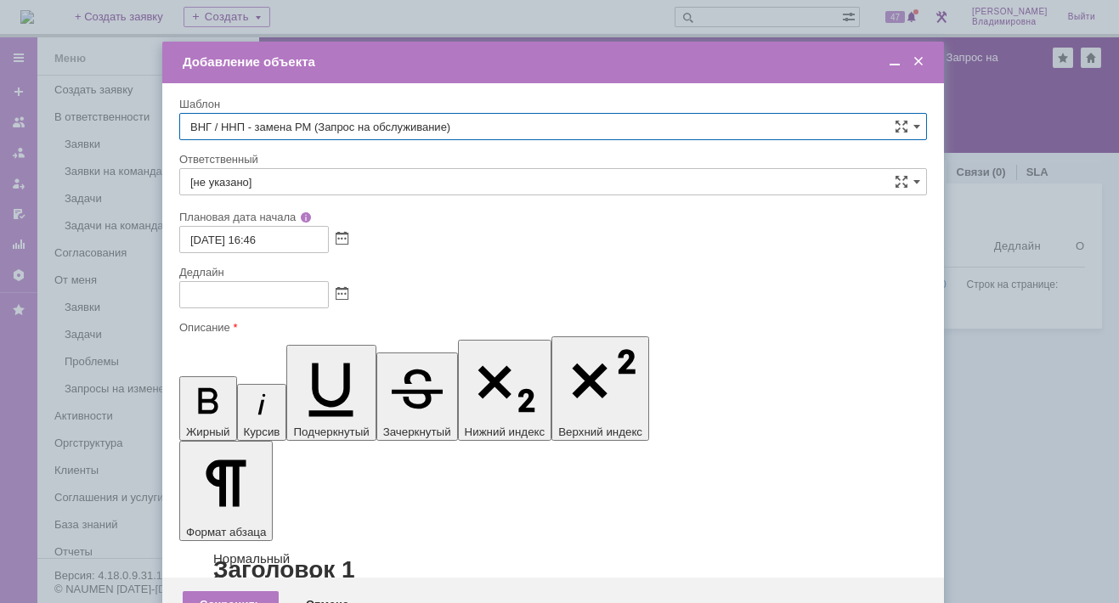
type input "13.09.2025 00:46"
type input "ВНГ / ННП - замена РМ (Запрос на обслуживание)"
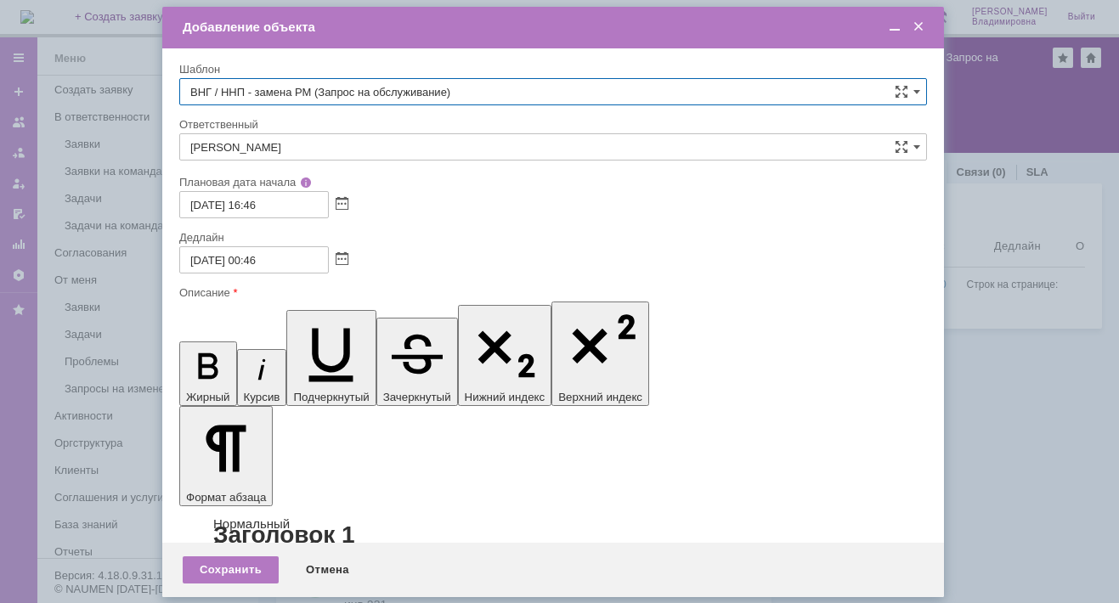
click at [315, 152] on input "Сидоров Евгений" at bounding box center [553, 146] width 748 height 27
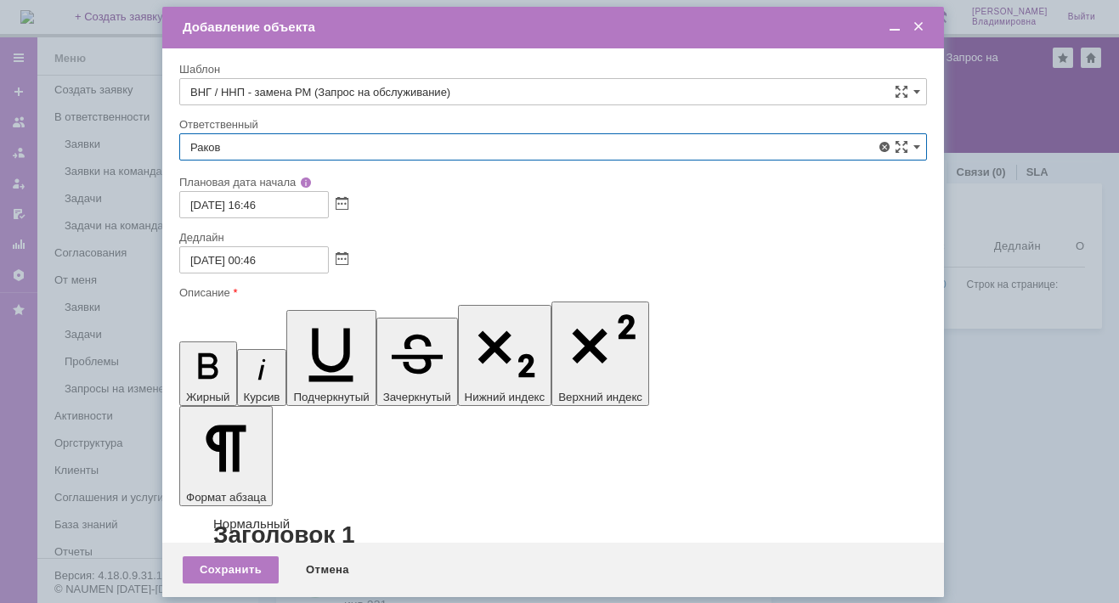
click at [242, 274] on span "Раков Константин Сергеевич" at bounding box center [553, 271] width 726 height 14
type input "Раков Константин Сергеевич"
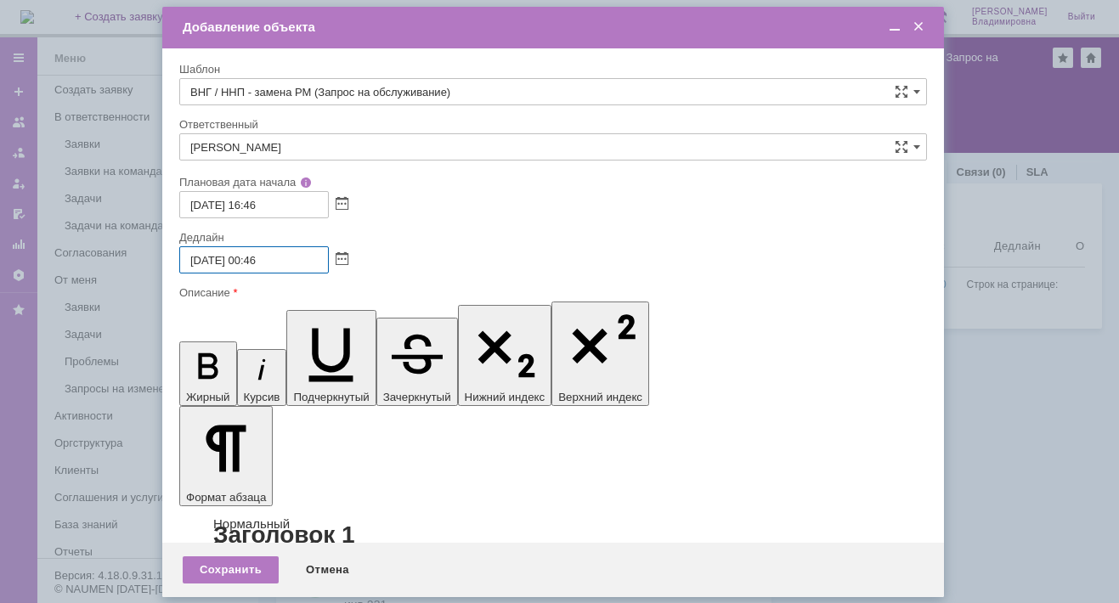
click at [202, 256] on input "13.09.2025 00:46" at bounding box center [254, 259] width 150 height 27
drag, startPoint x: 247, startPoint y: 260, endPoint x: 259, endPoint y: 260, distance: 11.9
click at [259, 260] on input "15.09.2025 00:46" at bounding box center [254, 259] width 150 height 27
drag, startPoint x: 263, startPoint y: 260, endPoint x: 274, endPoint y: 260, distance: 11.9
click at [274, 260] on input "15.09.2025 09:46" at bounding box center [254, 259] width 150 height 27
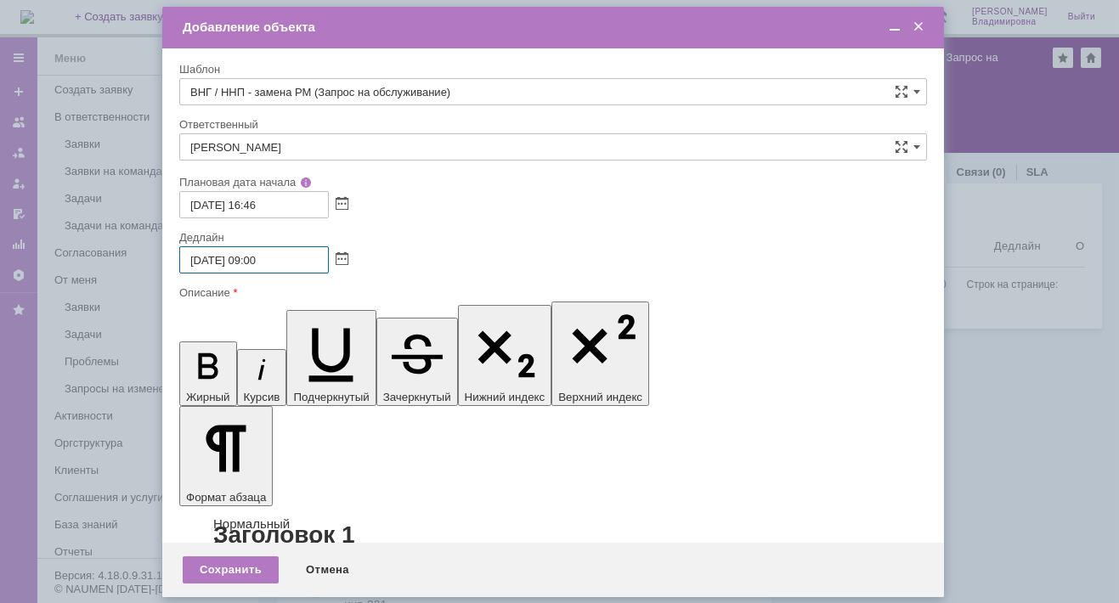
type input "15.09.2025 09:00"
drag, startPoint x: 344, startPoint y: 4853, endPoint x: 423, endPoint y: 4851, distance: 79.0
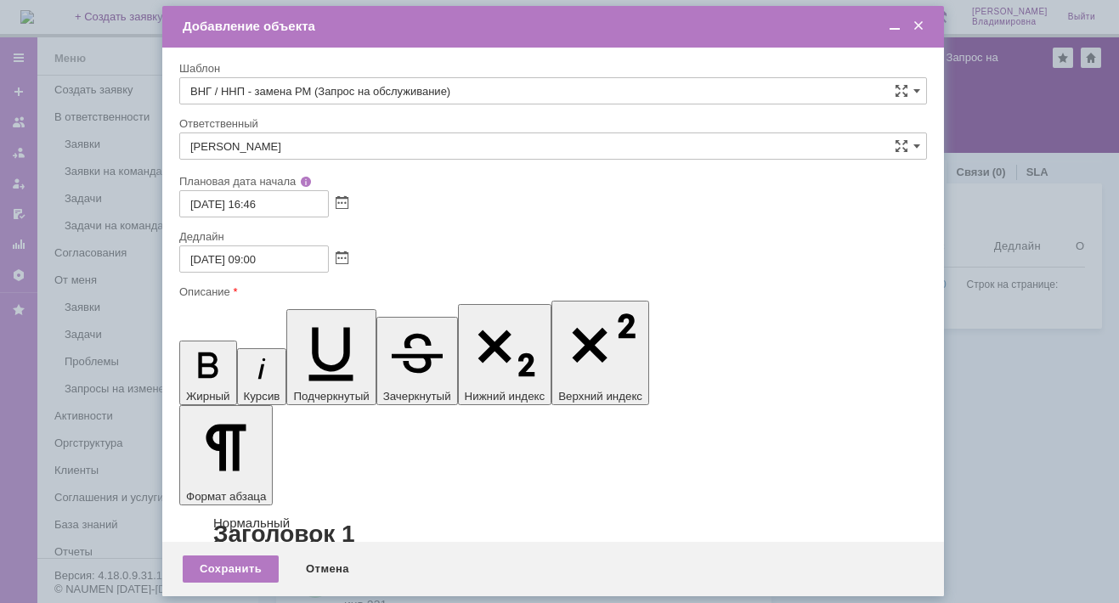
click at [249, 568] on div "Сохранить" at bounding box center [231, 569] width 96 height 27
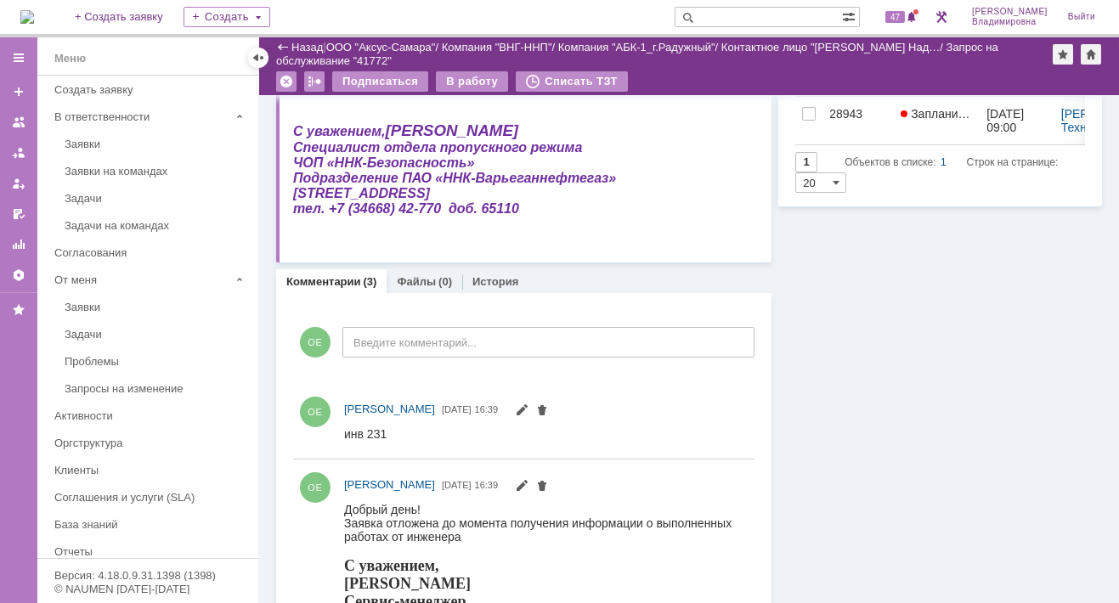
scroll to position [0, 0]
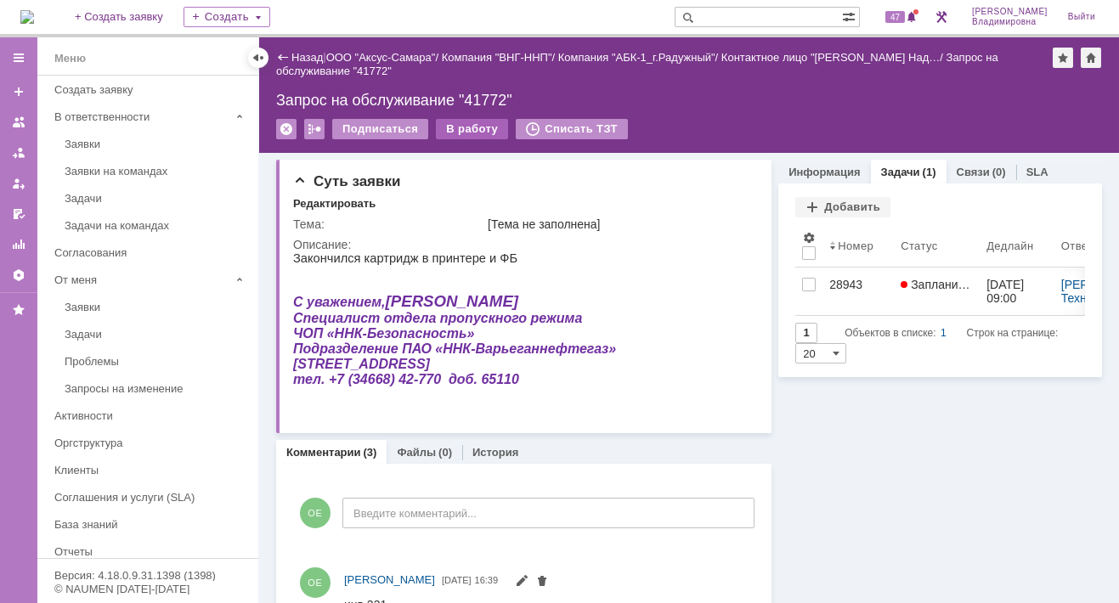
click at [460, 127] on div "В работу" at bounding box center [472, 129] width 72 height 20
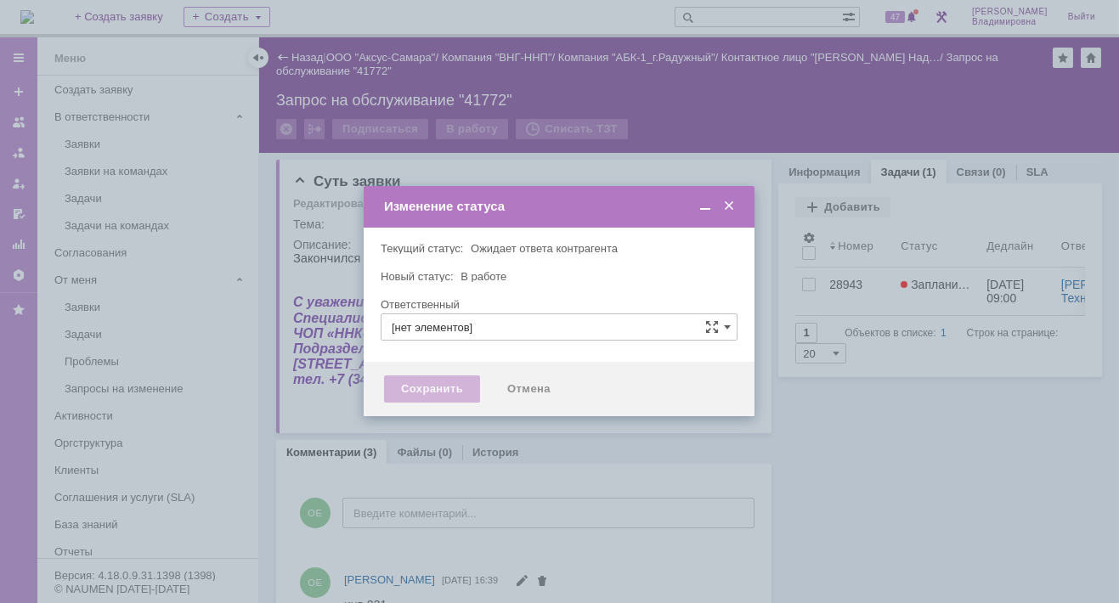
type input "[PERSON_NAME]"
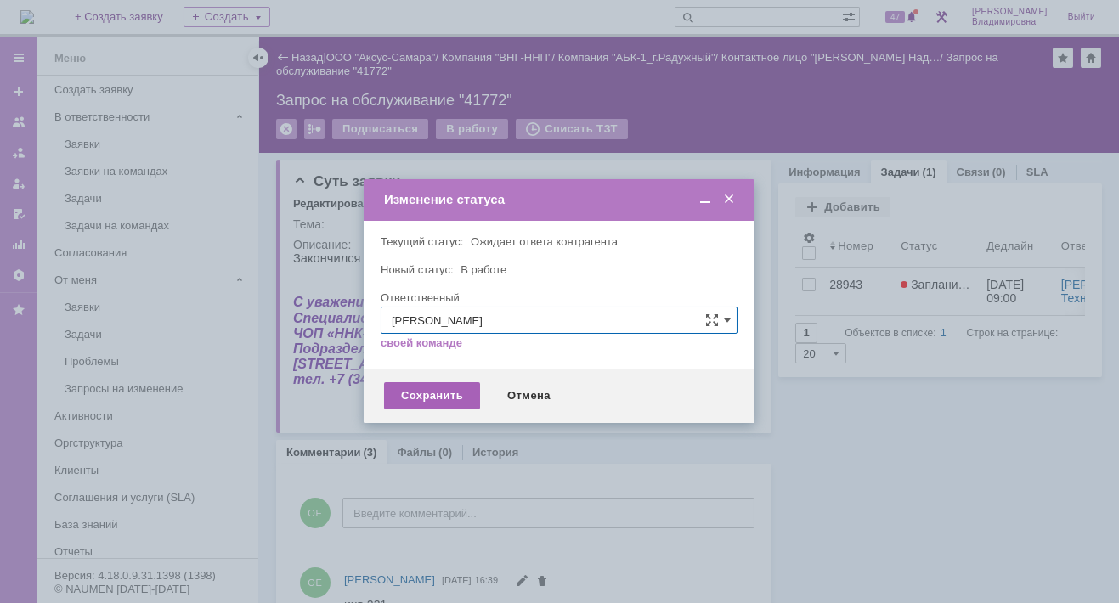
click at [434, 398] on div "Сохранить" at bounding box center [432, 395] width 96 height 27
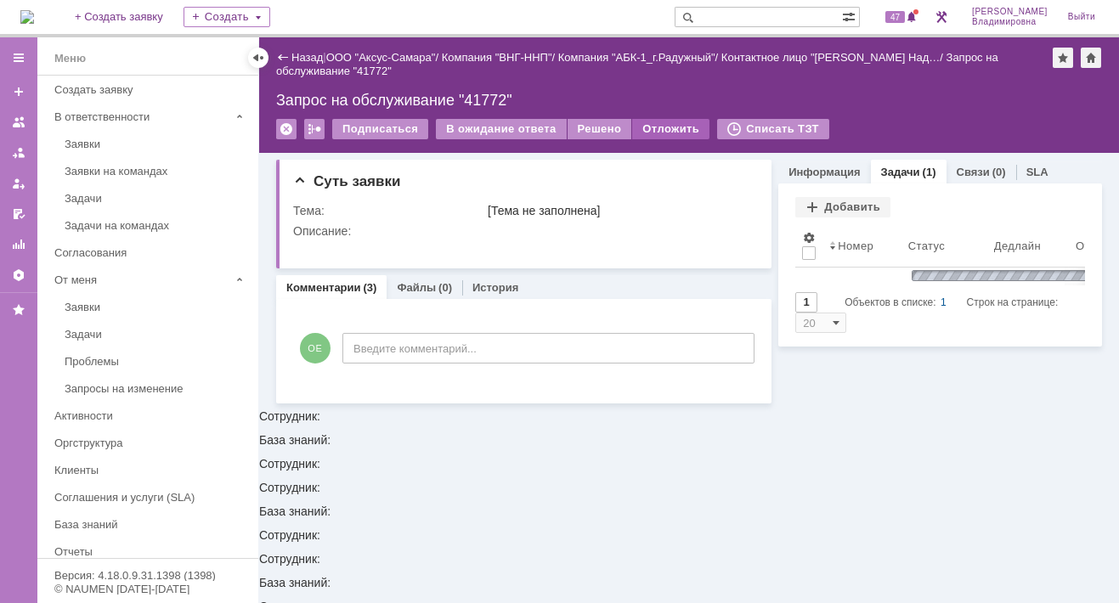
click at [666, 126] on div "Отложить" at bounding box center [670, 129] width 77 height 20
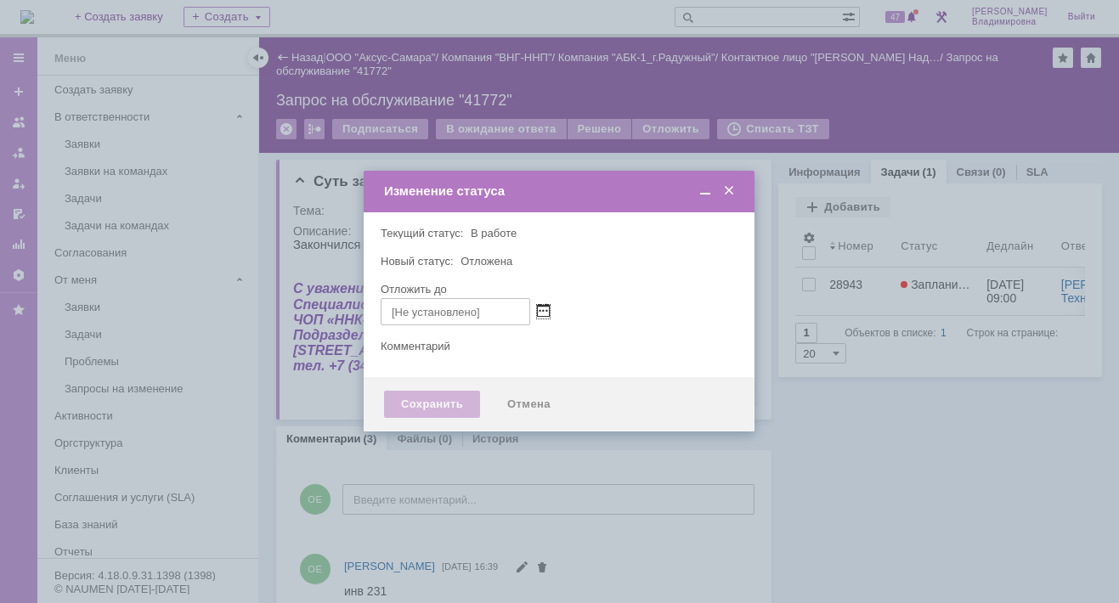
click at [539, 305] on span at bounding box center [543, 312] width 13 height 14
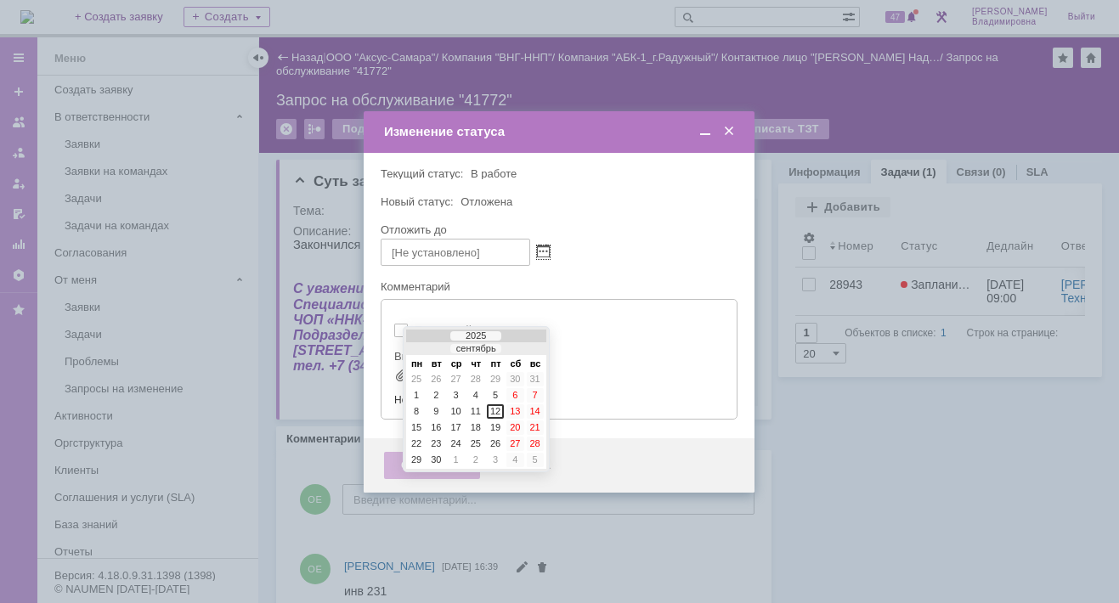
type input "[не указано]"
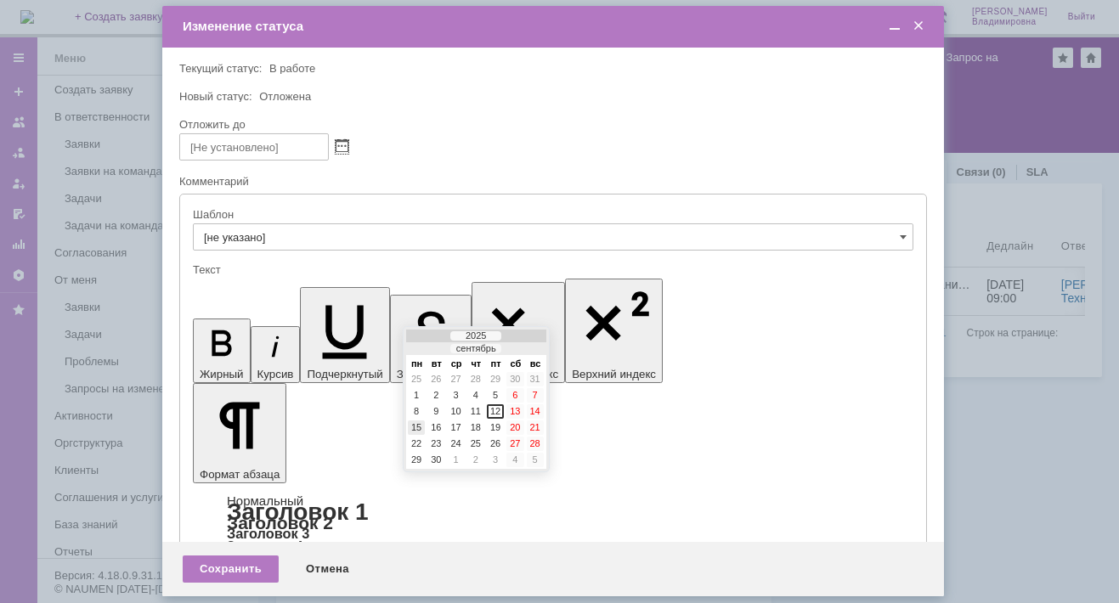
click at [412, 425] on div "15" at bounding box center [416, 428] width 17 height 14
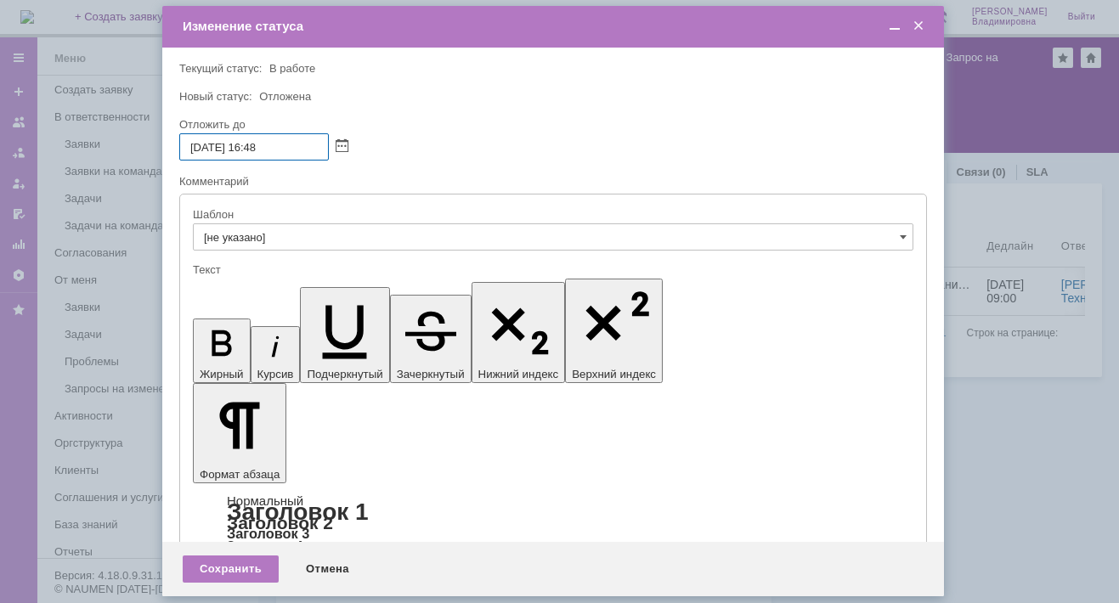
drag, startPoint x: 265, startPoint y: 144, endPoint x: 277, endPoint y: 143, distance: 12.0
click at [277, 143] on input "15.09.2025 16:48" at bounding box center [254, 146] width 150 height 27
type input "[DATE] 16:00"
click at [244, 566] on div "Сохранить" at bounding box center [231, 569] width 96 height 27
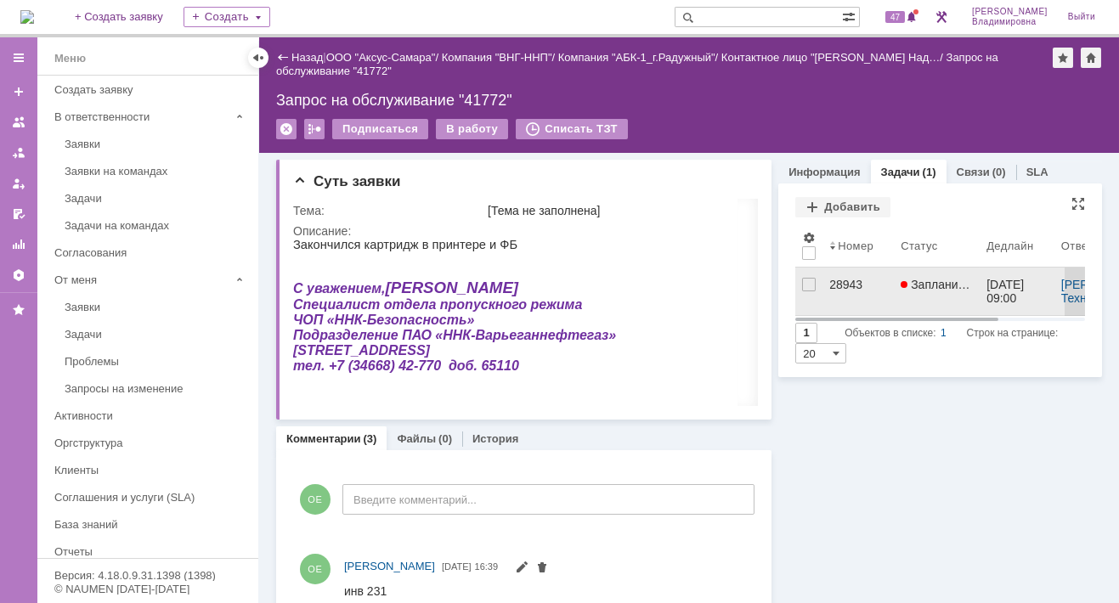
click at [834, 281] on div "28943" at bounding box center [858, 285] width 58 height 14
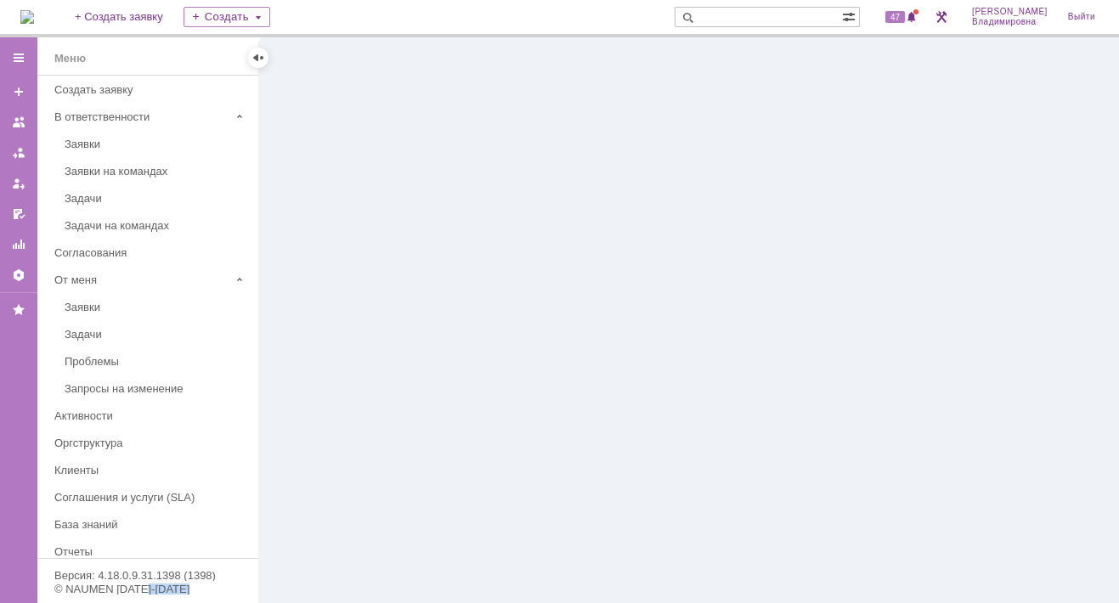
click at [834, 281] on div at bounding box center [689, 320] width 860 height 566
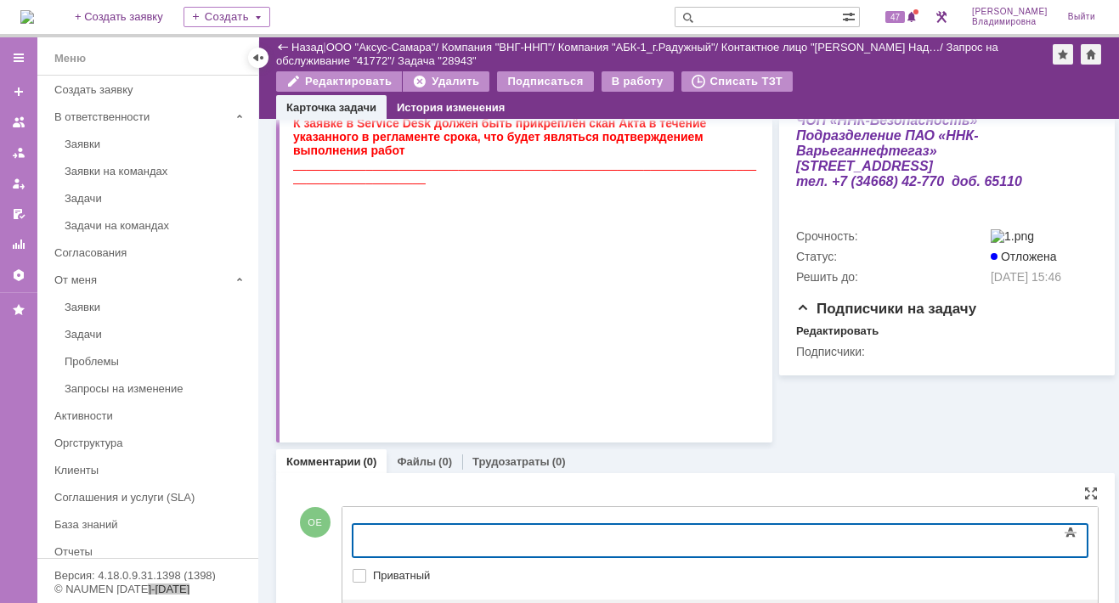
scroll to position [452, 0]
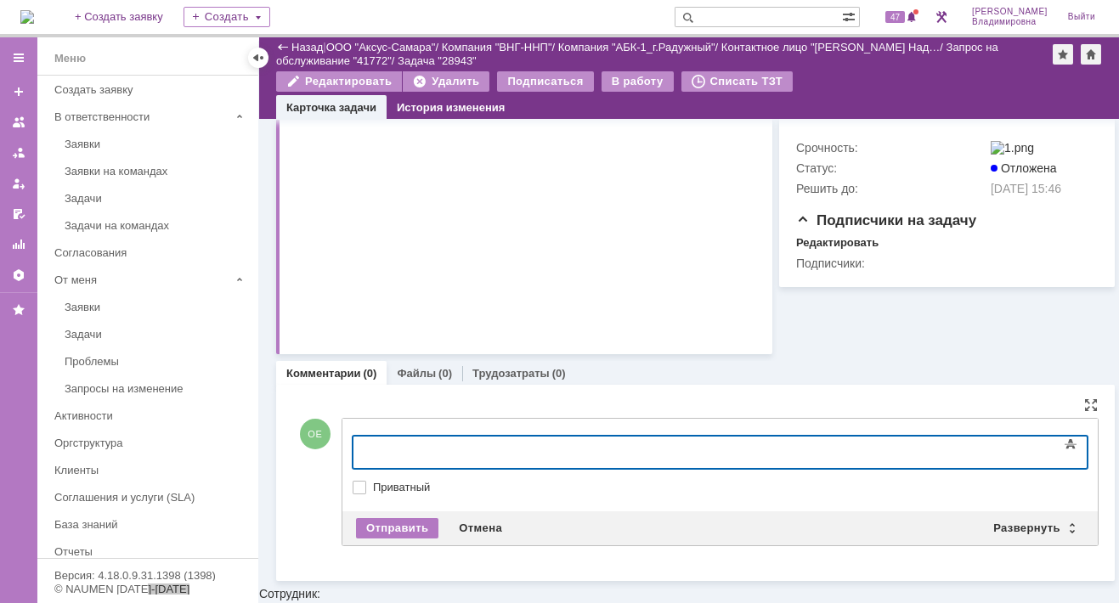
click at [375, 448] on div at bounding box center [490, 450] width 241 height 14
drag, startPoint x: 532, startPoint y: 446, endPoint x: 566, endPoint y: 445, distance: 34.0
click at [566, 445] on div "Костя, а зайти в это кабинет нельзя? Он закрыт?" at bounding box center [490, 456] width 241 height 27
drag, startPoint x: 690, startPoint y: 449, endPoint x: 709, endPoint y: 446, distance: 18.9
click at [611, 446] on div "Костя, а зайти в это кабинет чтобы сразу установить РМ ? Он закрыт?" at bounding box center [490, 456] width 241 height 27
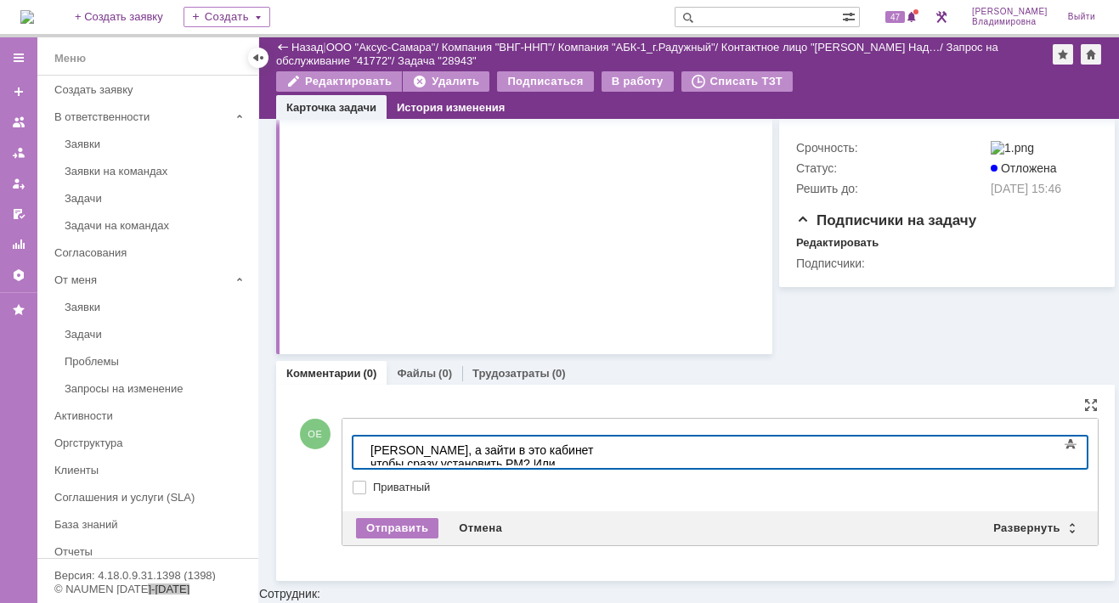
click at [478, 450] on div "Костя, а зайти в это кабинет чтобы сразу установить РМ? Или он закрыт?" at bounding box center [490, 463] width 241 height 41
click at [534, 448] on div "Костя, а зайти в этот кабинет чтобы сразу установить РМ? Или он закрыт?" at bounding box center [490, 463] width 241 height 41
click at [611, 445] on div "Костя, а зайти в этот кабинет чтобы сразу установить РМ? Или он закрыт?" at bounding box center [490, 463] width 241 height 41
drag, startPoint x: 461, startPoint y: 444, endPoint x: 484, endPoint y: 450, distance: 24.3
click at [484, 450] on div "Костя, а зайти в этот кабинет чтобы сразу установить РМ можно в выходной ? Или …" at bounding box center [490, 463] width 241 height 41
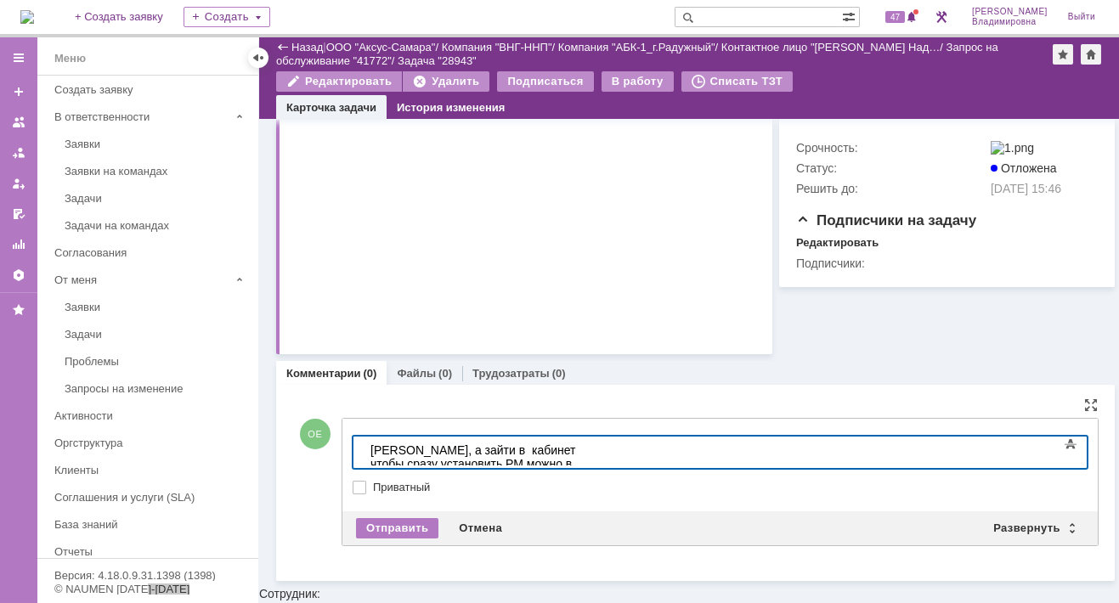
click at [511, 448] on div "Костя, а зайти в кабинет чтобы сразу установить РМ можно в выходной? Или он зак…" at bounding box center [490, 463] width 241 height 41
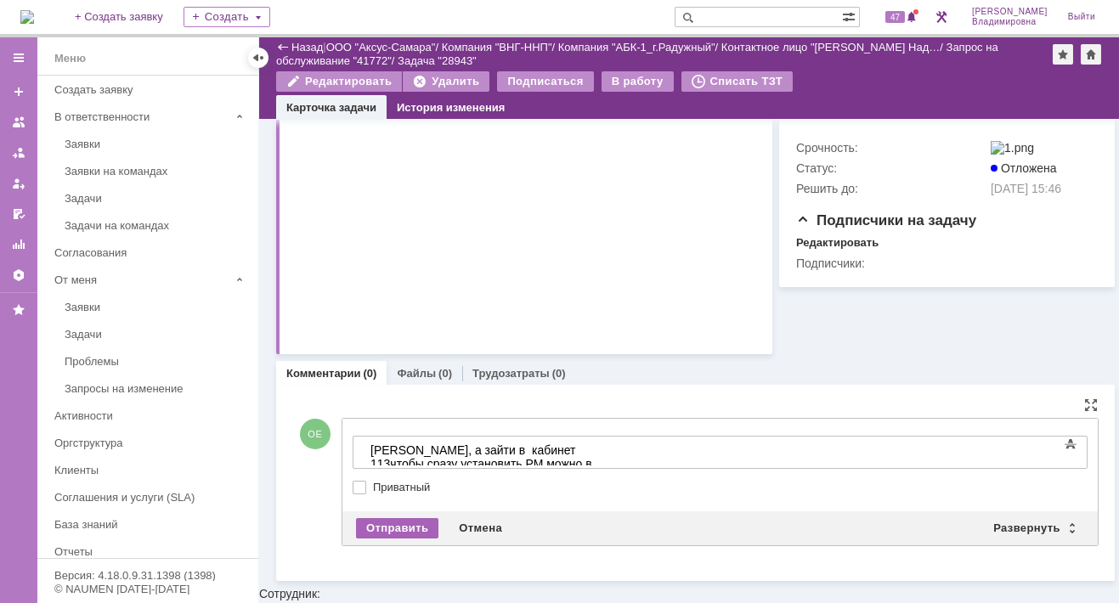
click at [410, 524] on div "Отправить" at bounding box center [397, 528] width 82 height 20
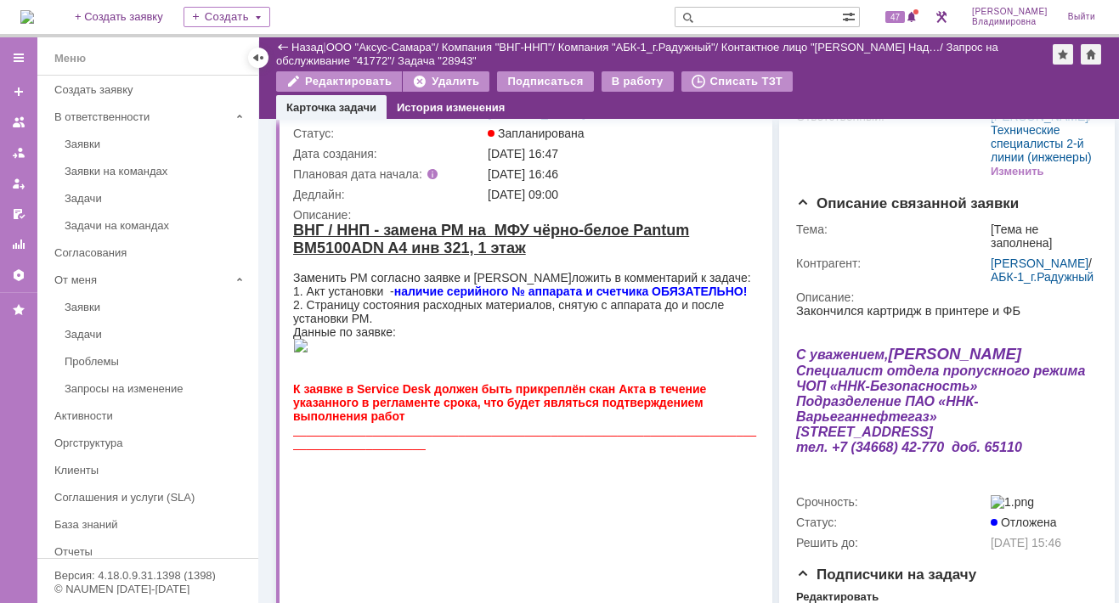
scroll to position [0, 0]
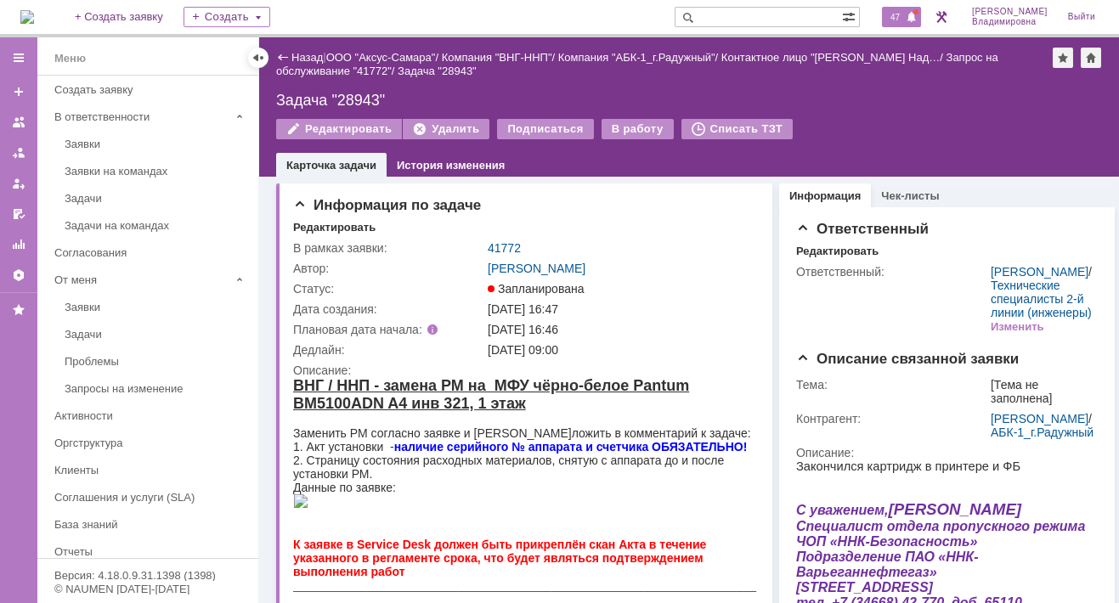
click at [905, 16] on span "47" at bounding box center [895, 17] width 20 height 12
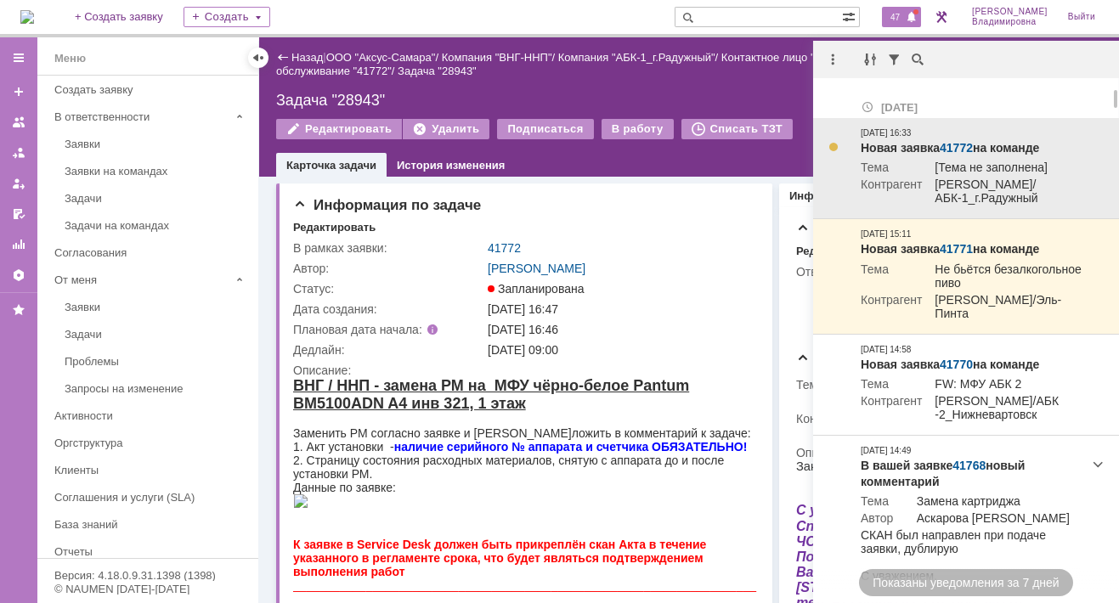
click at [958, 149] on link "41772" at bounding box center [956, 148] width 33 height 14
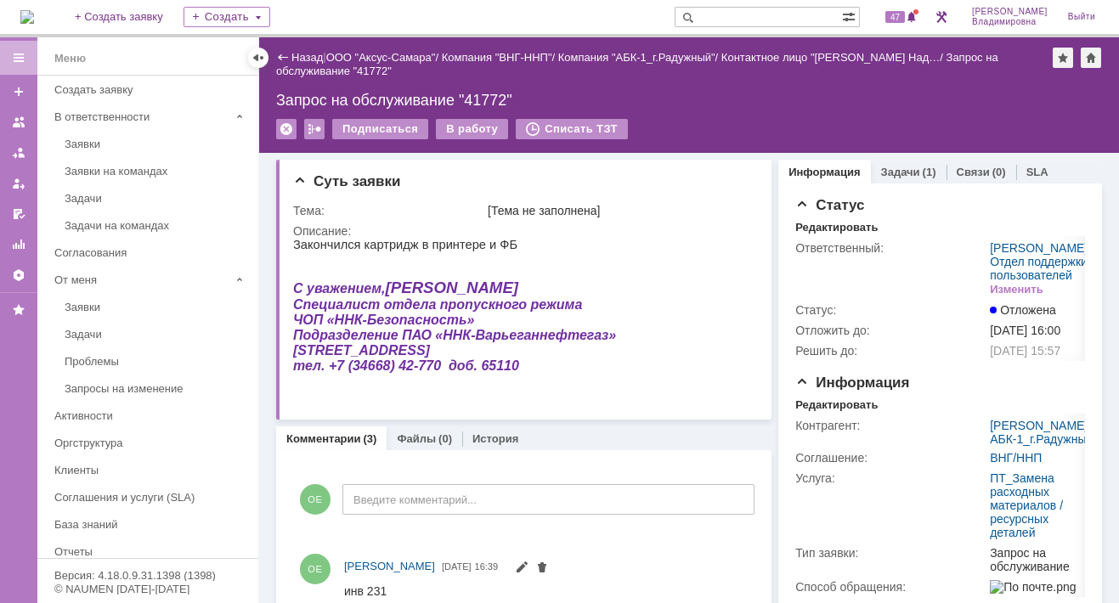
click at [698, 77] on div "Назад | ООО "Аксус-Самара" / Компания "ВНГ-ННП" / Компания "АБК-1_г.Радужный" /…" at bounding box center [689, 65] width 826 height 34
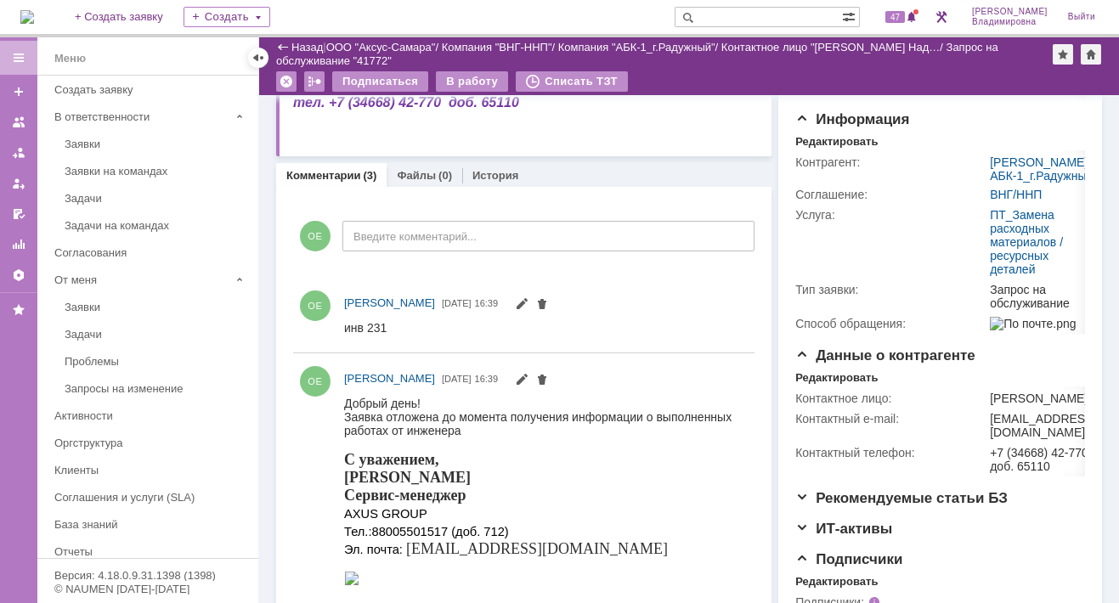
scroll to position [255, 0]
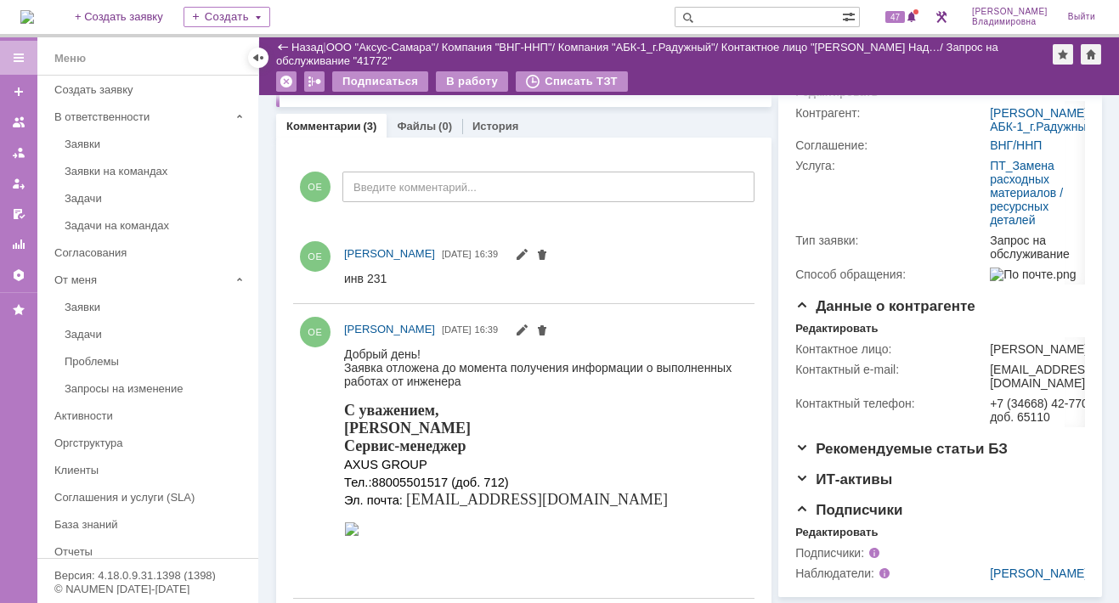
click at [34, 14] on img at bounding box center [27, 17] width 14 height 14
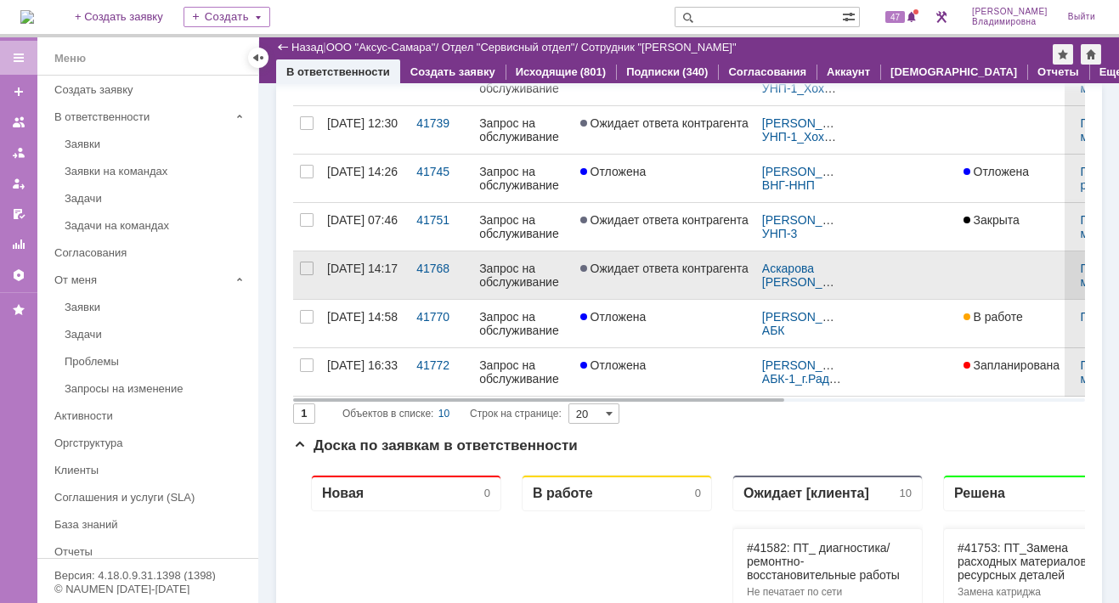
scroll to position [280, 0]
